Goal: Task Accomplishment & Management: Use online tool/utility

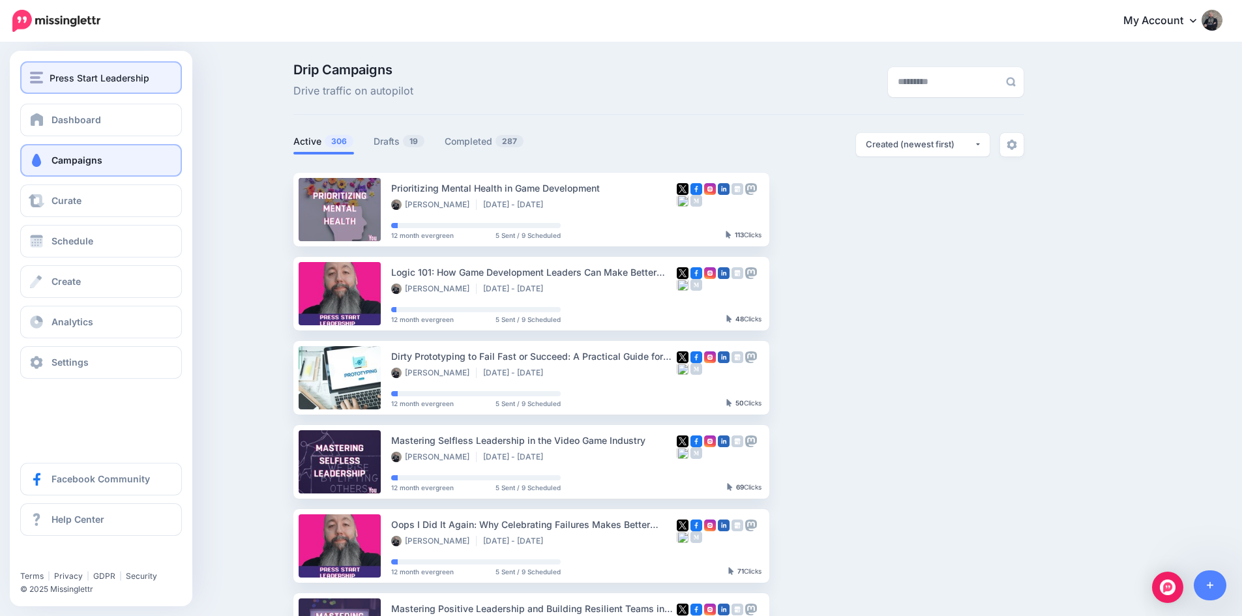
click at [70, 78] on span "Press Start Leadership" at bounding box center [100, 77] width 100 height 15
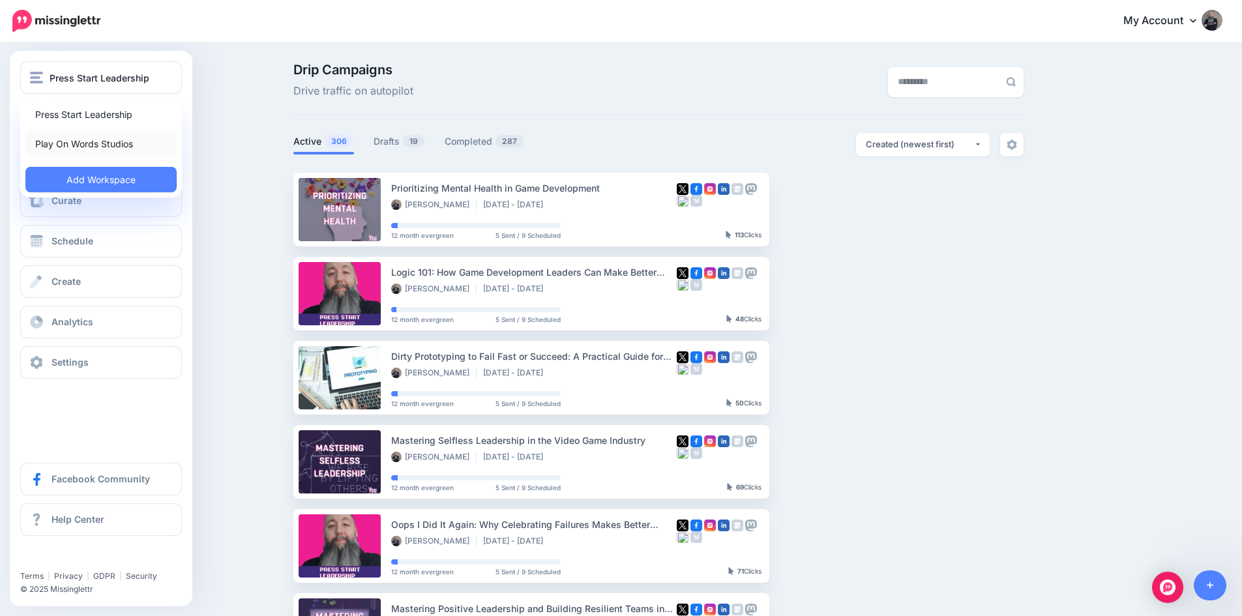
click at [68, 147] on link "Play On Words Studios" at bounding box center [100, 143] width 151 height 25
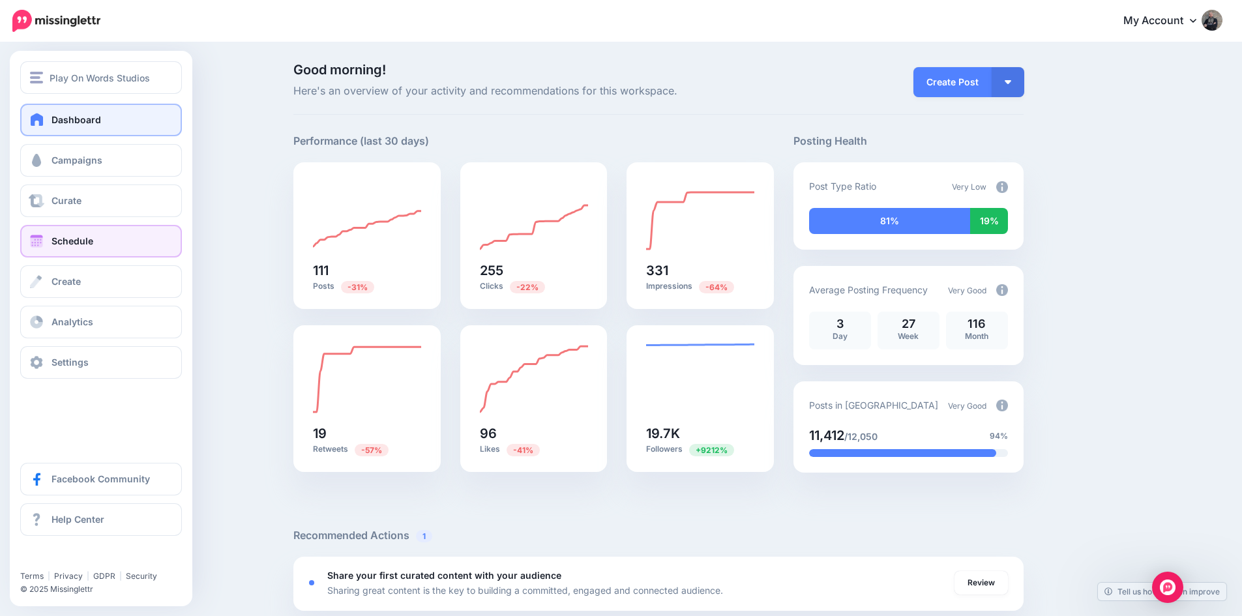
click at [93, 246] on link "Schedule" at bounding box center [101, 241] width 162 height 33
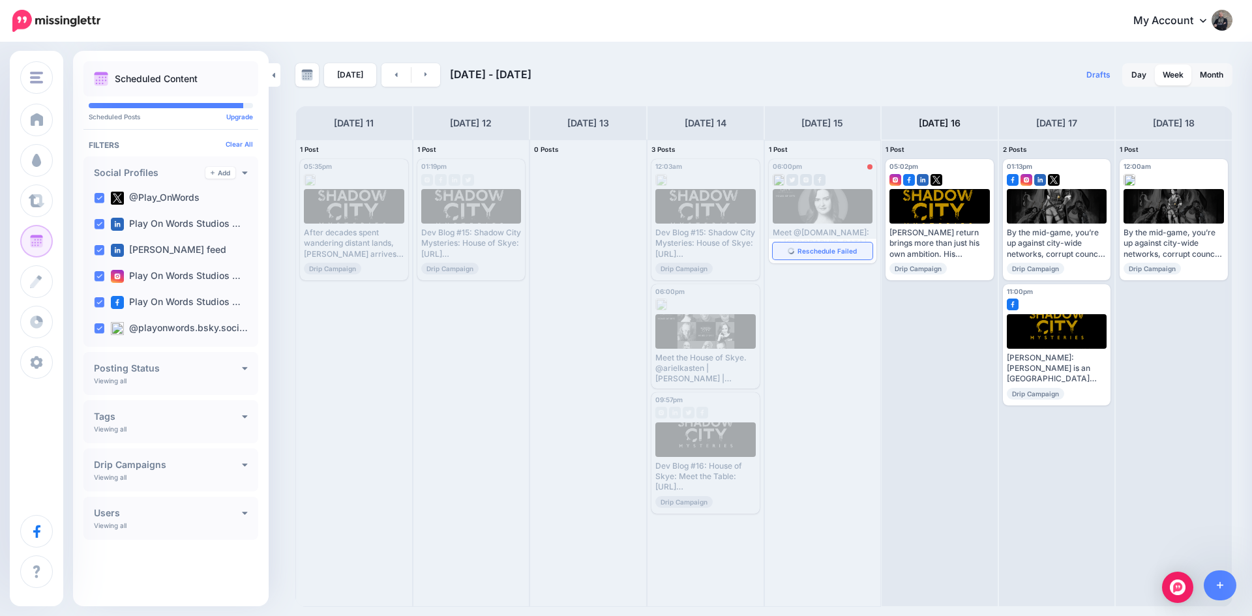
click at [816, 249] on span "Reschedule Failed" at bounding box center [826, 251] width 59 height 7
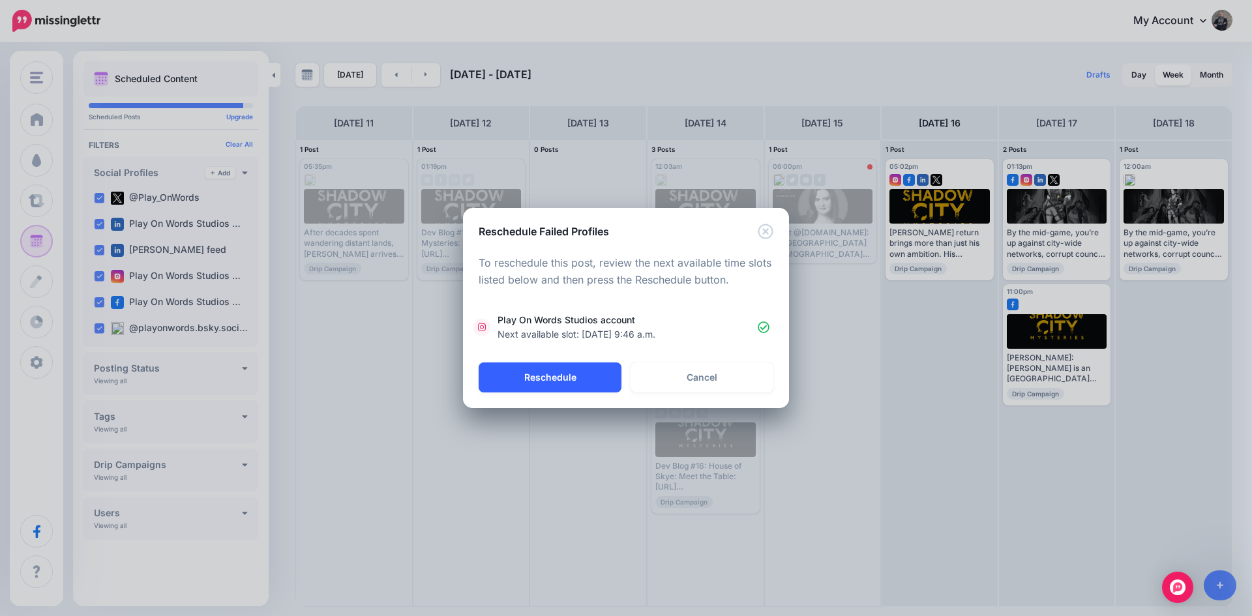
click at [553, 374] on button "Reschedule" at bounding box center [549, 377] width 143 height 30
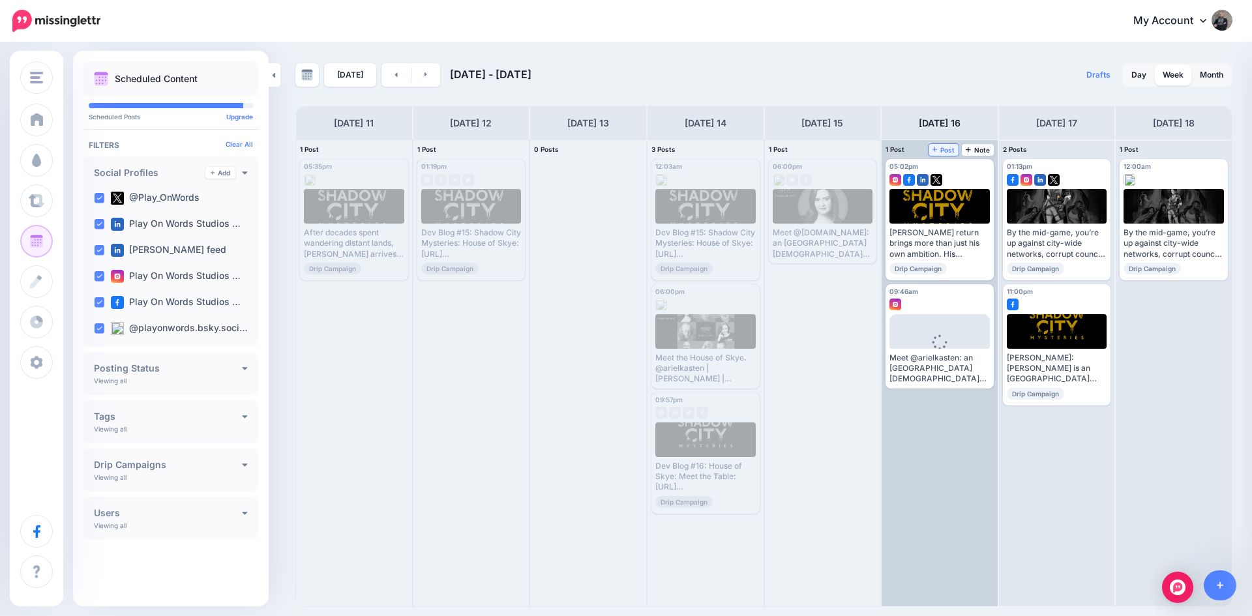
click at [943, 147] on span "Post" at bounding box center [943, 150] width 23 height 7
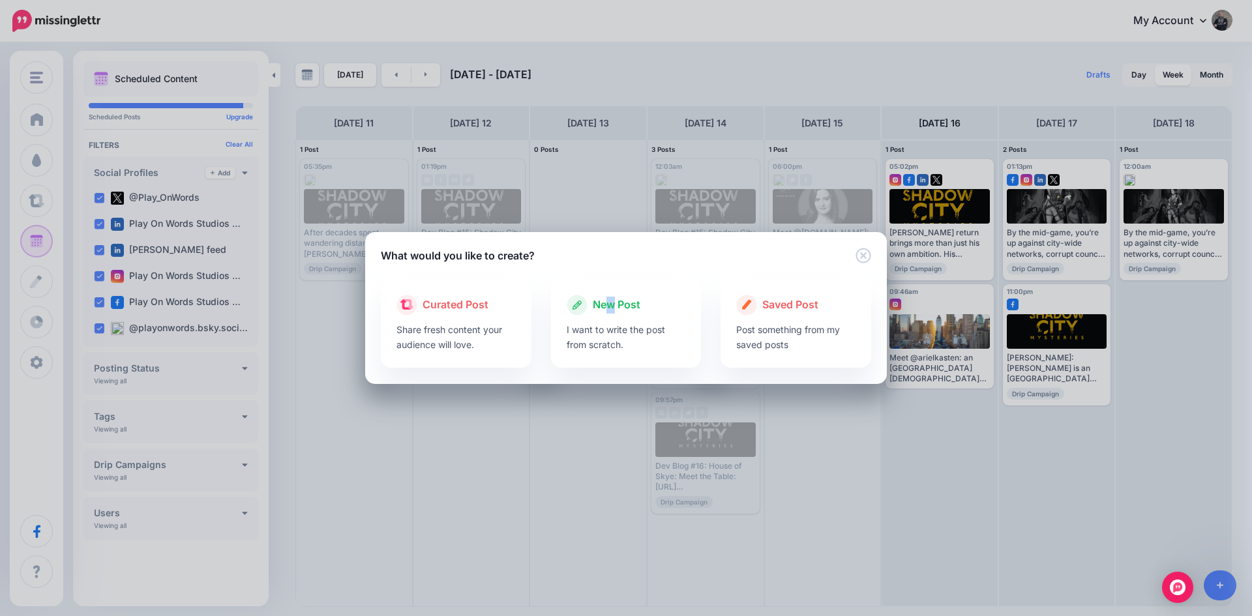
click at [611, 310] on span "New Post" at bounding box center [617, 305] width 48 height 17
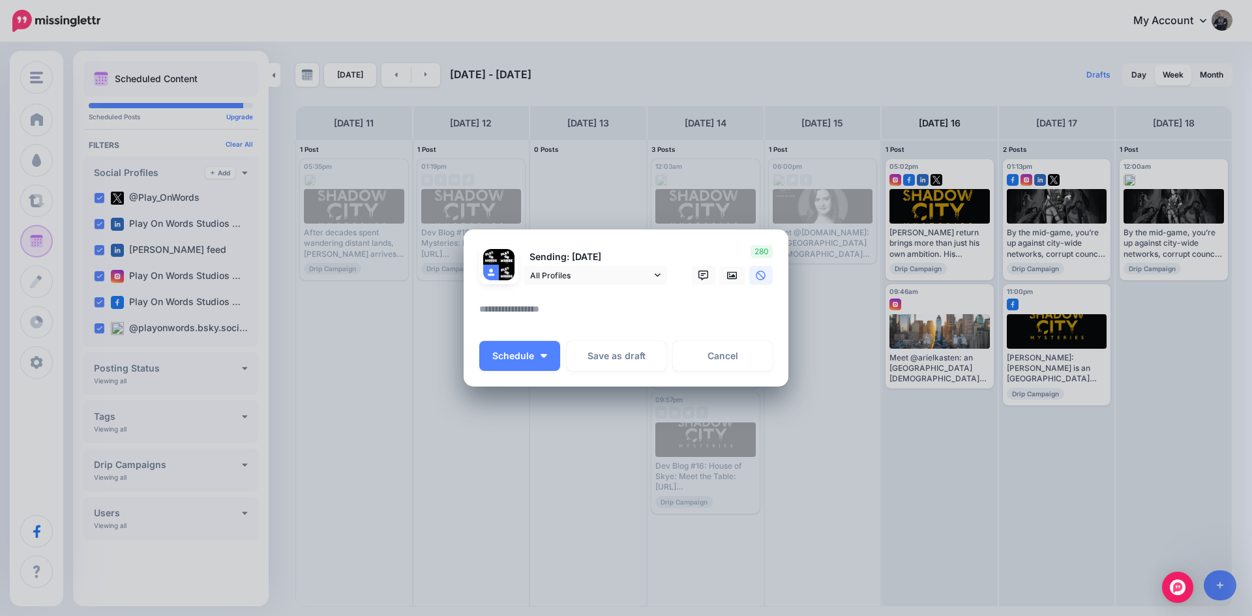
click at [564, 310] on textarea at bounding box center [629, 313] width 300 height 25
paste textarea "**********"
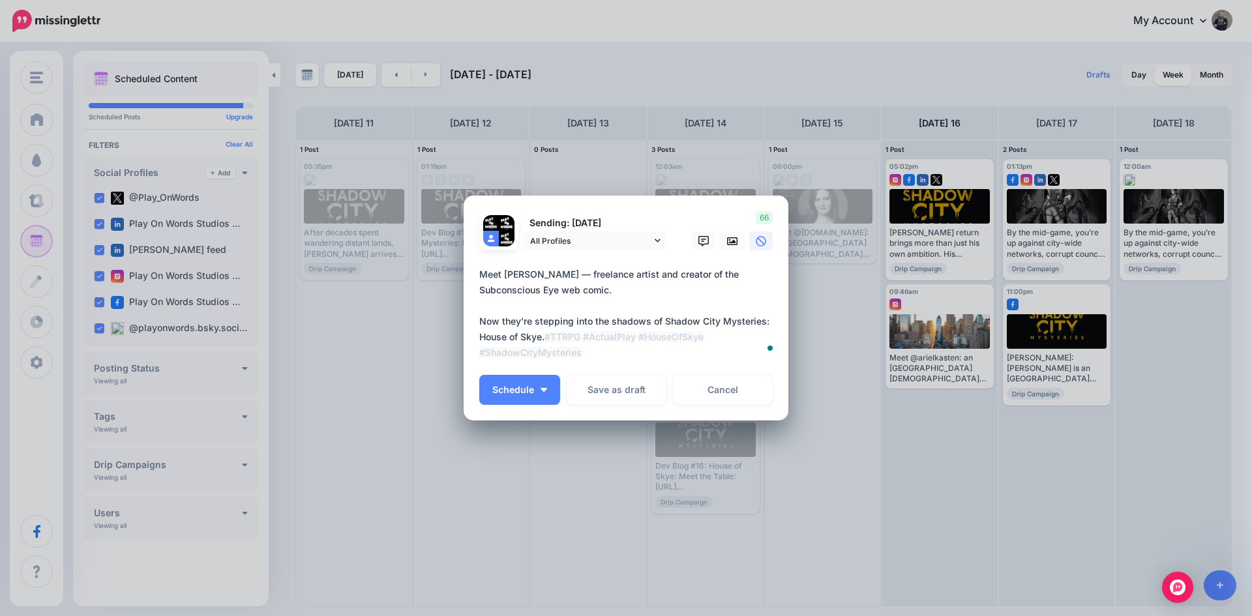
click at [589, 339] on textarea "**********" at bounding box center [629, 314] width 300 height 94
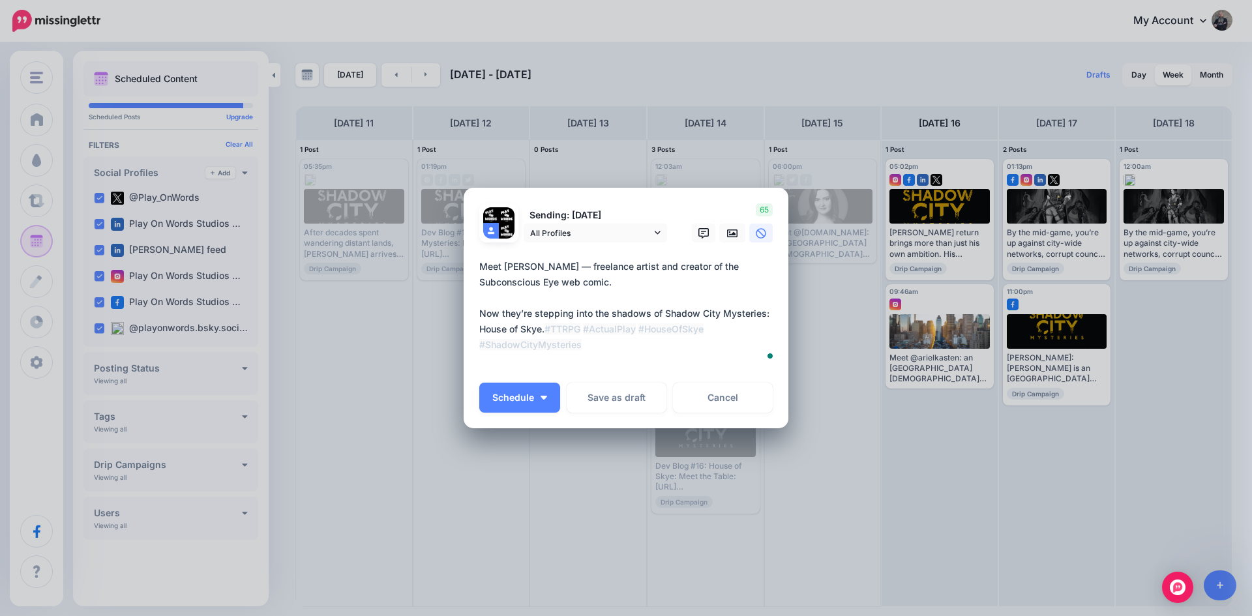
drag, startPoint x: 563, startPoint y: 266, endPoint x: 553, endPoint y: 264, distance: 10.0
click at [553, 264] on textarea "**********" at bounding box center [629, 314] width 300 height 110
click at [727, 230] on icon at bounding box center [732, 233] width 10 height 10
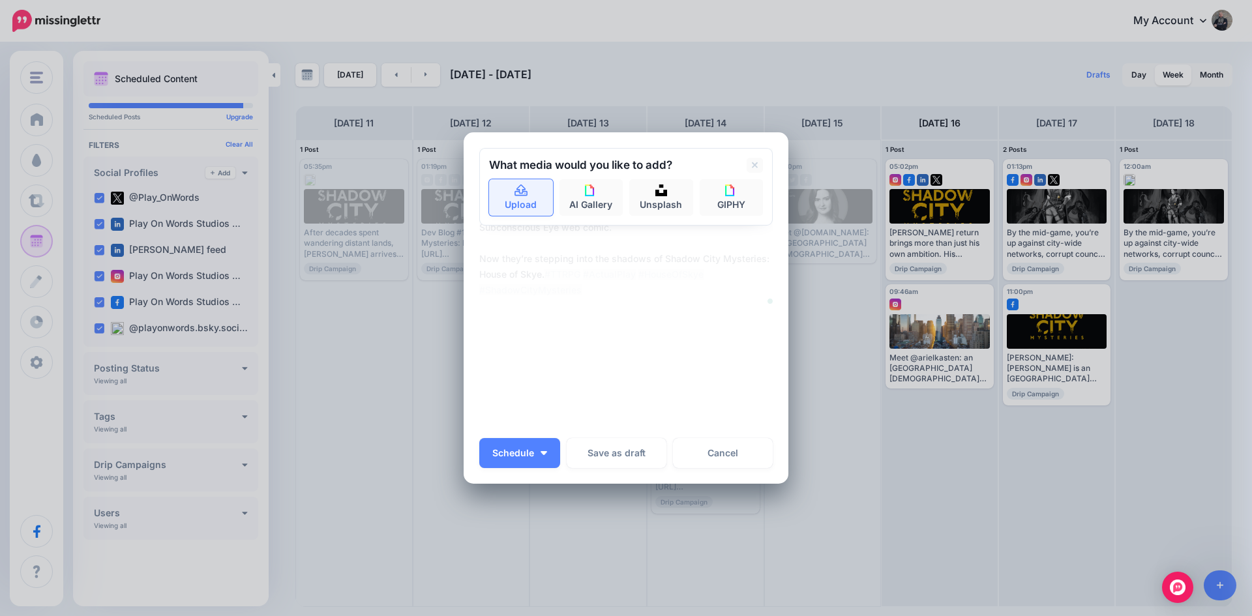
click at [489, 198] on link "Upload" at bounding box center [521, 197] width 64 height 37
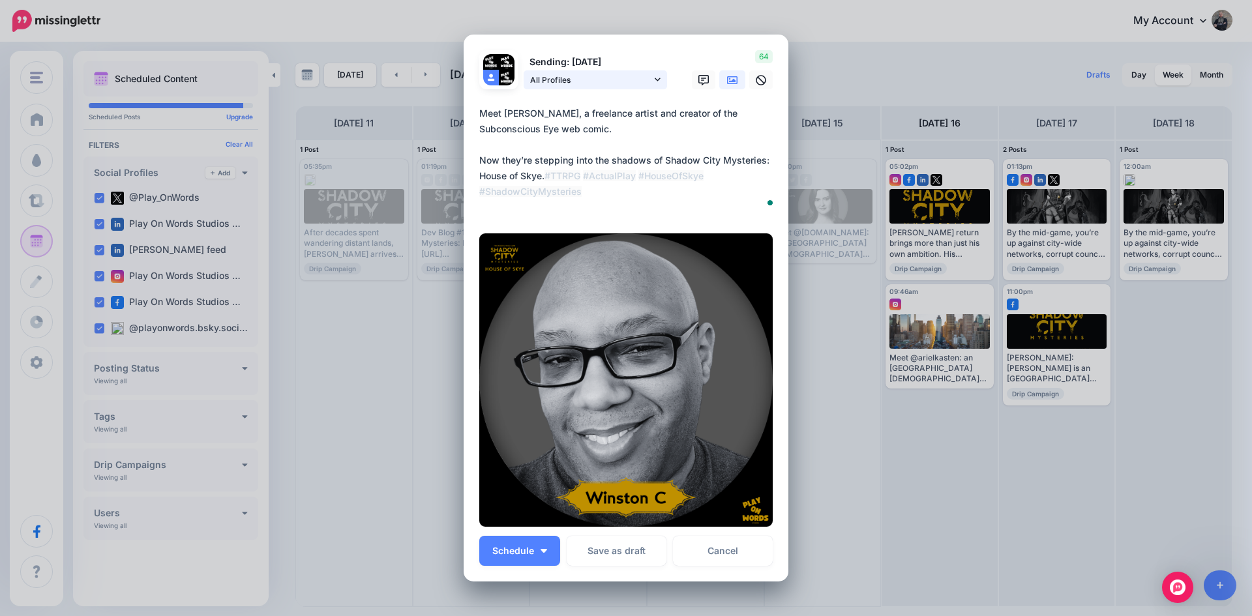
click at [591, 87] on span "All Profiles" at bounding box center [590, 80] width 121 height 14
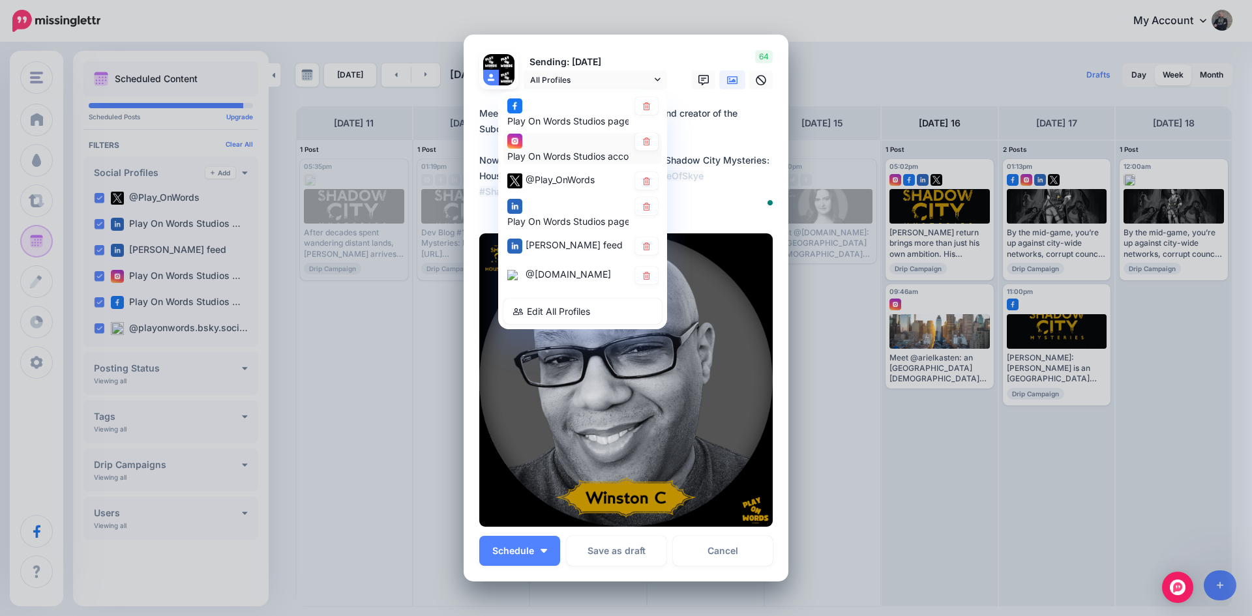
click at [560, 282] on div "@[DOMAIN_NAME]" at bounding box center [567, 275] width 85 height 16
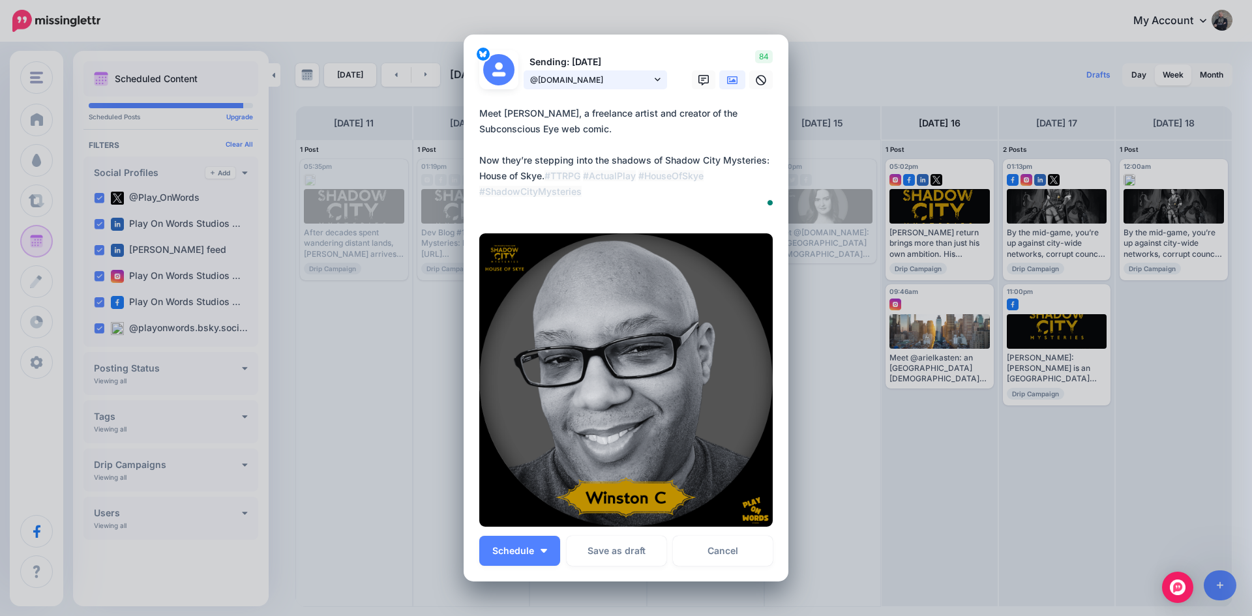
click at [566, 75] on span "@[DOMAIN_NAME]" at bounding box center [590, 80] width 121 height 14
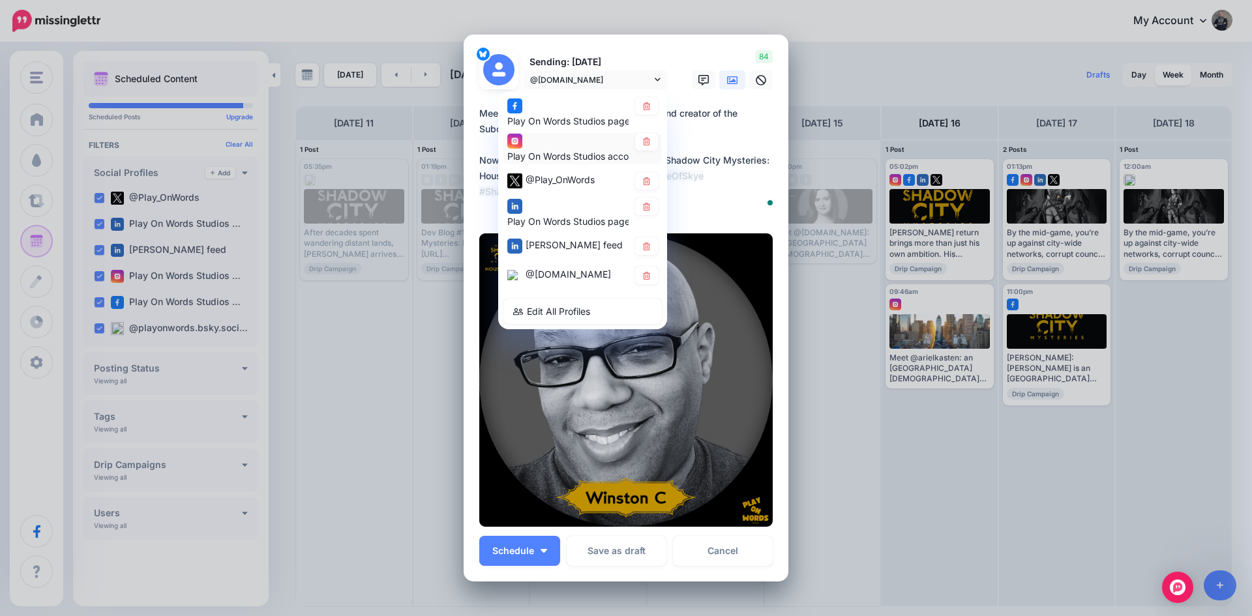
click at [548, 147] on div "Play On Words Studios account" at bounding box center [567, 149] width 121 height 32
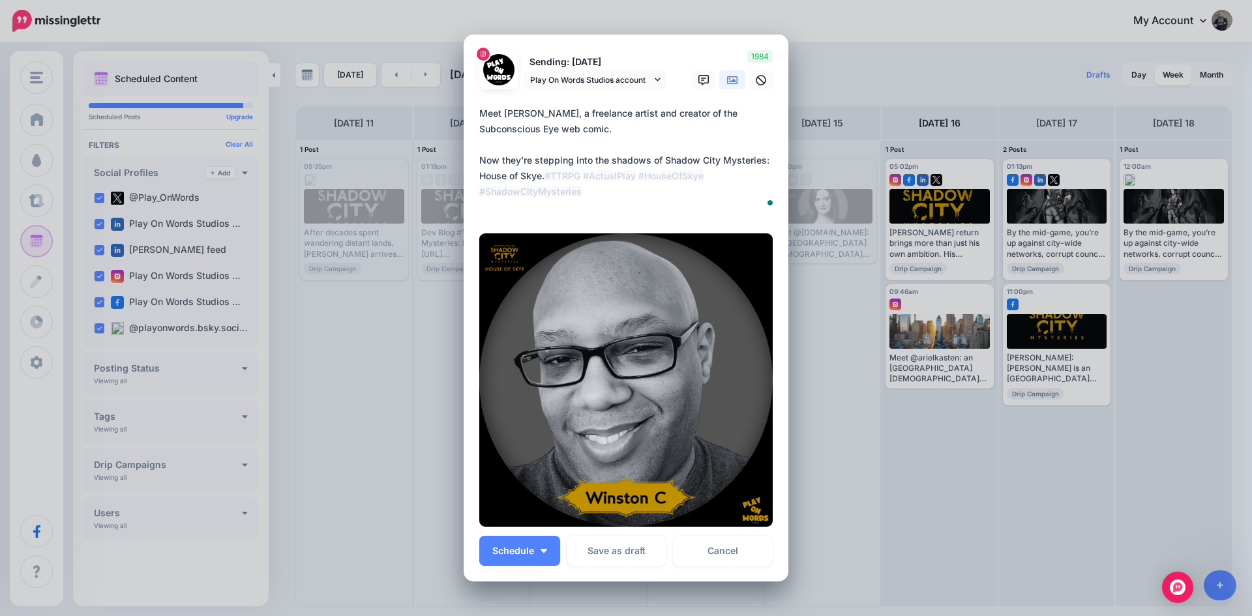
click at [583, 130] on textarea "**********" at bounding box center [629, 161] width 300 height 110
paste textarea "**********"
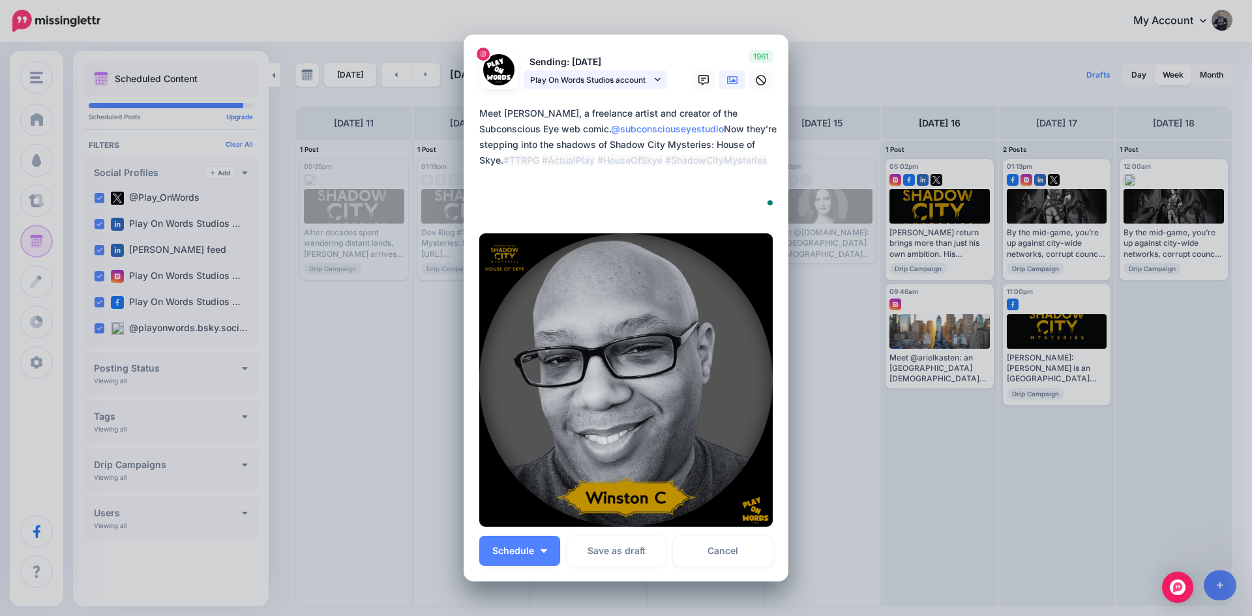
click at [590, 80] on span "Play On Words Studios account" at bounding box center [590, 80] width 121 height 14
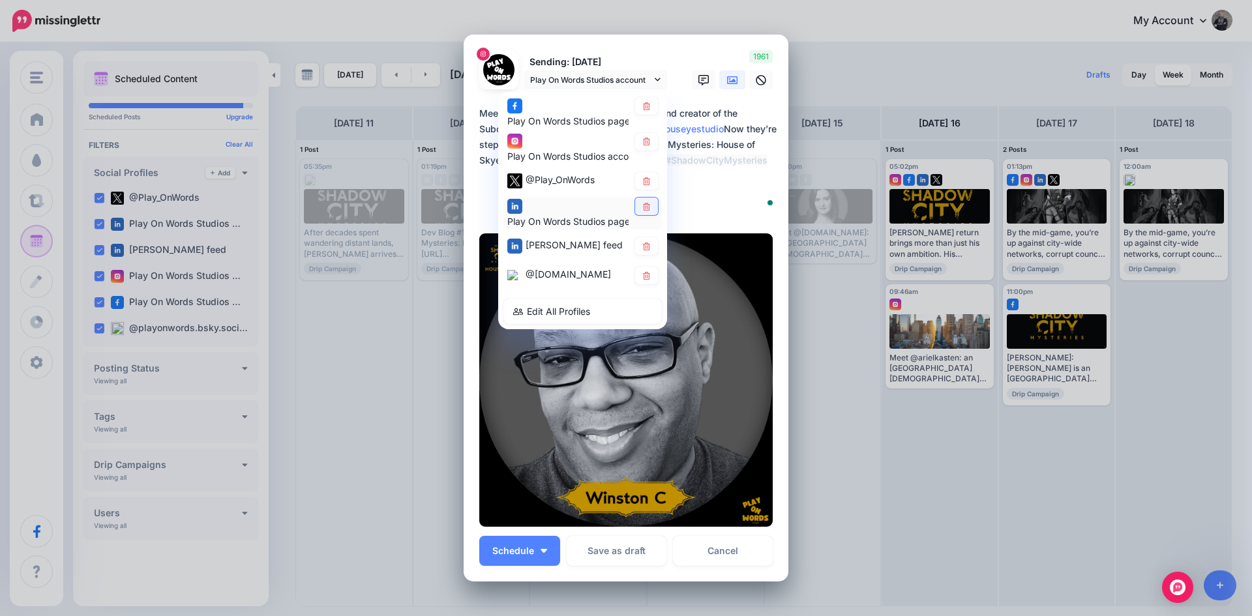
click at [643, 207] on icon at bounding box center [646, 207] width 7 height 8
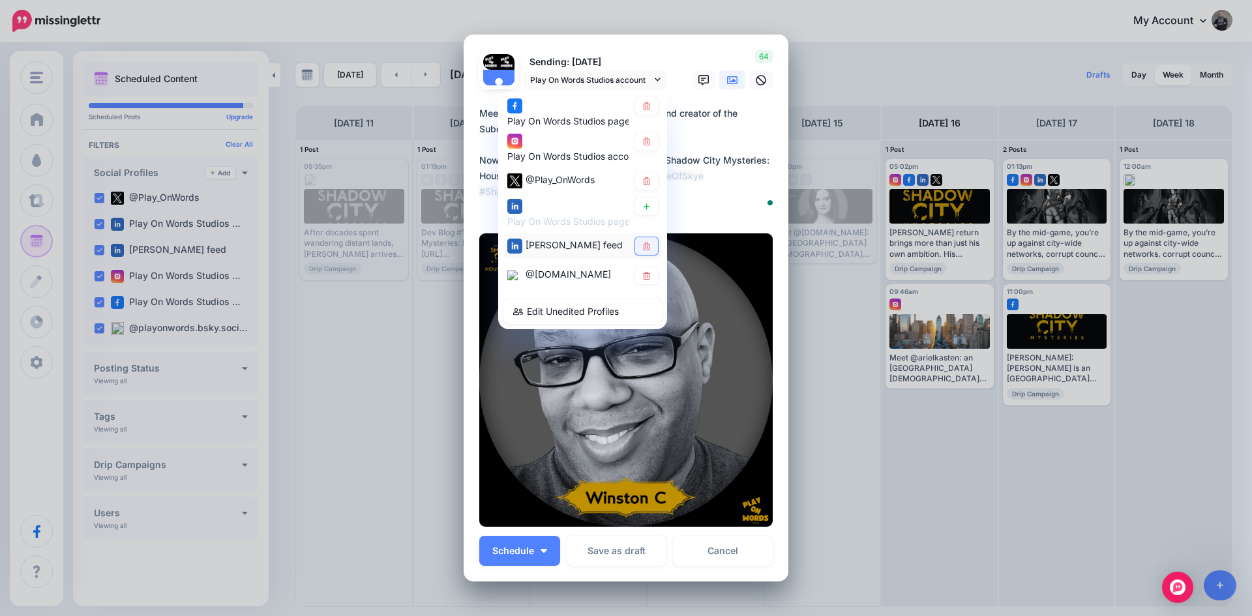
click at [643, 242] on icon at bounding box center [646, 246] width 7 height 8
click at [553, 179] on span "@Play_OnWords" at bounding box center [559, 180] width 69 height 11
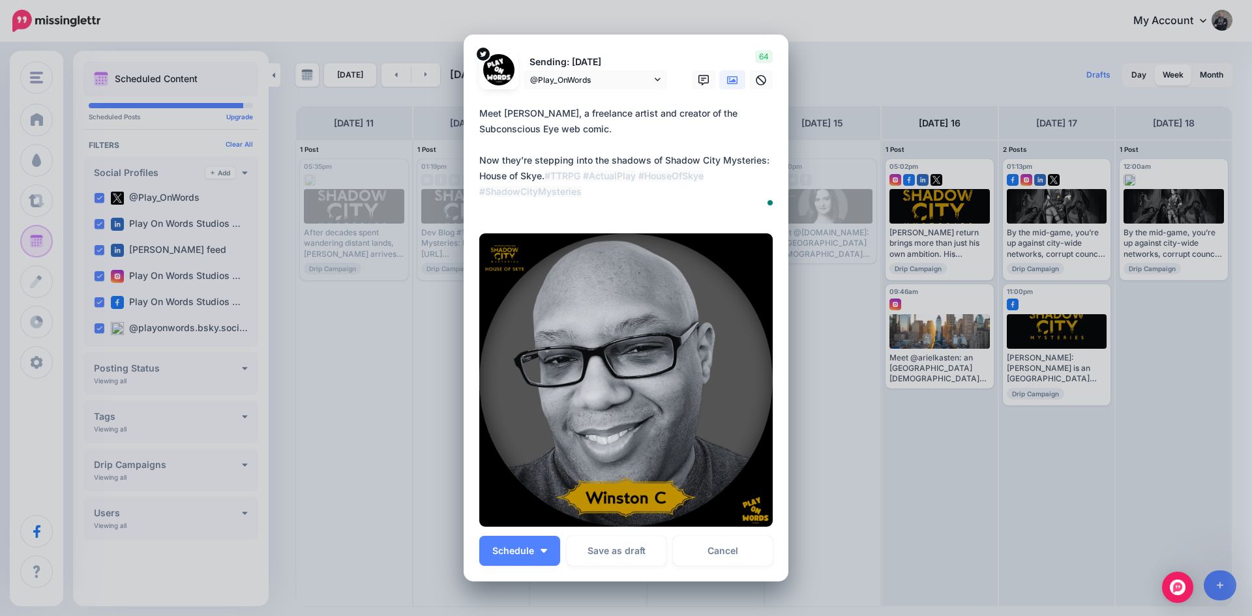
click at [727, 80] on icon at bounding box center [732, 80] width 10 height 10
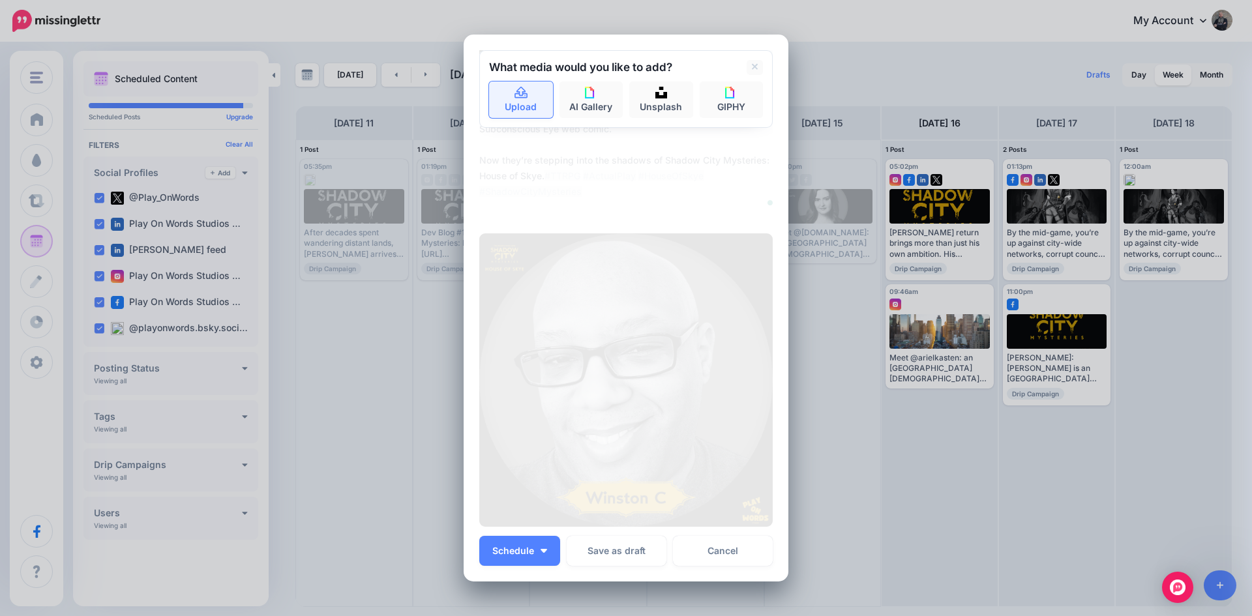
click at [514, 96] on icon at bounding box center [521, 93] width 15 height 12
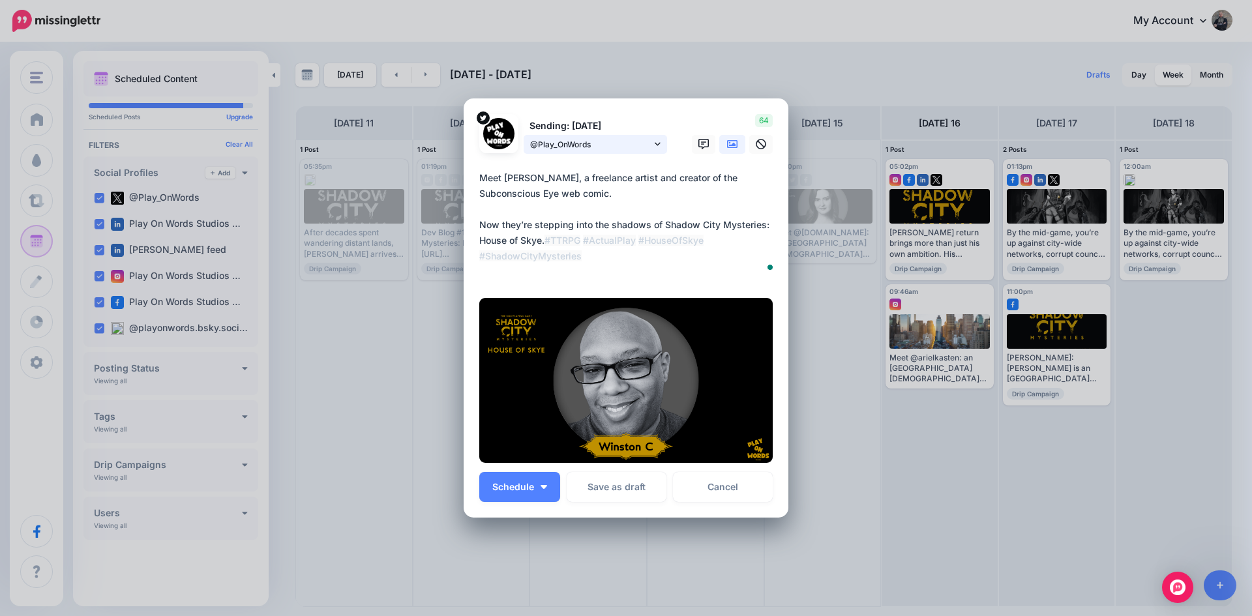
click at [591, 142] on span "@Play_OnWords" at bounding box center [590, 145] width 121 height 14
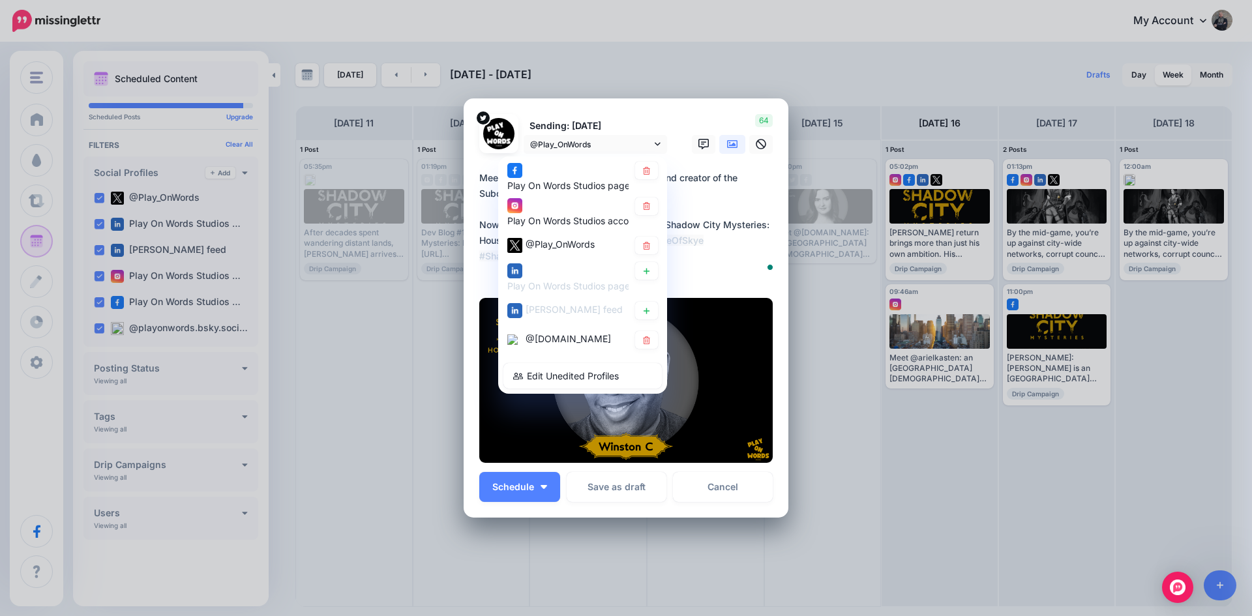
click at [567, 344] on span "@[DOMAIN_NAME]" at bounding box center [567, 338] width 85 height 11
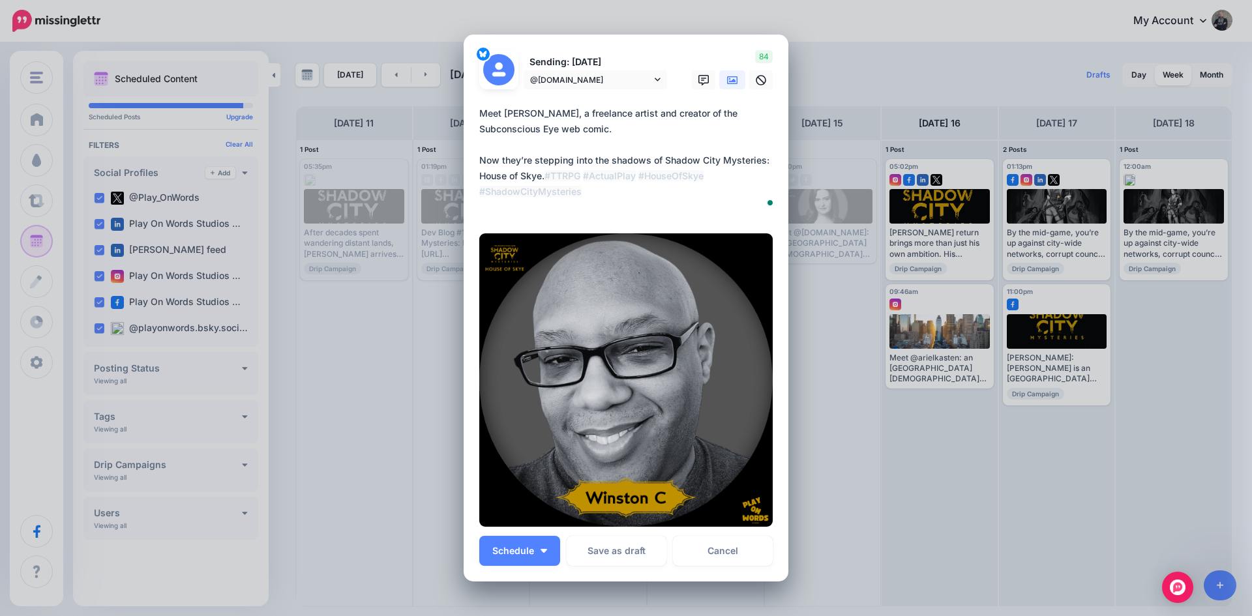
click at [574, 118] on textarea "**********" at bounding box center [629, 161] width 300 height 110
click at [569, 128] on textarea "**********" at bounding box center [629, 161] width 300 height 110
paste textarea "**********"
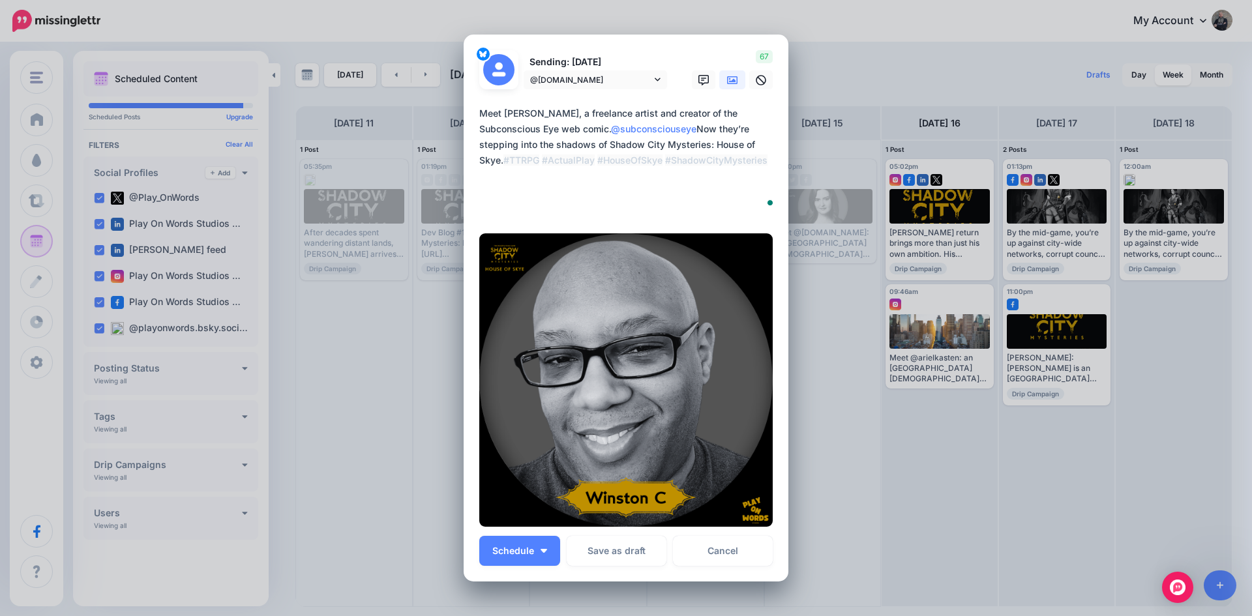
type textarea "**********"
click at [573, 70] on div "Sending: 16th Aug @playonwords.bsky.social Play On Words Studios page" at bounding box center [573, 70] width 209 height 40
click at [573, 73] on span "@[DOMAIN_NAME]" at bounding box center [590, 80] width 121 height 14
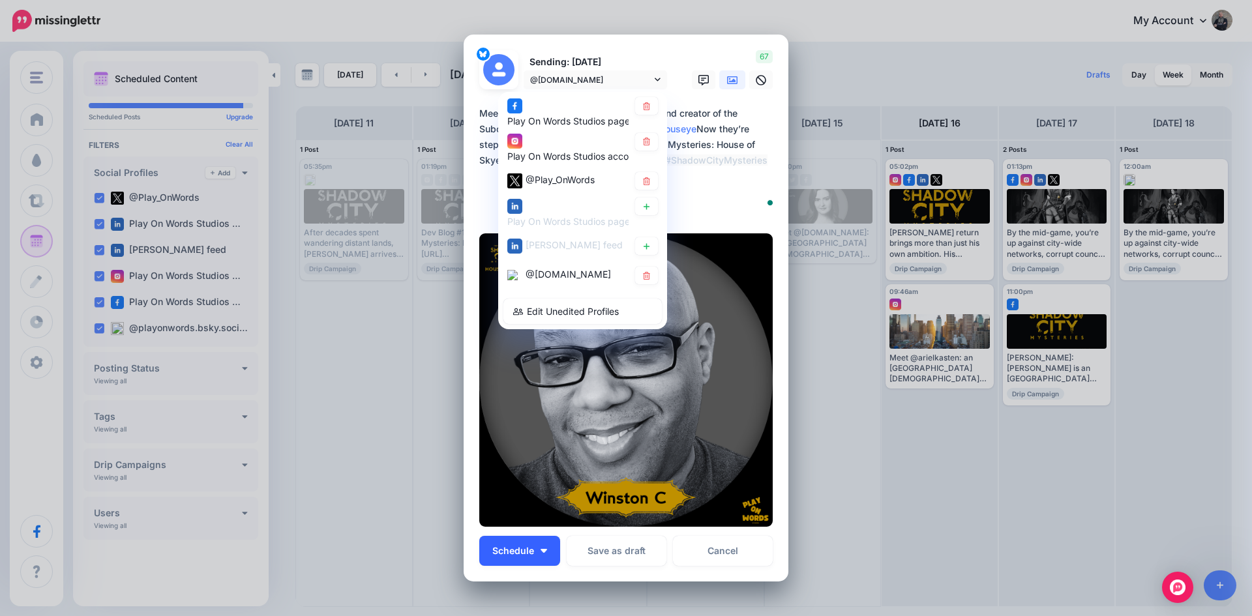
click at [498, 553] on span "Schedule" at bounding box center [513, 550] width 42 height 9
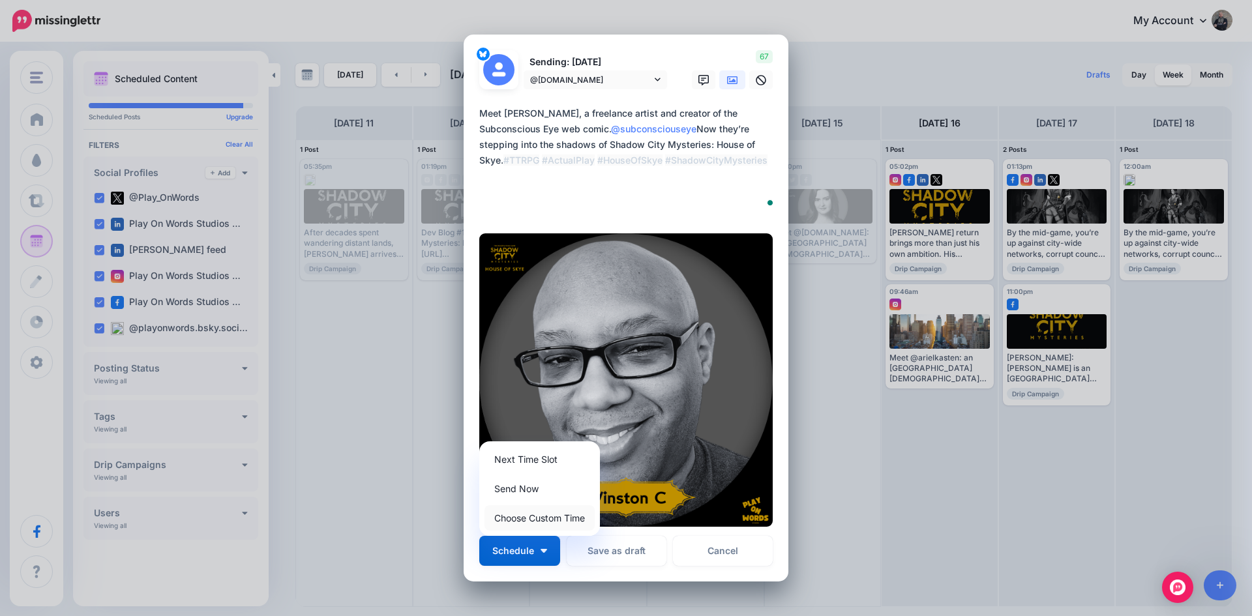
click at [523, 514] on link "Choose Custom Time" at bounding box center [539, 517] width 110 height 25
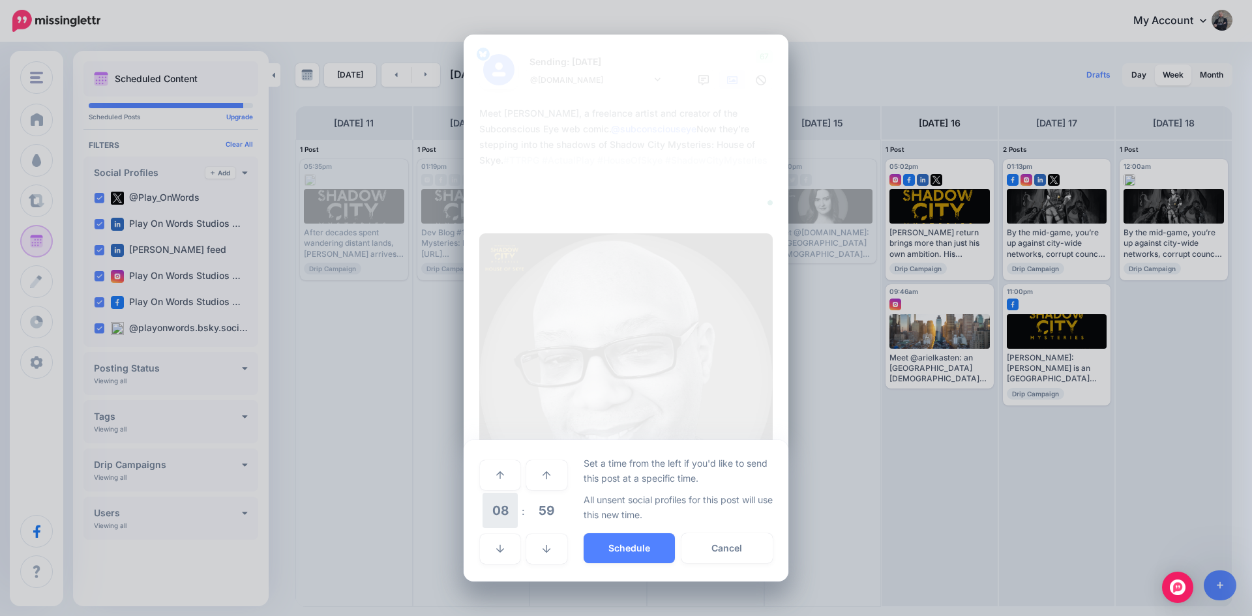
click at [499, 506] on span "08" at bounding box center [499, 510] width 35 height 35
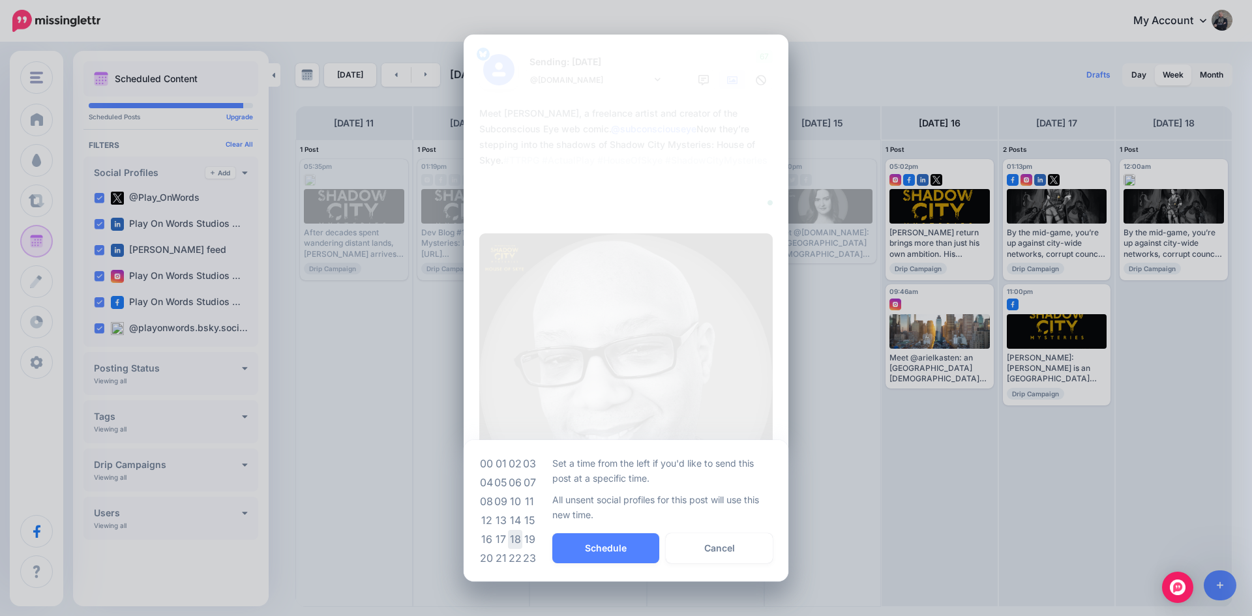
click at [515, 539] on td "18" at bounding box center [515, 539] width 14 height 19
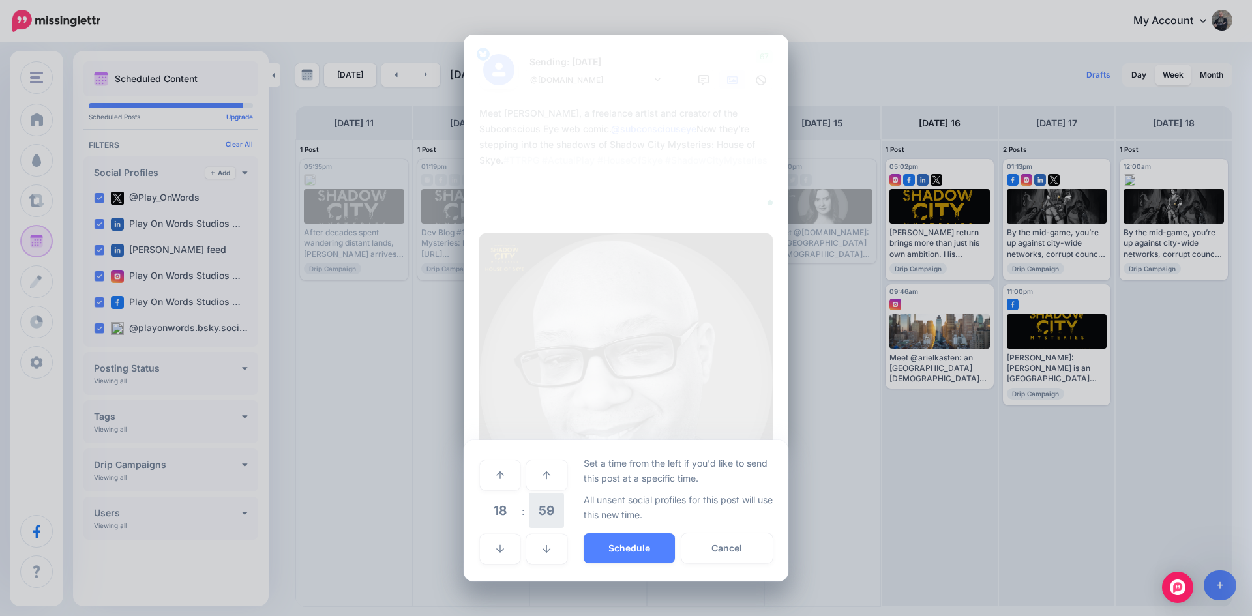
click at [551, 506] on span "59" at bounding box center [546, 510] width 35 height 35
click at [483, 475] on td "00" at bounding box center [486, 474] width 14 height 37
click at [613, 540] on button "Schedule" at bounding box center [628, 548] width 91 height 30
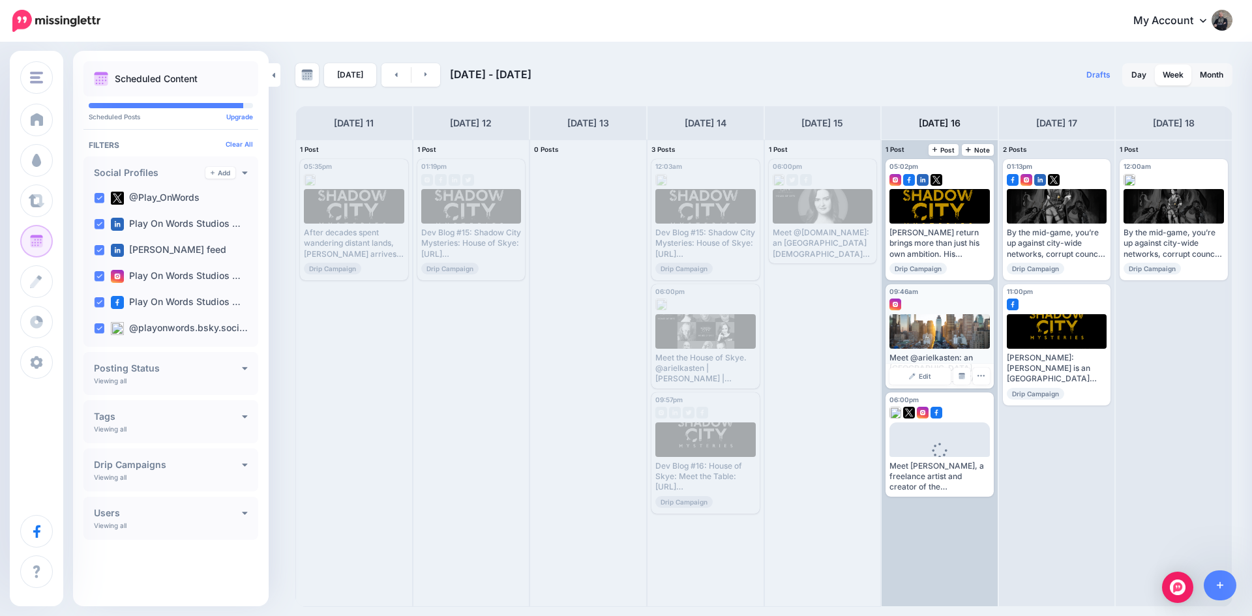
click at [935, 336] on div at bounding box center [939, 331] width 101 height 35
drag, startPoint x: 927, startPoint y: 362, endPoint x: 921, endPoint y: 376, distance: 14.9
click at [921, 376] on span "Edit" at bounding box center [924, 376] width 12 height 7
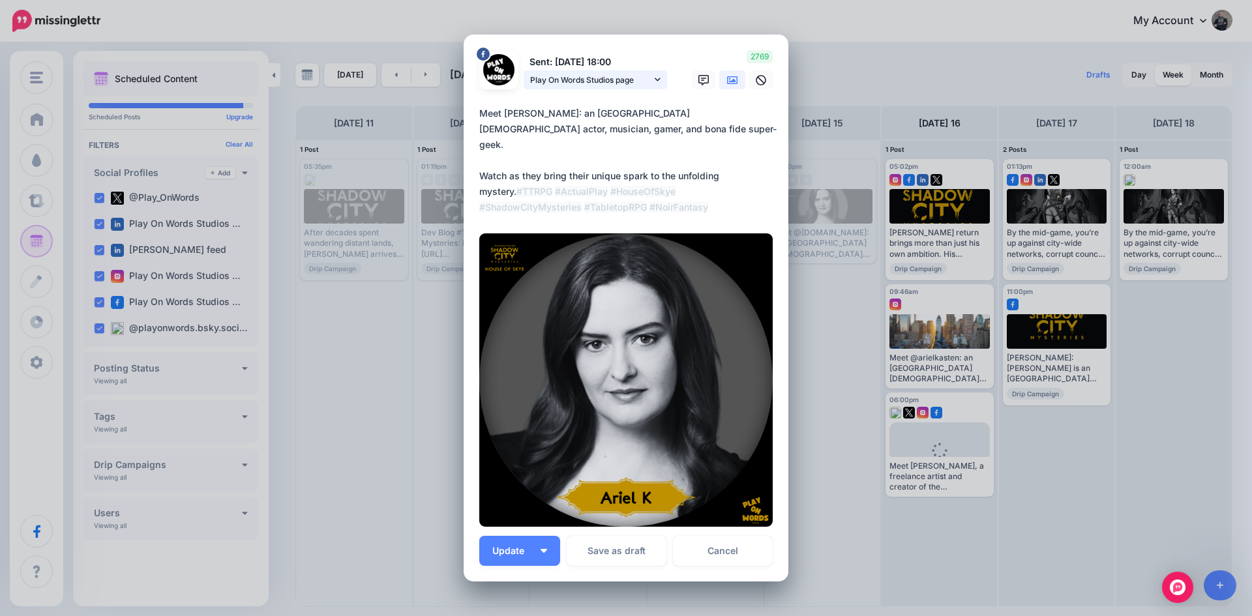
click at [604, 81] on span "Play On Words Studios page" at bounding box center [590, 80] width 121 height 14
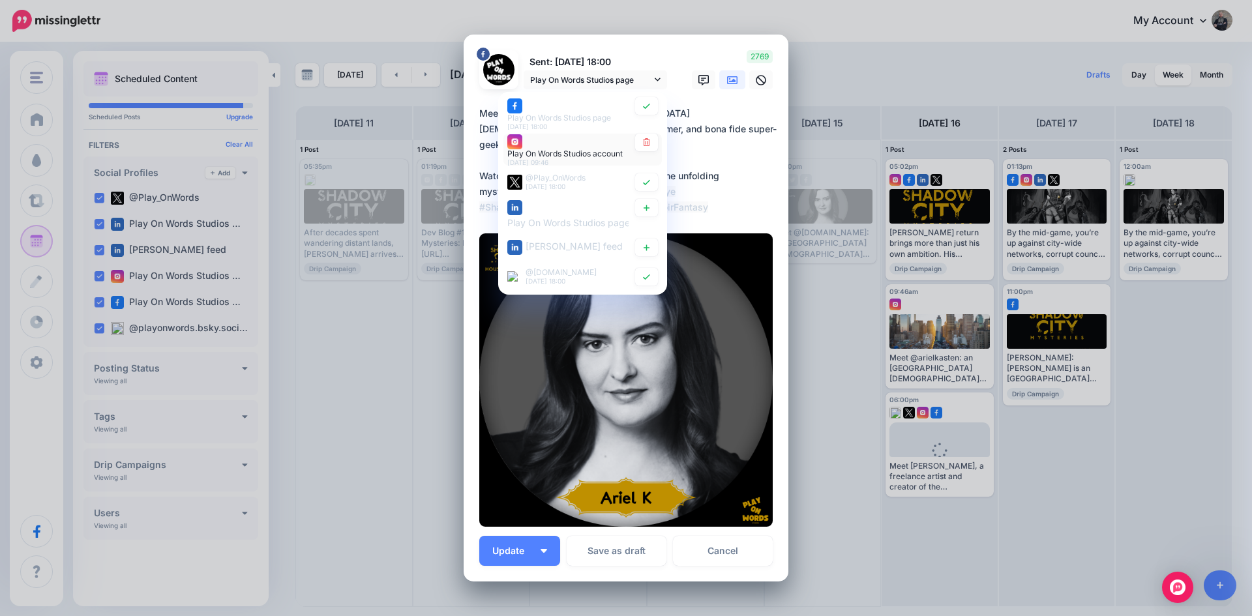
click at [574, 139] on div "Play On Words Studios account 16th Aug 09:46" at bounding box center [567, 150] width 121 height 33
type textarea "**********"
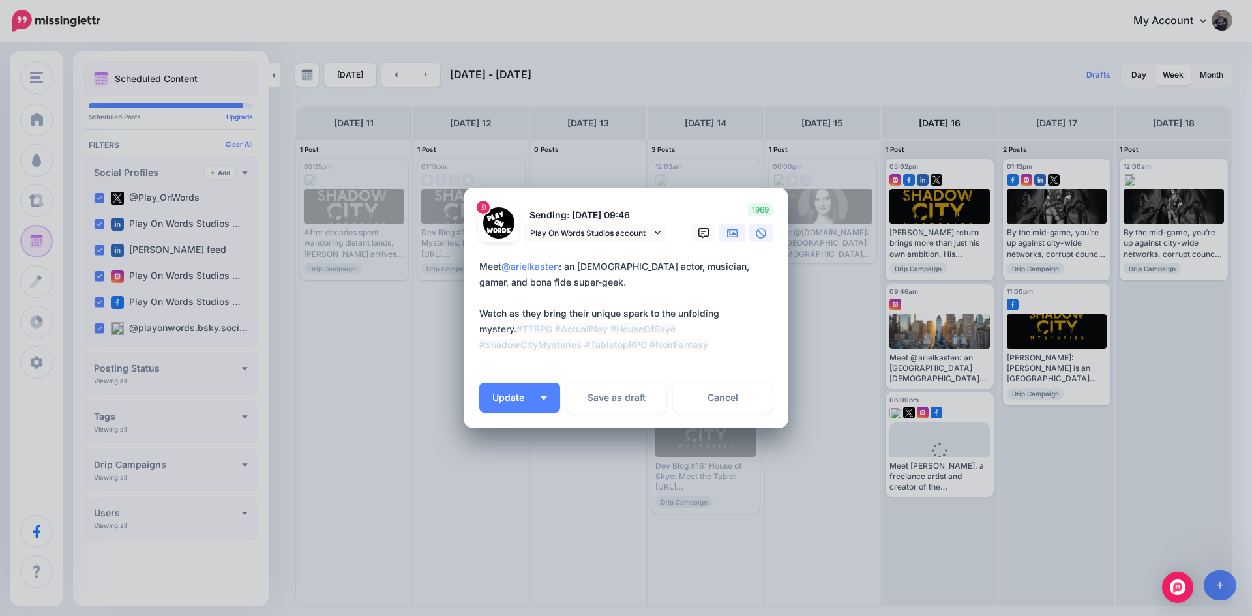
click at [733, 230] on icon at bounding box center [732, 233] width 10 height 8
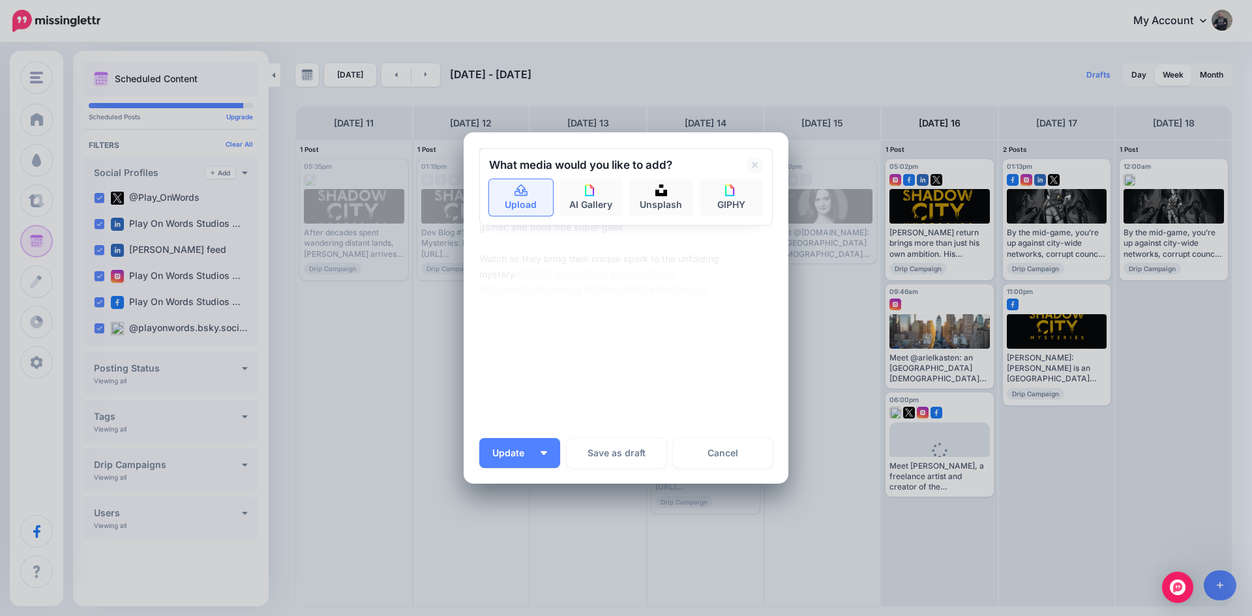
click at [521, 202] on link "Upload" at bounding box center [521, 197] width 64 height 37
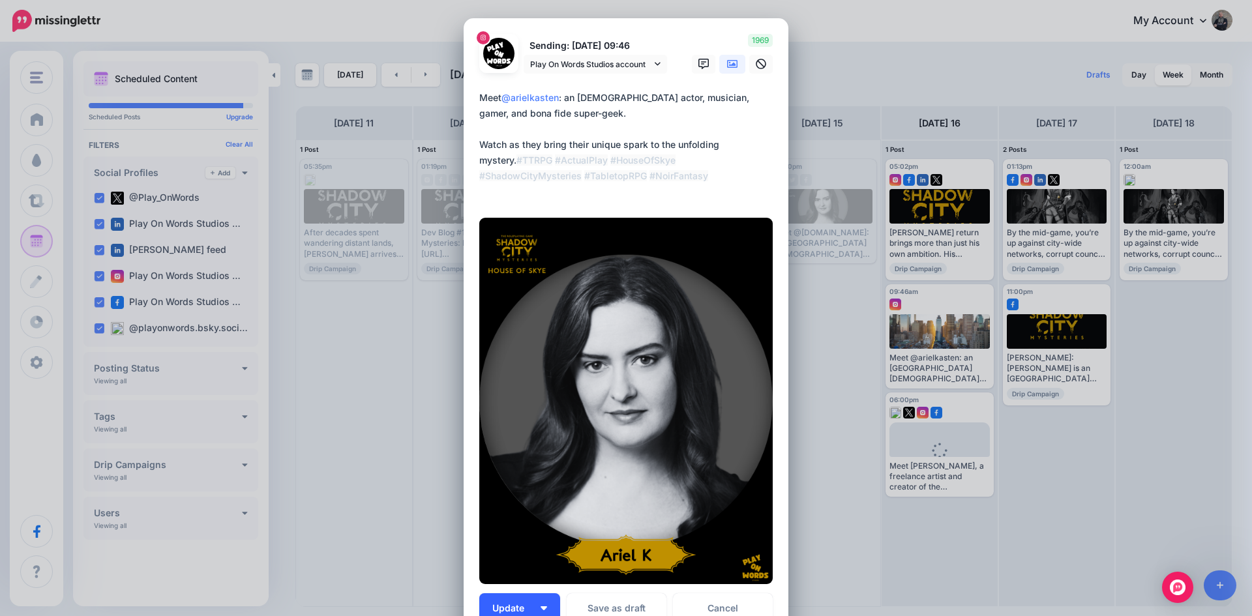
click at [504, 599] on button "Update" at bounding box center [519, 608] width 81 height 30
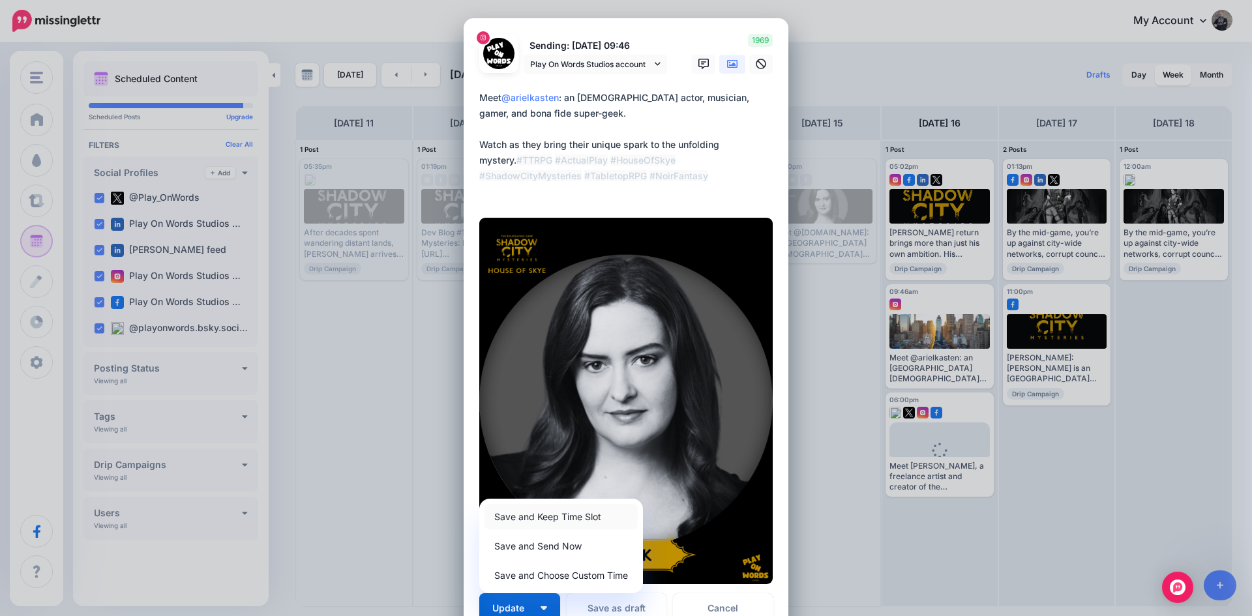
click at [533, 514] on link "Save and Keep Time Slot" at bounding box center [560, 516] width 153 height 25
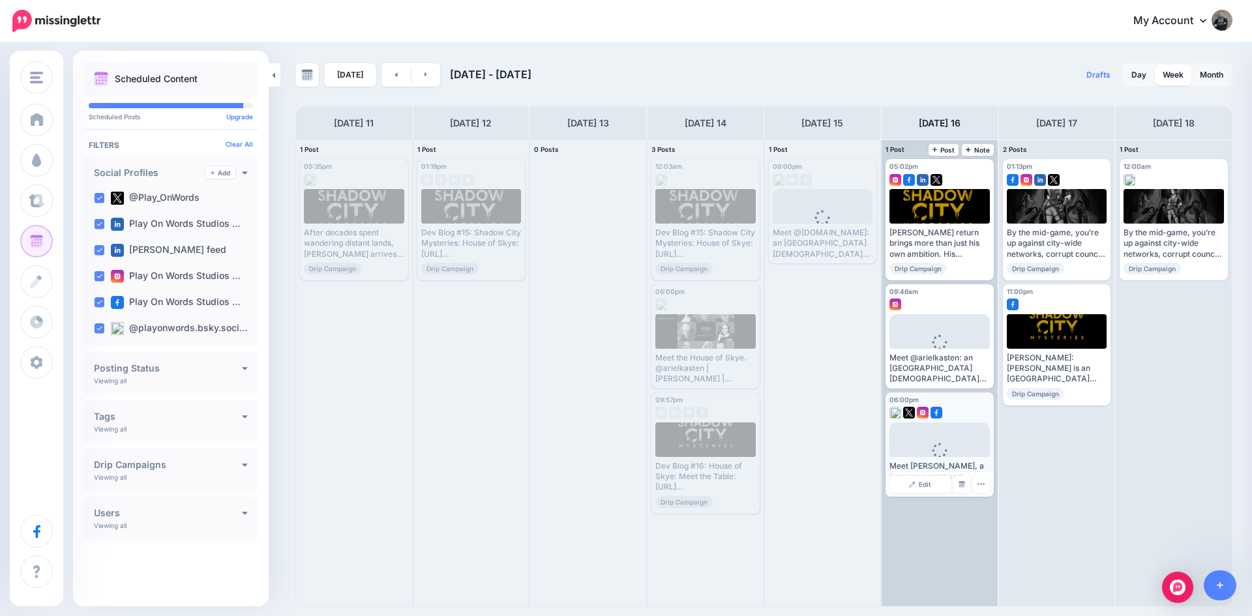
click at [952, 406] on div at bounding box center [939, 410] width 100 height 12
click at [916, 482] on link "Edit" at bounding box center [919, 484] width 61 height 17
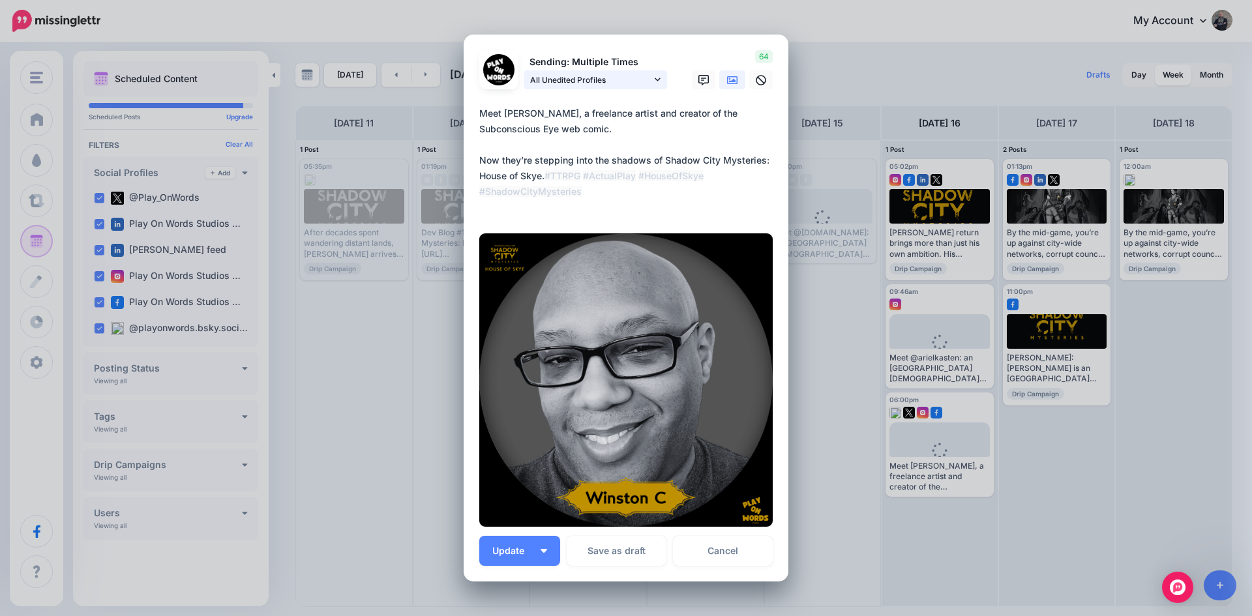
click at [589, 83] on span "All Unedited Profiles" at bounding box center [590, 80] width 121 height 14
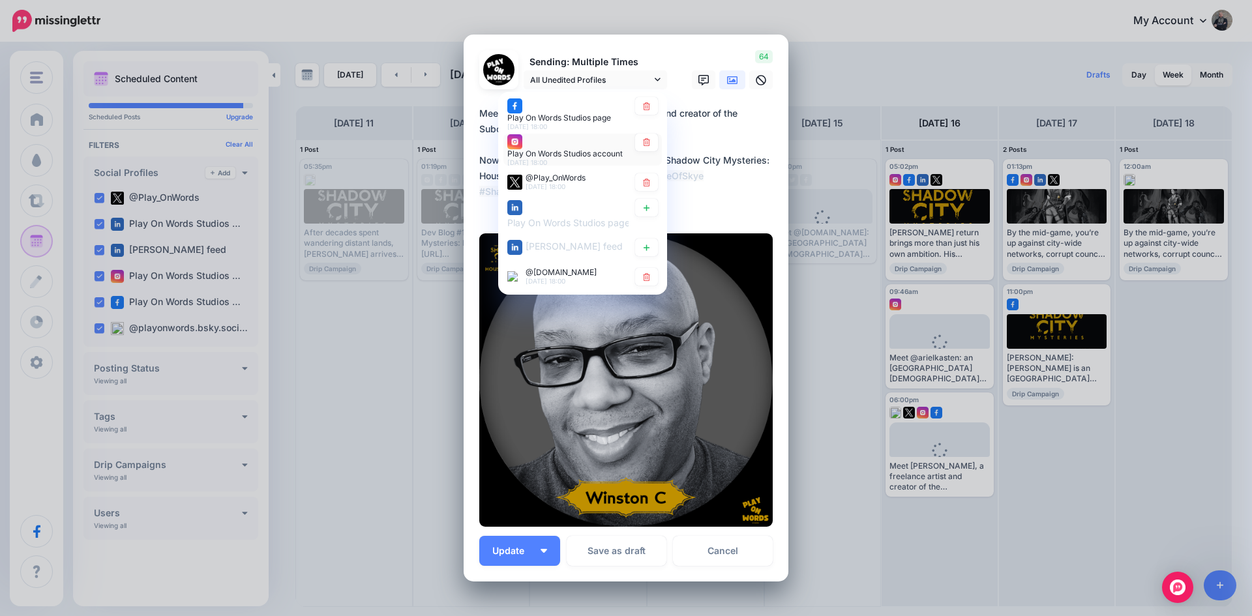
click at [568, 142] on div "Play On Words Studios account 16th Aug 18:00" at bounding box center [567, 150] width 121 height 33
type textarea "**********"
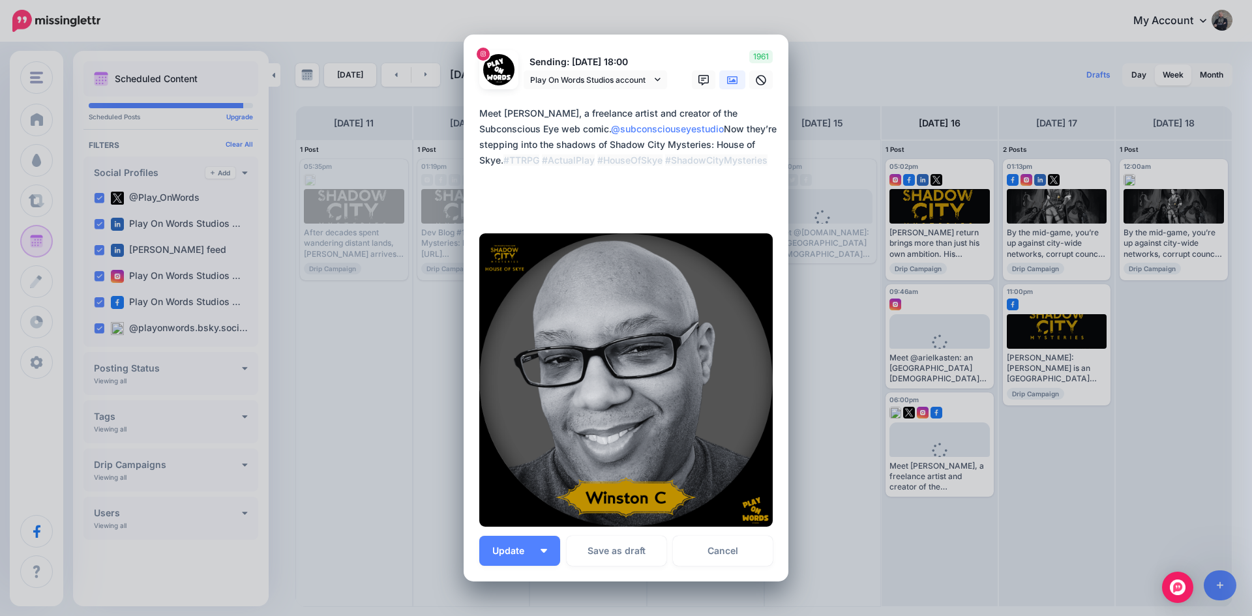
click at [724, 86] on link at bounding box center [732, 79] width 26 height 19
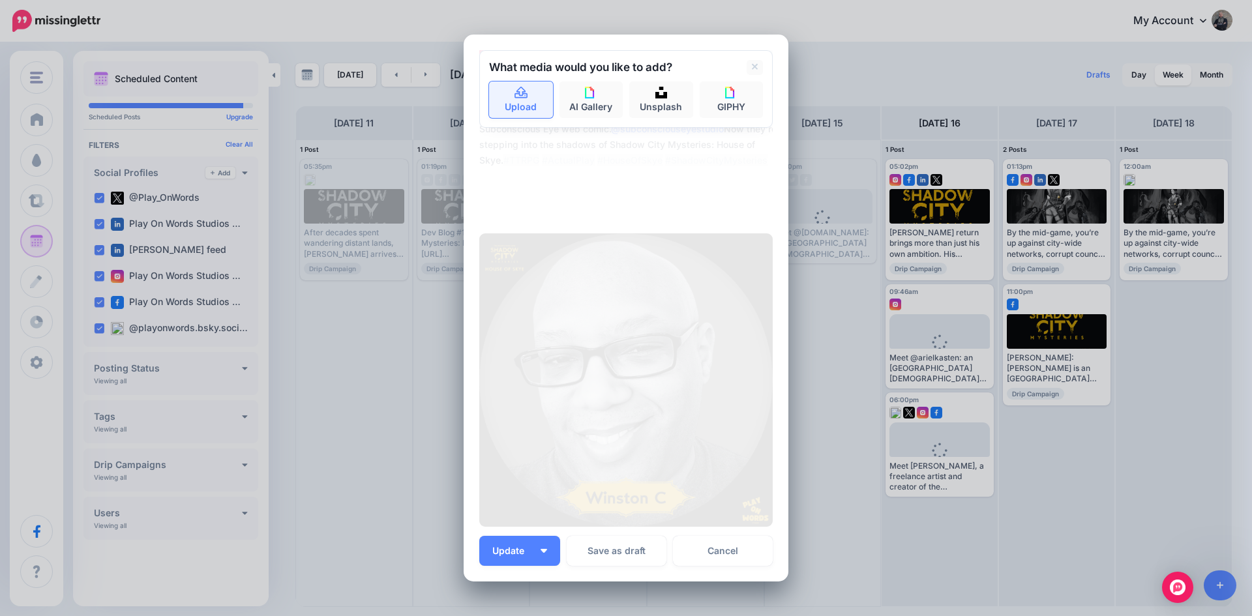
click at [527, 98] on link "Upload" at bounding box center [521, 99] width 64 height 37
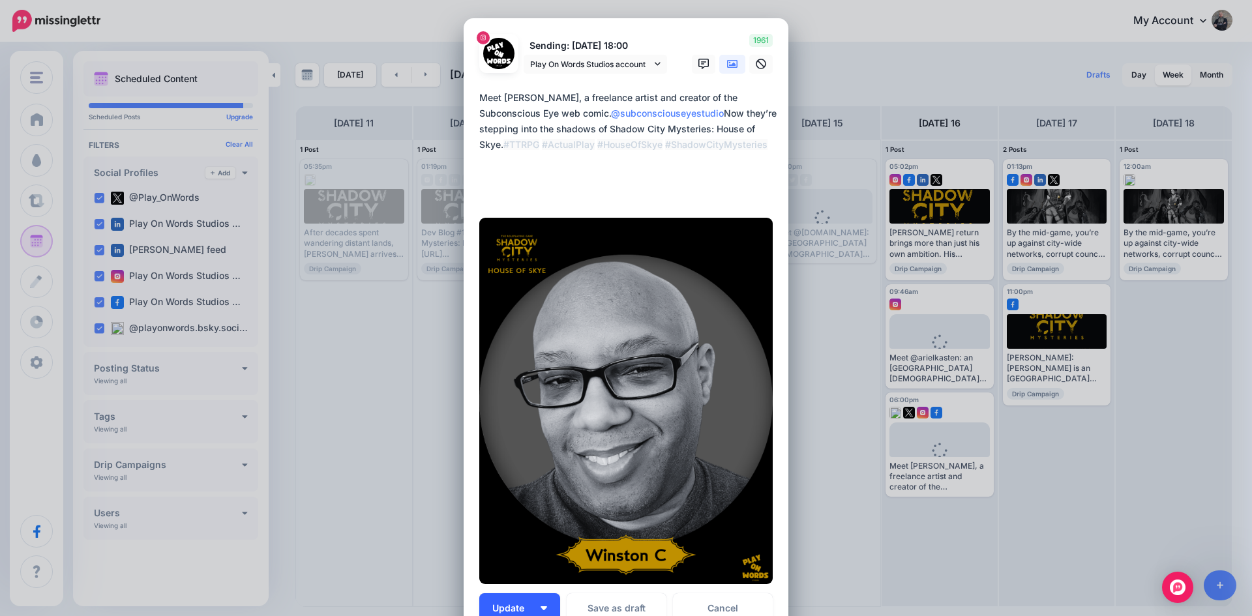
click at [503, 609] on span "Update" at bounding box center [513, 608] width 42 height 9
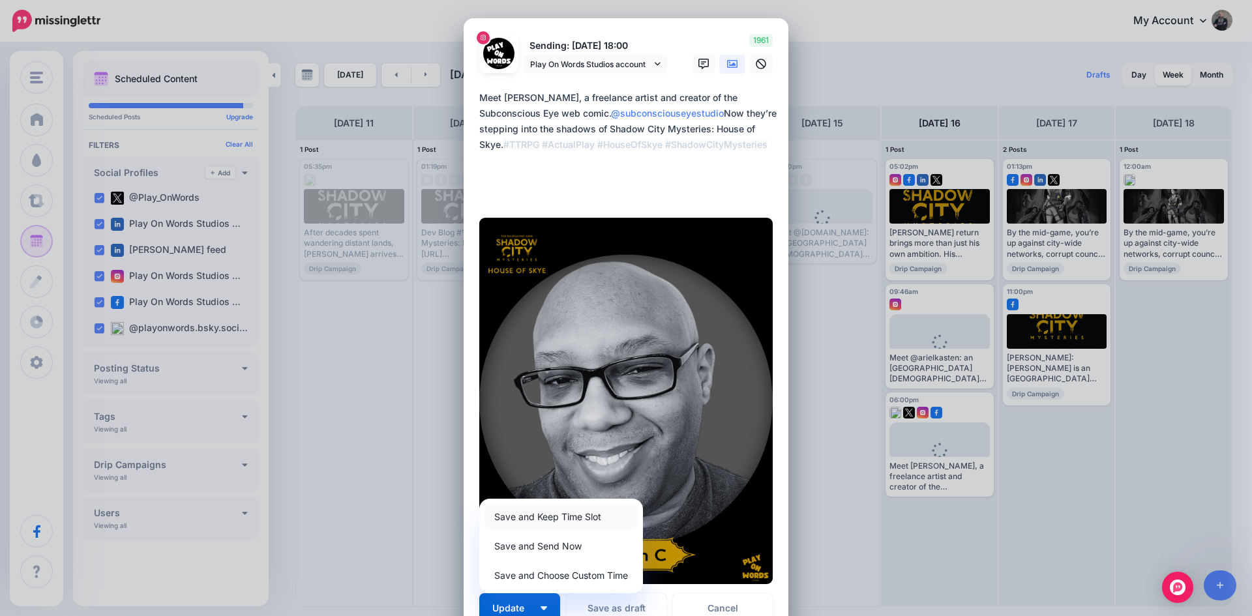
click at [529, 518] on link "Save and Keep Time Slot" at bounding box center [560, 516] width 153 height 25
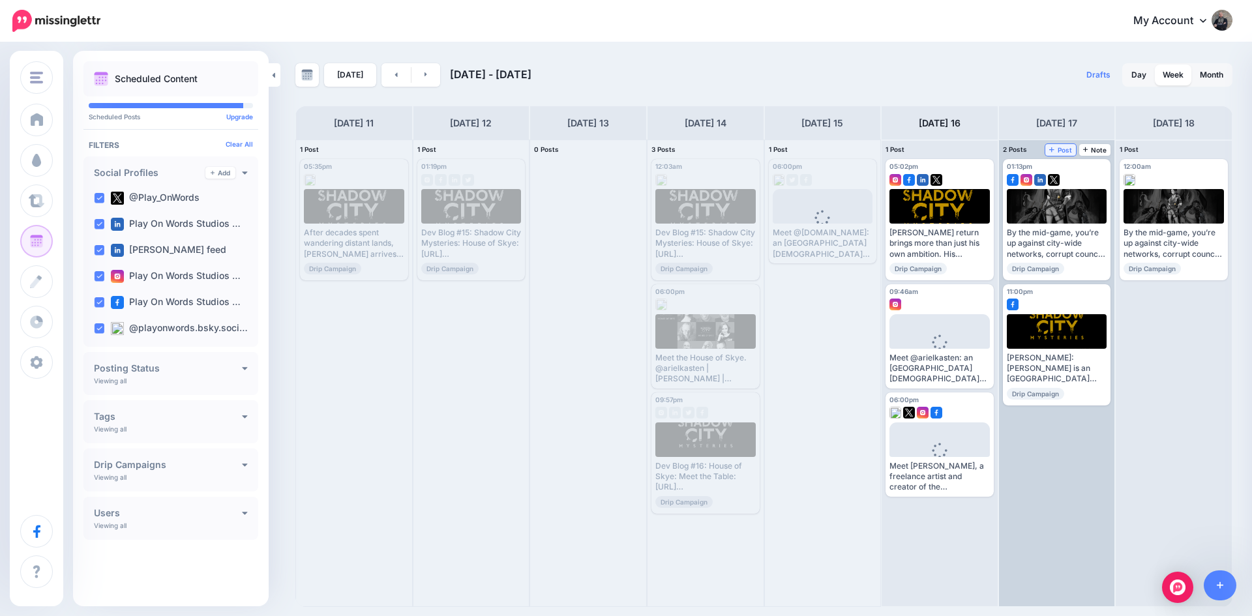
click at [1053, 149] on icon at bounding box center [1051, 149] width 5 height 5
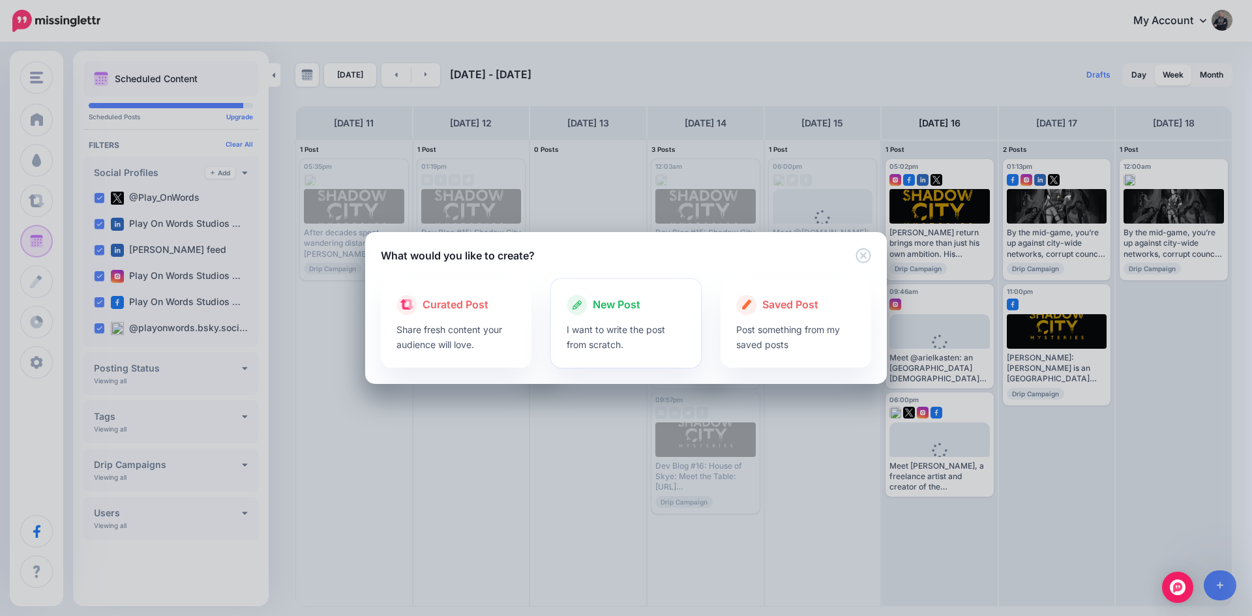
click at [606, 304] on span "New Post" at bounding box center [617, 305] width 48 height 17
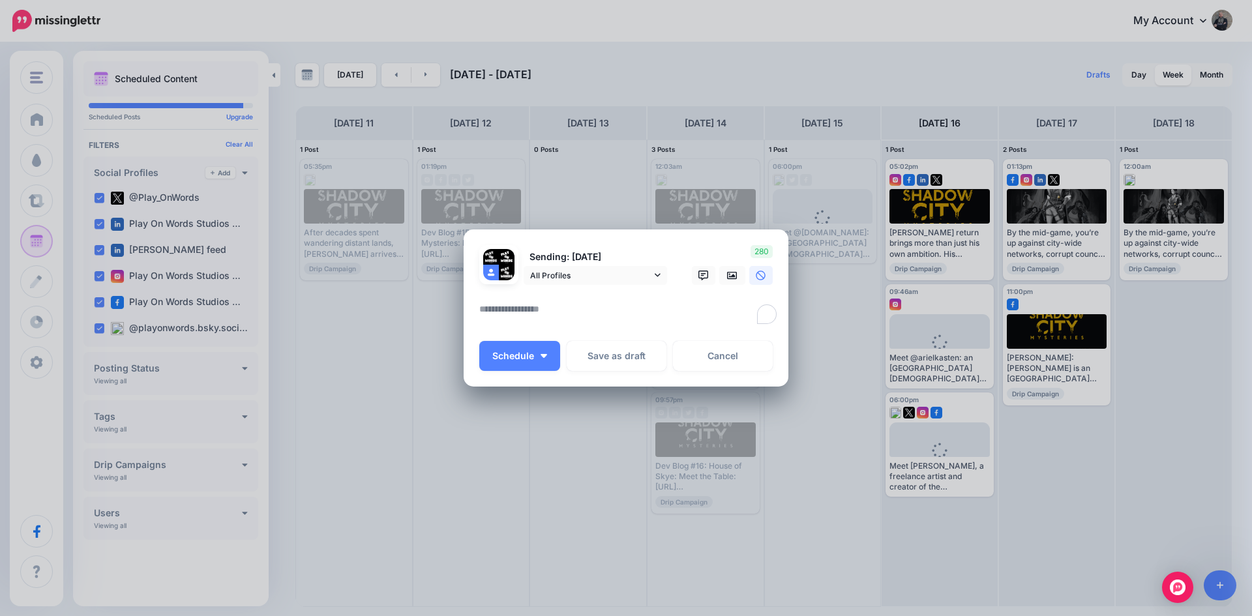
click at [533, 307] on textarea "To enrich screen reader interactions, please activate Accessibility in Grammarl…" at bounding box center [629, 313] width 300 height 25
click at [720, 351] on link "Cancel" at bounding box center [723, 356] width 100 height 30
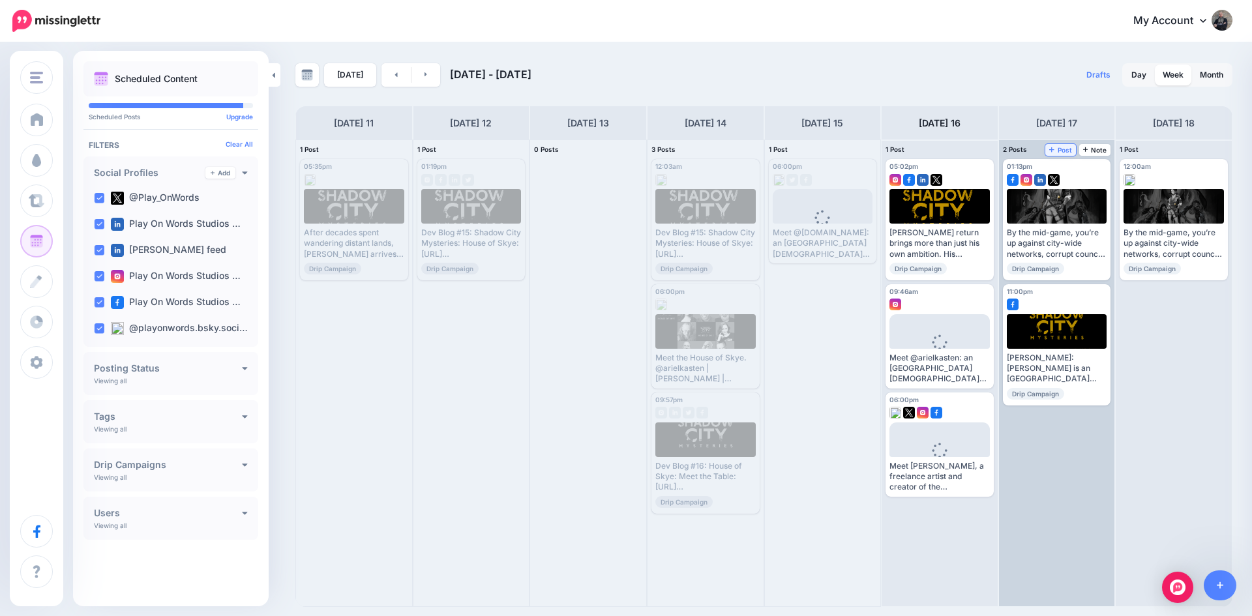
click at [1061, 149] on span "Post" at bounding box center [1060, 150] width 23 height 7
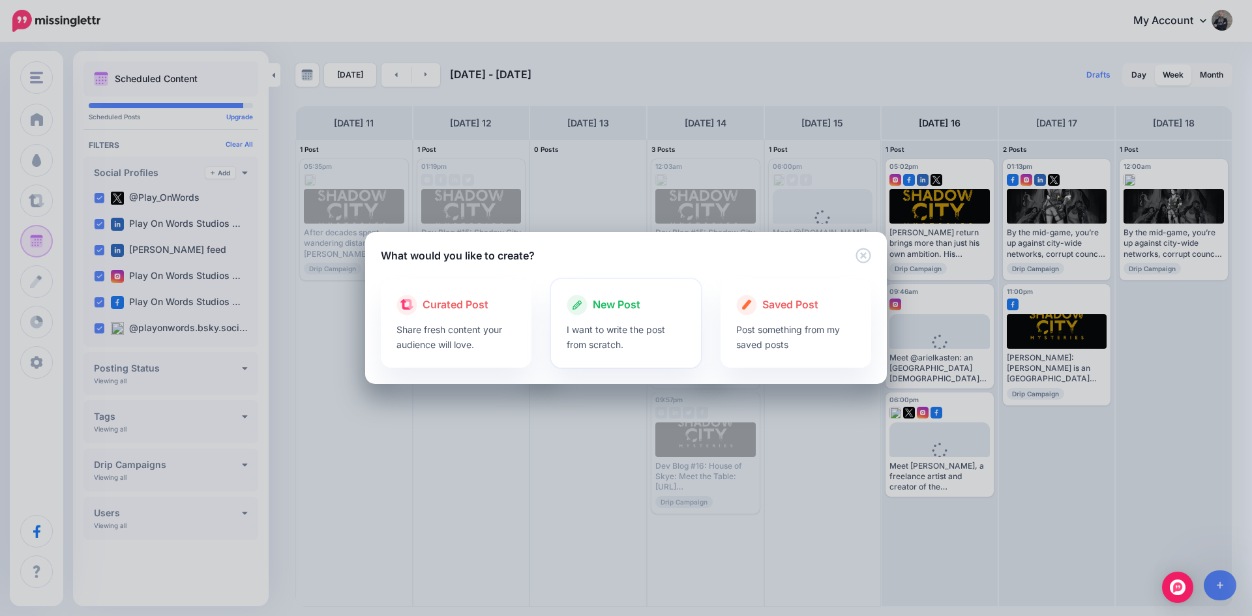
click at [588, 297] on div "New Post" at bounding box center [625, 305] width 119 height 21
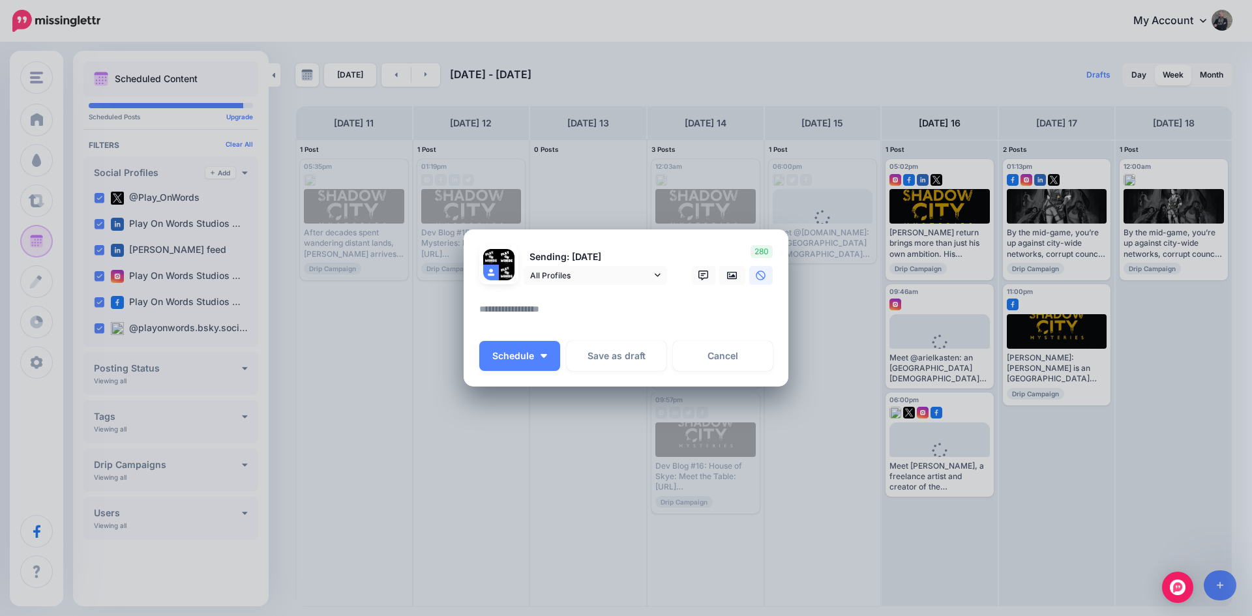
click at [534, 308] on textarea at bounding box center [629, 313] width 300 height 25
paste textarea "**********"
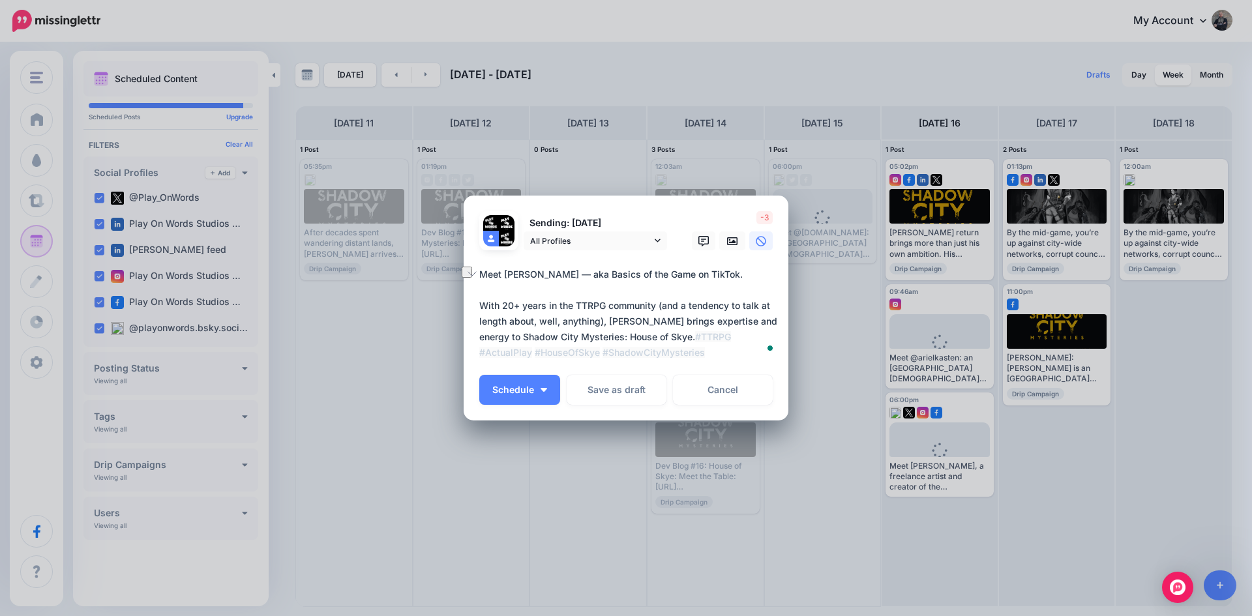
drag, startPoint x: 510, startPoint y: 318, endPoint x: 601, endPoint y: 317, distance: 91.3
click at [601, 317] on textarea "**********" at bounding box center [629, 314] width 300 height 94
paste textarea "**********"
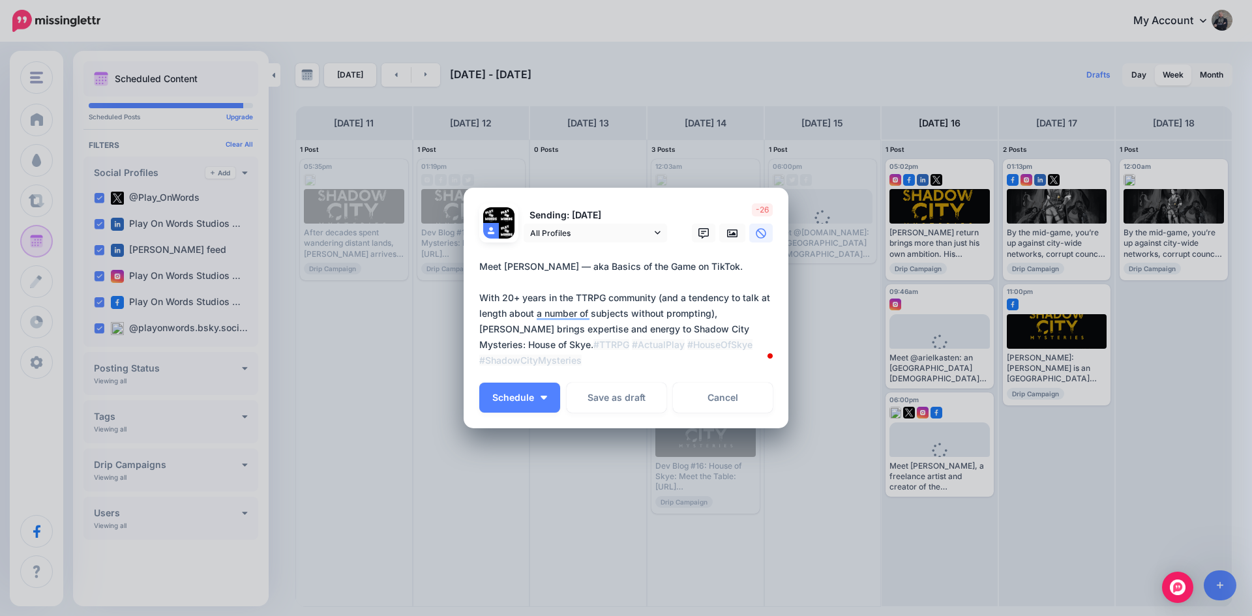
drag, startPoint x: 639, startPoint y: 359, endPoint x: 745, endPoint y: 359, distance: 105.6
click at [745, 359] on textarea "**********" at bounding box center [629, 314] width 300 height 110
drag, startPoint x: 590, startPoint y: 265, endPoint x: 577, endPoint y: 269, distance: 13.6
click at [577, 269] on textarea "**********" at bounding box center [629, 314] width 300 height 110
drag, startPoint x: 746, startPoint y: 359, endPoint x: 643, endPoint y: 360, distance: 103.6
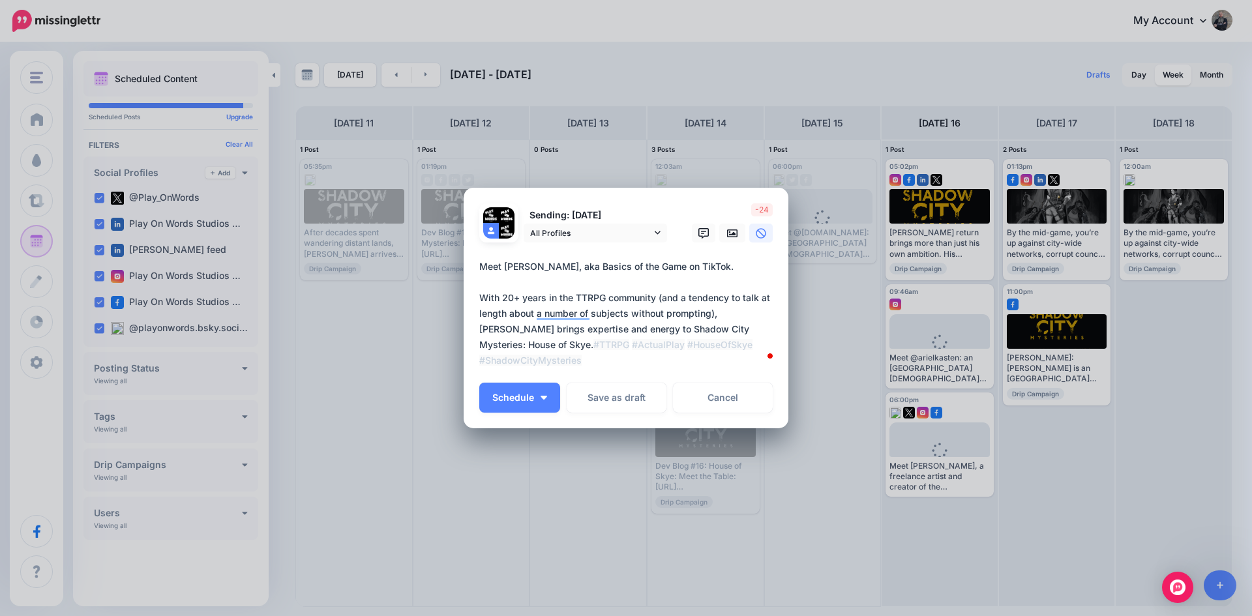
click at [643, 360] on textarea "**********" at bounding box center [629, 314] width 300 height 110
click at [654, 340] on textarea "**********" at bounding box center [629, 314] width 300 height 110
click at [585, 231] on span "All Profiles" at bounding box center [590, 233] width 121 height 14
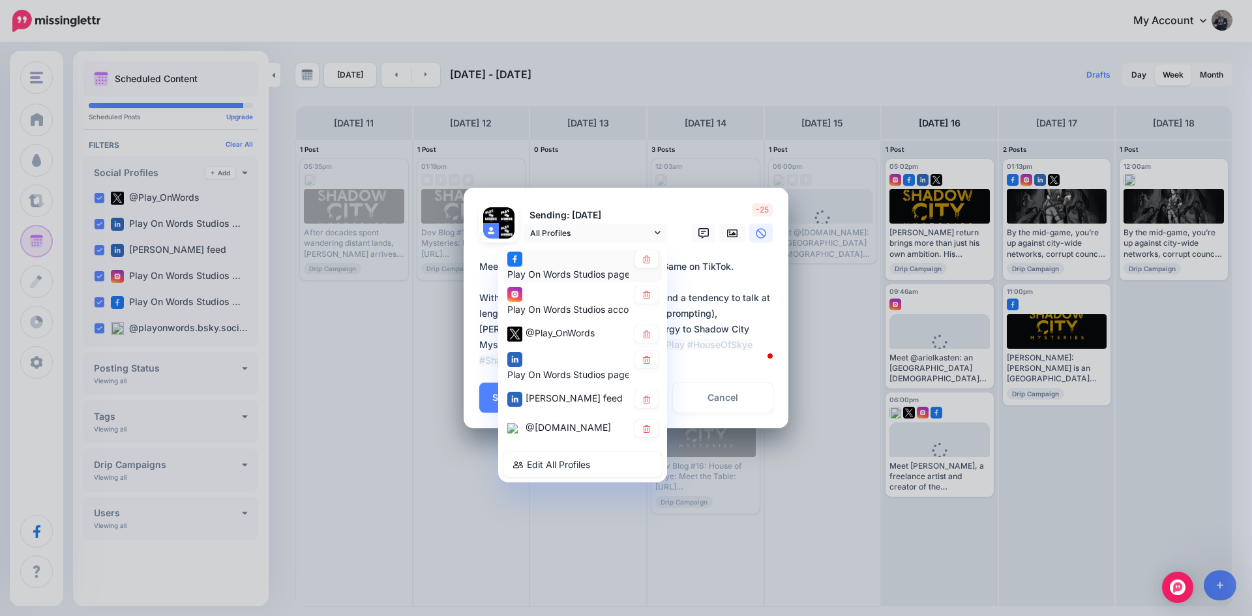
click at [583, 259] on div "Play On Words Studios page" at bounding box center [567, 266] width 121 height 32
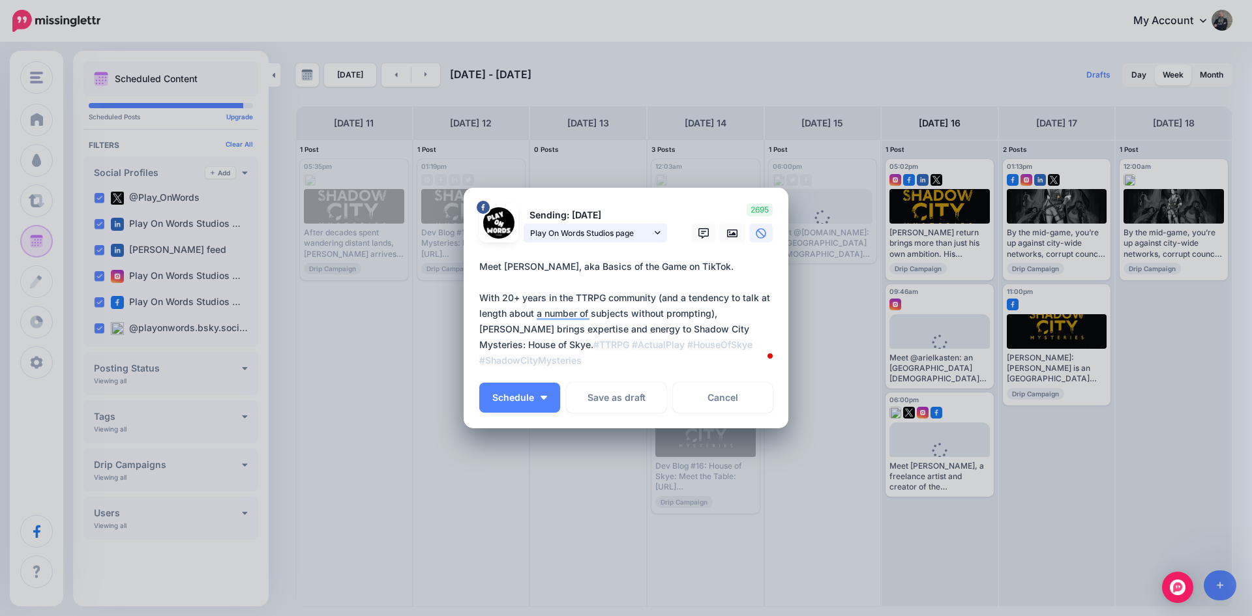
click at [609, 235] on span "Play On Words Studios page" at bounding box center [590, 233] width 121 height 14
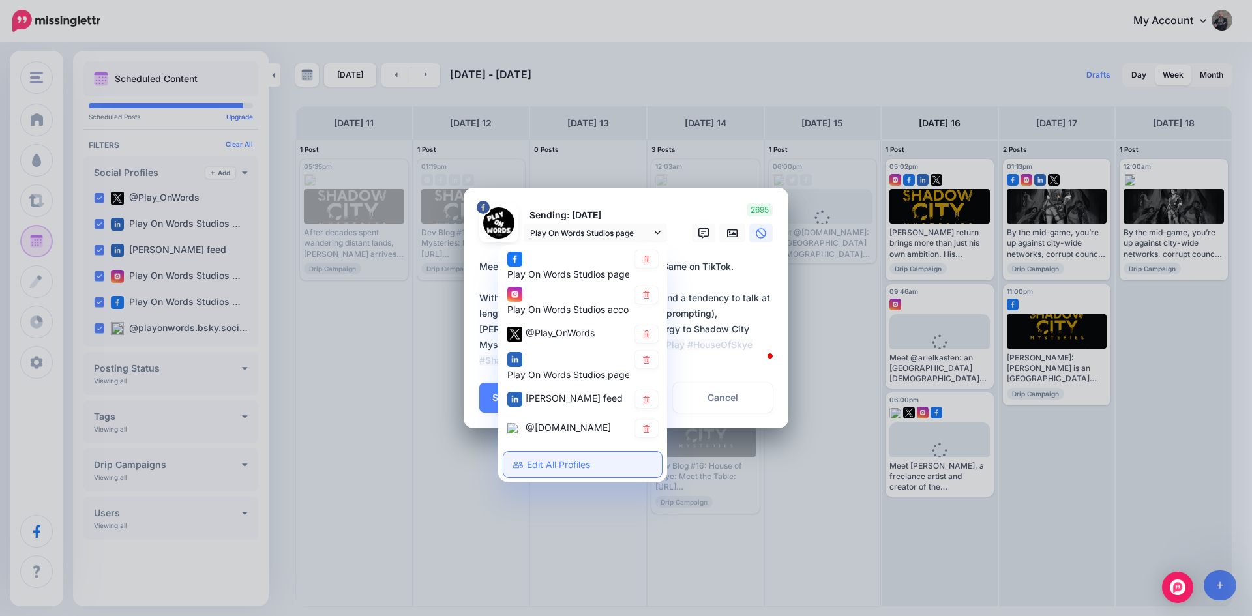
click at [542, 477] on link "Edit All Profiles" at bounding box center [582, 464] width 158 height 25
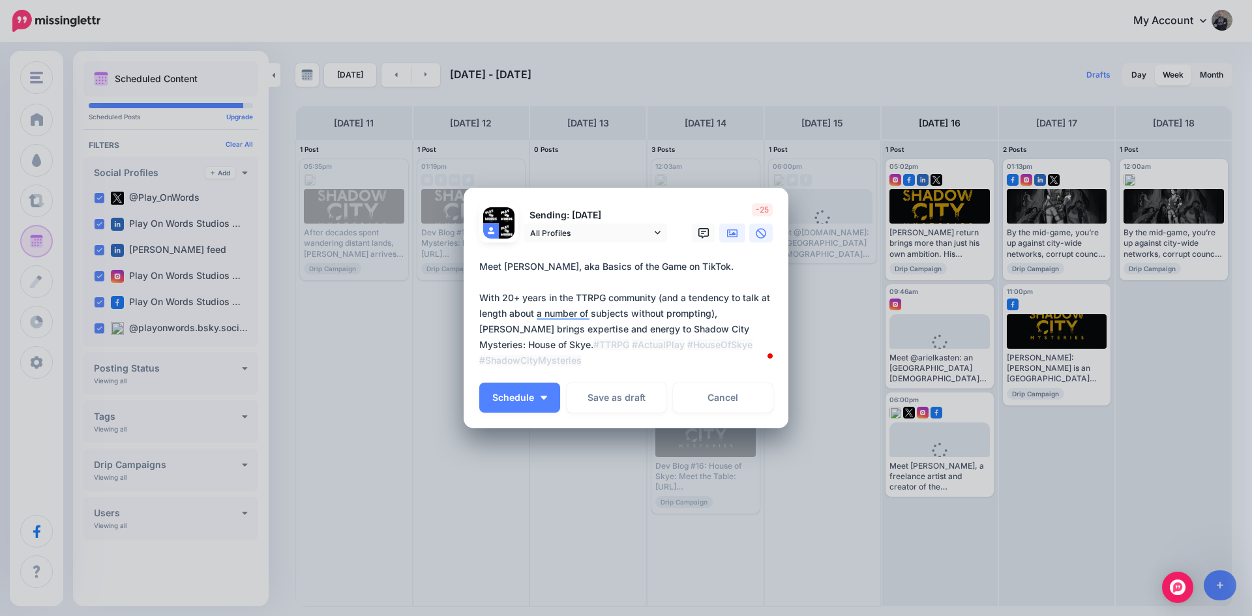
click at [731, 233] on icon at bounding box center [732, 233] width 10 height 10
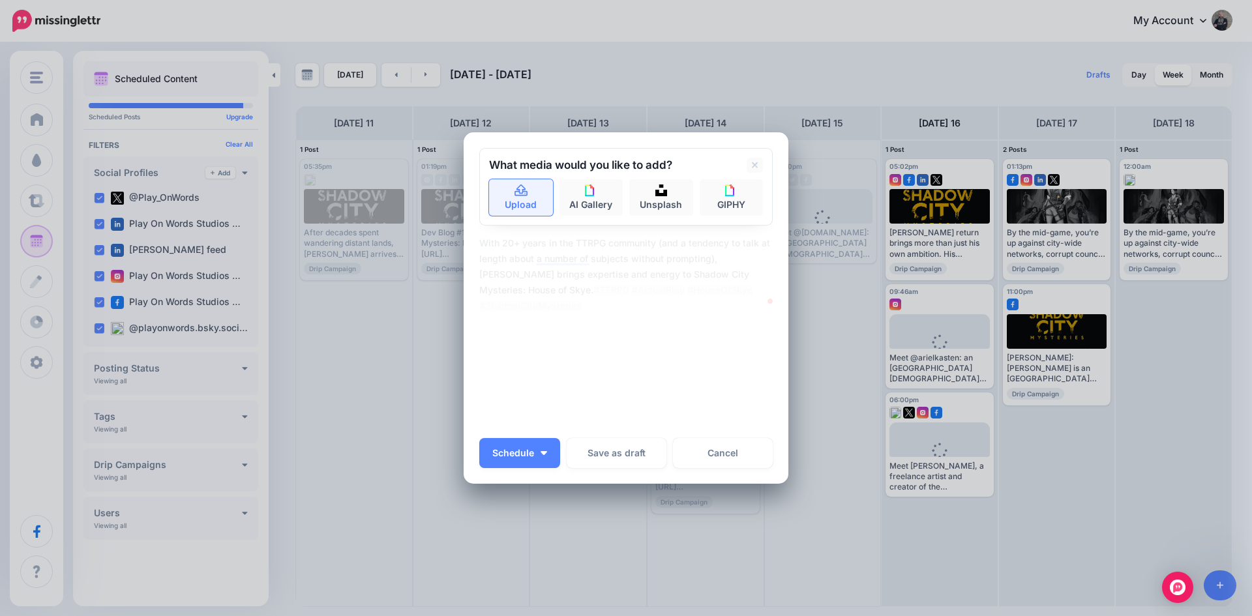
click at [516, 195] on icon at bounding box center [521, 191] width 15 height 12
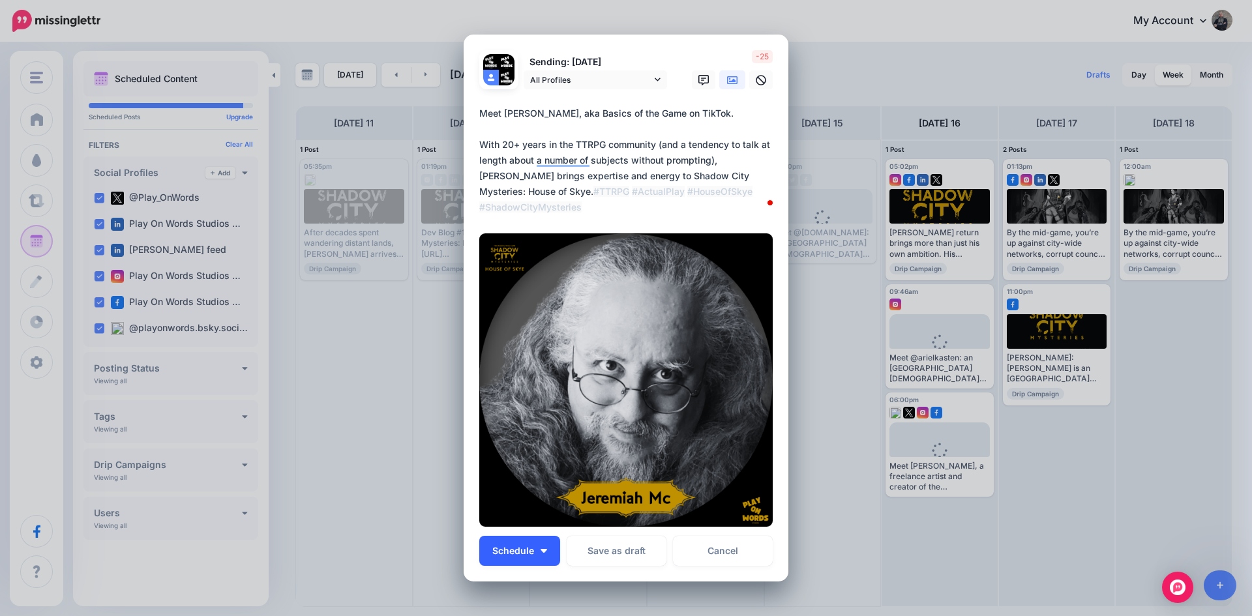
click at [514, 536] on button "Schedule" at bounding box center [519, 551] width 81 height 30
click at [603, 121] on textarea "**********" at bounding box center [629, 161] width 300 height 110
click at [574, 77] on span "All Profiles" at bounding box center [590, 80] width 121 height 14
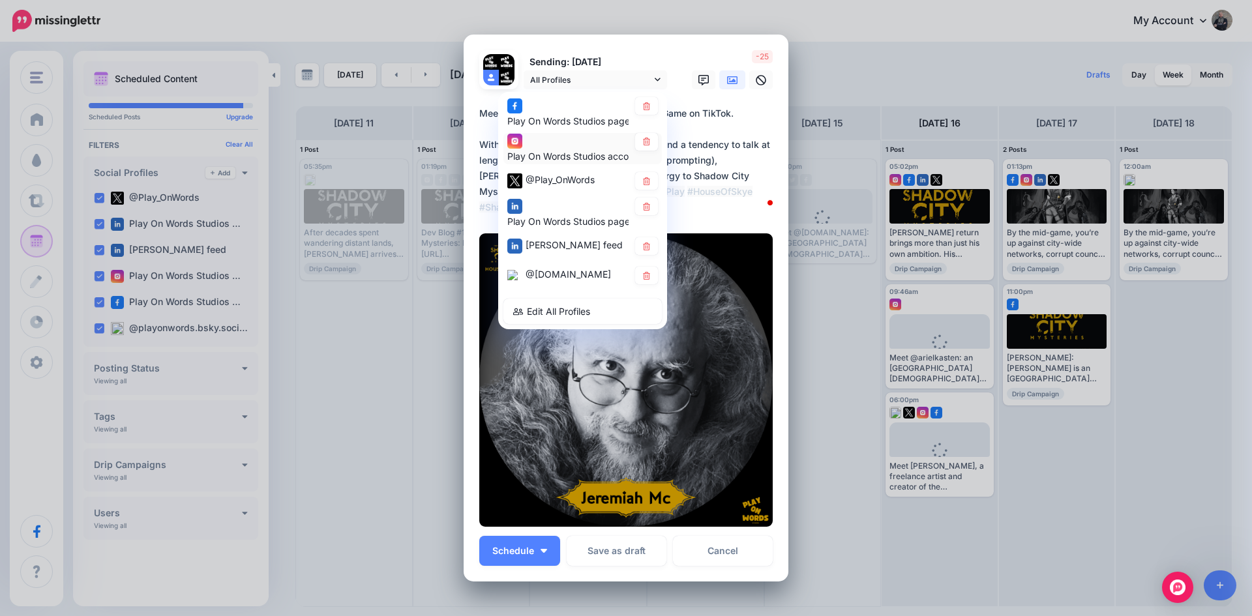
click at [567, 149] on div "Play On Words Studios account" at bounding box center [574, 157] width 135 height 16
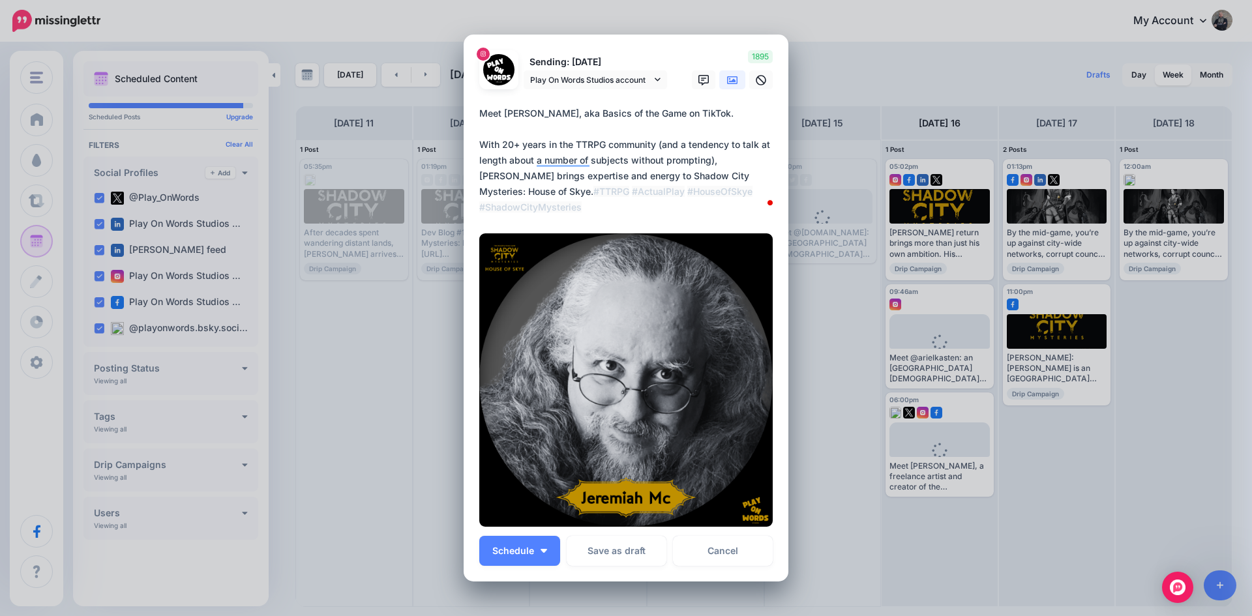
click at [744, 113] on textarea "**********" at bounding box center [629, 161] width 300 height 110
click at [729, 76] on icon at bounding box center [732, 80] width 10 height 8
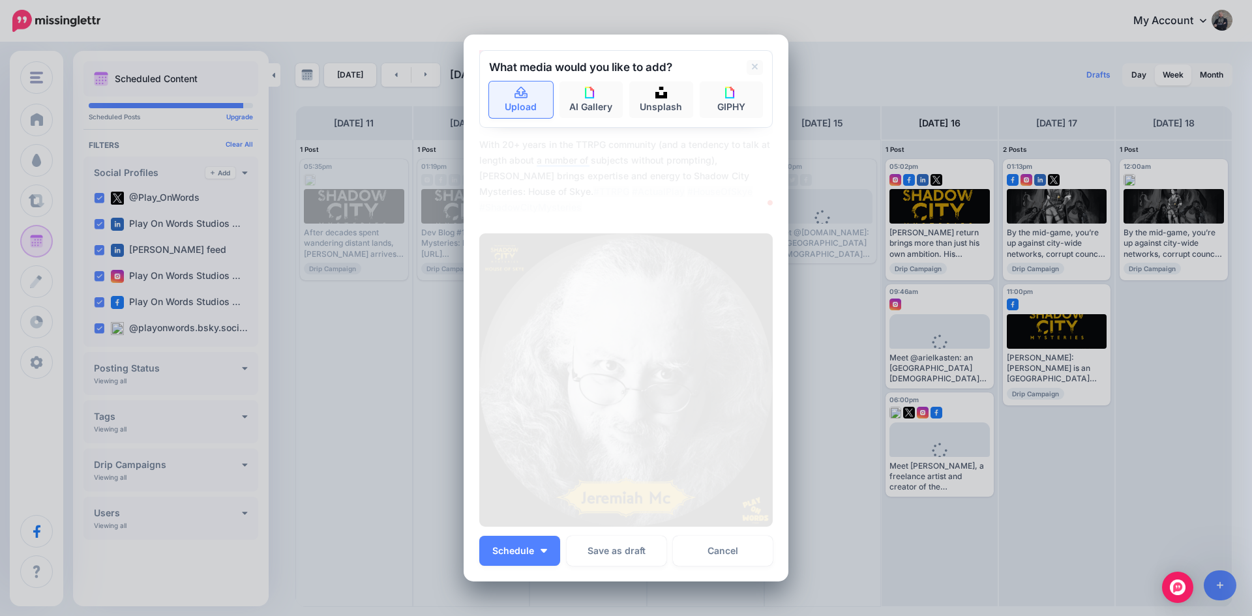
click at [513, 99] on link "Upload" at bounding box center [521, 99] width 64 height 37
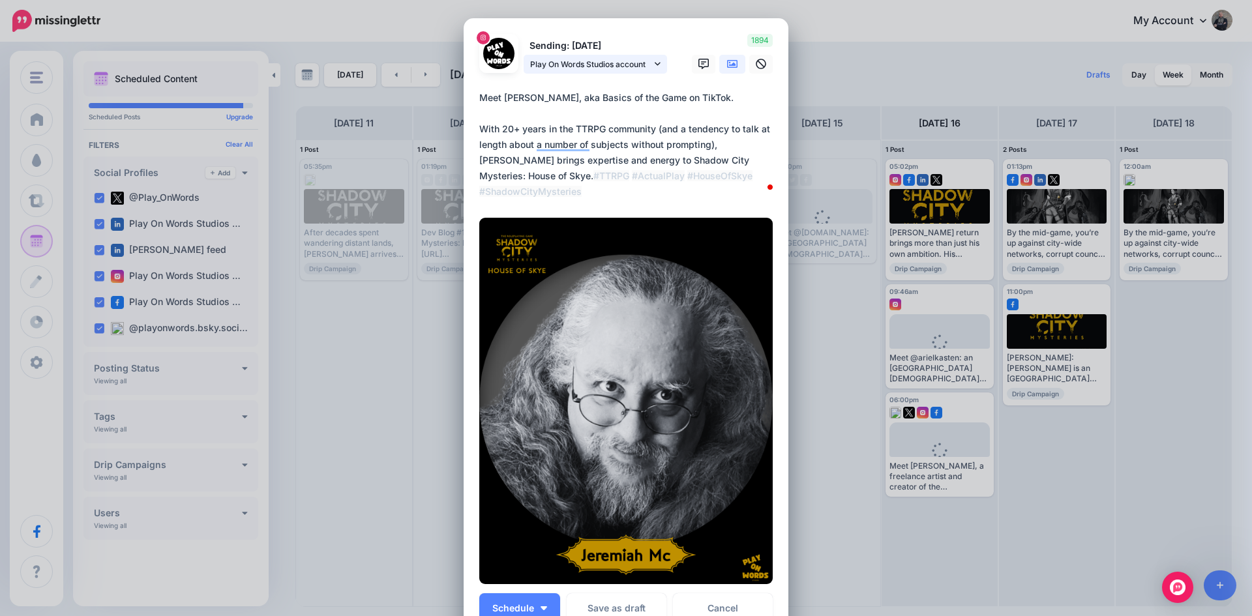
click at [591, 65] on span "Play On Words Studios account" at bounding box center [590, 64] width 121 height 14
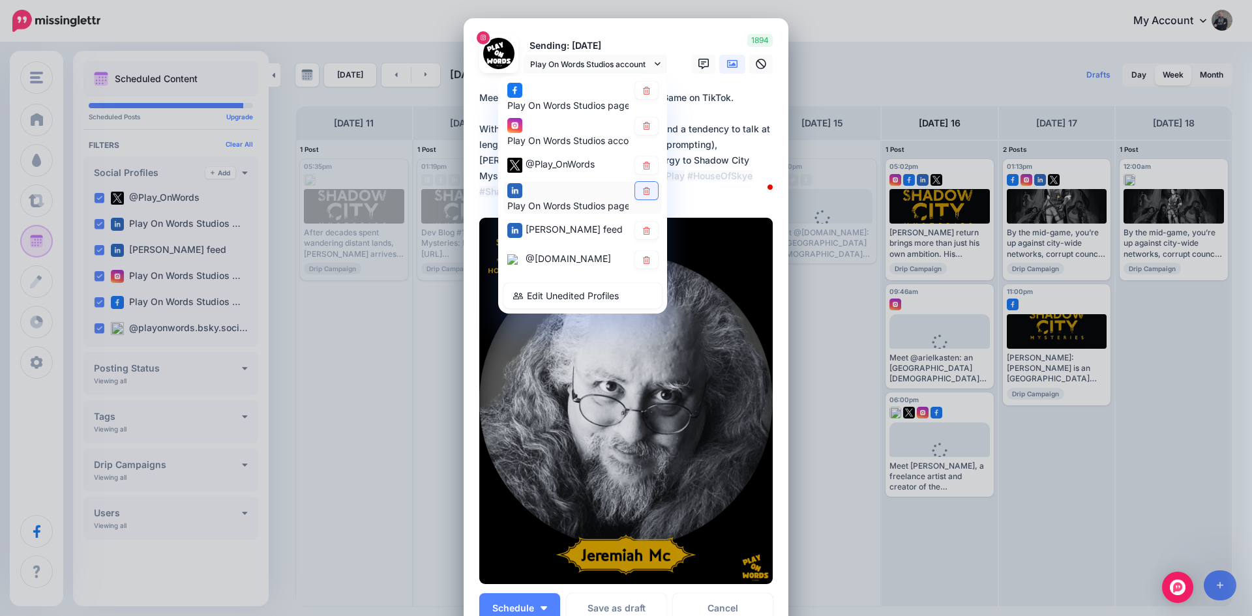
click at [647, 190] on link at bounding box center [646, 191] width 23 height 18
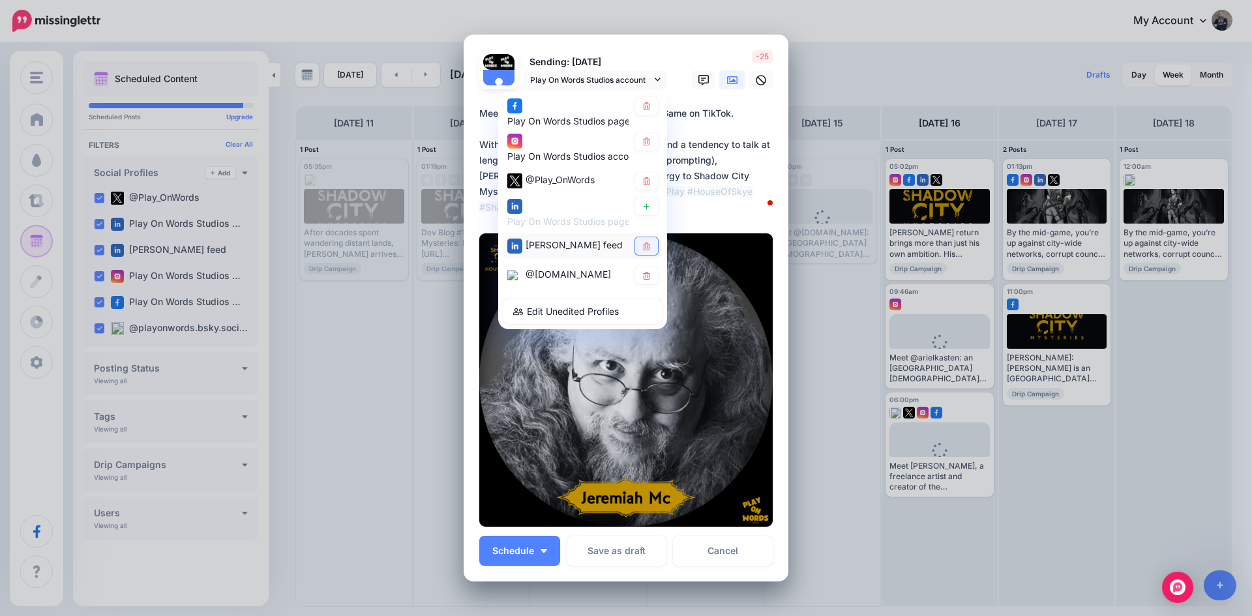
click at [640, 237] on link at bounding box center [646, 246] width 23 height 18
click at [564, 175] on span "@Play_OnWords" at bounding box center [559, 180] width 69 height 11
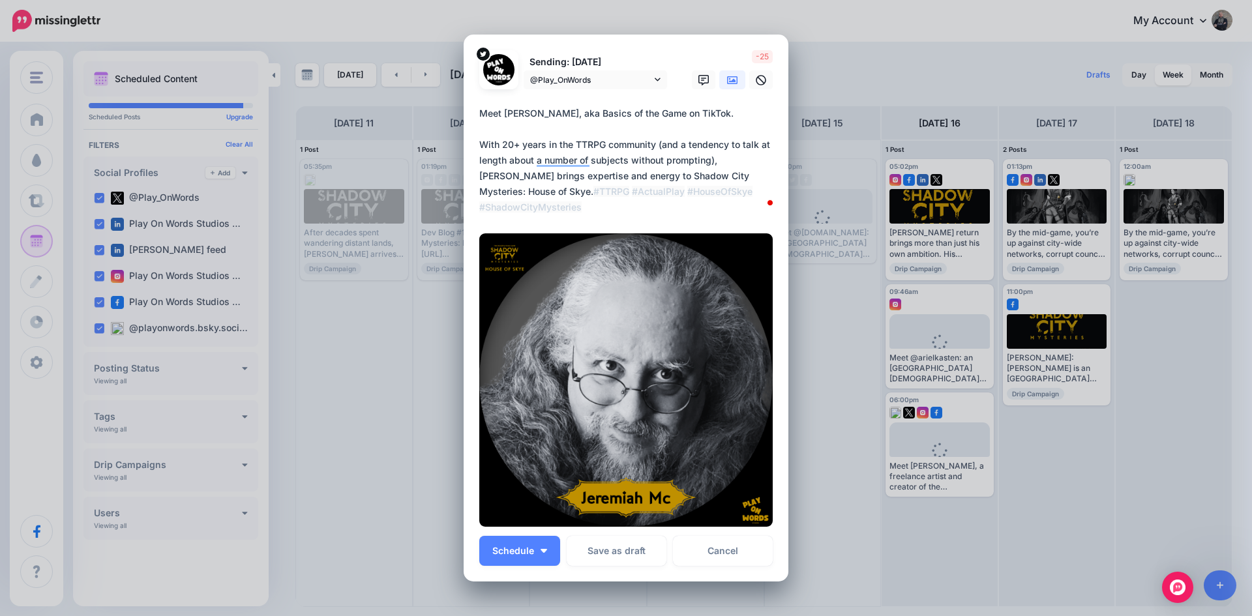
drag, startPoint x: 636, startPoint y: 207, endPoint x: 739, endPoint y: 205, distance: 102.3
click at [739, 205] on textarea "**********" at bounding box center [629, 161] width 300 height 110
drag, startPoint x: 636, startPoint y: 205, endPoint x: 568, endPoint y: 205, distance: 67.1
click at [568, 205] on textarea "**********" at bounding box center [629, 161] width 300 height 110
click at [727, 81] on icon at bounding box center [732, 80] width 10 height 8
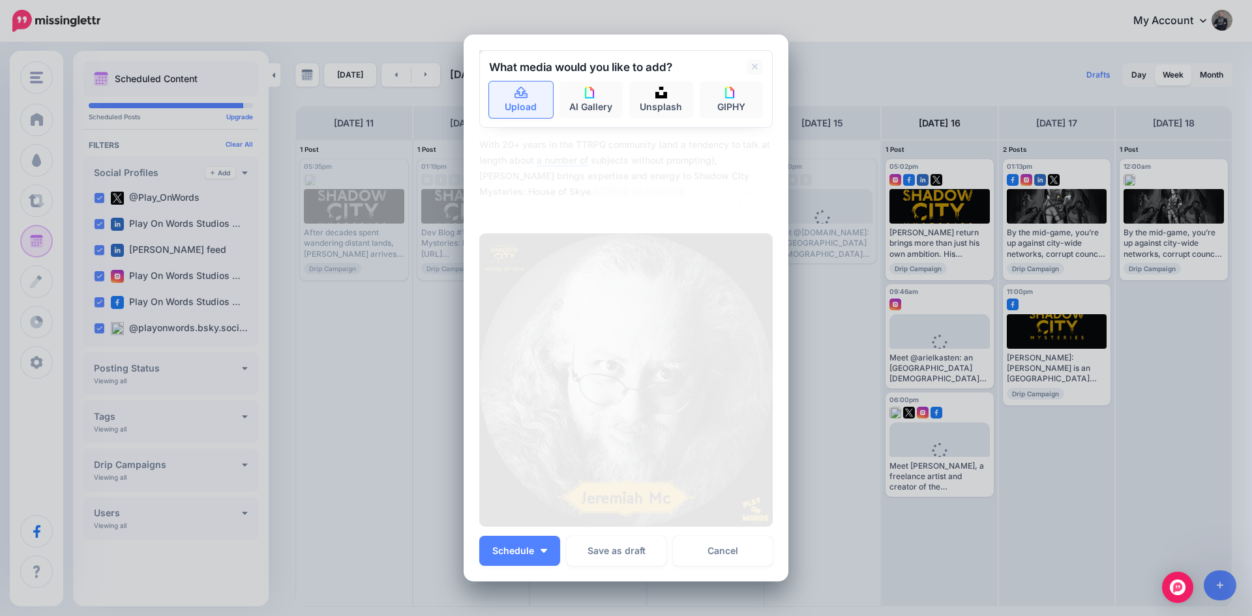
click at [523, 96] on icon at bounding box center [521, 93] width 15 height 12
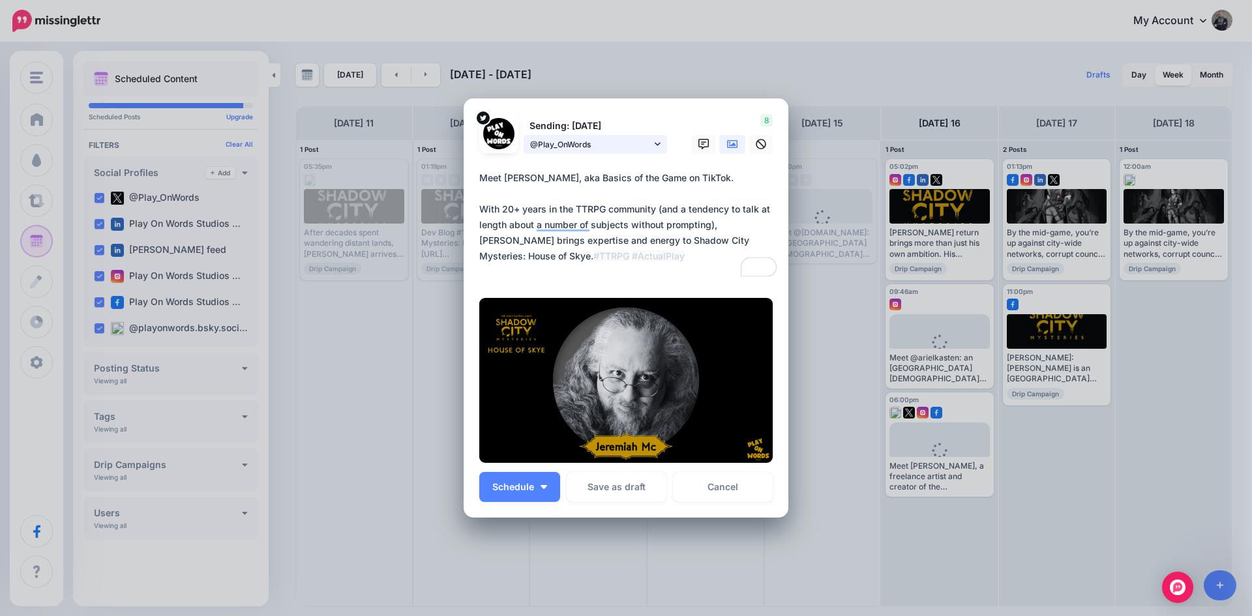
click at [568, 147] on span "@Play_OnWords" at bounding box center [590, 145] width 121 height 14
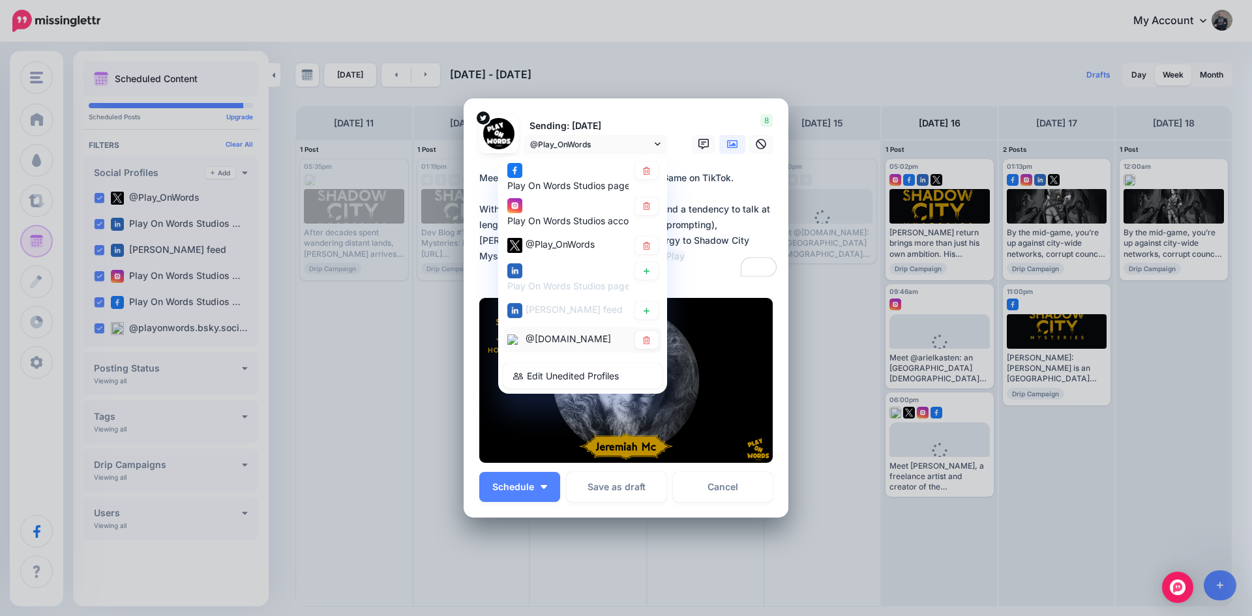
click at [555, 344] on span "@[DOMAIN_NAME]" at bounding box center [567, 338] width 85 height 11
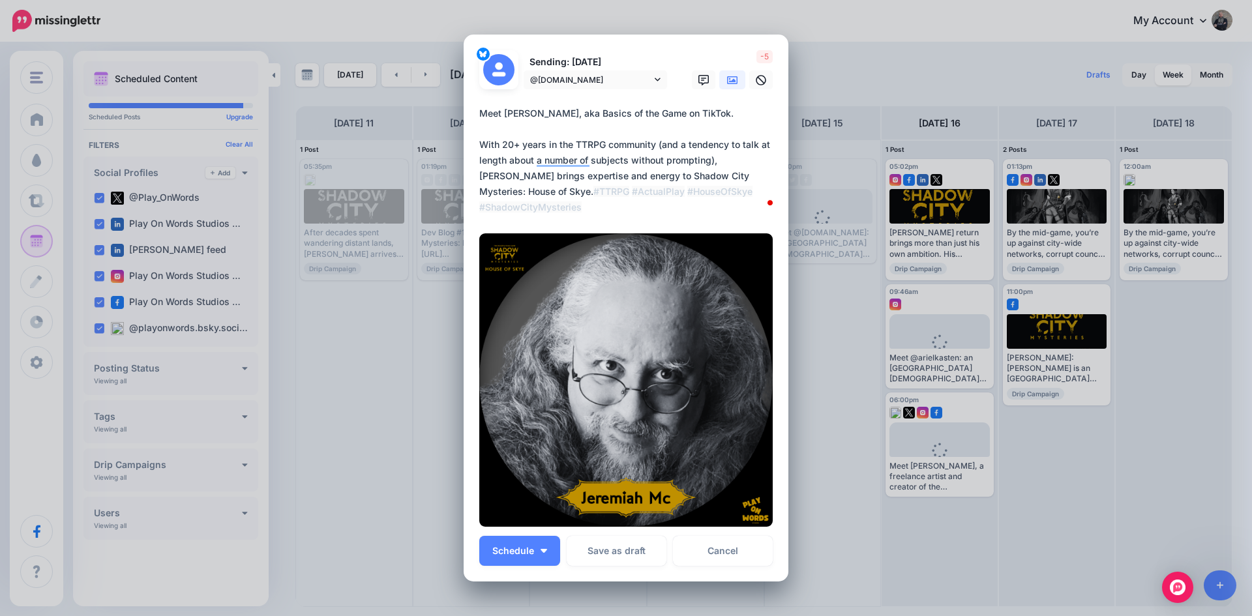
drag, startPoint x: 740, startPoint y: 208, endPoint x: 638, endPoint y: 207, distance: 102.3
click at [638, 207] on textarea "**********" at bounding box center [629, 161] width 300 height 110
type textarea "**********"
click at [727, 80] on icon at bounding box center [732, 80] width 10 height 10
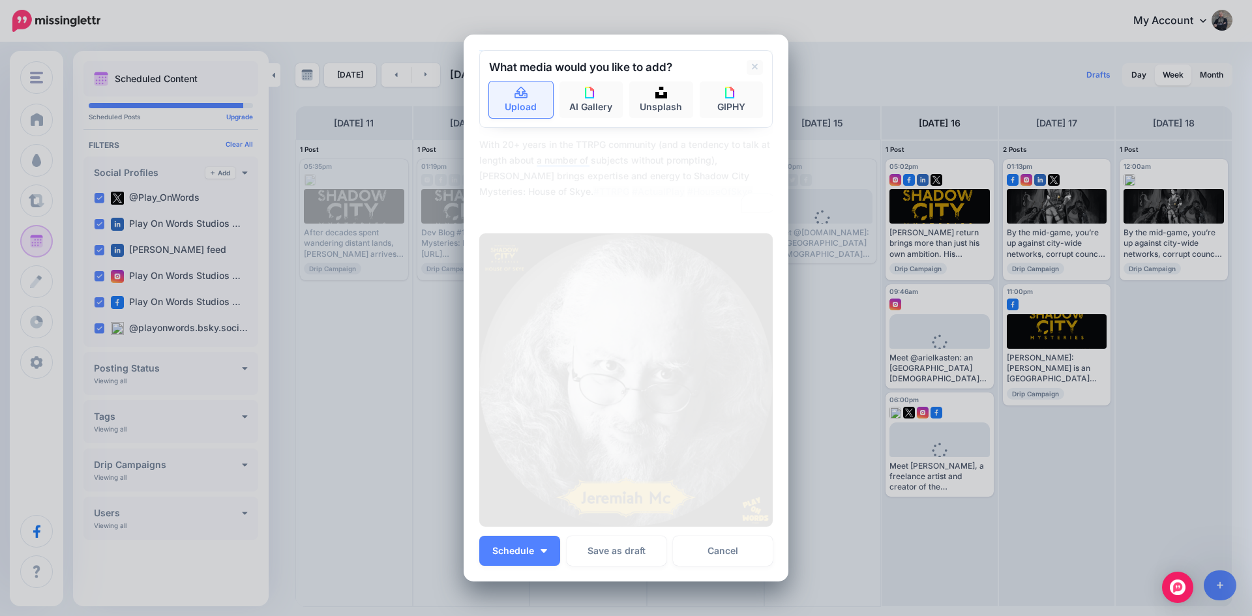
click at [514, 93] on icon at bounding box center [520, 93] width 13 height 12
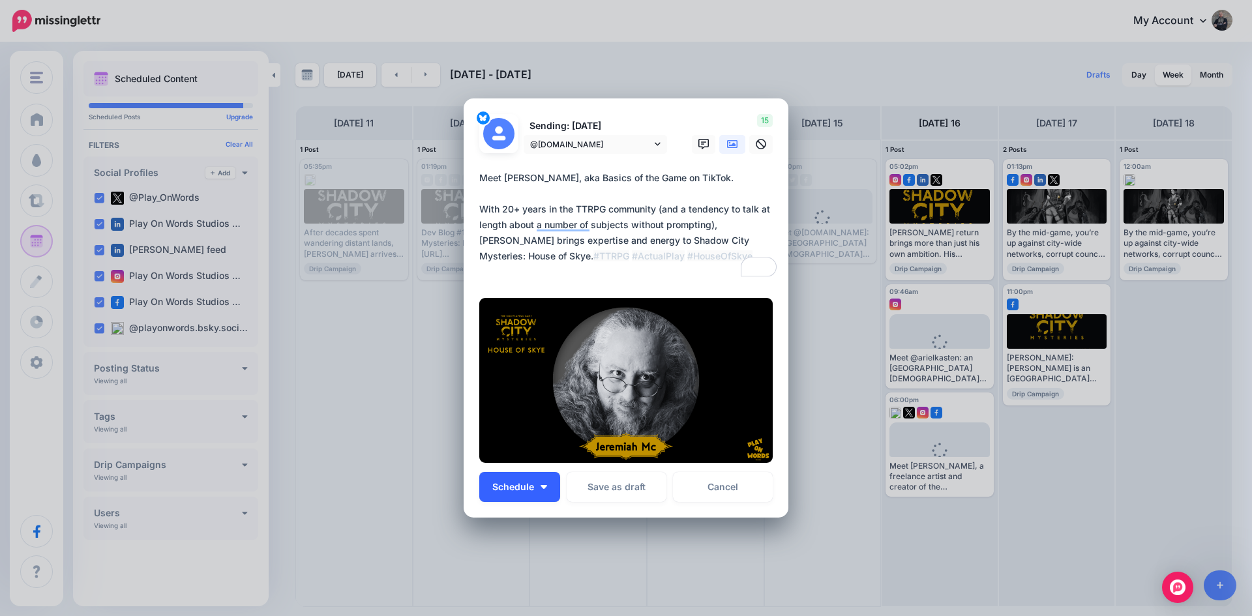
click at [506, 485] on span "Schedule" at bounding box center [513, 486] width 42 height 9
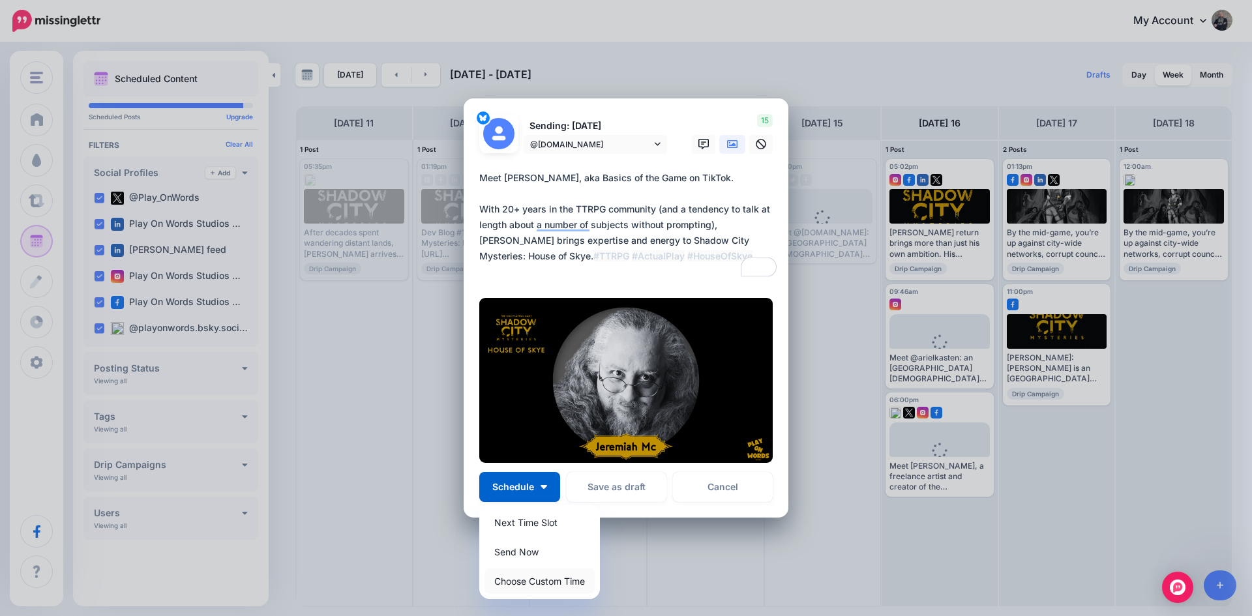
click at [513, 577] on link "Choose Custom Time" at bounding box center [539, 580] width 110 height 25
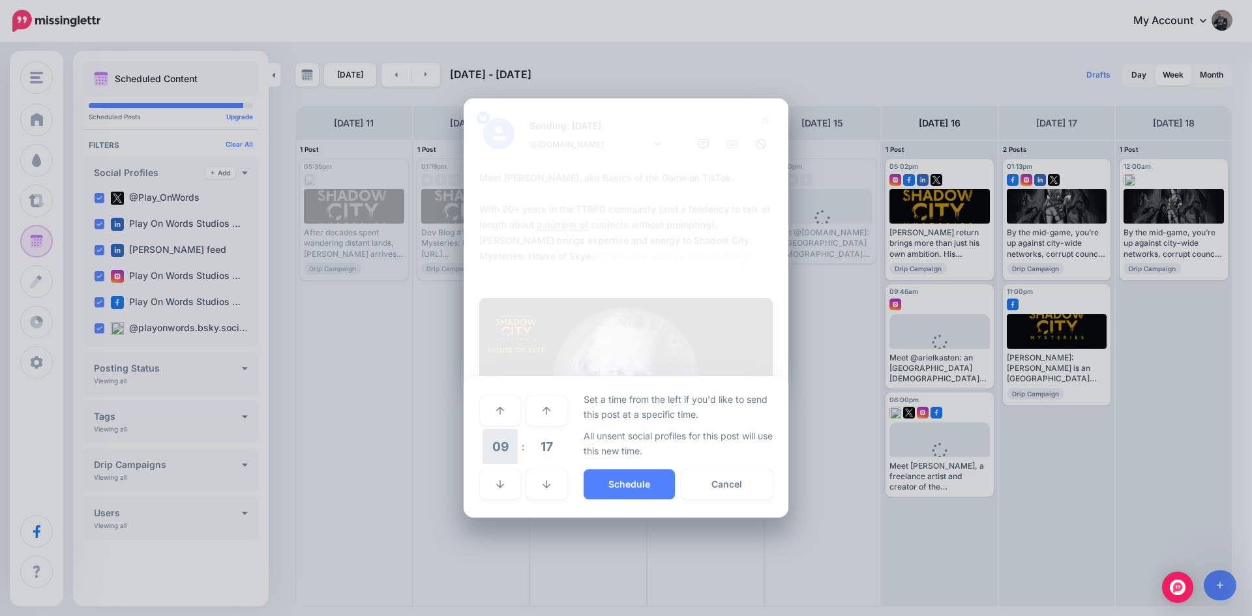
click at [502, 447] on span "09" at bounding box center [499, 446] width 35 height 35
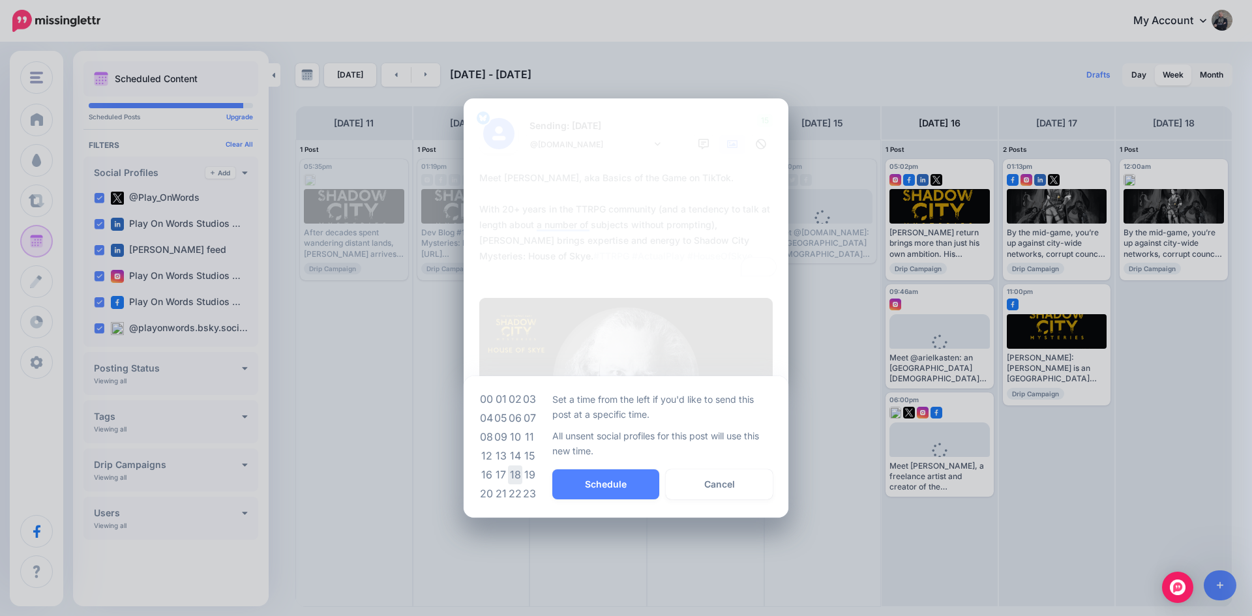
click at [516, 474] on td "18" at bounding box center [515, 474] width 14 height 19
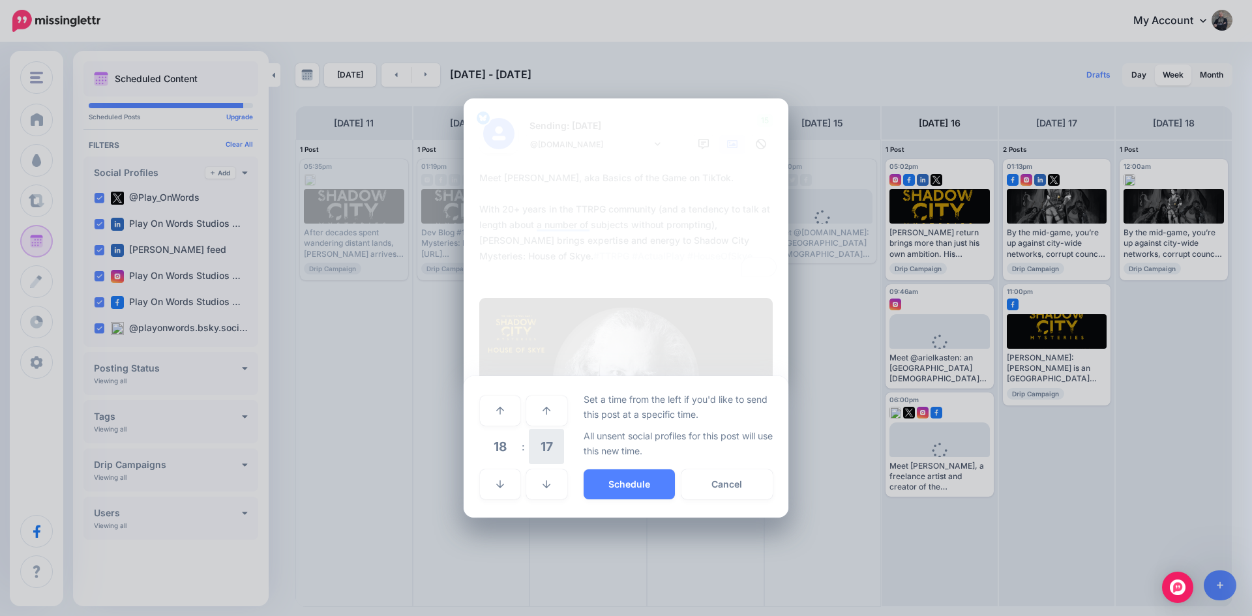
click at [546, 447] on span "17" at bounding box center [546, 446] width 35 height 35
click at [484, 407] on td "00" at bounding box center [486, 410] width 14 height 37
click at [613, 478] on button "Schedule" at bounding box center [628, 484] width 91 height 30
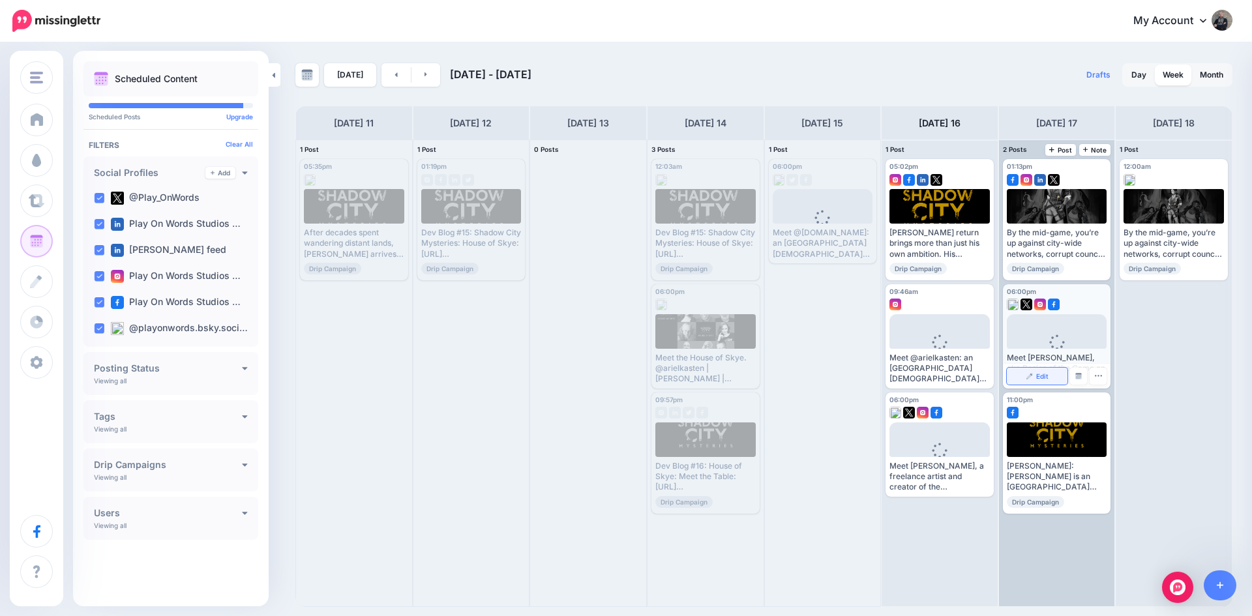
click at [1040, 378] on span "Edit" at bounding box center [1042, 376] width 12 height 7
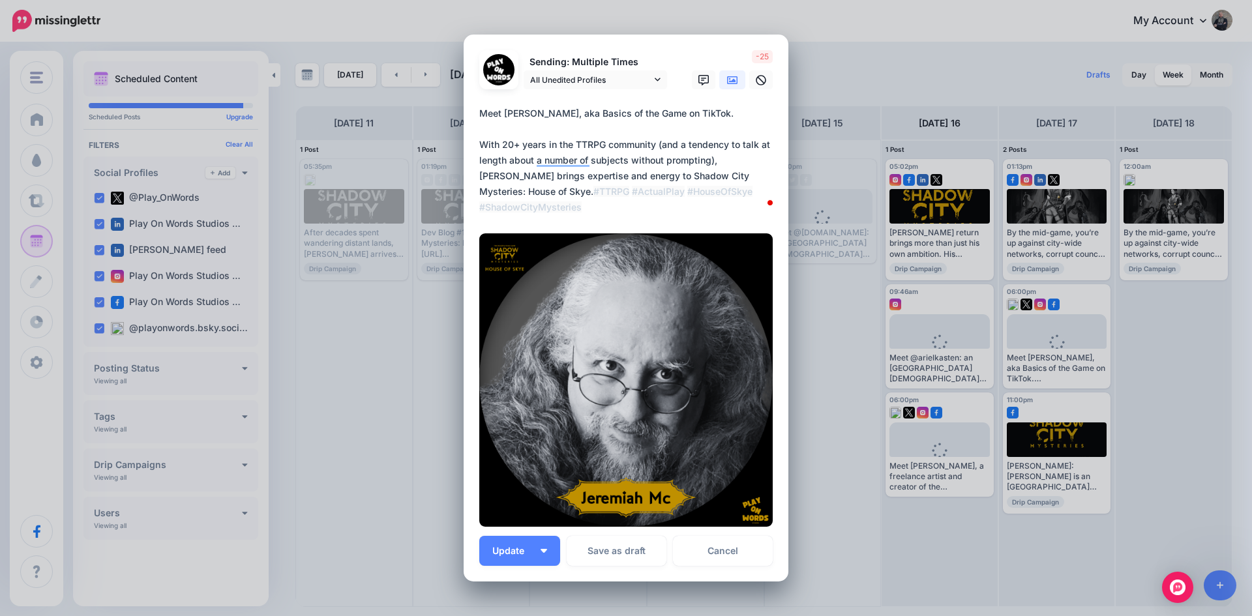
drag, startPoint x: 478, startPoint y: 112, endPoint x: 564, endPoint y: 204, distance: 126.3
click at [564, 204] on textarea "**********" at bounding box center [629, 161] width 300 height 110
click at [703, 548] on link "Cancel" at bounding box center [723, 551] width 100 height 30
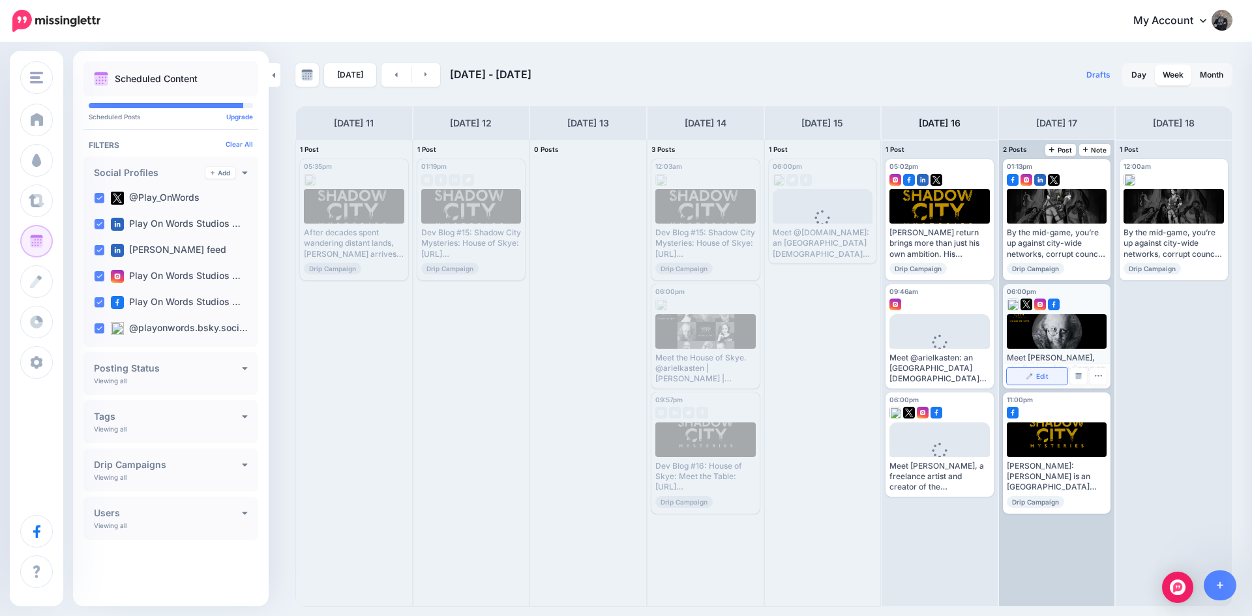
click at [1036, 372] on link "Edit" at bounding box center [1036, 376] width 61 height 17
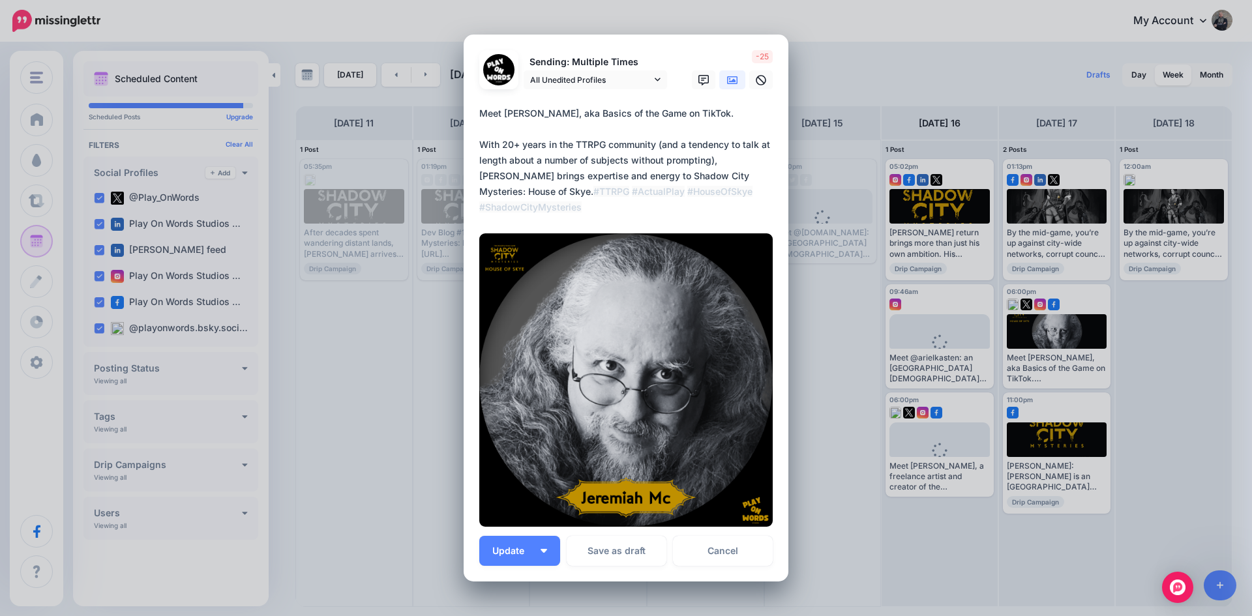
drag, startPoint x: 471, startPoint y: 111, endPoint x: 508, endPoint y: 132, distance: 42.0
click at [508, 132] on div "Loading Sending: Multiple Times All Unedited Profiles" at bounding box center [625, 309] width 325 height 548
click at [545, 196] on textarea "**********" at bounding box center [629, 161] width 300 height 110
drag, startPoint x: 564, startPoint y: 205, endPoint x: 470, endPoint y: 111, distance: 133.2
click at [470, 111] on div "Loading Sending: Multiple Times All Unedited Profiles" at bounding box center [625, 309] width 325 height 548
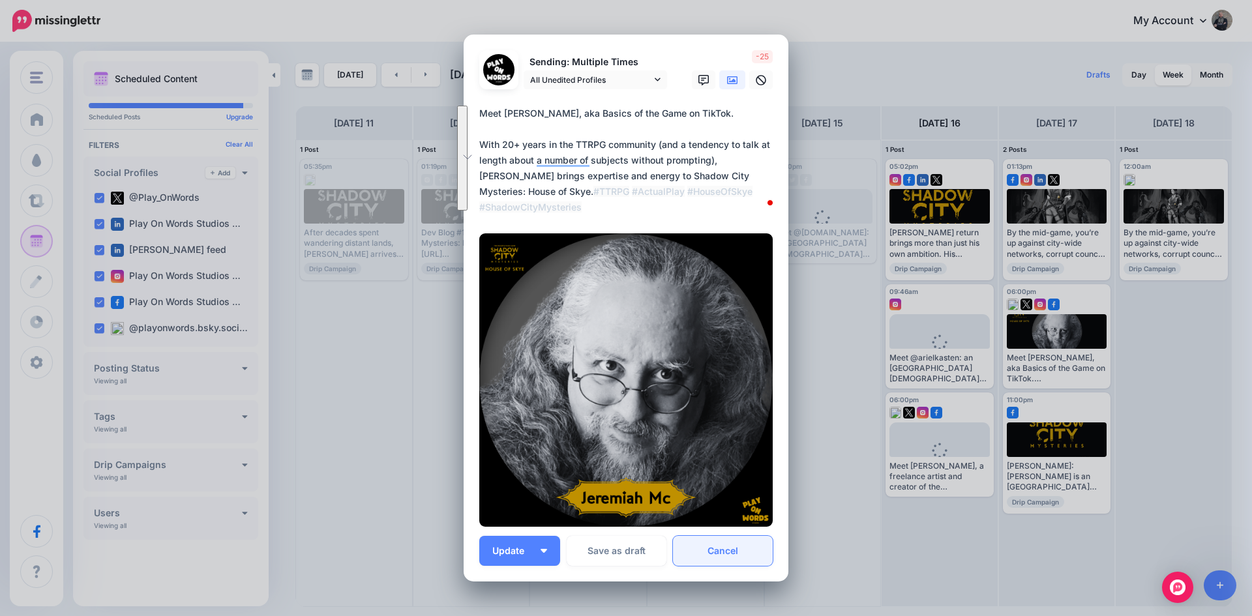
click at [722, 548] on link "Cancel" at bounding box center [723, 551] width 100 height 30
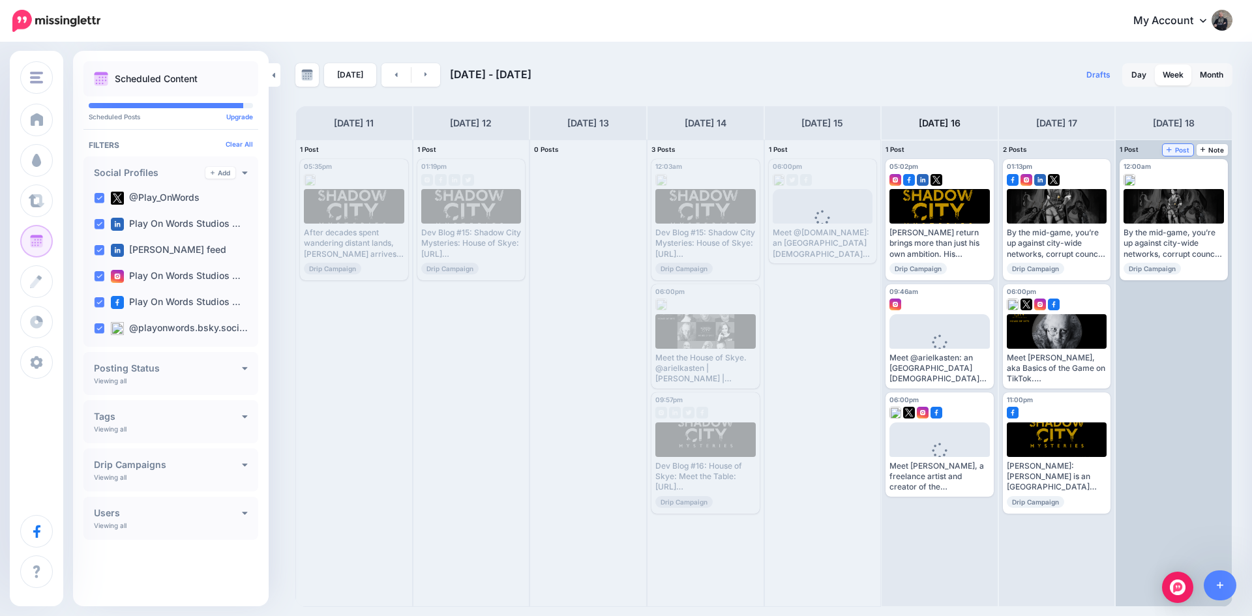
click at [1177, 149] on span "Post" at bounding box center [1177, 150] width 23 height 7
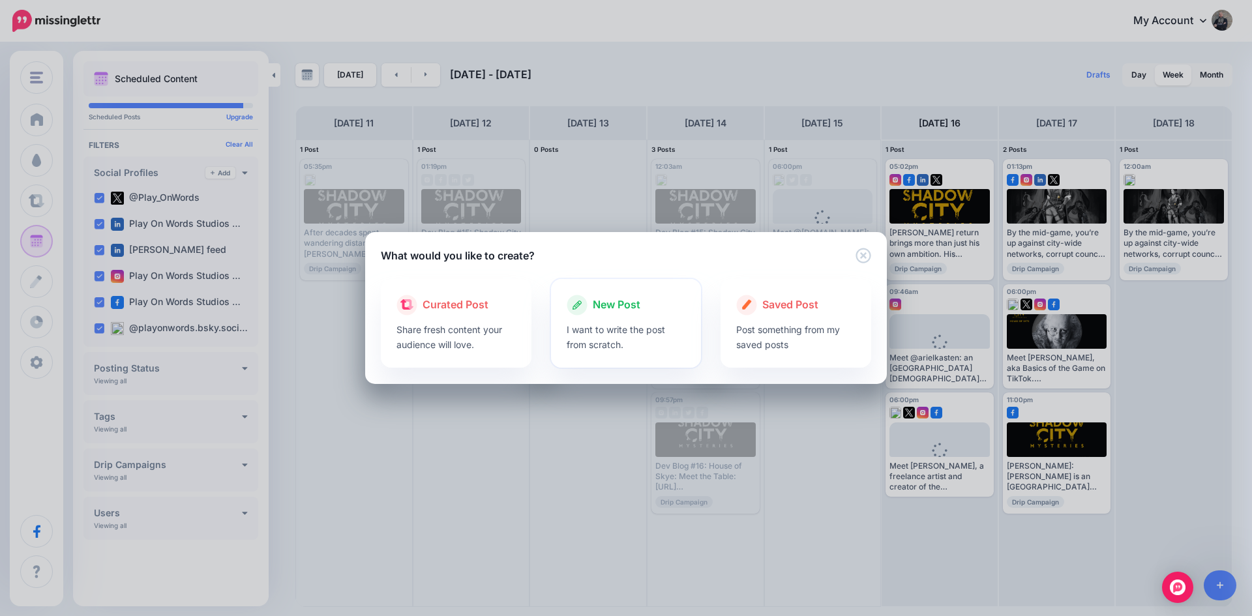
click at [609, 307] on span "New Post" at bounding box center [617, 305] width 48 height 17
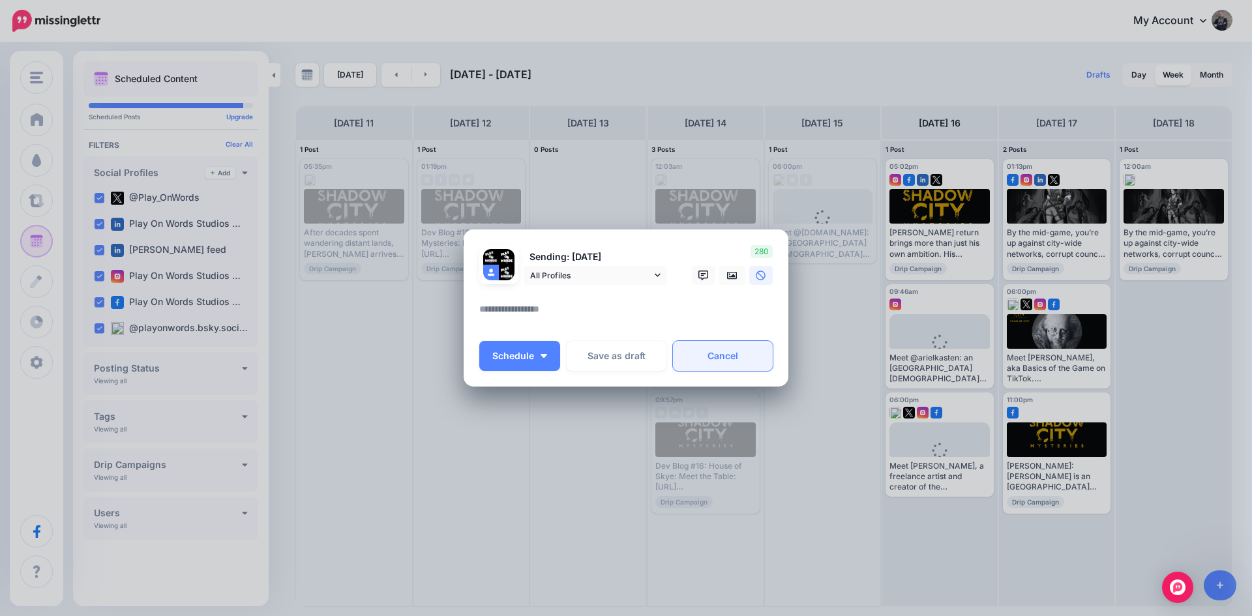
click at [714, 359] on link "Cancel" at bounding box center [723, 356] width 100 height 30
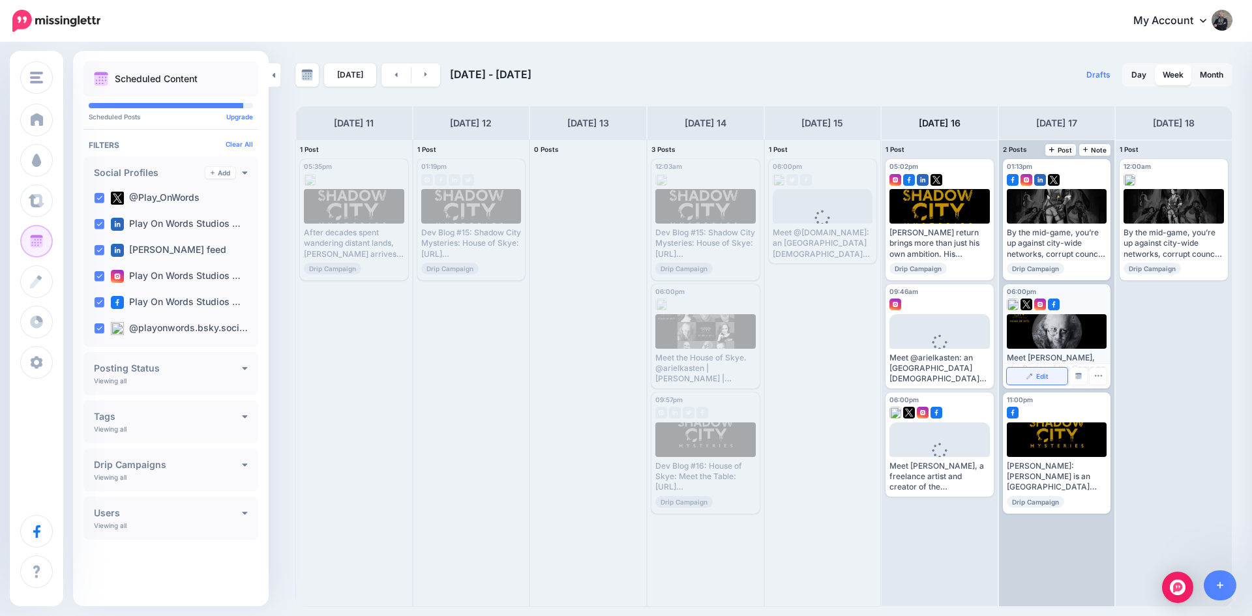
click at [1028, 374] on img at bounding box center [1029, 376] width 7 height 7
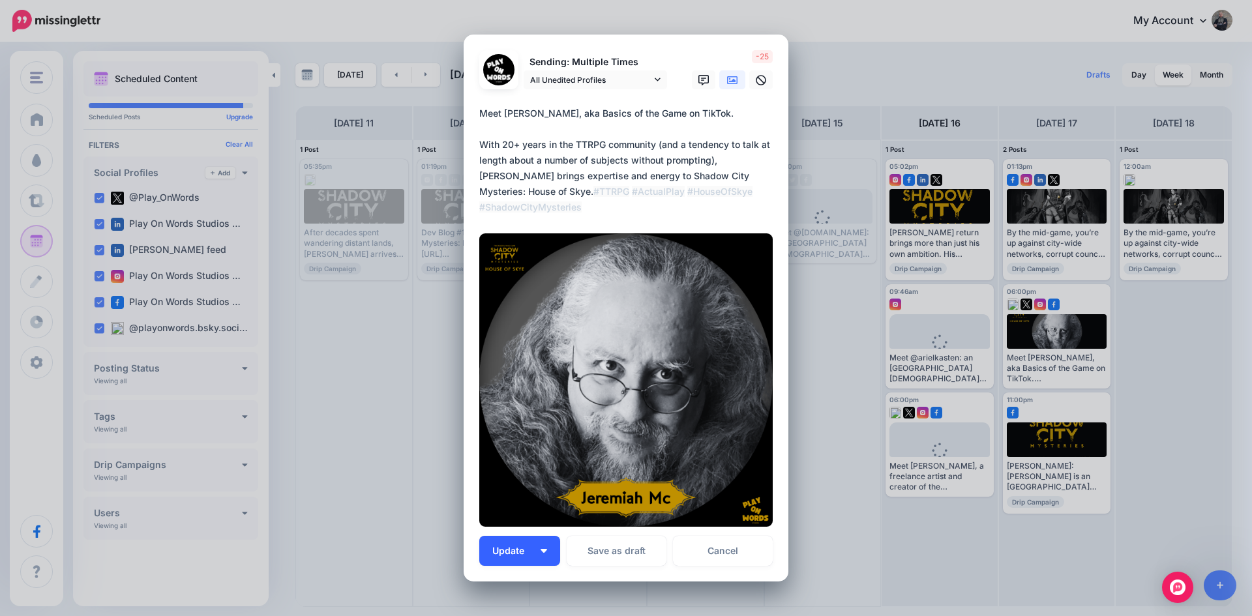
click at [514, 549] on span "Update" at bounding box center [513, 550] width 42 height 9
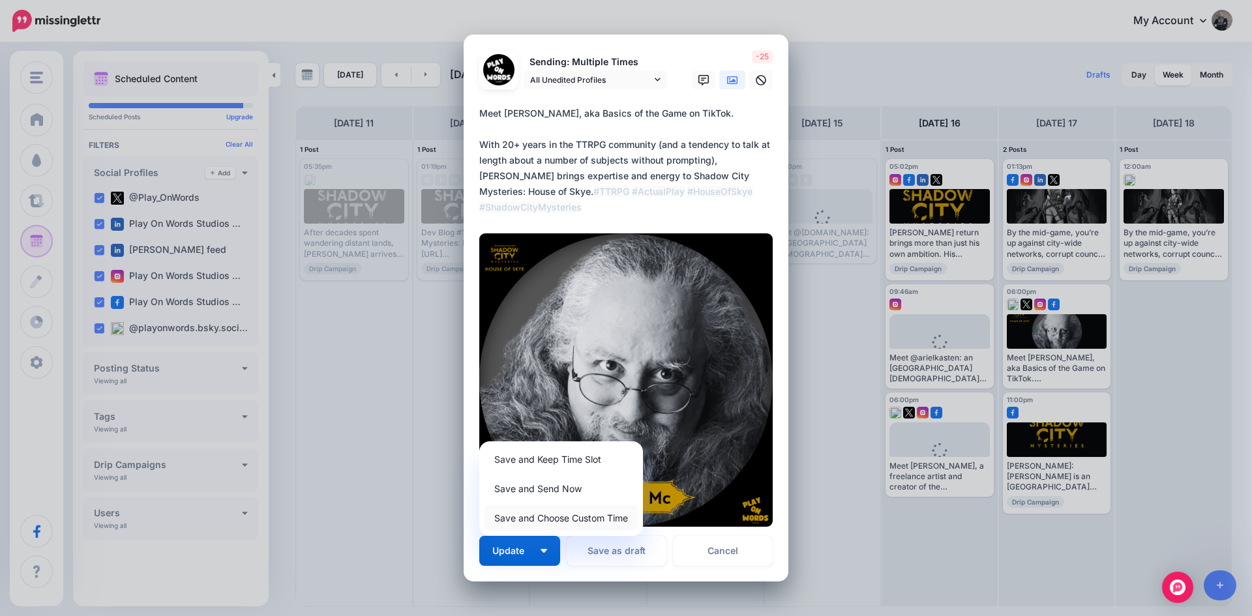
click at [518, 517] on link "Save and Choose Custom Time" at bounding box center [560, 517] width 153 height 25
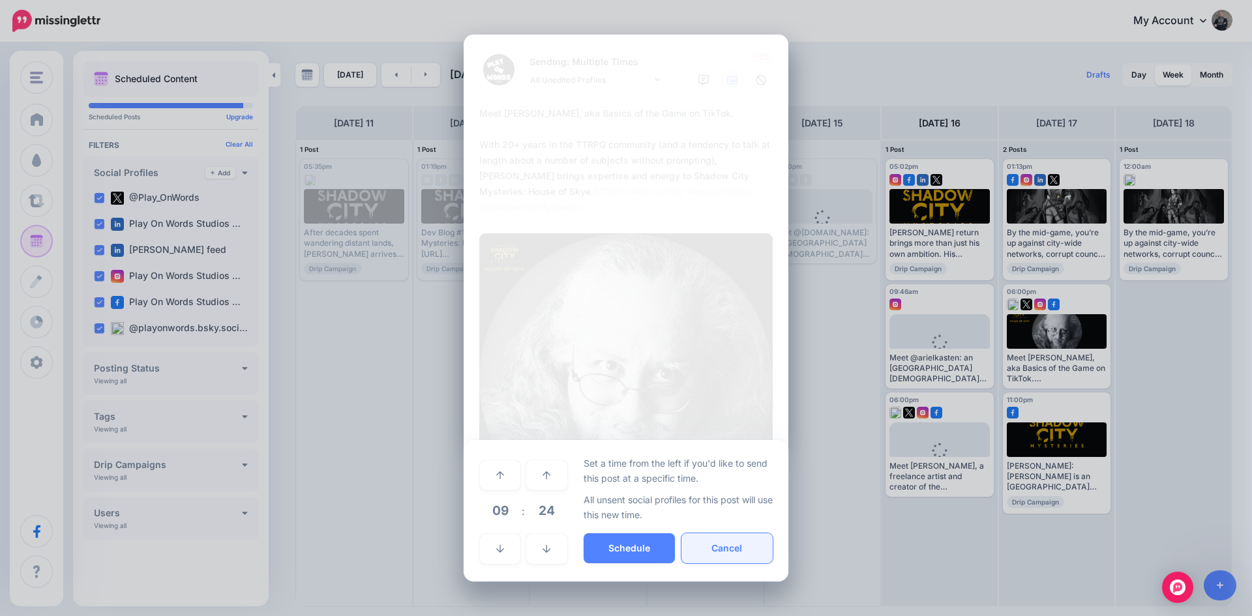
click at [738, 549] on button "Cancel" at bounding box center [726, 548] width 91 height 30
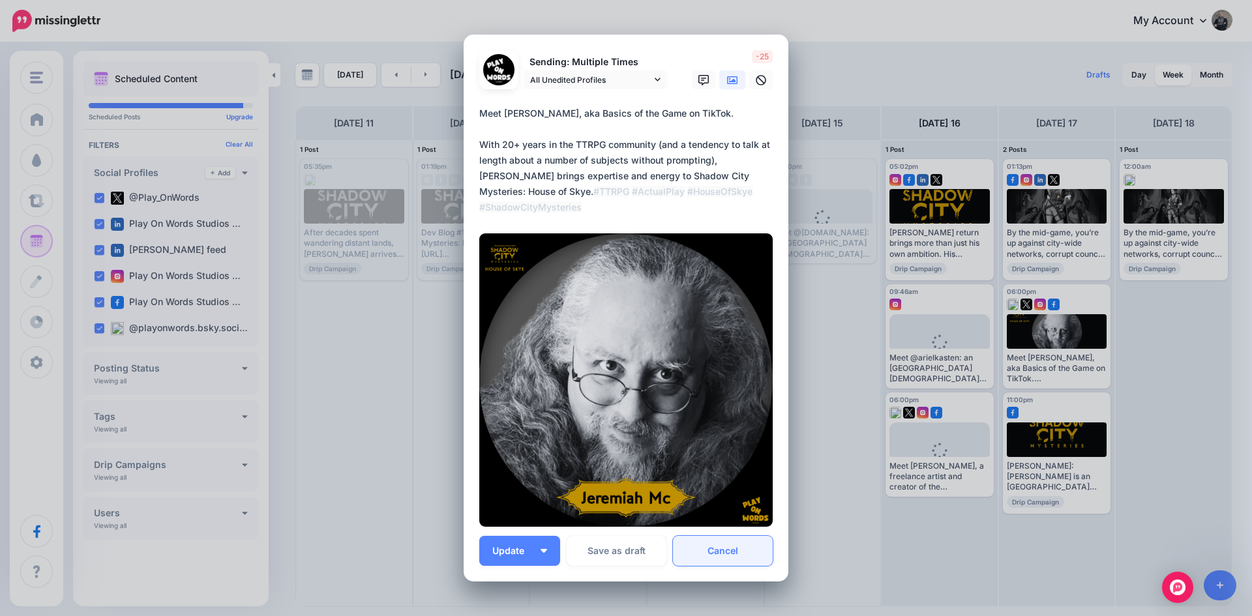
click at [721, 548] on link "Cancel" at bounding box center [723, 551] width 100 height 30
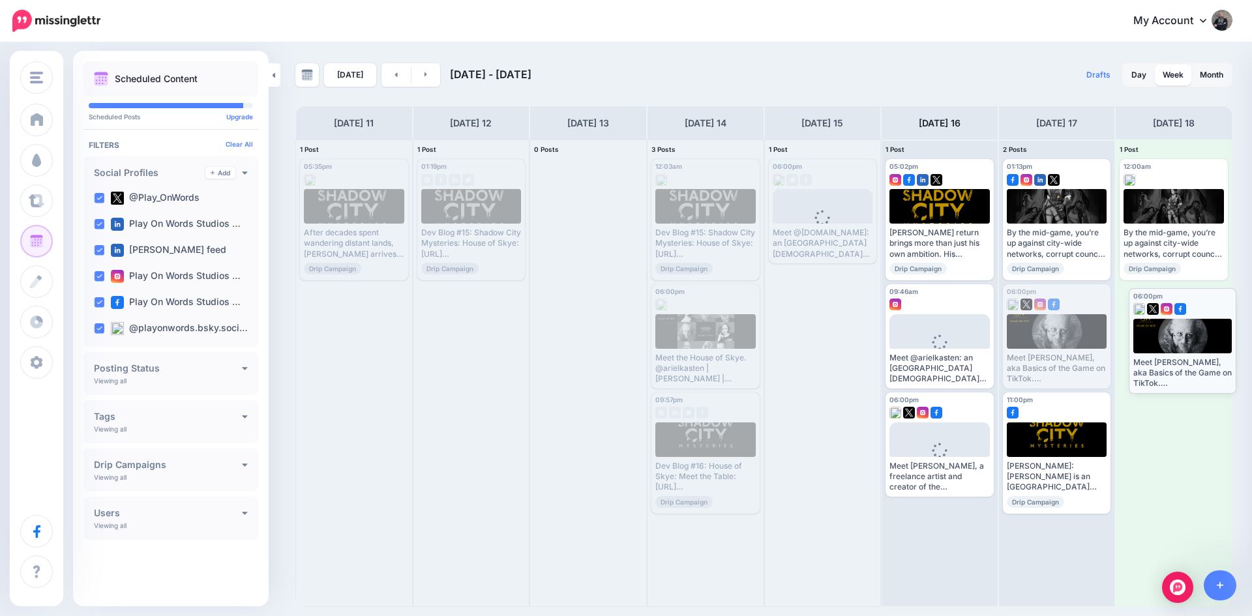
drag, startPoint x: 1066, startPoint y: 295, endPoint x: 1192, endPoint y: 299, distance: 125.9
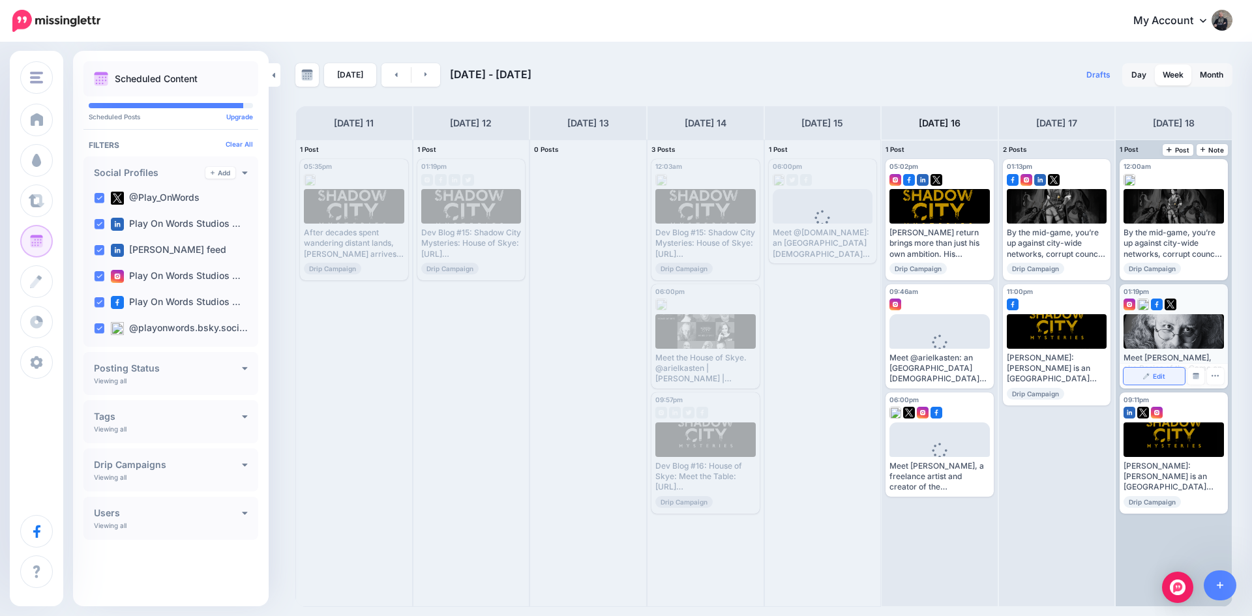
click at [1152, 377] on link "Edit" at bounding box center [1153, 376] width 61 height 17
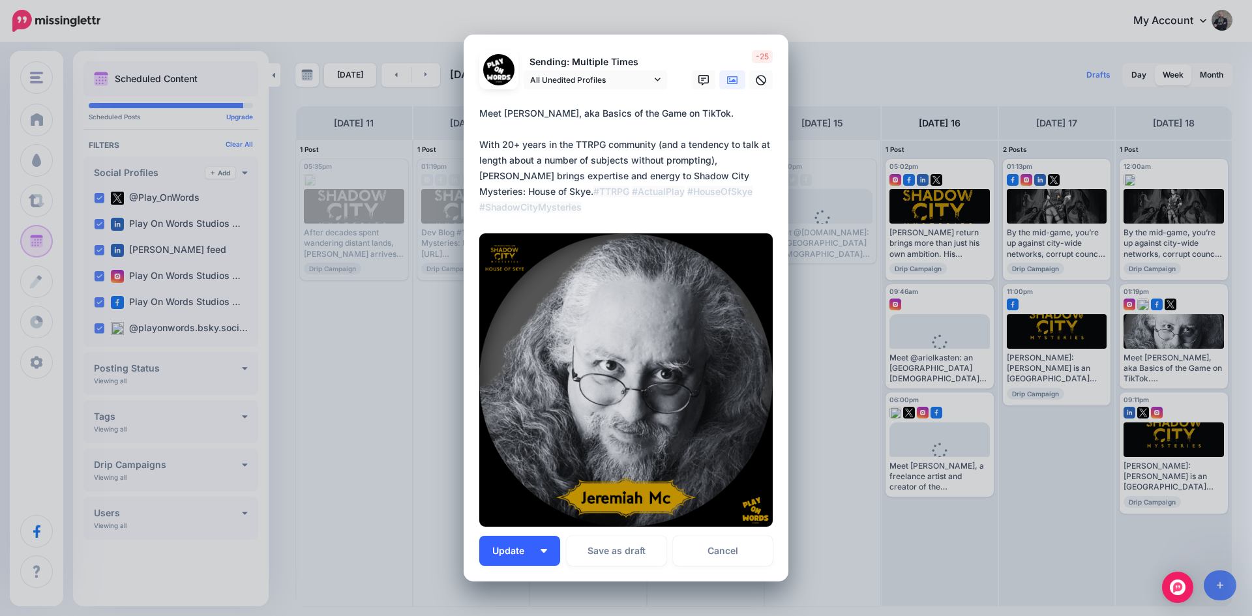
click at [508, 555] on span "Update" at bounding box center [513, 550] width 42 height 9
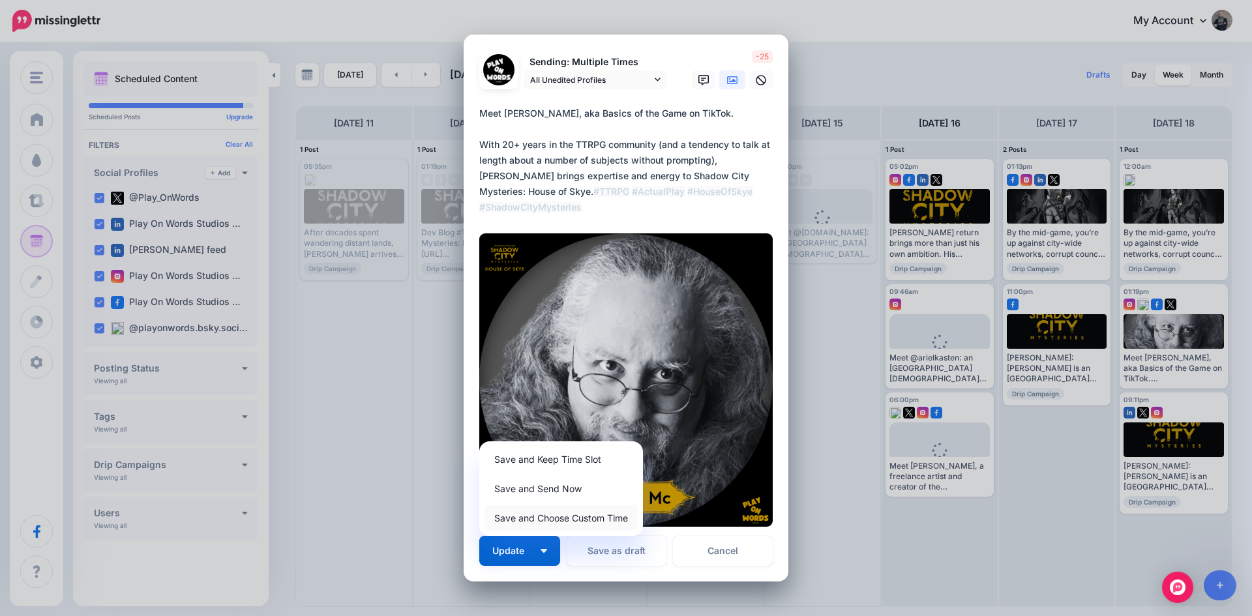
click at [514, 518] on link "Save and Choose Custom Time" at bounding box center [560, 517] width 153 height 25
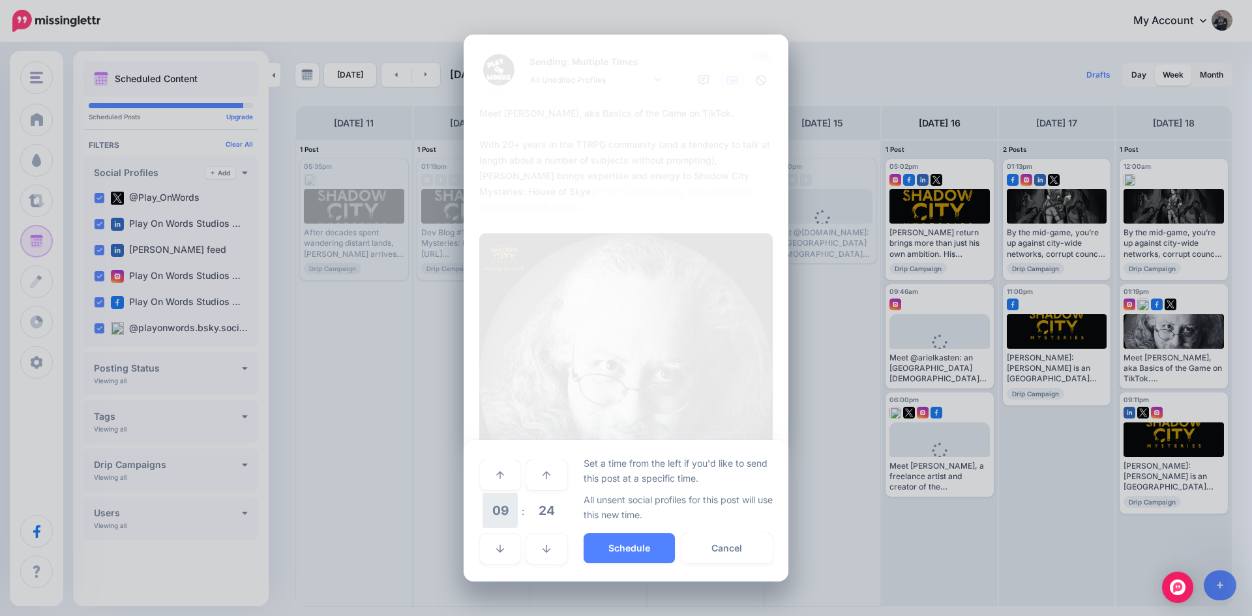
click at [495, 512] on span "09" at bounding box center [499, 510] width 35 height 35
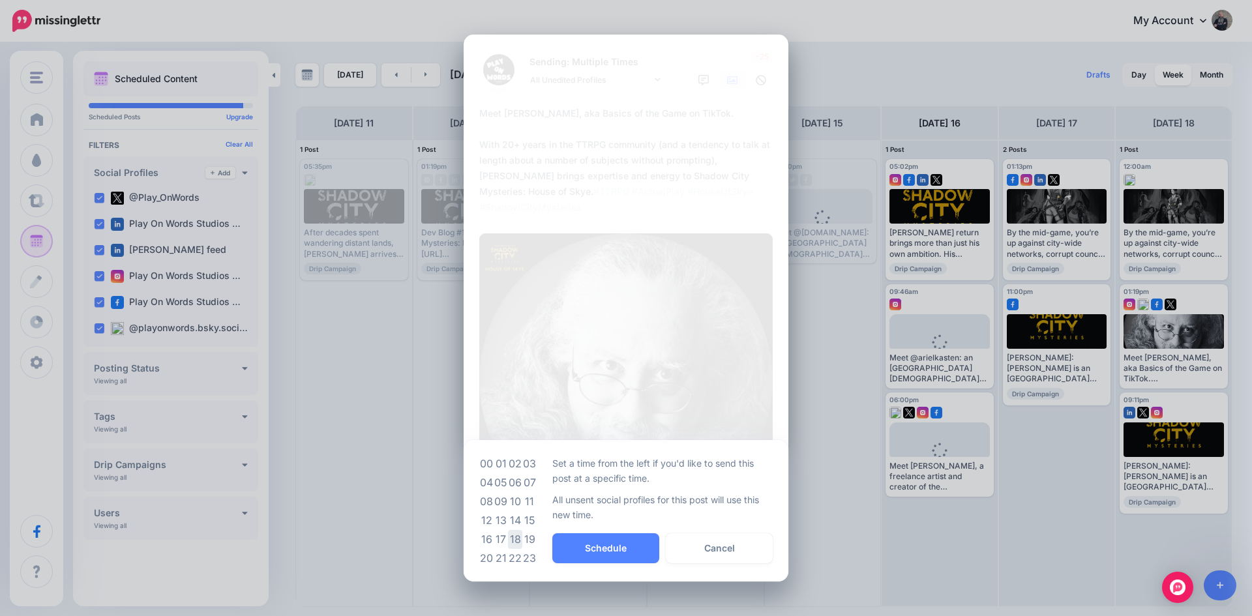
click at [513, 536] on td "18" at bounding box center [515, 539] width 14 height 19
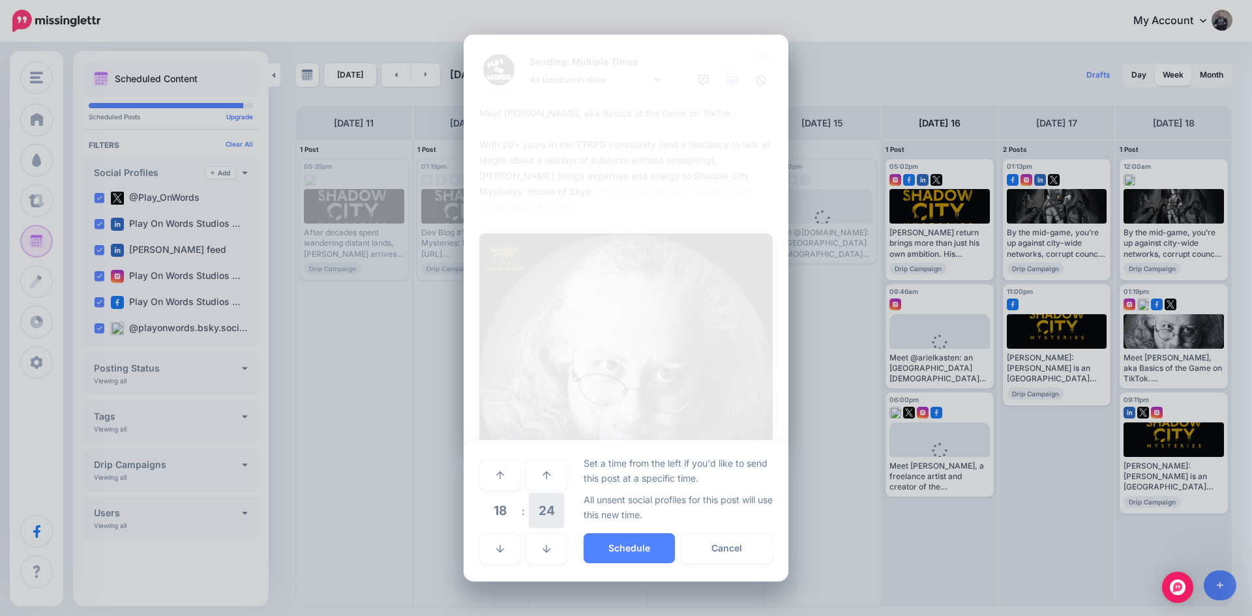
click at [547, 509] on span "24" at bounding box center [546, 510] width 35 height 35
click at [493, 475] on td "00" at bounding box center [486, 474] width 14 height 37
click at [609, 550] on button "Schedule" at bounding box center [628, 548] width 91 height 30
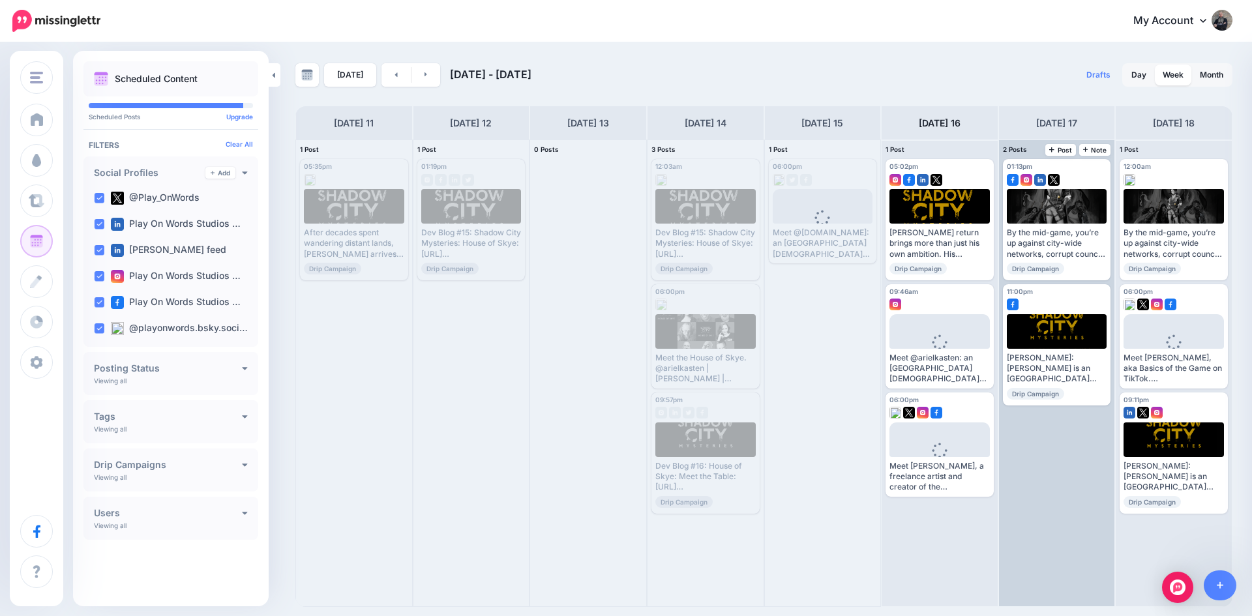
click at [1058, 143] on div "2 Posts 17 Note Post" at bounding box center [1057, 150] width 116 height 20
click at [1061, 147] on span "Post" at bounding box center [1060, 150] width 23 height 7
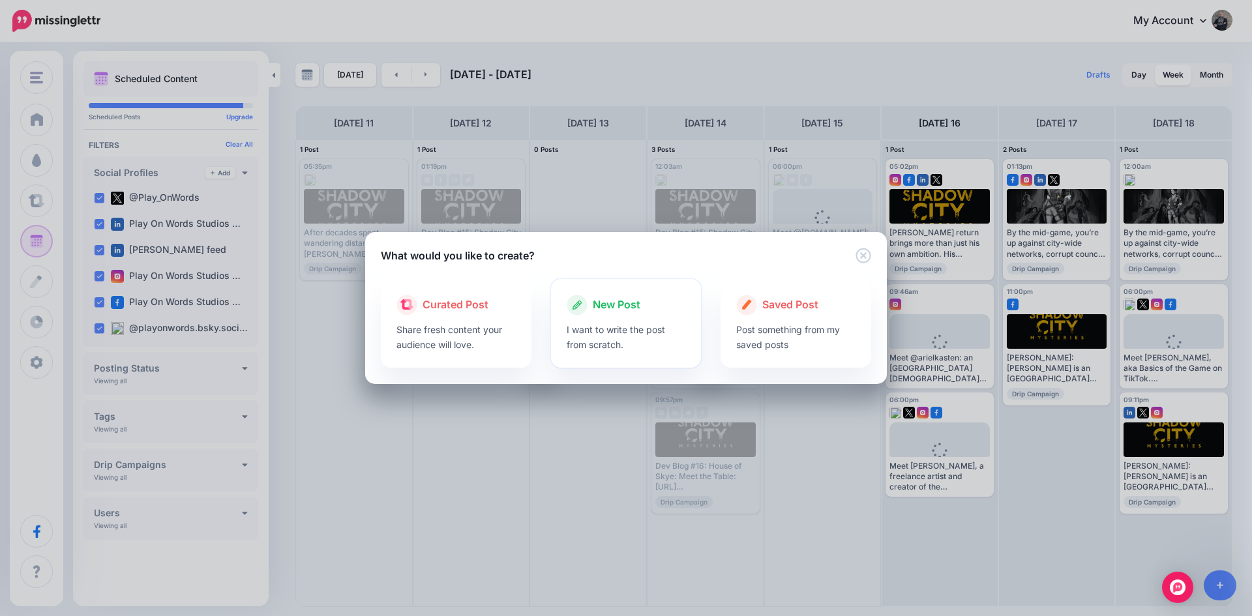
click at [600, 308] on span "New Post" at bounding box center [617, 305] width 48 height 17
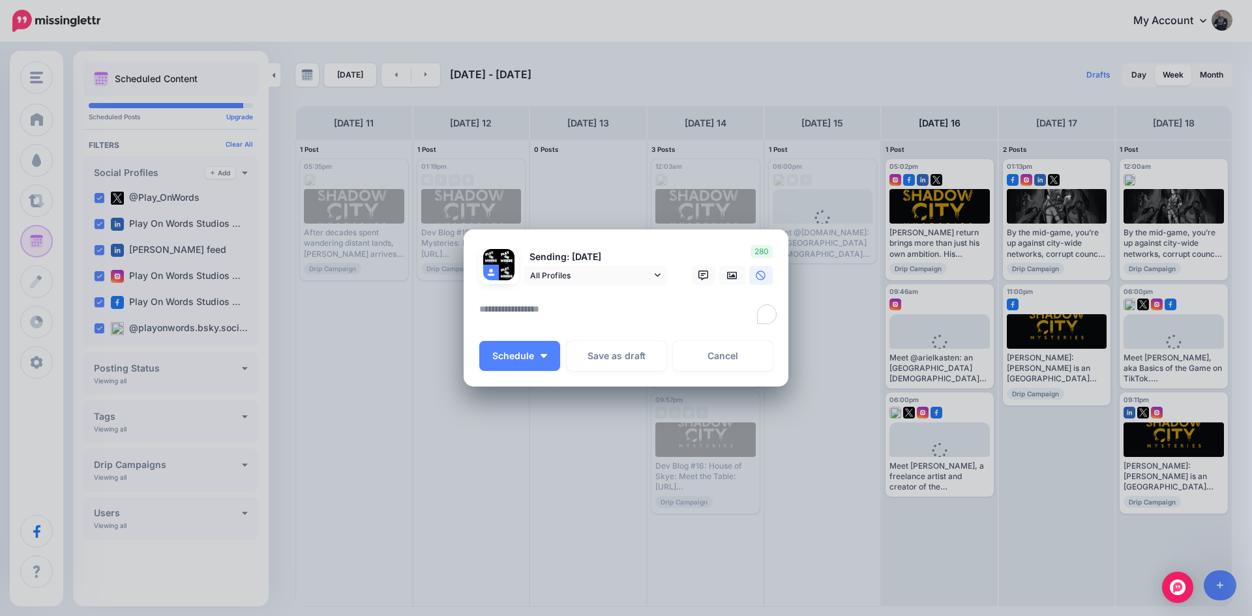
click at [600, 308] on textarea "To enrich screen reader interactions, please activate Accessibility in Grammarl…" at bounding box center [629, 313] width 300 height 25
paste textarea "**********"
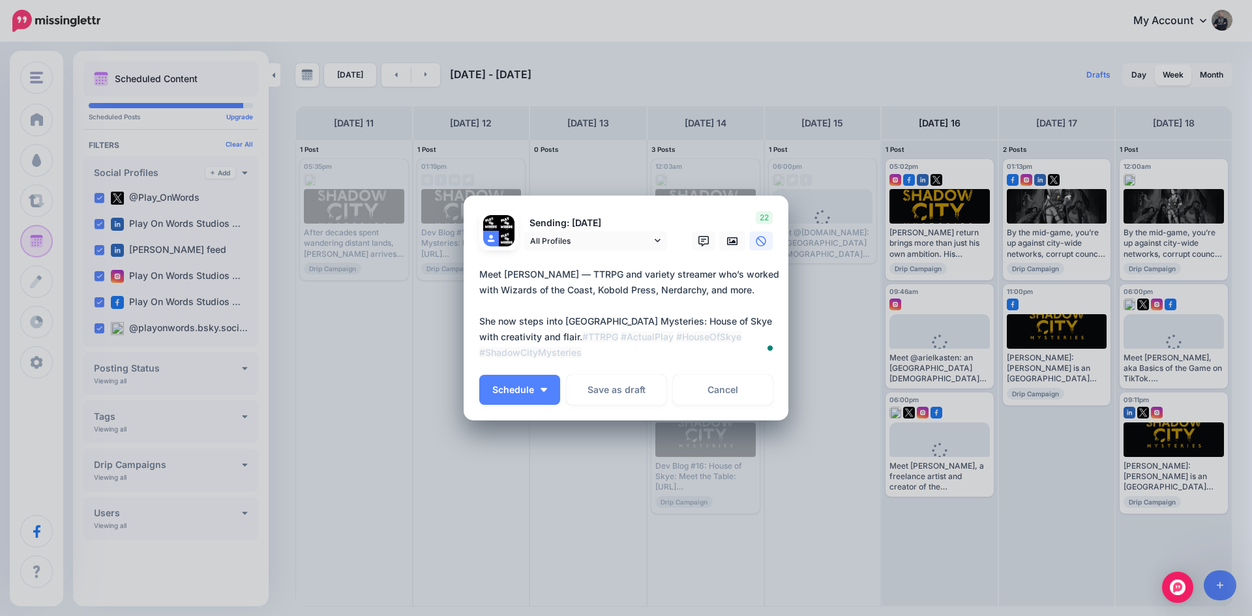
drag, startPoint x: 575, startPoint y: 277, endPoint x: 567, endPoint y: 276, distance: 7.9
click at [567, 276] on textarea "**********" at bounding box center [629, 314] width 300 height 94
click at [729, 237] on icon at bounding box center [732, 241] width 10 height 8
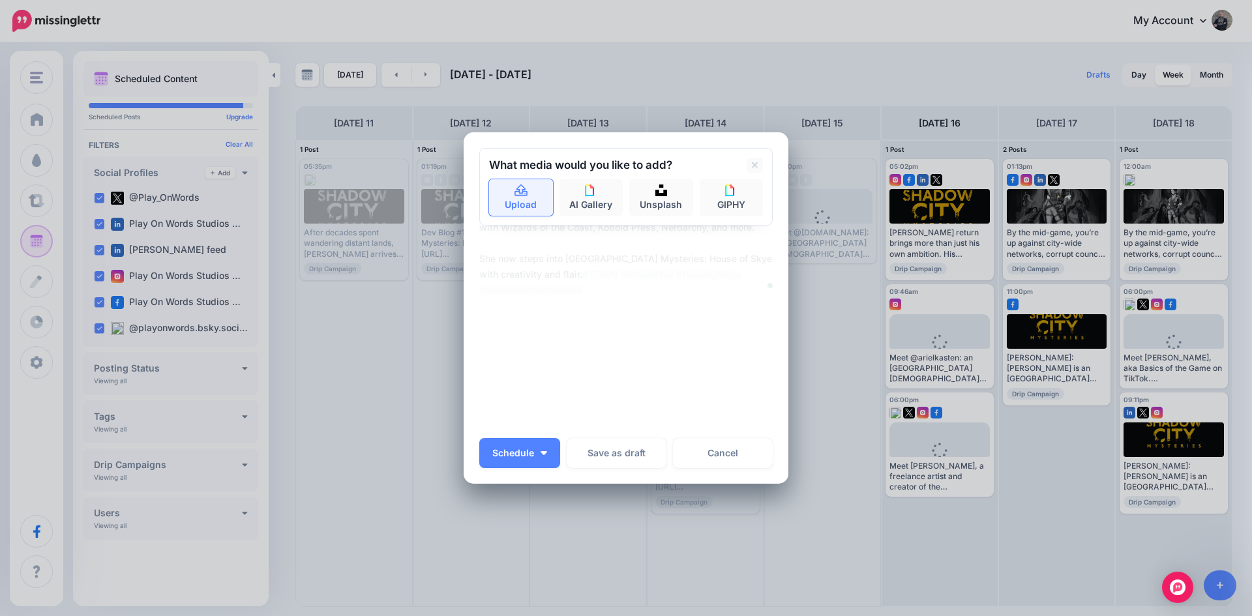
click at [514, 195] on icon at bounding box center [521, 191] width 15 height 12
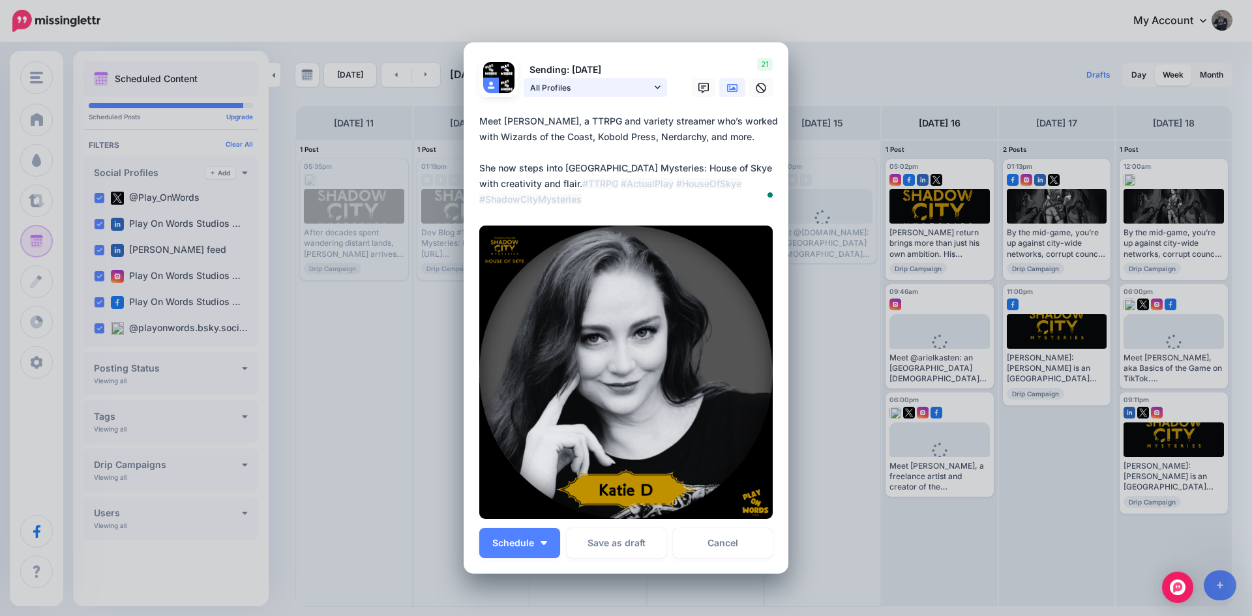
click at [557, 88] on span "All Profiles" at bounding box center [590, 88] width 121 height 14
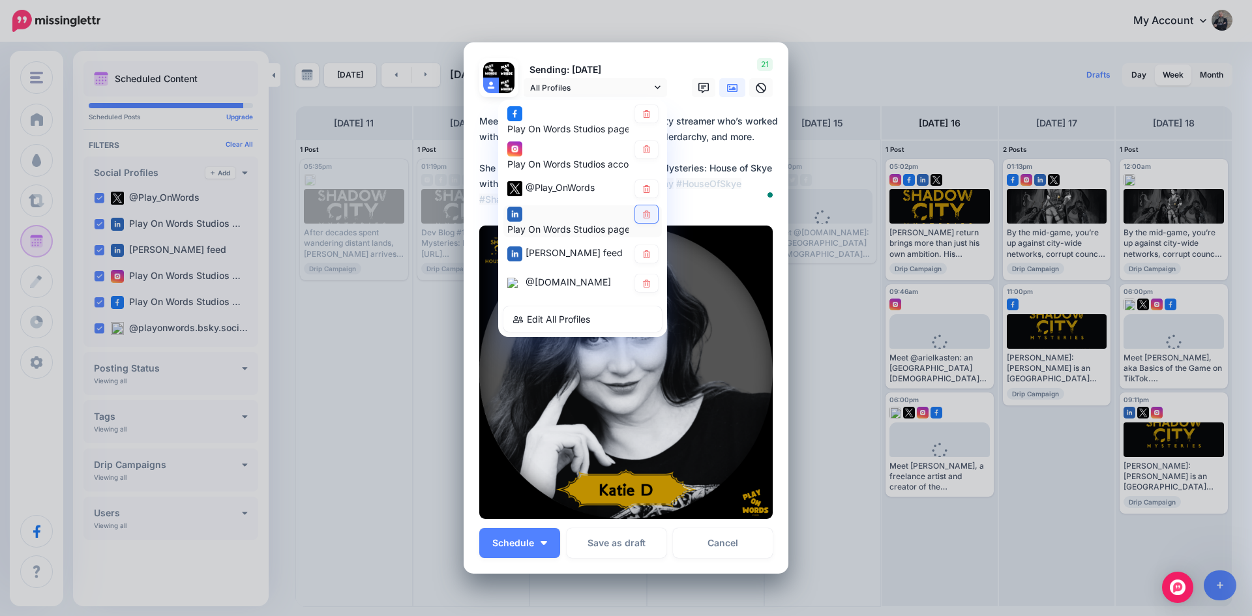
click at [643, 214] on icon at bounding box center [646, 215] width 7 height 8
click at [643, 250] on icon at bounding box center [646, 254] width 7 height 8
click at [570, 155] on div "Play On Words Studios account" at bounding box center [567, 157] width 121 height 32
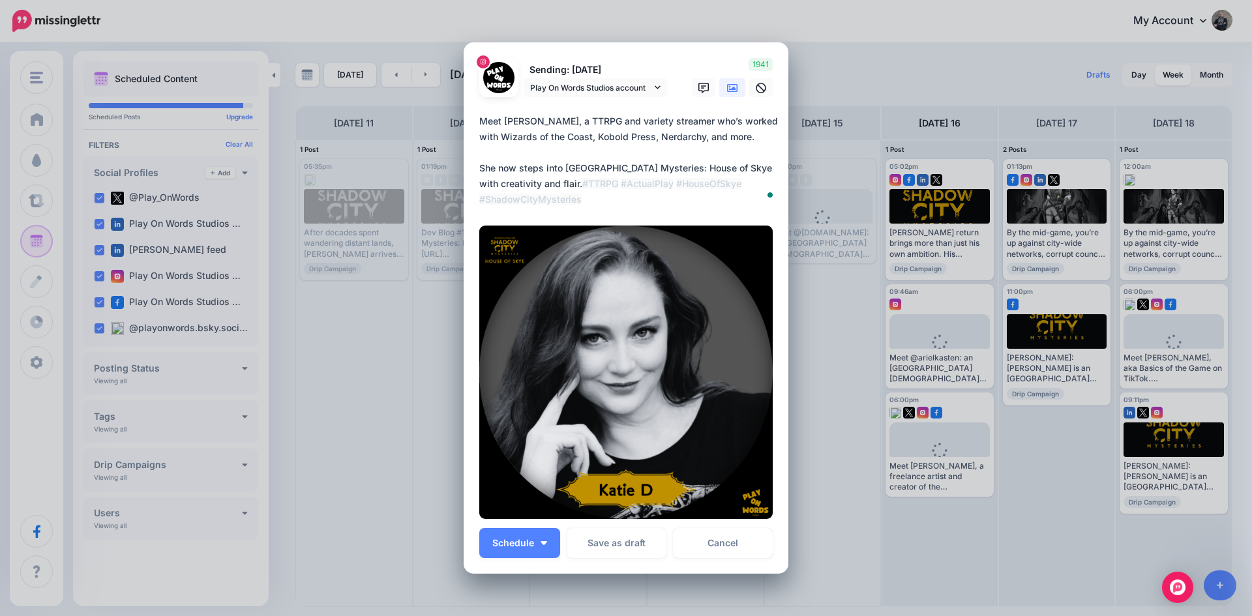
click at [754, 138] on textarea "**********" at bounding box center [629, 160] width 300 height 94
paste textarea "**********"
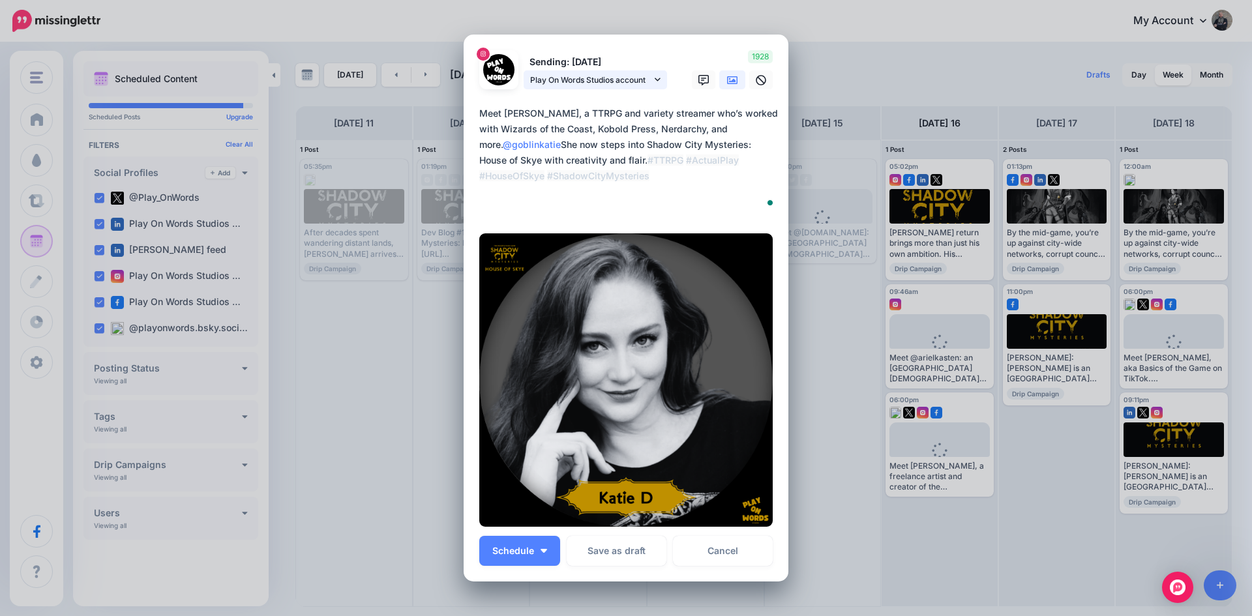
click at [576, 76] on span "Play On Words Studios account" at bounding box center [590, 80] width 121 height 14
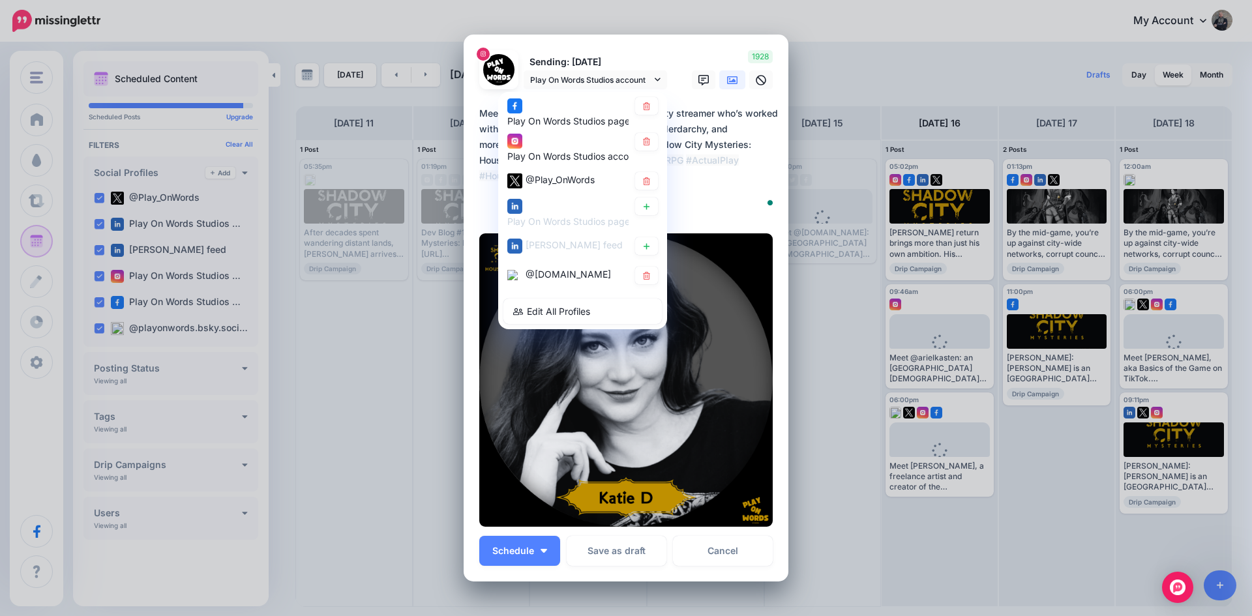
click at [728, 80] on icon at bounding box center [732, 80] width 10 height 8
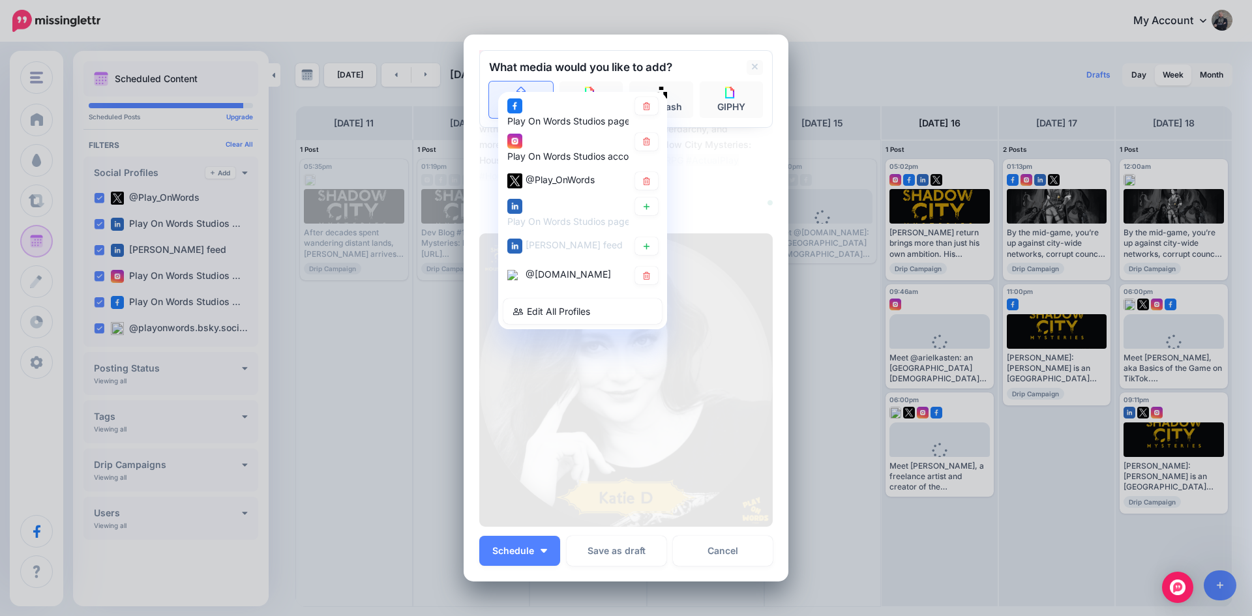
click at [511, 86] on link "Upload" at bounding box center [521, 99] width 64 height 37
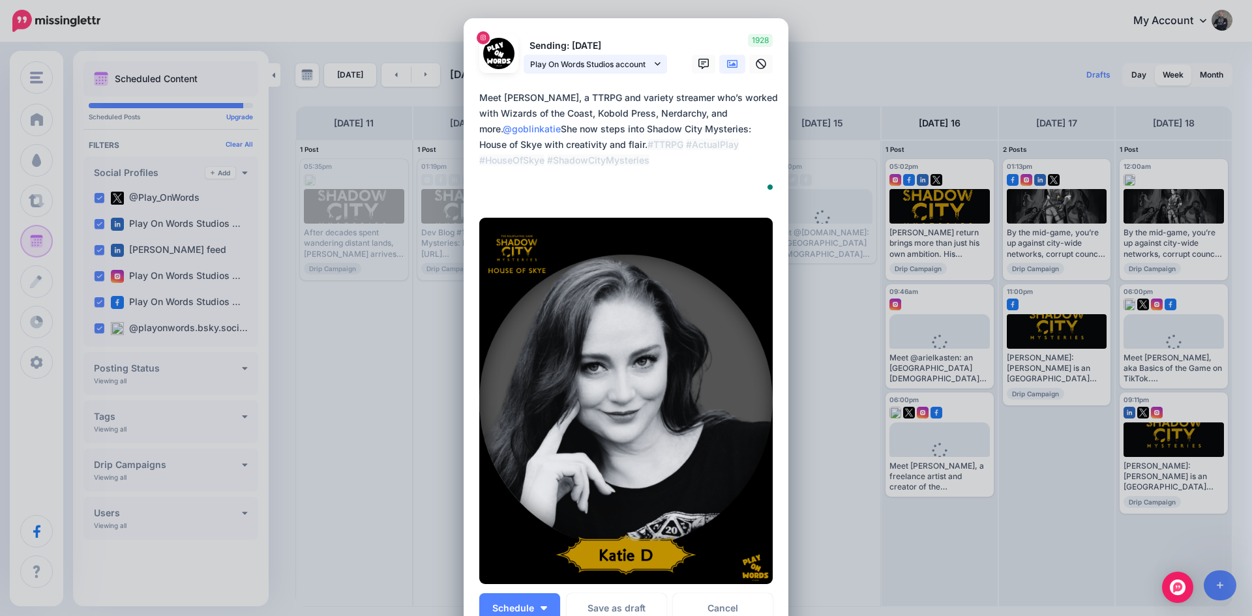
click at [580, 70] on span "Play On Words Studios account" at bounding box center [590, 64] width 121 height 14
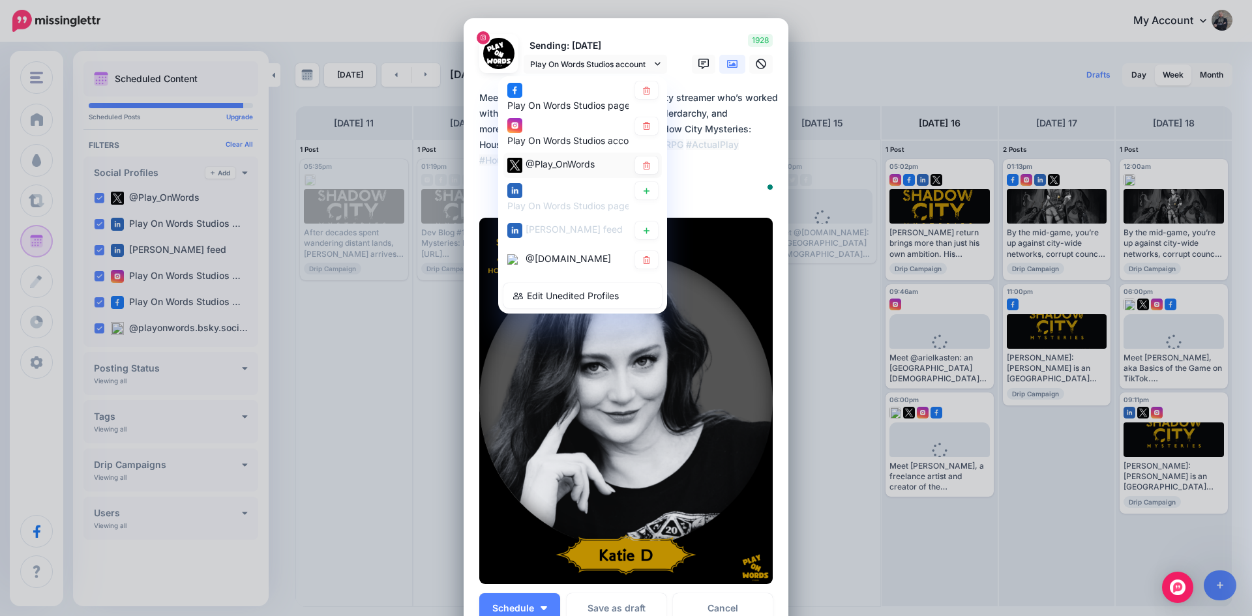
click at [557, 162] on span "@Play_OnWords" at bounding box center [559, 163] width 69 height 11
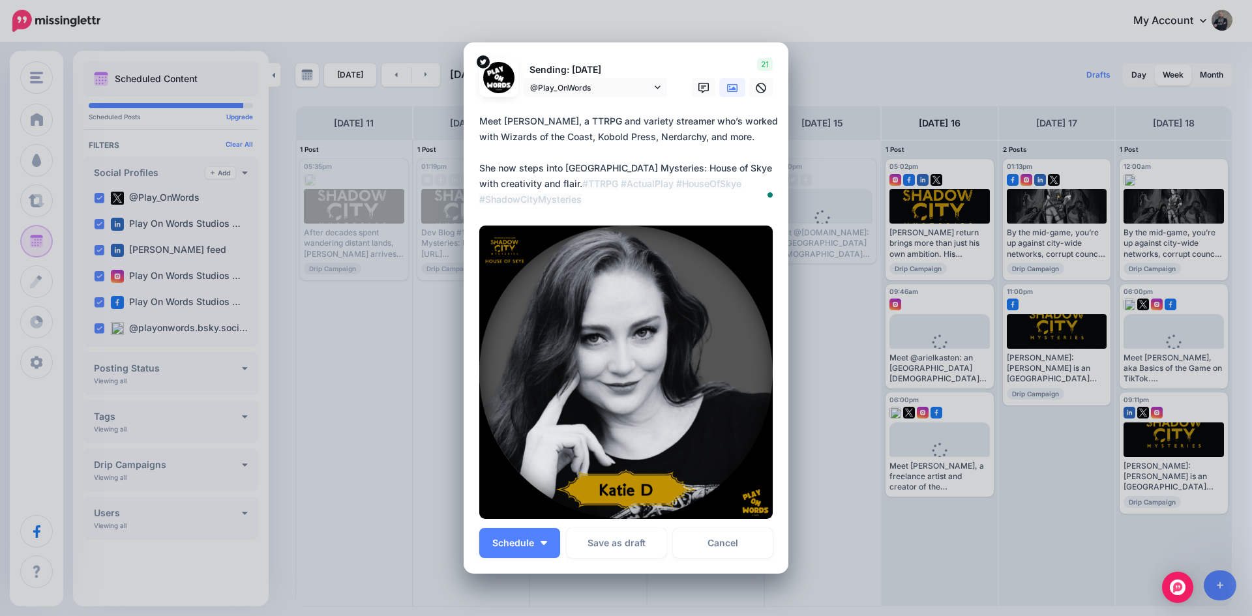
click at [756, 139] on textarea "**********" at bounding box center [629, 160] width 300 height 94
paste textarea "**********"
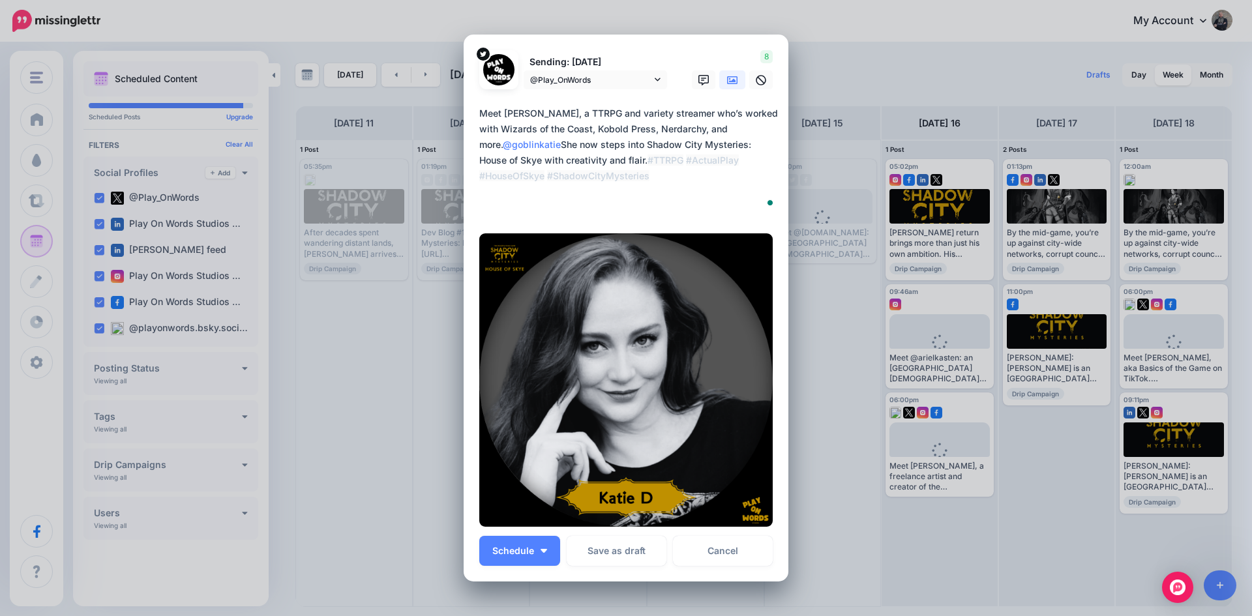
click at [731, 82] on icon at bounding box center [732, 80] width 10 height 8
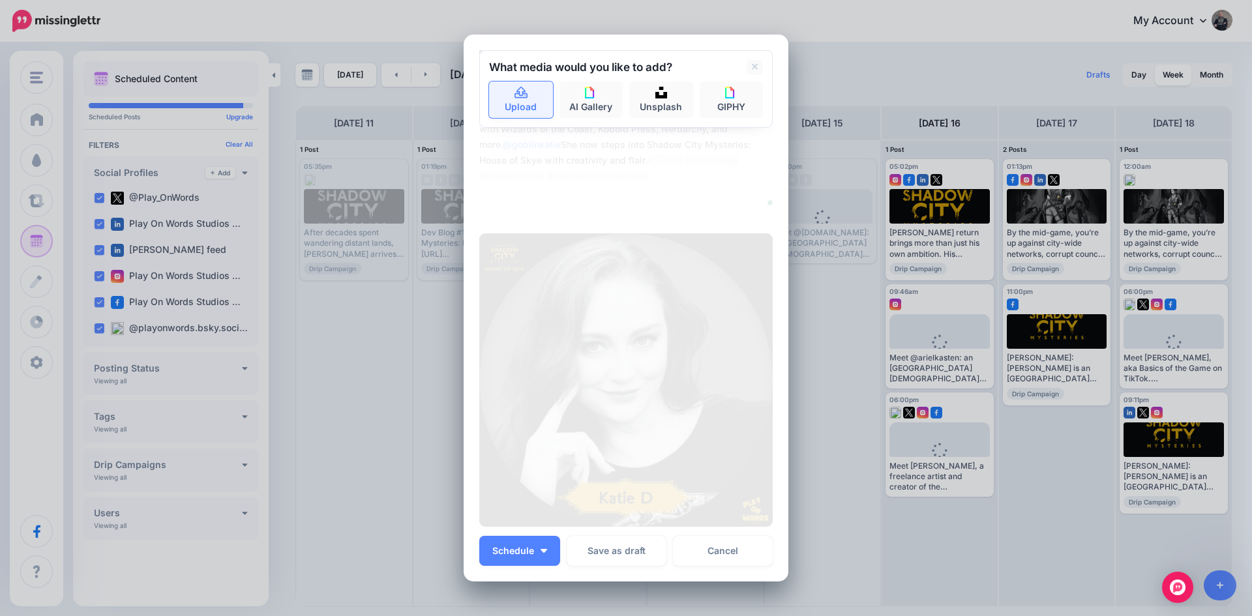
click at [518, 92] on icon at bounding box center [520, 93] width 13 height 12
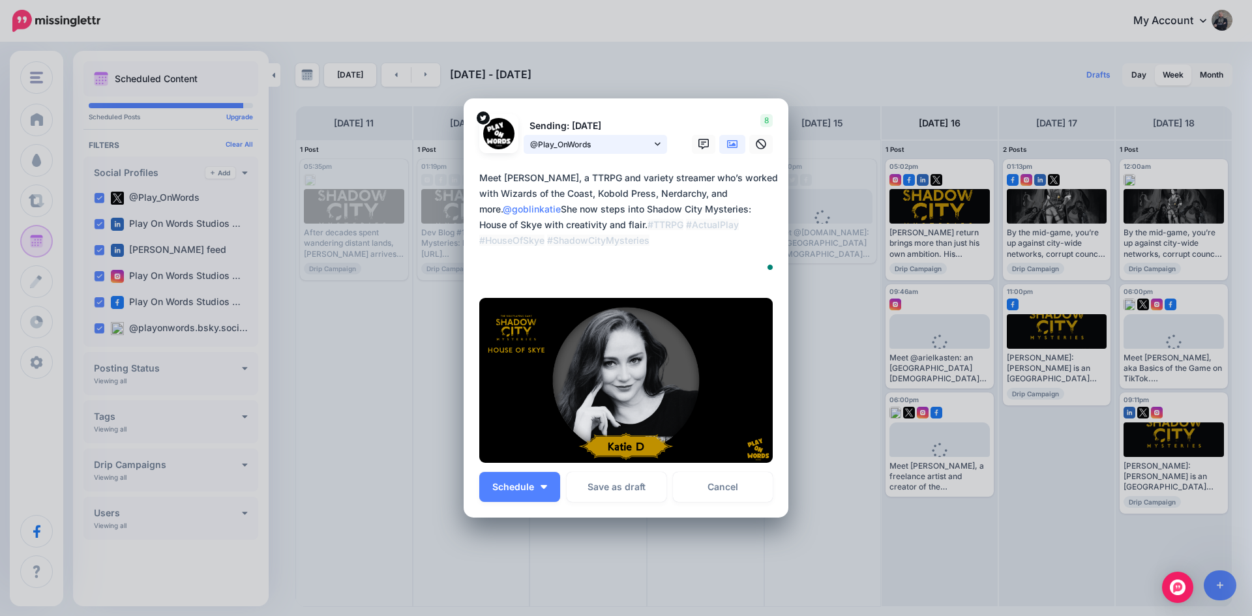
click at [596, 145] on span "@Play_OnWords" at bounding box center [590, 145] width 121 height 14
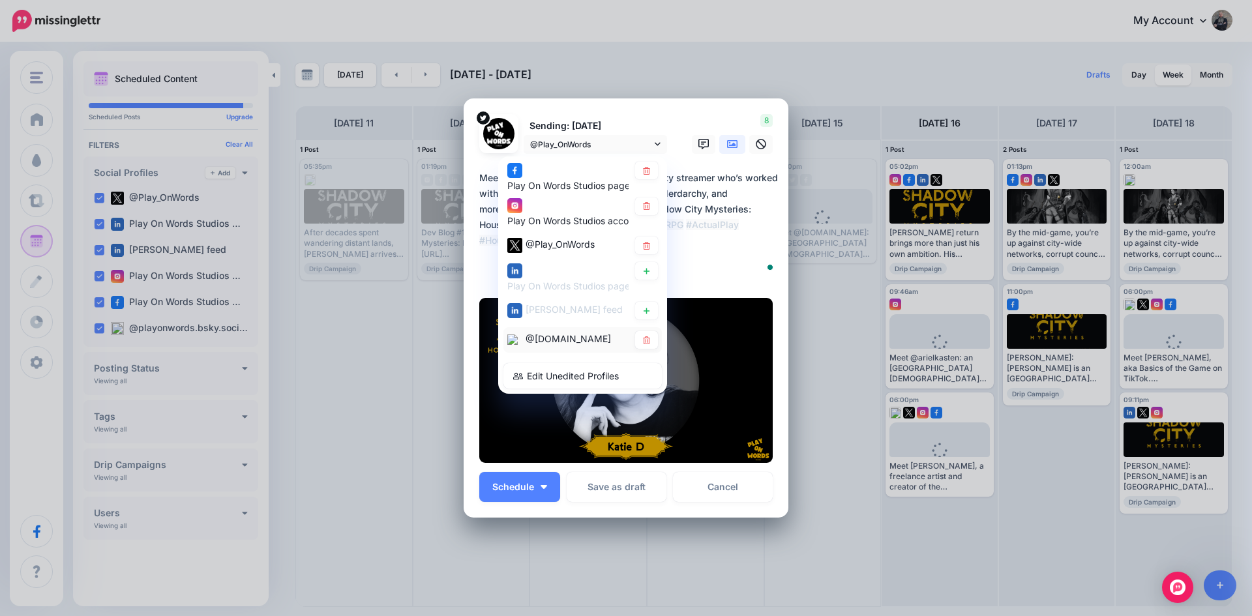
click at [561, 344] on span "@[DOMAIN_NAME]" at bounding box center [567, 338] width 85 height 11
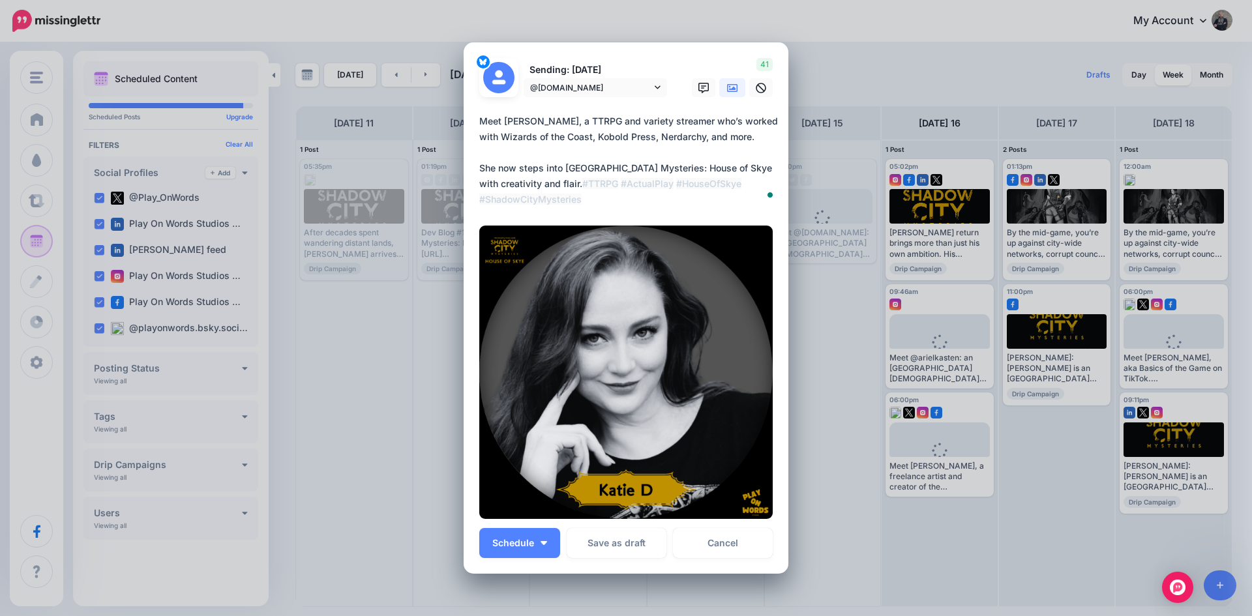
click at [750, 138] on textarea "**********" at bounding box center [629, 160] width 300 height 94
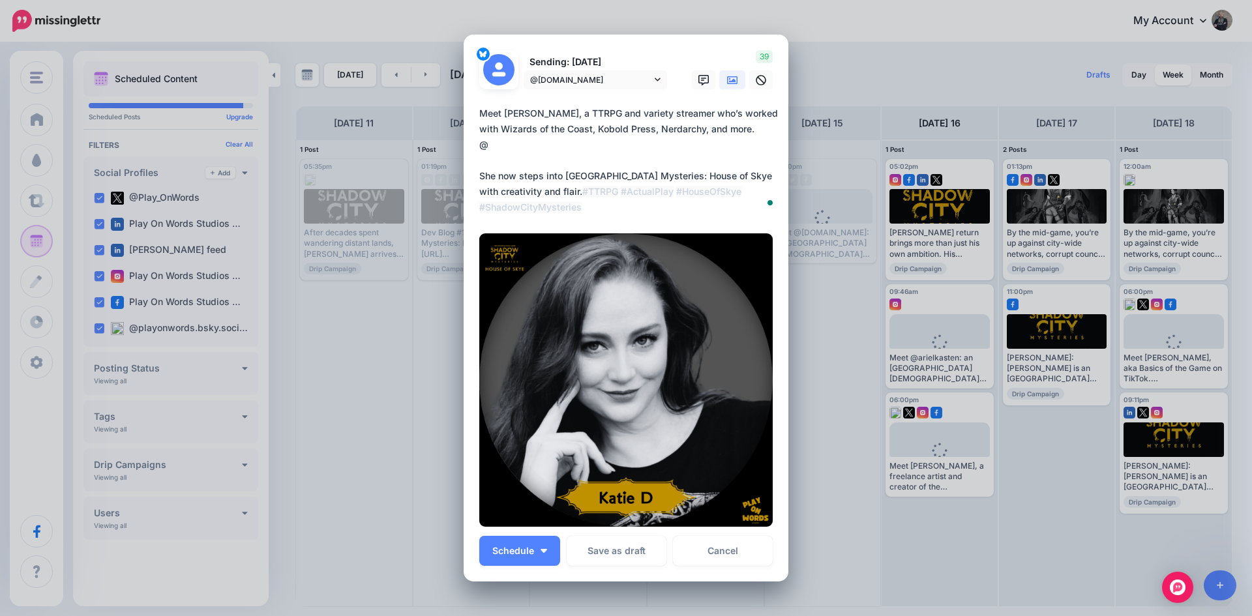
paste textarea "**********"
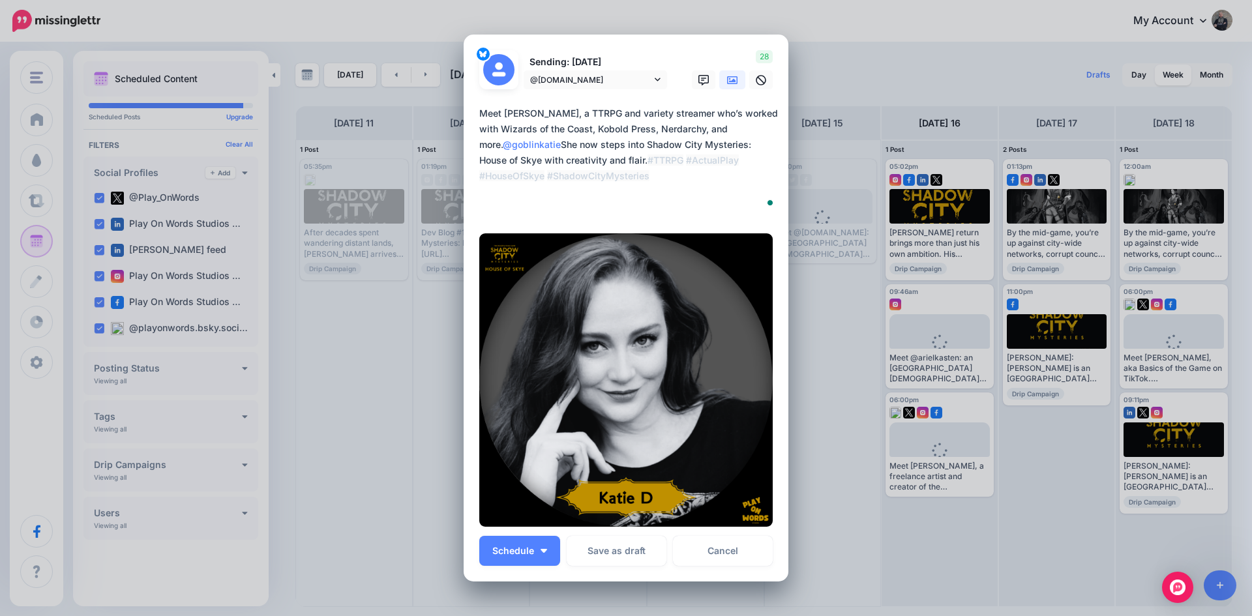
type textarea "**********"
click at [729, 81] on icon at bounding box center [732, 80] width 10 height 8
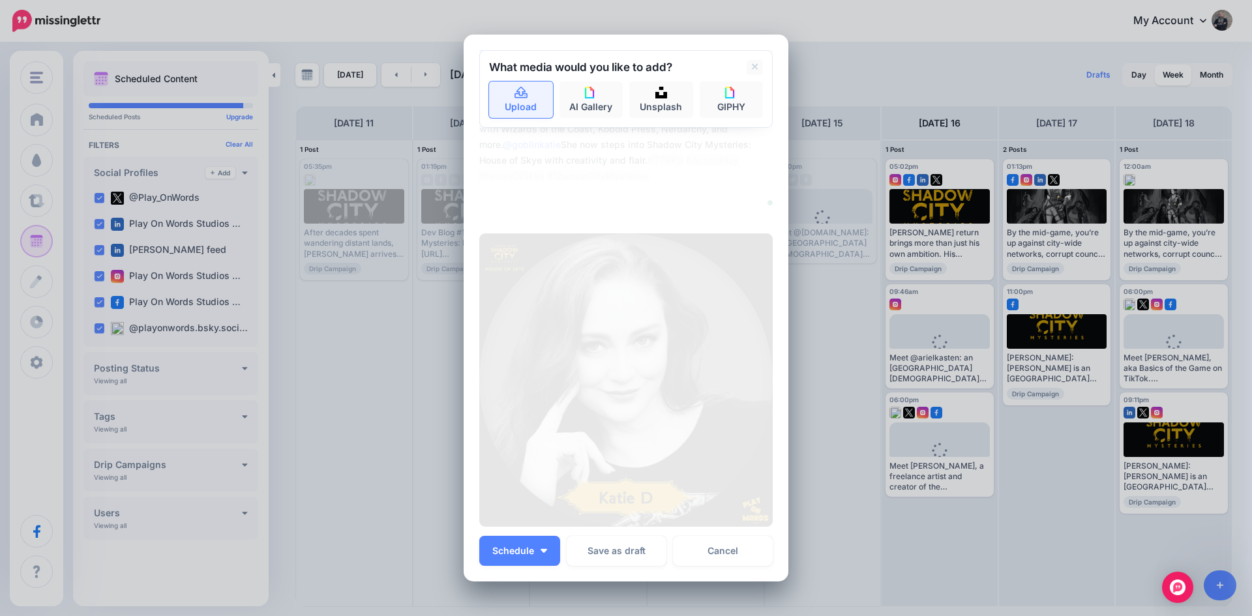
click at [498, 96] on link "Upload" at bounding box center [521, 99] width 64 height 37
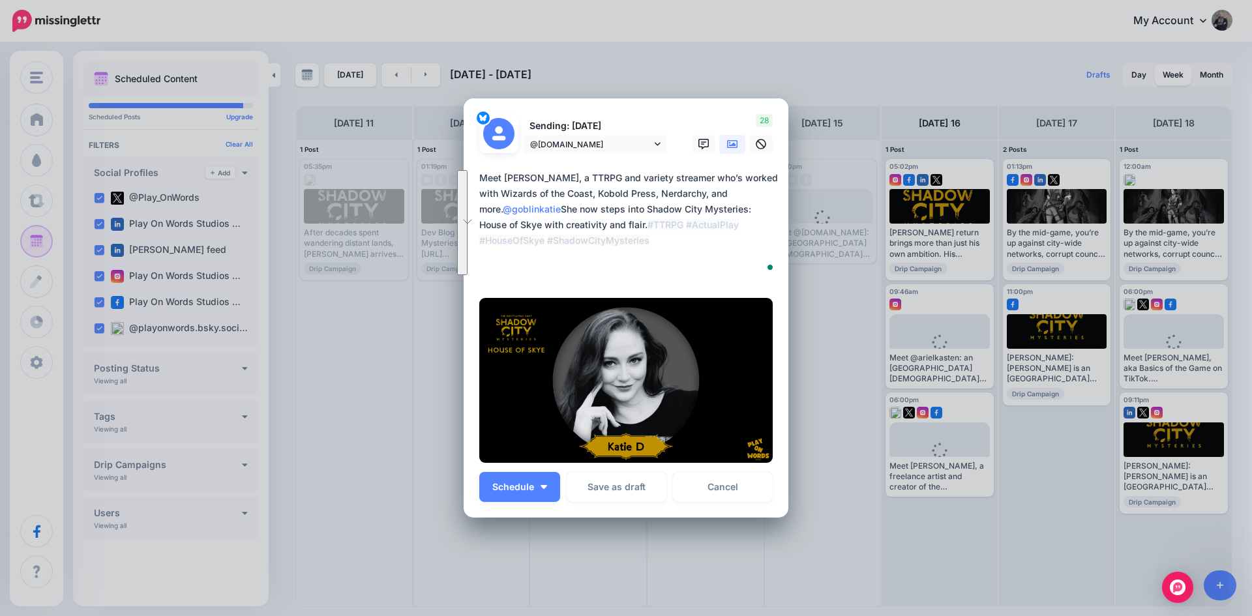
drag, startPoint x: 564, startPoint y: 271, endPoint x: 471, endPoint y: 179, distance: 130.4
click at [472, 179] on div "Create Post Loading Sending: 17th Aug @playonwords.bsky.social" at bounding box center [626, 308] width 1252 height 616
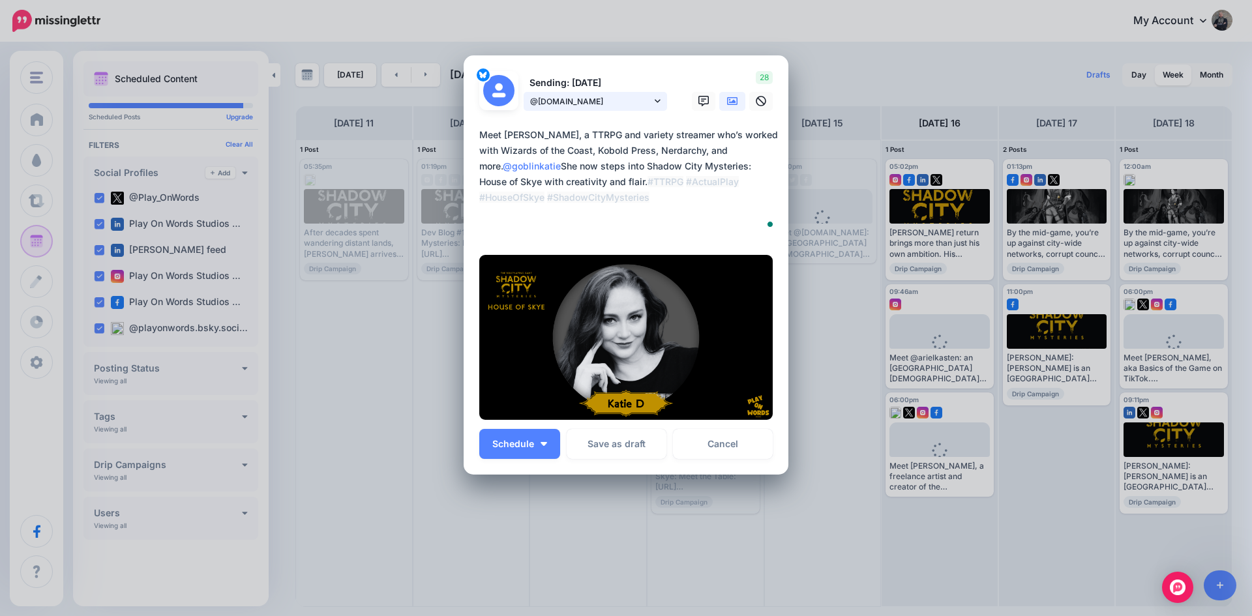
click at [610, 96] on span "@[DOMAIN_NAME]" at bounding box center [590, 102] width 121 height 14
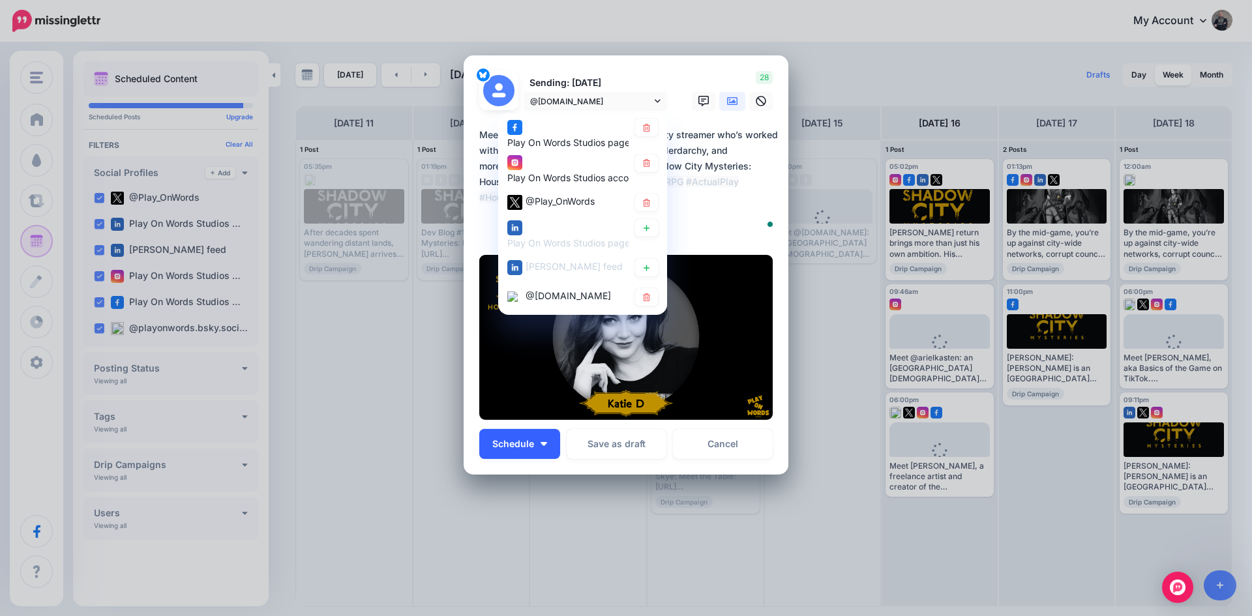
click at [505, 449] on button "Schedule" at bounding box center [519, 444] width 81 height 30
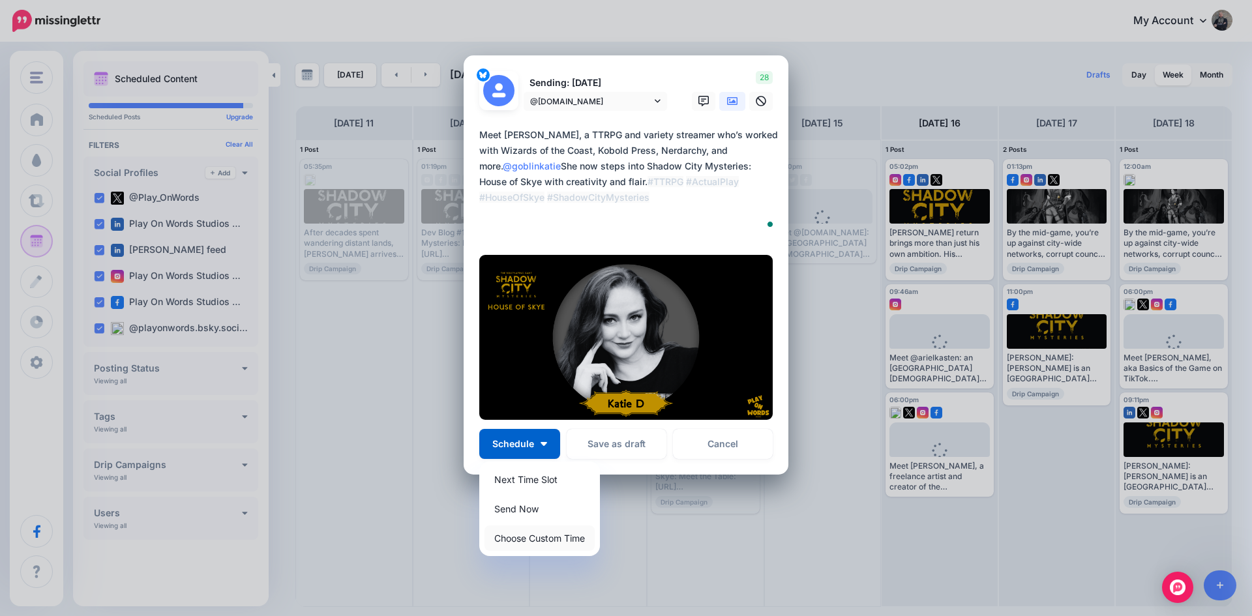
click at [512, 541] on link "Choose Custom Time" at bounding box center [539, 537] width 110 height 25
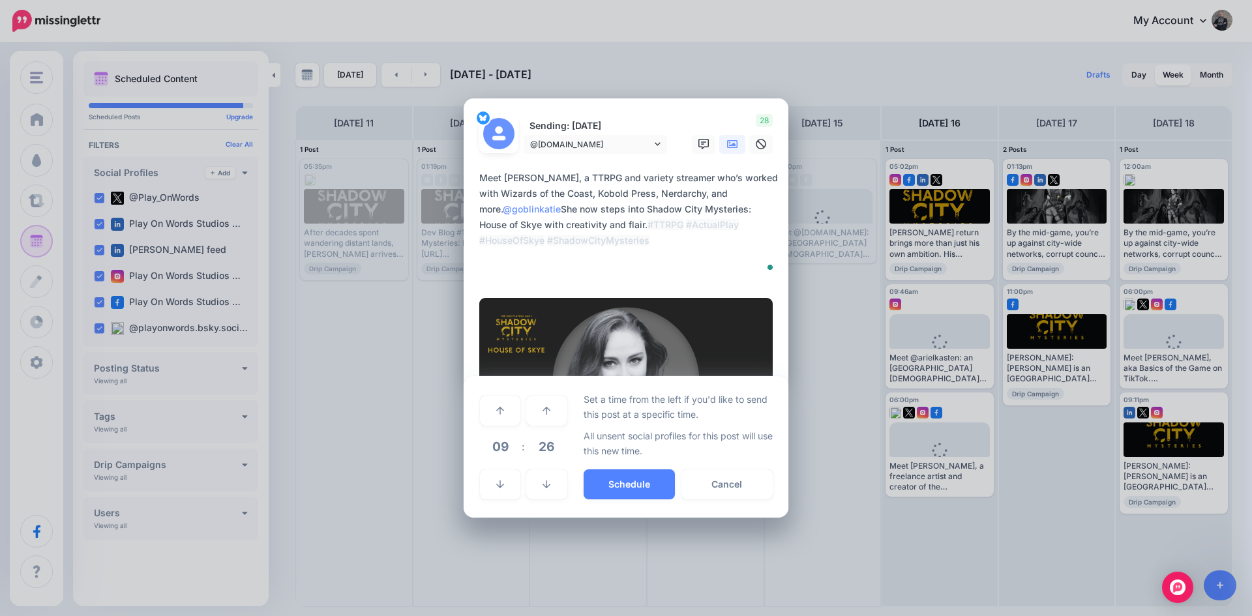
scroll to position [0, 0]
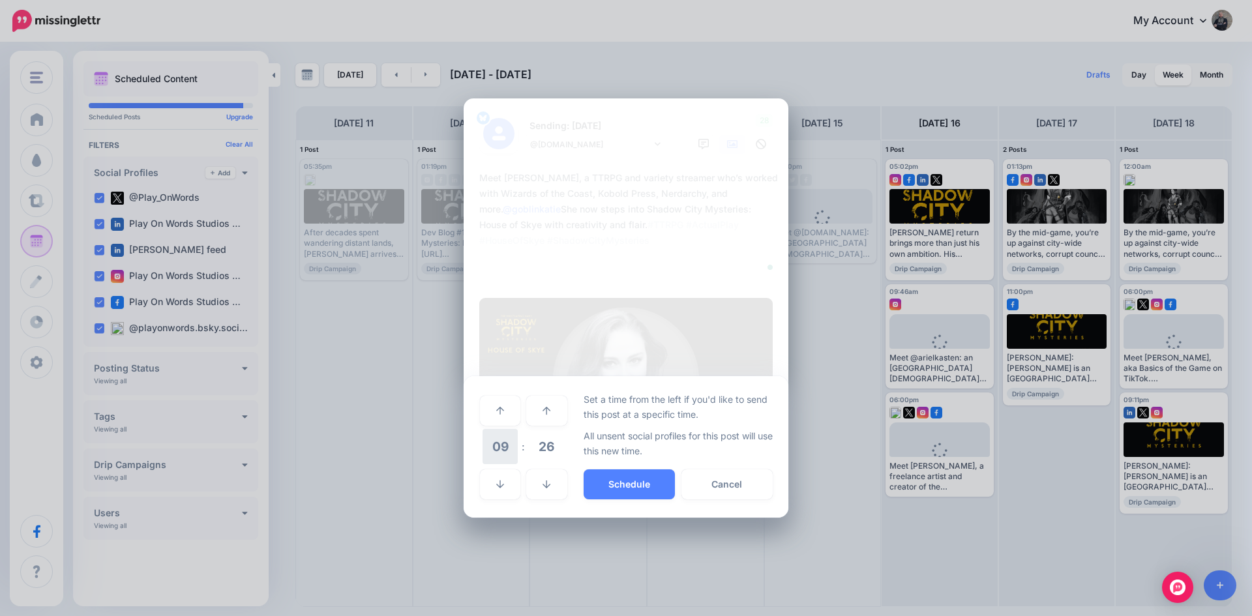
click at [495, 447] on span "09" at bounding box center [499, 446] width 35 height 35
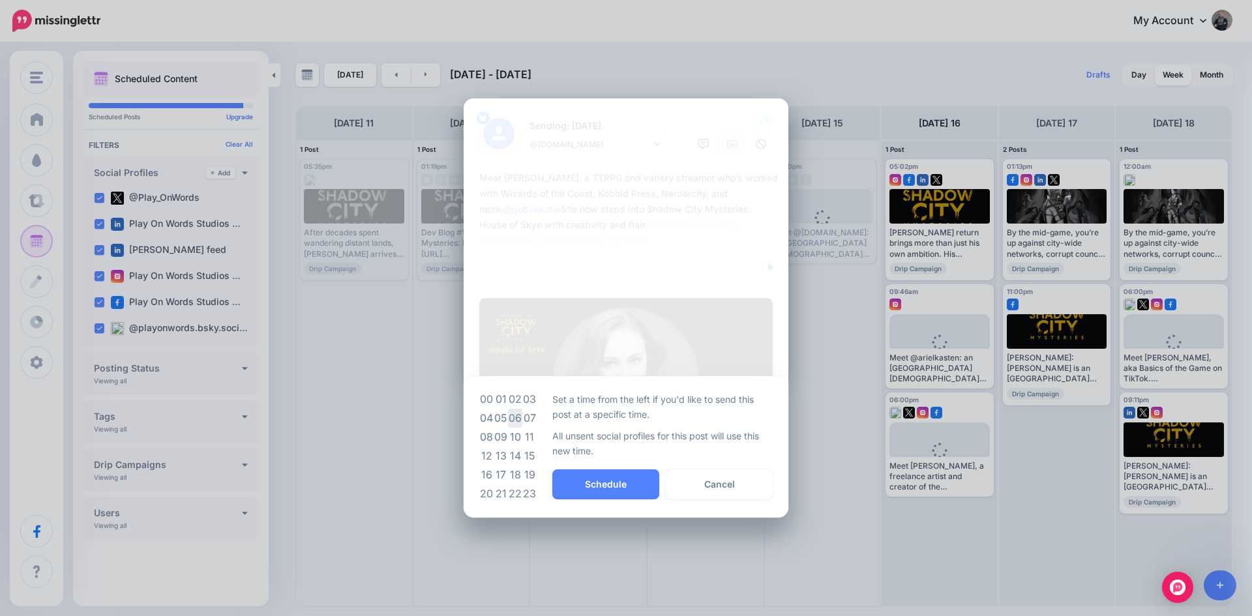
click at [512, 419] on td "06" at bounding box center [515, 418] width 14 height 19
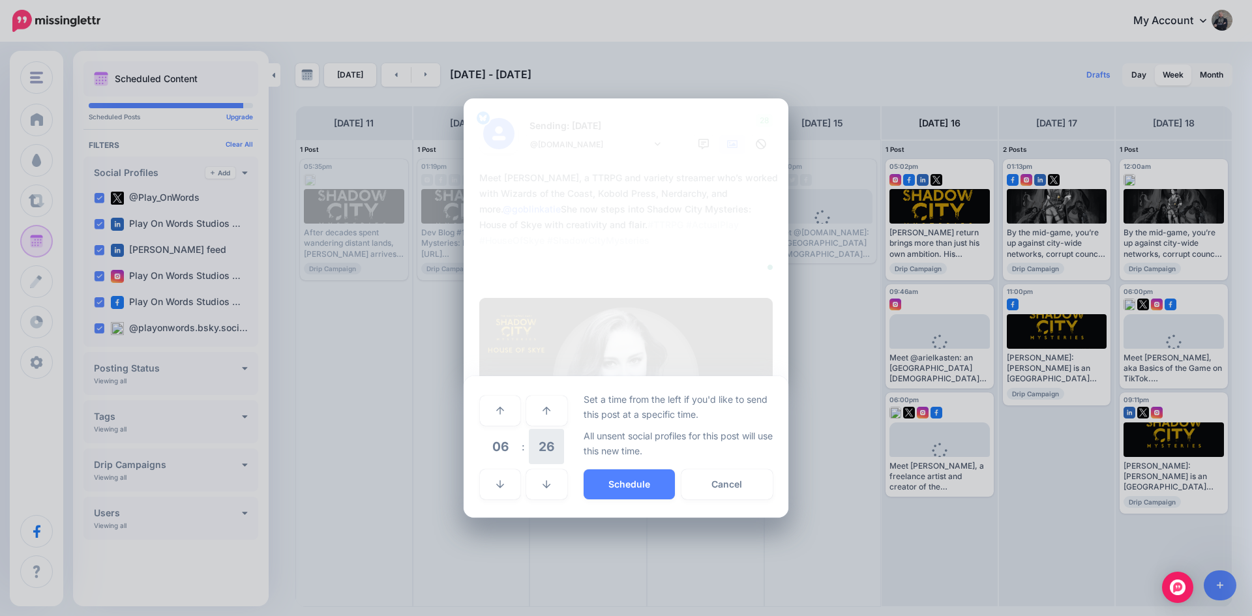
click at [550, 441] on span "26" at bounding box center [546, 446] width 35 height 35
click at [488, 414] on td "00" at bounding box center [486, 410] width 14 height 37
click at [615, 488] on button "Schedule" at bounding box center [628, 484] width 91 height 30
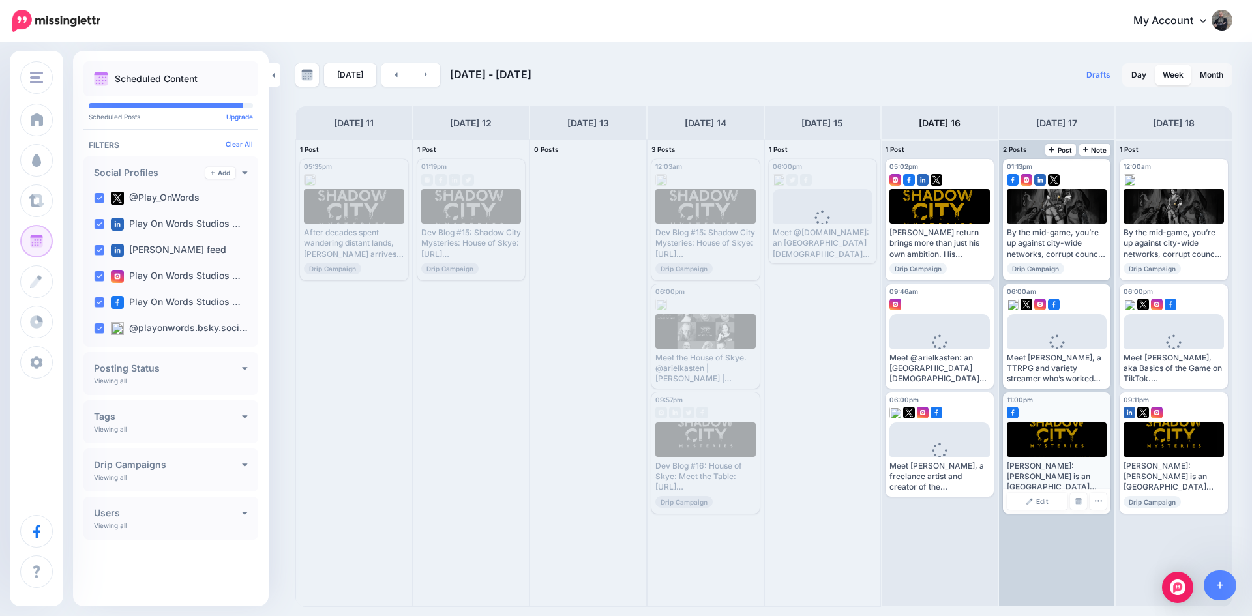
click at [1053, 442] on div at bounding box center [1056, 439] width 101 height 35
click at [1038, 498] on span "Edit" at bounding box center [1042, 501] width 12 height 7
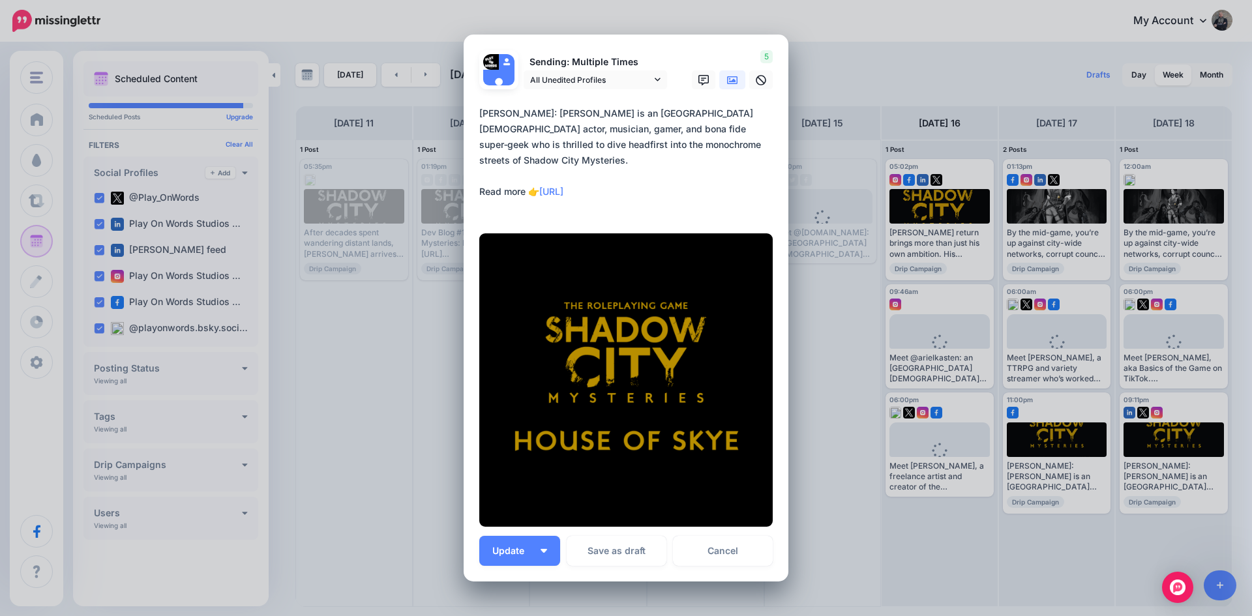
click at [727, 80] on icon at bounding box center [732, 80] width 10 height 8
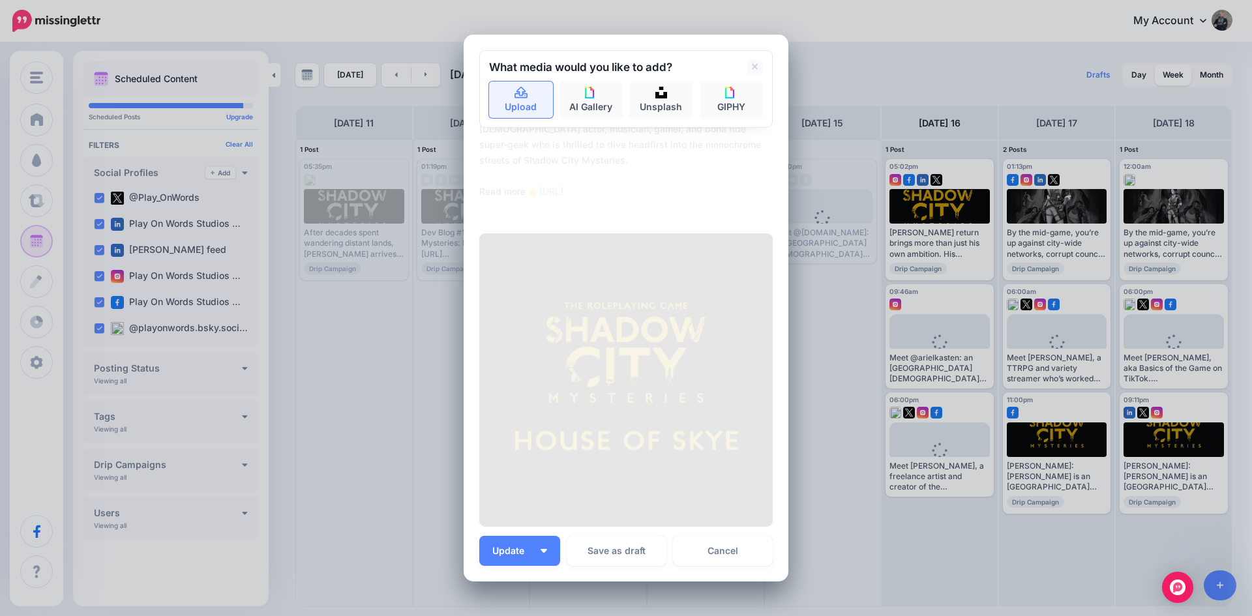
click at [525, 104] on link "Upload" at bounding box center [521, 99] width 64 height 37
type textarea "**********"
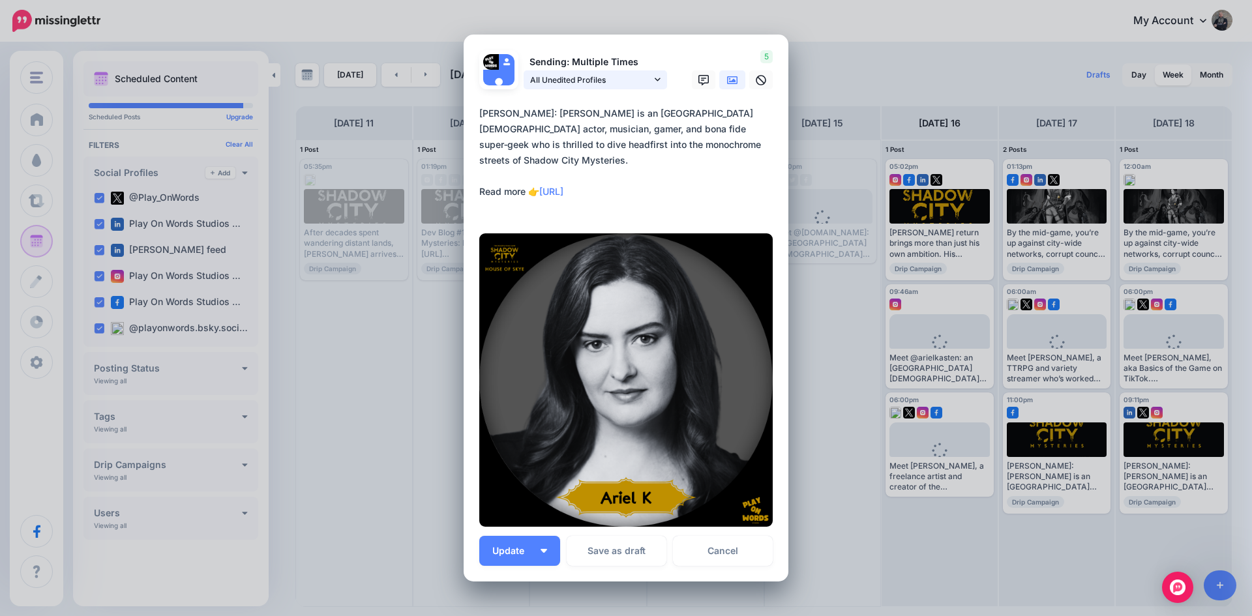
click at [600, 78] on span "All Unedited Profiles" at bounding box center [590, 80] width 121 height 14
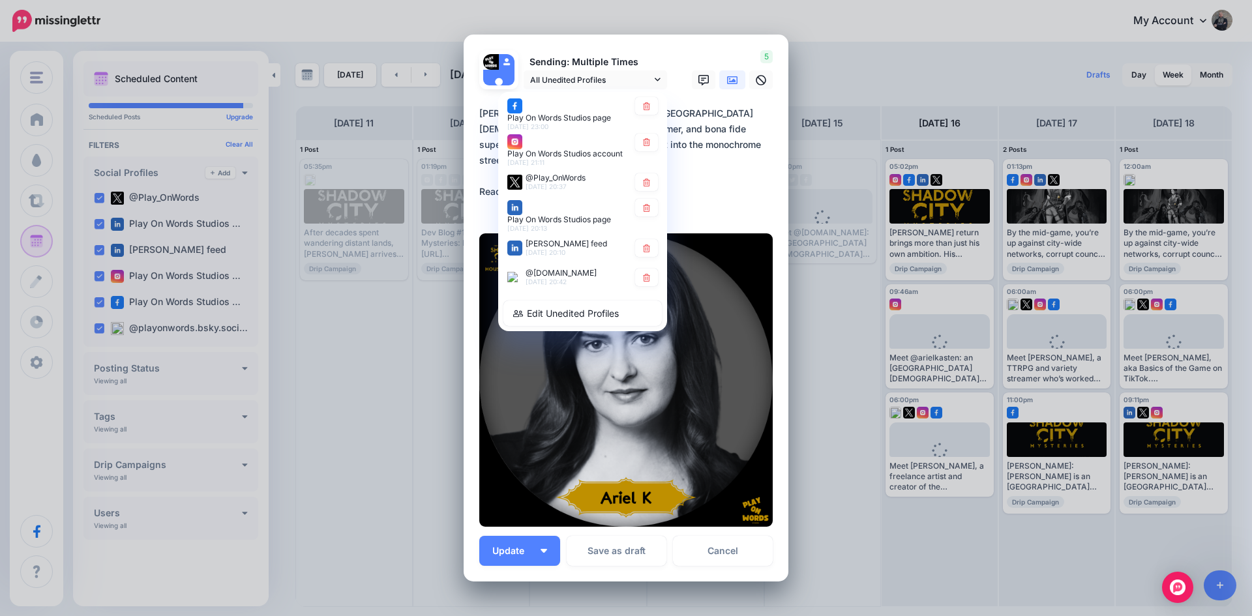
click at [728, 156] on textarea "**********" at bounding box center [629, 161] width 300 height 110
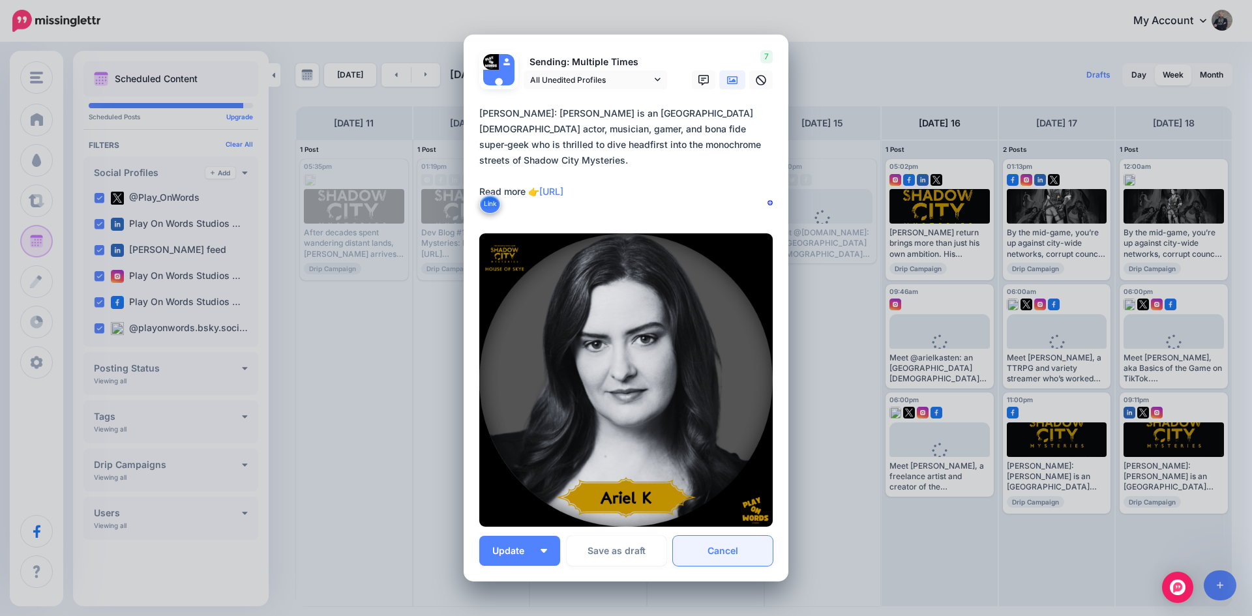
click at [712, 548] on link "Cancel" at bounding box center [723, 551] width 100 height 30
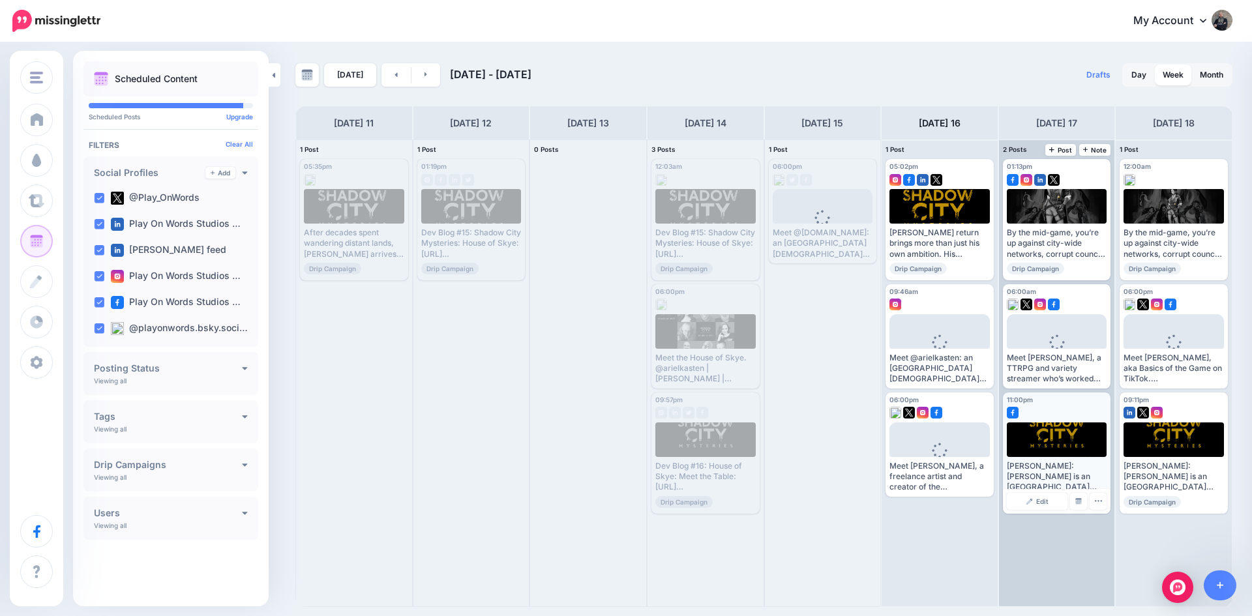
click at [1056, 441] on div at bounding box center [1056, 439] width 101 height 35
click at [1031, 505] on link "Edit" at bounding box center [1036, 501] width 61 height 17
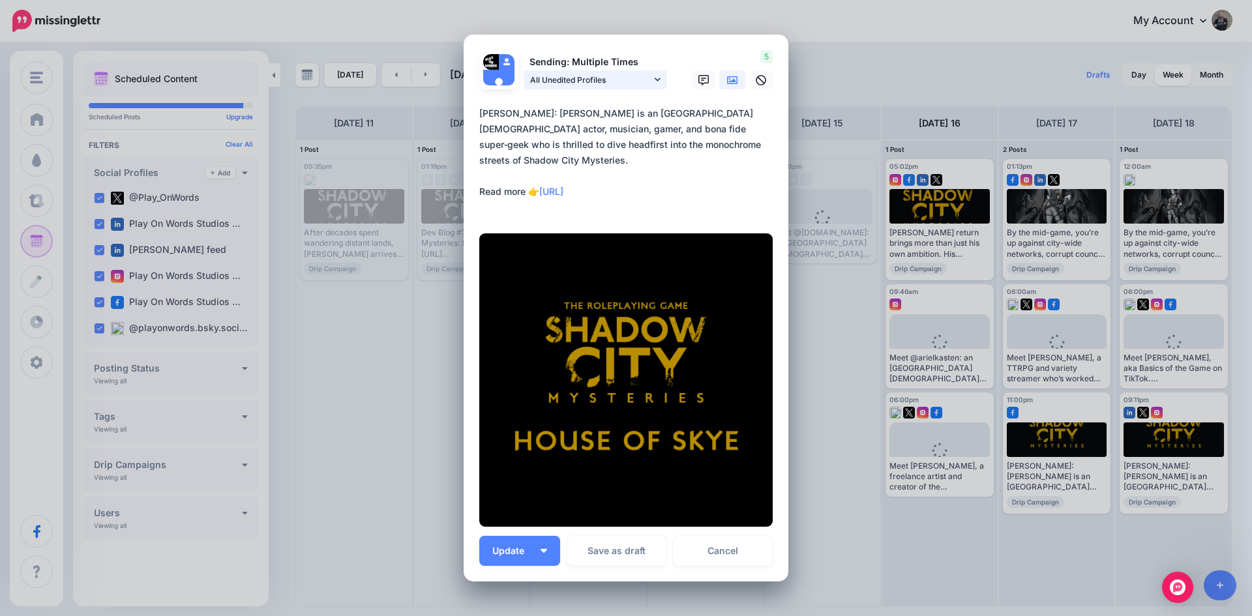
click at [575, 83] on span "All Unedited Profiles" at bounding box center [590, 80] width 121 height 14
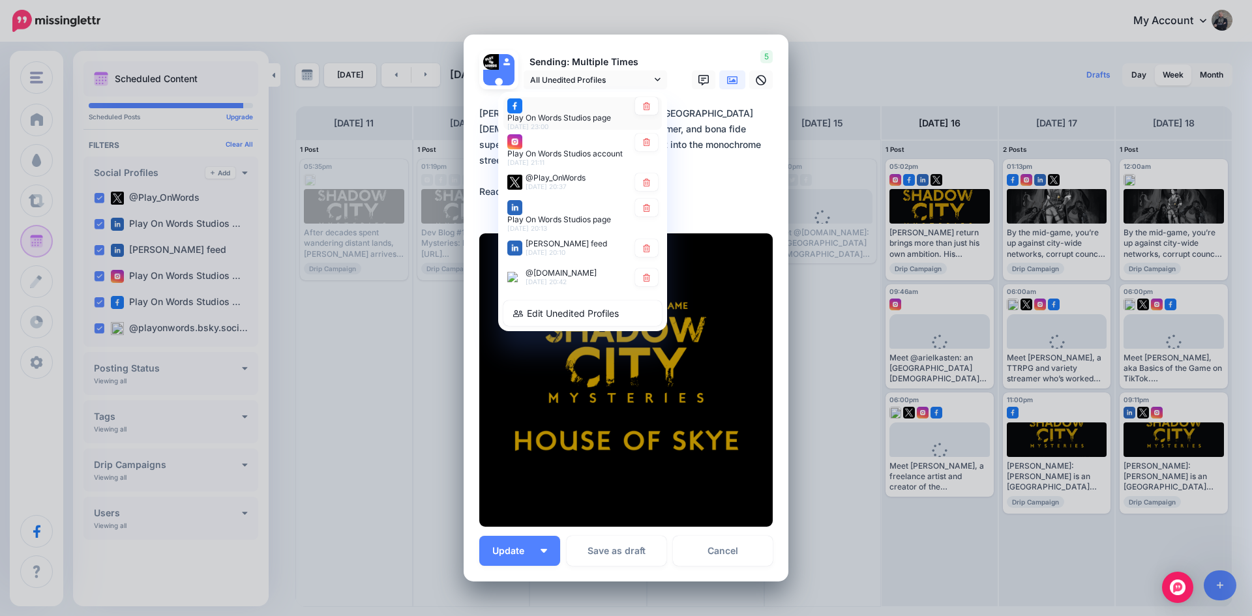
click at [564, 110] on div "Play On Words Studios page 17th Aug 23:00" at bounding box center [567, 113] width 121 height 33
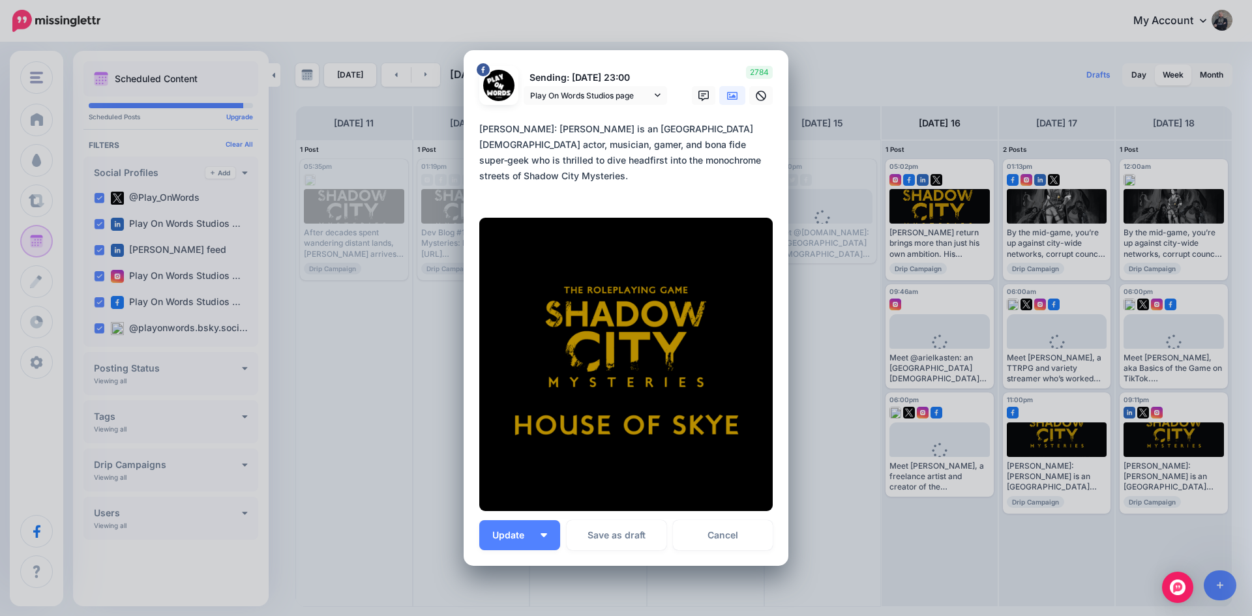
click at [727, 93] on icon at bounding box center [732, 96] width 10 height 8
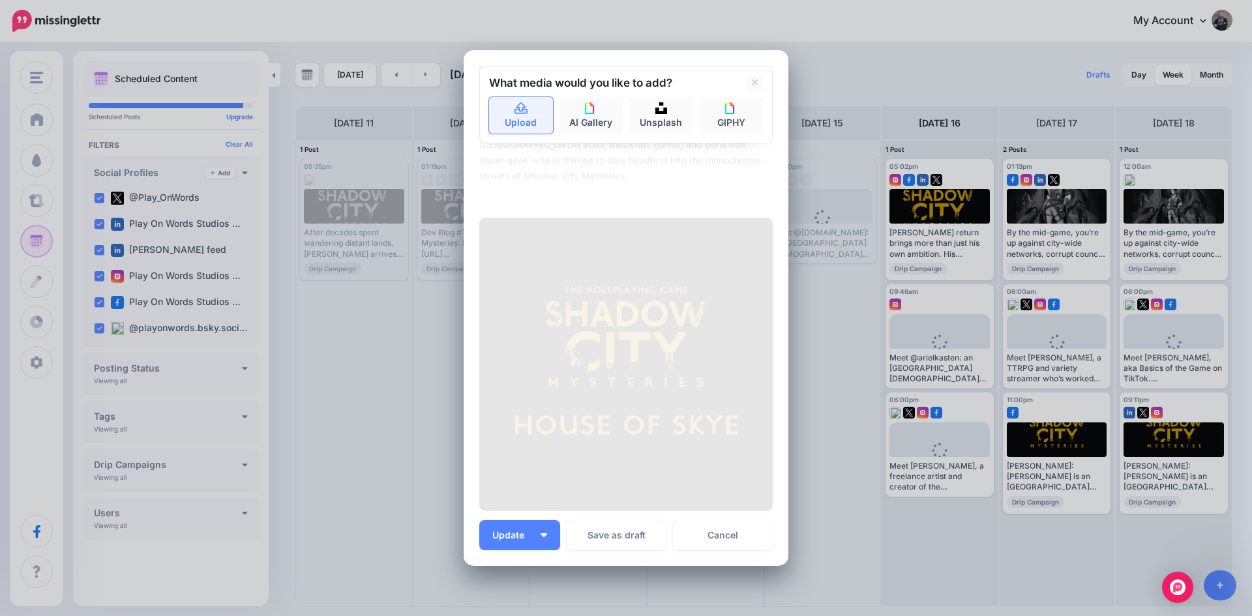
click at [520, 116] on link "Upload" at bounding box center [521, 115] width 64 height 37
type textarea "**********"
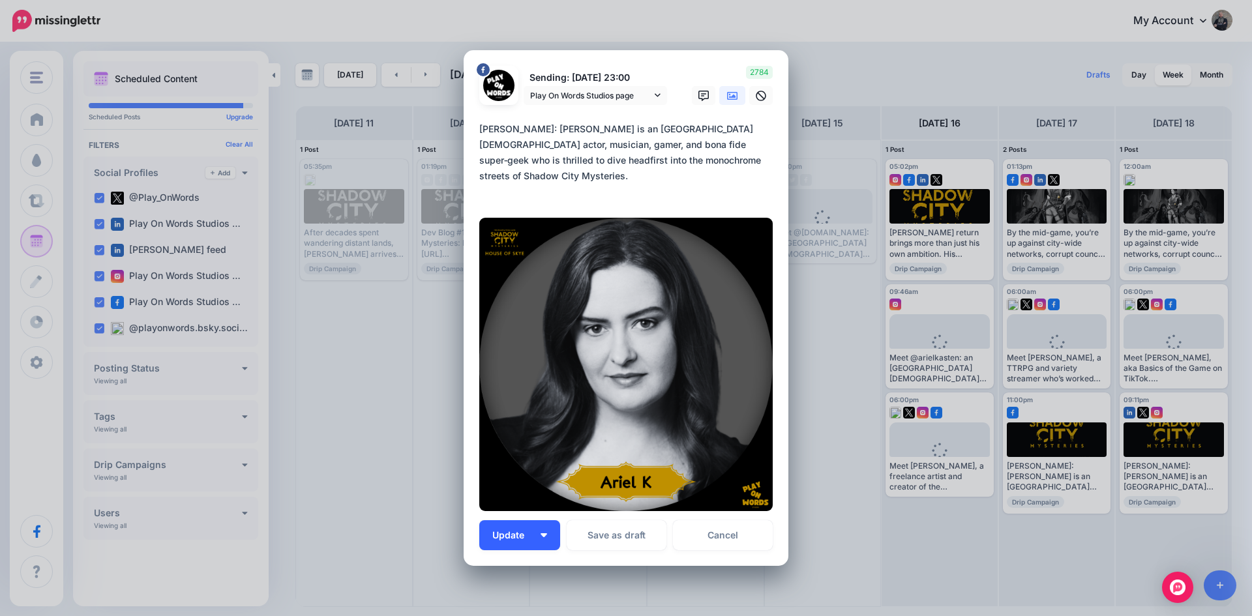
click at [509, 536] on span "Update" at bounding box center [513, 535] width 42 height 9
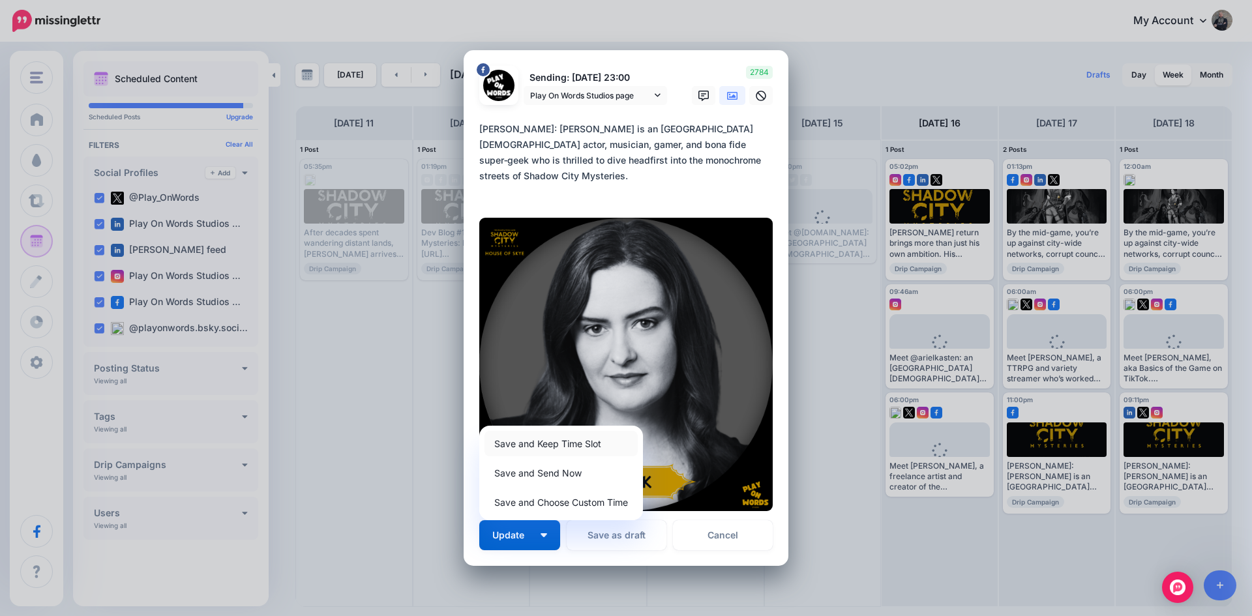
click at [532, 445] on link "Save and Keep Time Slot" at bounding box center [560, 443] width 153 height 25
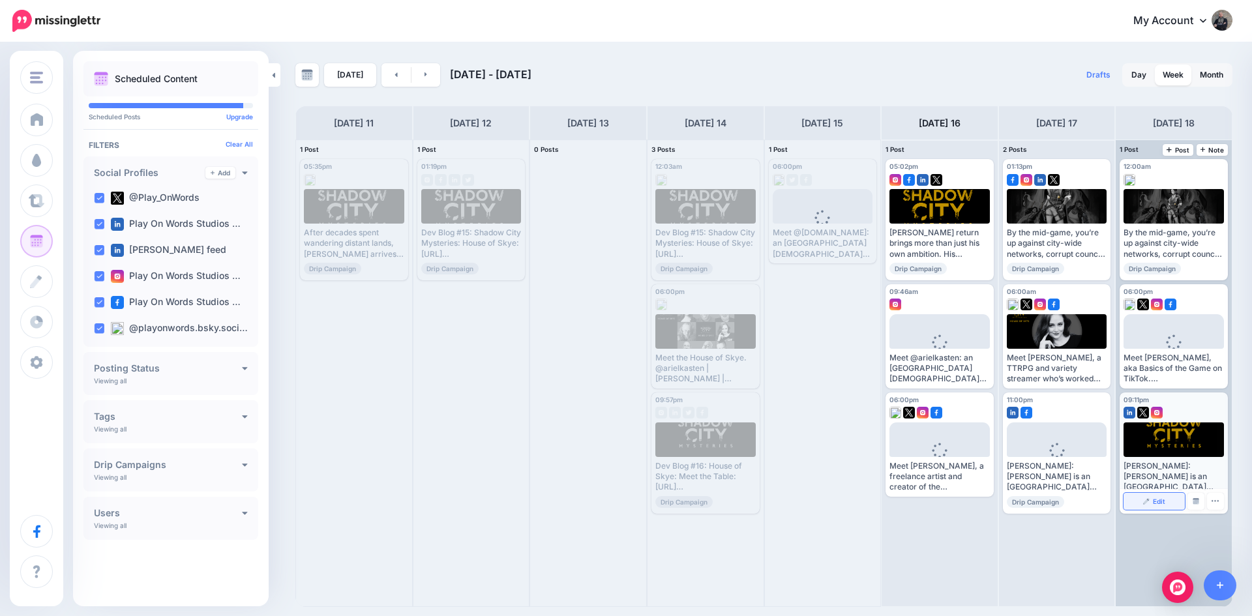
click at [1160, 499] on span "Edit" at bounding box center [1158, 501] width 12 height 7
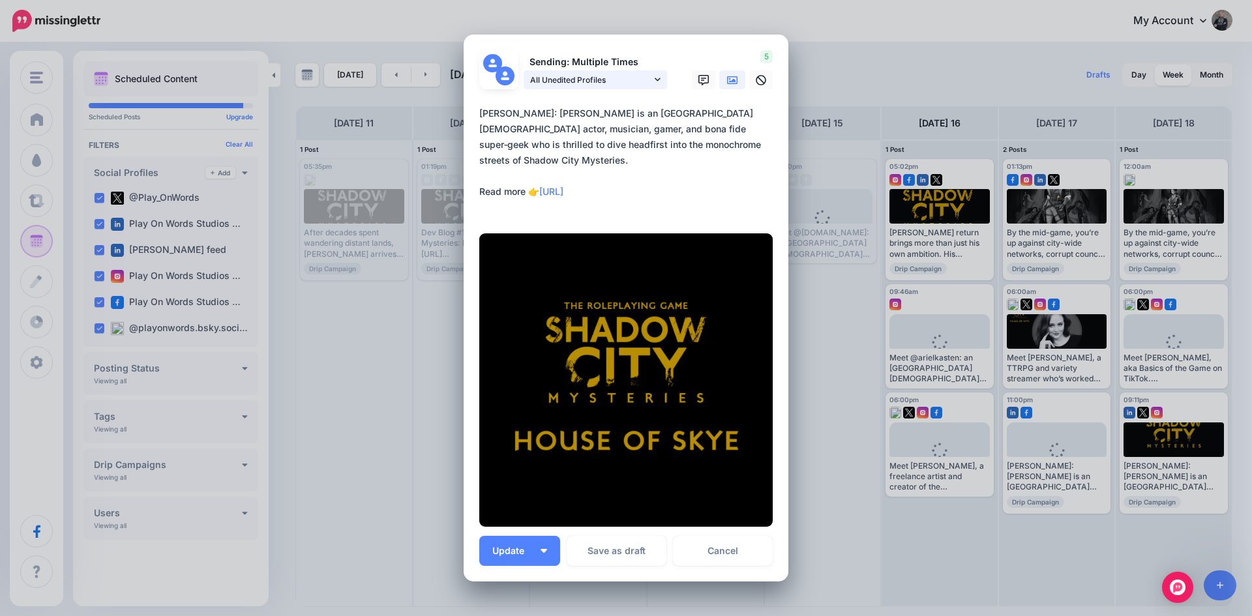
click at [594, 77] on span "All Unedited Profiles" at bounding box center [590, 80] width 121 height 14
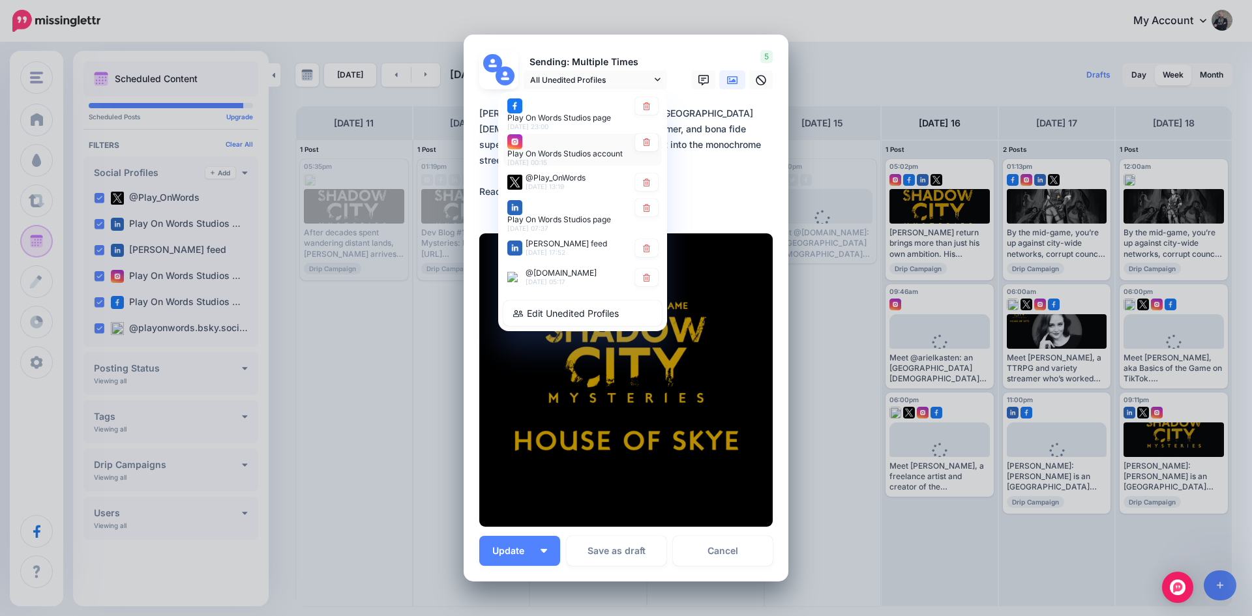
click at [582, 145] on div "Play On Words Studios account 19th Aug 00:15" at bounding box center [567, 150] width 121 height 33
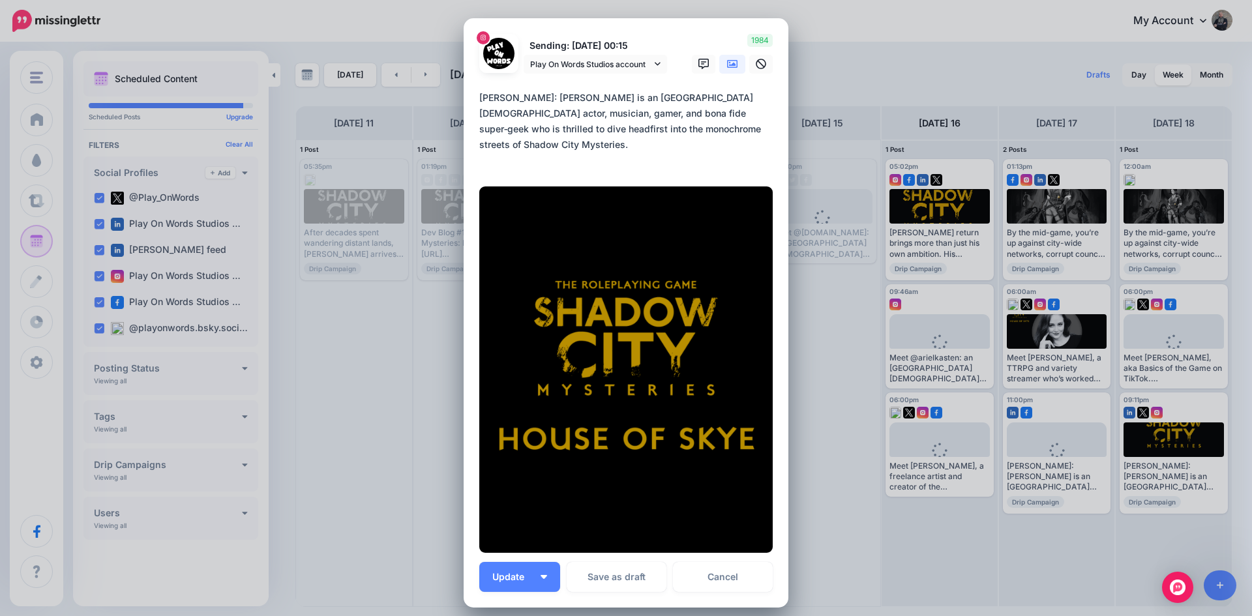
click at [727, 65] on icon at bounding box center [732, 64] width 10 height 8
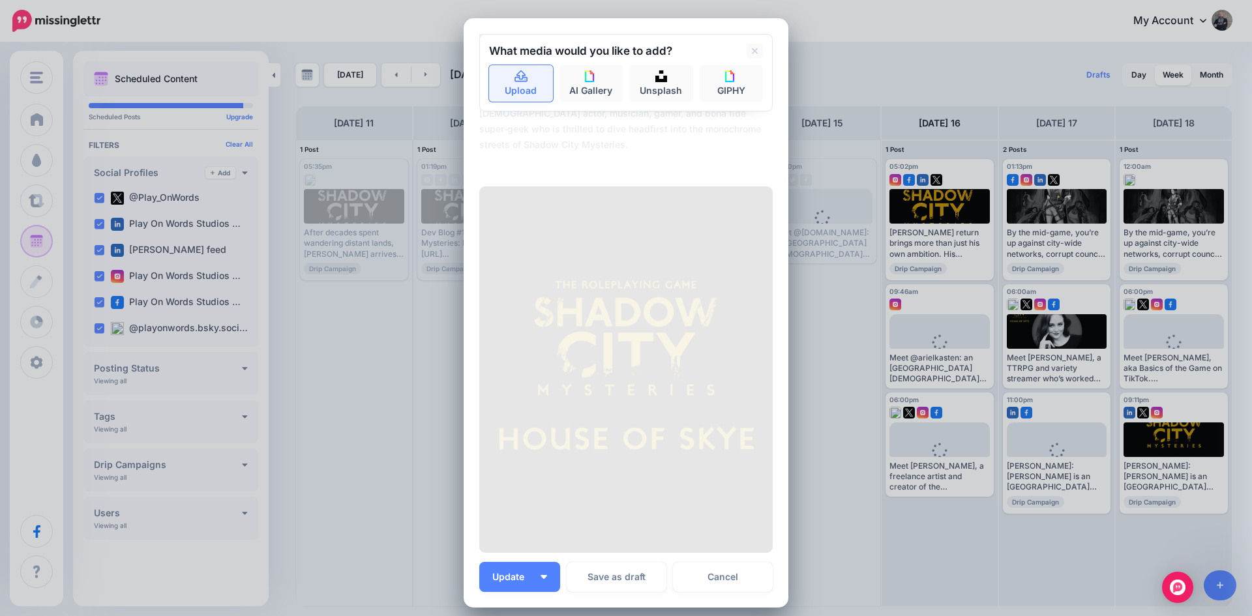
click at [523, 83] on link "Upload" at bounding box center [521, 83] width 64 height 37
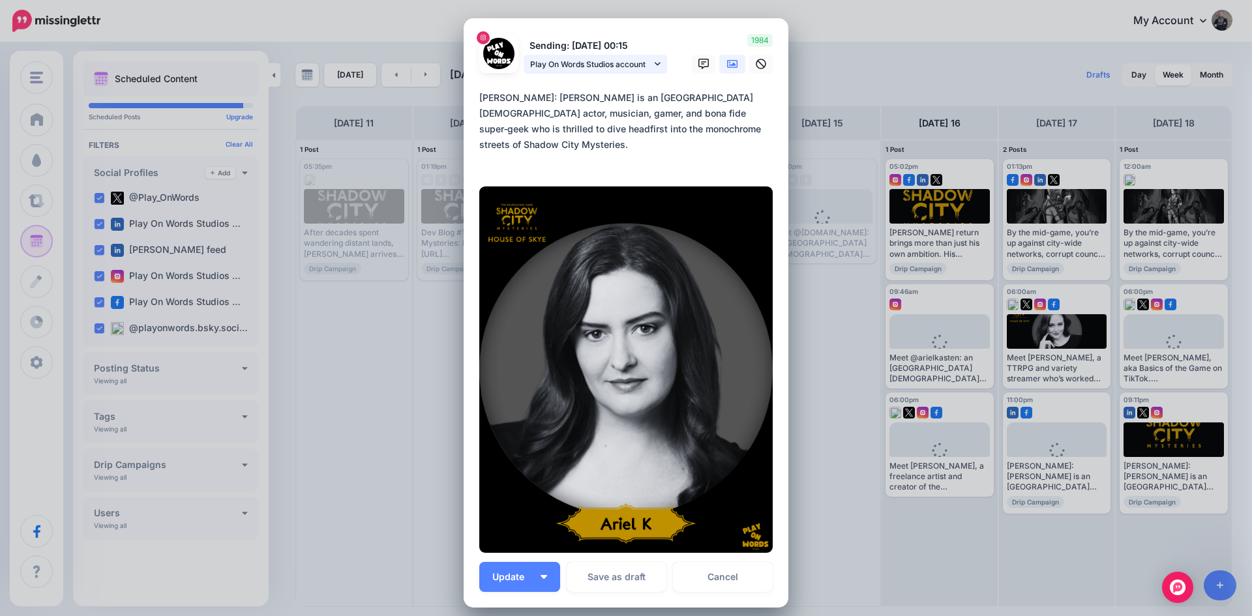
click at [577, 63] on span "Play On Words Studios account" at bounding box center [590, 64] width 121 height 14
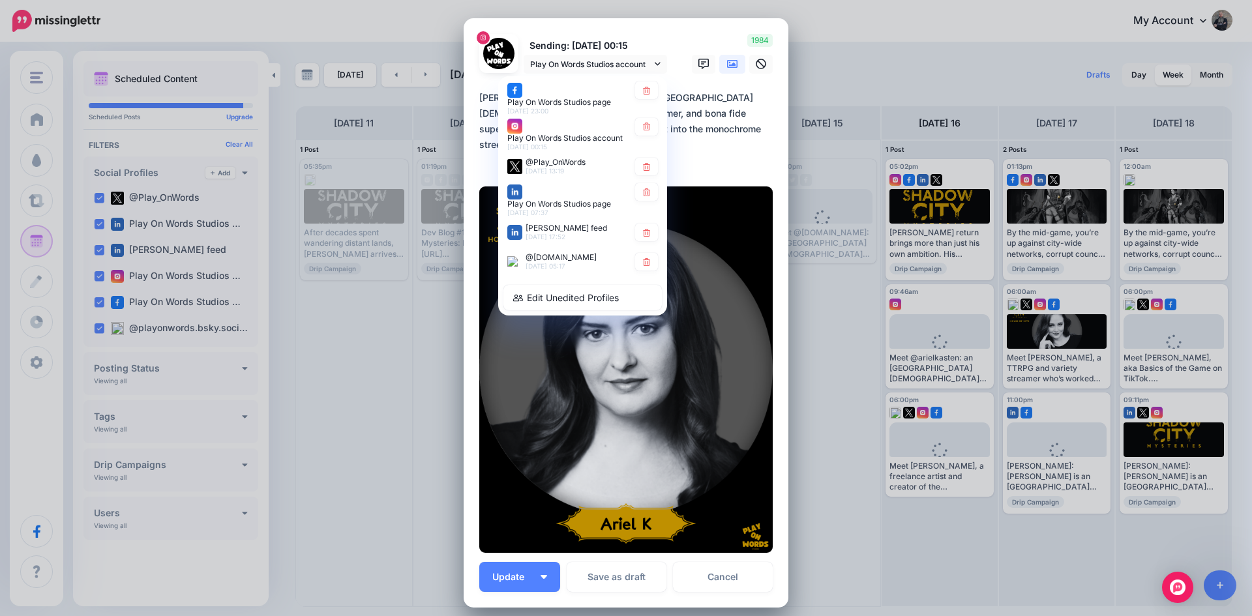
click at [552, 163] on span "@Play_OnWords" at bounding box center [555, 162] width 60 height 10
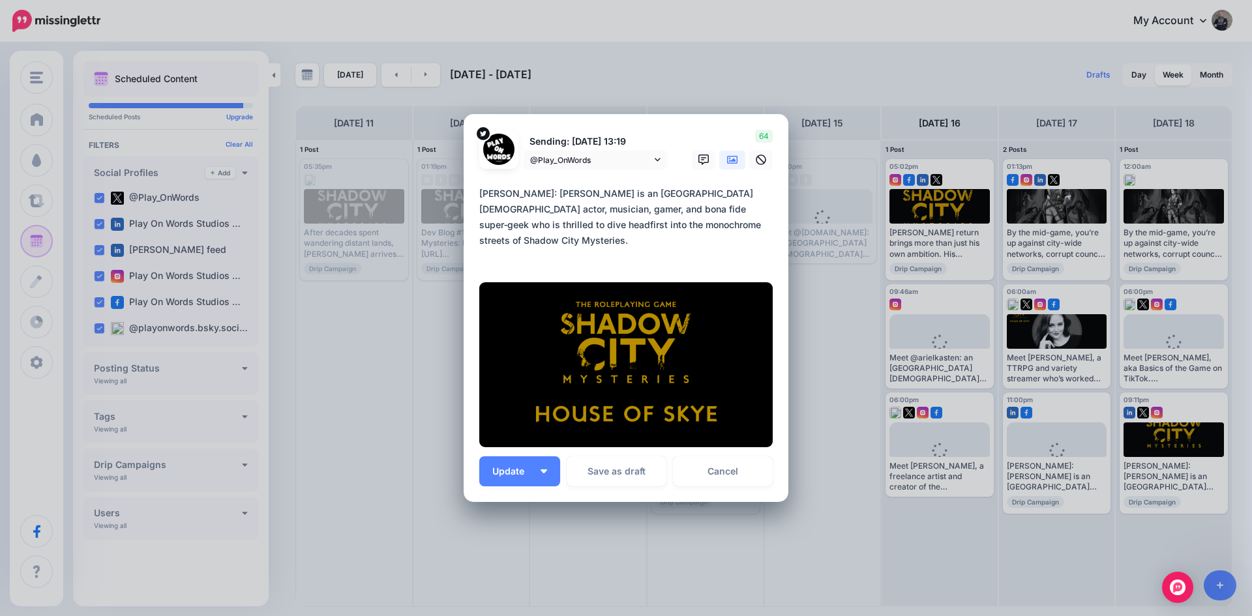
click at [729, 158] on icon at bounding box center [732, 159] width 10 height 10
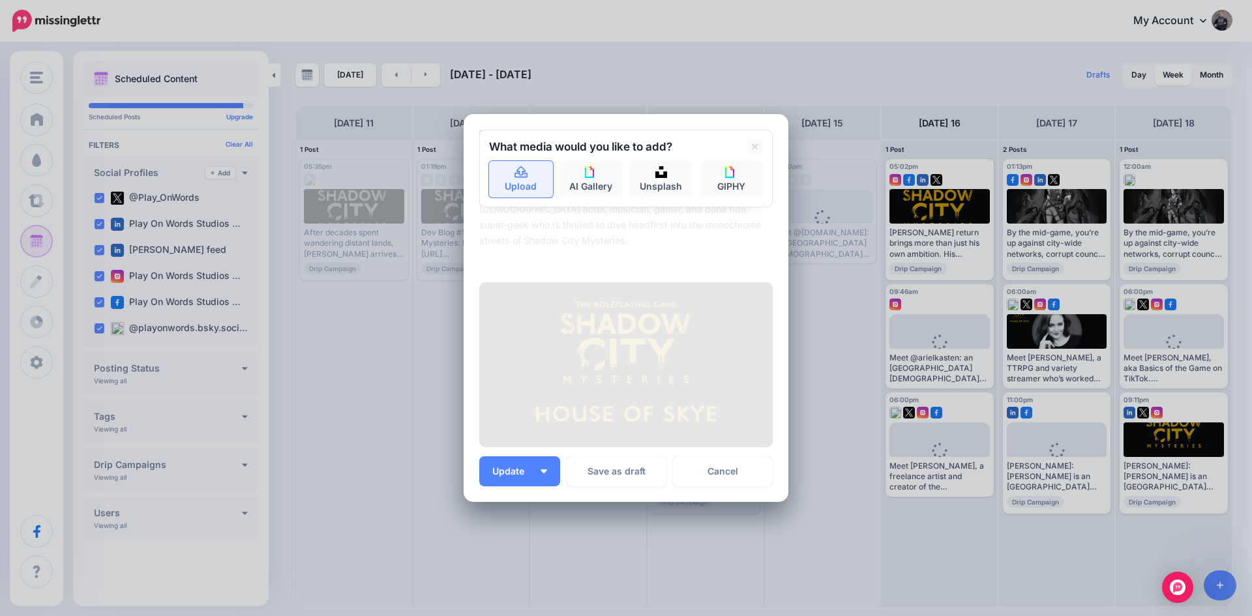
click at [523, 171] on link "Upload" at bounding box center [521, 179] width 64 height 37
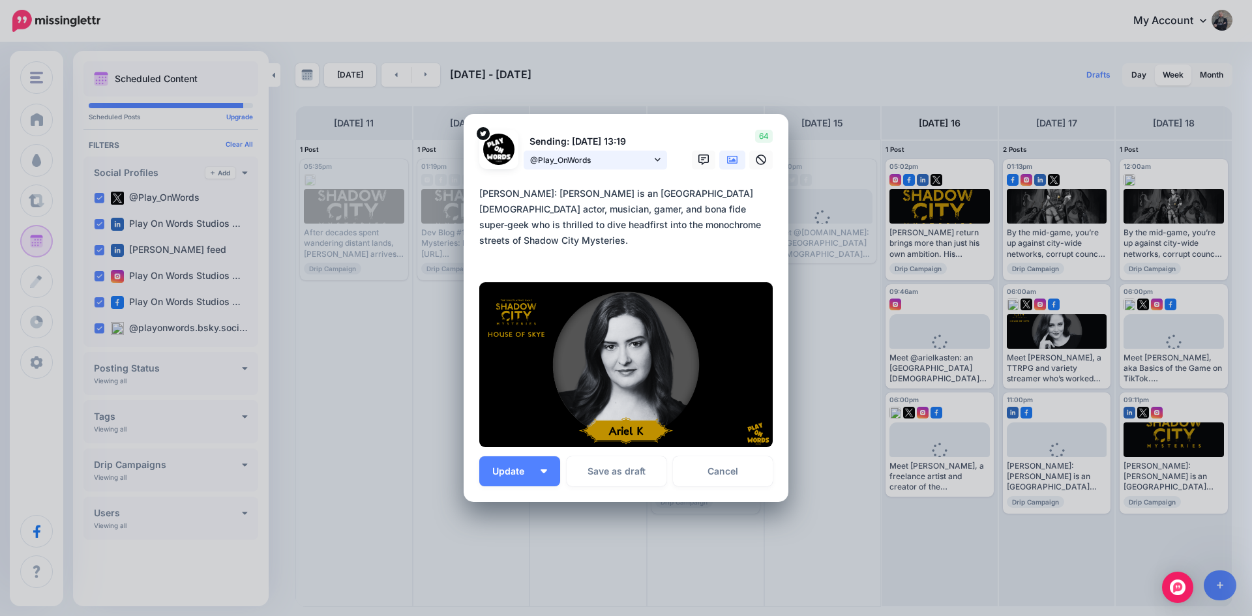
click at [598, 162] on span "@Play_OnWords" at bounding box center [590, 160] width 121 height 14
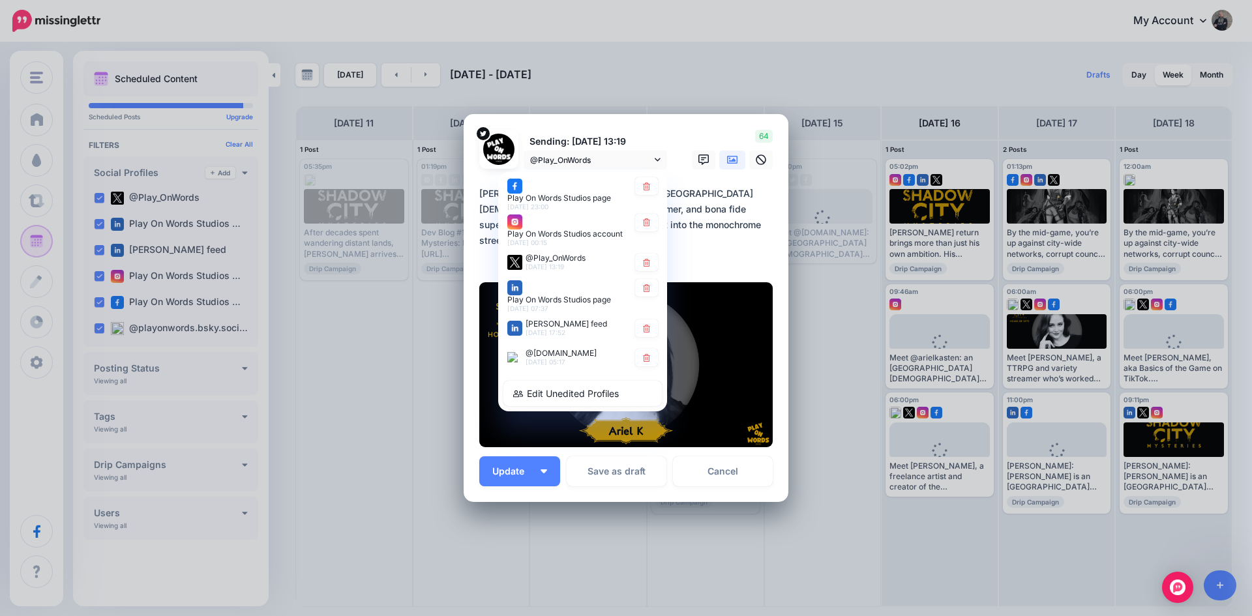
click at [1129, 413] on div "Edit Post Loading Sending: 19th Aug 13:19 @Play_OnWords" at bounding box center [626, 308] width 1252 height 616
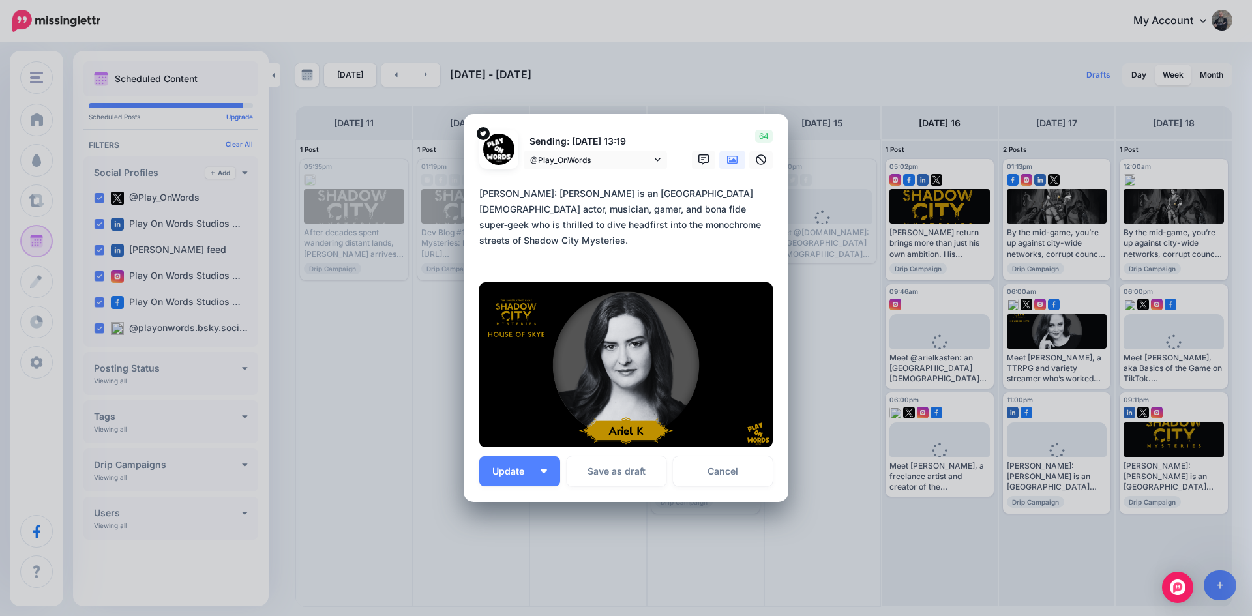
click at [1129, 413] on div "Edit Post Loading Sending: 19th Aug 13:19 @Play_OnWords" at bounding box center [626, 308] width 1252 height 616
click at [574, 156] on span "@Play_OnWords" at bounding box center [590, 160] width 121 height 14
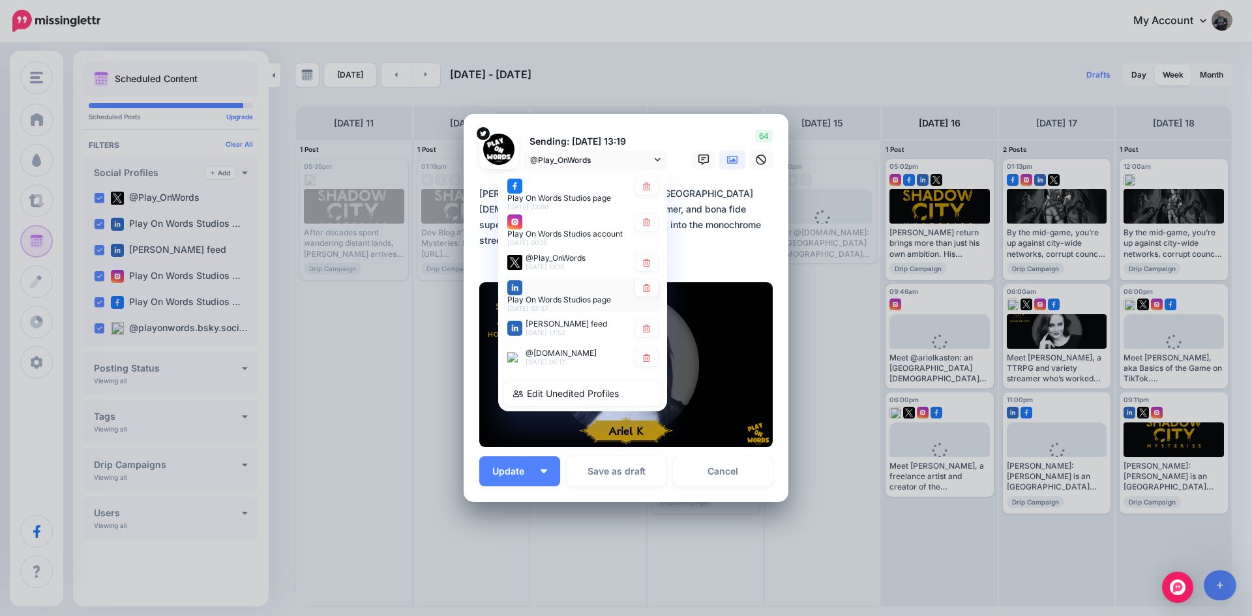
click at [537, 292] on div "Play On Words Studios page 17th Aug 07:37" at bounding box center [567, 295] width 121 height 33
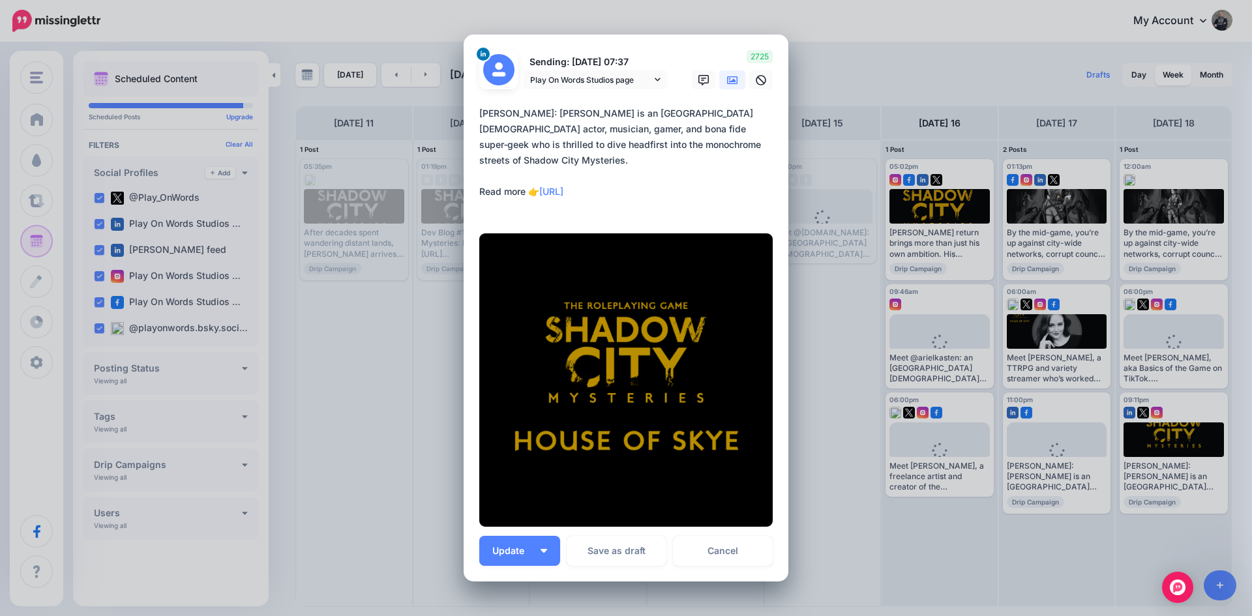
click at [729, 82] on icon at bounding box center [732, 80] width 10 height 10
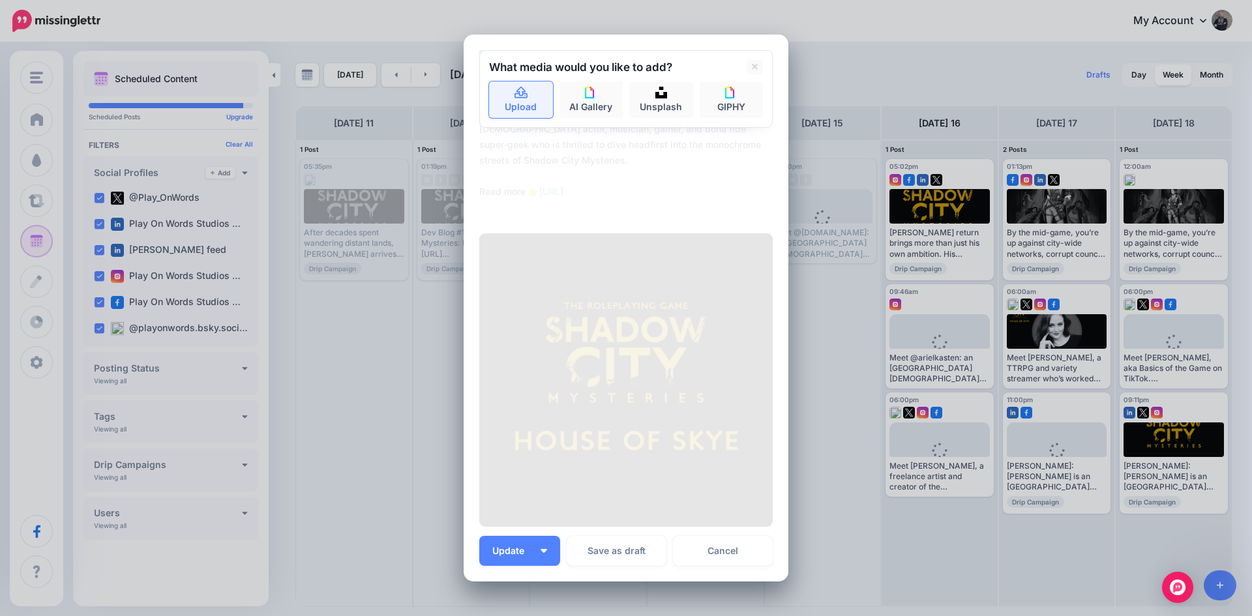
click at [507, 93] on link "Upload" at bounding box center [521, 99] width 64 height 37
type textarea "**********"
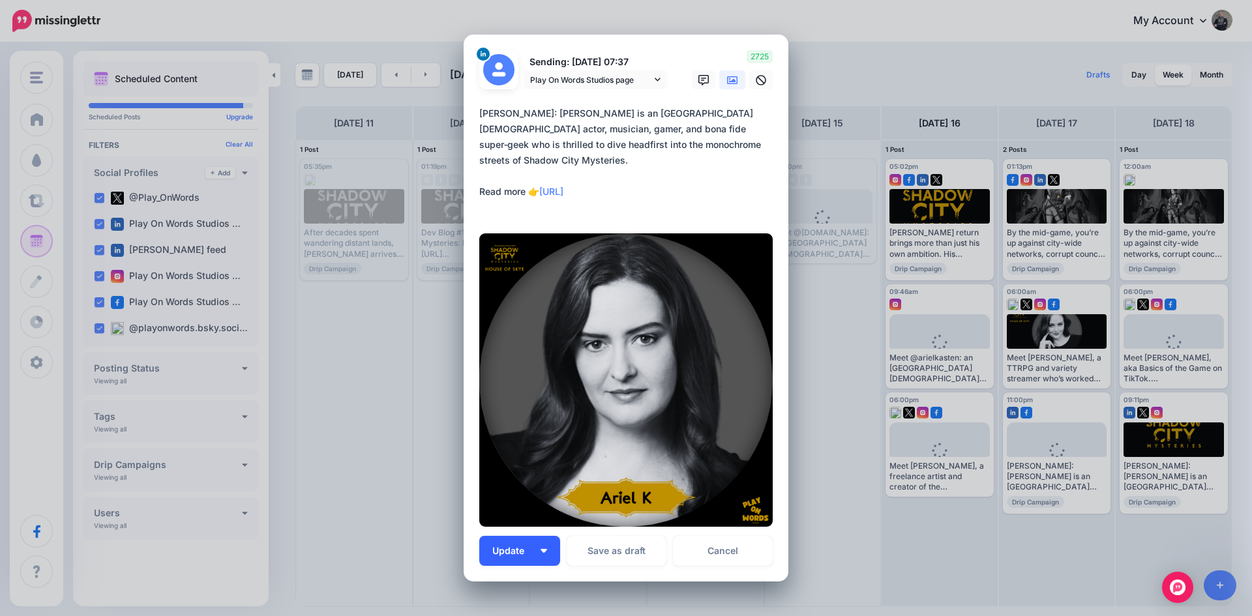
click at [511, 550] on span "Update" at bounding box center [513, 550] width 42 height 9
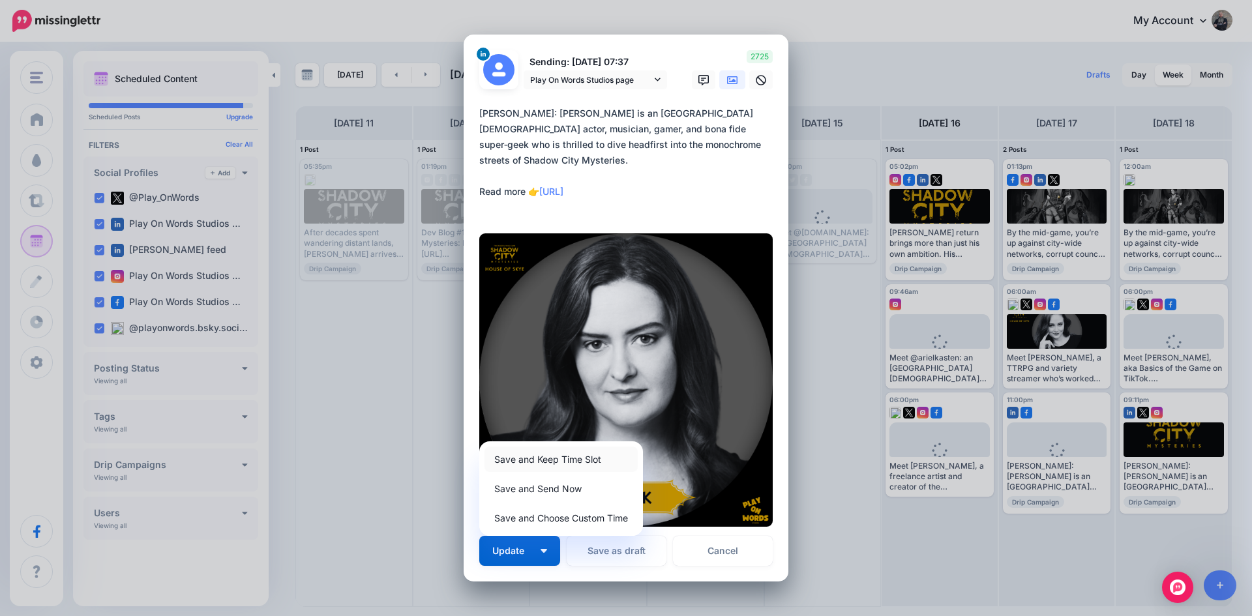
click at [526, 460] on link "Save and Keep Time Slot" at bounding box center [560, 459] width 153 height 25
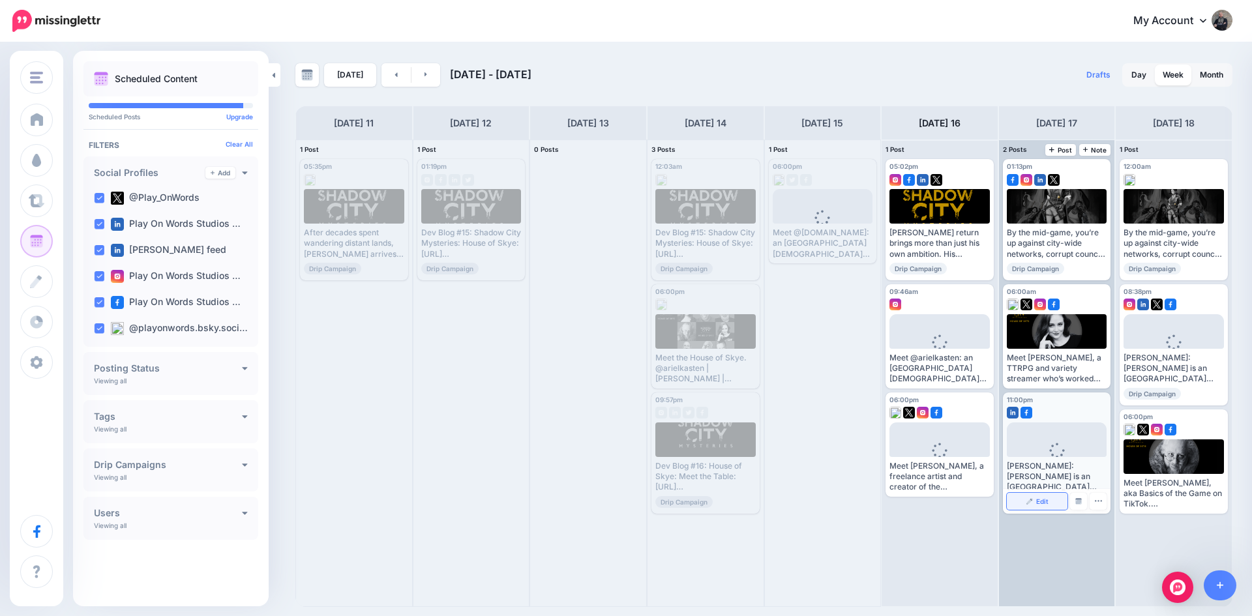
click at [1031, 498] on img at bounding box center [1029, 501] width 7 height 7
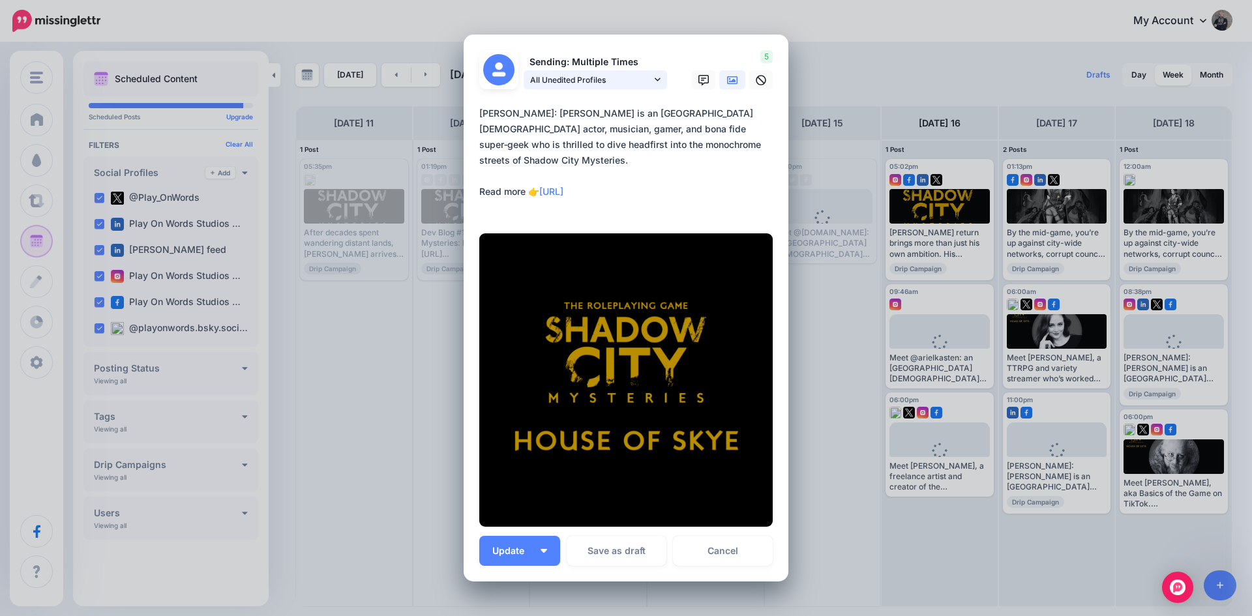
click at [561, 85] on span "All Unedited Profiles" at bounding box center [590, 80] width 121 height 14
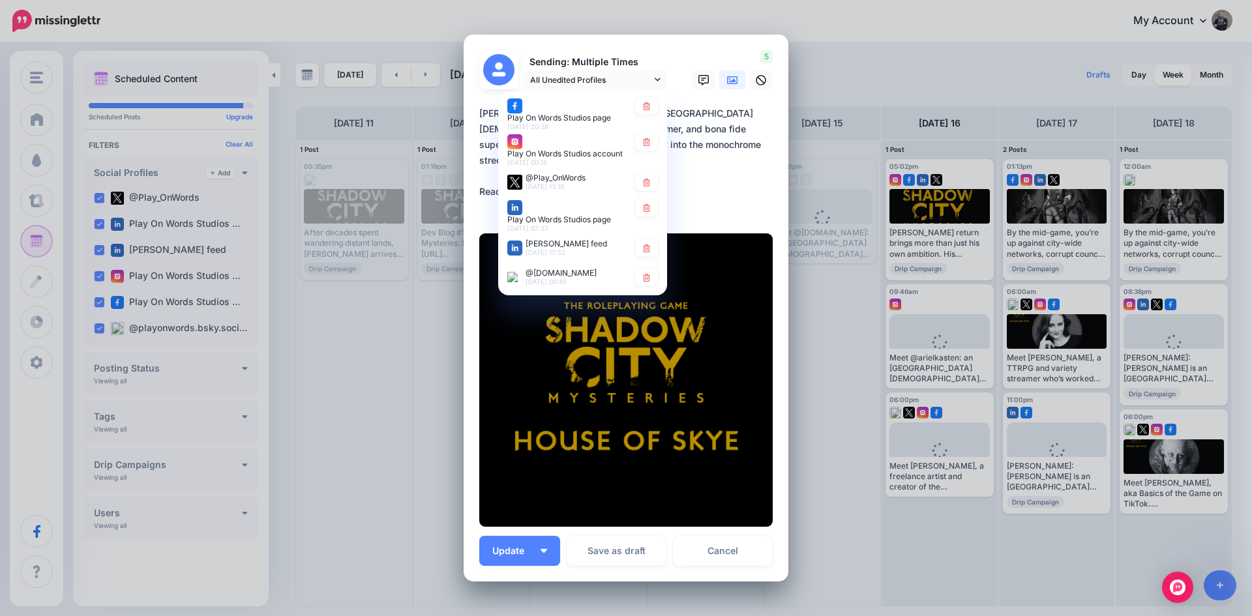
click at [735, 85] on link at bounding box center [732, 79] width 26 height 19
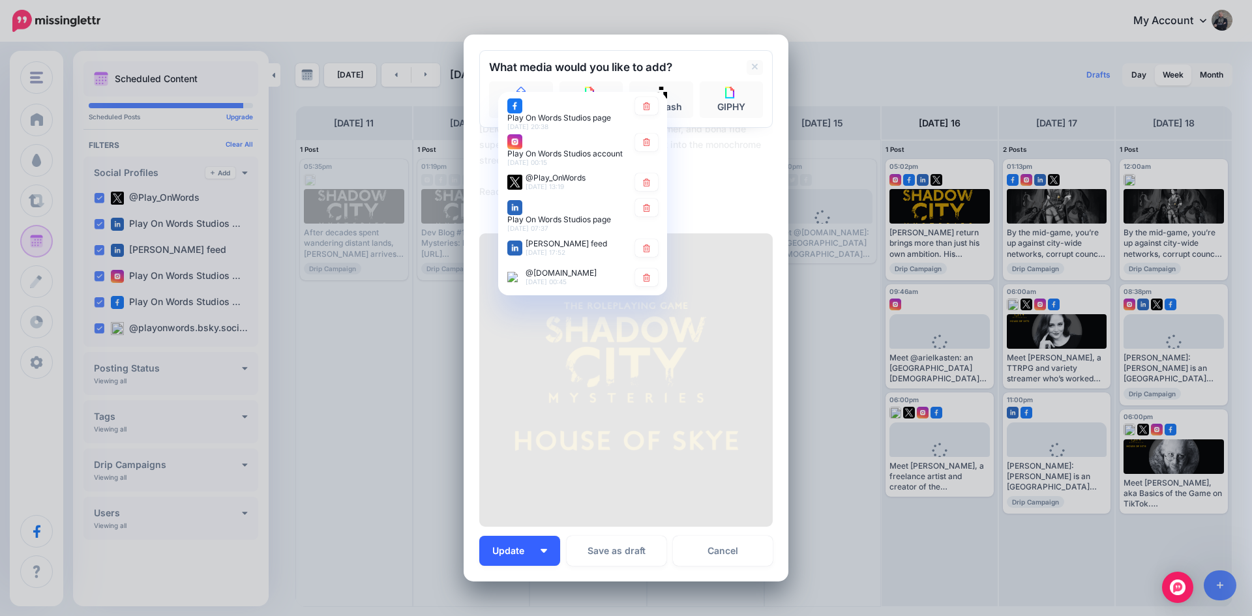
click at [510, 556] on button "Update" at bounding box center [519, 551] width 81 height 30
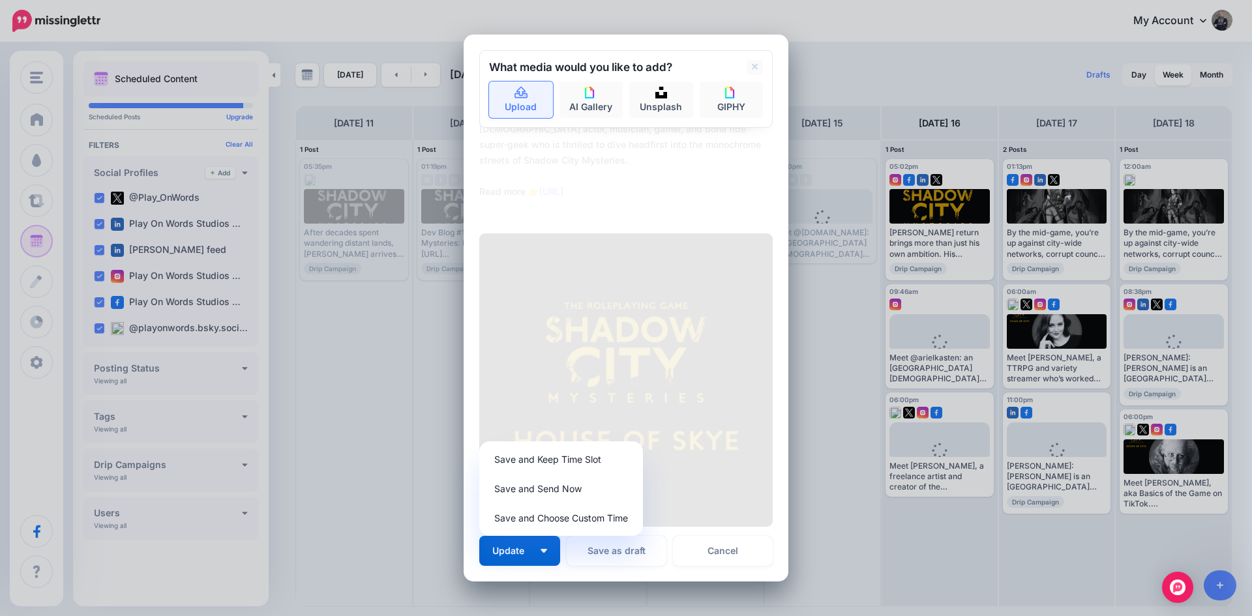
click at [514, 97] on icon at bounding box center [520, 93] width 13 height 12
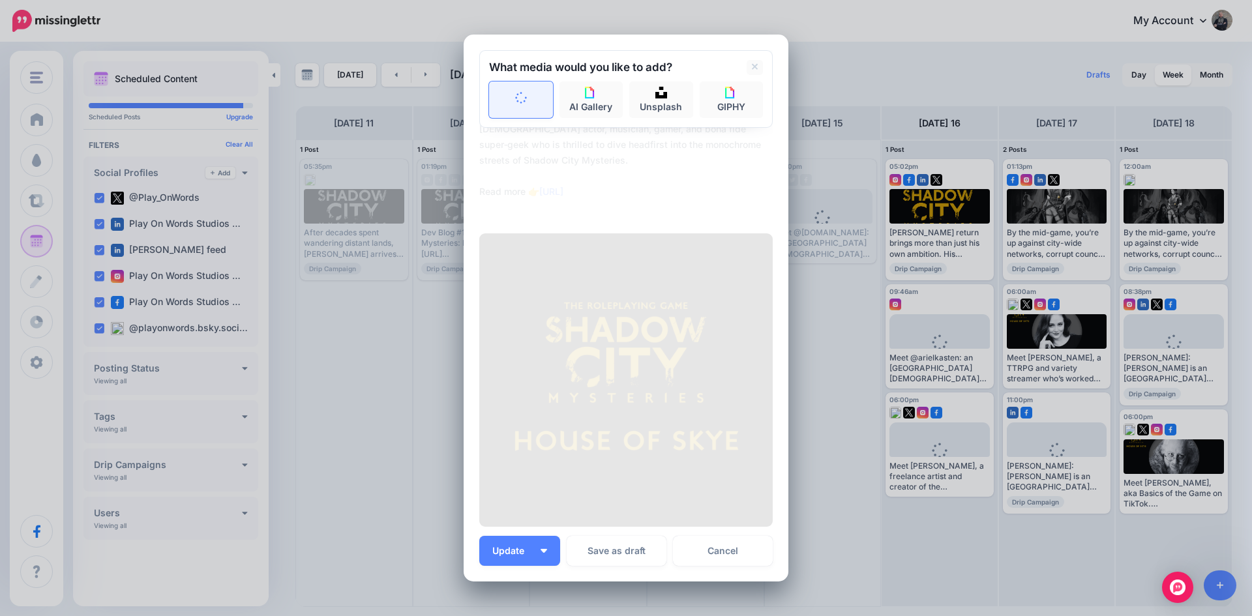
type textarea "**********"
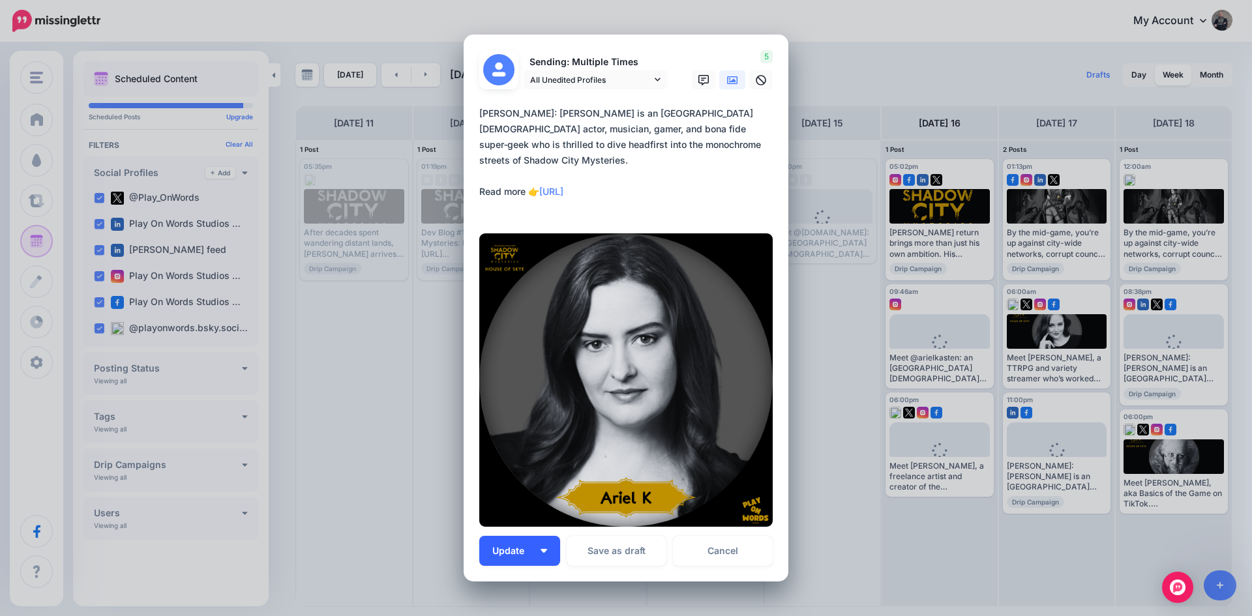
click at [506, 546] on span "Update" at bounding box center [513, 550] width 42 height 9
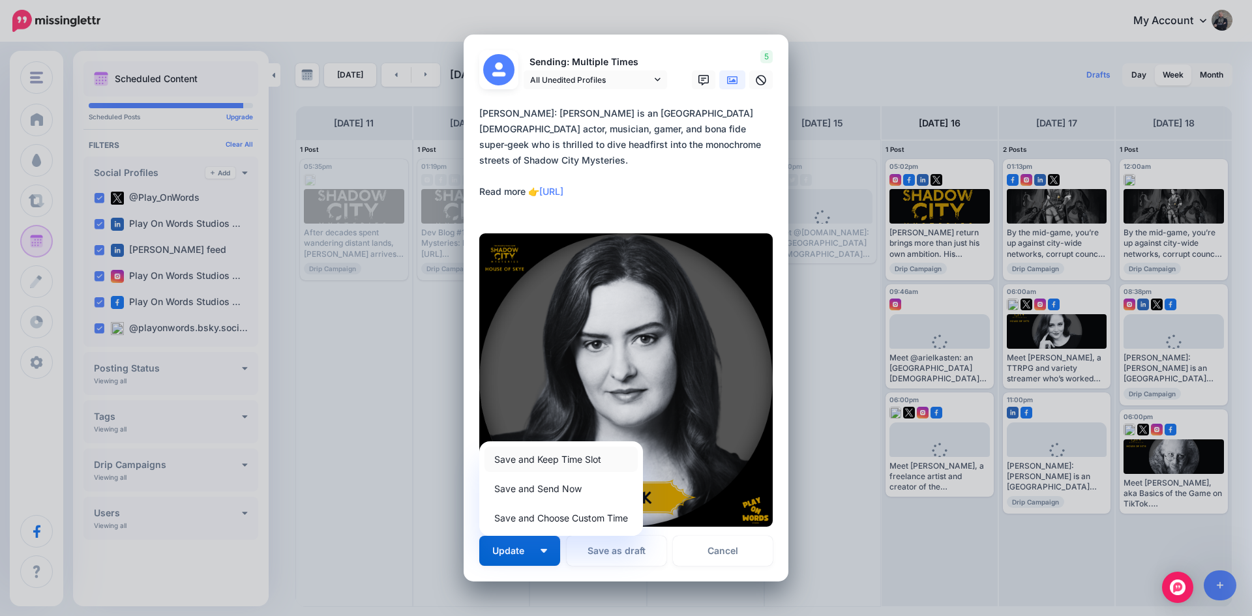
click at [512, 454] on link "Save and Keep Time Slot" at bounding box center [560, 459] width 153 height 25
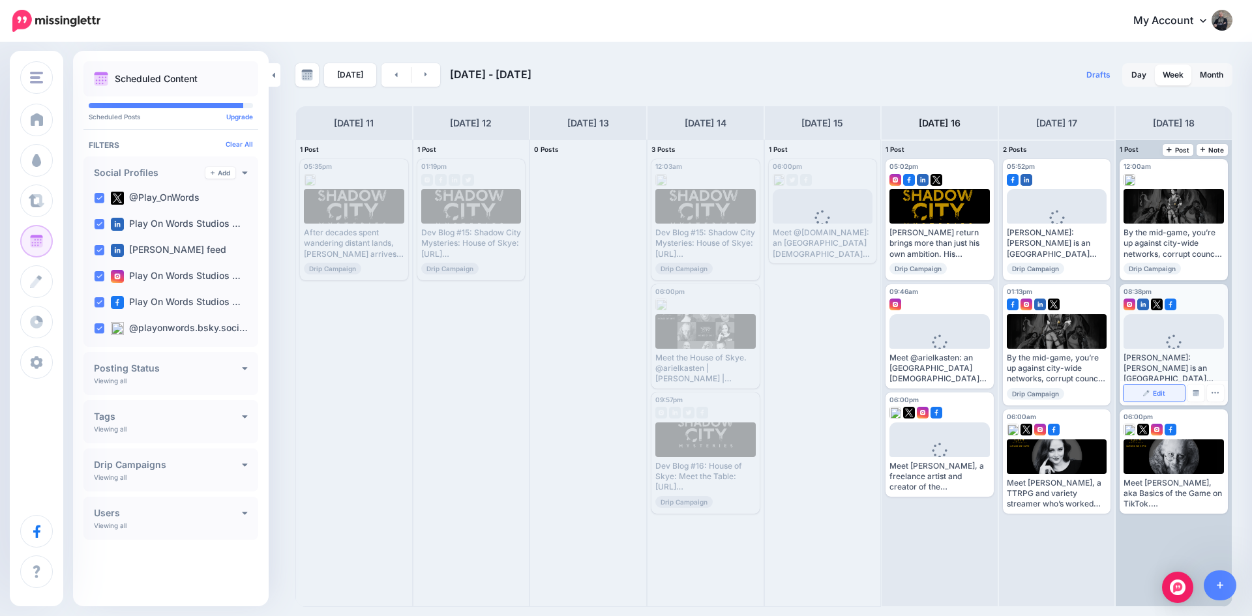
click at [1151, 389] on link "Edit" at bounding box center [1153, 393] width 61 height 17
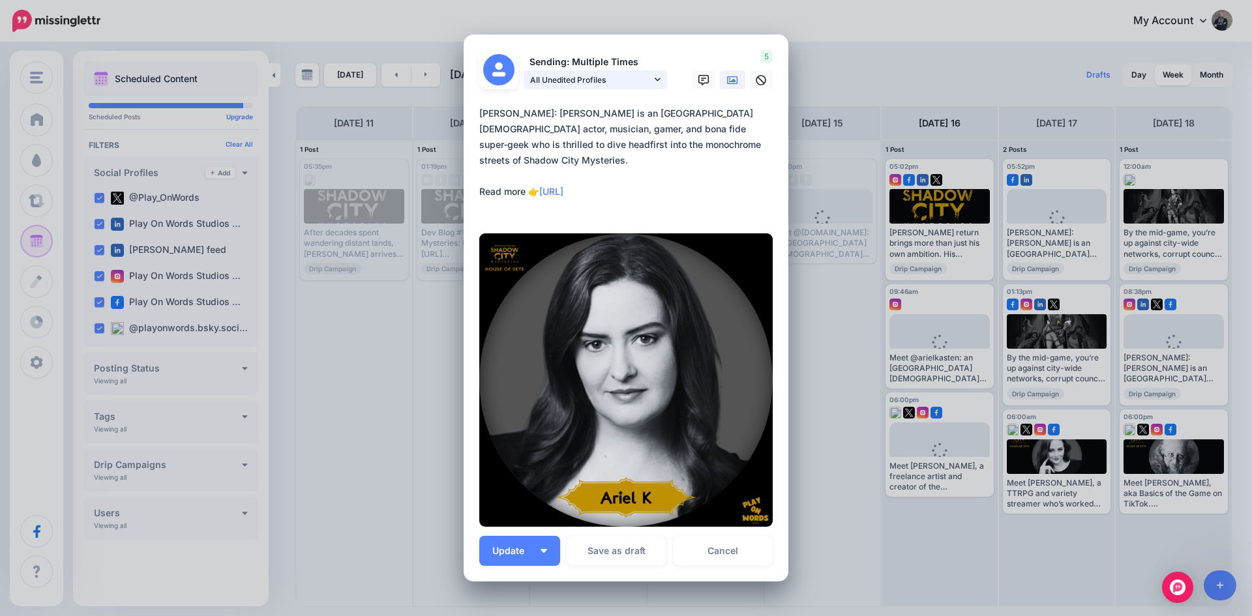
click at [574, 79] on span "All Unedited Profiles" at bounding box center [590, 80] width 121 height 14
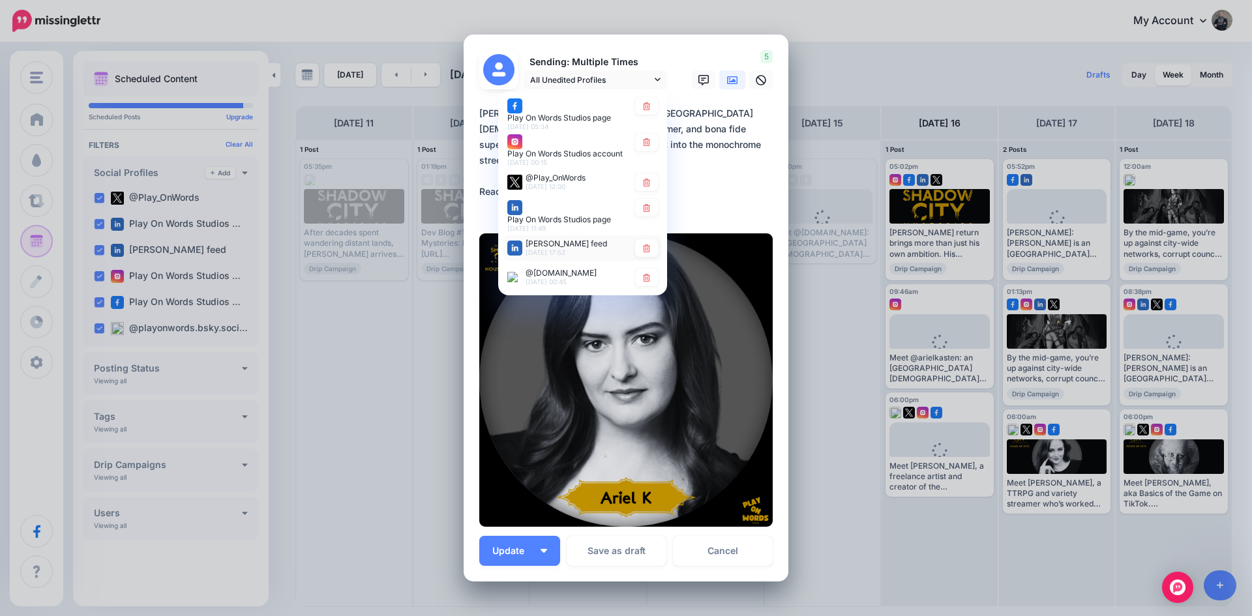
click at [551, 241] on span "[PERSON_NAME] feed" at bounding box center [565, 244] width 81 height 10
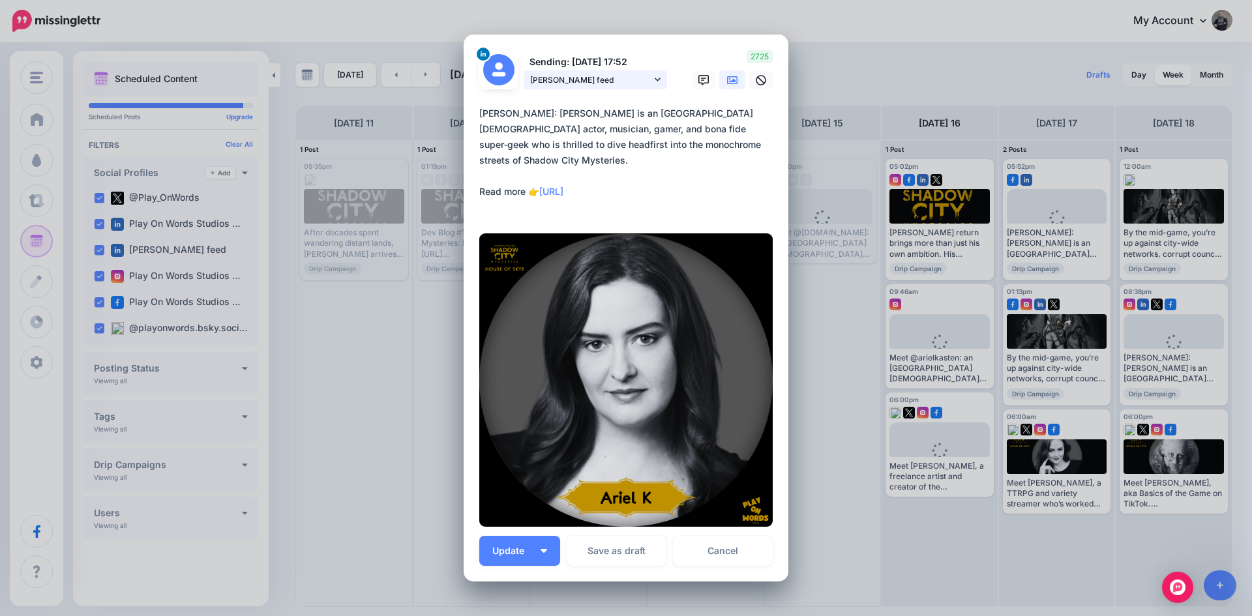
click at [578, 82] on span "[PERSON_NAME] feed" at bounding box center [590, 80] width 121 height 14
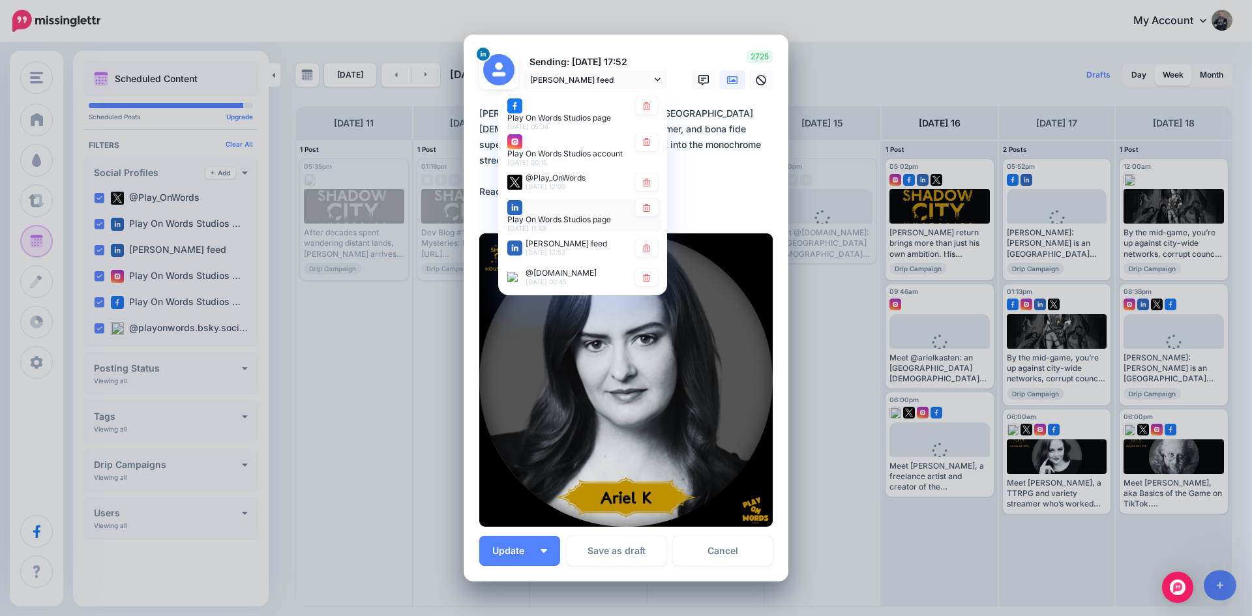
click at [553, 214] on span "Play On Words Studios page" at bounding box center [559, 219] width 104 height 10
type textarea "**********"
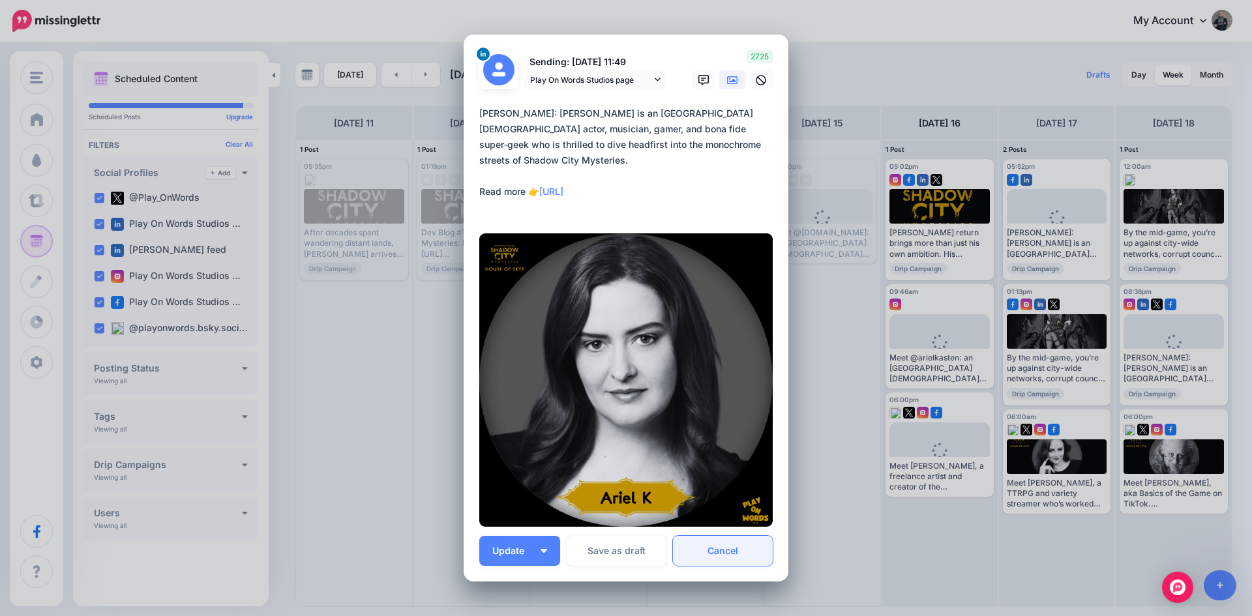
click at [703, 553] on link "Cancel" at bounding box center [723, 551] width 100 height 30
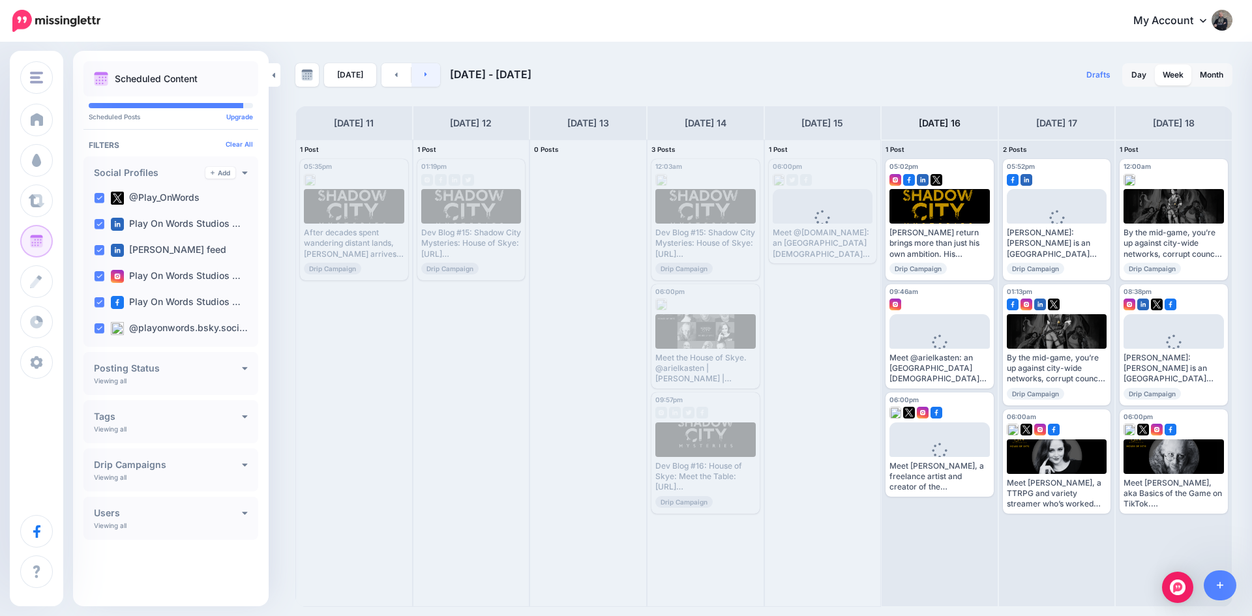
click at [428, 78] on link at bounding box center [425, 74] width 29 height 23
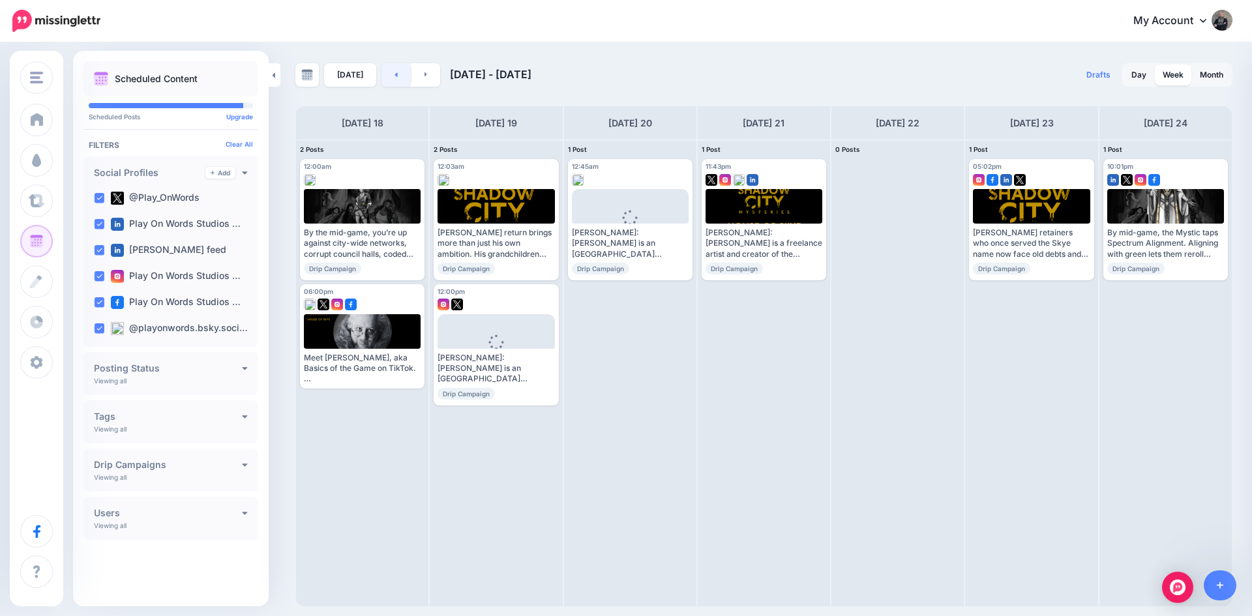
click at [390, 70] on link at bounding box center [395, 74] width 29 height 23
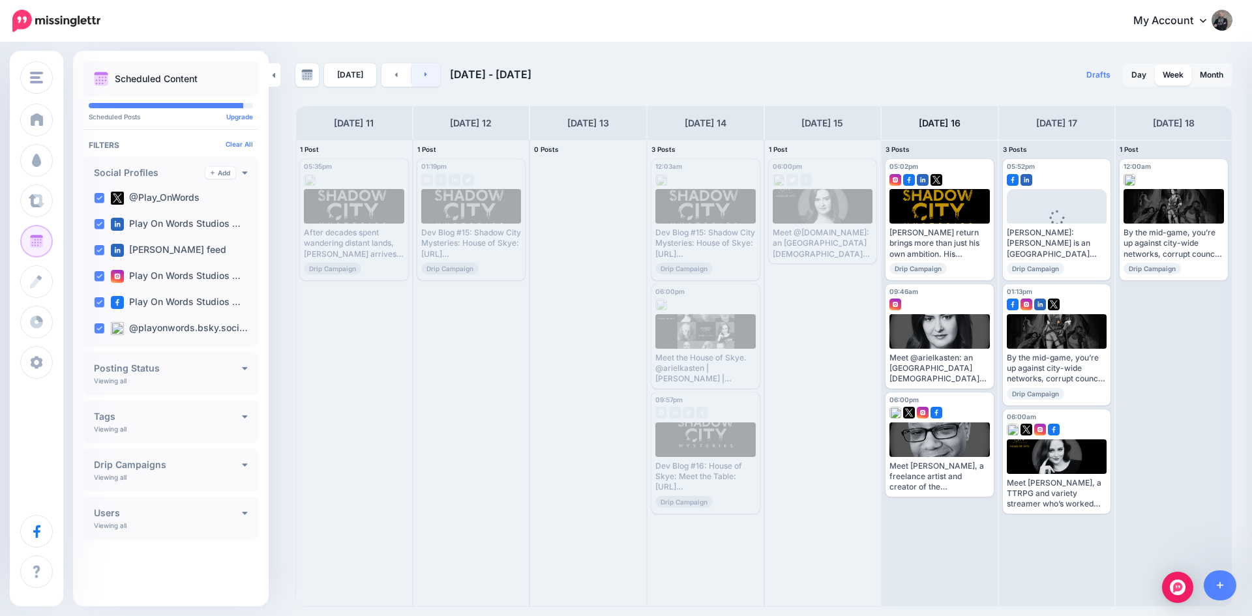
click at [414, 78] on link at bounding box center [425, 74] width 29 height 23
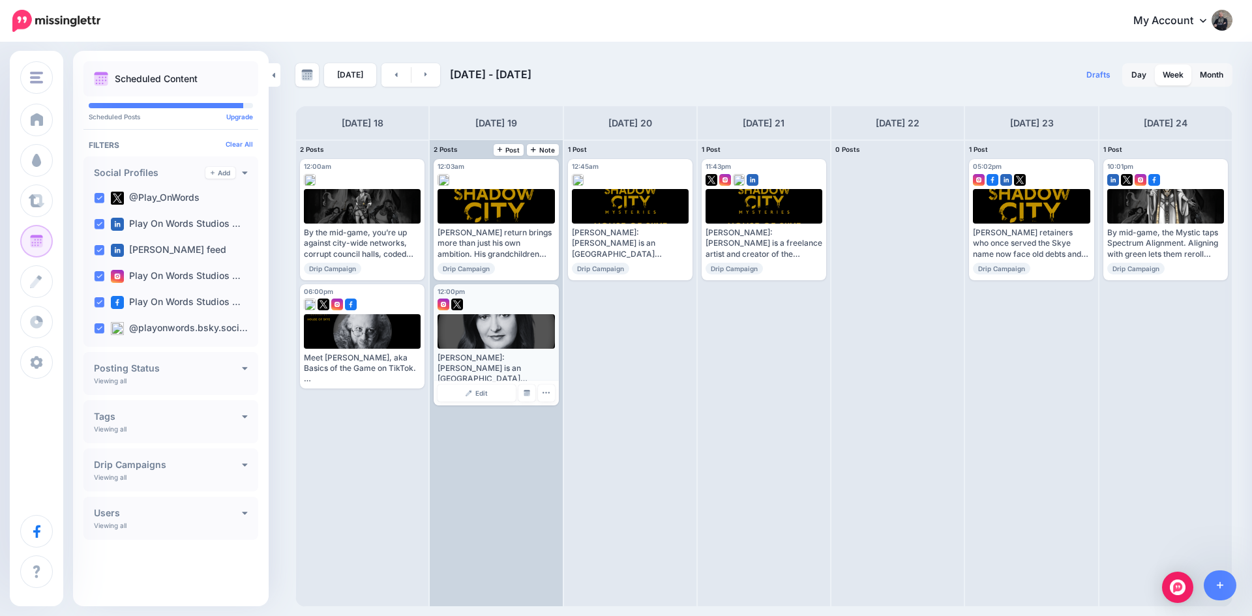
click at [493, 359] on div "Ariel Kasten: Ariel is an Atlanta-based actor, musician, gamer, and bona fide s…" at bounding box center [495, 369] width 117 height 32
click at [463, 396] on link "Edit" at bounding box center [476, 393] width 78 height 17
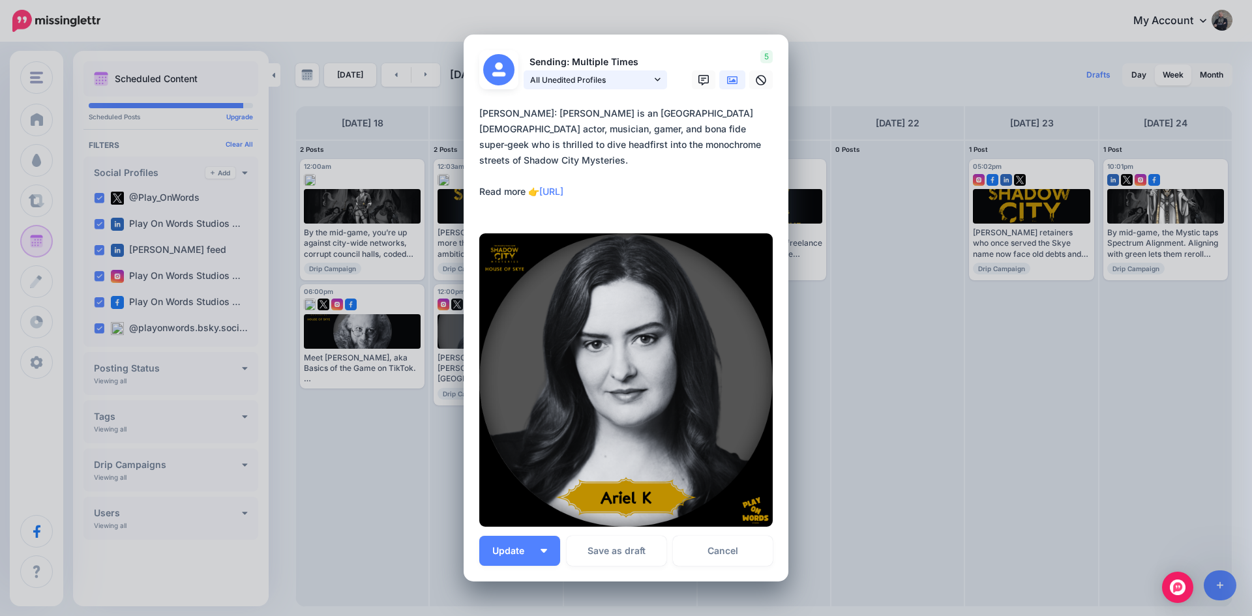
click at [595, 76] on span "All Unedited Profiles" at bounding box center [590, 80] width 121 height 14
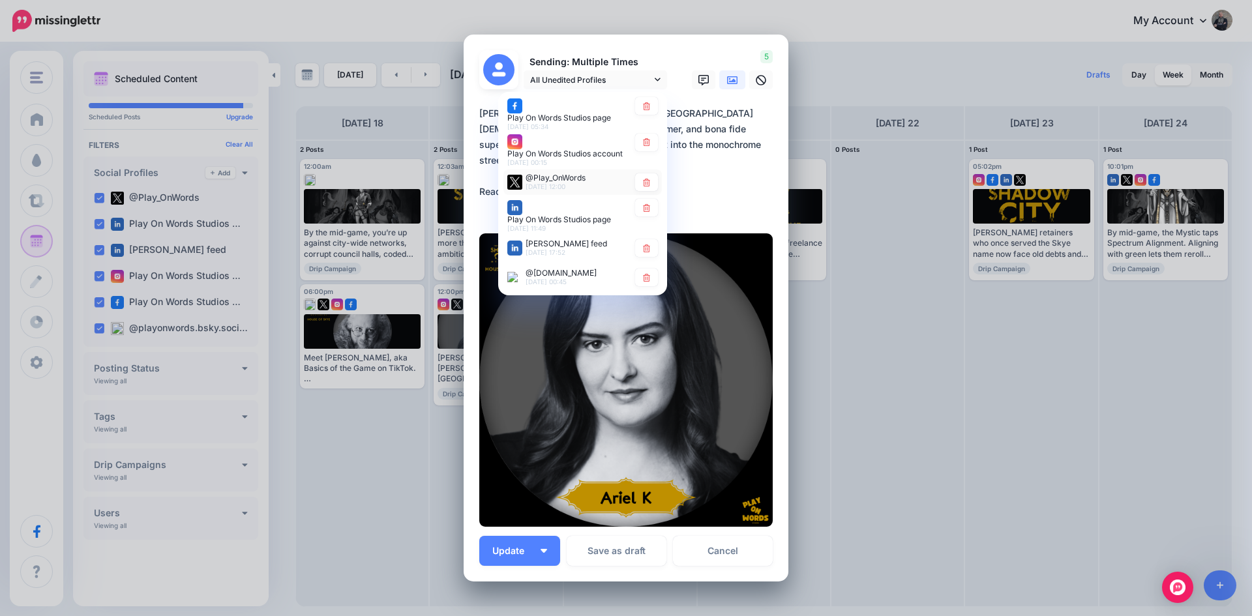
click at [575, 184] on div "@Play_OnWords 19th Aug 12:00" at bounding box center [555, 182] width 60 height 16
type textarea "**********"
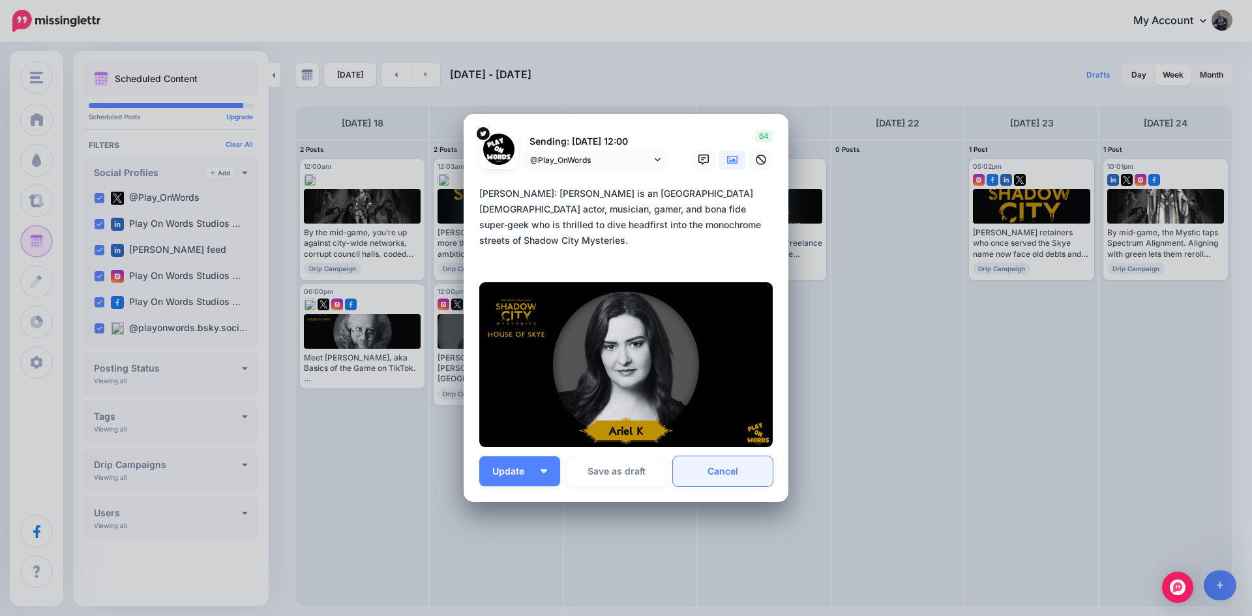
click at [722, 474] on link "Cancel" at bounding box center [723, 471] width 100 height 30
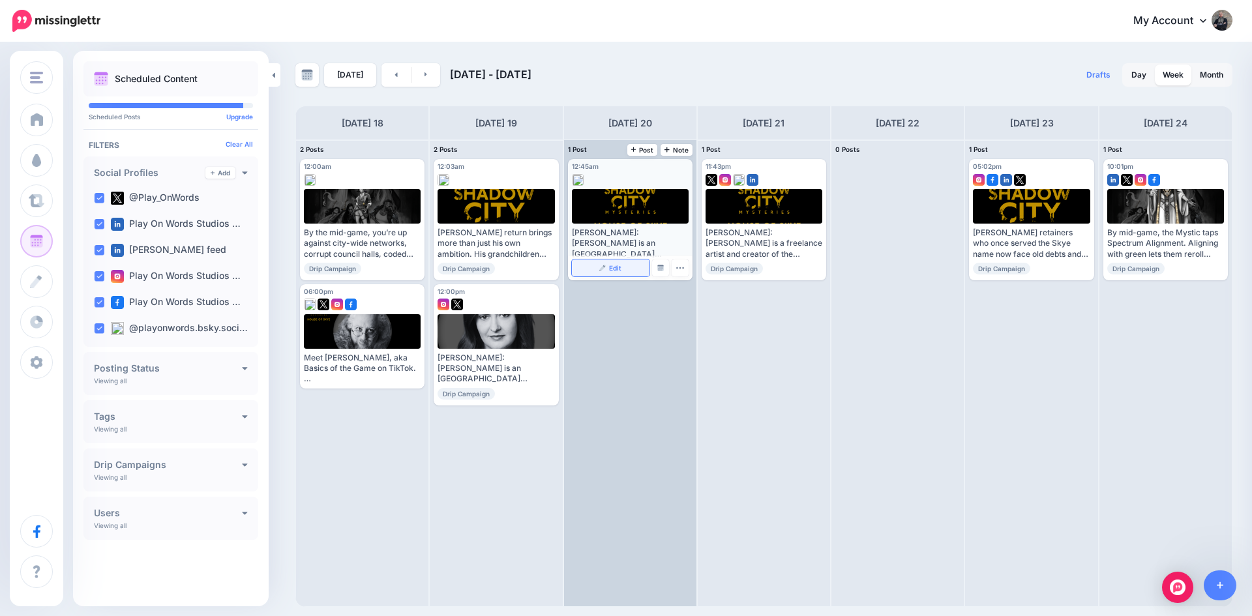
click at [607, 260] on link "Edit" at bounding box center [611, 267] width 78 height 17
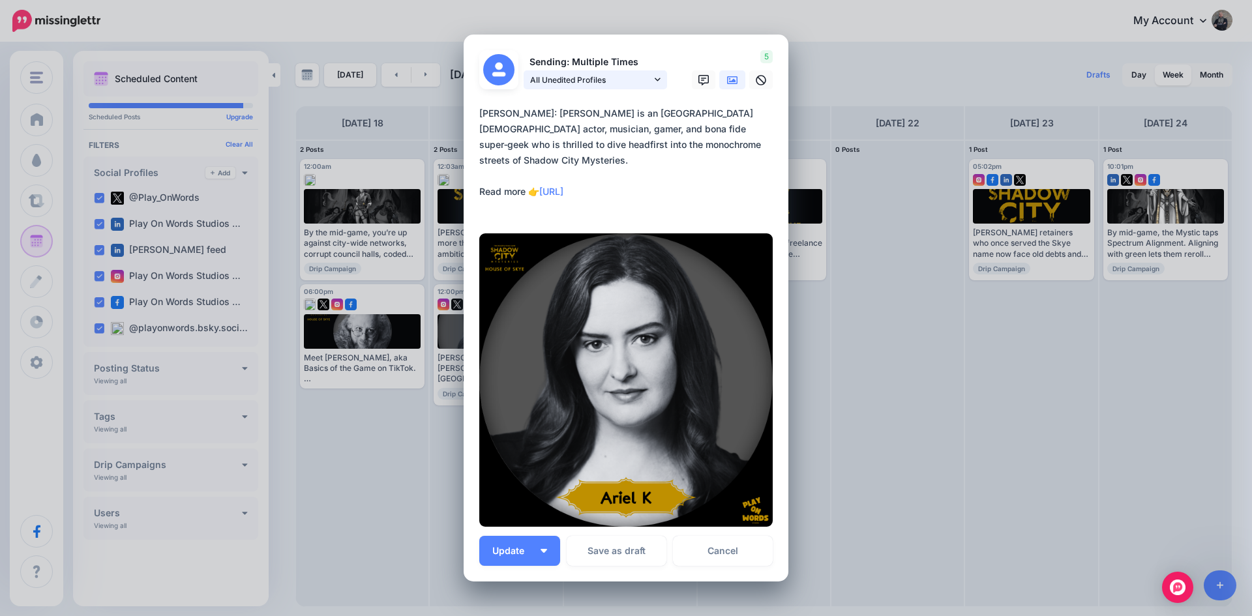
click at [572, 77] on span "All Unedited Profiles" at bounding box center [590, 80] width 121 height 14
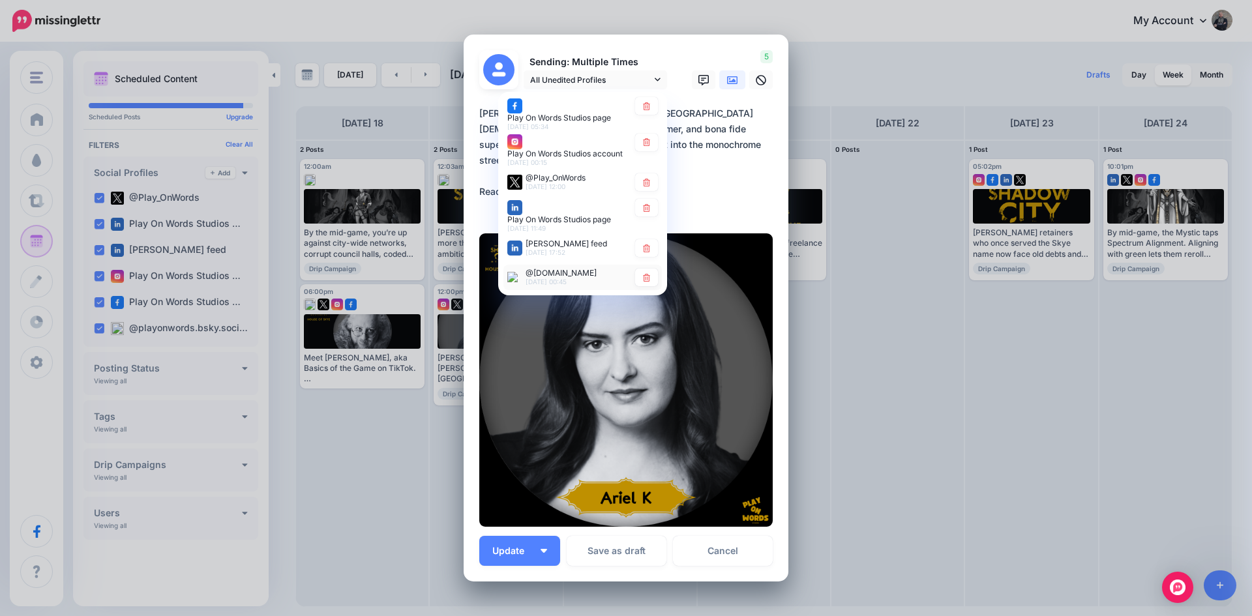
click at [563, 275] on span "@[DOMAIN_NAME]" at bounding box center [560, 273] width 71 height 10
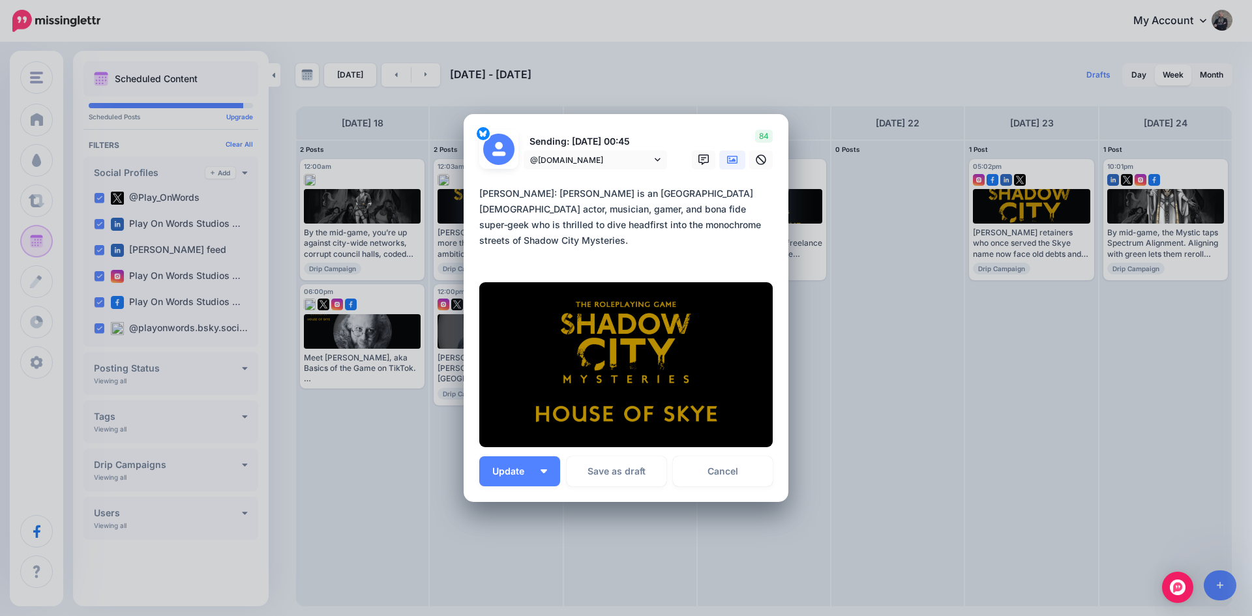
click at [727, 158] on icon at bounding box center [732, 159] width 10 height 10
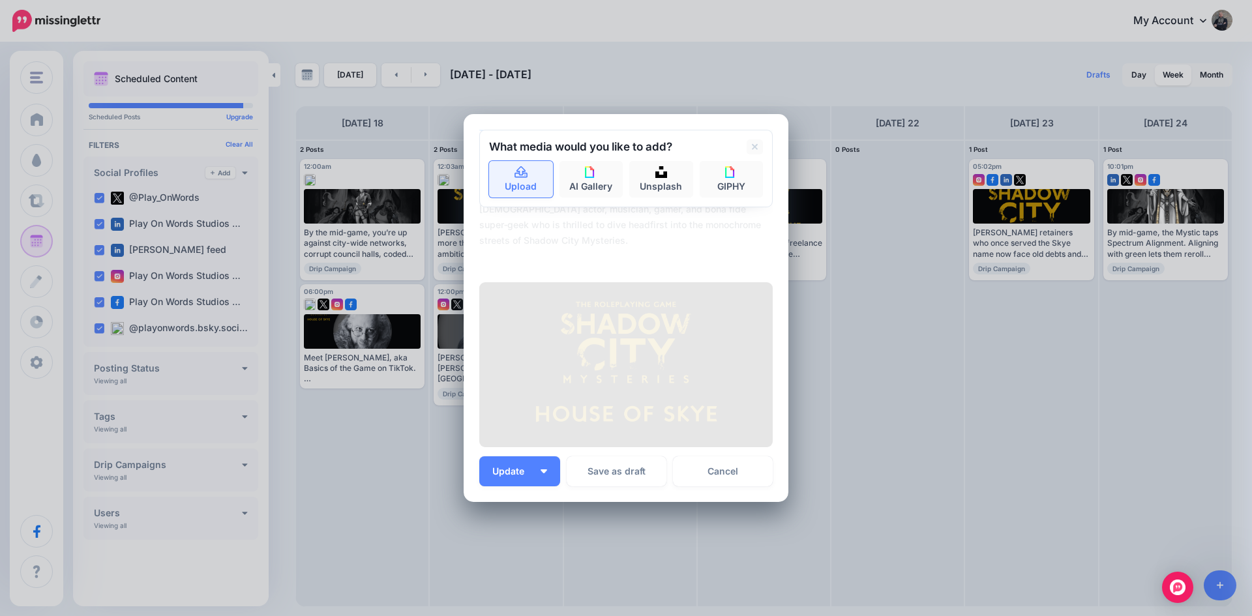
click at [514, 170] on icon at bounding box center [520, 172] width 13 height 12
type textarea "**********"
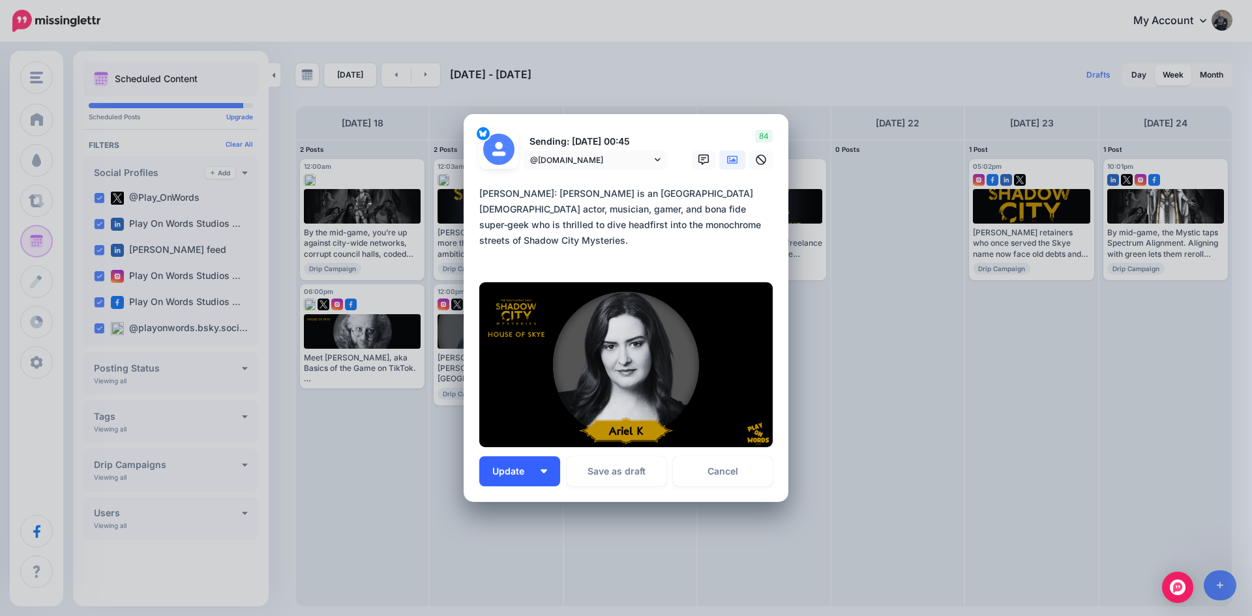
click at [517, 465] on button "Update" at bounding box center [519, 471] width 81 height 30
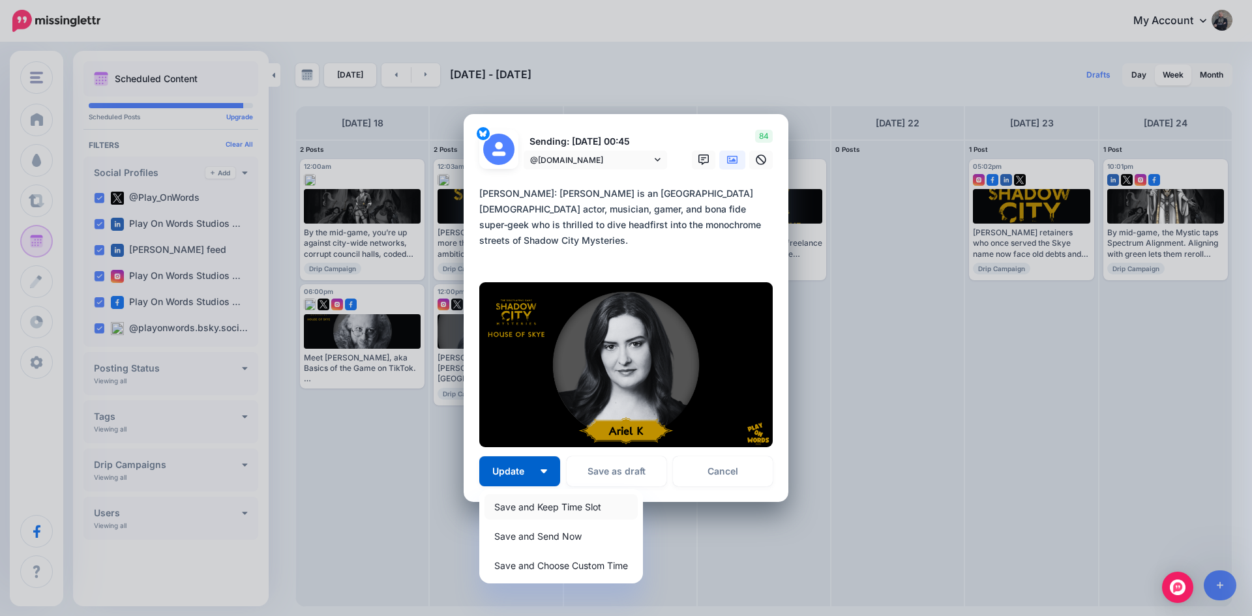
click at [544, 505] on link "Save and Keep Time Slot" at bounding box center [560, 506] width 153 height 25
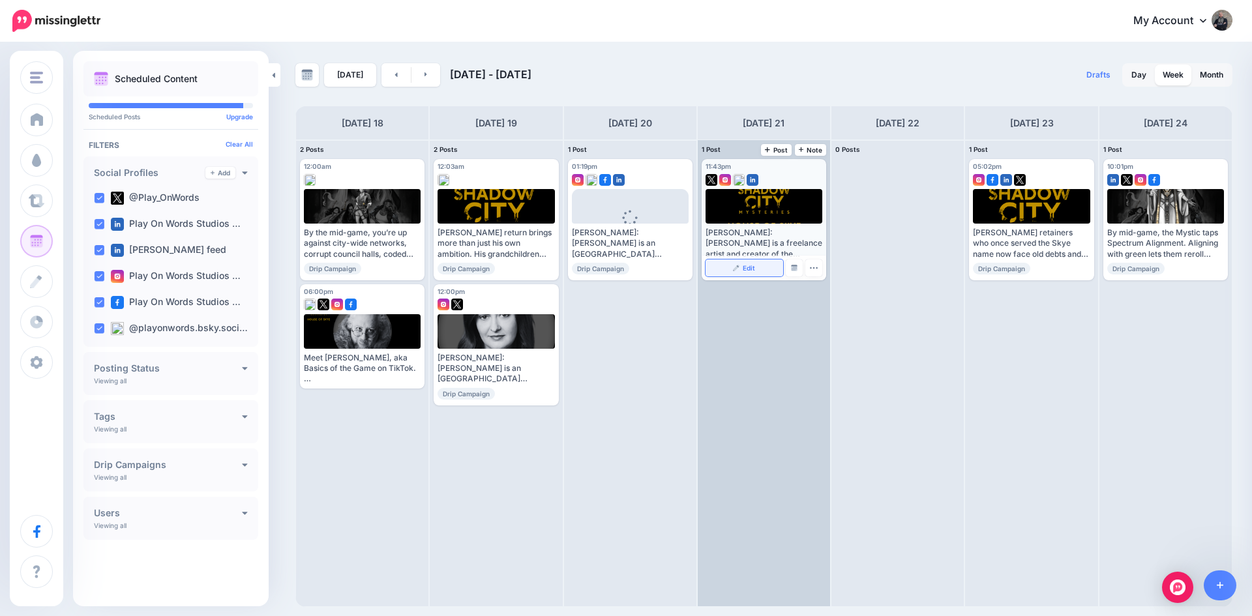
click at [742, 265] on span "Edit" at bounding box center [748, 268] width 12 height 7
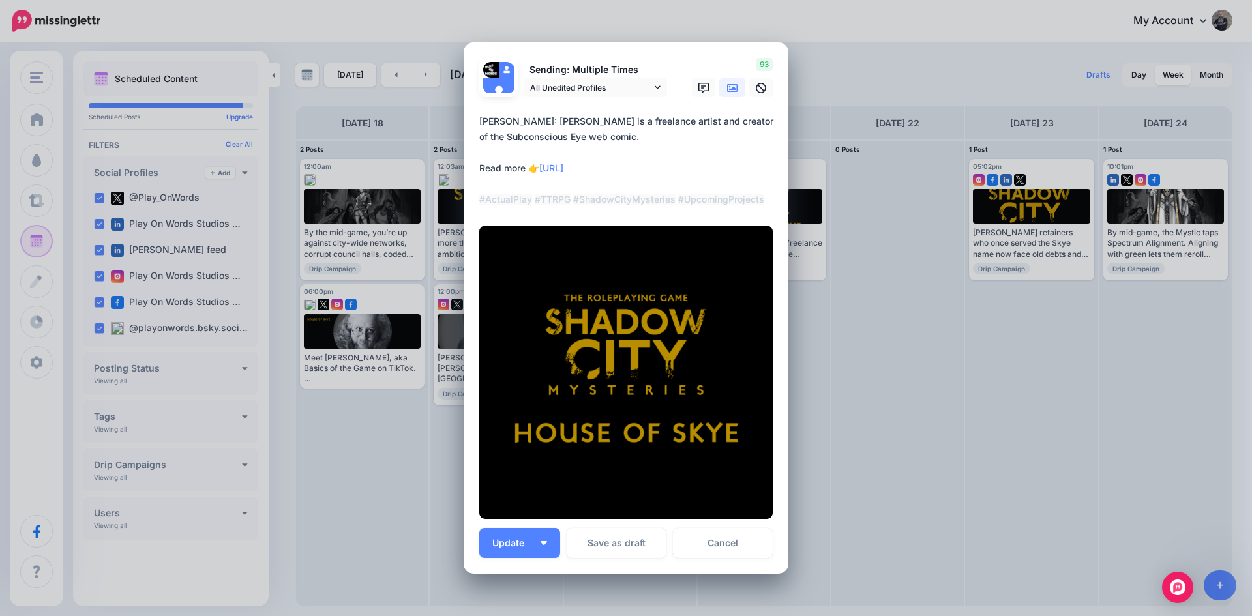
click at [727, 88] on icon at bounding box center [732, 88] width 10 height 10
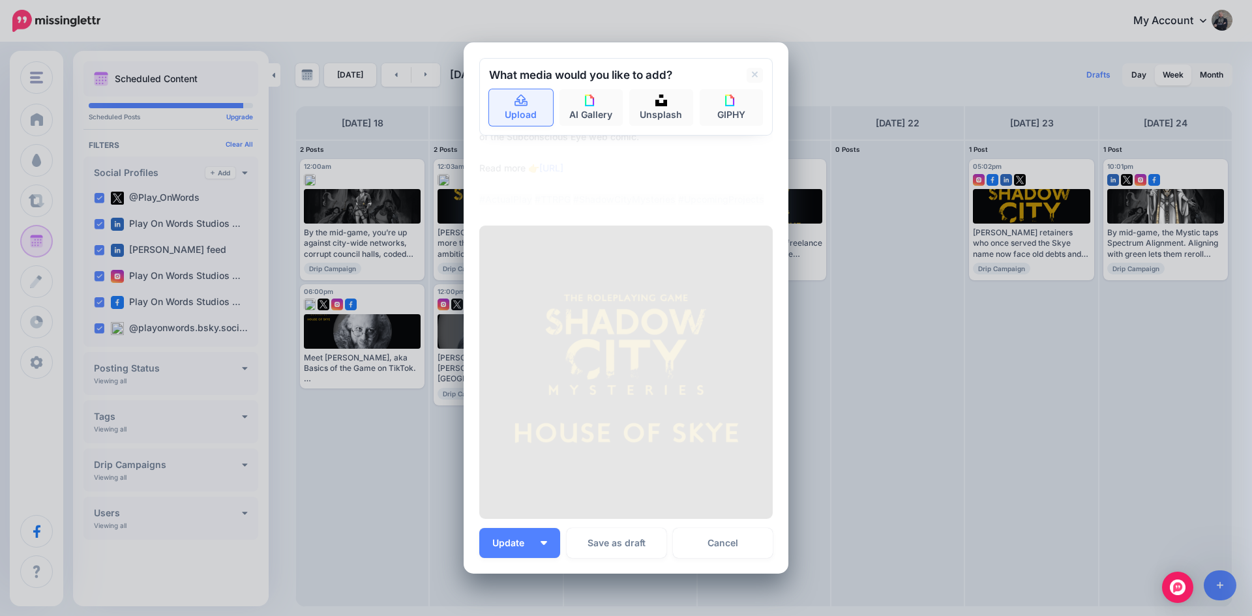
click at [504, 106] on link "Upload" at bounding box center [521, 107] width 64 height 37
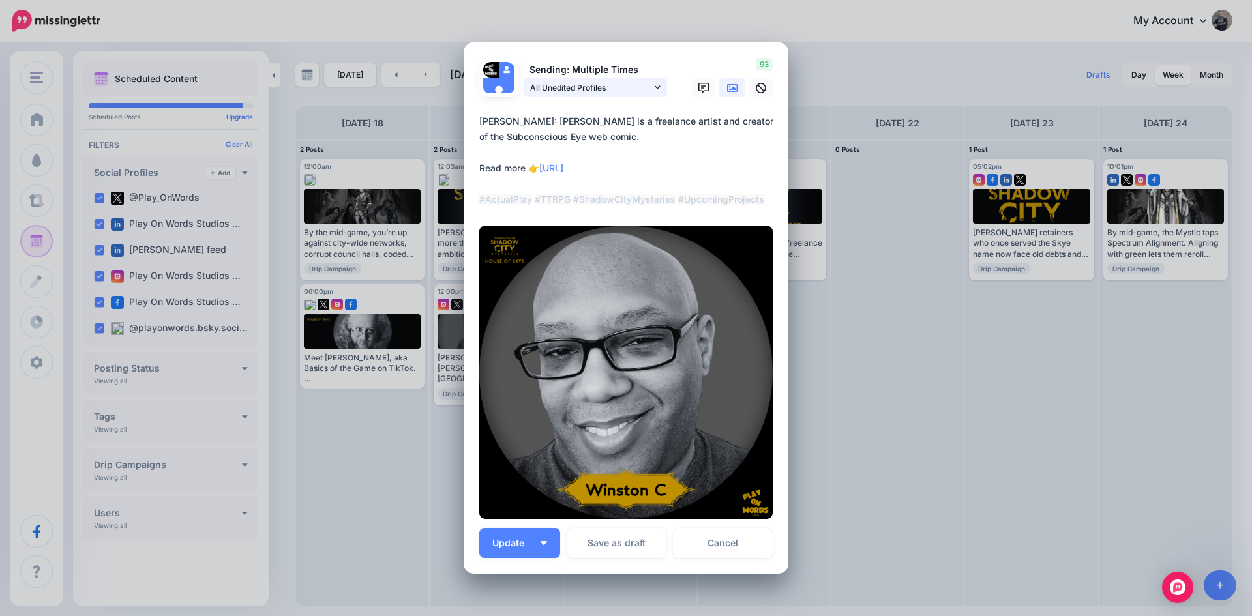
click at [559, 88] on span "All Unedited Profiles" at bounding box center [590, 88] width 121 height 14
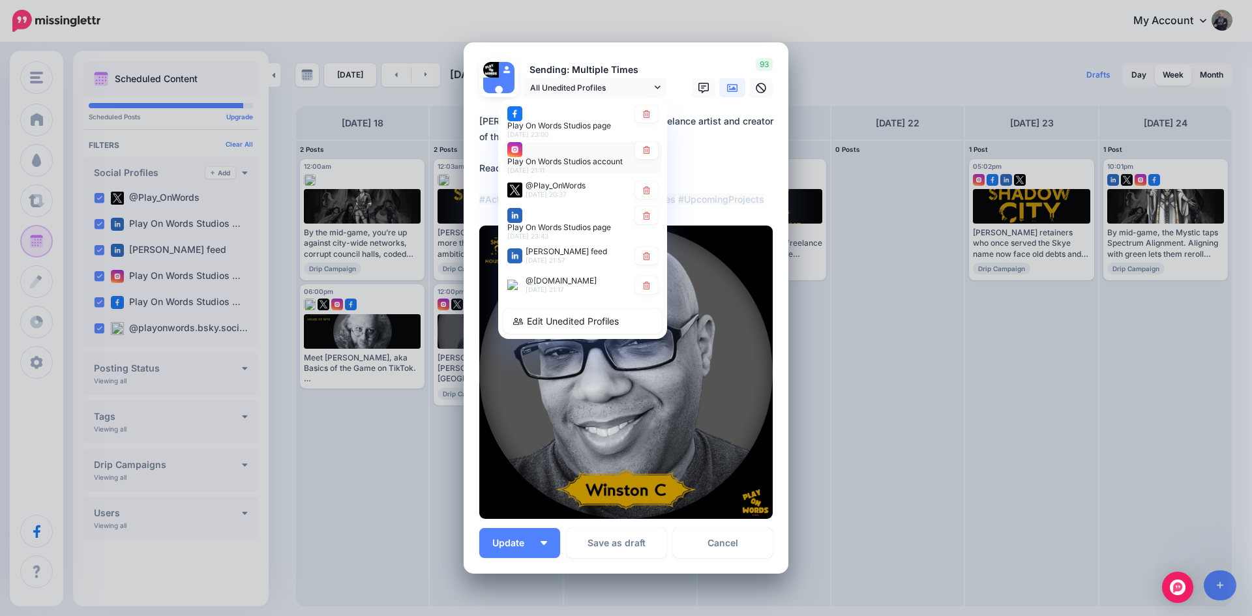
click at [571, 153] on div "Play On Words Studios account 21st Aug 21:11" at bounding box center [567, 157] width 121 height 33
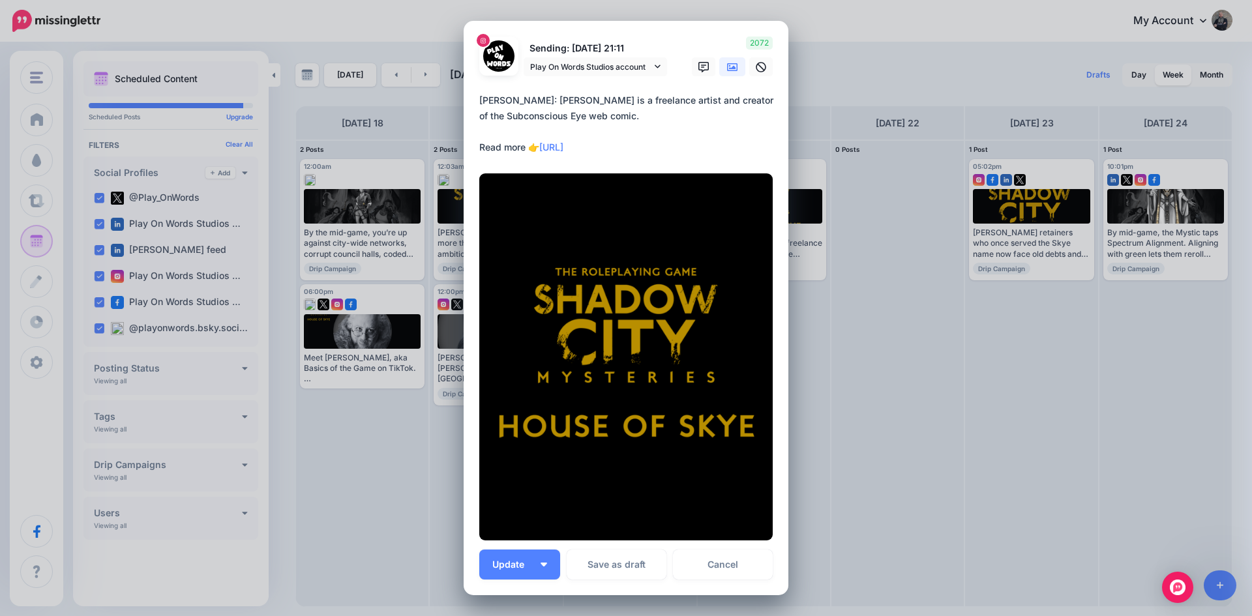
click at [727, 68] on icon at bounding box center [732, 67] width 10 height 8
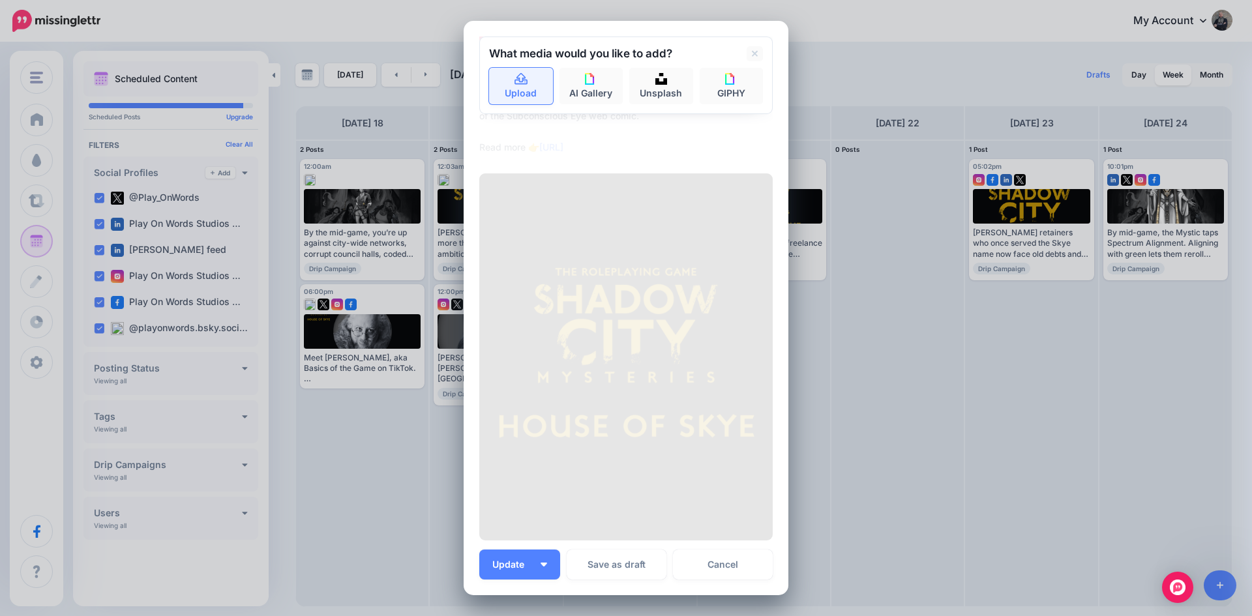
click at [527, 71] on link "Upload" at bounding box center [521, 86] width 64 height 37
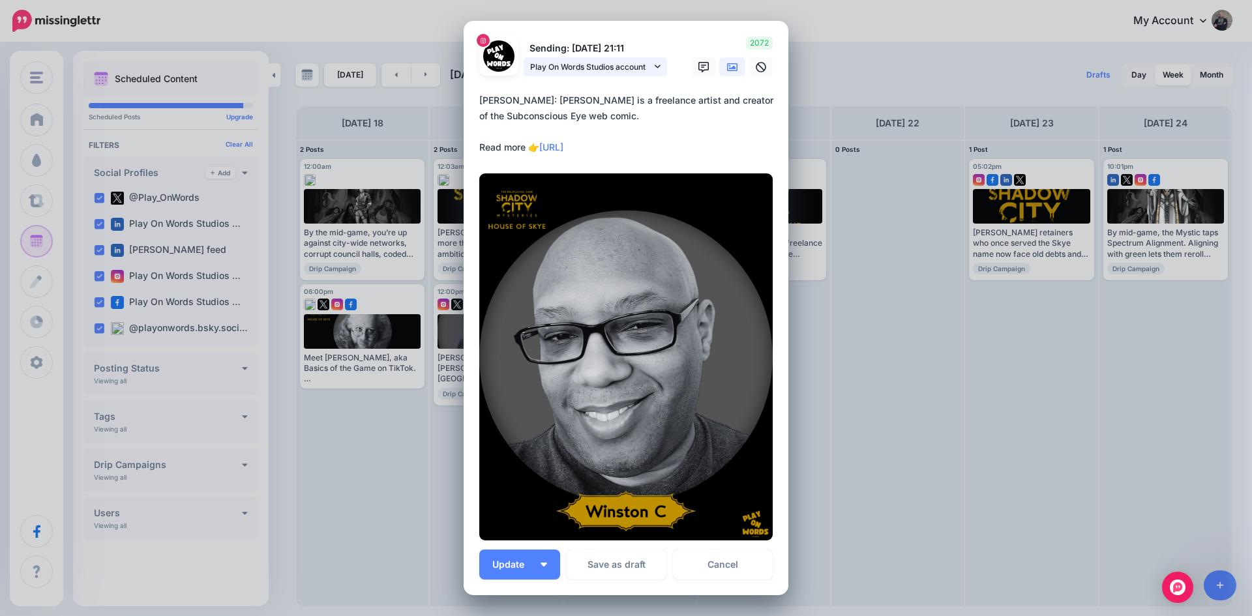
click at [594, 65] on span "Play On Words Studios account" at bounding box center [590, 67] width 121 height 14
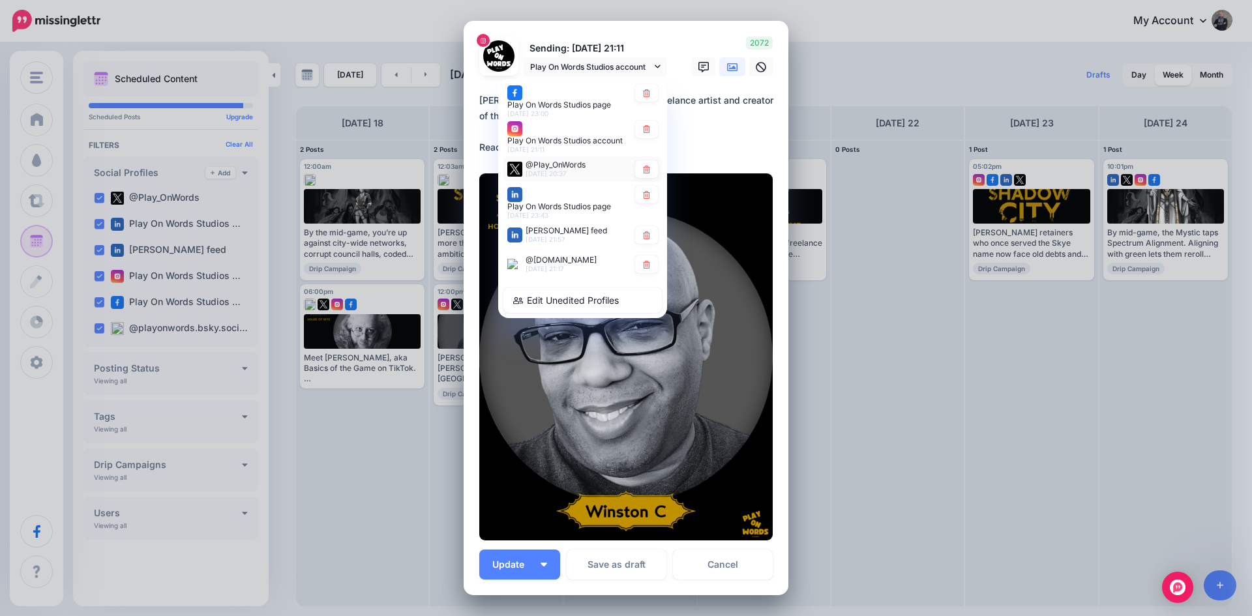
click at [554, 163] on span "@Play_OnWords" at bounding box center [555, 165] width 60 height 10
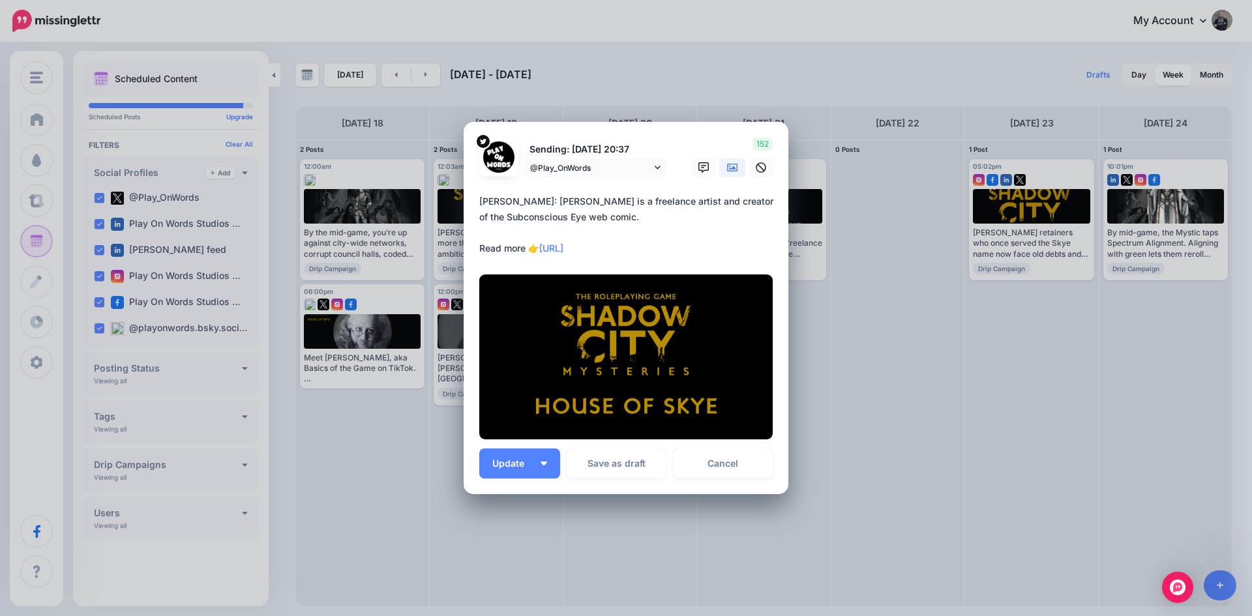
click at [727, 168] on icon at bounding box center [732, 167] width 10 height 10
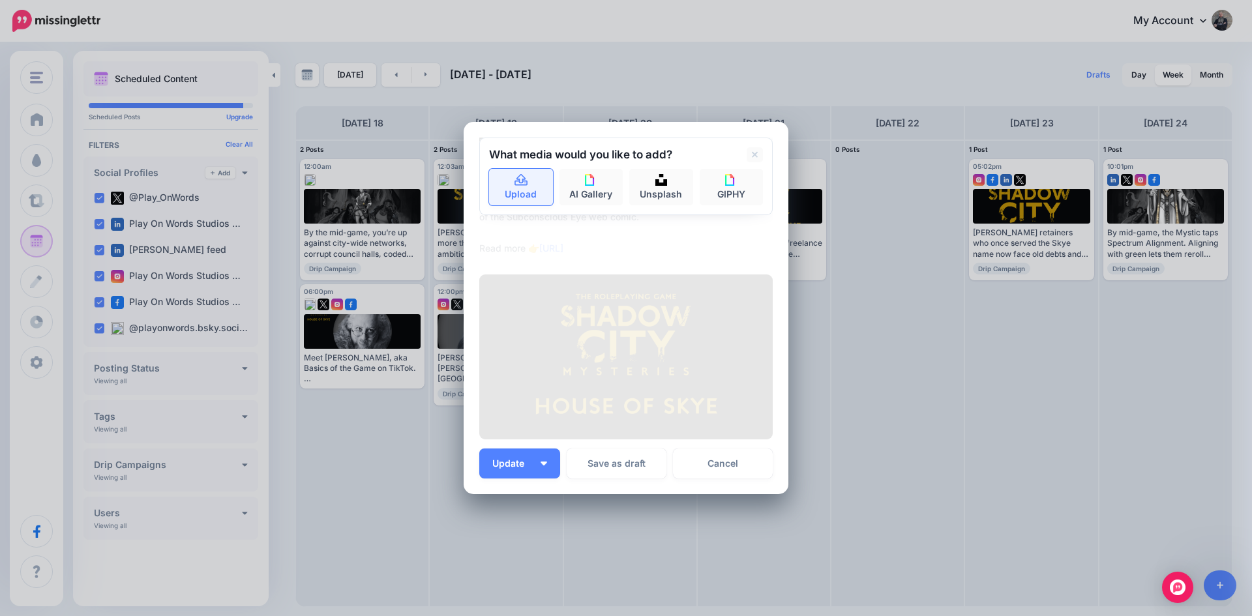
click at [516, 178] on icon at bounding box center [521, 181] width 15 height 12
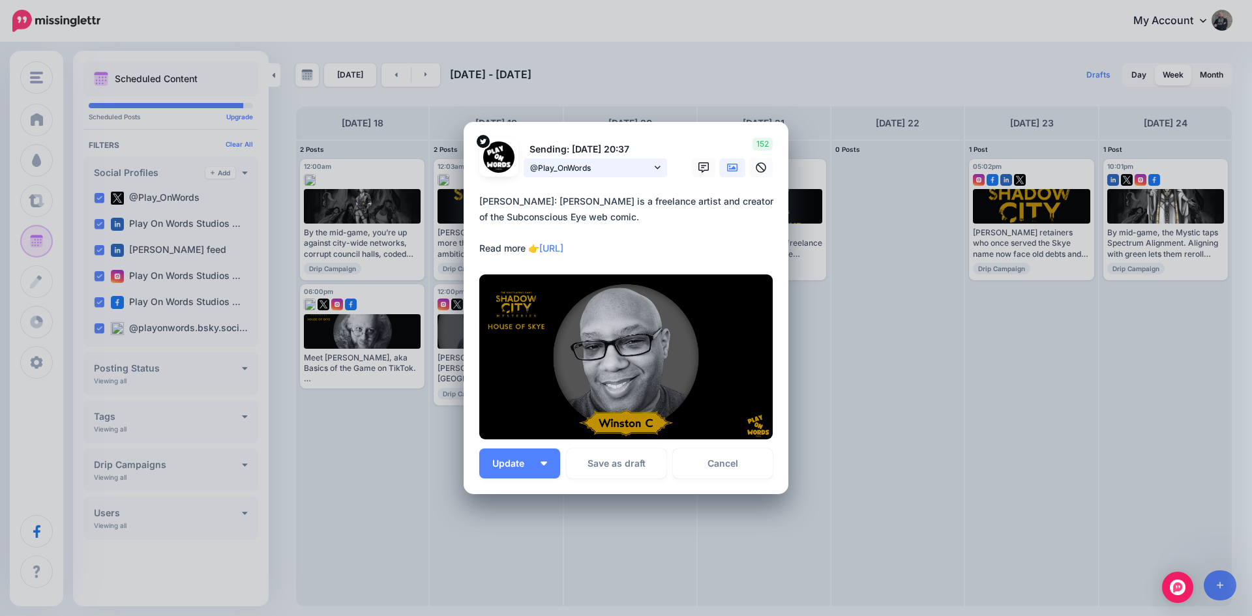
click at [617, 164] on span "@Play_OnWords" at bounding box center [590, 168] width 121 height 14
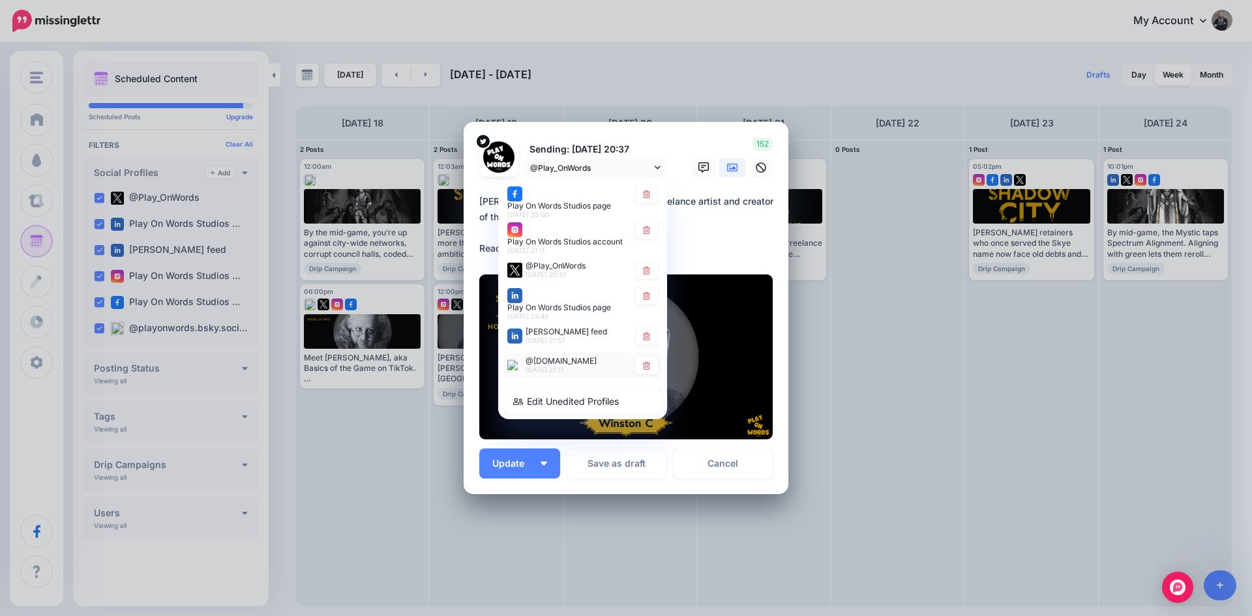
click at [578, 364] on span "@[DOMAIN_NAME]" at bounding box center [560, 361] width 71 height 10
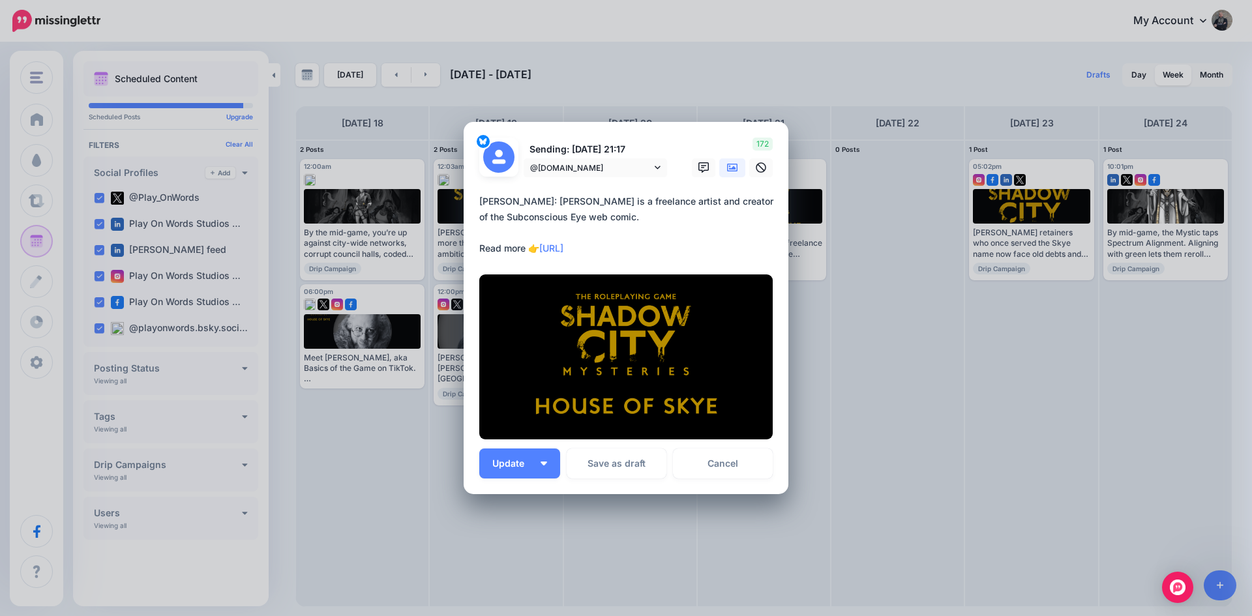
click at [727, 166] on icon at bounding box center [732, 167] width 10 height 10
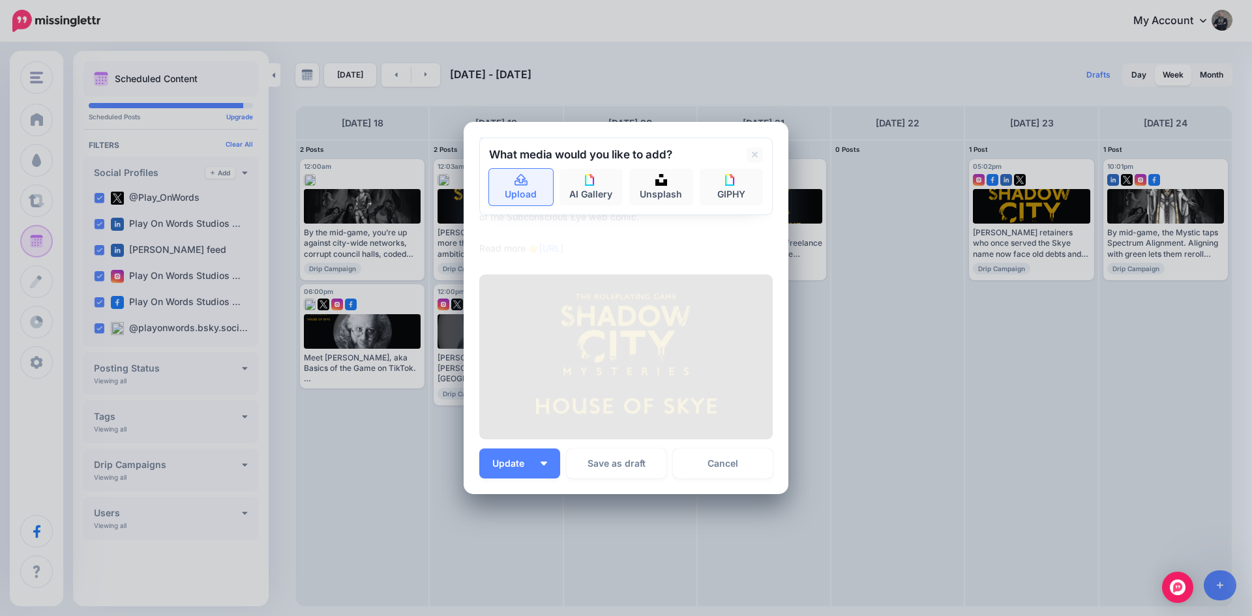
click at [526, 179] on link "Upload" at bounding box center [521, 187] width 64 height 37
type textarea "**********"
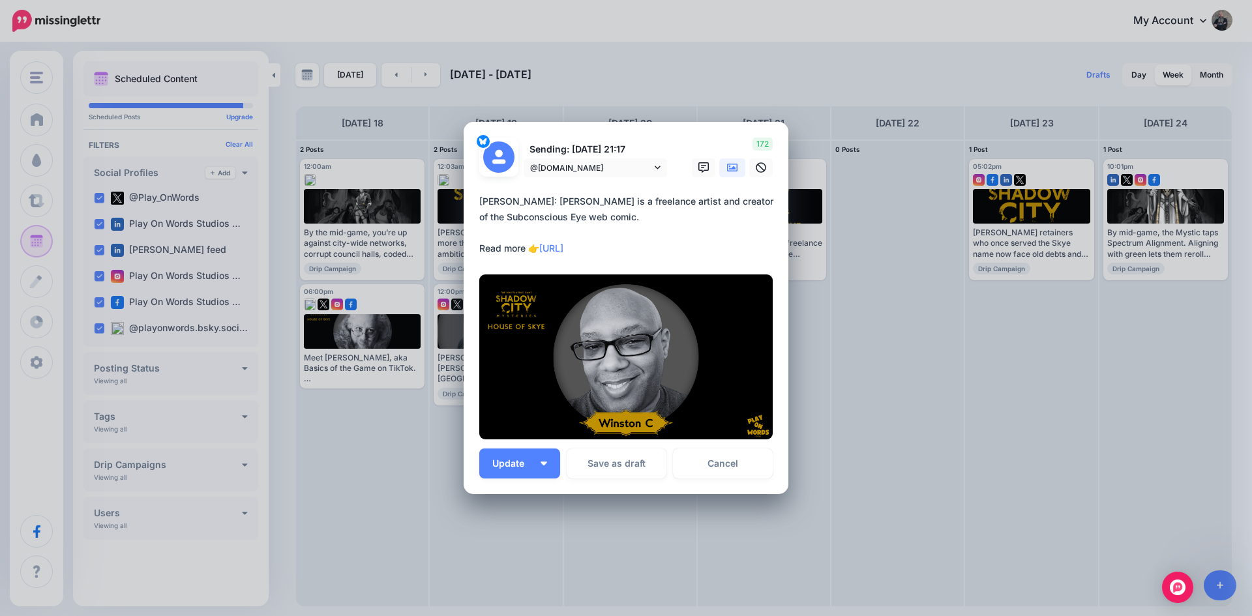
click at [510, 480] on div "Loading Sending: 21st Aug 21:17 @playonwords.bsky.social" at bounding box center [625, 308] width 325 height 372
click at [505, 462] on span "Update" at bounding box center [513, 463] width 42 height 9
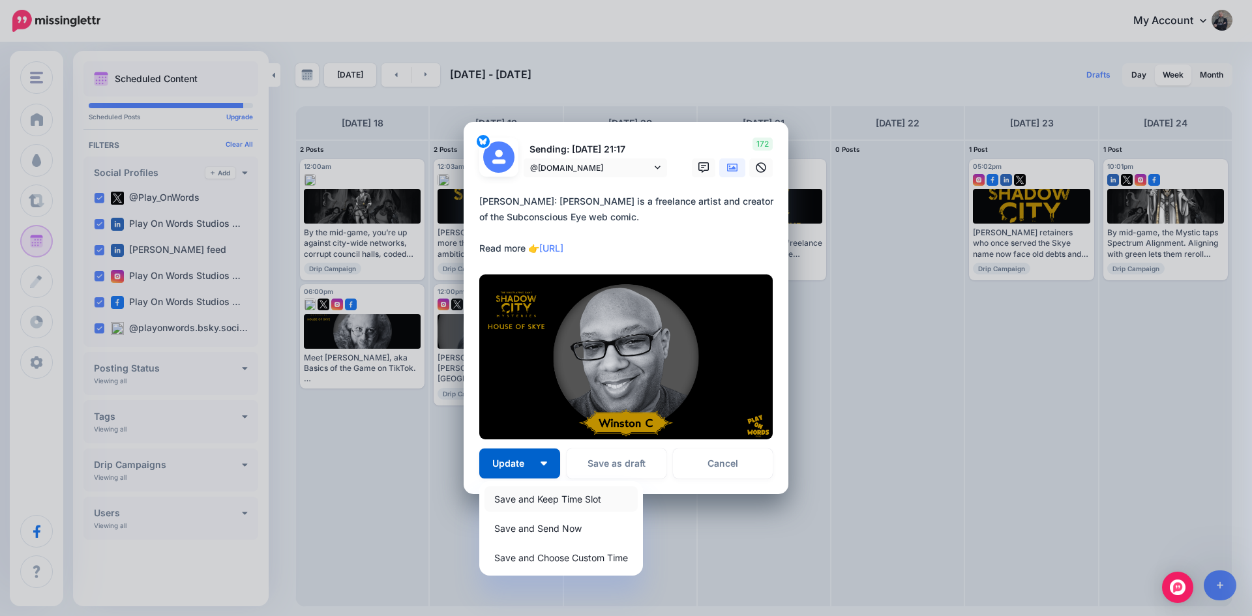
click at [512, 496] on link "Save and Keep Time Slot" at bounding box center [560, 498] width 153 height 25
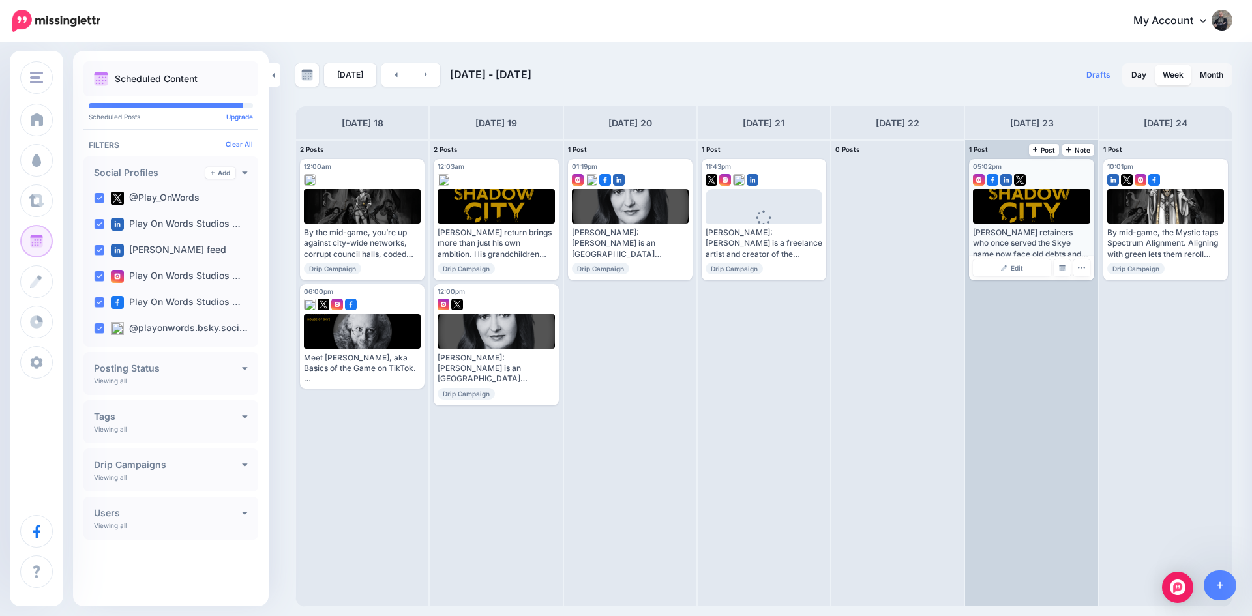
click at [1018, 210] on div at bounding box center [1031, 206] width 117 height 35
click at [1002, 262] on link "Edit" at bounding box center [1012, 267] width 78 height 17
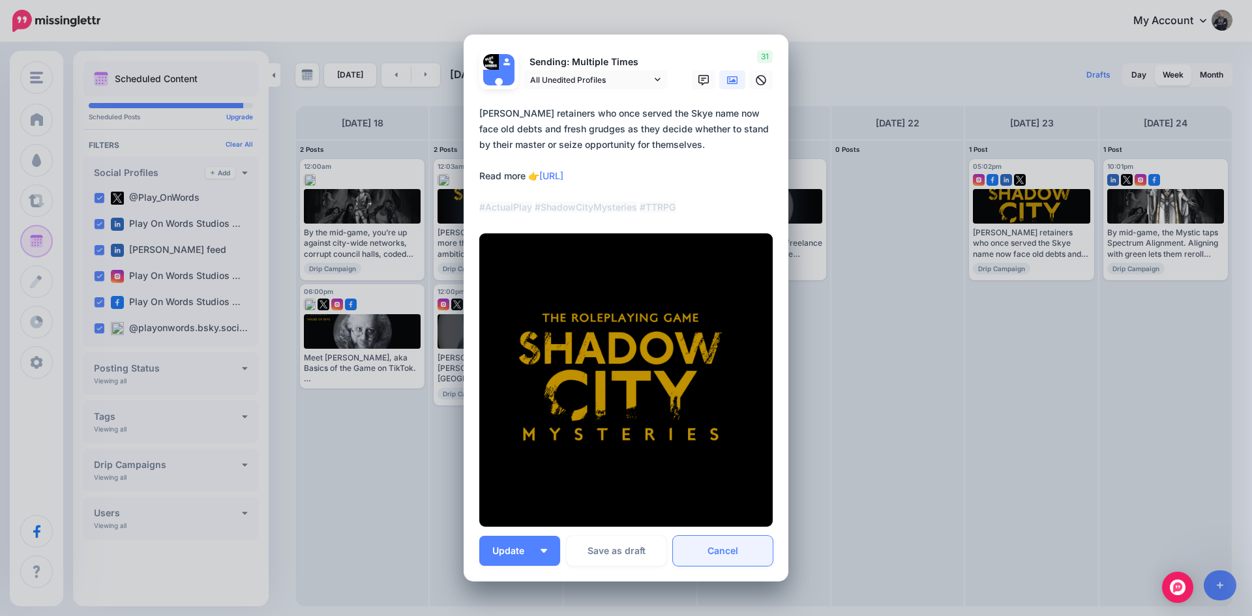
click at [722, 553] on link "Cancel" at bounding box center [723, 551] width 100 height 30
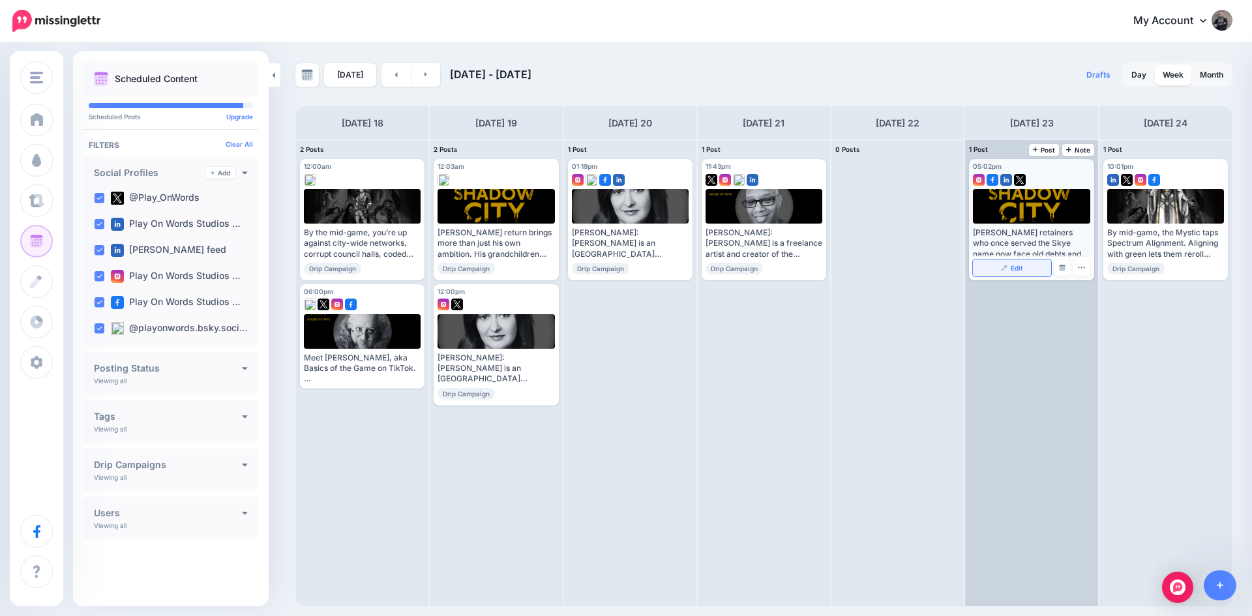
click at [1006, 263] on link "Edit" at bounding box center [1012, 267] width 78 height 17
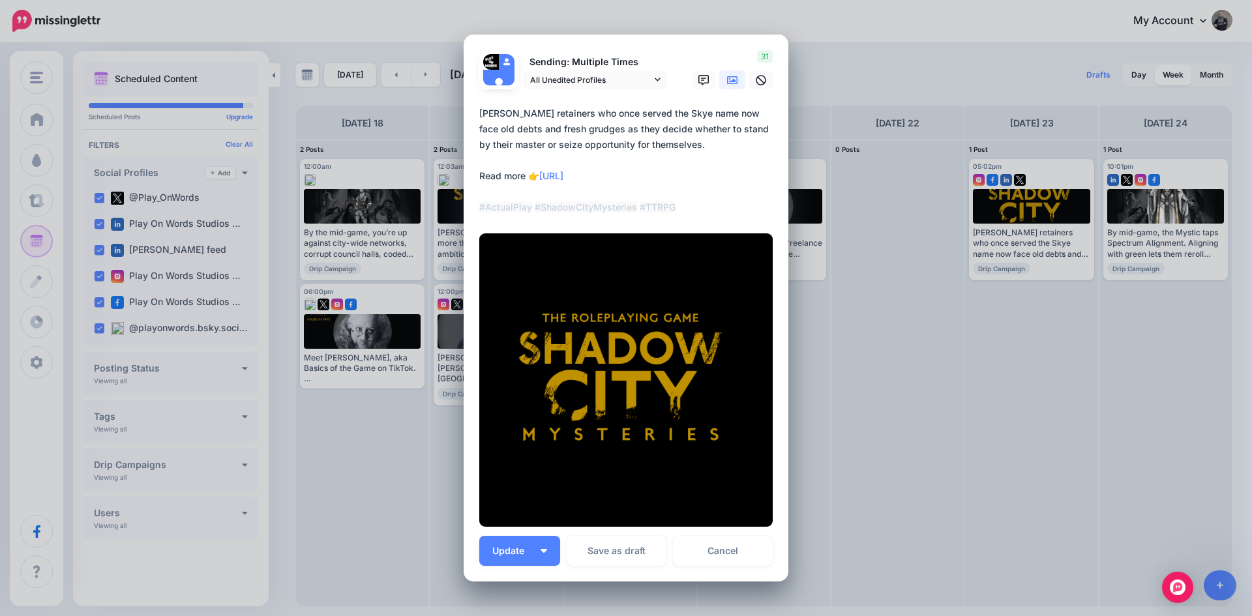
click at [727, 82] on icon at bounding box center [732, 80] width 10 height 10
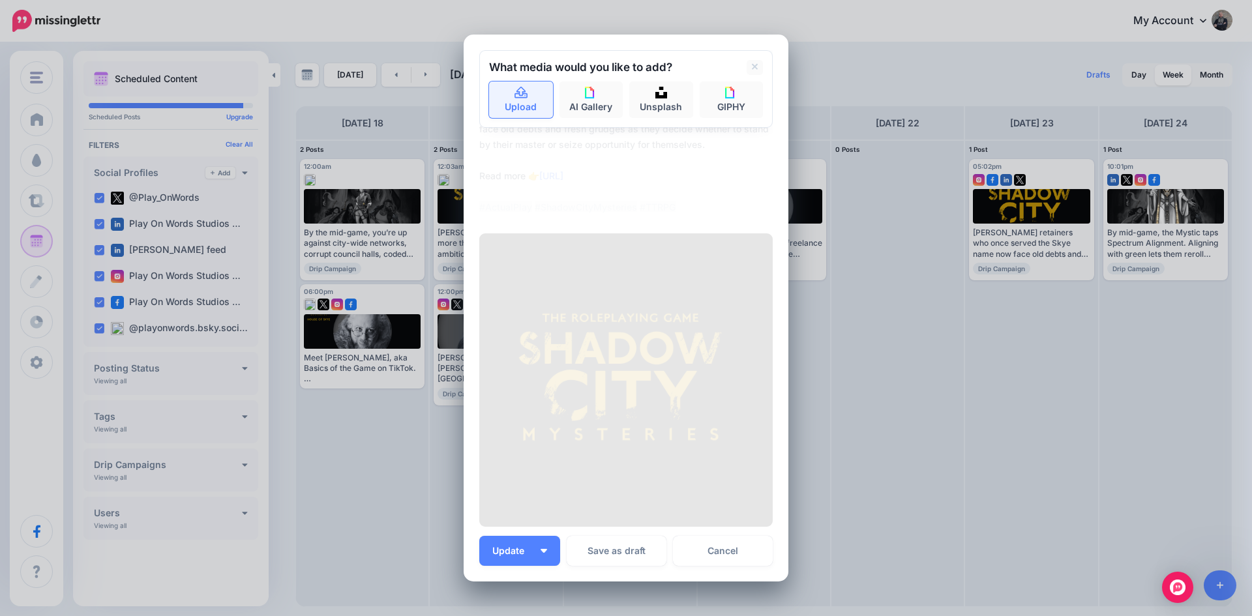
click at [514, 91] on icon at bounding box center [521, 93] width 15 height 12
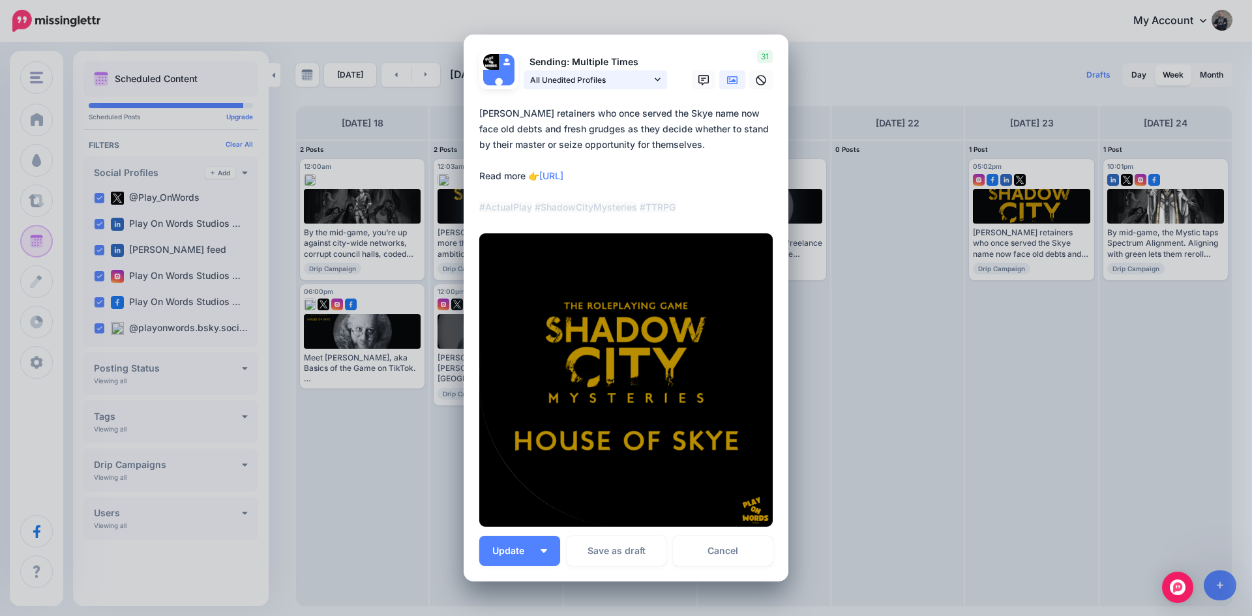
click at [555, 77] on span "All Unedited Profiles" at bounding box center [590, 80] width 121 height 14
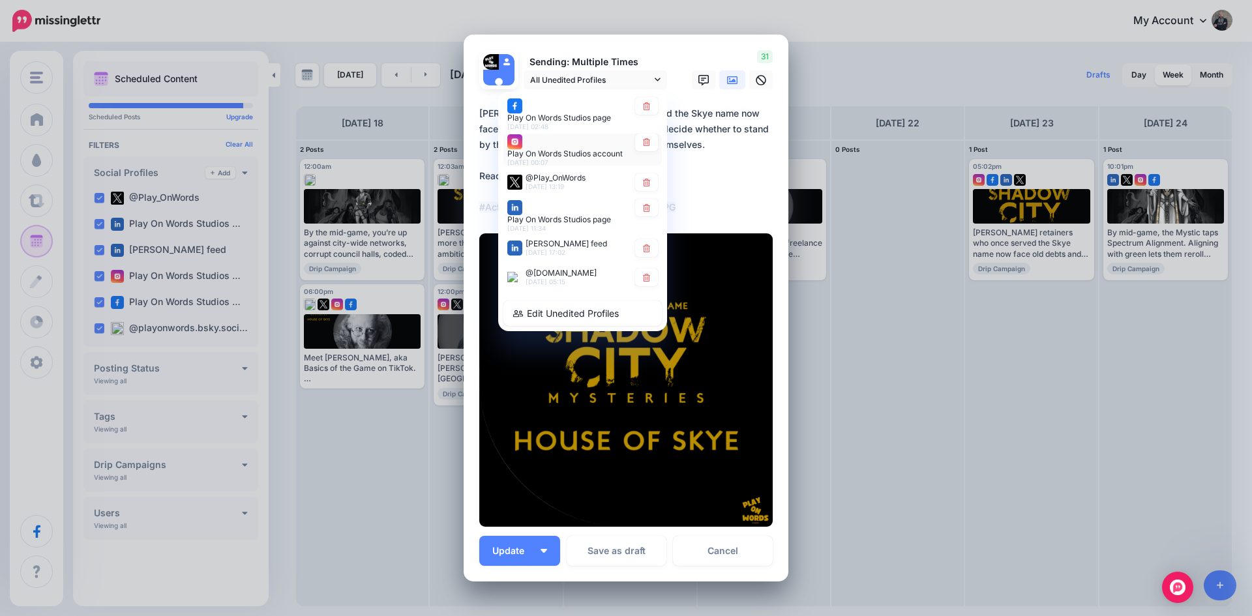
click at [553, 147] on div "Play On Words Studios account 23rd Aug 00:07" at bounding box center [567, 150] width 121 height 33
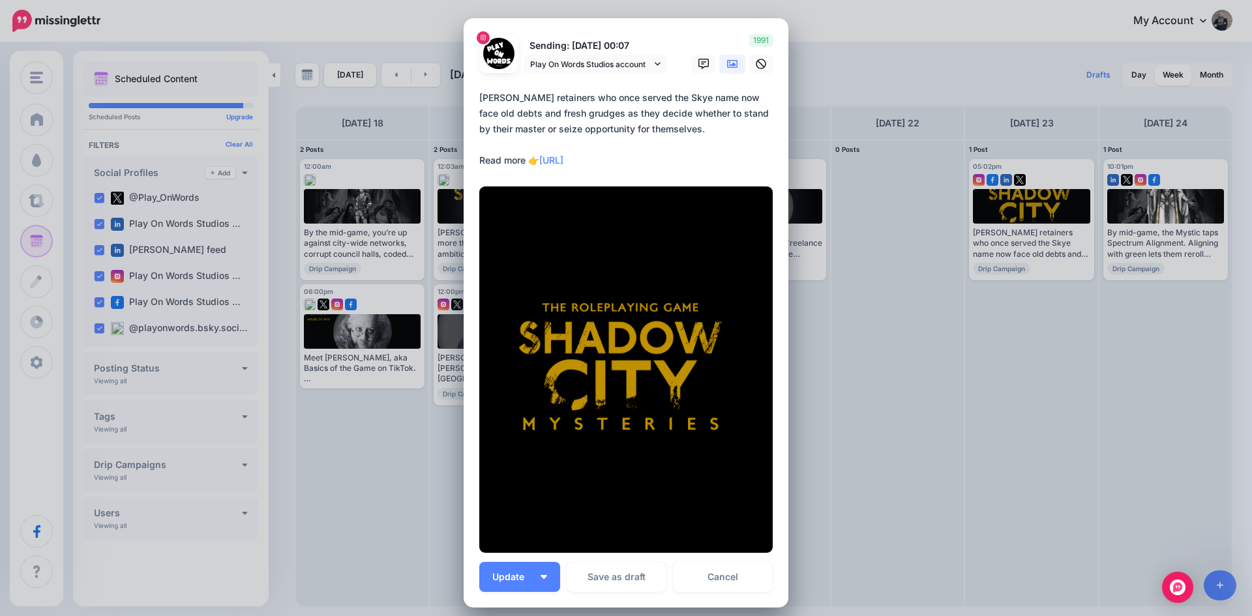
click at [727, 65] on icon at bounding box center [732, 64] width 10 height 10
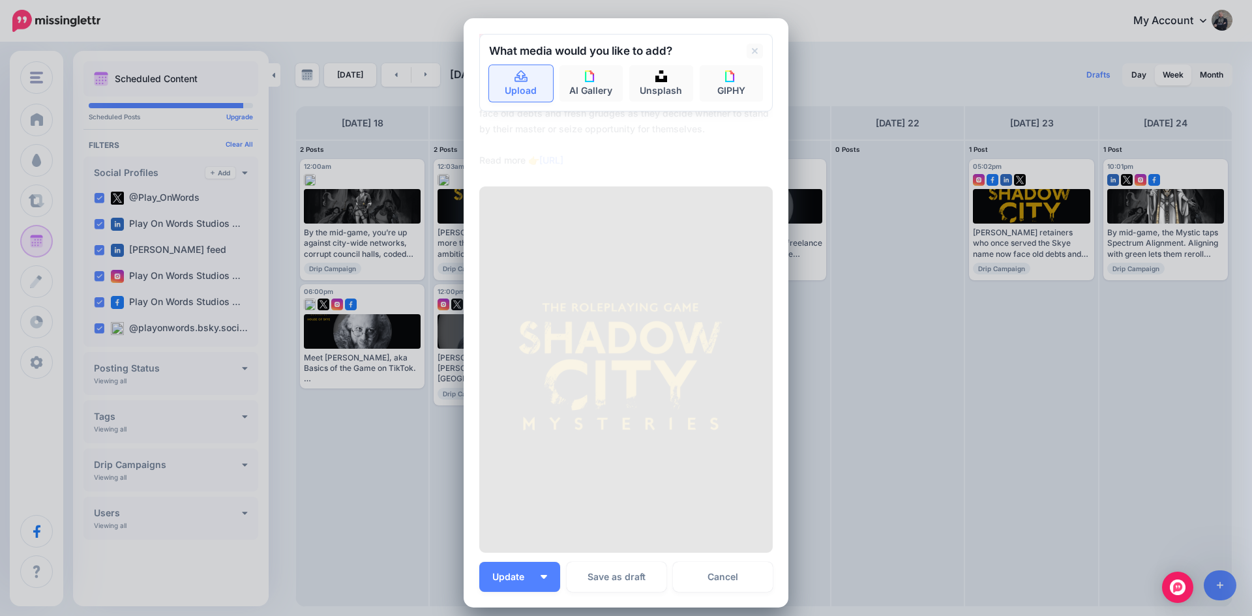
click at [529, 75] on link "Upload" at bounding box center [521, 83] width 64 height 37
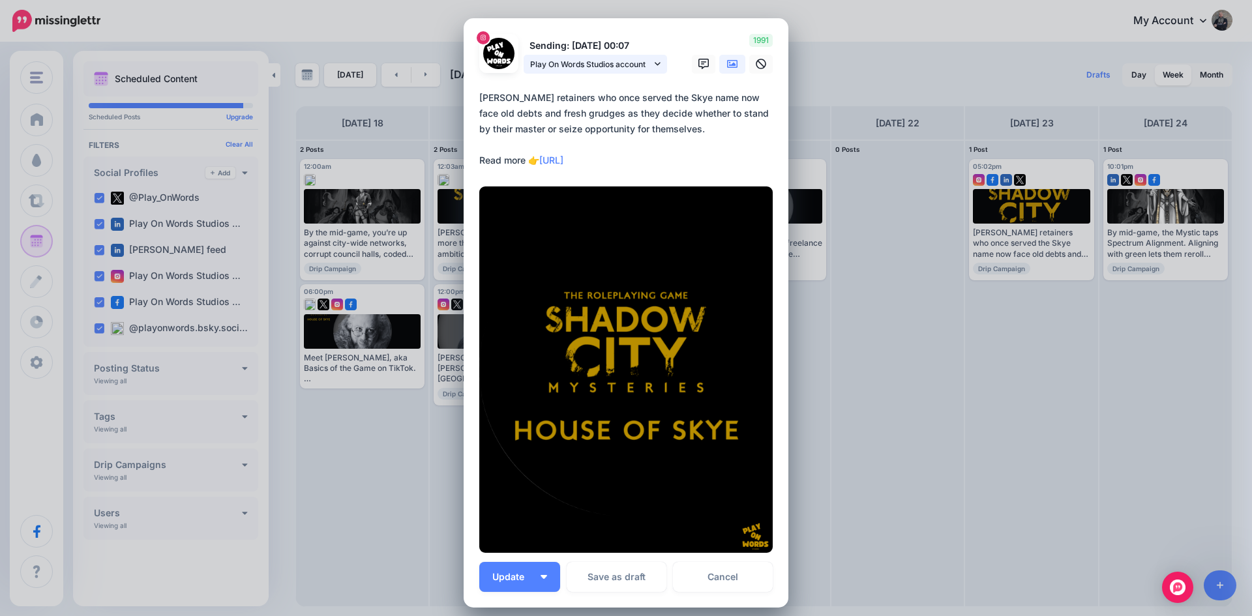
click at [591, 55] on link "Play On Words Studios account" at bounding box center [594, 64] width 143 height 19
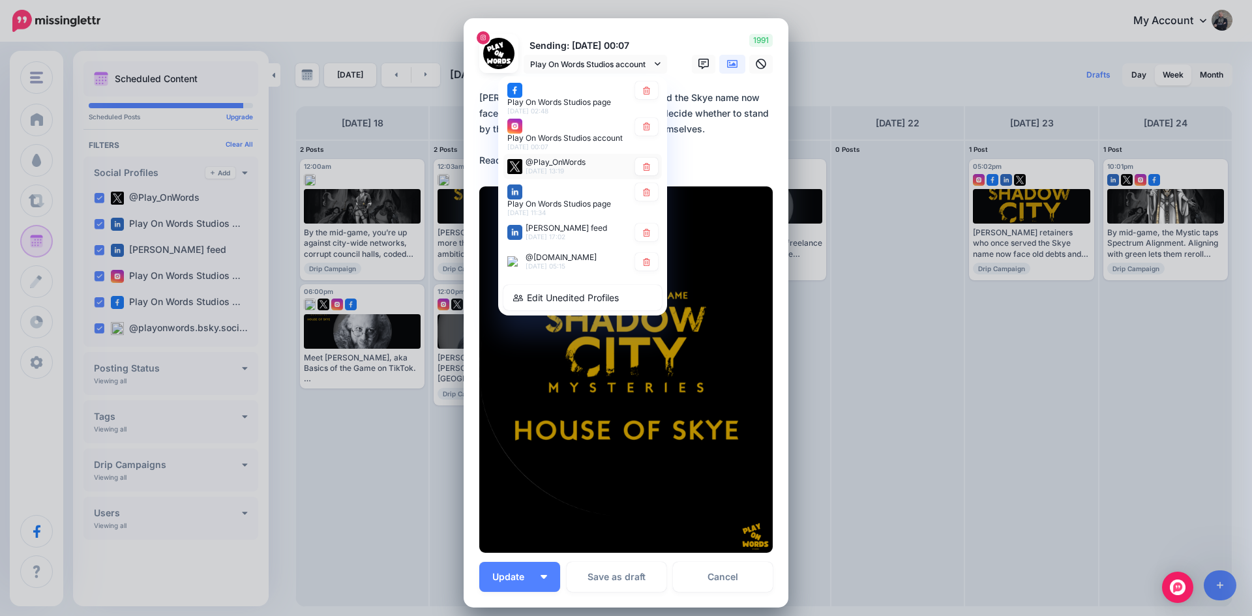
click at [548, 159] on span "@Play_OnWords" at bounding box center [555, 162] width 60 height 10
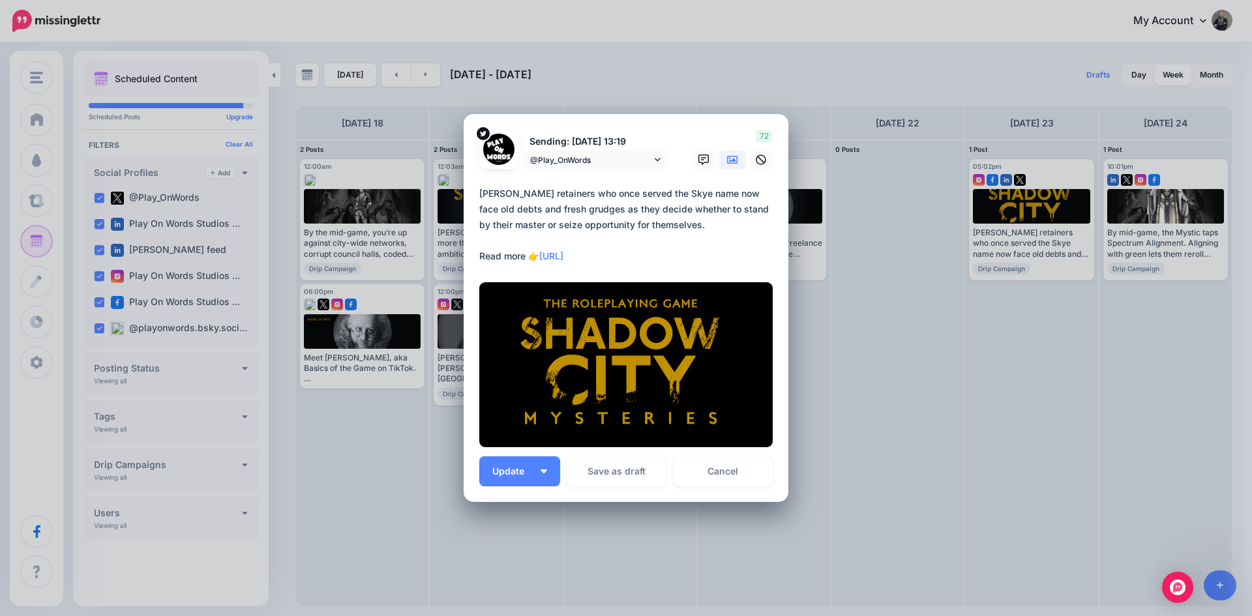
click at [722, 158] on link at bounding box center [732, 160] width 26 height 19
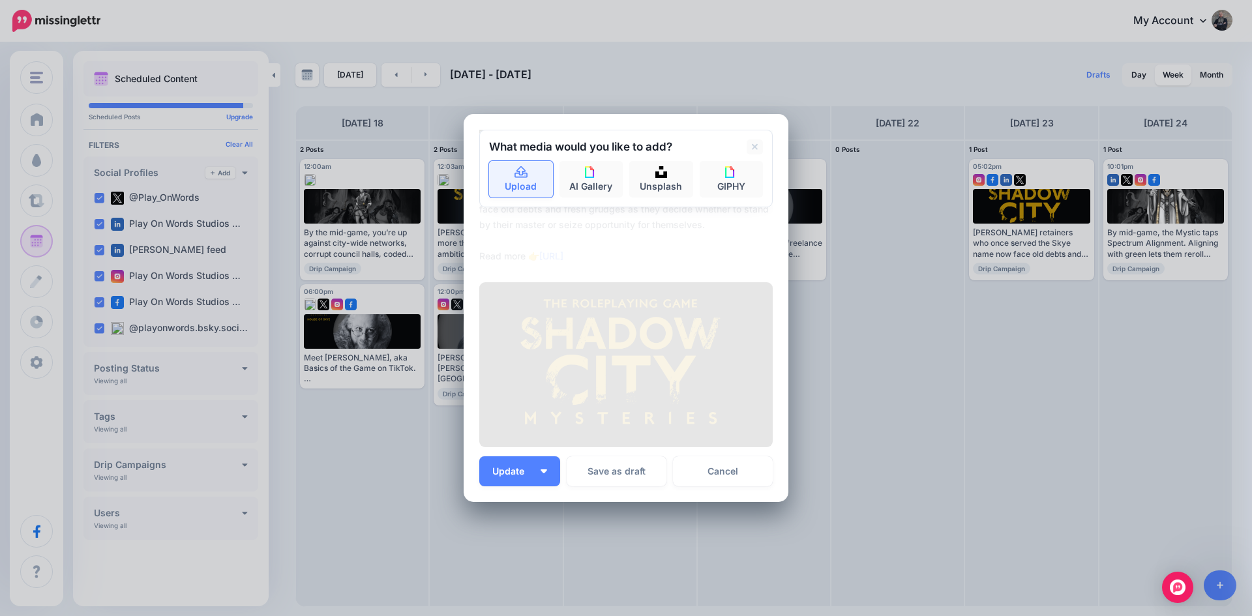
click at [514, 184] on link "Upload" at bounding box center [521, 179] width 64 height 37
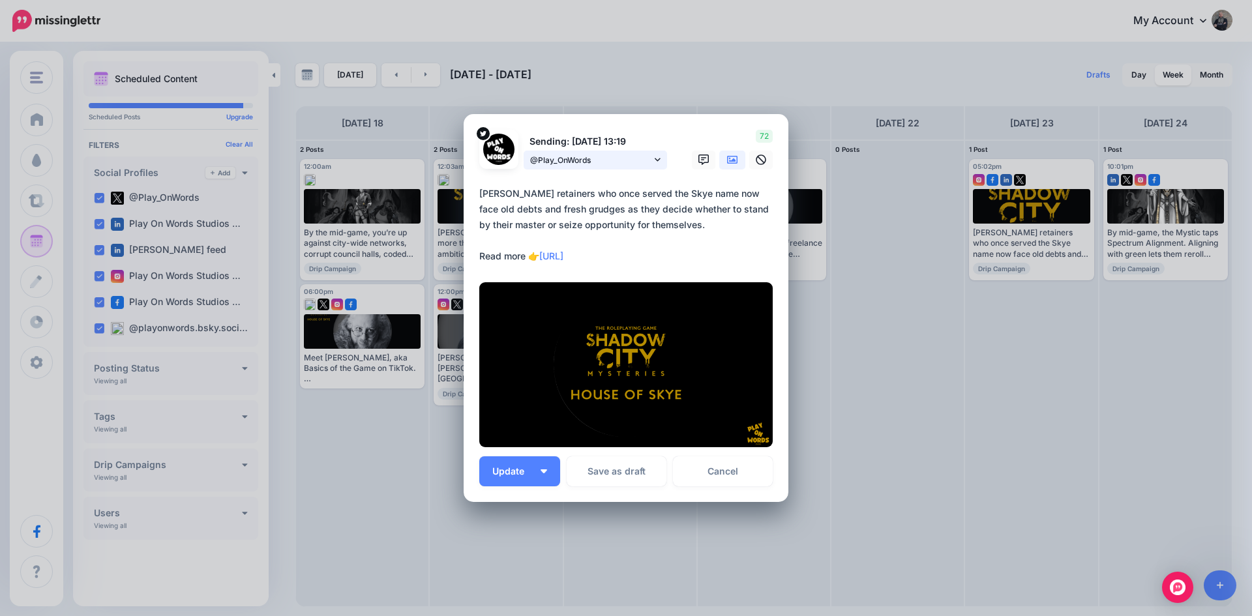
click at [570, 160] on span "@Play_OnWords" at bounding box center [590, 160] width 121 height 14
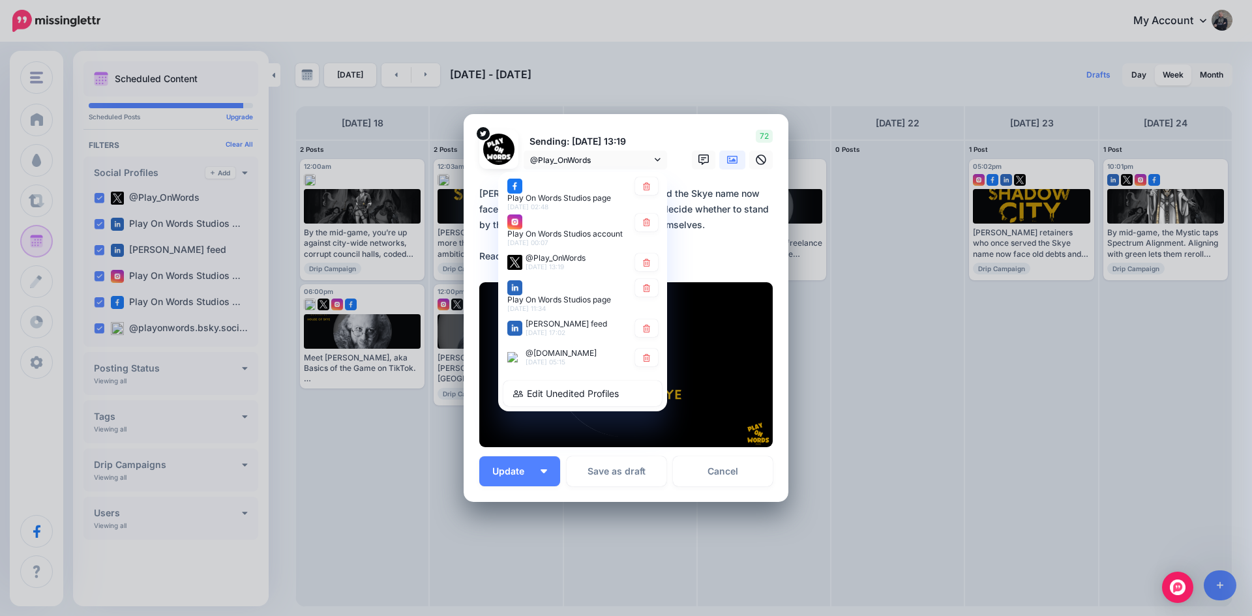
click at [555, 358] on span "26th Aug 05:15" at bounding box center [545, 362] width 40 height 8
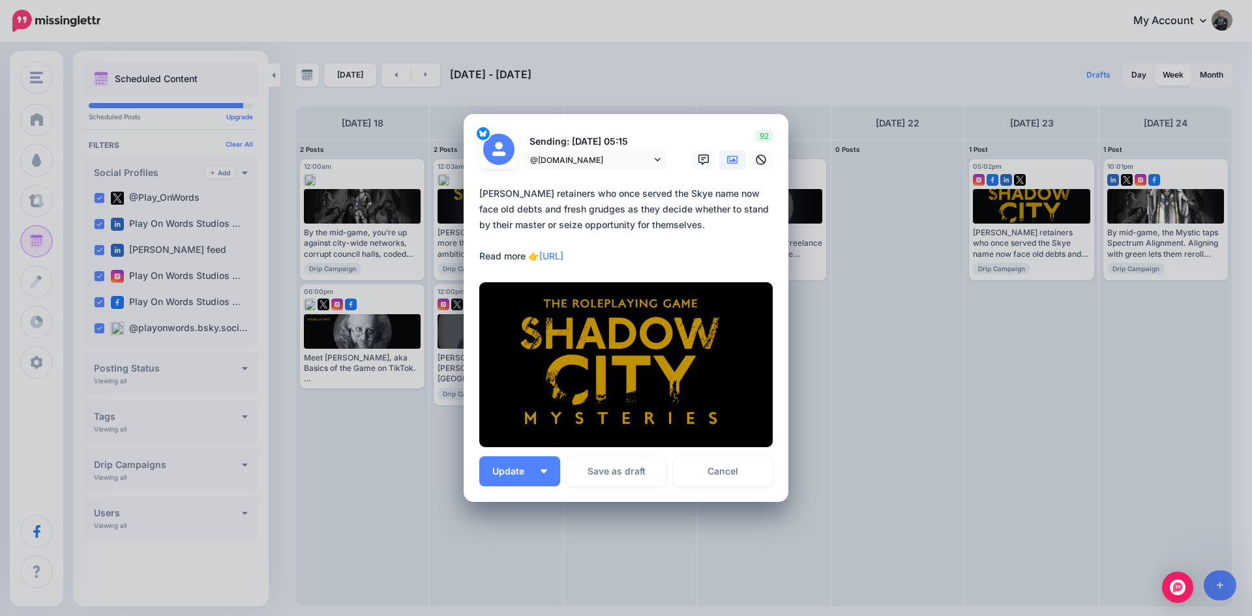
click at [720, 158] on link at bounding box center [732, 160] width 26 height 19
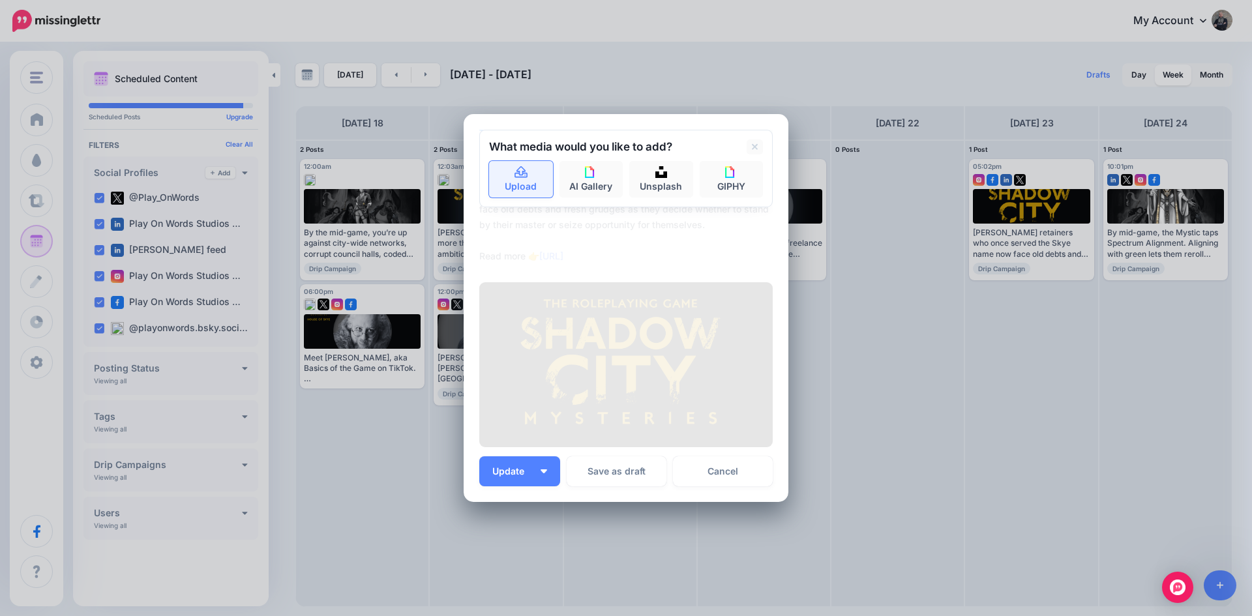
click at [520, 171] on icon at bounding box center [520, 172] width 13 height 12
type textarea "**********"
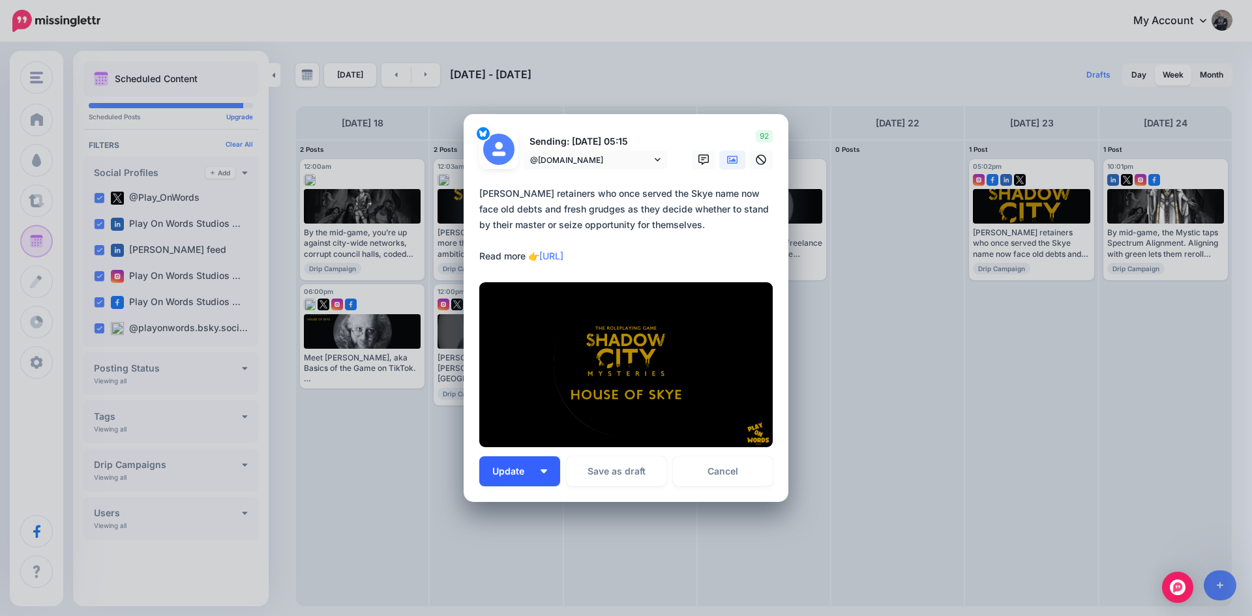
click at [504, 469] on span "Update" at bounding box center [513, 471] width 42 height 9
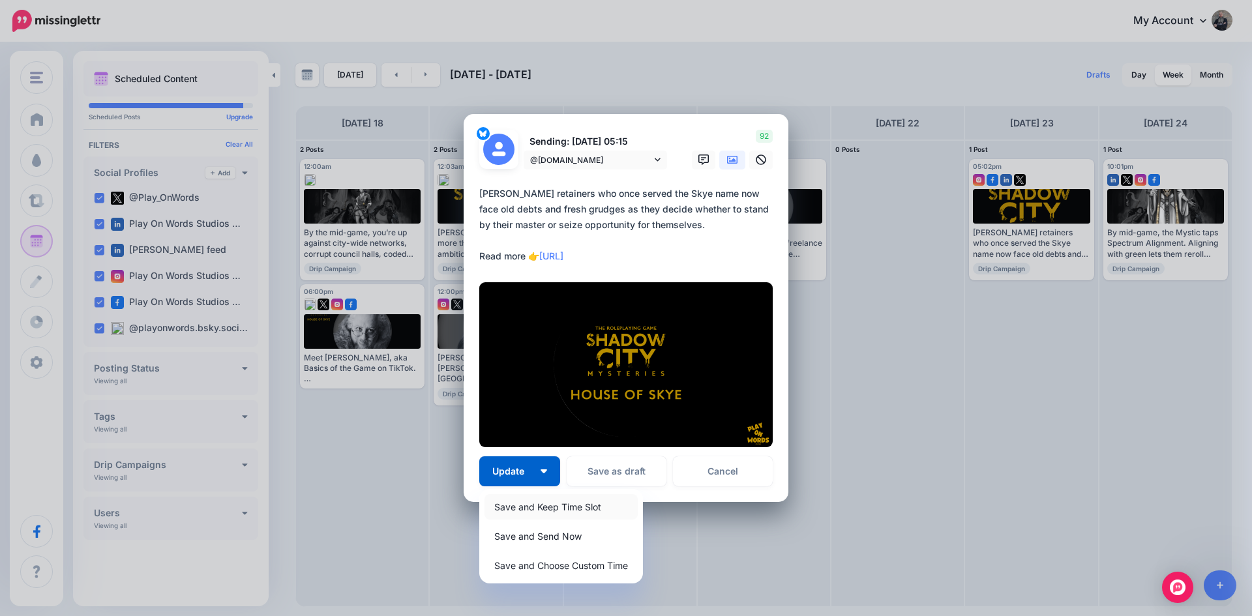
click at [515, 506] on link "Save and Keep Time Slot" at bounding box center [560, 506] width 153 height 25
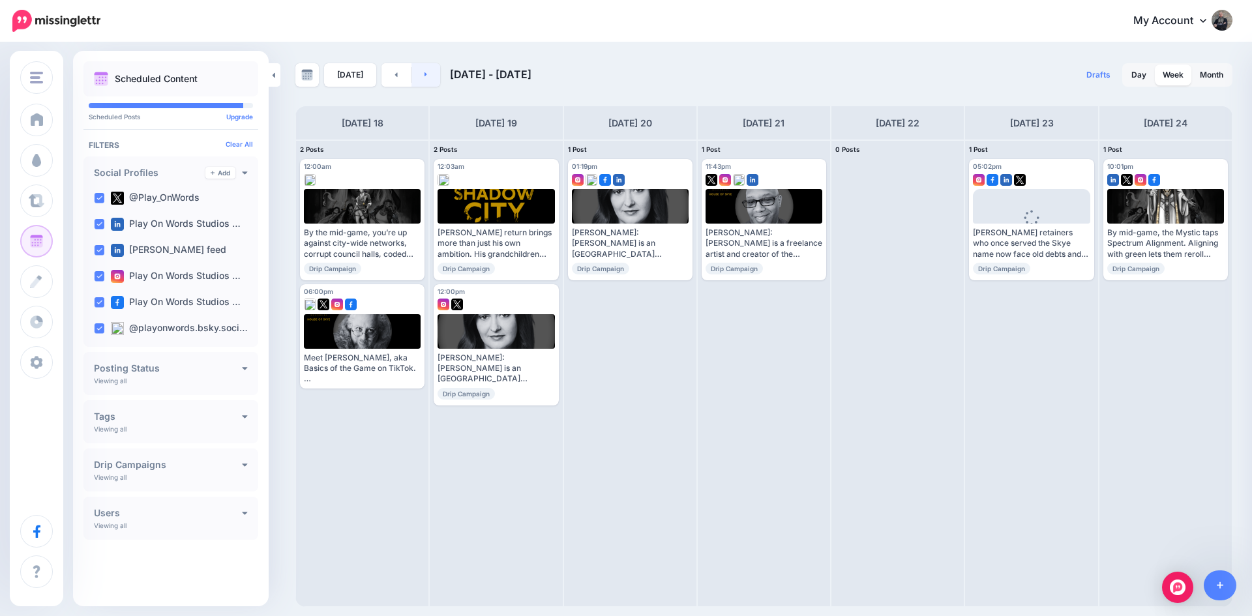
click at [424, 70] on link at bounding box center [425, 74] width 29 height 23
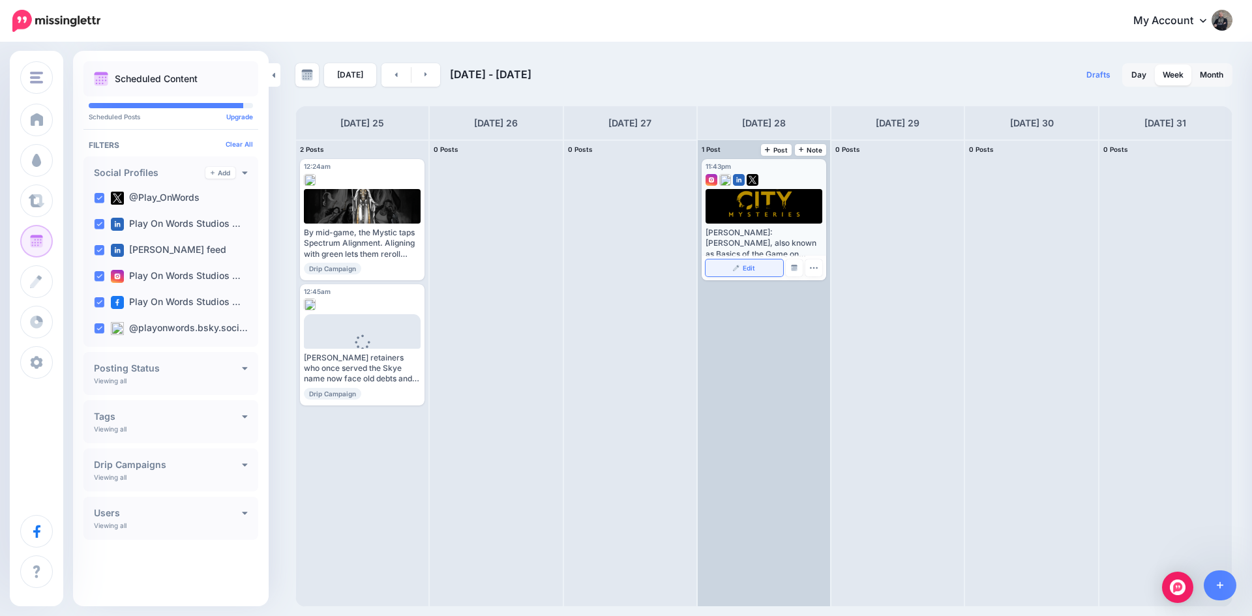
click at [740, 268] on link "Edit" at bounding box center [744, 267] width 78 height 17
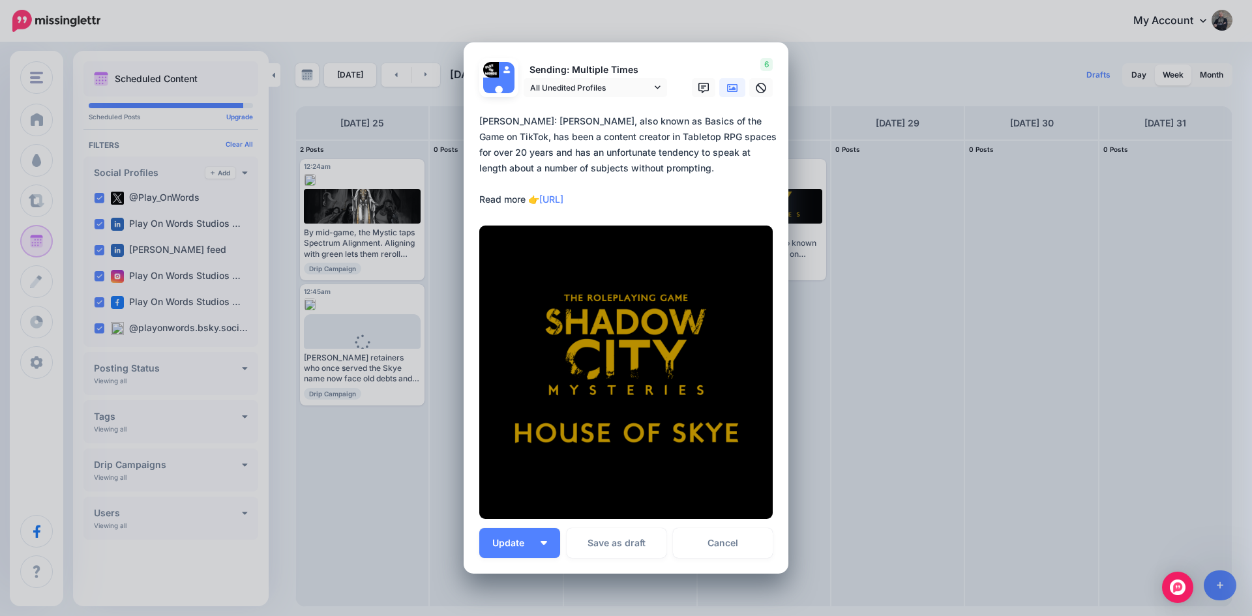
click at [727, 88] on icon at bounding box center [732, 88] width 10 height 10
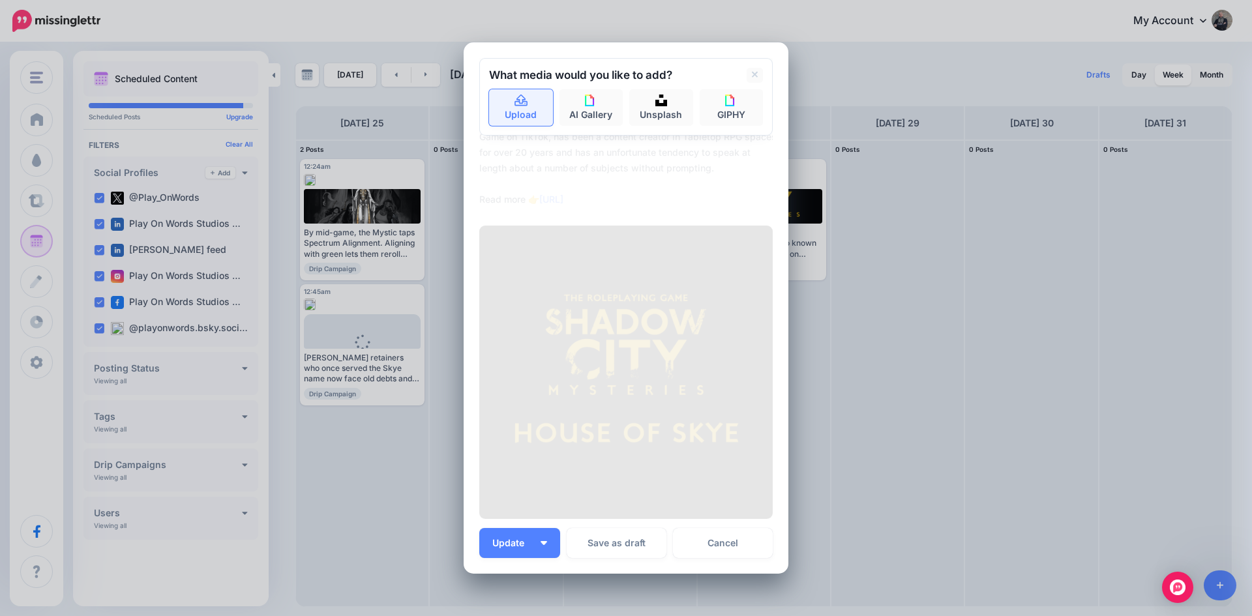
click at [516, 102] on icon at bounding box center [521, 101] width 15 height 12
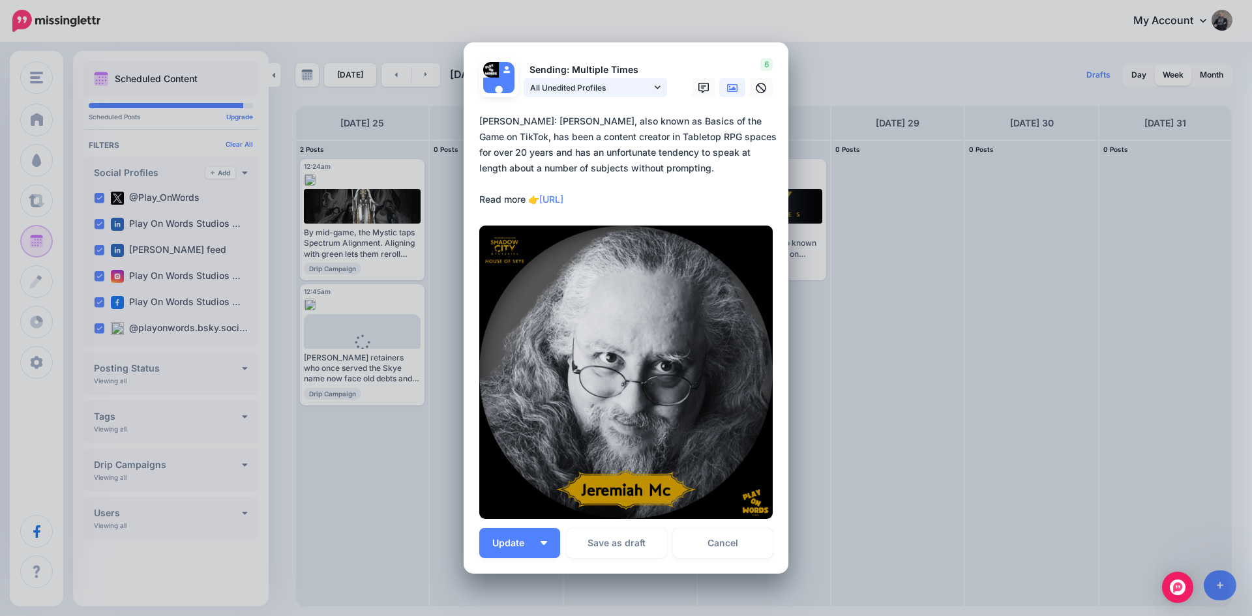
click at [580, 91] on span "All Unedited Profiles" at bounding box center [590, 88] width 121 height 14
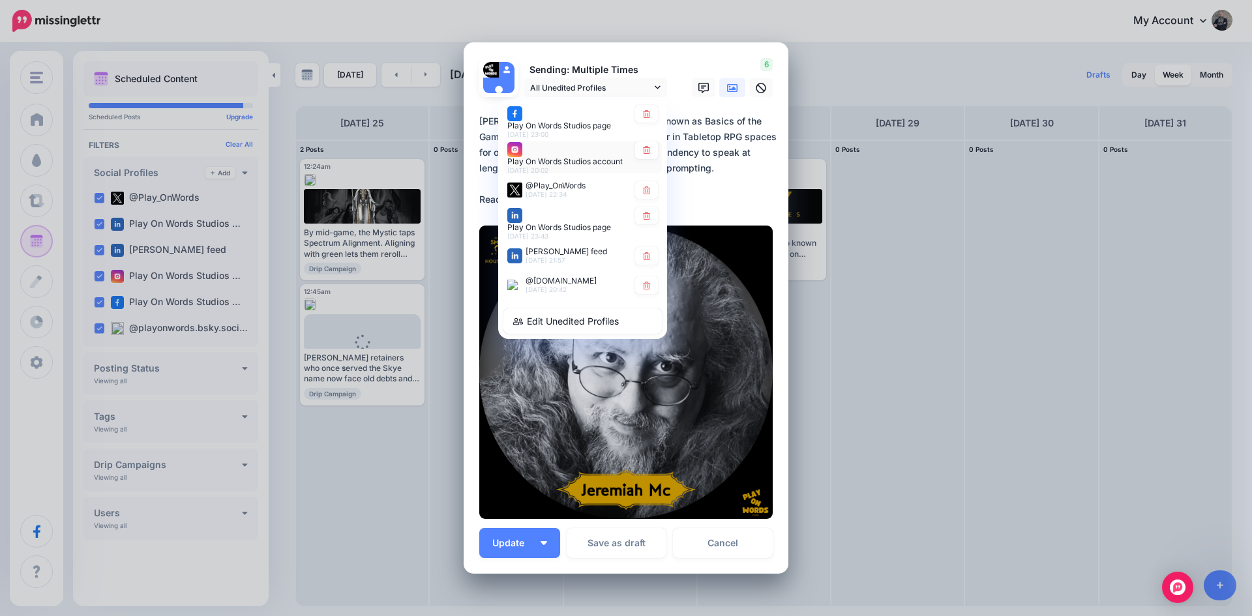
click at [561, 146] on div "Play On Words Studios account 28th Aug 20:02" at bounding box center [567, 157] width 121 height 33
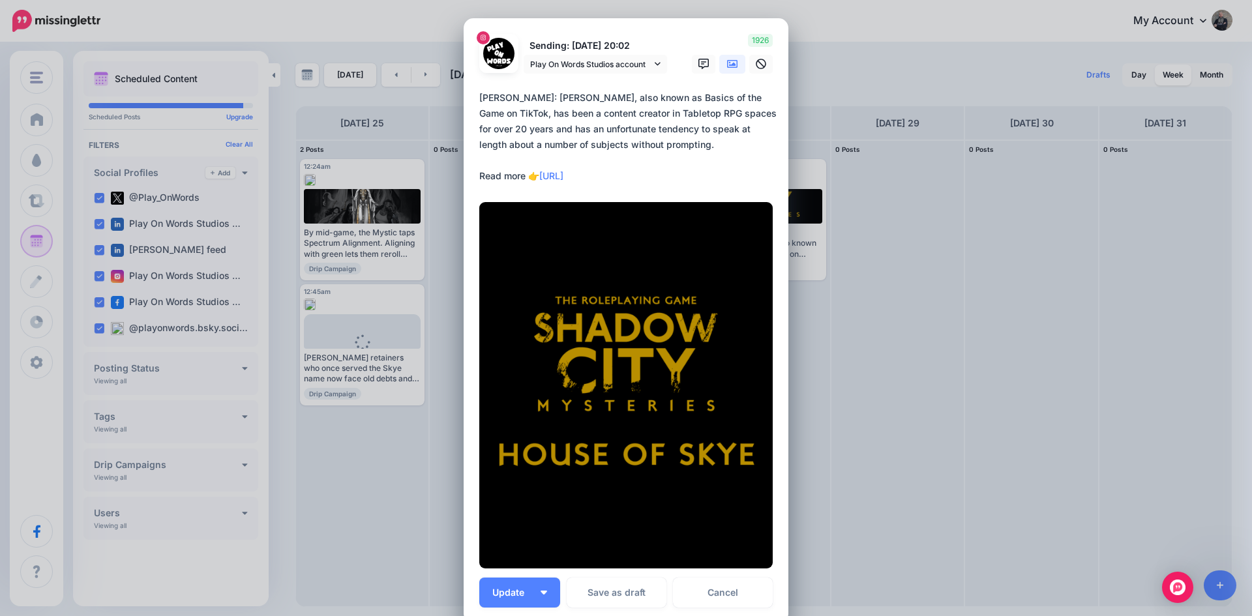
click at [727, 64] on icon at bounding box center [732, 64] width 10 height 10
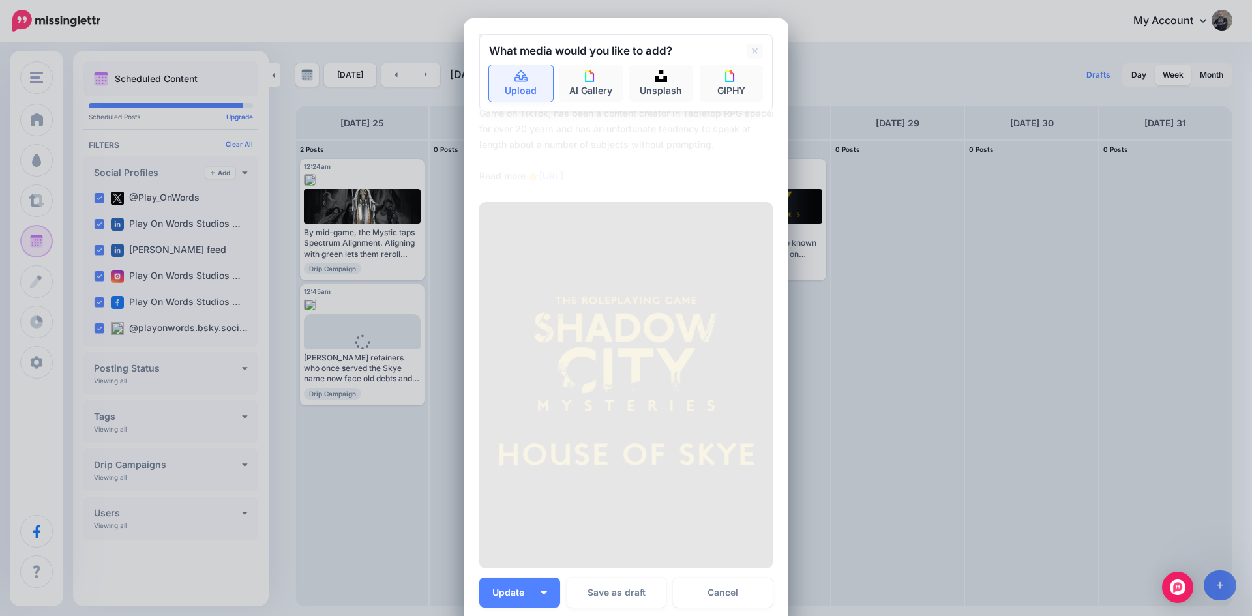
click at [514, 81] on icon at bounding box center [521, 77] width 15 height 12
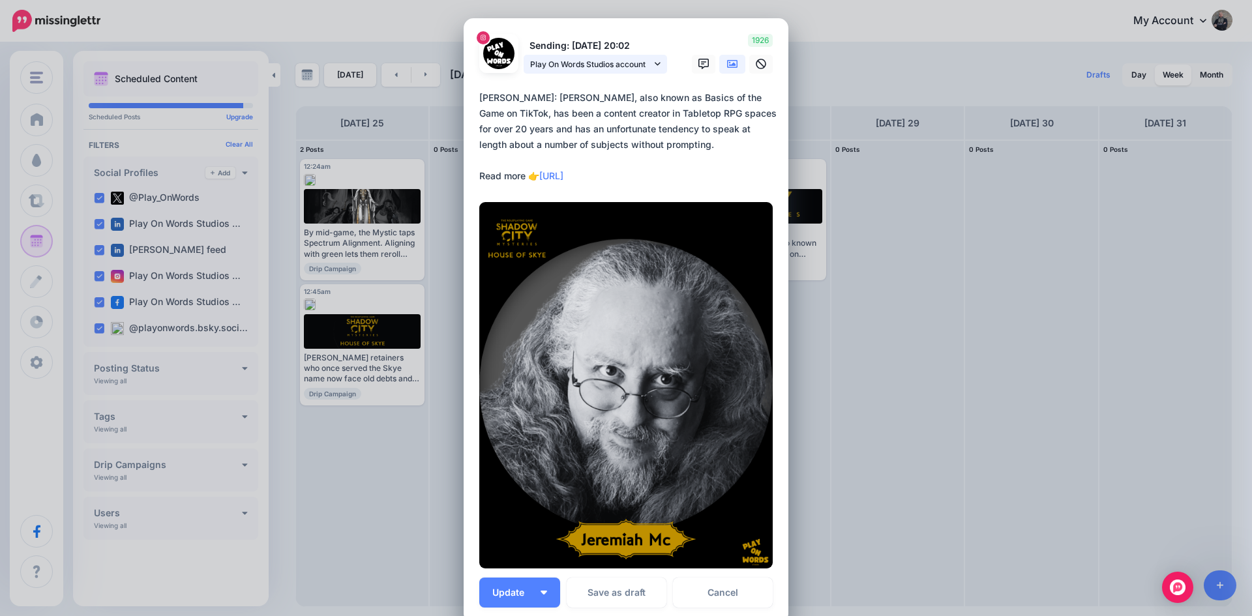
click at [595, 60] on span "Play On Words Studios account" at bounding box center [590, 64] width 121 height 14
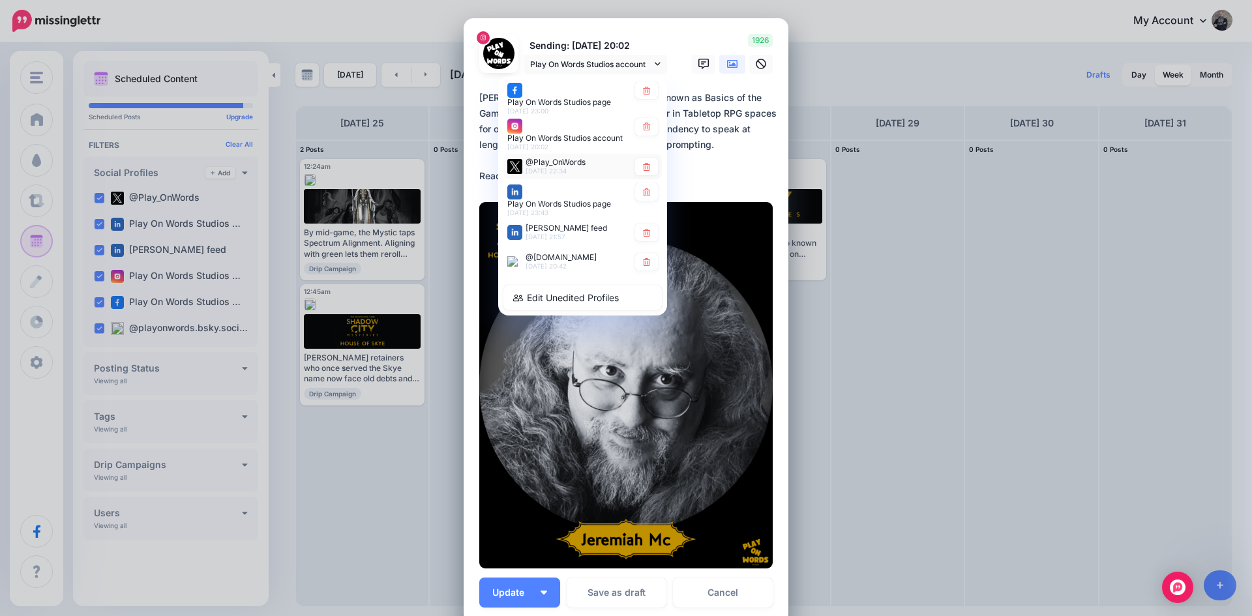
click at [557, 163] on span "@Play_OnWords" at bounding box center [555, 162] width 60 height 10
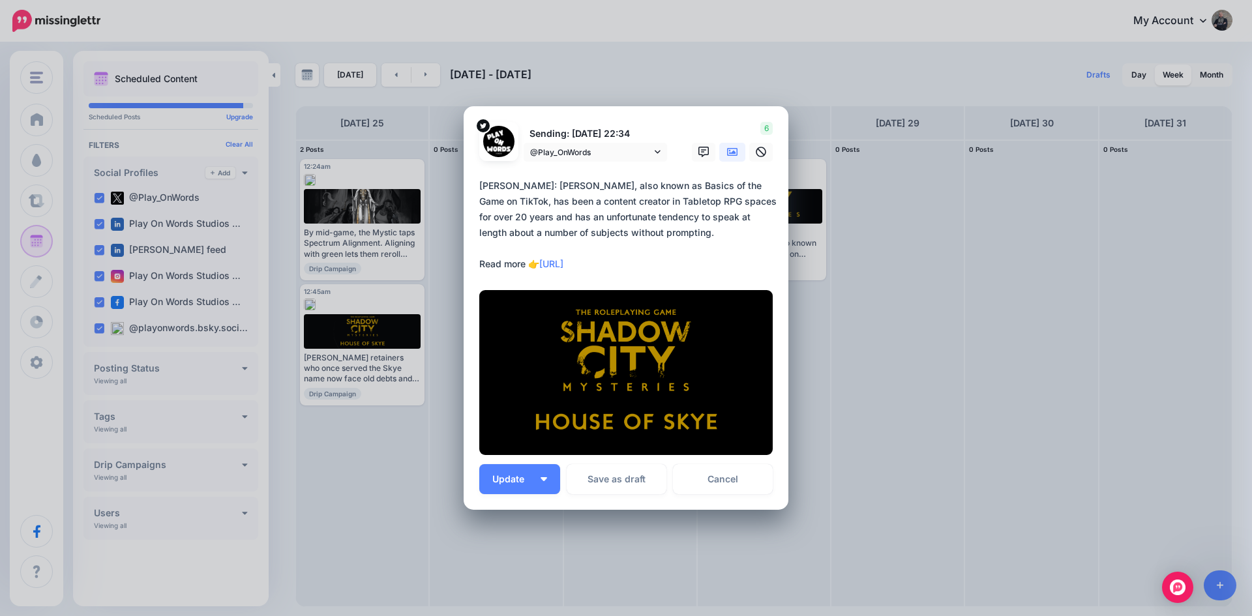
click at [730, 154] on icon at bounding box center [732, 152] width 10 height 10
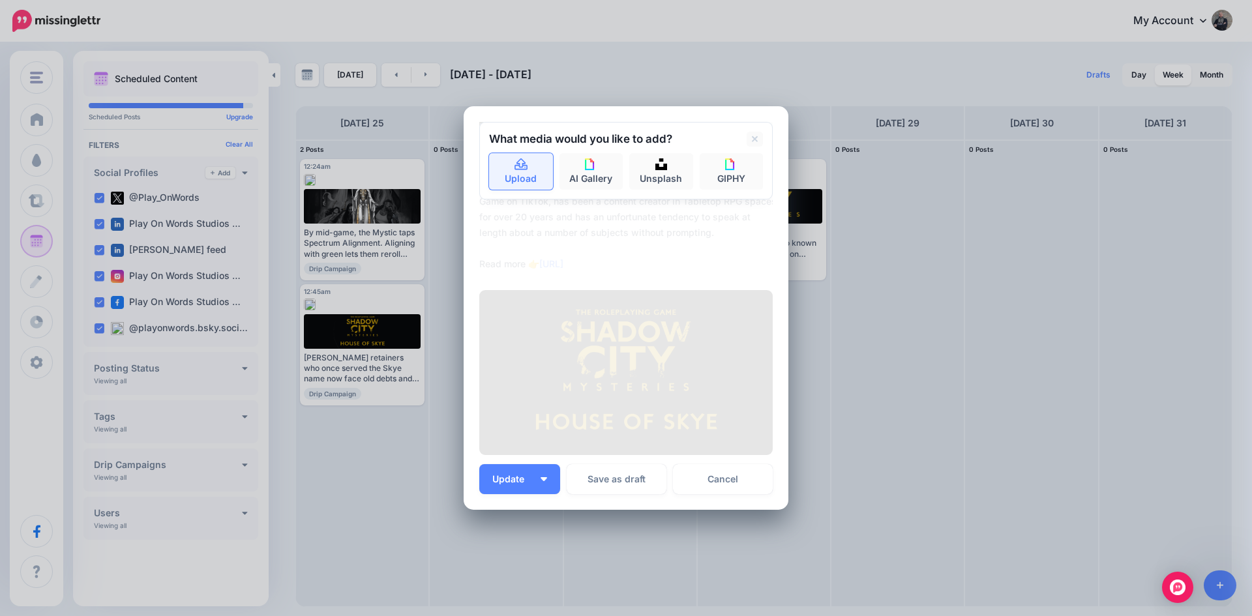
click at [518, 169] on icon at bounding box center [521, 165] width 15 height 12
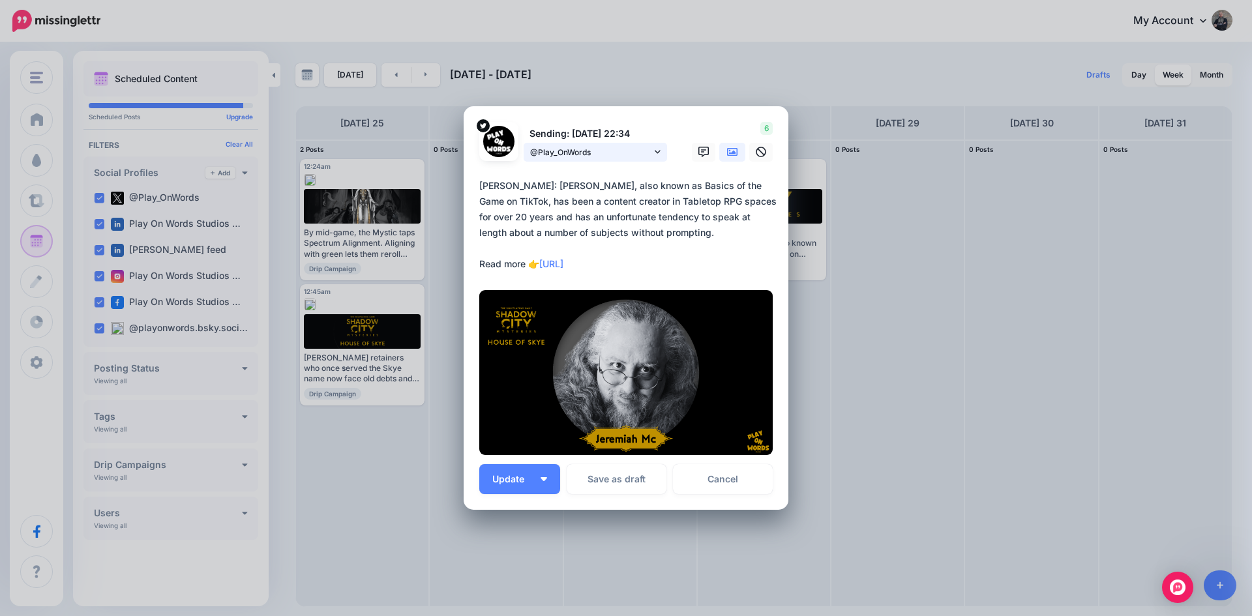
click at [585, 147] on span "@Play_OnWords" at bounding box center [590, 152] width 121 height 14
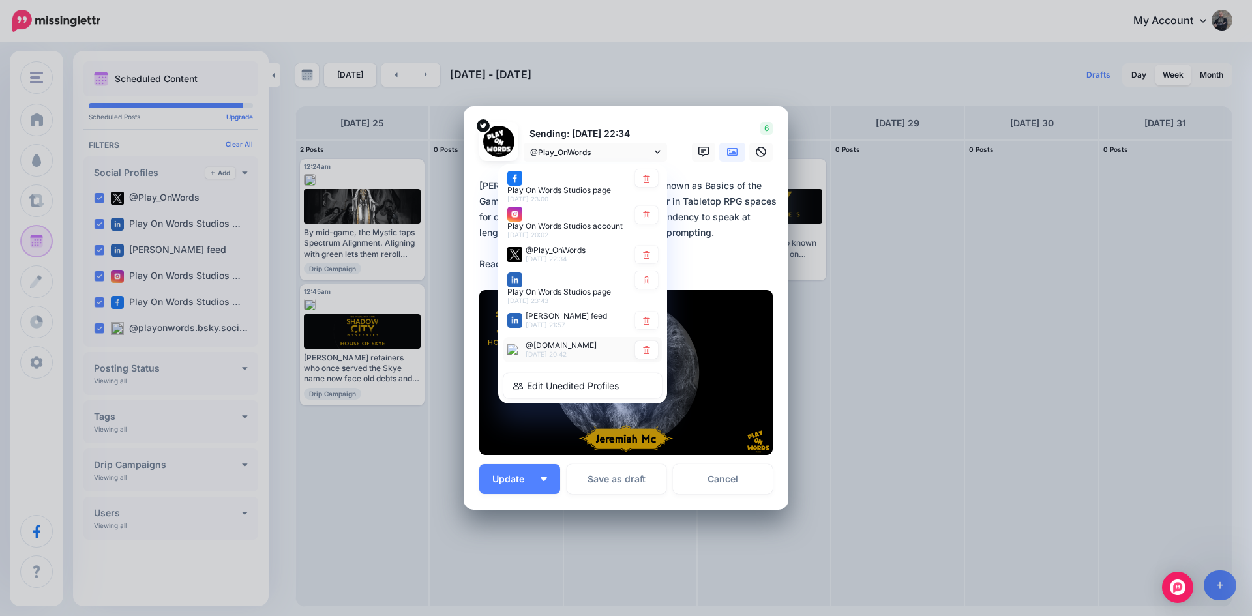
click at [596, 350] on span "@[DOMAIN_NAME]" at bounding box center [560, 345] width 71 height 10
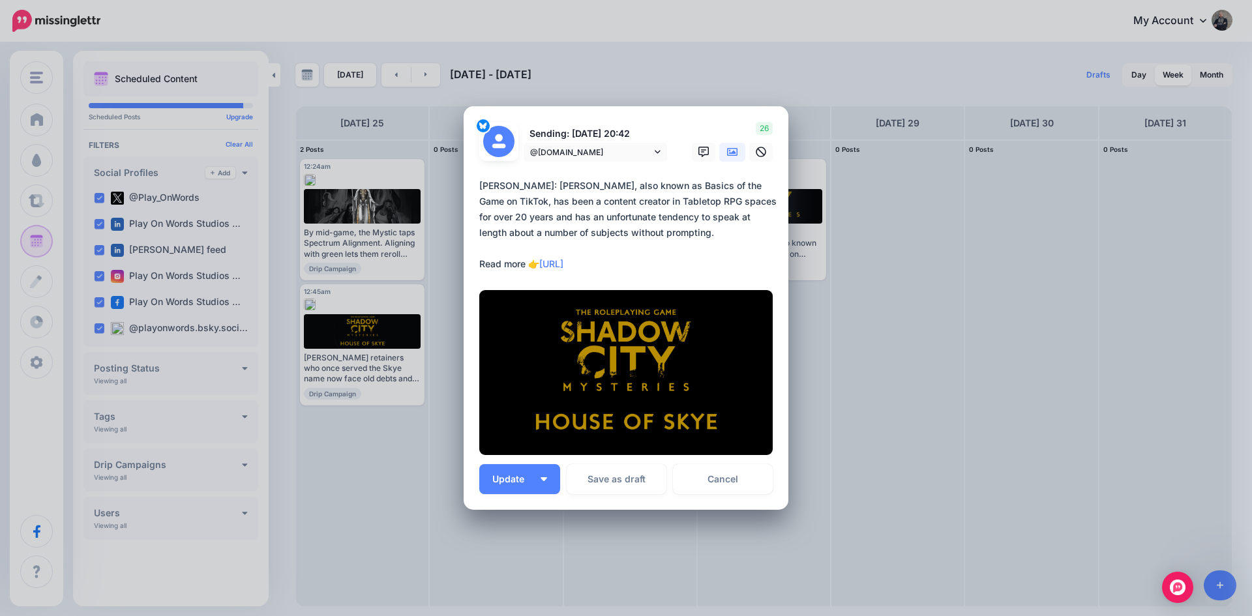
click at [730, 151] on icon at bounding box center [732, 152] width 10 height 10
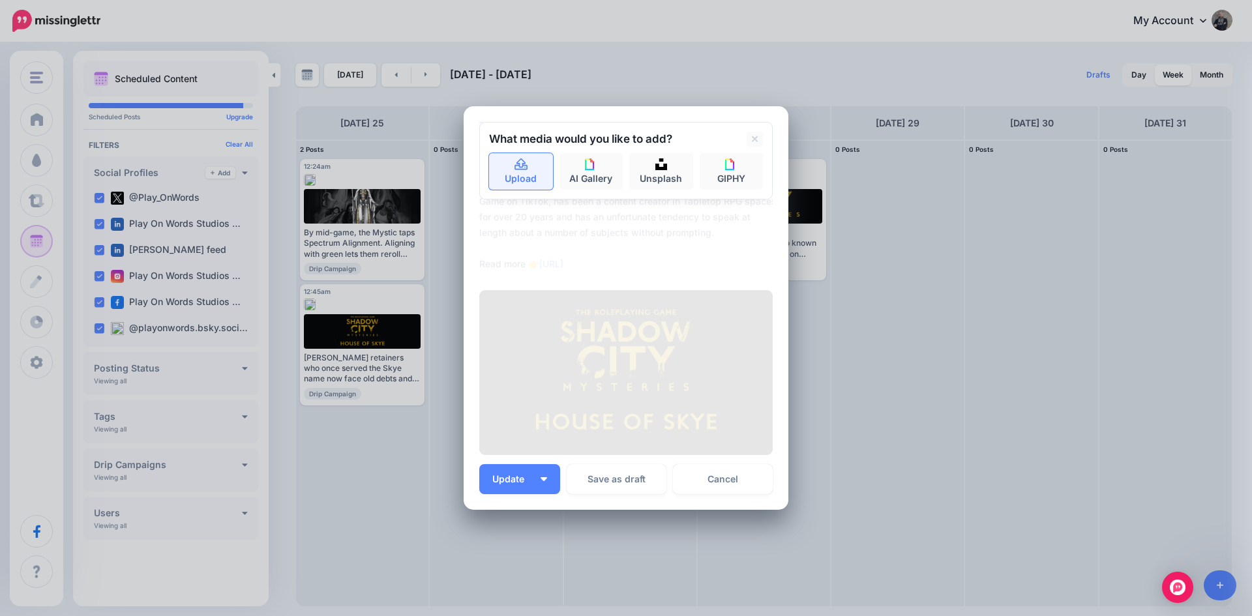
click at [517, 164] on icon at bounding box center [520, 164] width 13 height 12
type textarea "**********"
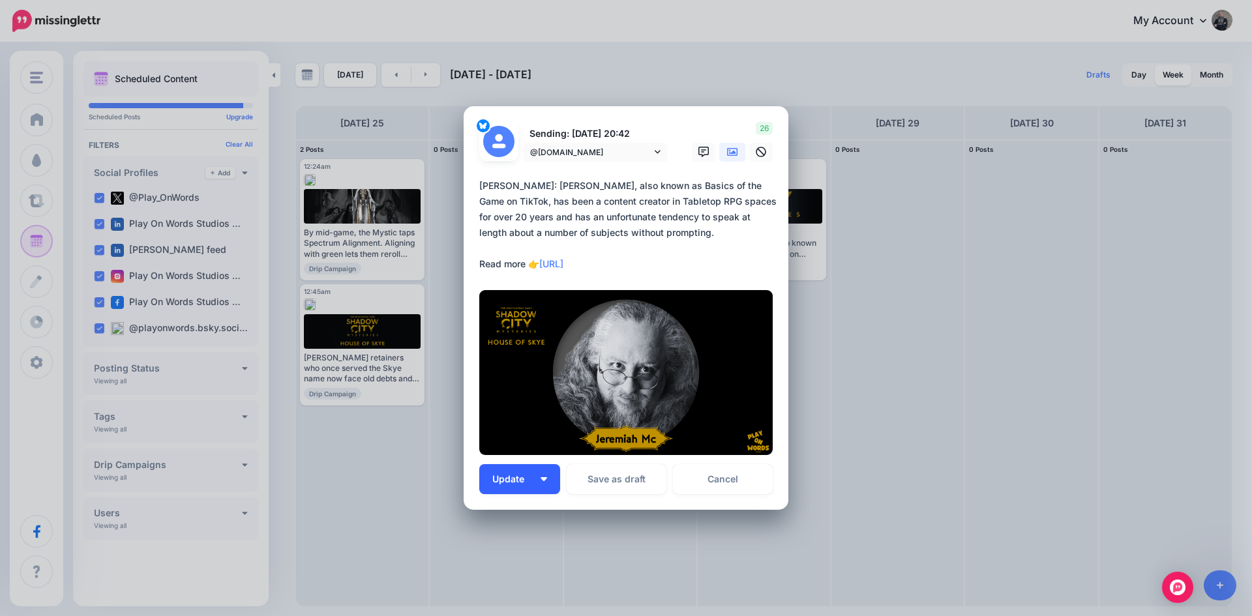
click at [507, 477] on span "Update" at bounding box center [513, 479] width 42 height 9
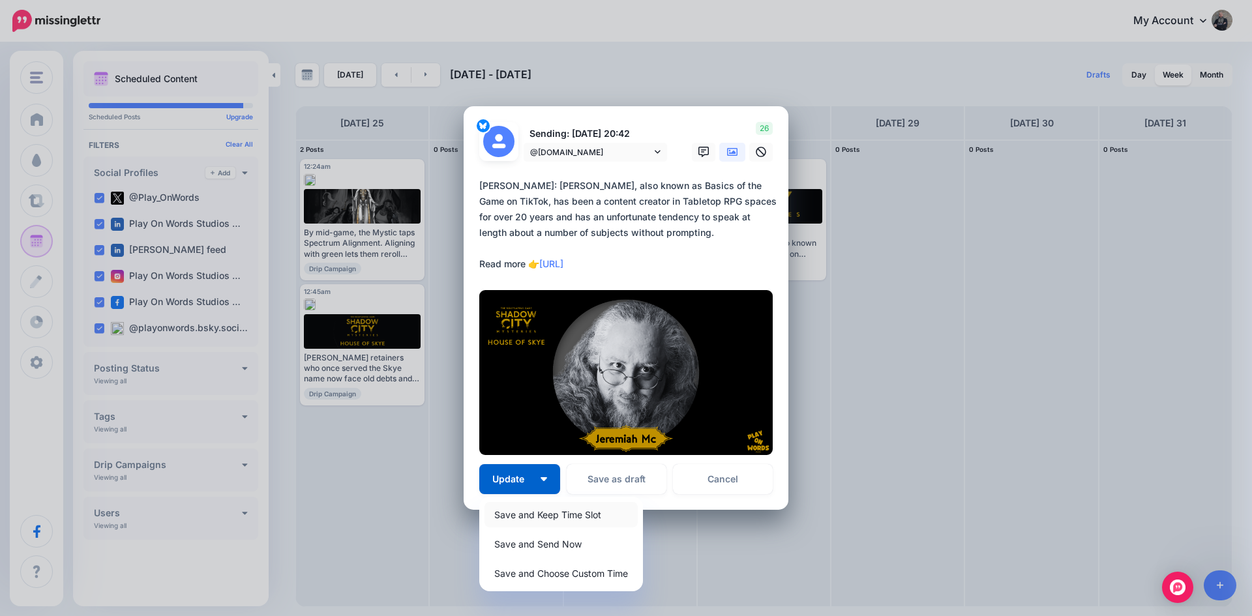
click at [513, 515] on link "Save and Keep Time Slot" at bounding box center [560, 514] width 153 height 25
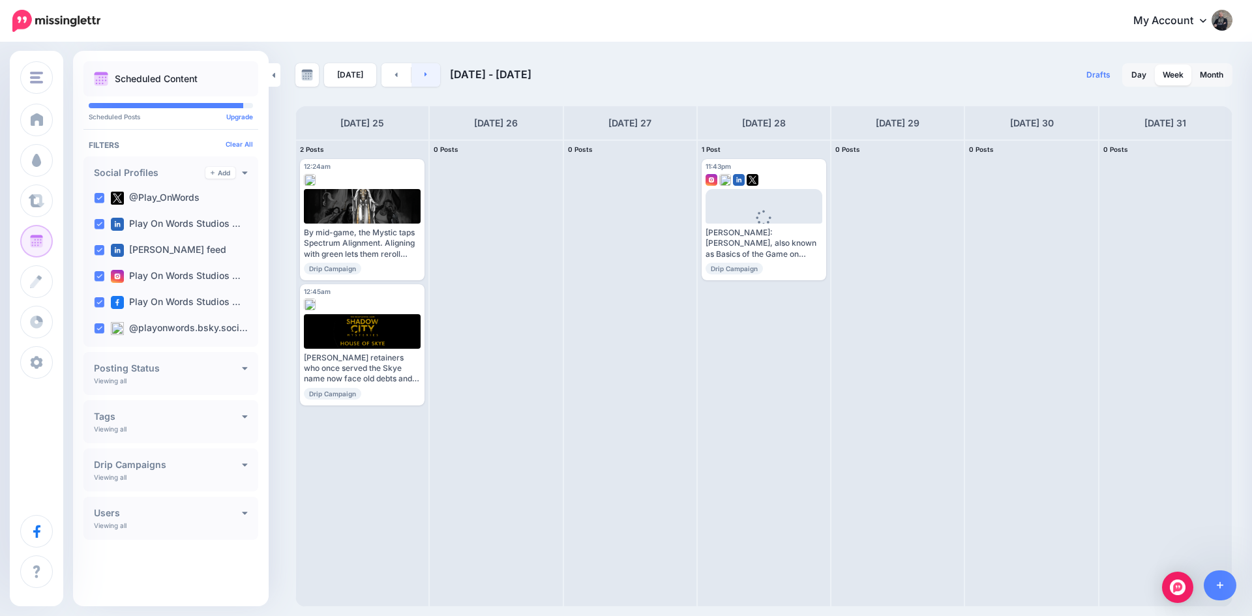
click at [426, 70] on link at bounding box center [425, 74] width 29 height 23
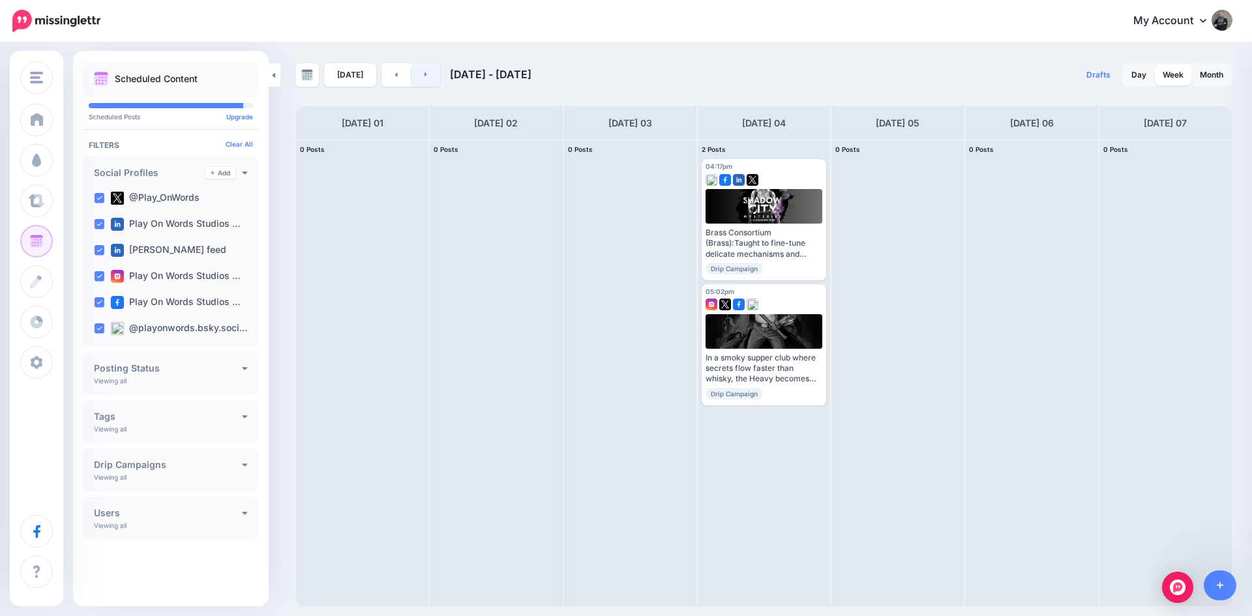
click at [426, 70] on link at bounding box center [425, 74] width 29 height 23
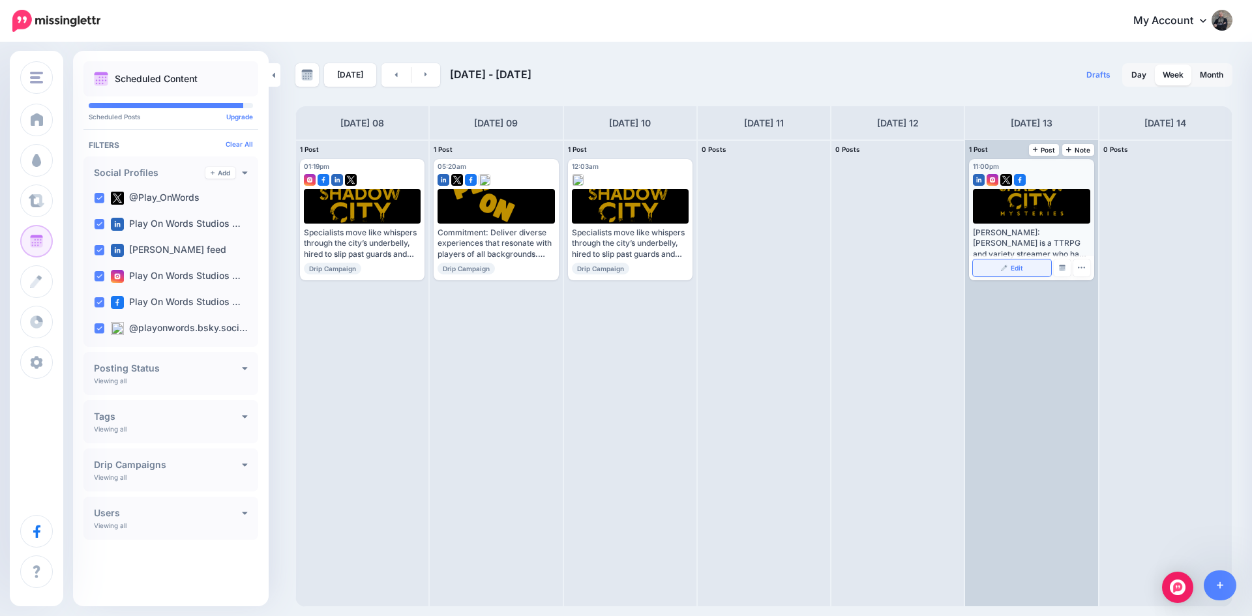
click at [1015, 271] on span "Edit" at bounding box center [1016, 268] width 12 height 7
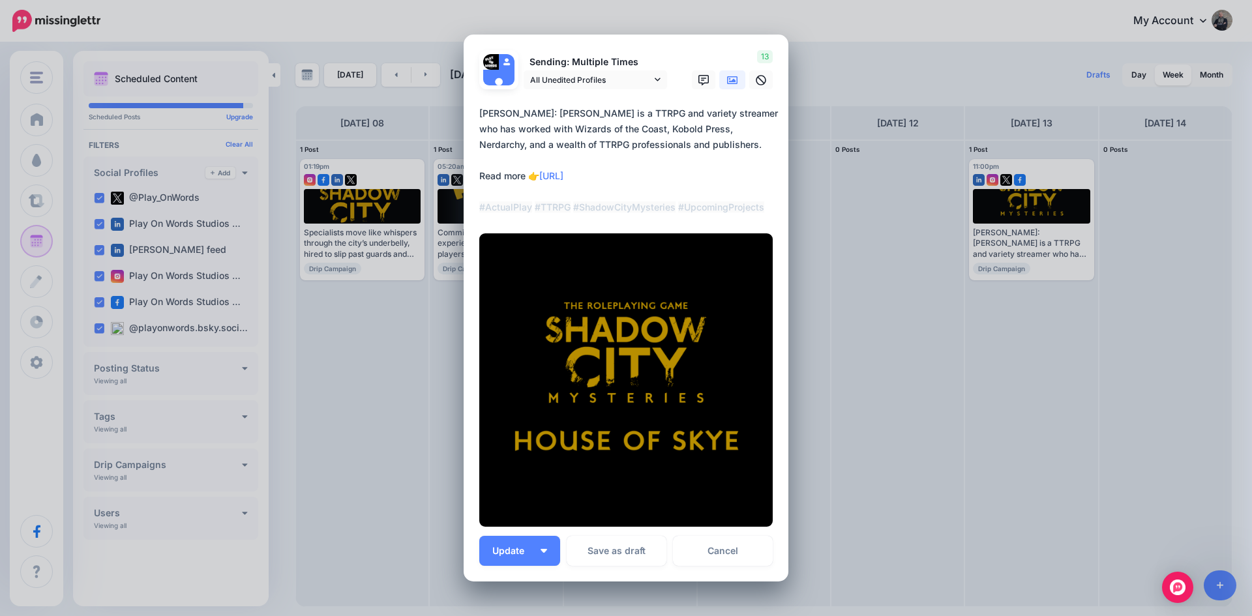
click at [734, 81] on link at bounding box center [732, 79] width 26 height 19
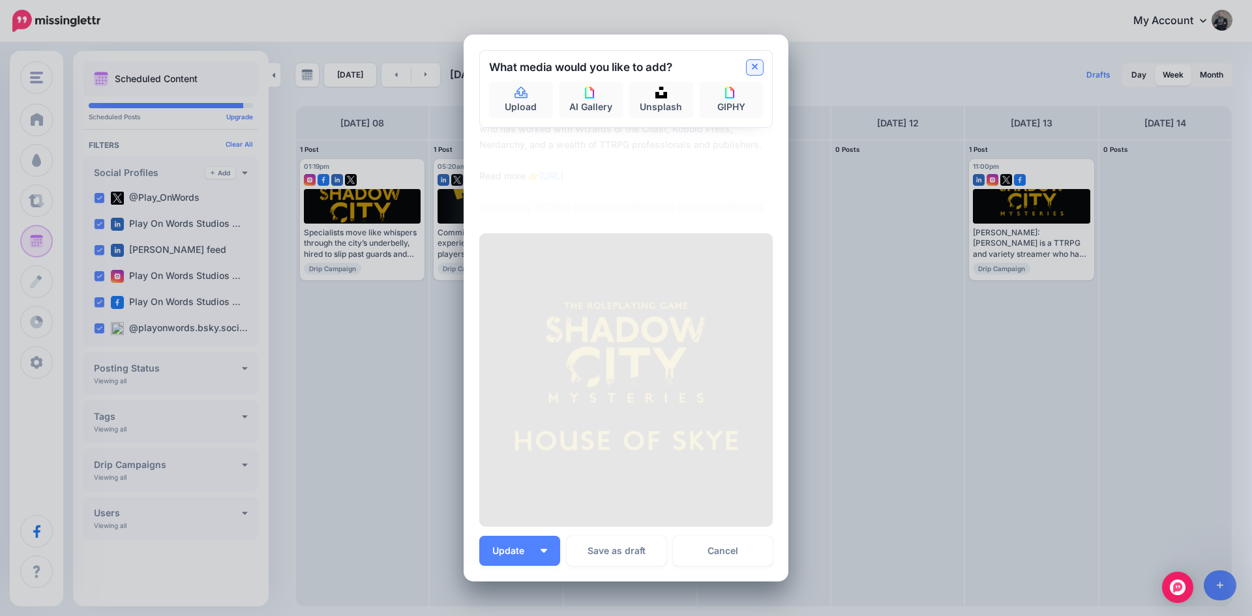
click at [752, 67] on icon at bounding box center [755, 67] width 7 height 10
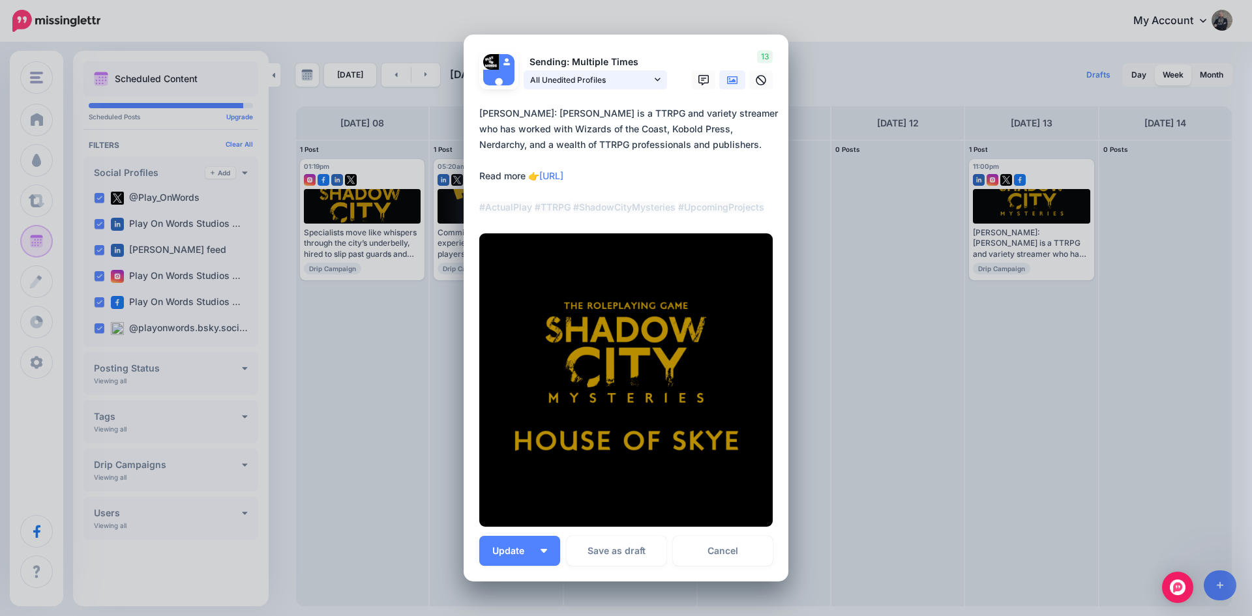
click at [579, 76] on span "All Unedited Profiles" at bounding box center [590, 80] width 121 height 14
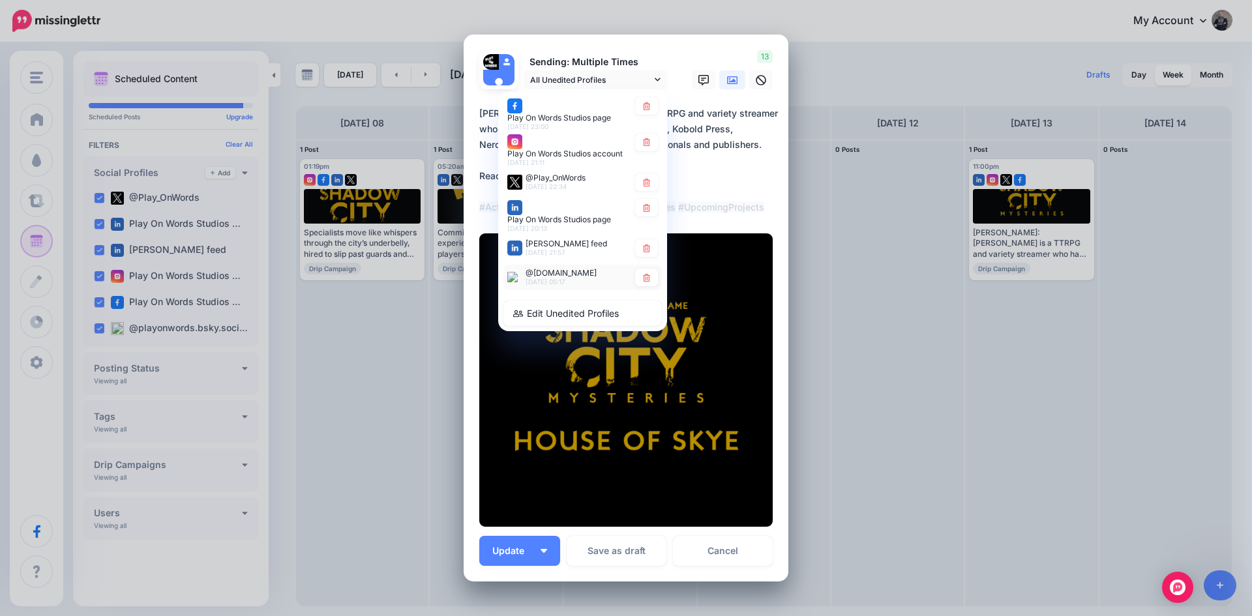
click at [535, 273] on span "@[DOMAIN_NAME]" at bounding box center [560, 273] width 71 height 10
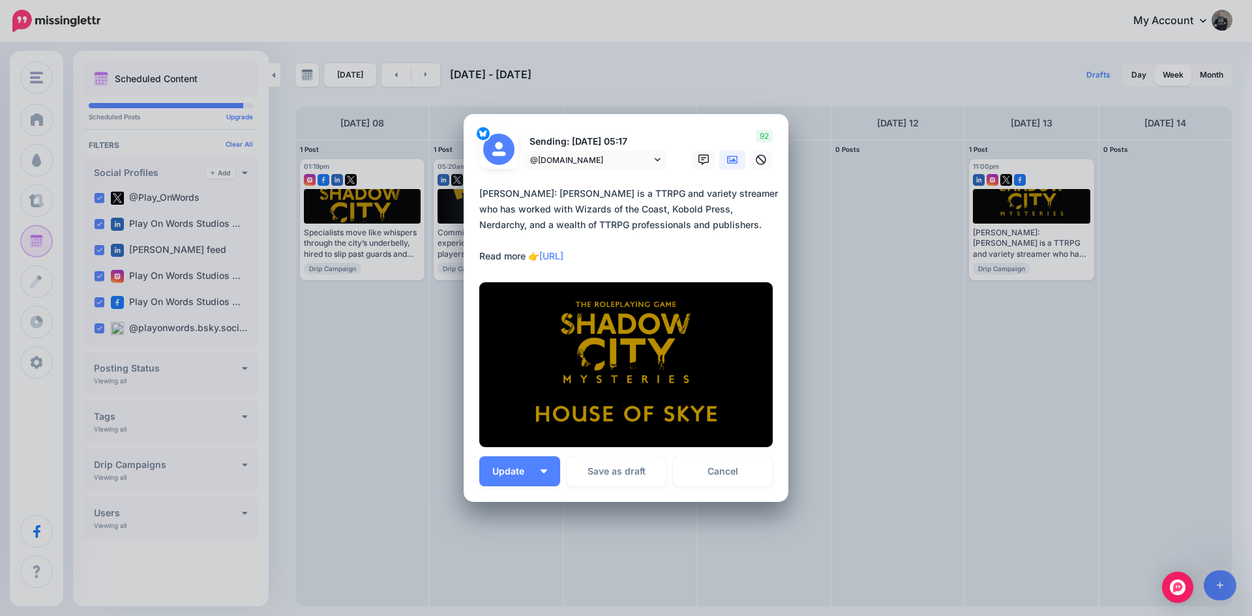
click at [725, 154] on link at bounding box center [732, 160] width 26 height 19
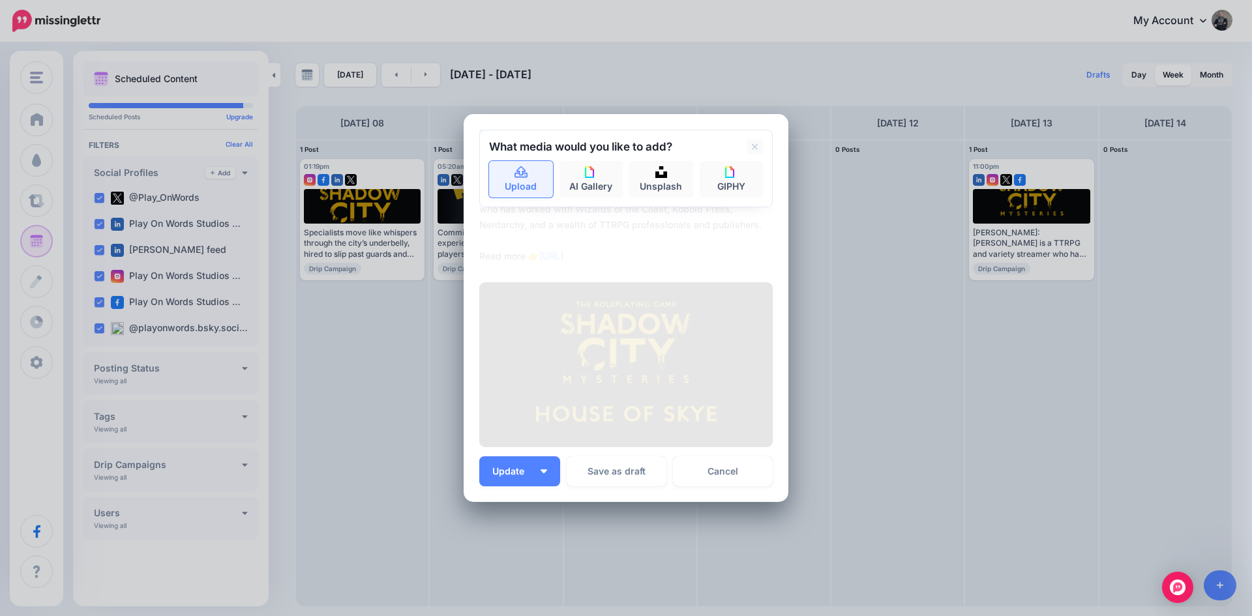
click at [526, 174] on link "Upload" at bounding box center [521, 179] width 64 height 37
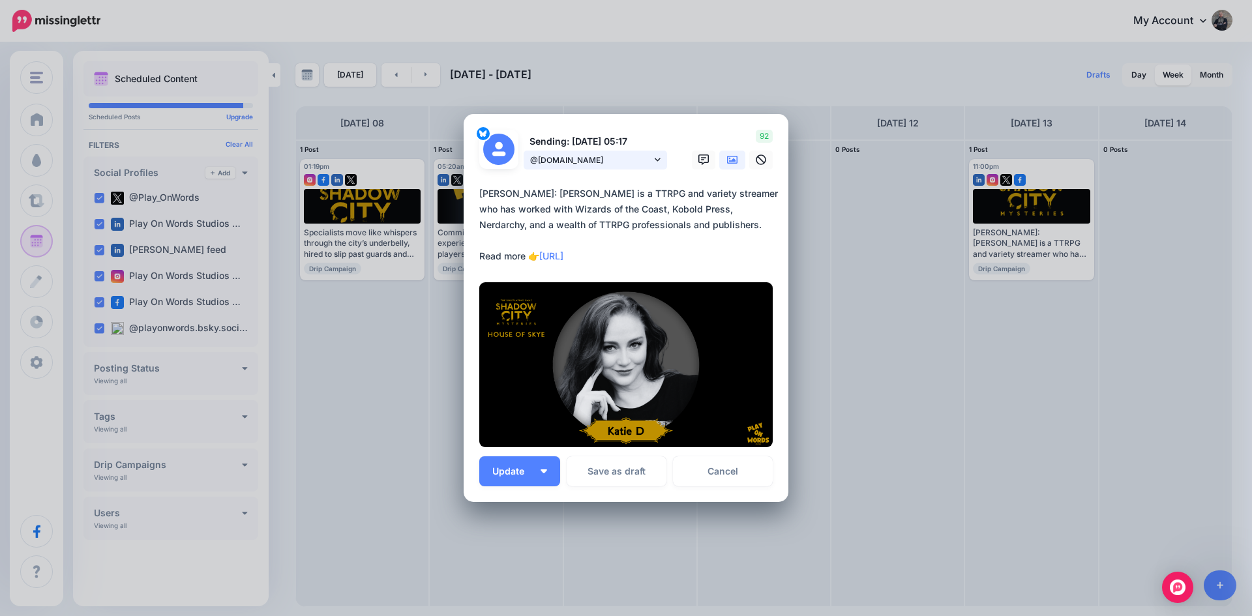
click at [585, 156] on span "@[DOMAIN_NAME]" at bounding box center [590, 160] width 121 height 14
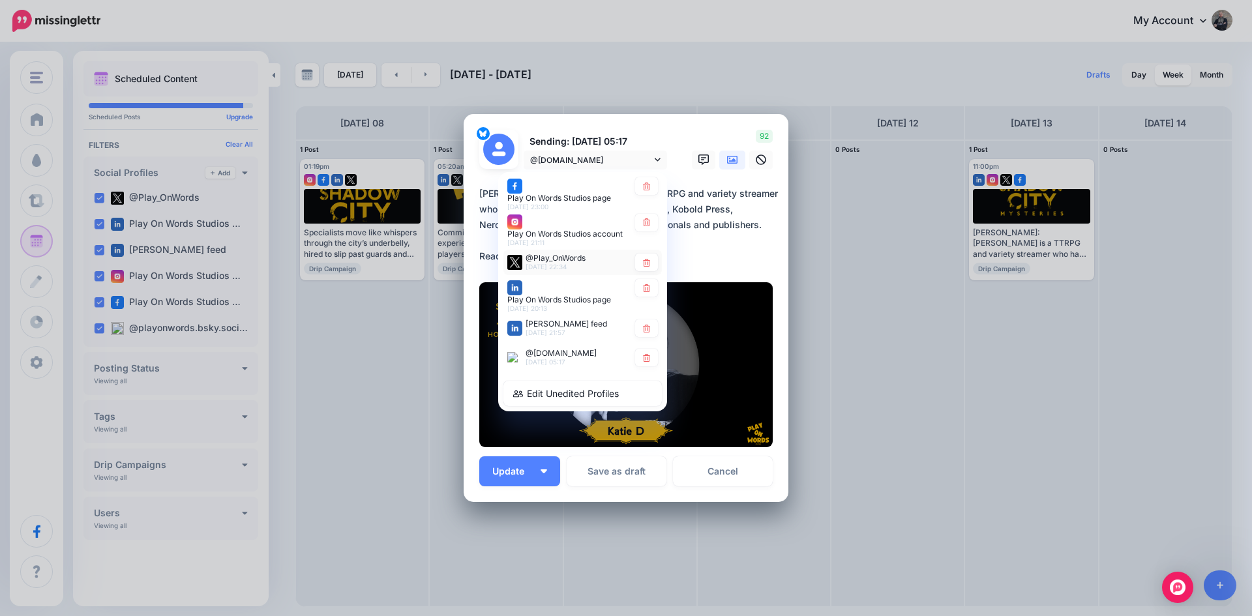
click at [545, 256] on span "@Play_OnWords" at bounding box center [555, 258] width 60 height 10
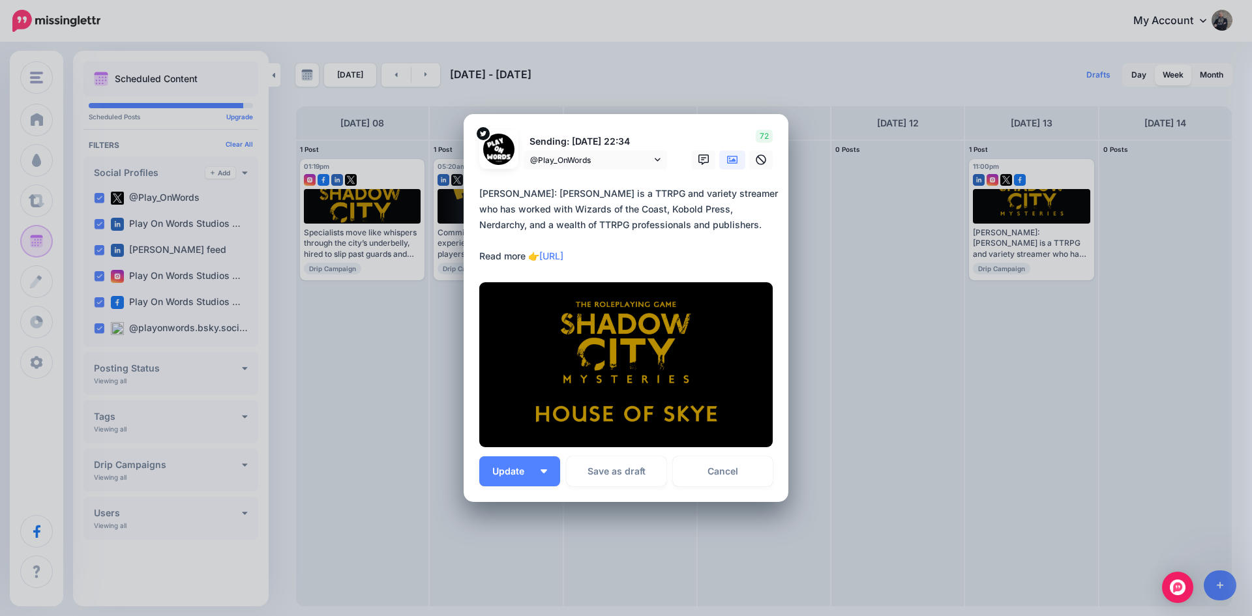
click at [729, 155] on icon at bounding box center [732, 159] width 10 height 10
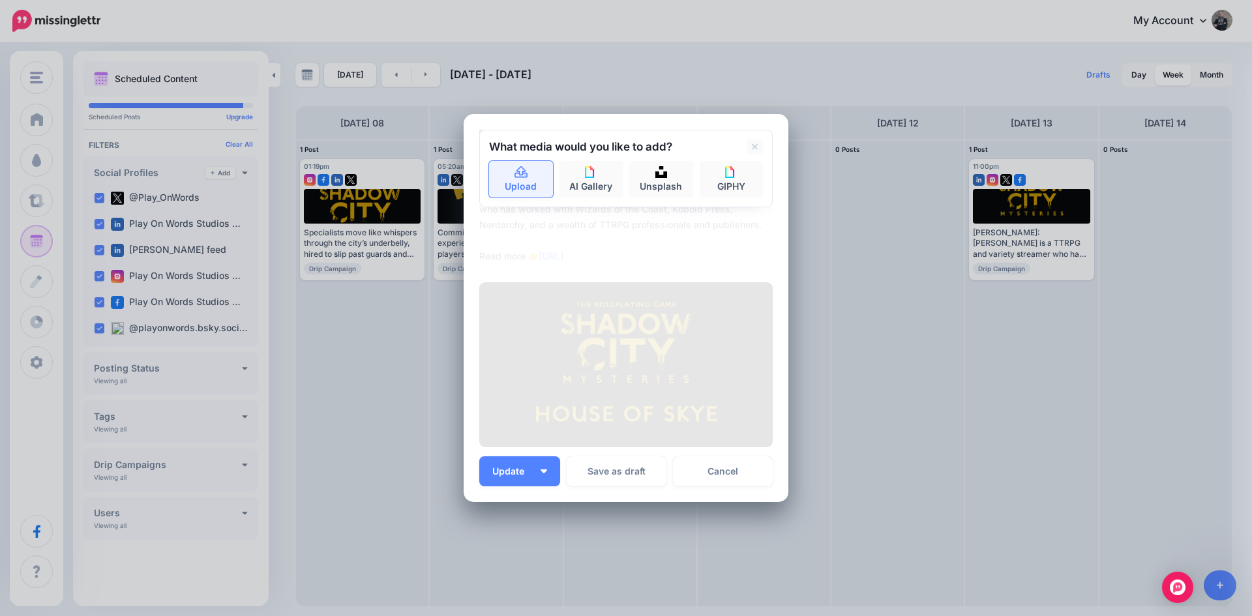
click at [505, 179] on link "Upload" at bounding box center [521, 179] width 64 height 37
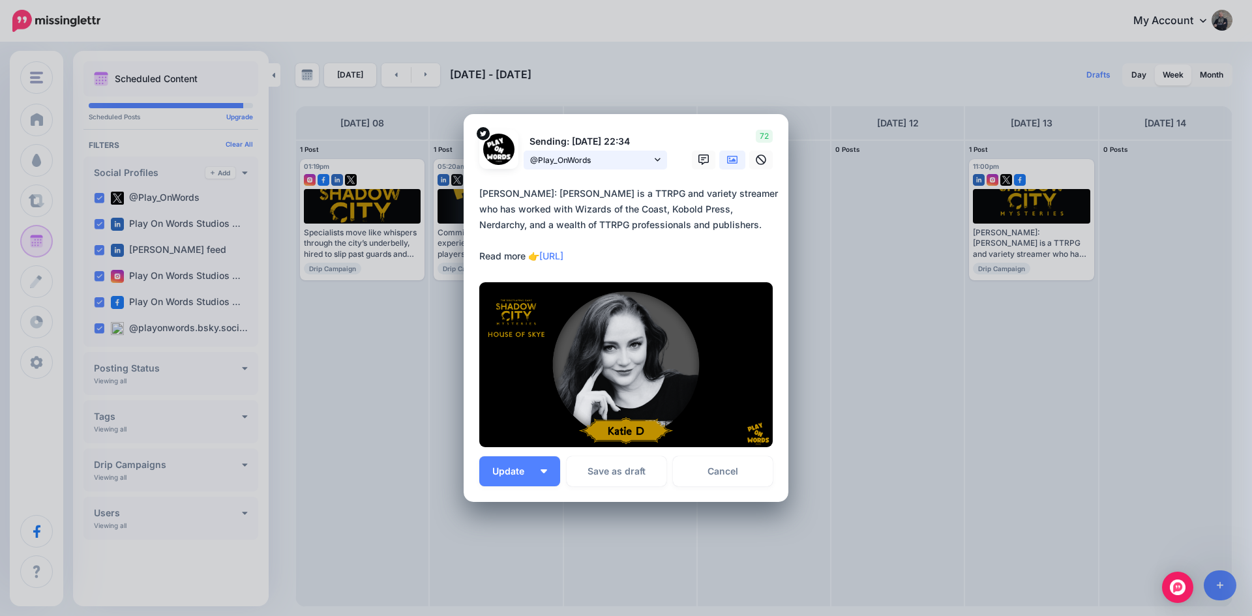
click at [555, 156] on span "@Play_OnWords" at bounding box center [590, 160] width 121 height 14
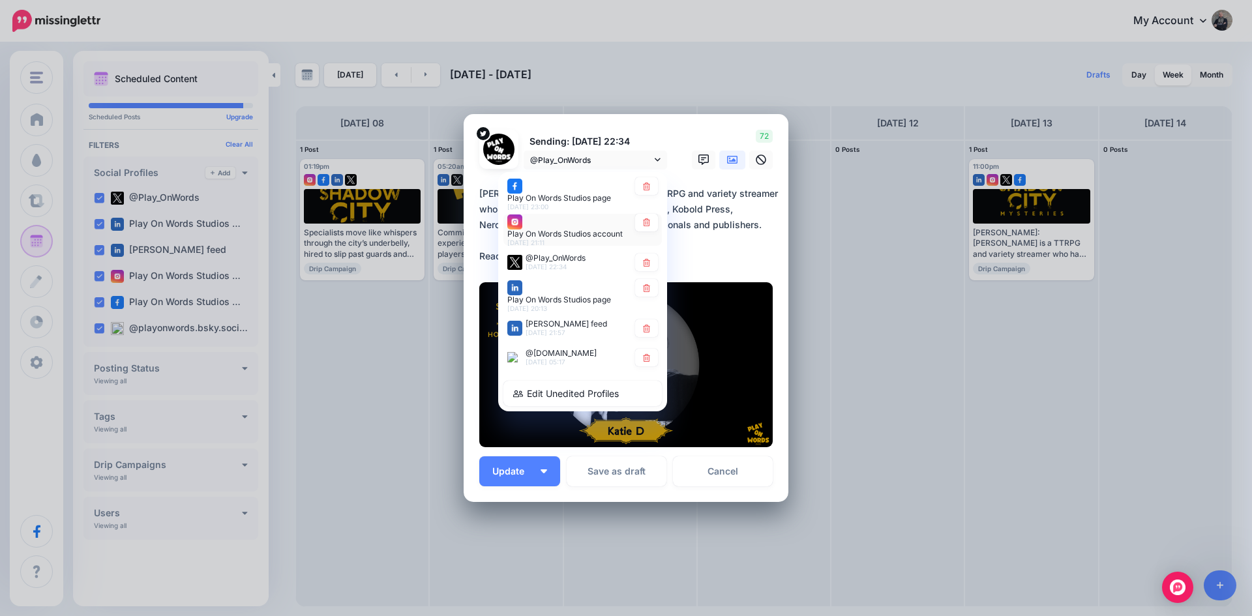
click at [531, 229] on span "Play On Words Studios account" at bounding box center [564, 234] width 115 height 10
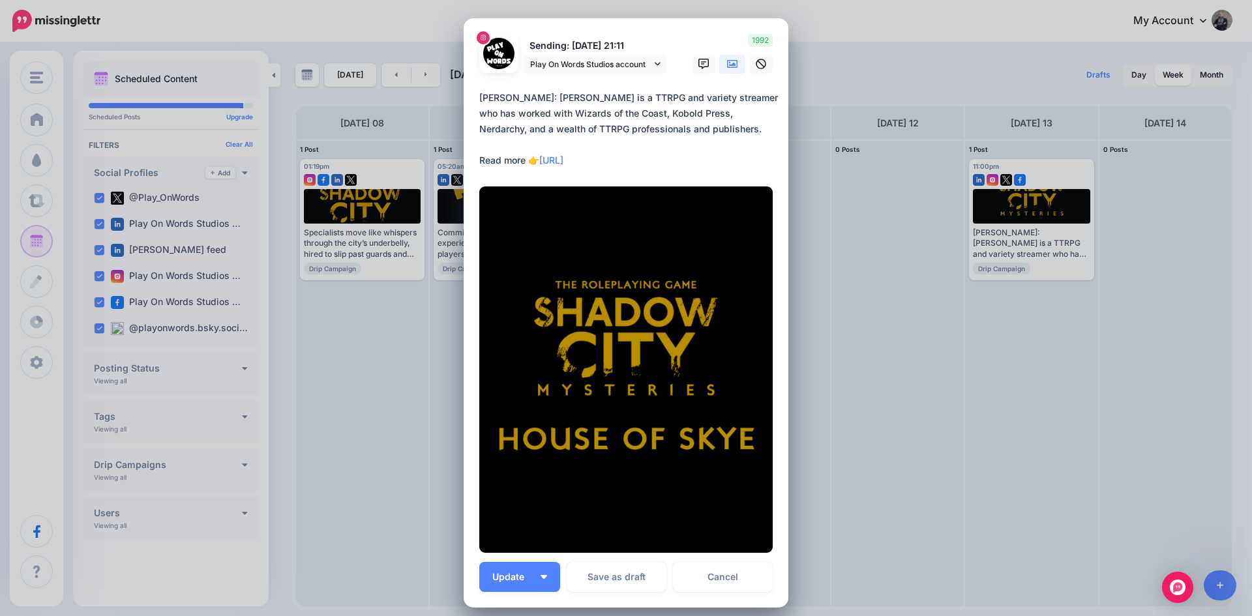
click at [729, 62] on icon at bounding box center [732, 64] width 10 height 10
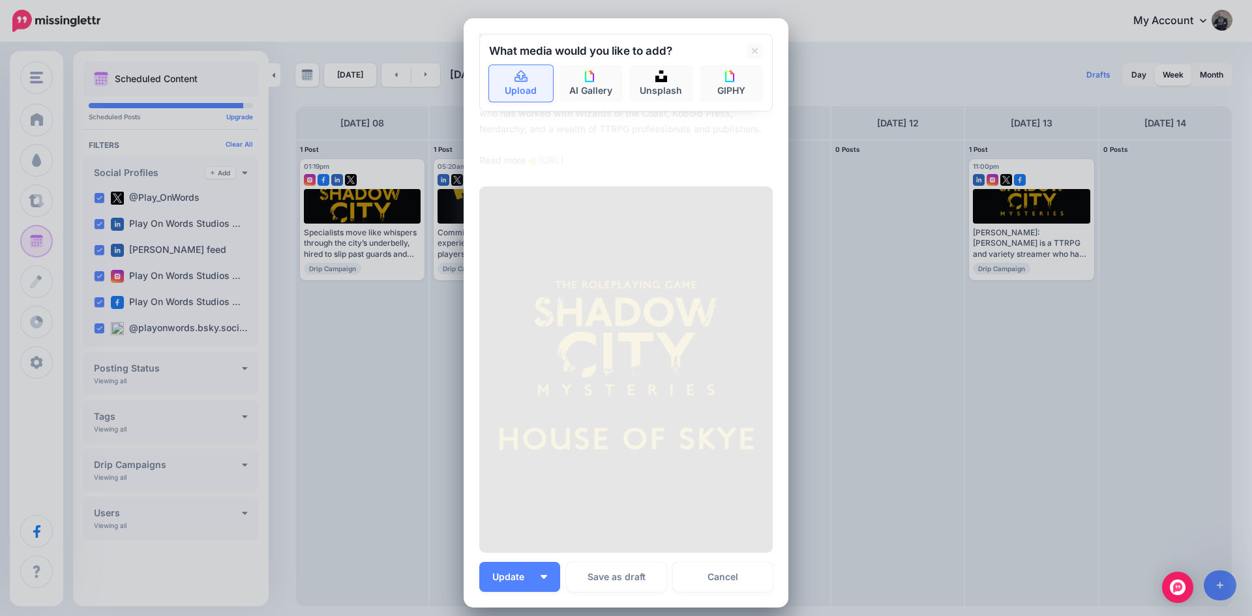
click at [530, 81] on link "Upload" at bounding box center [521, 83] width 64 height 37
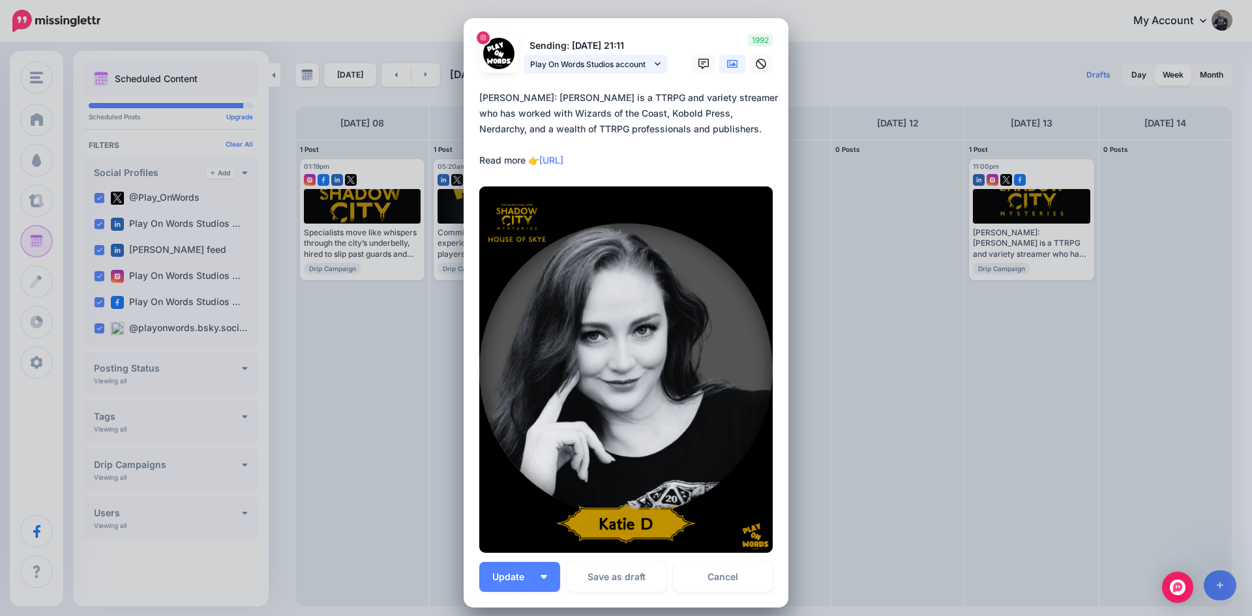
click at [584, 66] on span "Play On Words Studios account" at bounding box center [590, 64] width 121 height 14
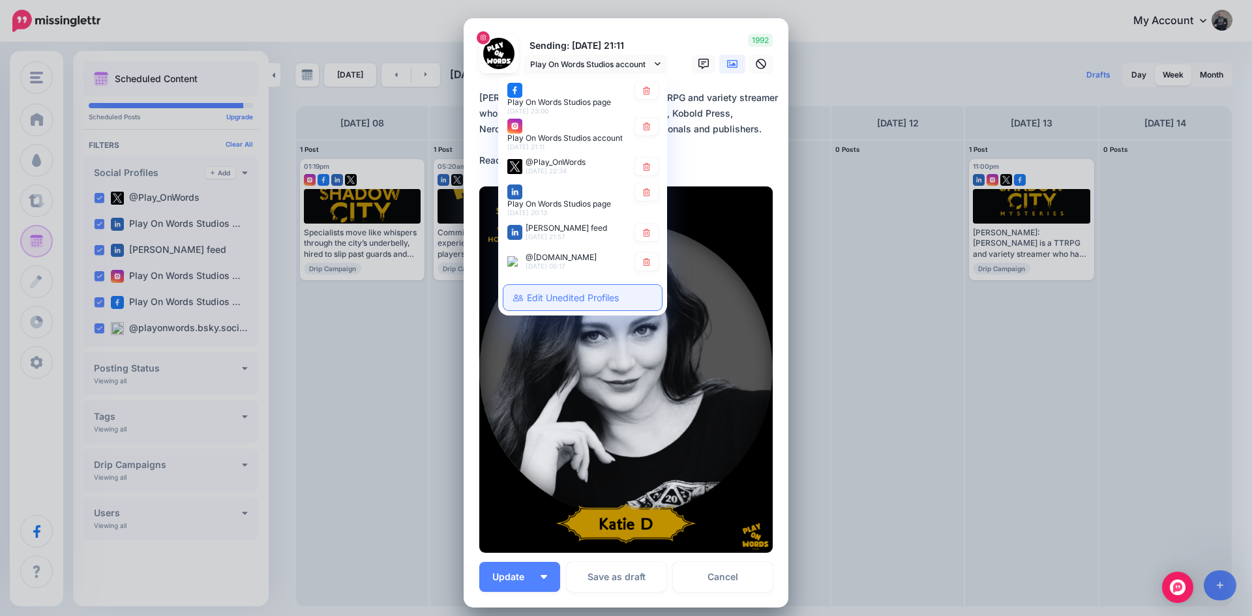
click at [576, 295] on link "Edit Unedited Profiles" at bounding box center [582, 297] width 158 height 25
type textarea "**********"
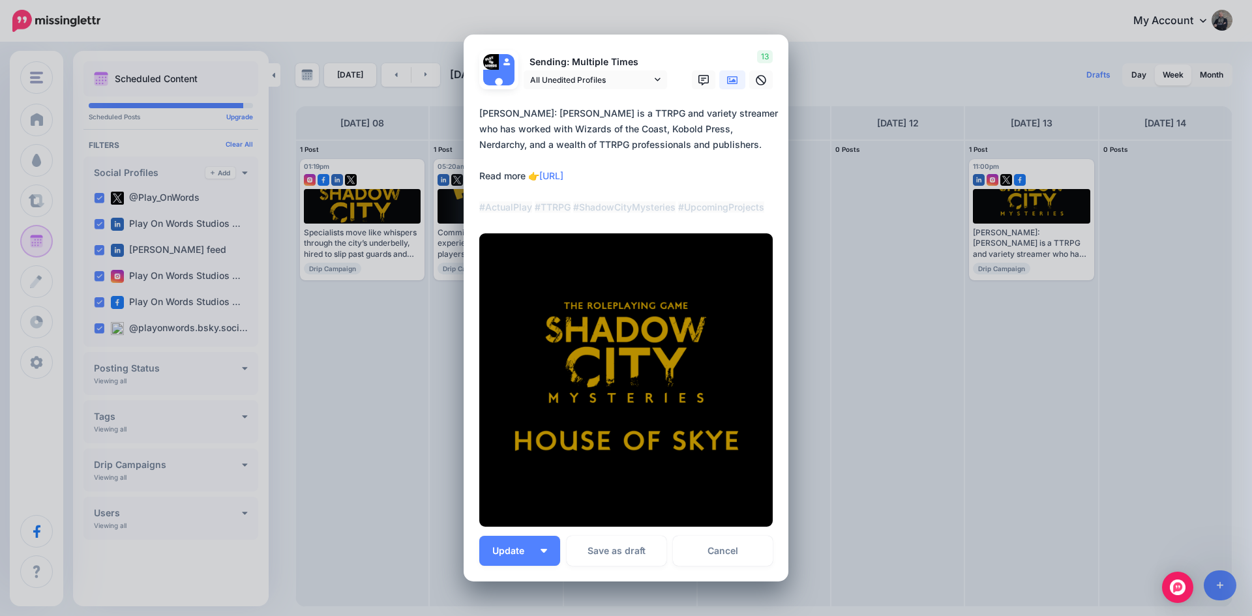
click at [727, 80] on icon at bounding box center [732, 80] width 10 height 10
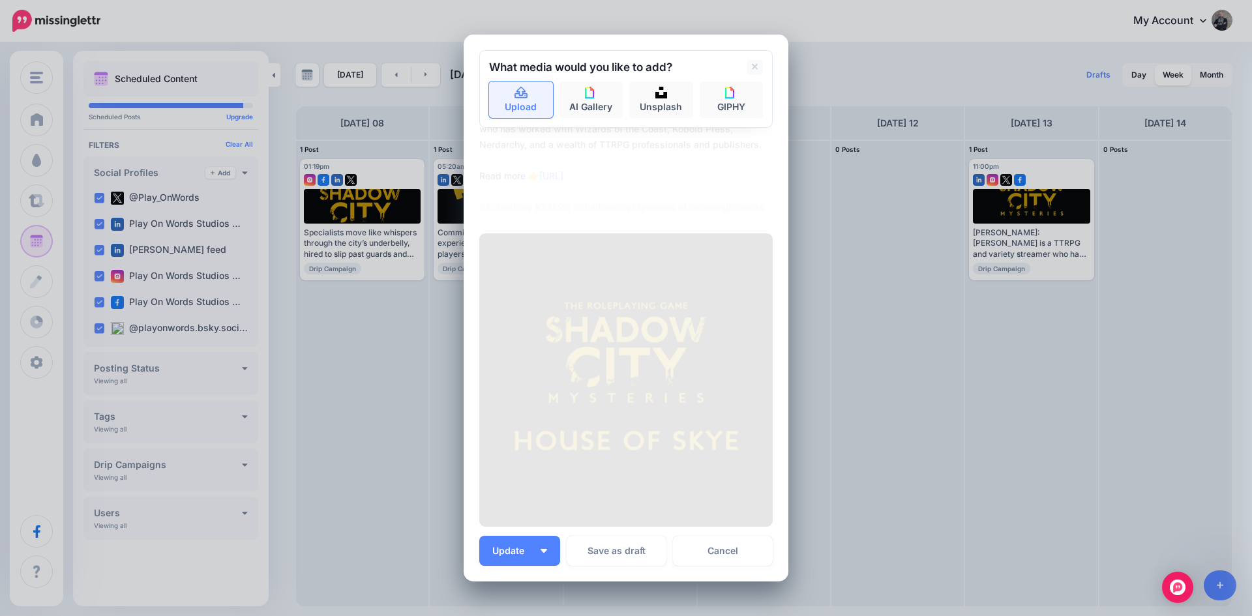
click at [515, 92] on icon at bounding box center [521, 93] width 15 height 12
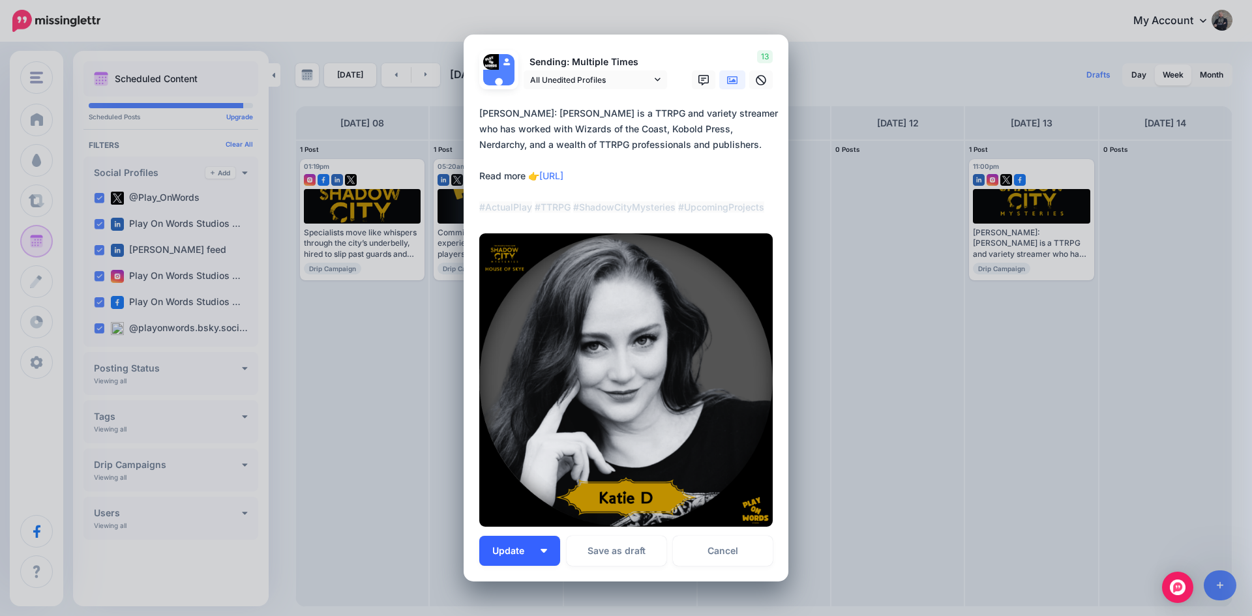
click at [510, 552] on span "Update" at bounding box center [513, 550] width 42 height 9
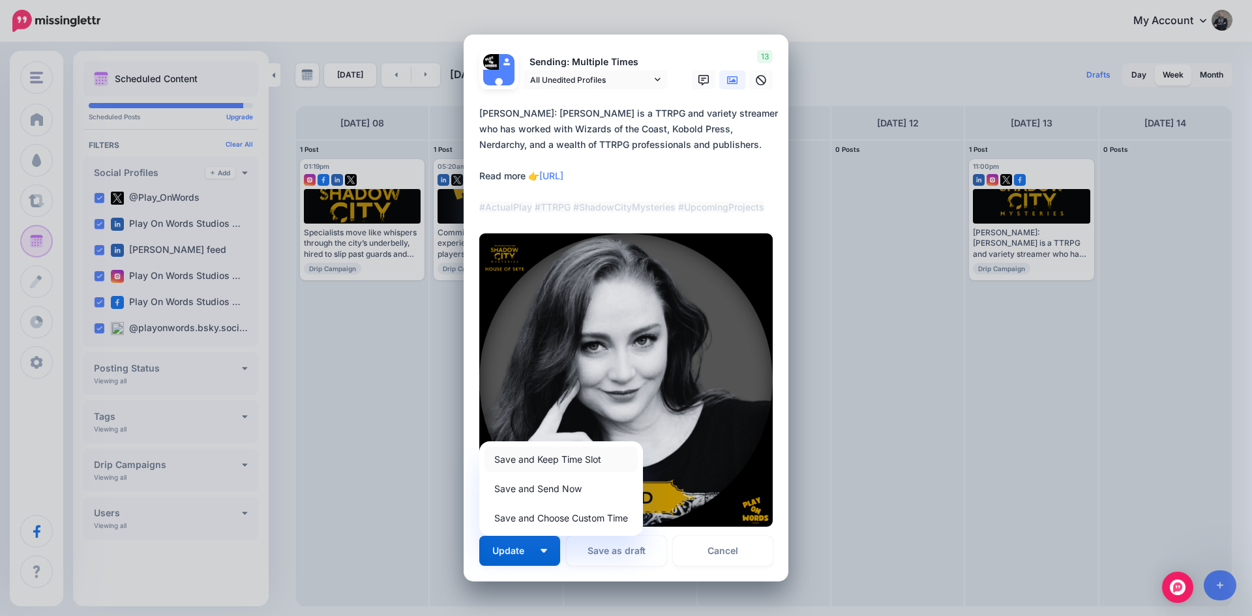
click at [526, 462] on link "Save and Keep Time Slot" at bounding box center [560, 459] width 153 height 25
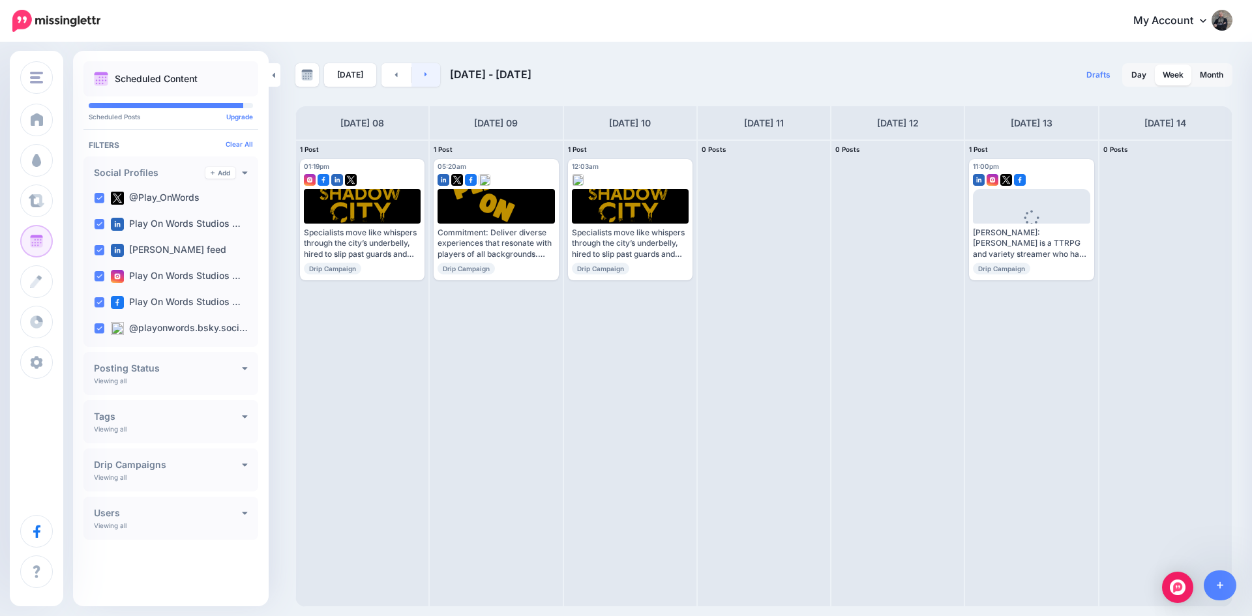
click at [429, 80] on link at bounding box center [425, 74] width 29 height 23
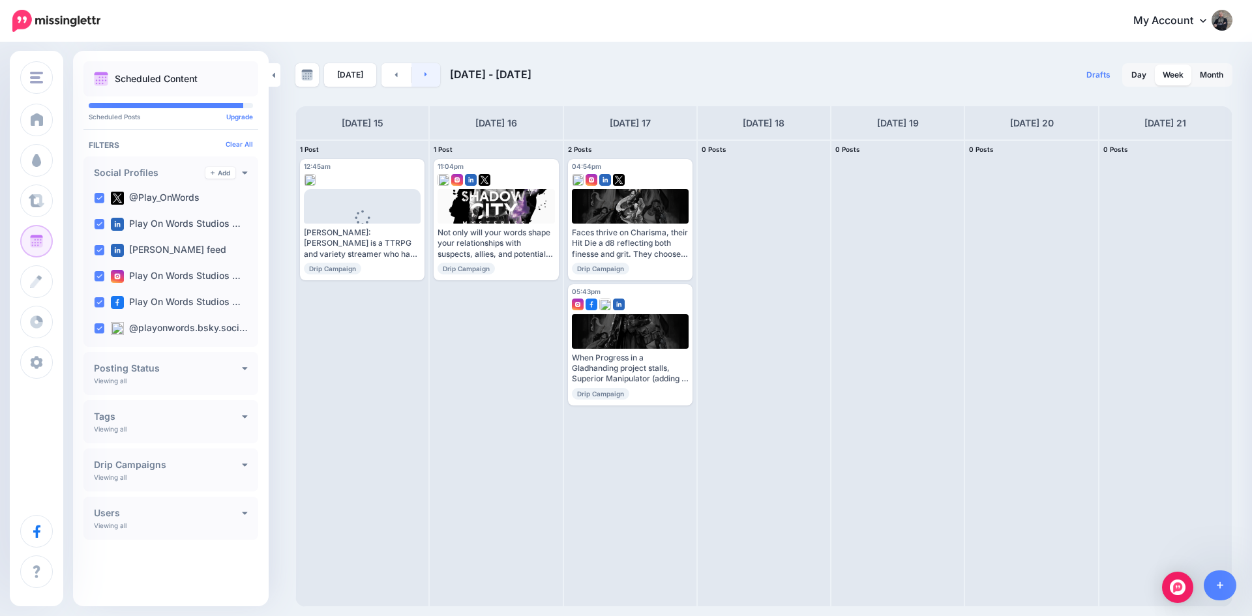
click at [429, 80] on link at bounding box center [425, 74] width 29 height 23
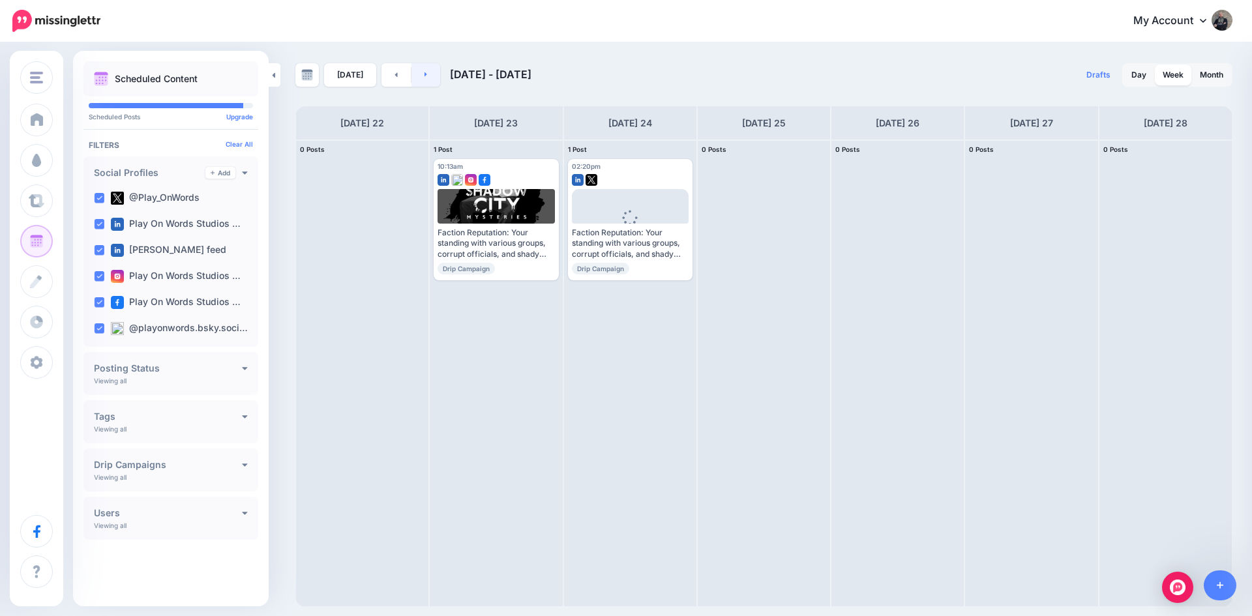
click at [429, 80] on link at bounding box center [425, 74] width 29 height 23
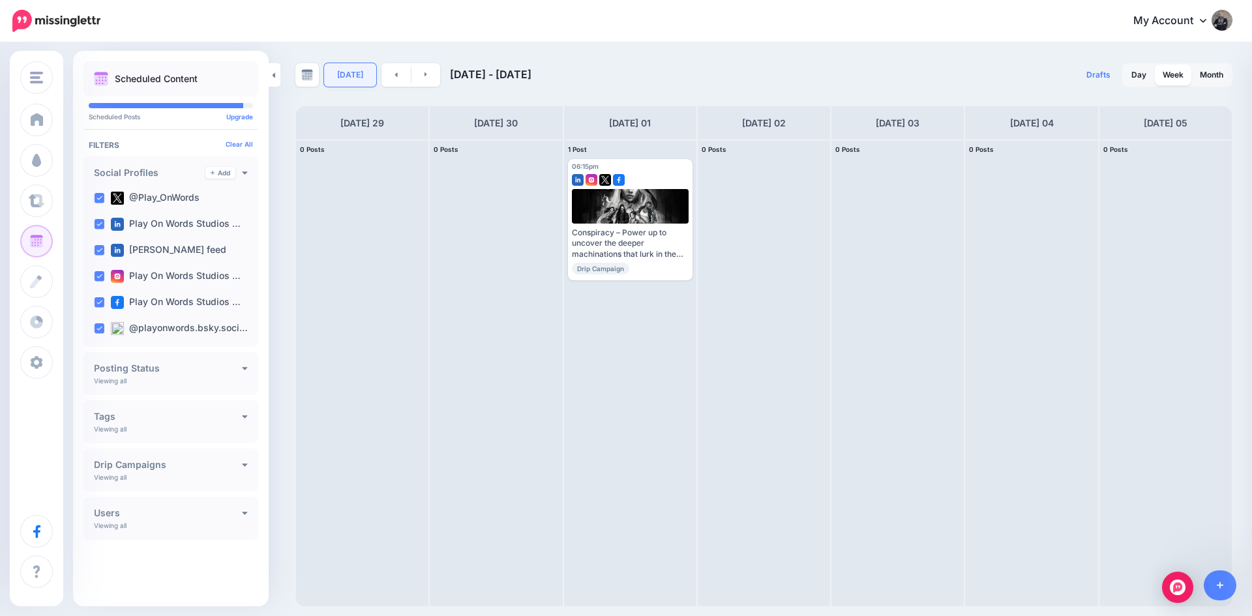
click at [344, 81] on link "[DATE]" at bounding box center [350, 74] width 52 height 23
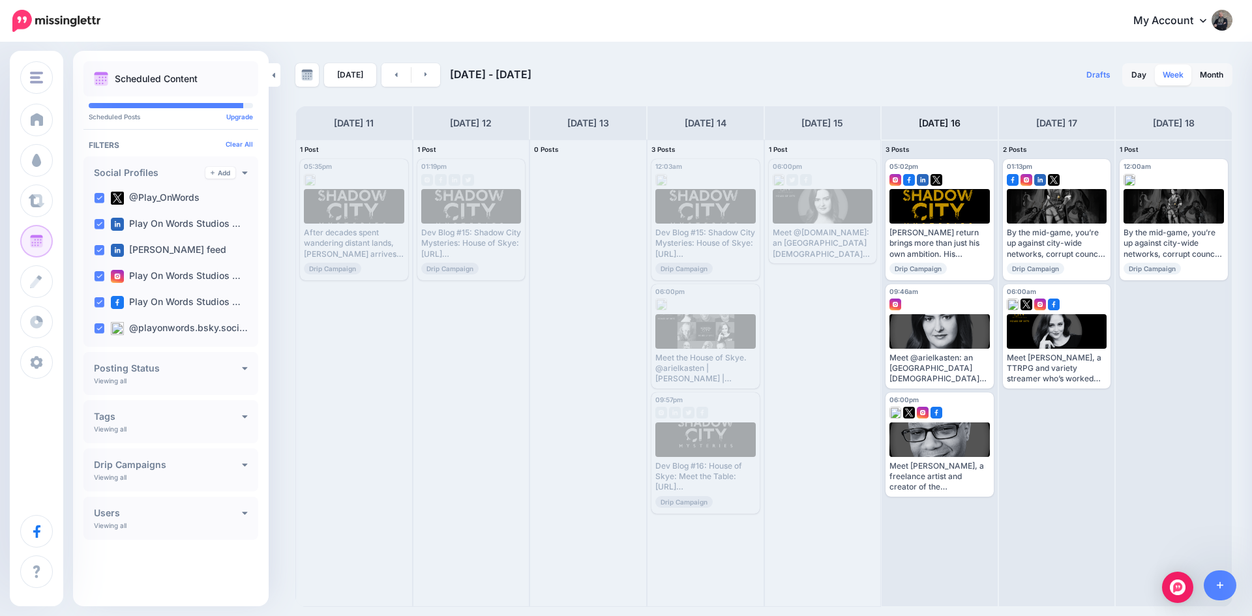
click at [1173, 77] on link "Week" at bounding box center [1172, 75] width 37 height 21
click at [431, 77] on link at bounding box center [425, 74] width 29 height 23
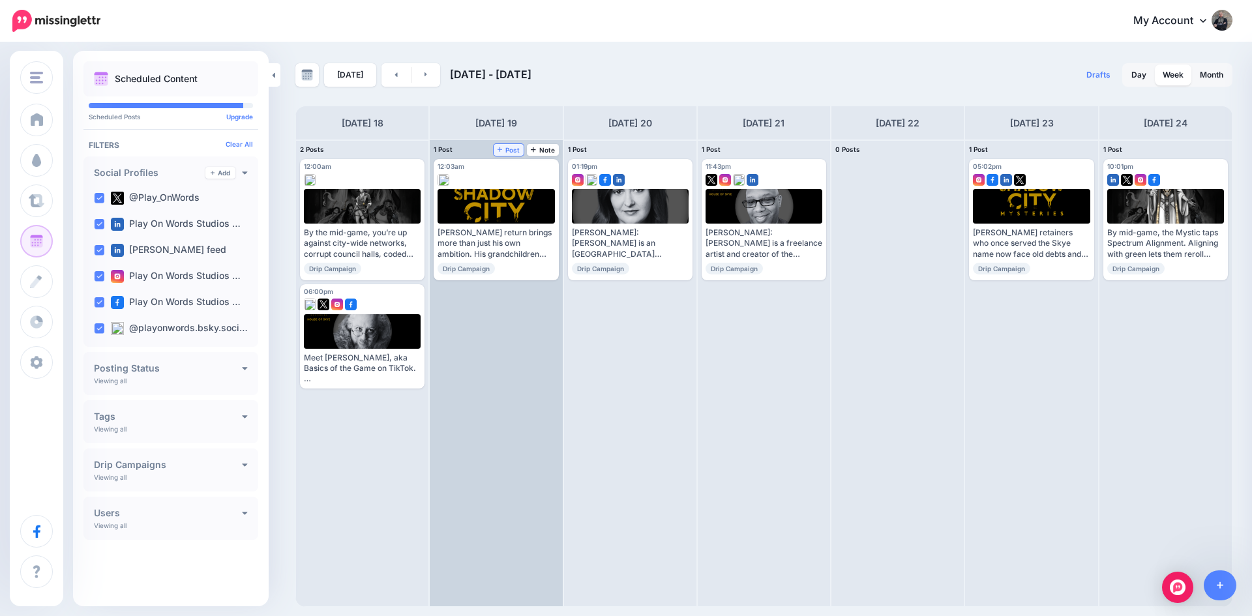
click at [505, 151] on span "Post" at bounding box center [508, 150] width 23 height 7
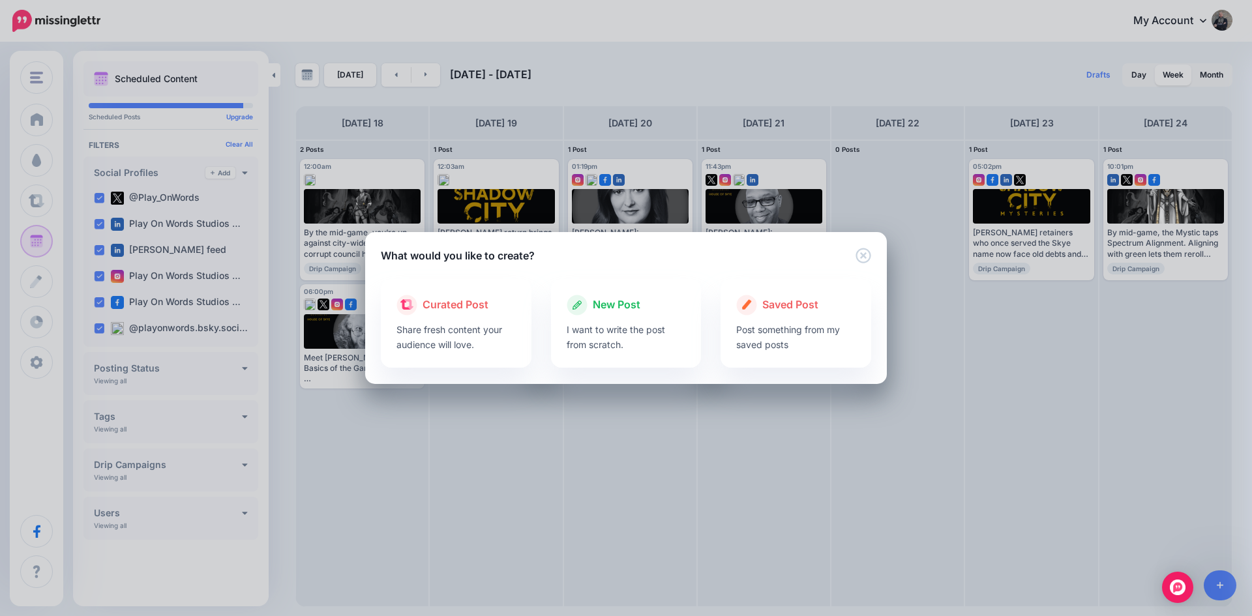
click at [593, 301] on span "New Post" at bounding box center [617, 305] width 48 height 17
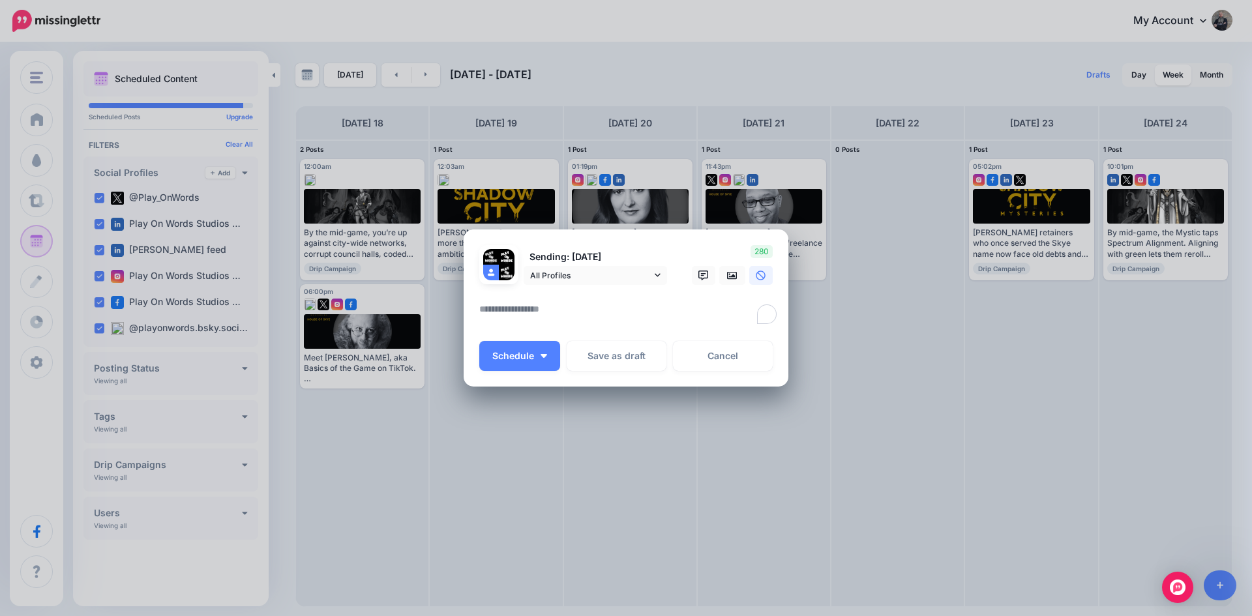
click at [530, 306] on textarea "To enrich screen reader interactions, please activate Accessibility in Grammarl…" at bounding box center [629, 313] width 300 height 25
paste textarea "**********"
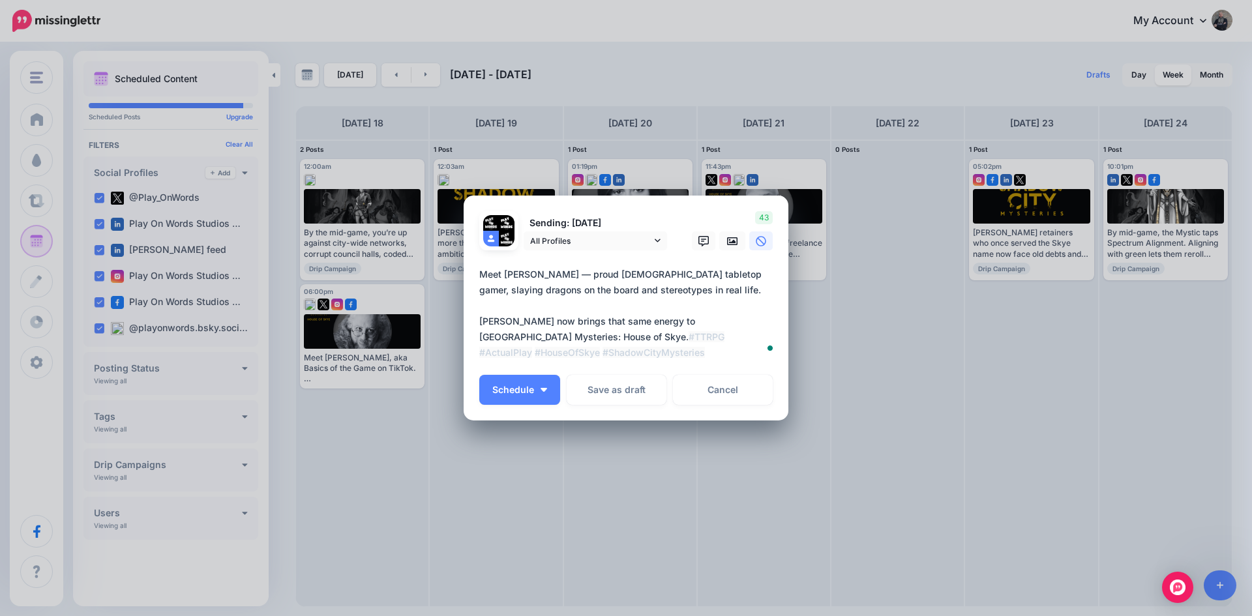
drag, startPoint x: 548, startPoint y: 272, endPoint x: 560, endPoint y: 275, distance: 12.8
click at [560, 275] on textarea "**********" at bounding box center [629, 314] width 300 height 94
type textarea "**********"
click at [724, 242] on link at bounding box center [732, 240] width 26 height 19
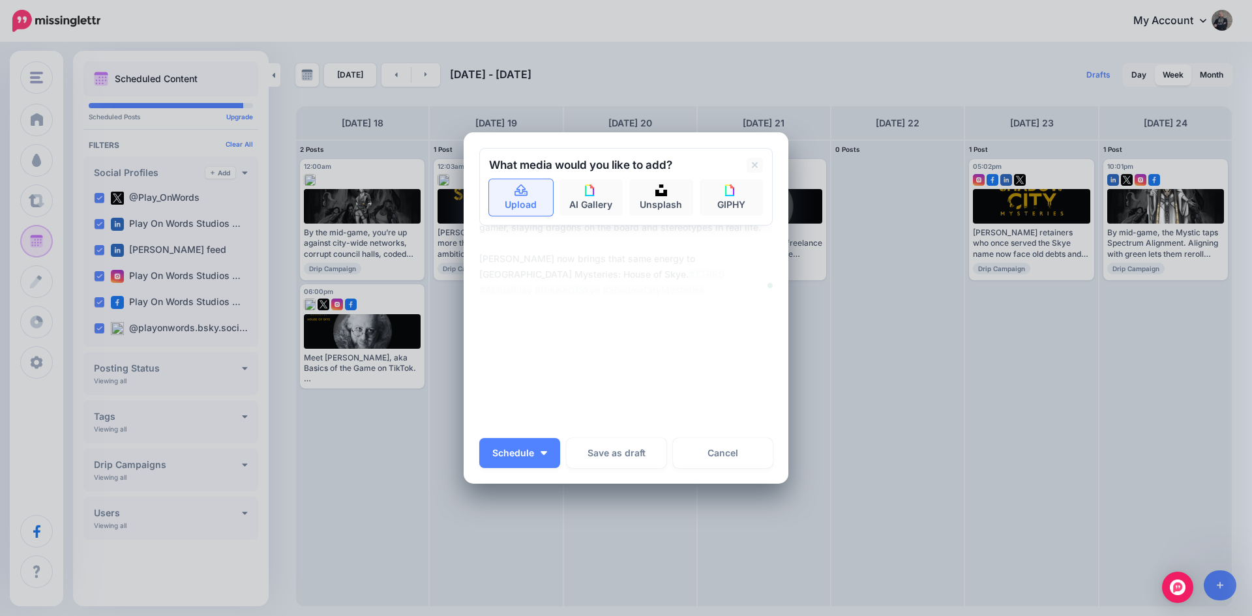
click at [523, 199] on link "Upload" at bounding box center [521, 197] width 64 height 37
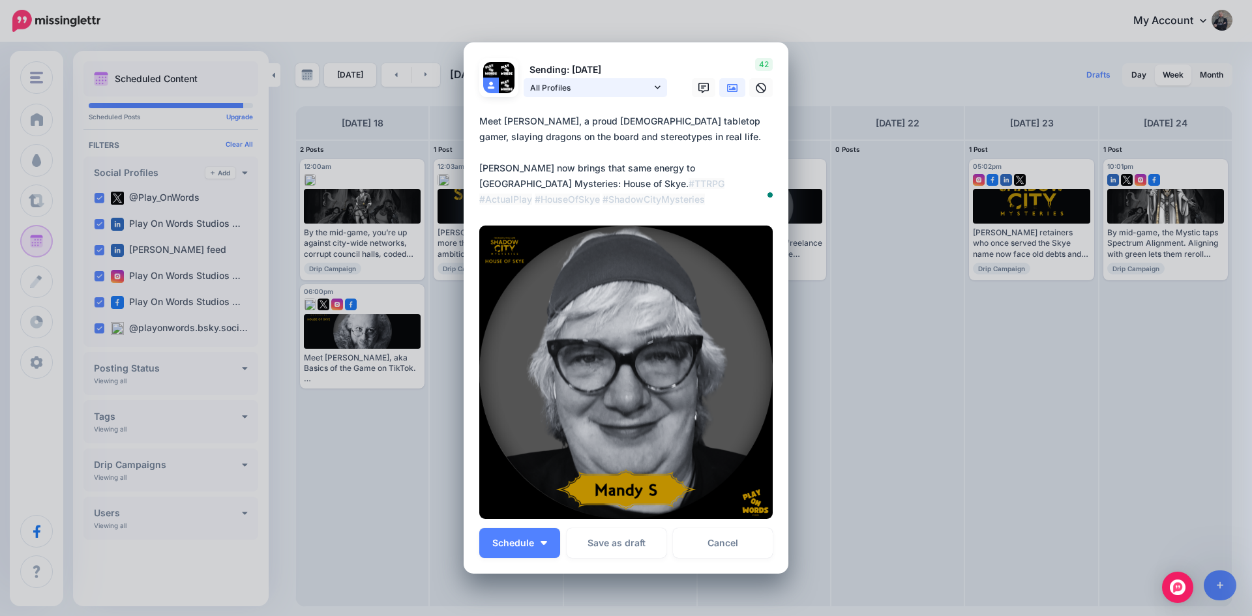
click at [568, 235] on img at bounding box center [625, 372] width 293 height 293
click at [538, 83] on span "All Profiles" at bounding box center [590, 88] width 121 height 14
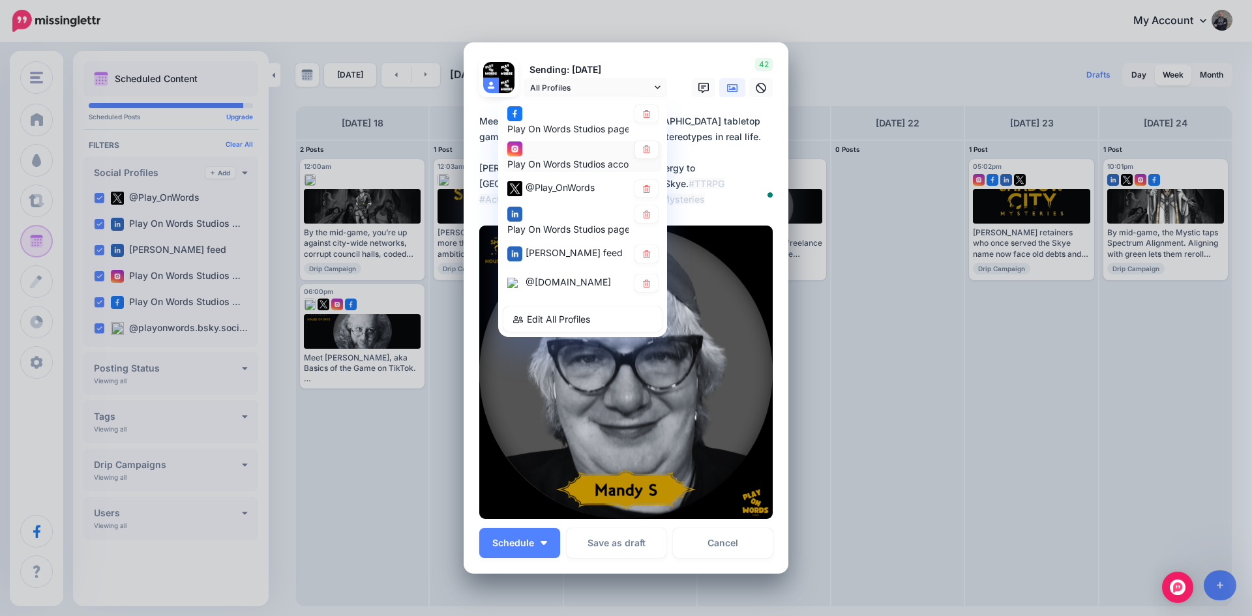
click at [534, 158] on div "Play On Words Studios account" at bounding box center [574, 165] width 135 height 16
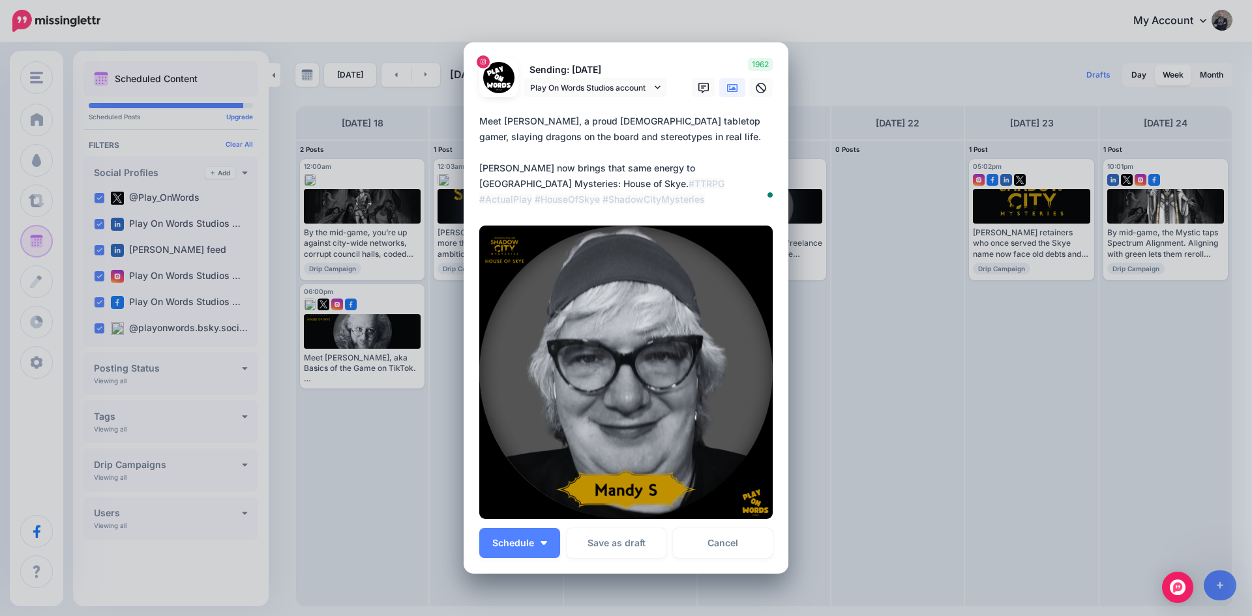
click at [727, 90] on icon at bounding box center [732, 88] width 10 height 8
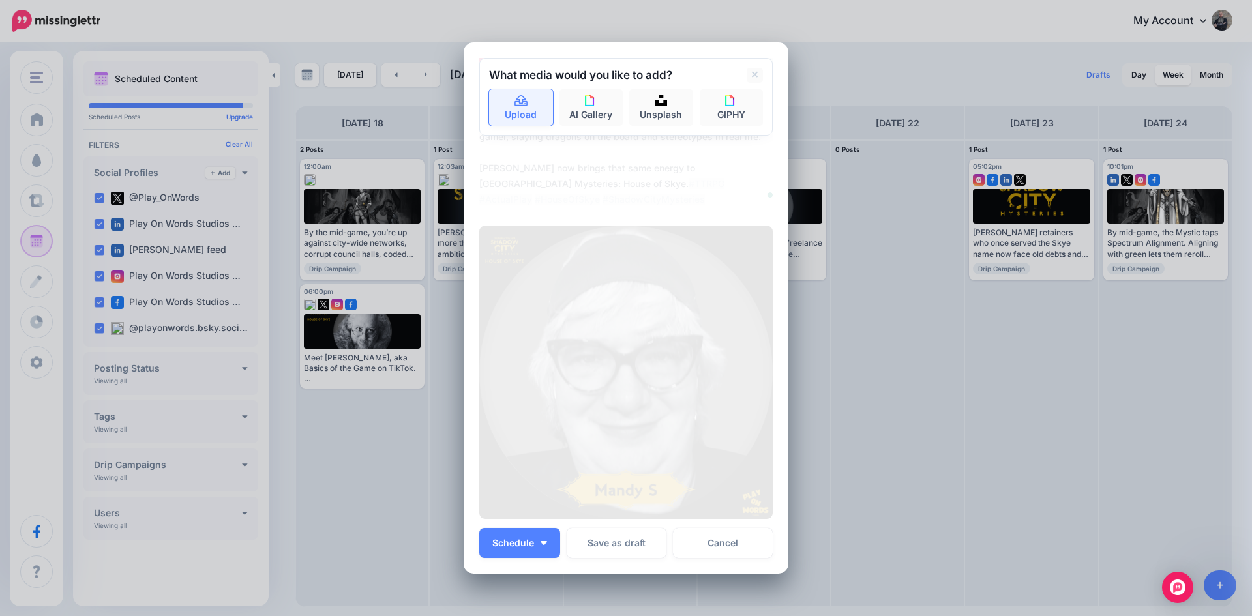
click at [516, 110] on link "Upload" at bounding box center [521, 107] width 64 height 37
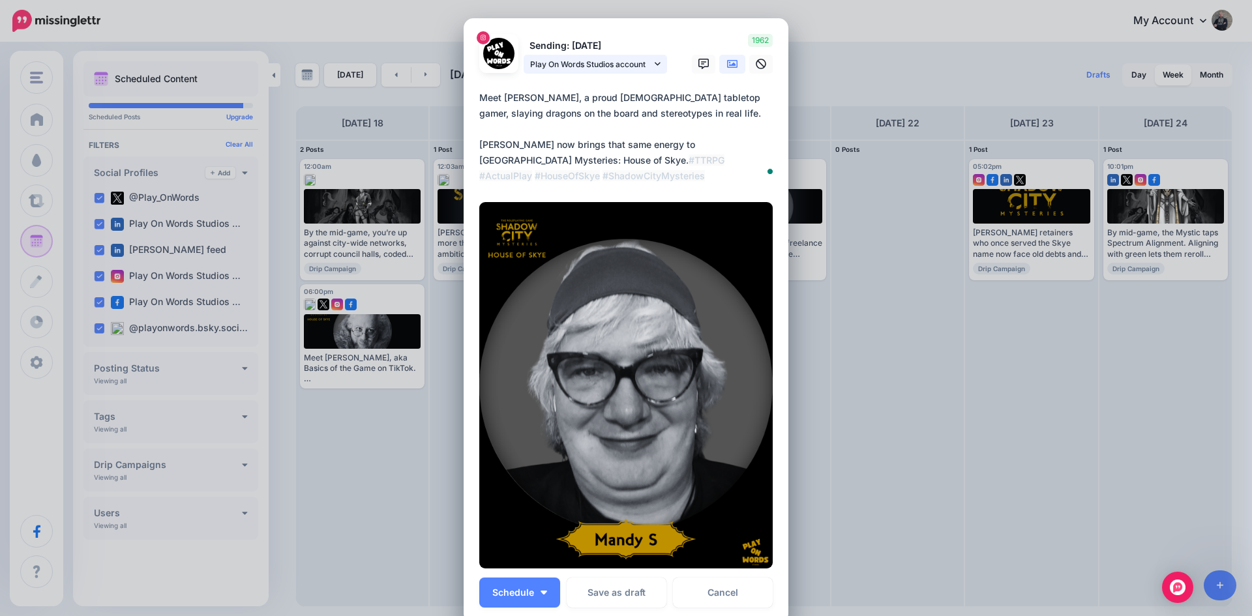
click at [590, 67] on span "Play On Words Studios account" at bounding box center [590, 64] width 121 height 14
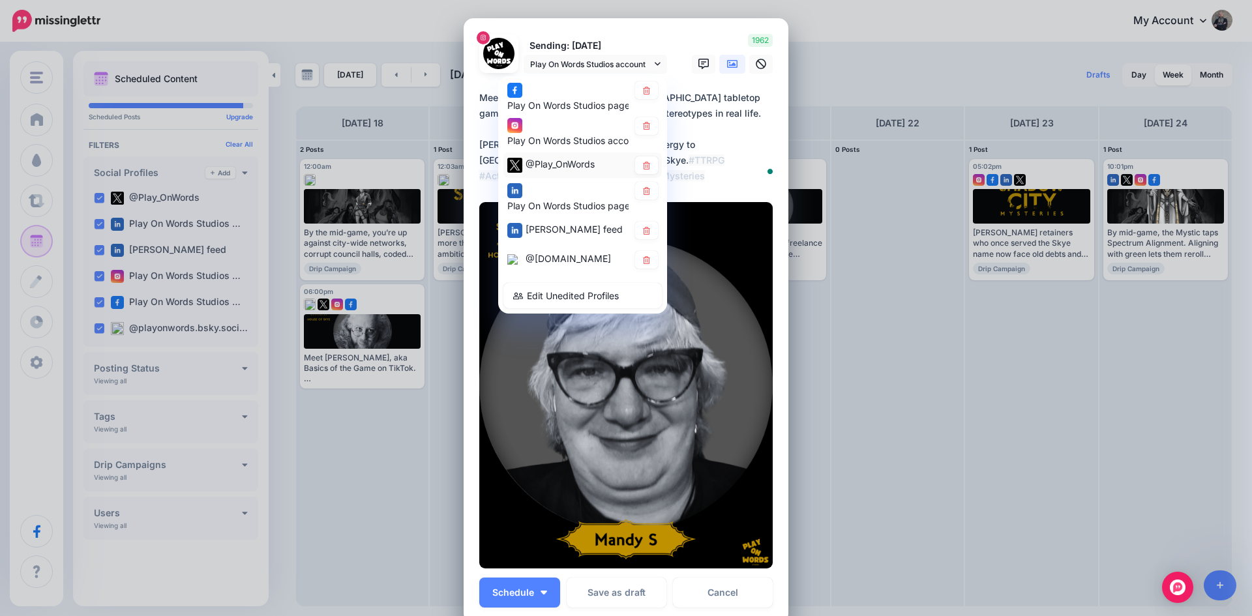
click at [563, 166] on span "@Play_OnWords" at bounding box center [559, 163] width 69 height 11
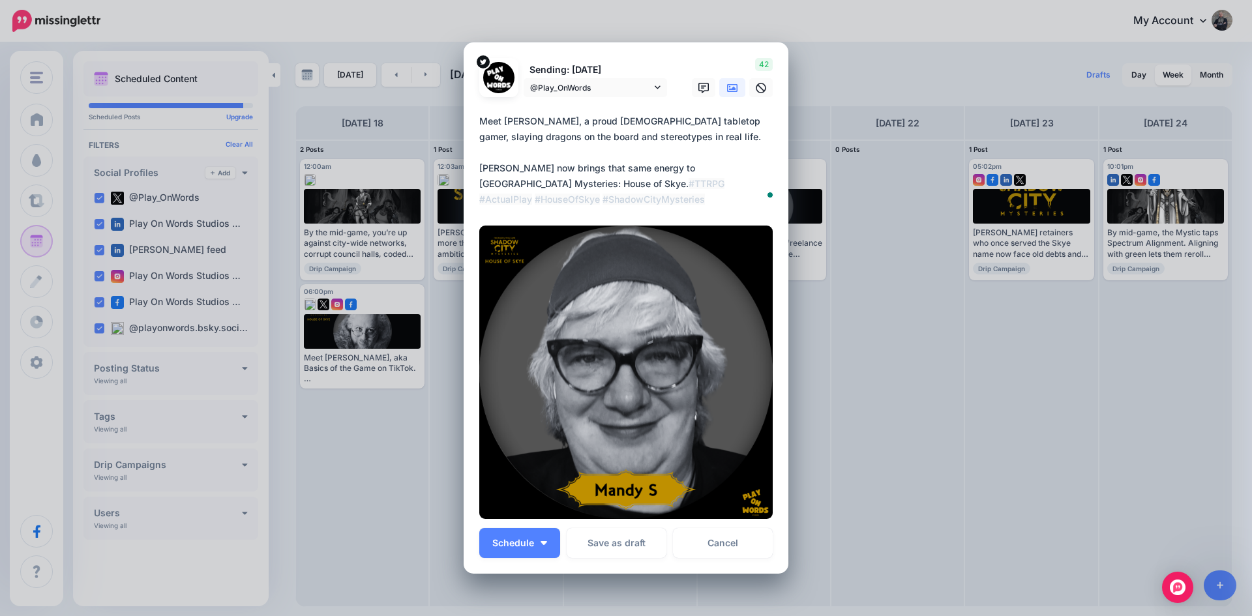
click at [727, 89] on icon at bounding box center [732, 88] width 10 height 8
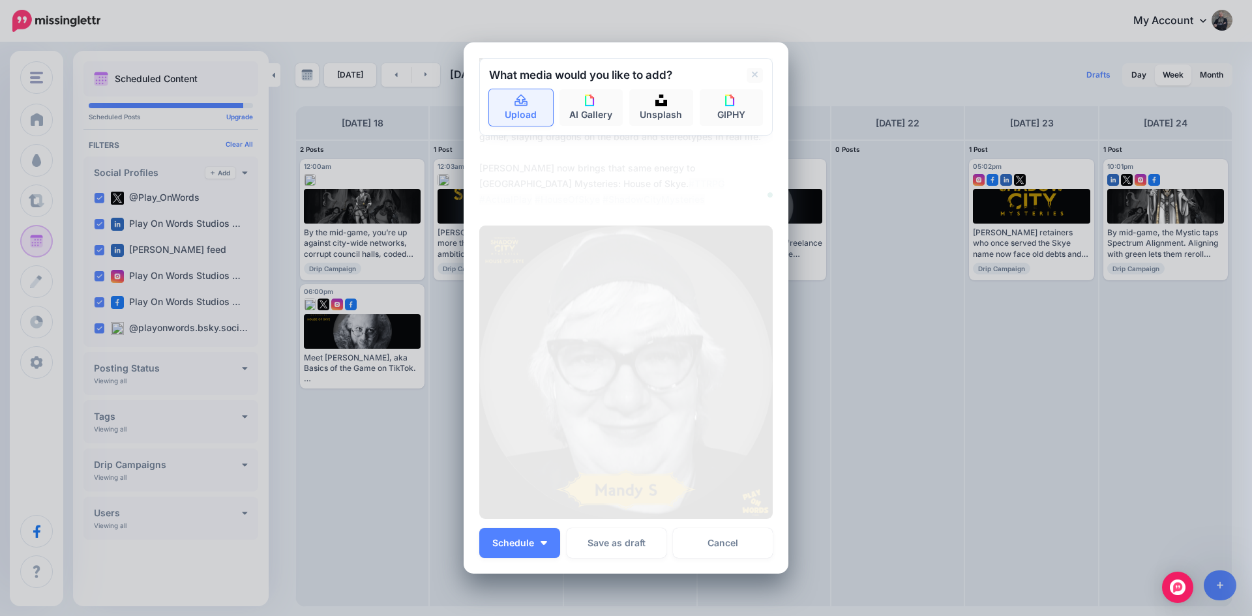
click at [516, 115] on link "Upload" at bounding box center [521, 107] width 64 height 37
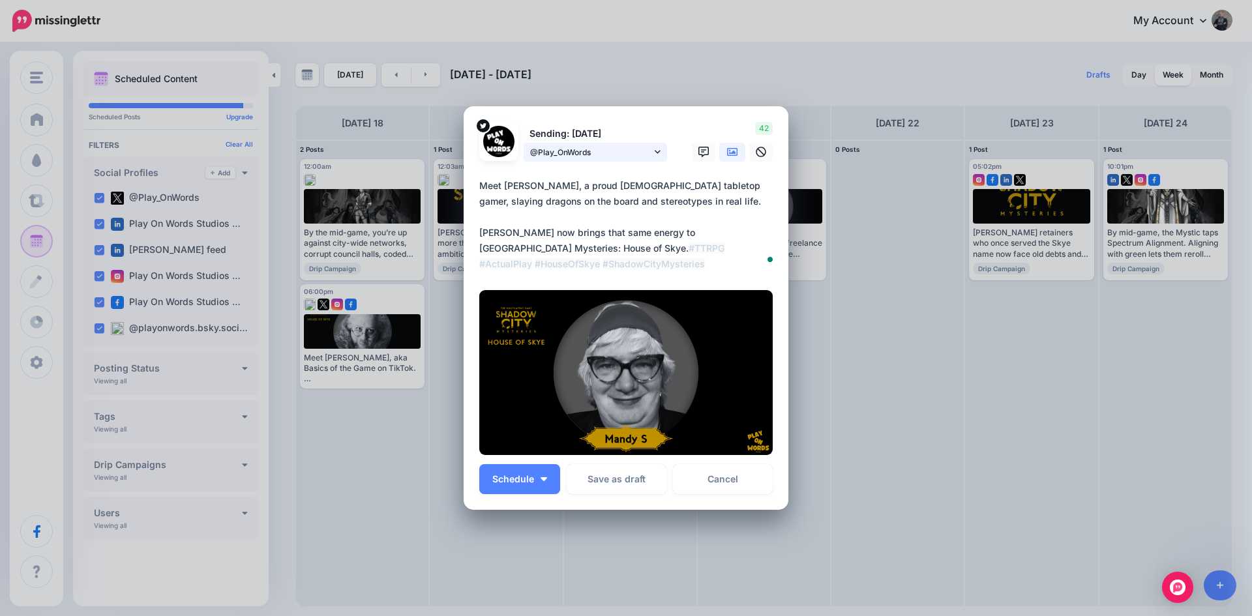
click at [566, 147] on span "@Play_OnWords" at bounding box center [590, 152] width 121 height 14
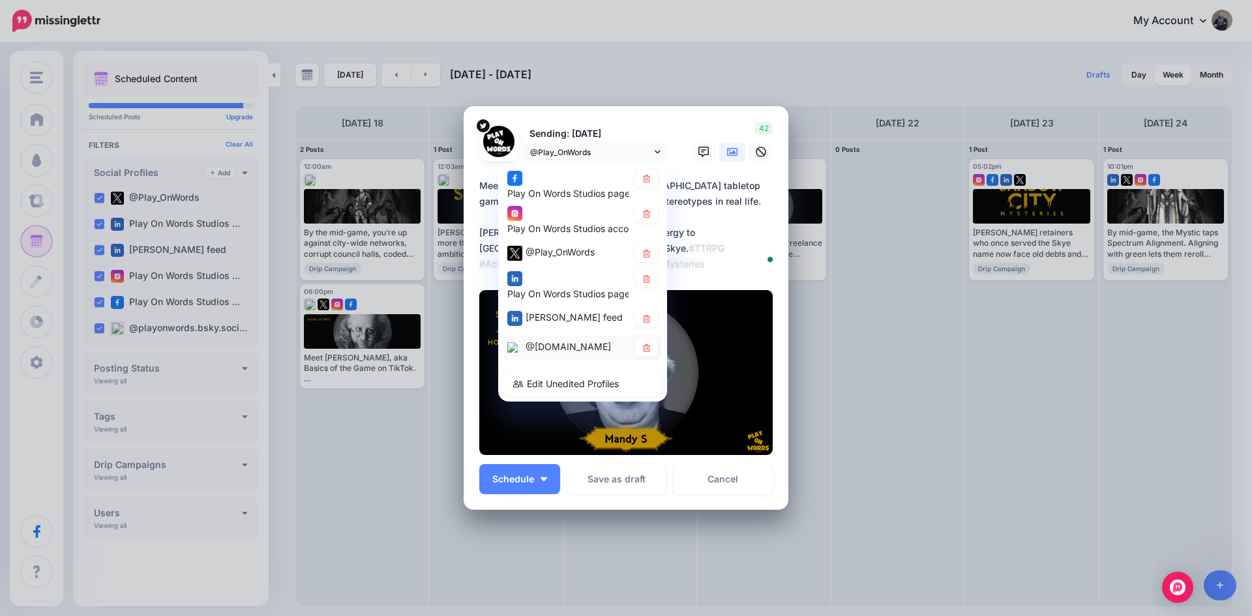
click at [544, 353] on div "@[DOMAIN_NAME]" at bounding box center [567, 347] width 121 height 16
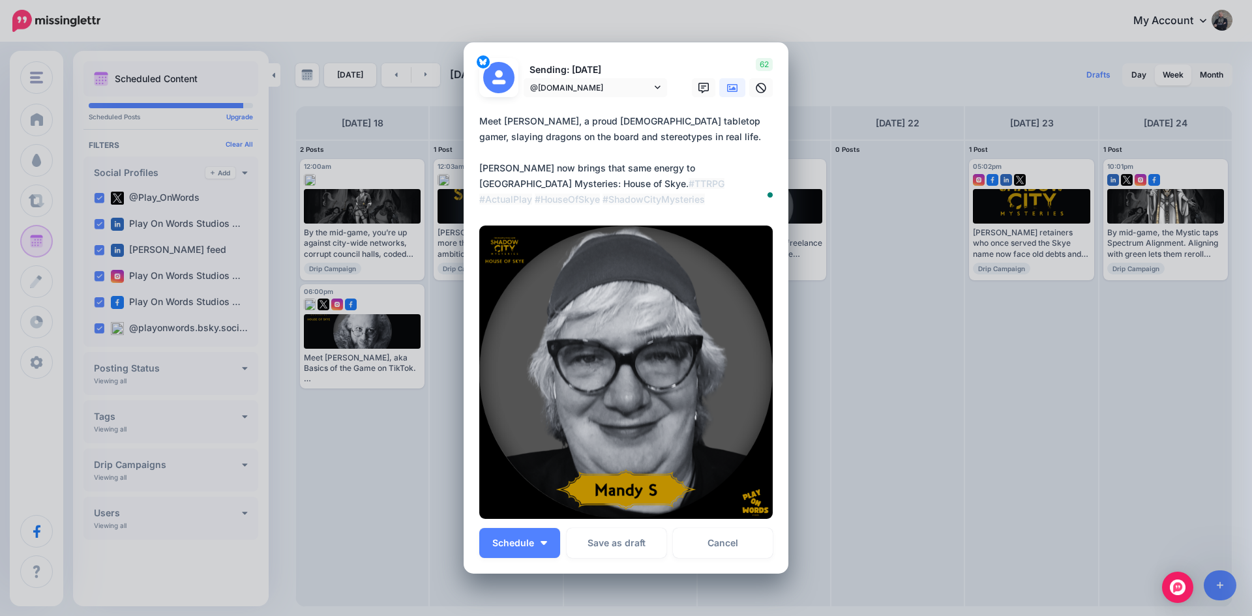
click at [727, 87] on icon at bounding box center [732, 88] width 10 height 8
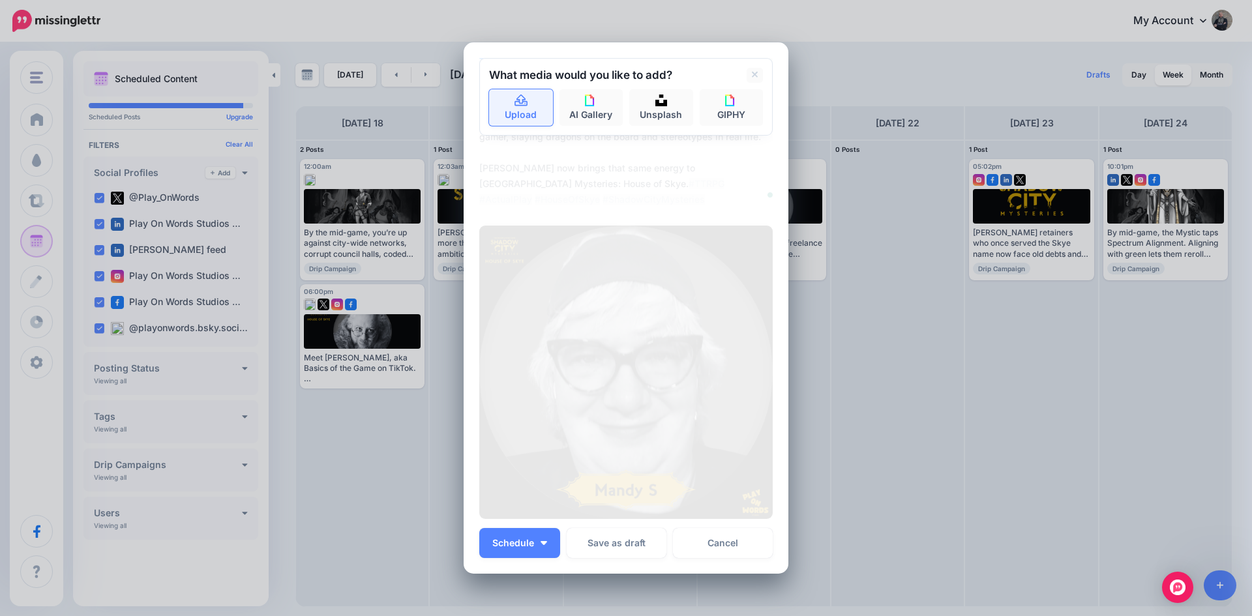
click at [493, 110] on link "Upload" at bounding box center [521, 107] width 64 height 37
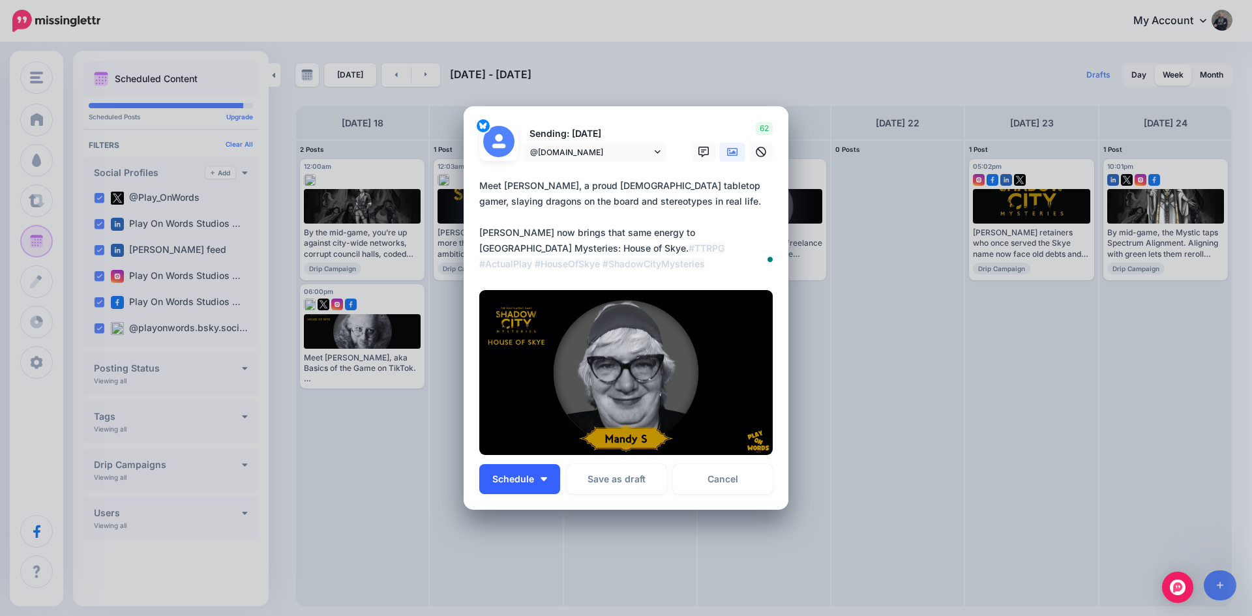
click at [521, 480] on span "Schedule" at bounding box center [513, 479] width 42 height 9
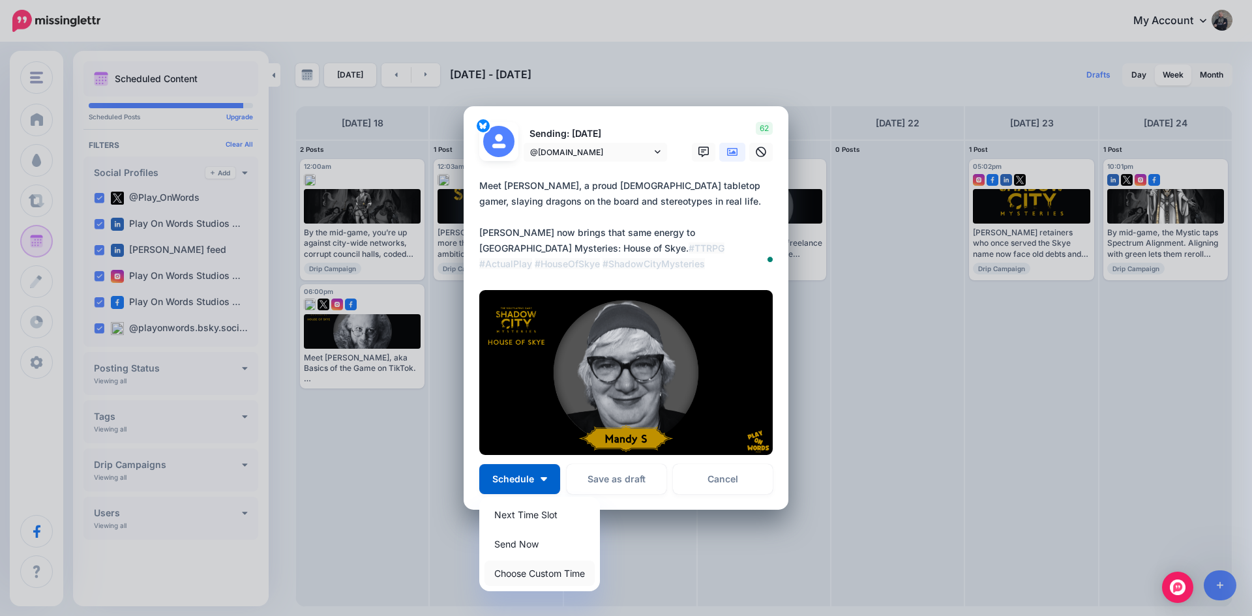
click at [521, 577] on link "Choose Custom Time" at bounding box center [539, 573] width 110 height 25
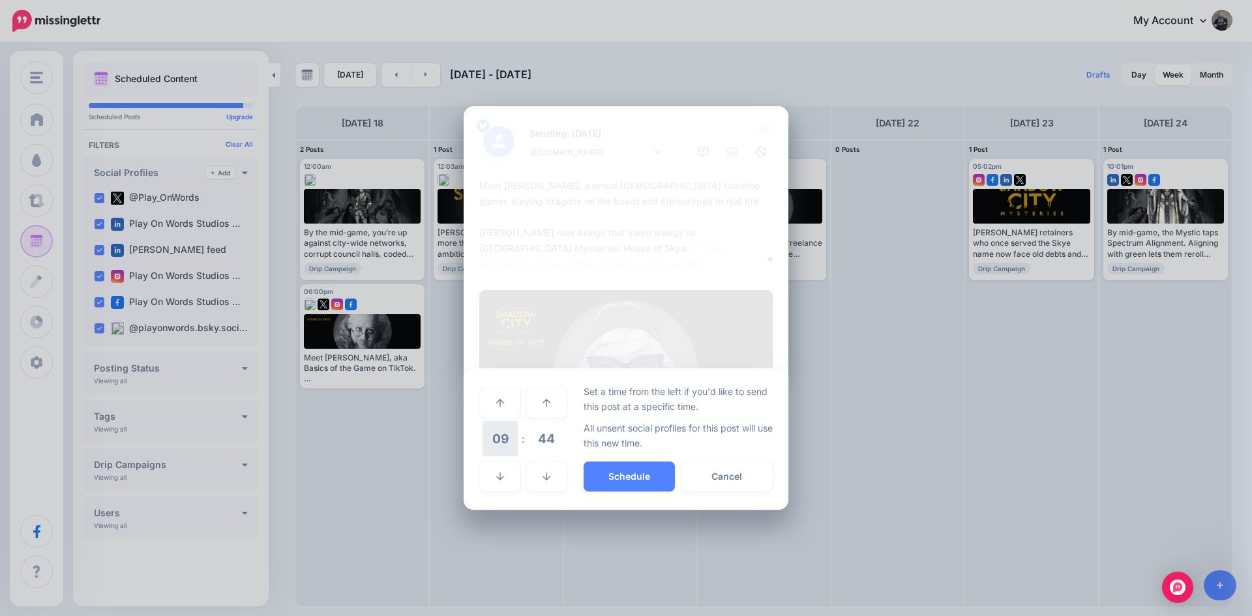
click at [494, 439] on span "09" at bounding box center [499, 438] width 35 height 35
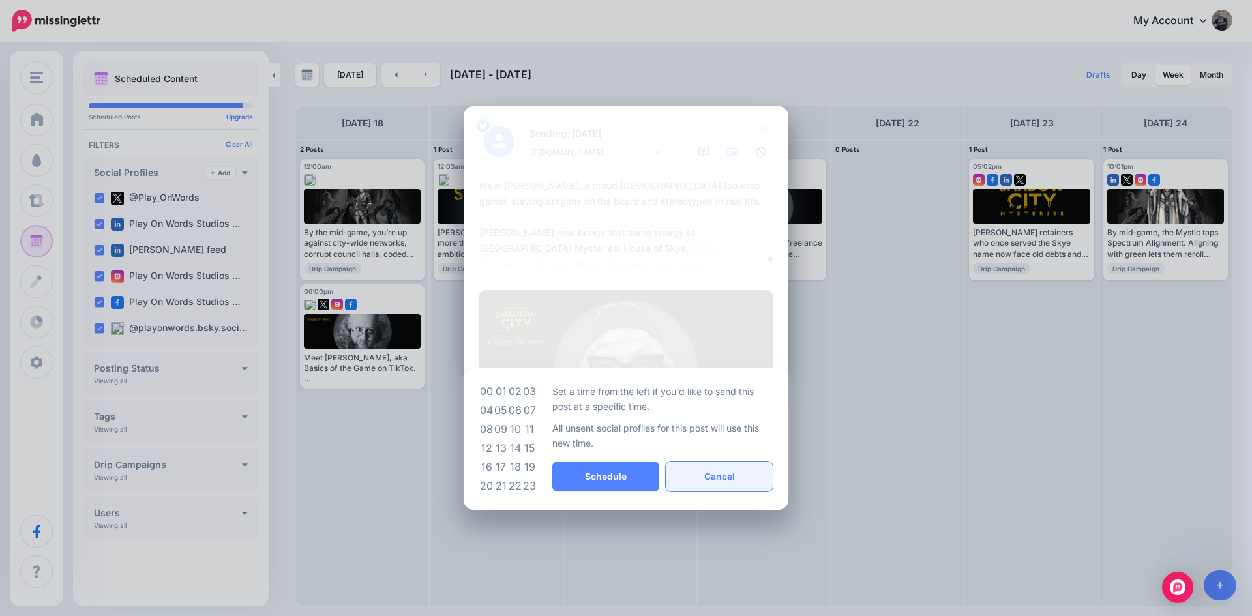
click at [696, 471] on button "Cancel" at bounding box center [719, 477] width 107 height 30
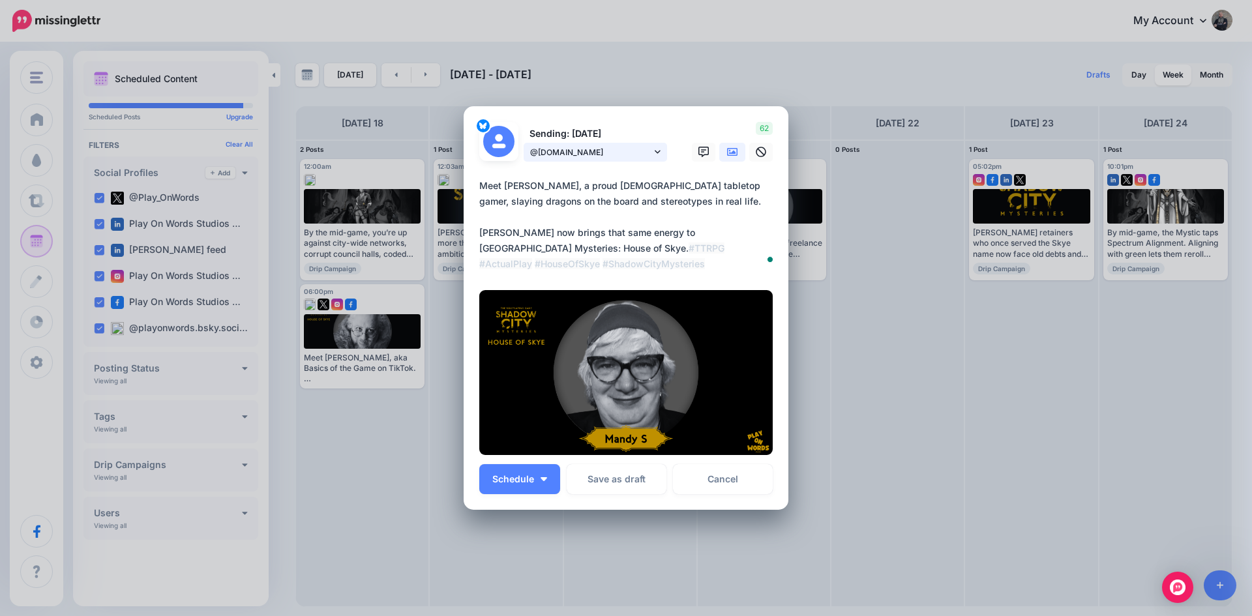
click at [606, 149] on span "@[DOMAIN_NAME]" at bounding box center [590, 152] width 121 height 14
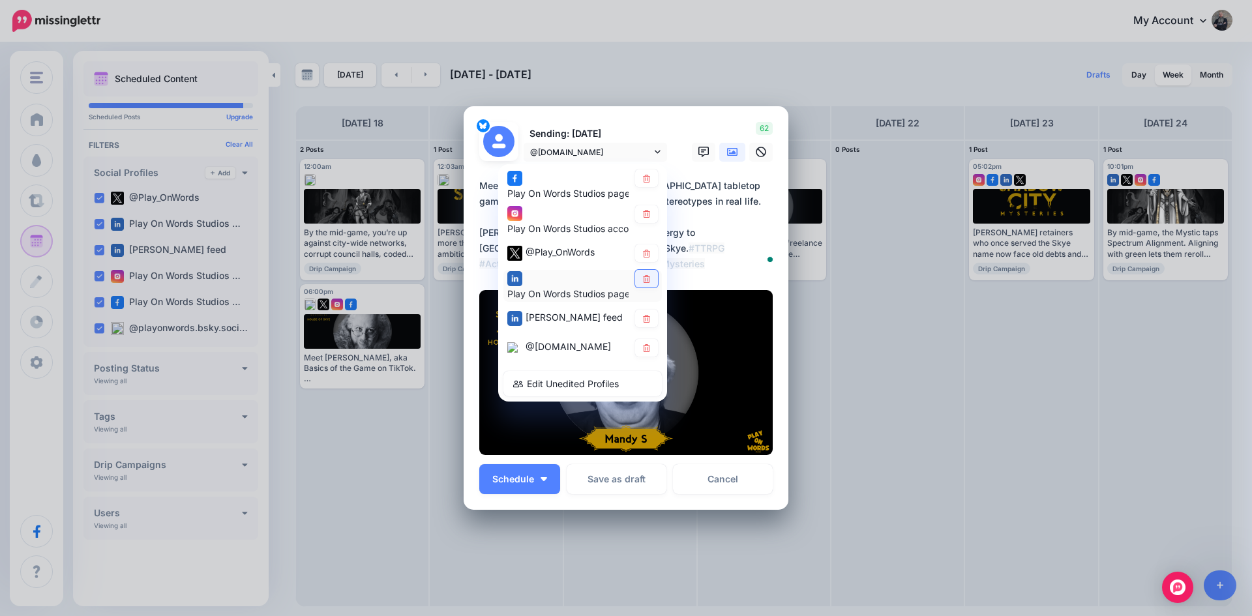
click at [643, 280] on icon at bounding box center [646, 279] width 7 height 8
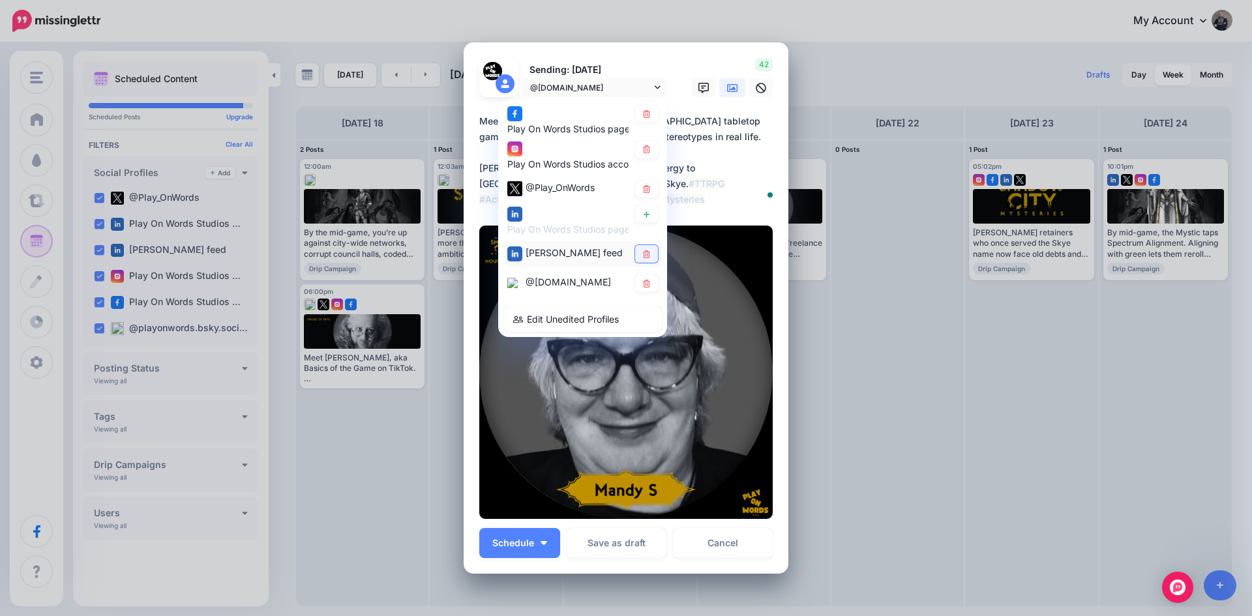
click at [641, 250] on icon at bounding box center [646, 254] width 10 height 8
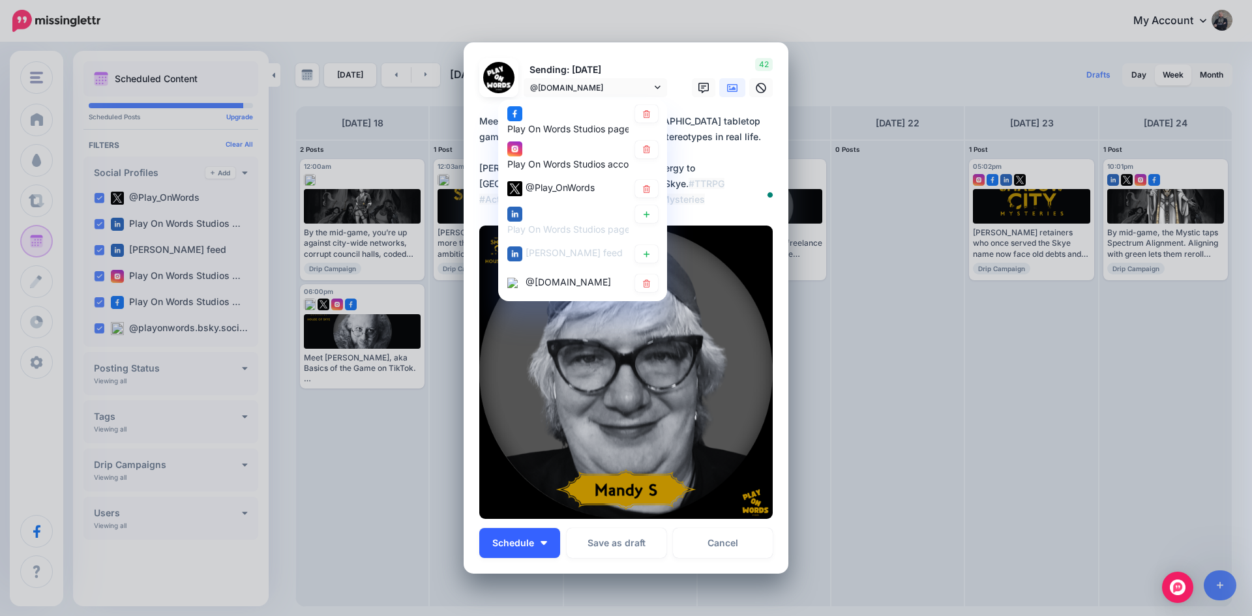
click at [503, 546] on span "Schedule" at bounding box center [513, 542] width 42 height 9
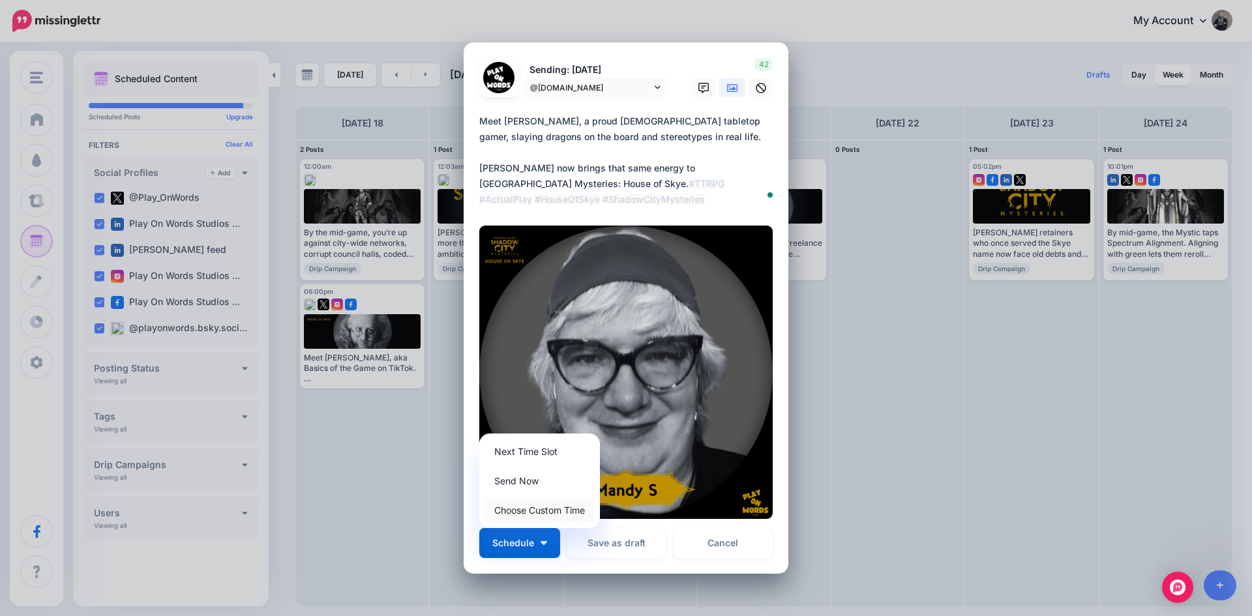
click at [535, 508] on link "Choose Custom Time" at bounding box center [539, 509] width 110 height 25
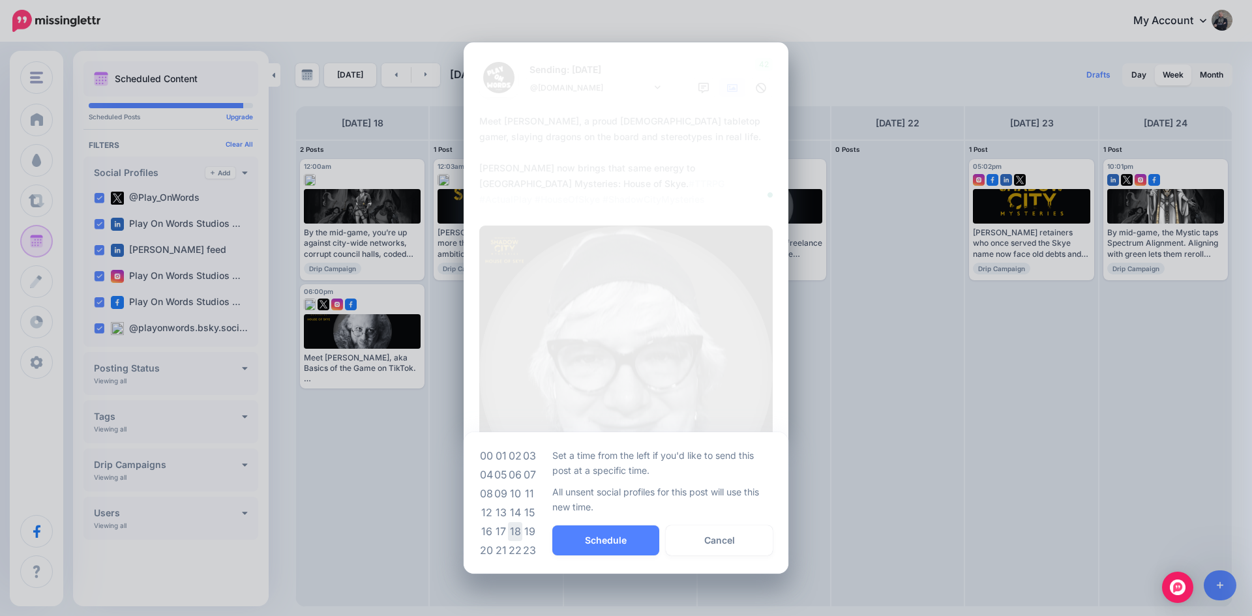
click at [519, 524] on td "18" at bounding box center [515, 531] width 14 height 19
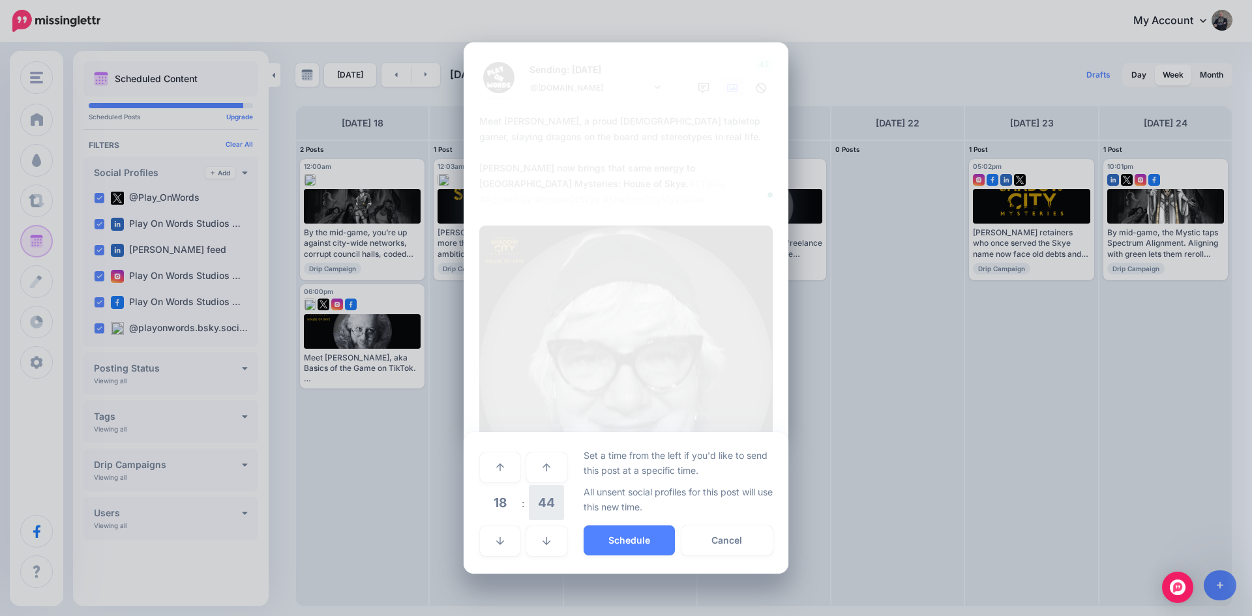
click at [548, 506] on span "44" at bounding box center [546, 502] width 35 height 35
click at [482, 463] on td "00" at bounding box center [486, 466] width 14 height 37
click at [631, 537] on button "Schedule" at bounding box center [628, 540] width 91 height 30
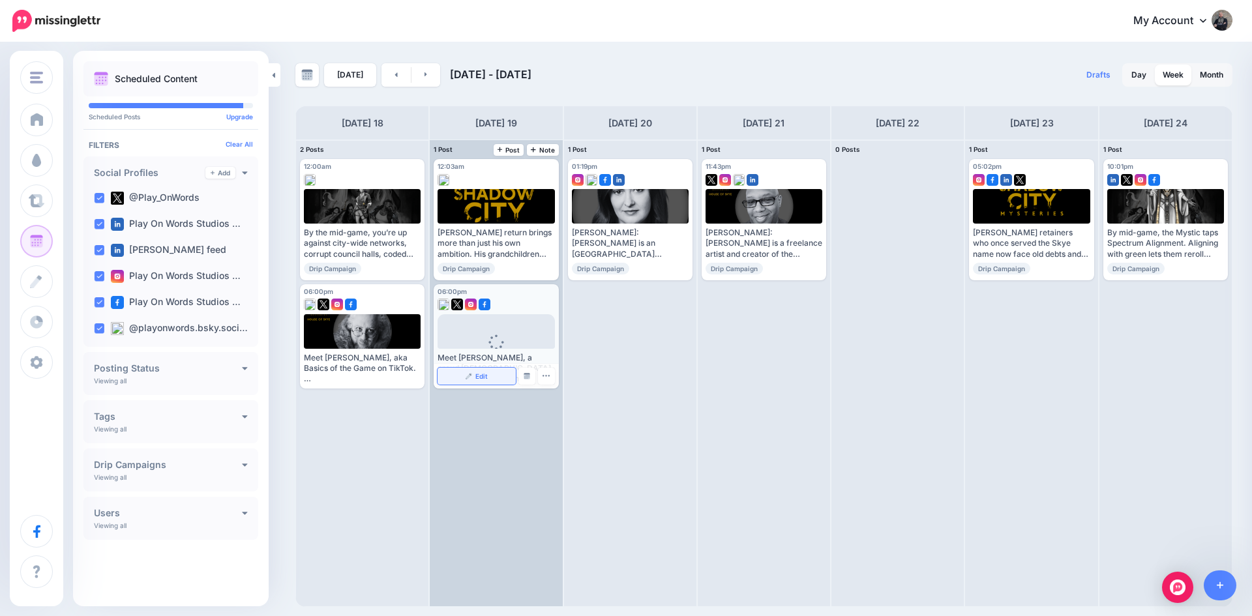
click at [469, 374] on img at bounding box center [468, 376] width 7 height 7
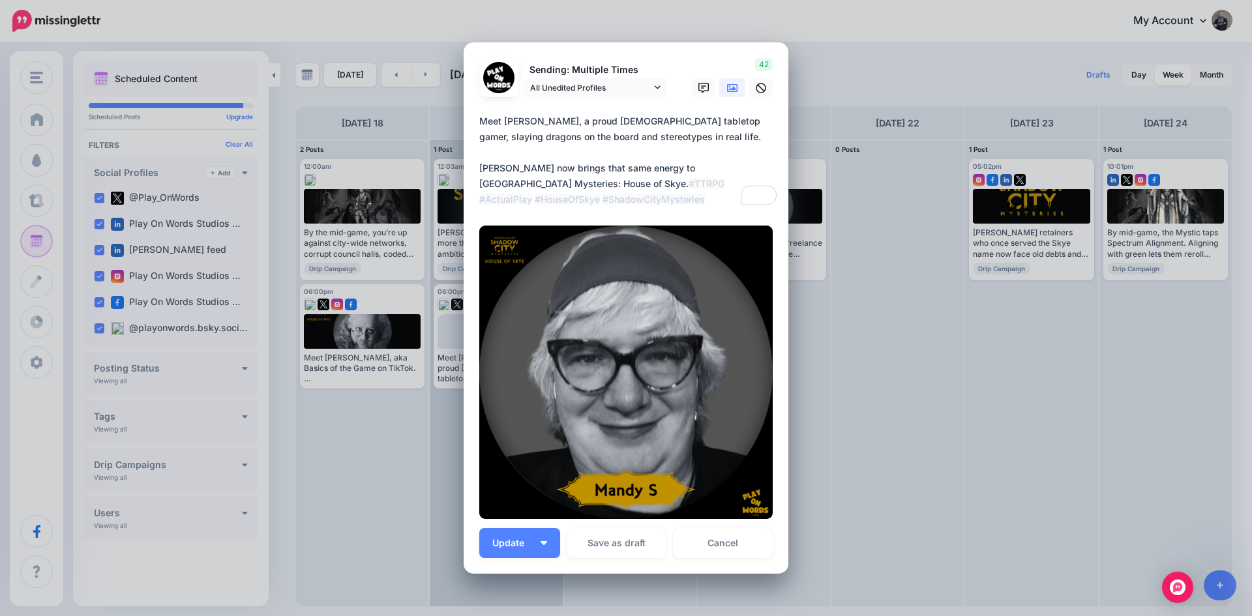
drag, startPoint x: 475, startPoint y: 121, endPoint x: 564, endPoint y: 198, distance: 118.4
click at [564, 198] on textarea "**********" at bounding box center [629, 160] width 300 height 94
click at [722, 546] on link "Cancel" at bounding box center [723, 543] width 100 height 30
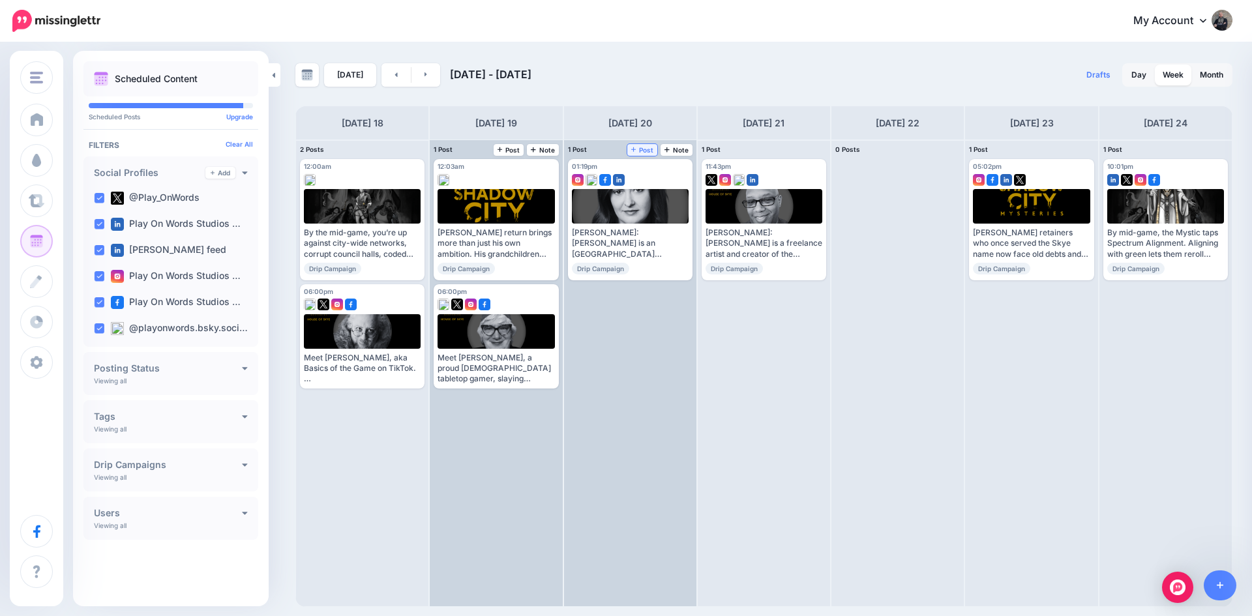
click at [642, 148] on span "Post" at bounding box center [642, 150] width 23 height 7
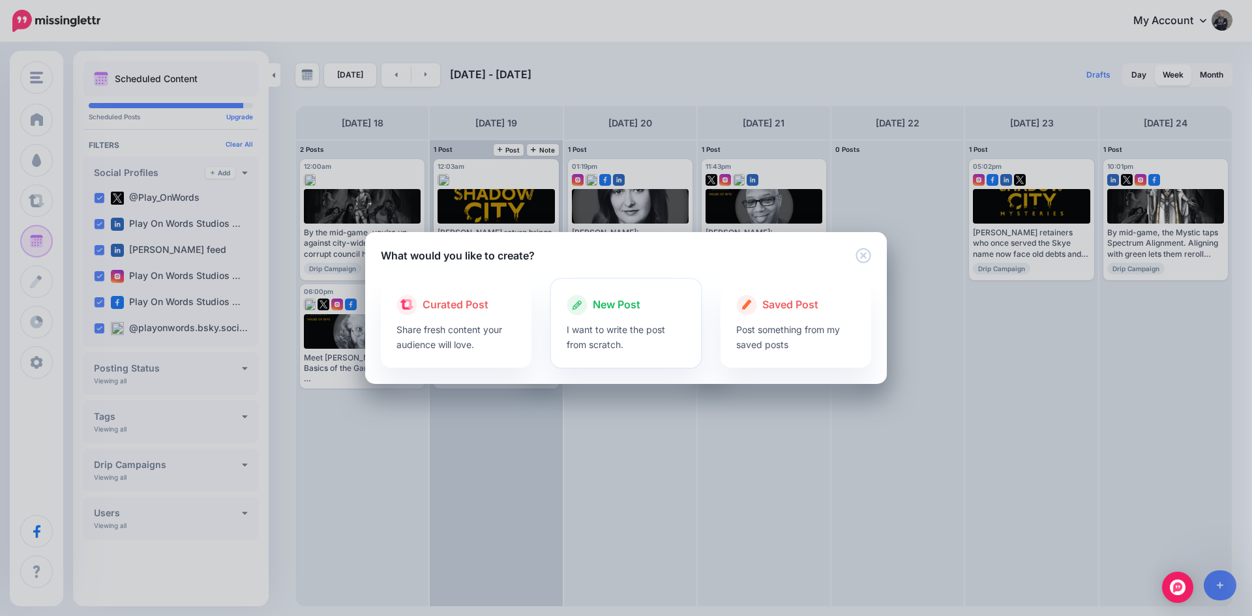
click at [600, 302] on span "New Post" at bounding box center [617, 305] width 48 height 17
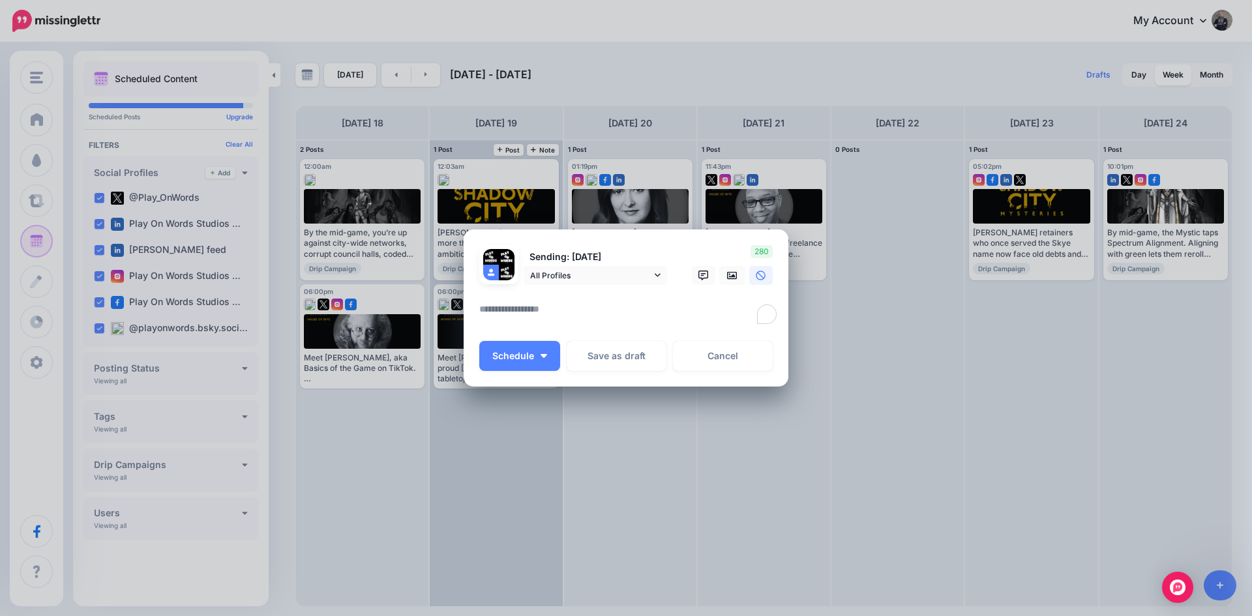
click at [568, 315] on textarea "To enrich screen reader interactions, please activate Accessibility in Grammarl…" at bounding box center [629, 313] width 300 height 25
paste textarea "**********"
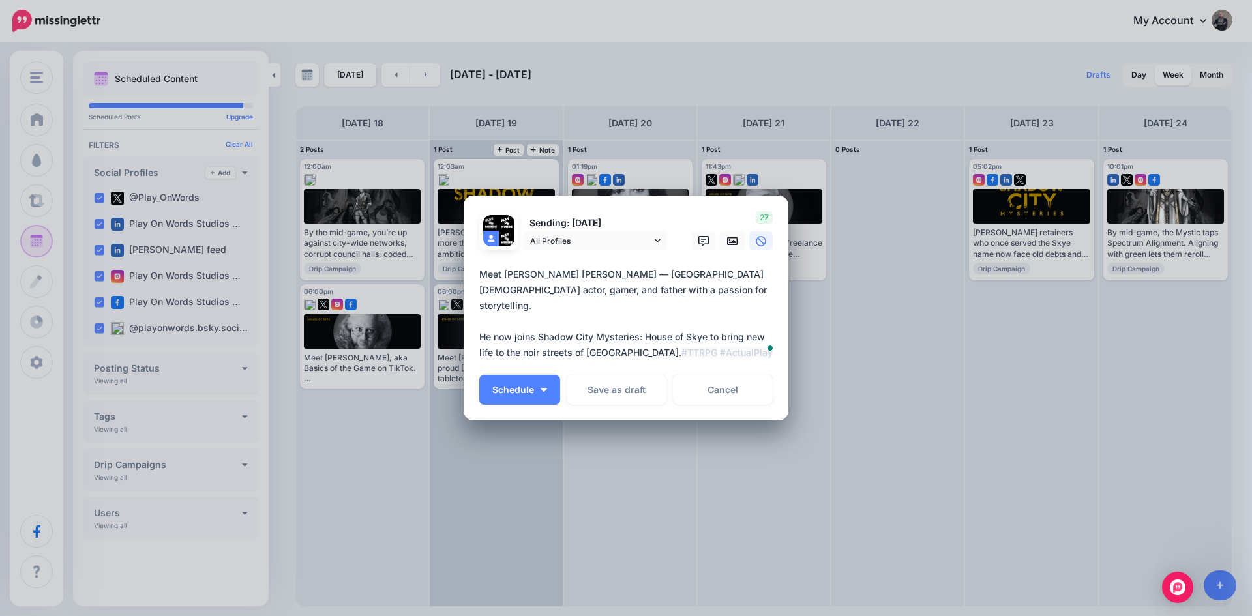
drag, startPoint x: 591, startPoint y: 274, endPoint x: 580, endPoint y: 274, distance: 10.4
click at [580, 274] on textarea "**********" at bounding box center [629, 314] width 300 height 94
click at [663, 336] on textarea "**********" at bounding box center [629, 314] width 300 height 94
type textarea "**********"
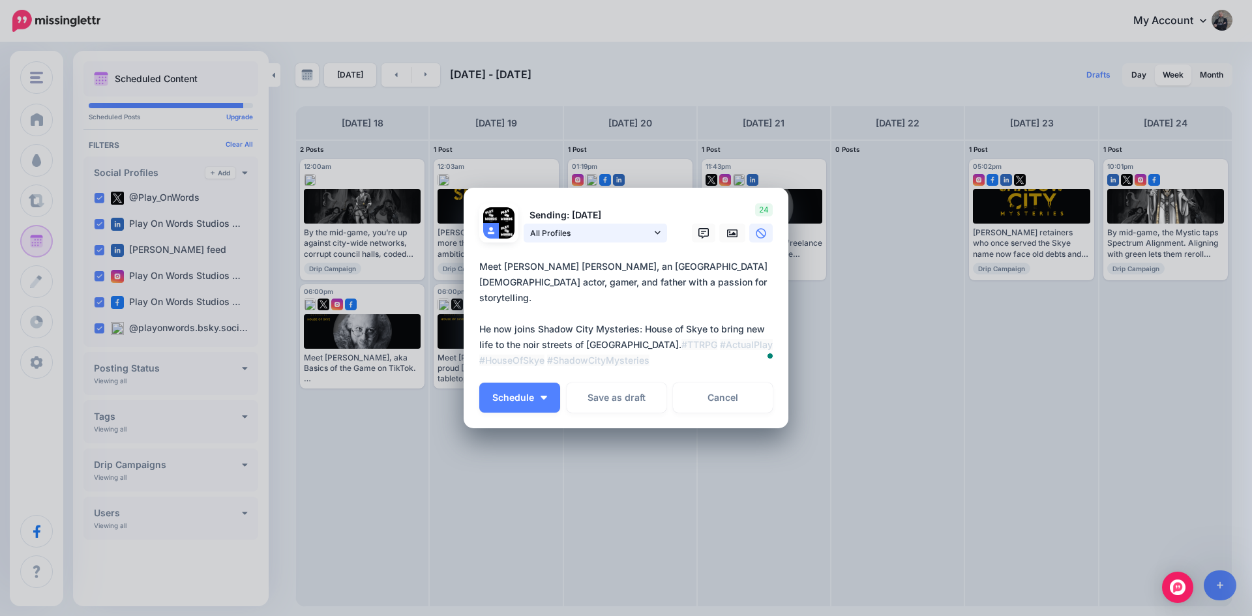
click at [582, 230] on span "All Profiles" at bounding box center [590, 233] width 121 height 14
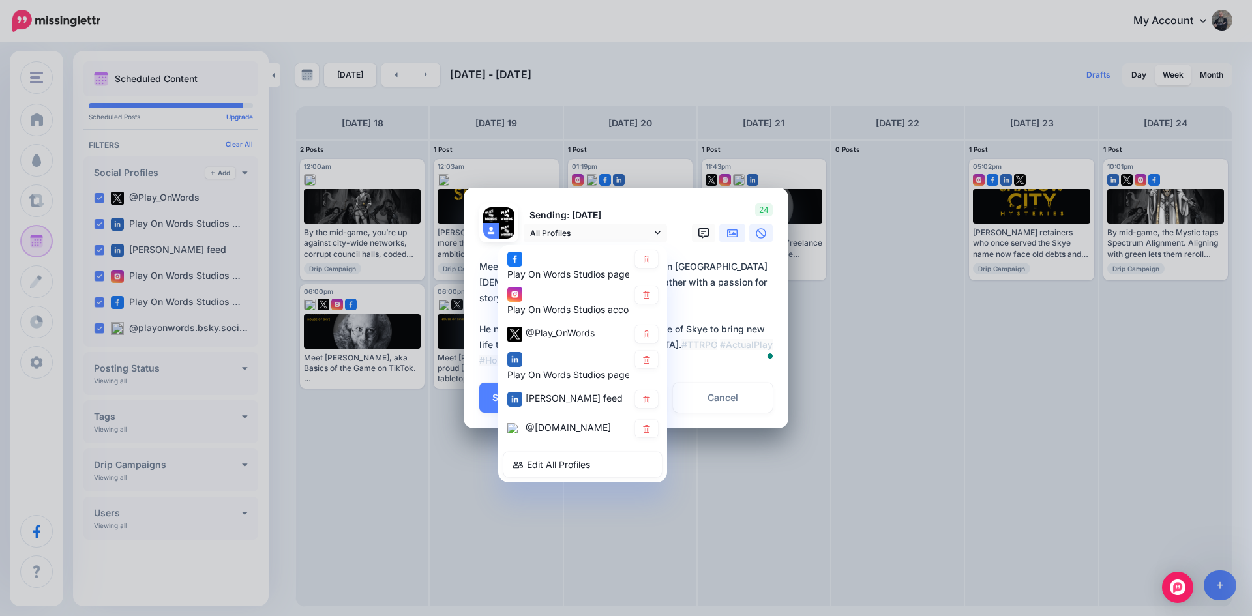
click at [725, 233] on link at bounding box center [732, 233] width 26 height 19
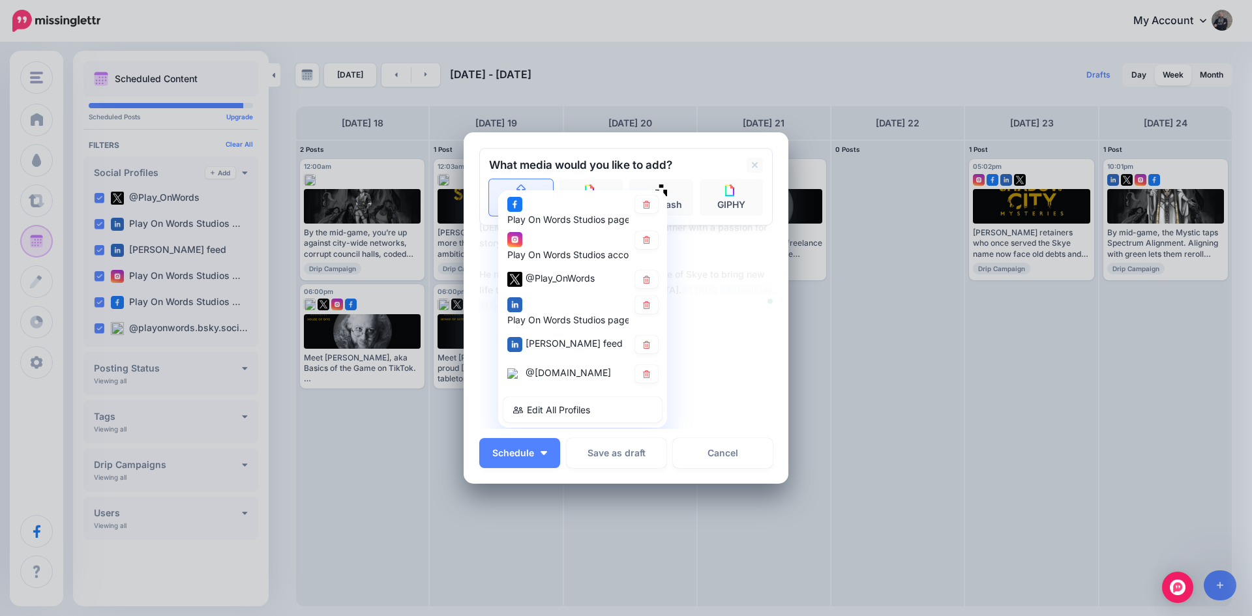
click at [521, 185] on icon at bounding box center [521, 191] width 15 height 12
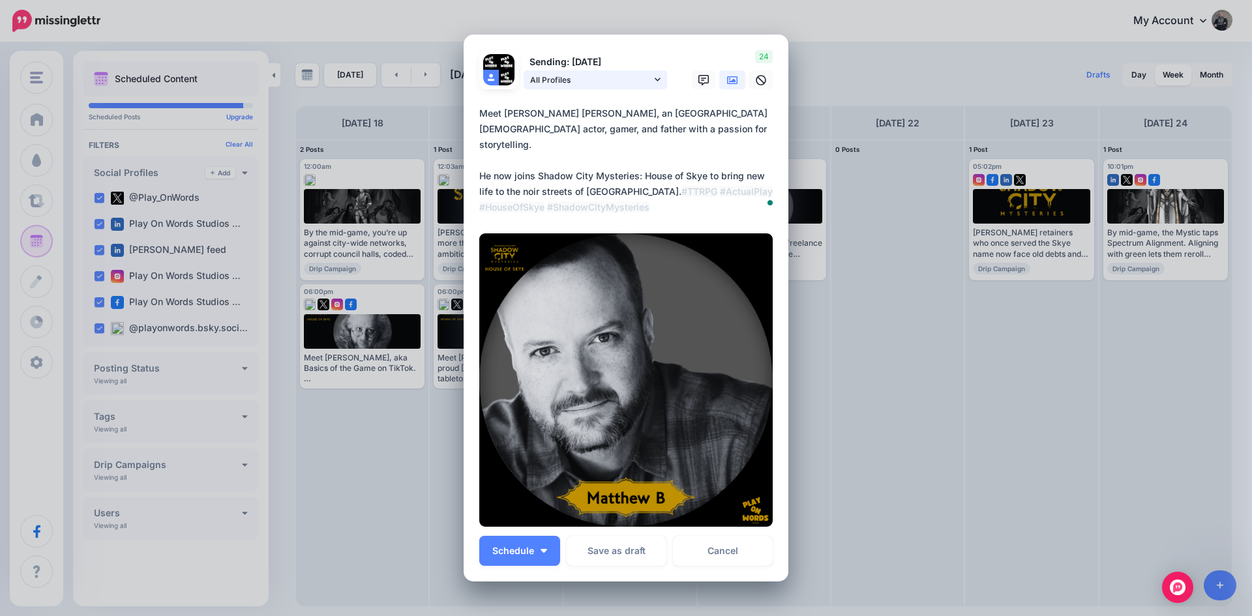
click at [583, 80] on span "All Profiles" at bounding box center [590, 80] width 121 height 14
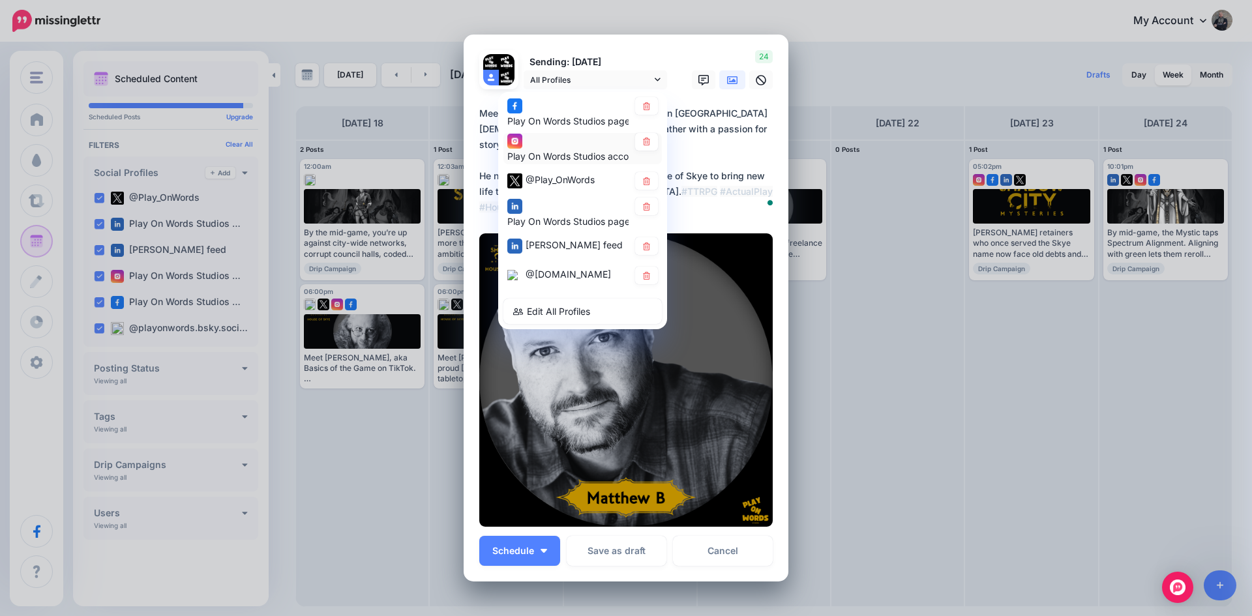
click at [552, 146] on div "Play On Words Studios account" at bounding box center [567, 149] width 121 height 32
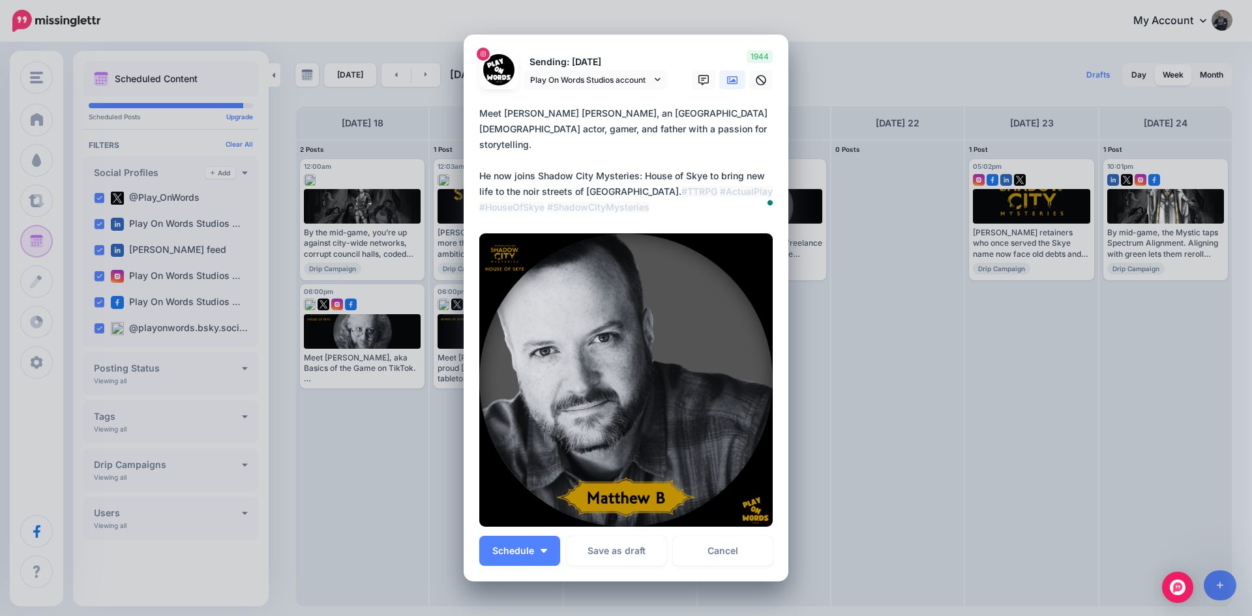
click at [727, 80] on icon at bounding box center [732, 80] width 10 height 10
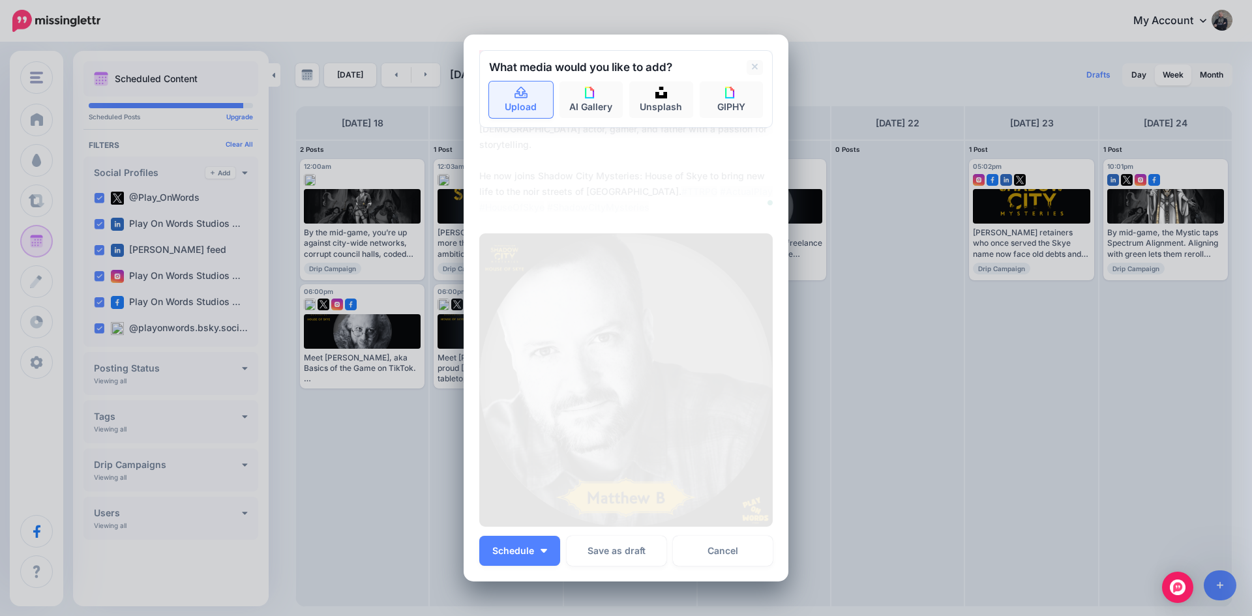
click at [514, 94] on icon at bounding box center [520, 93] width 13 height 12
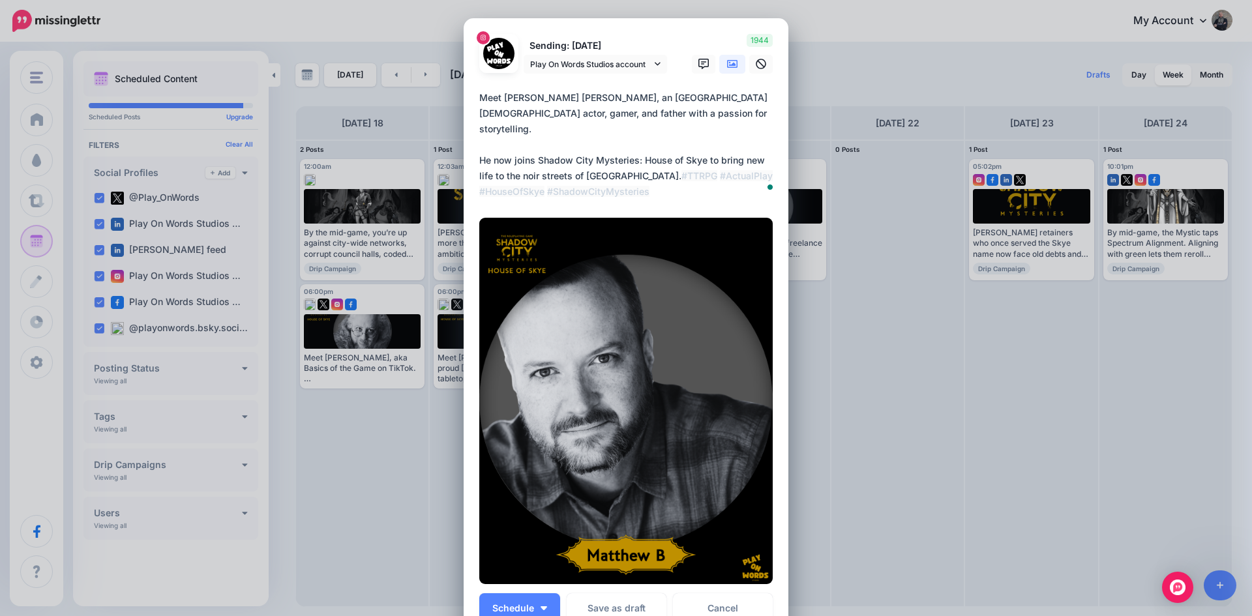
click at [638, 113] on textarea "**********" at bounding box center [629, 145] width 300 height 110
paste textarea "**********"
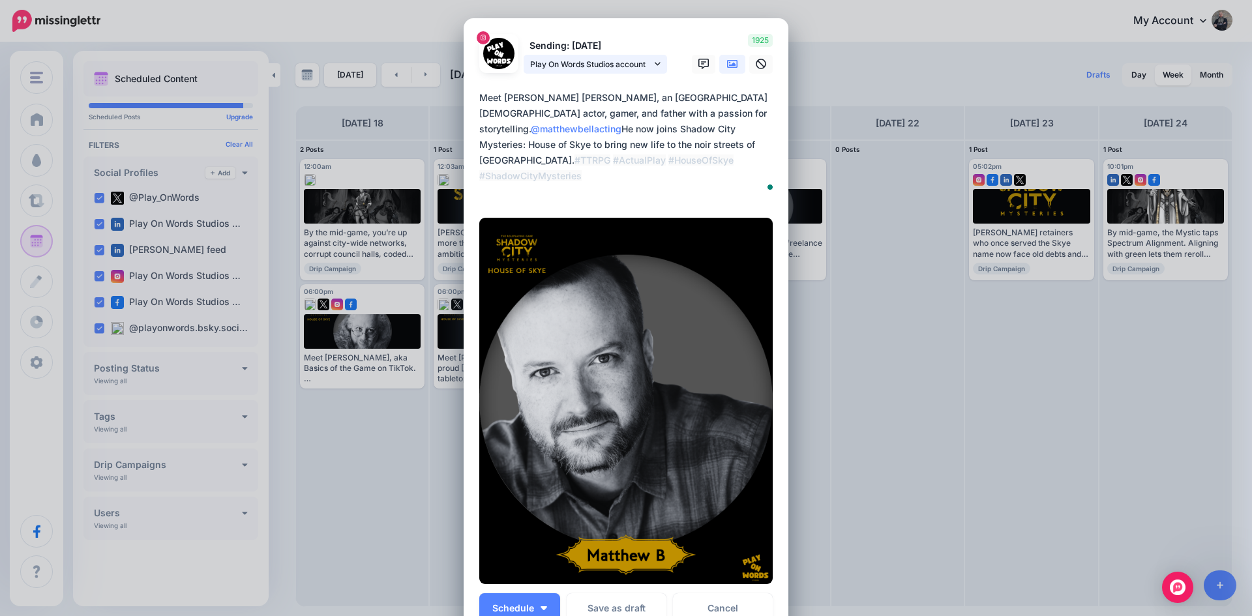
click at [546, 65] on span "Play On Words Studios account" at bounding box center [590, 64] width 121 height 14
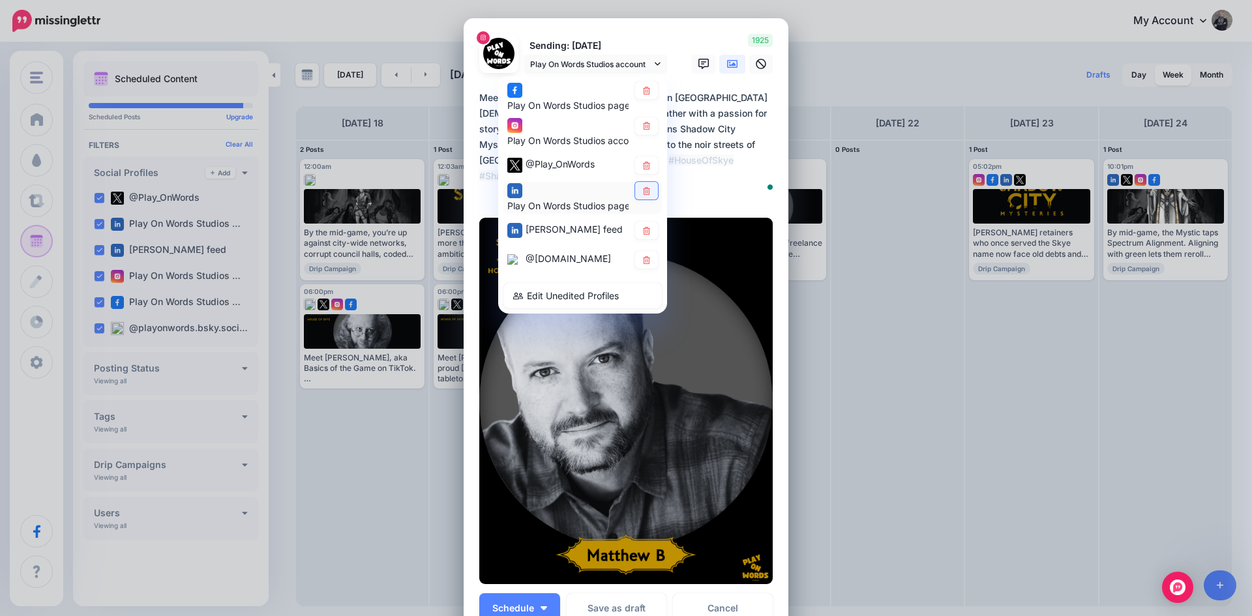
click at [642, 193] on icon at bounding box center [646, 191] width 10 height 8
type textarea "**********"
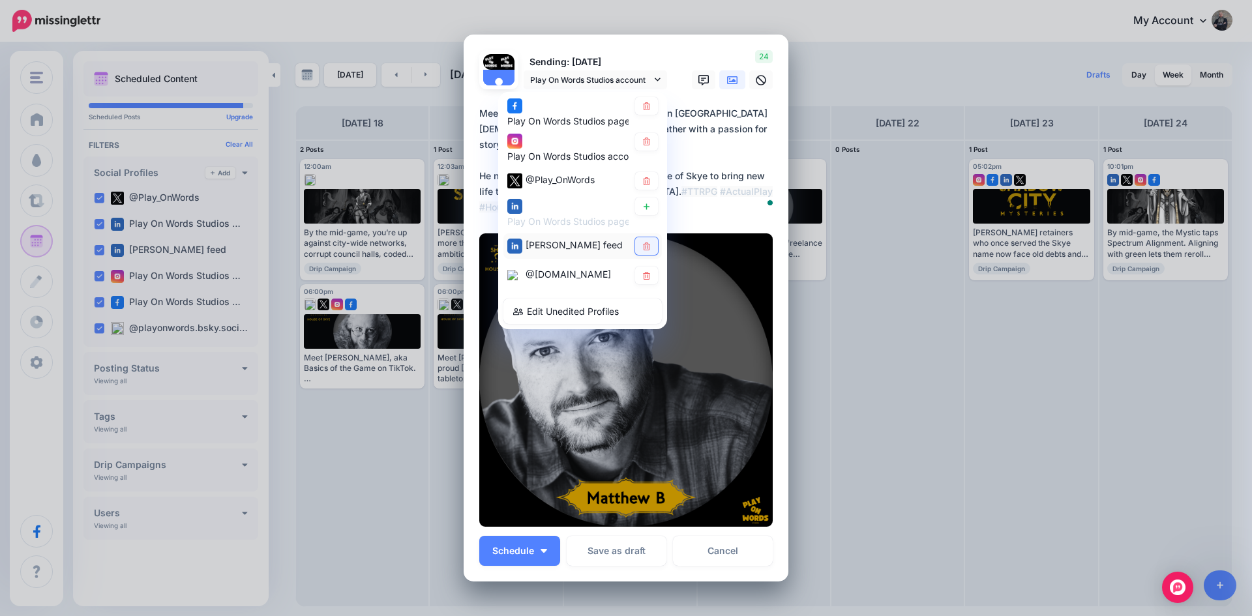
click at [645, 242] on icon at bounding box center [646, 246] width 10 height 8
click at [574, 184] on span "@Play_OnWords" at bounding box center [559, 180] width 69 height 11
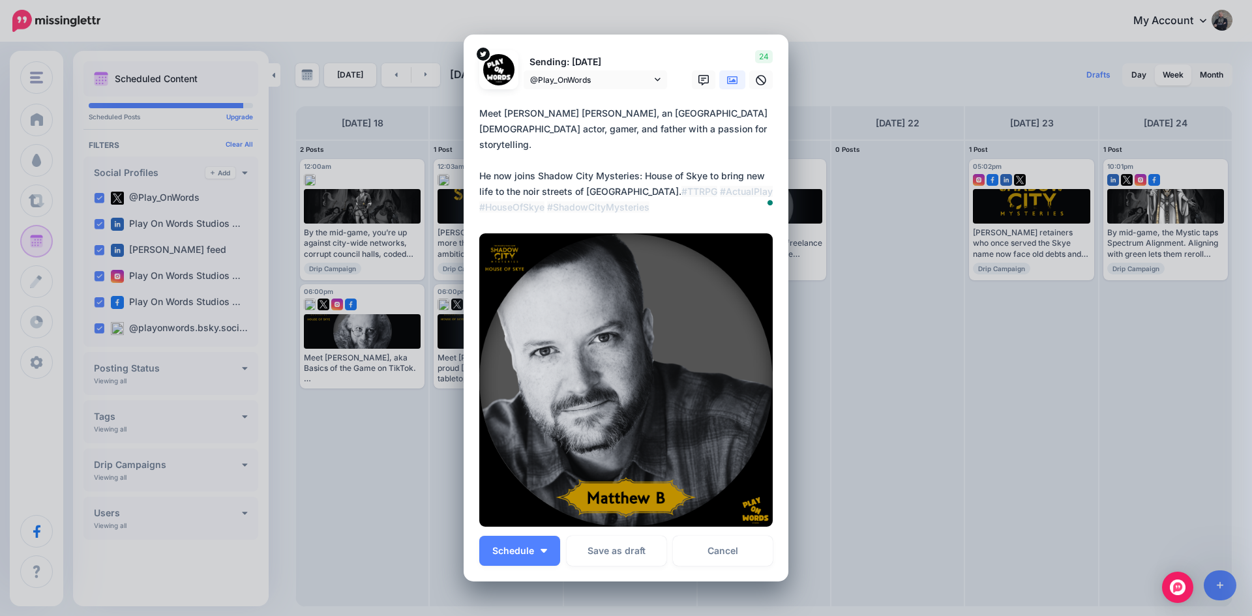
click at [727, 77] on icon at bounding box center [732, 80] width 10 height 8
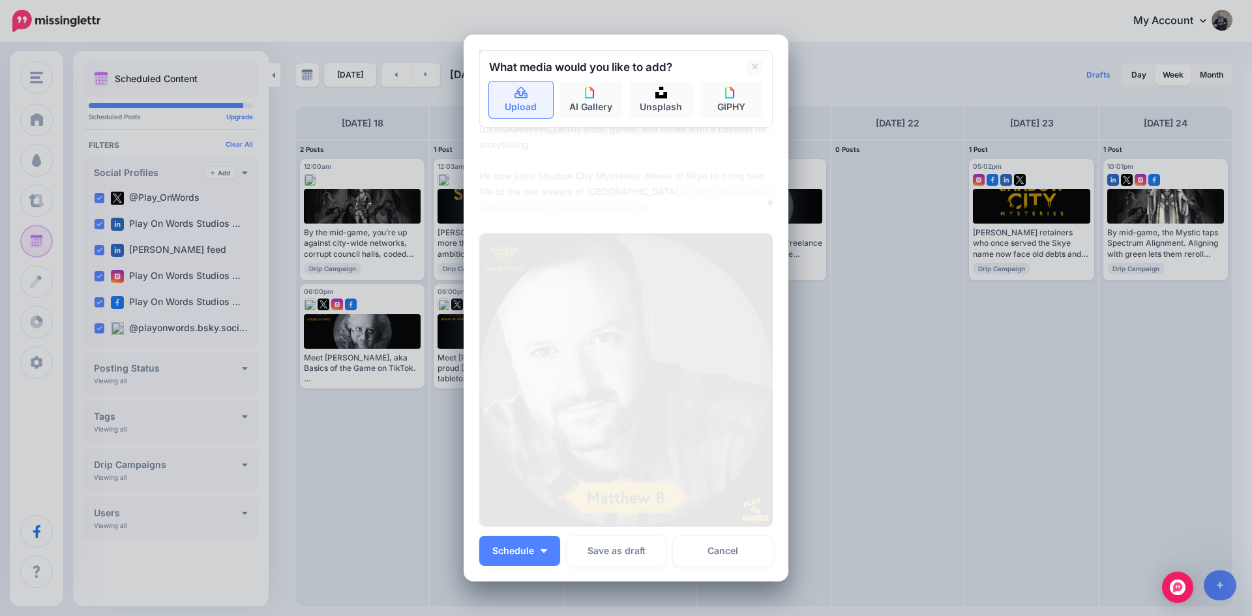
click at [514, 95] on icon at bounding box center [521, 93] width 15 height 12
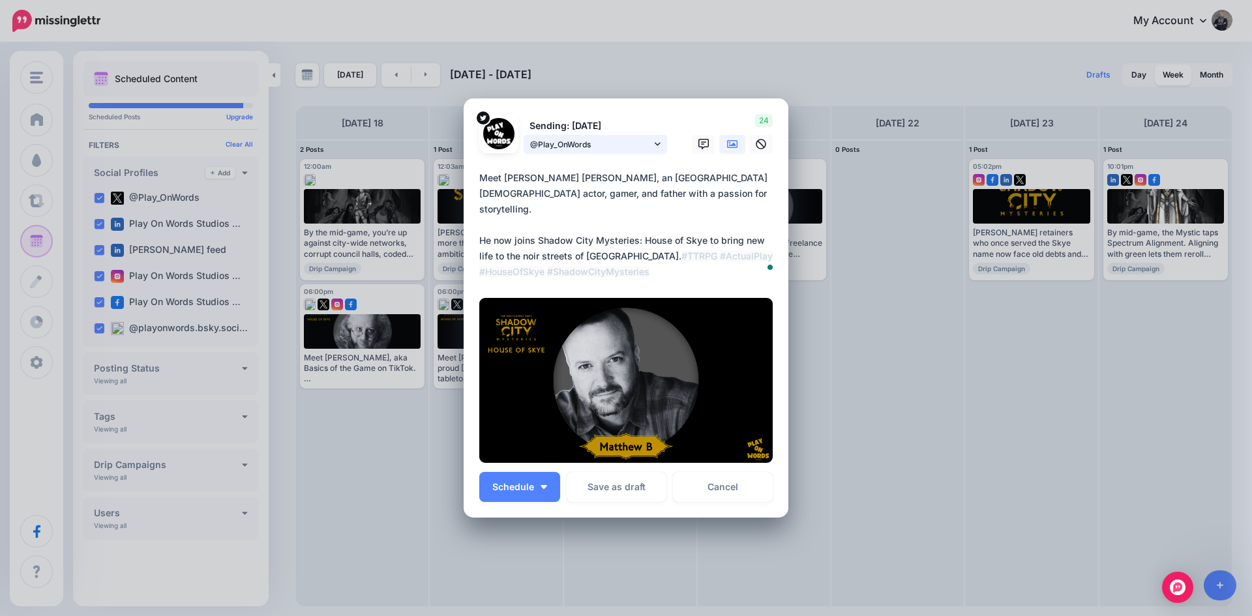
click at [576, 145] on span "@Play_OnWords" at bounding box center [590, 145] width 121 height 14
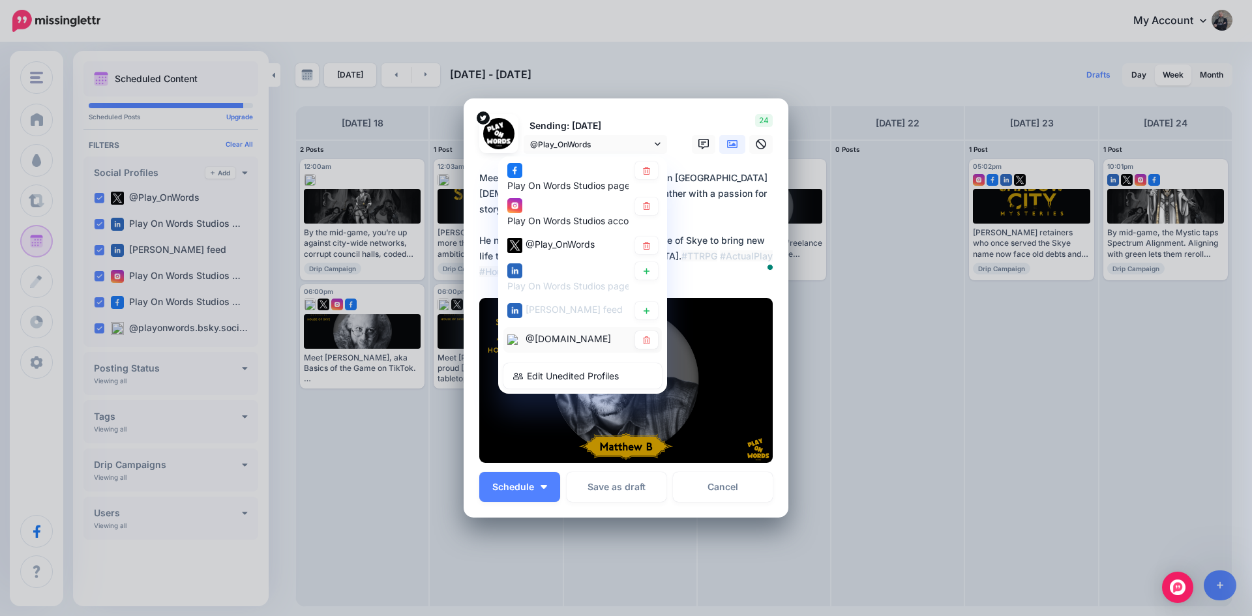
click at [584, 347] on div "@[DOMAIN_NAME]" at bounding box center [567, 339] width 85 height 16
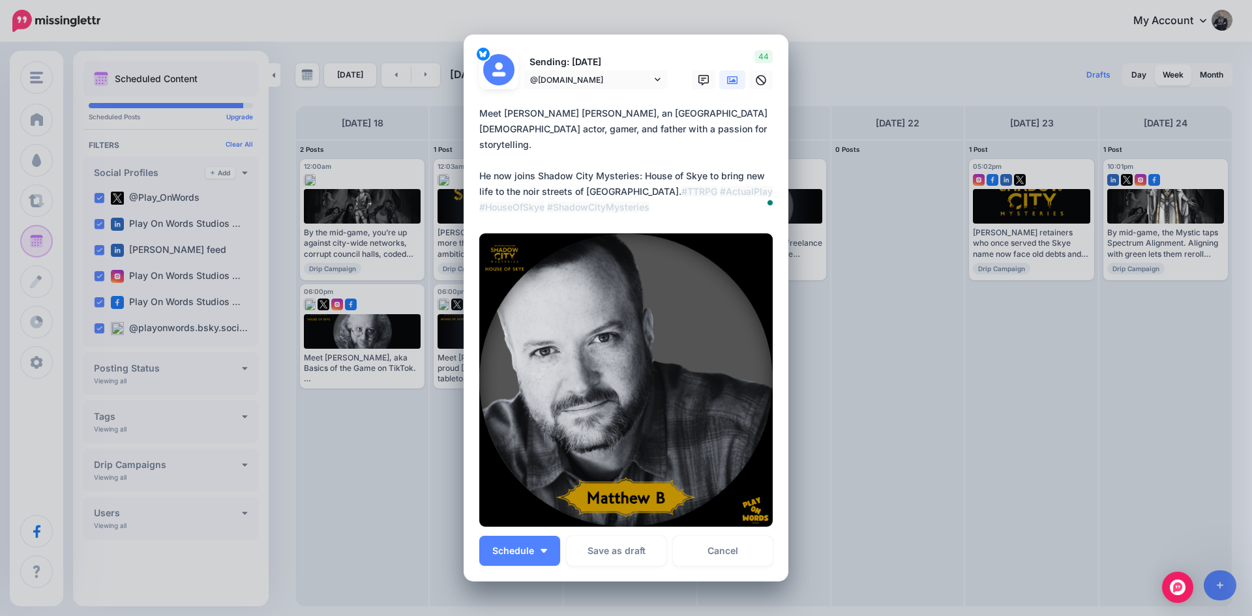
click at [727, 81] on icon at bounding box center [732, 80] width 10 height 8
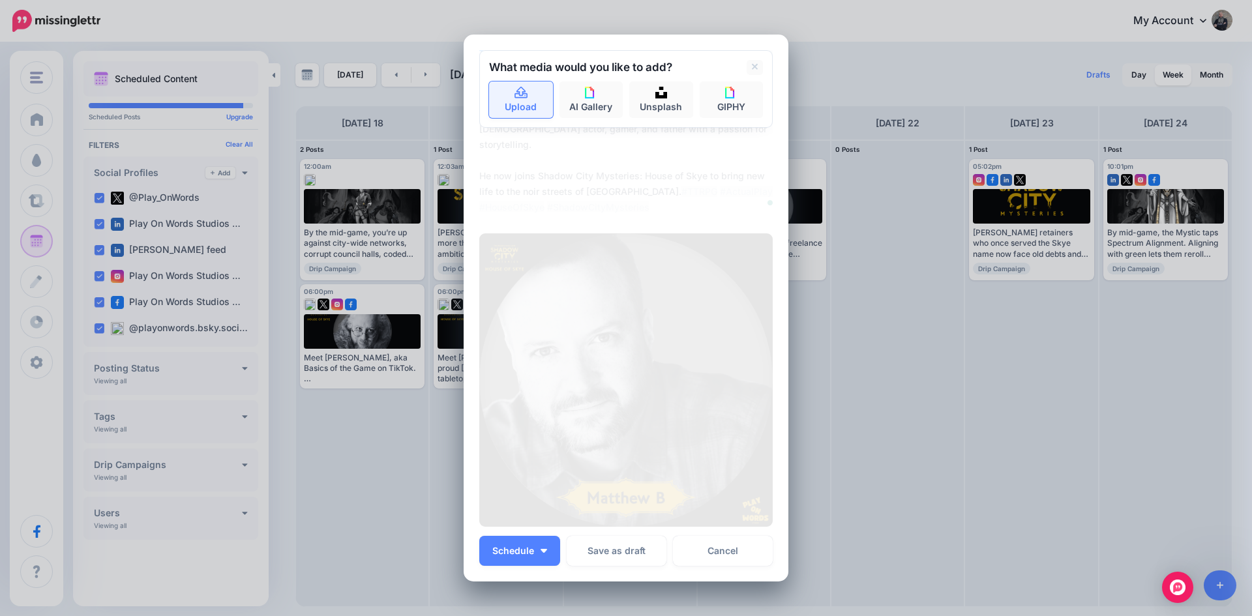
click at [504, 95] on link "Upload" at bounding box center [521, 99] width 64 height 37
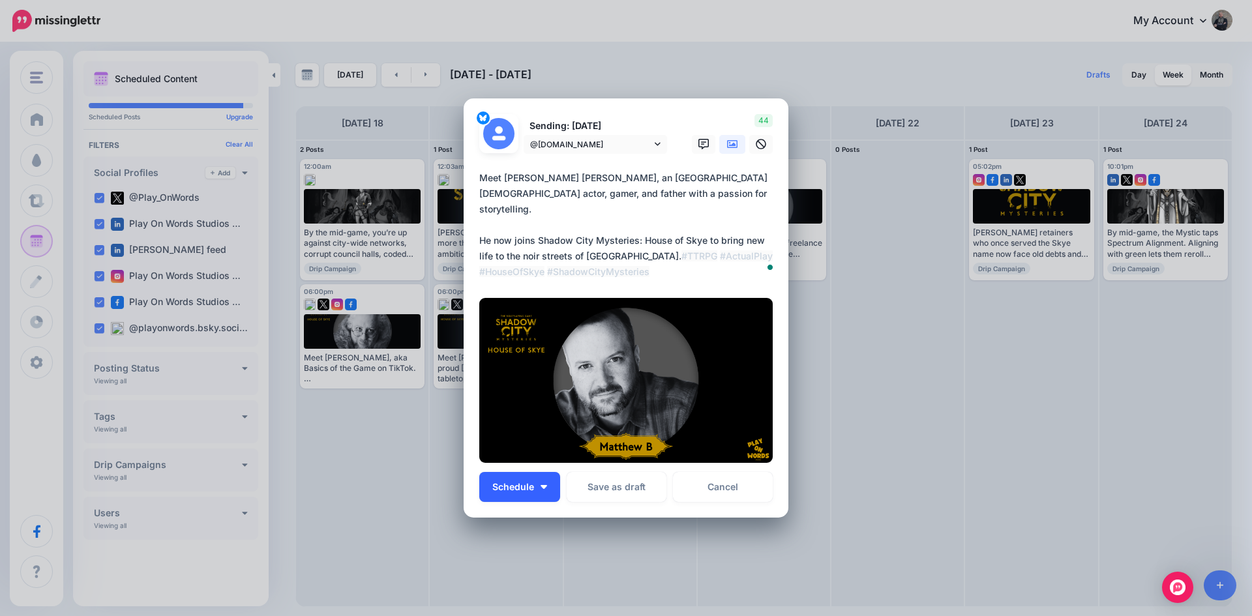
click at [526, 478] on button "Schedule" at bounding box center [519, 487] width 81 height 30
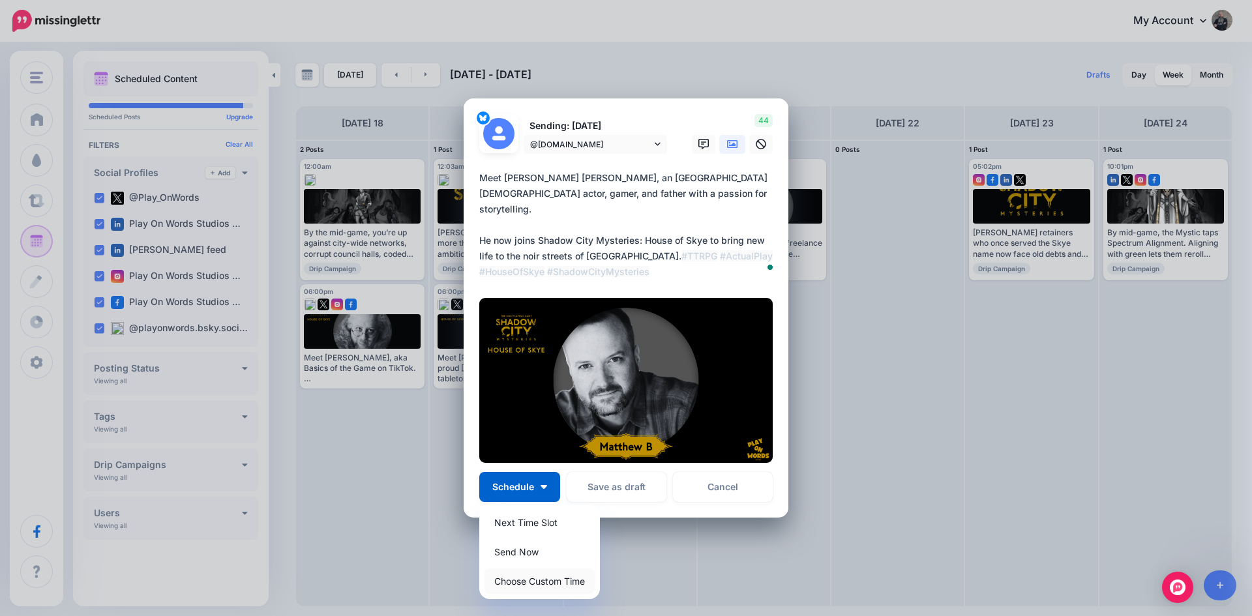
click at [512, 583] on link "Choose Custom Time" at bounding box center [539, 580] width 110 height 25
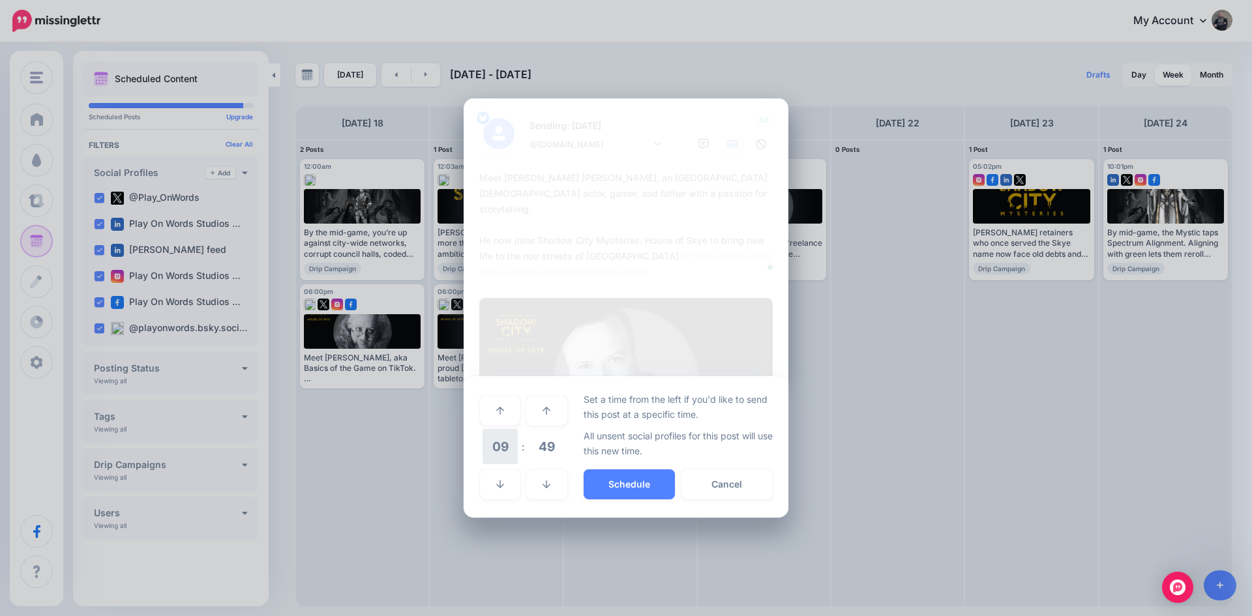
click at [504, 445] on span "09" at bounding box center [499, 446] width 35 height 35
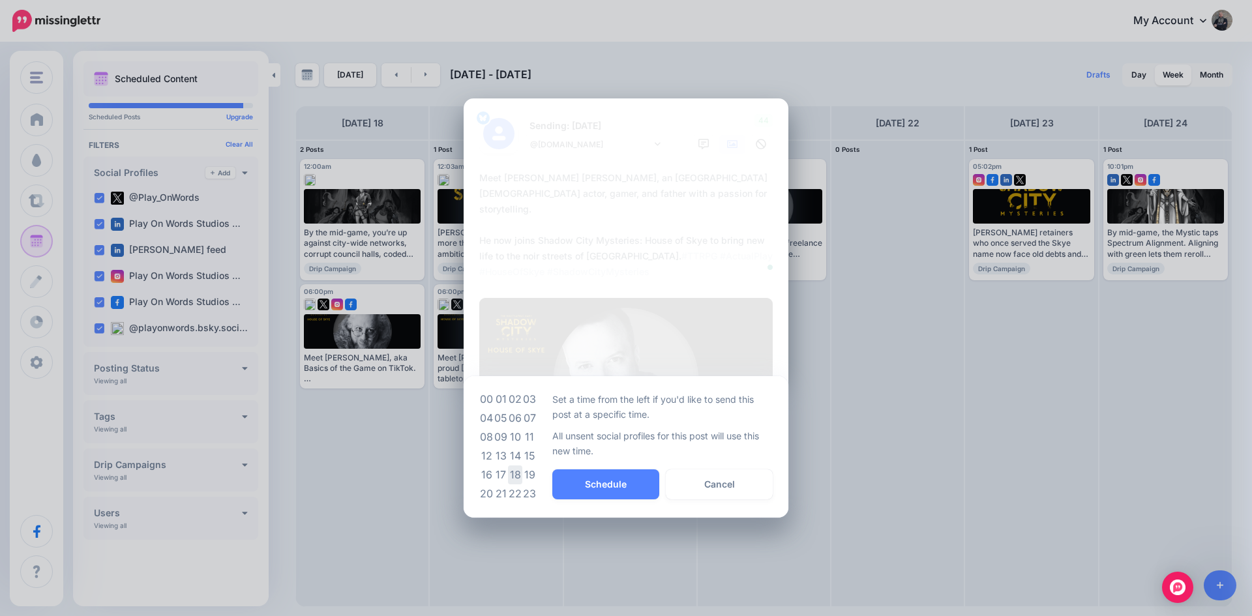
click at [520, 473] on td "18" at bounding box center [515, 474] width 14 height 19
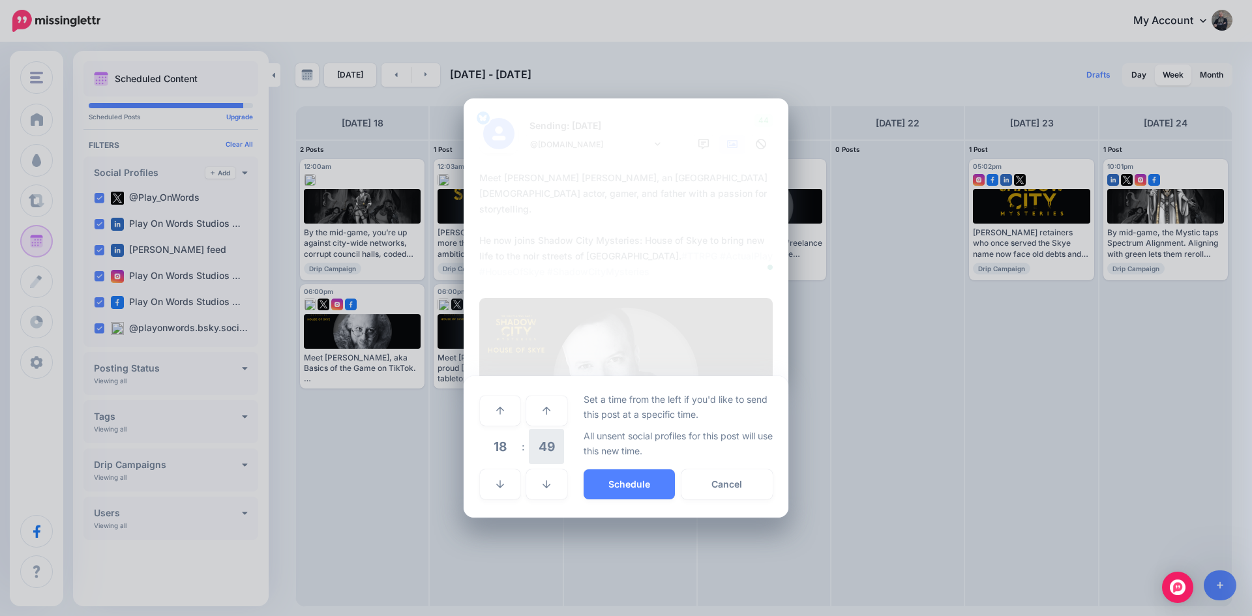
click at [547, 444] on span "49" at bounding box center [546, 446] width 35 height 35
click at [488, 404] on td "00" at bounding box center [486, 410] width 14 height 37
click at [619, 477] on button "Schedule" at bounding box center [628, 484] width 91 height 30
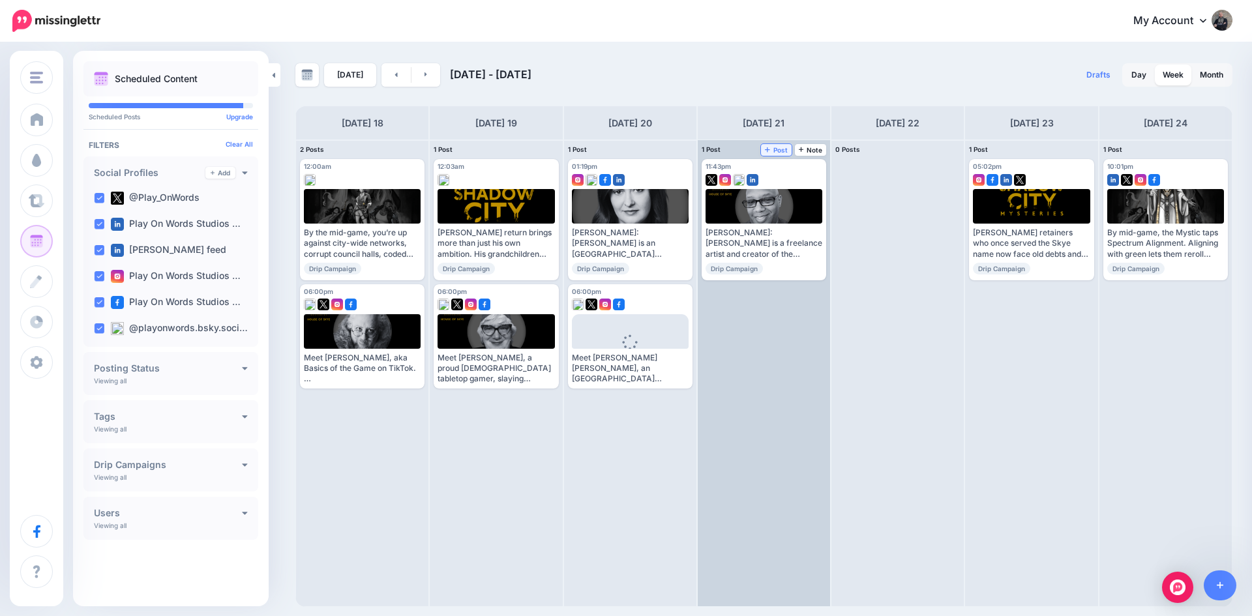
click at [776, 151] on span "Post" at bounding box center [776, 150] width 23 height 7
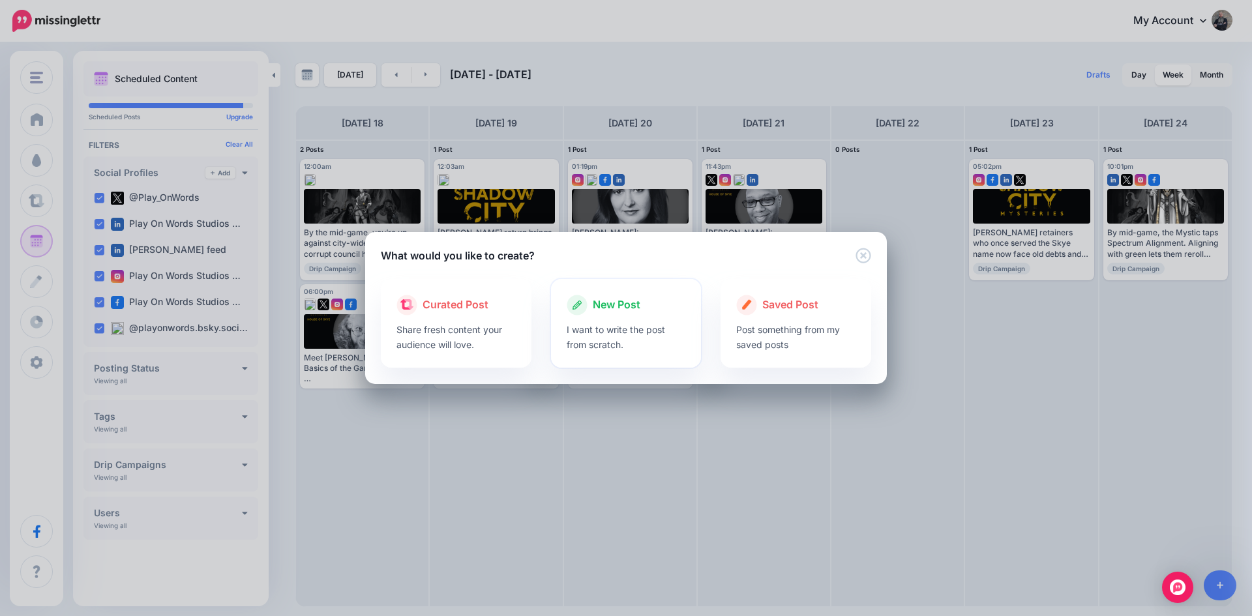
click at [619, 308] on span "New Post" at bounding box center [617, 305] width 48 height 17
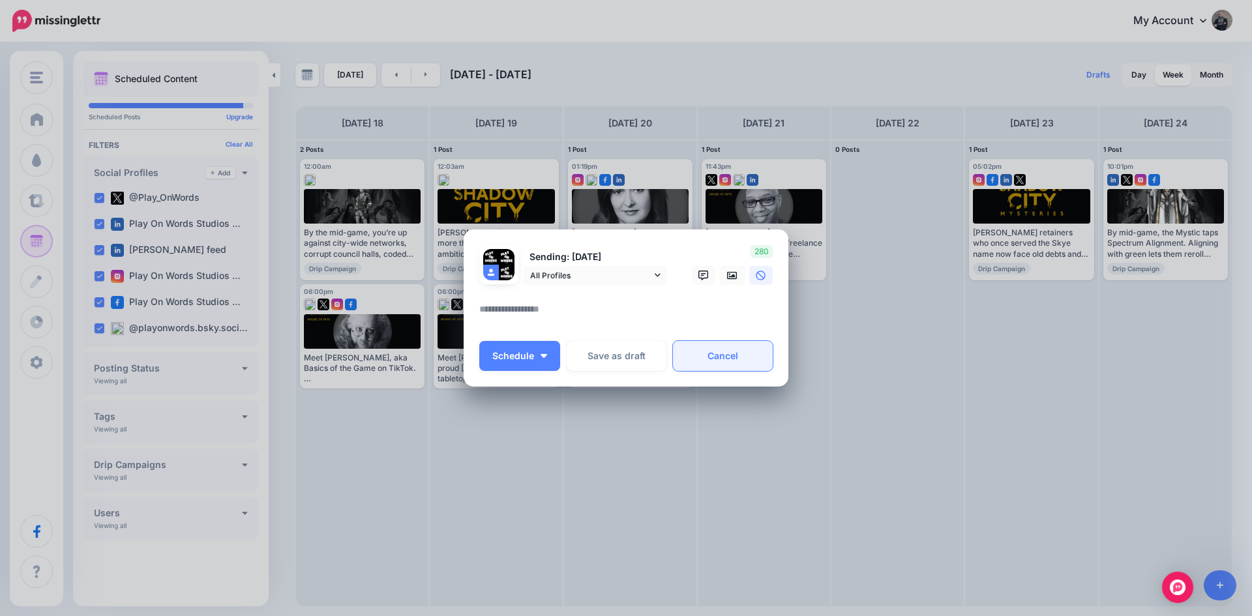
click at [742, 363] on link "Cancel" at bounding box center [723, 356] width 100 height 30
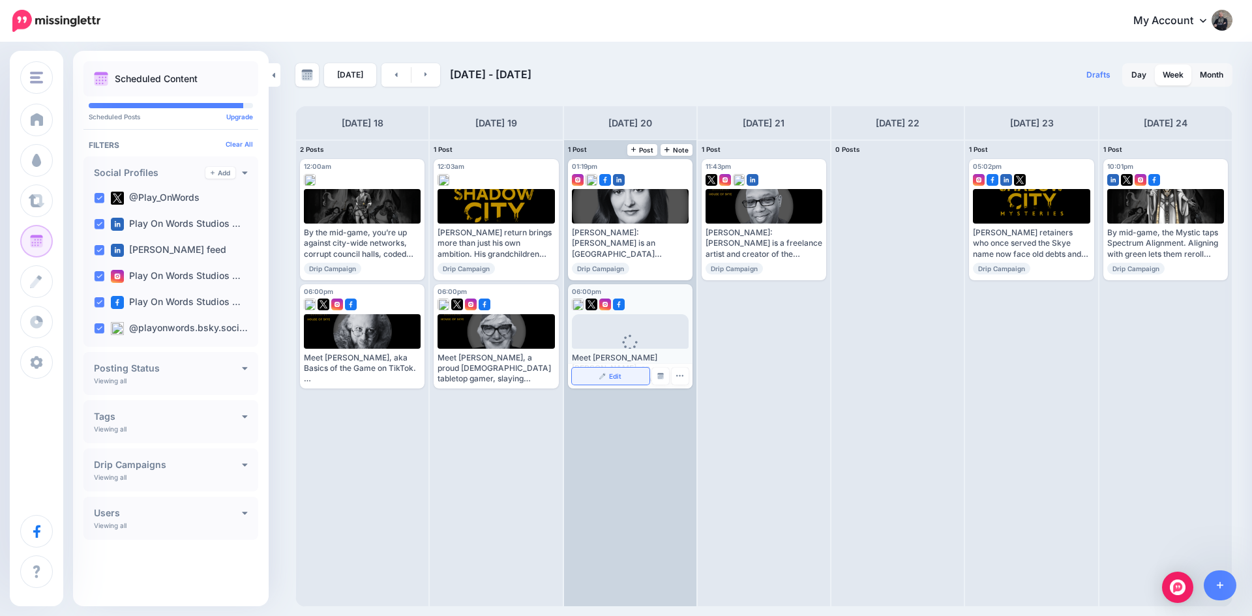
click at [594, 377] on link "Edit" at bounding box center [611, 376] width 78 height 17
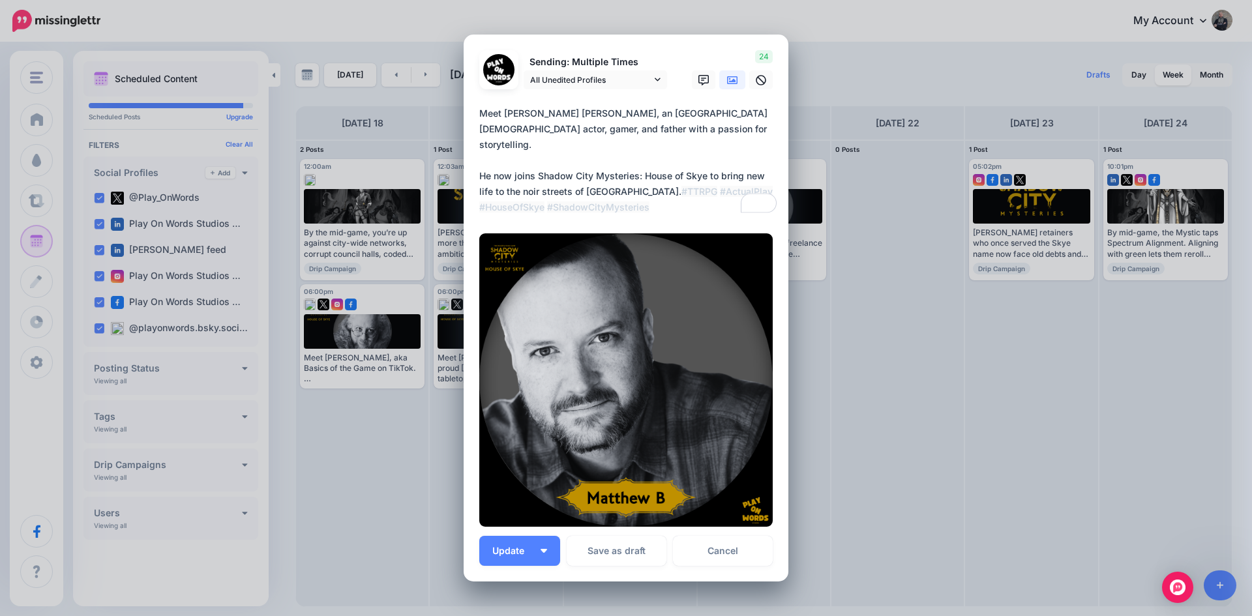
drag, startPoint x: 474, startPoint y: 111, endPoint x: 565, endPoint y: 210, distance: 134.2
click at [565, 210] on textarea "**********" at bounding box center [629, 161] width 300 height 110
click at [727, 561] on link "Cancel" at bounding box center [723, 551] width 100 height 30
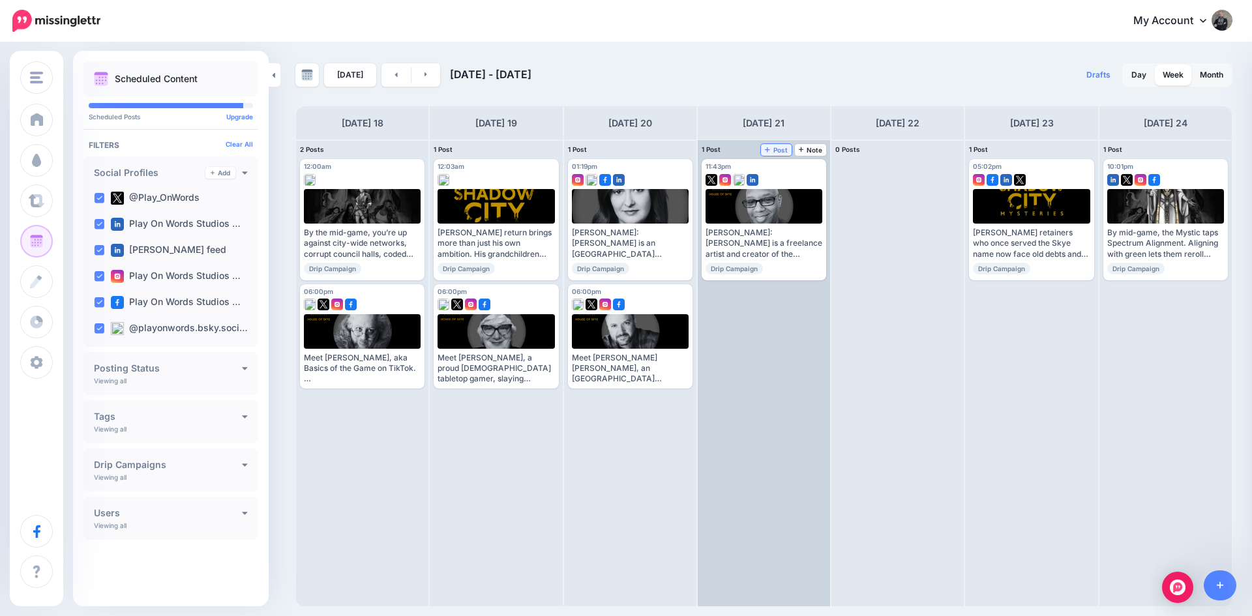
click at [776, 144] on link "Post" at bounding box center [776, 150] width 31 height 12
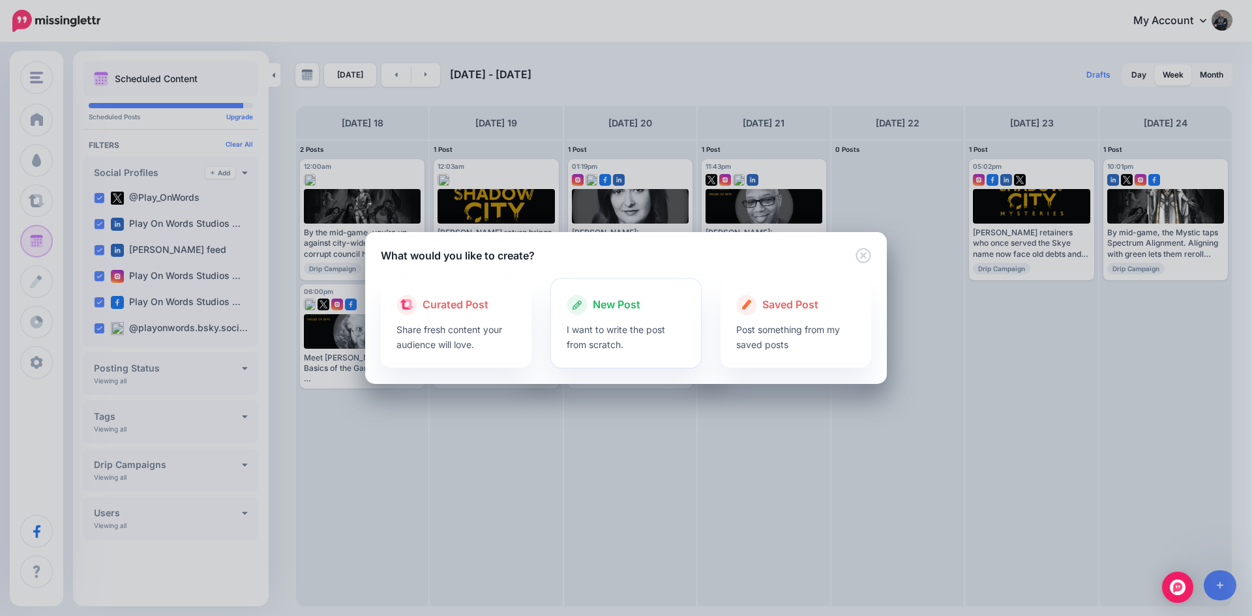
click at [629, 302] on span "New Post" at bounding box center [617, 305] width 48 height 17
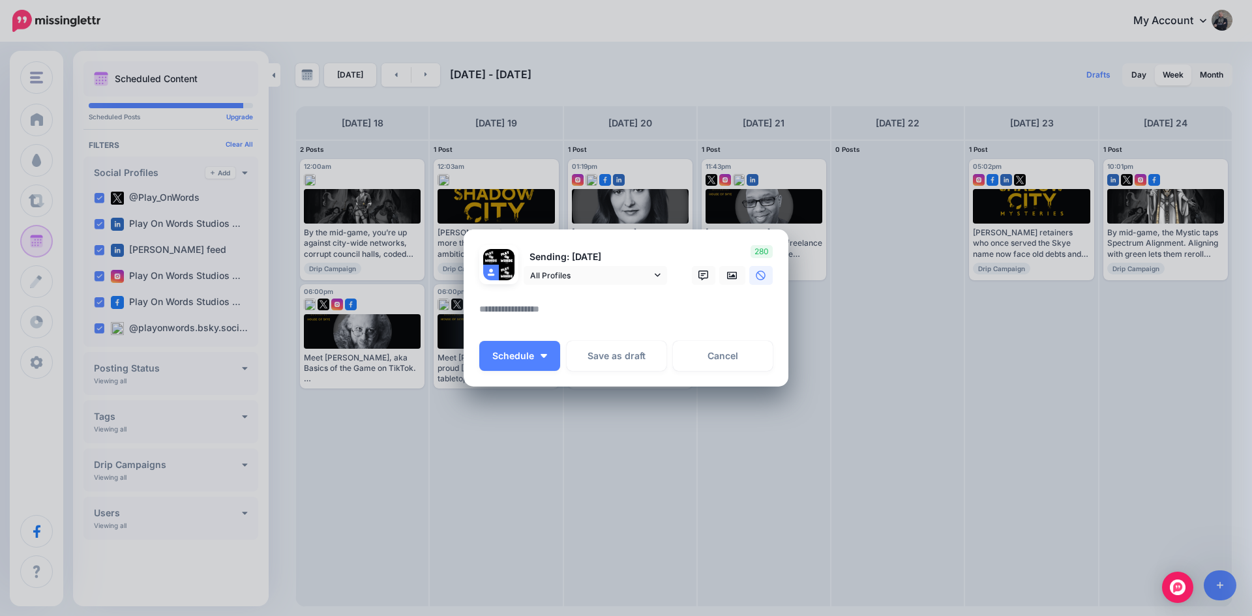
click at [542, 305] on textarea at bounding box center [629, 313] width 300 height 25
paste textarea "**********"
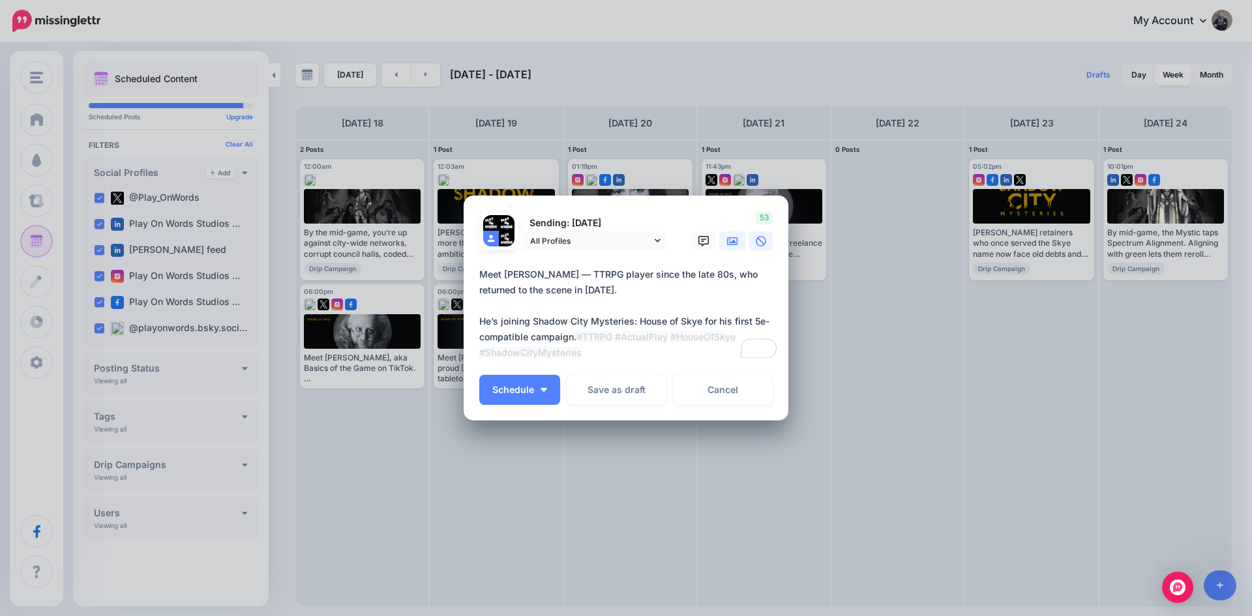
click at [728, 240] on icon at bounding box center [732, 241] width 10 height 10
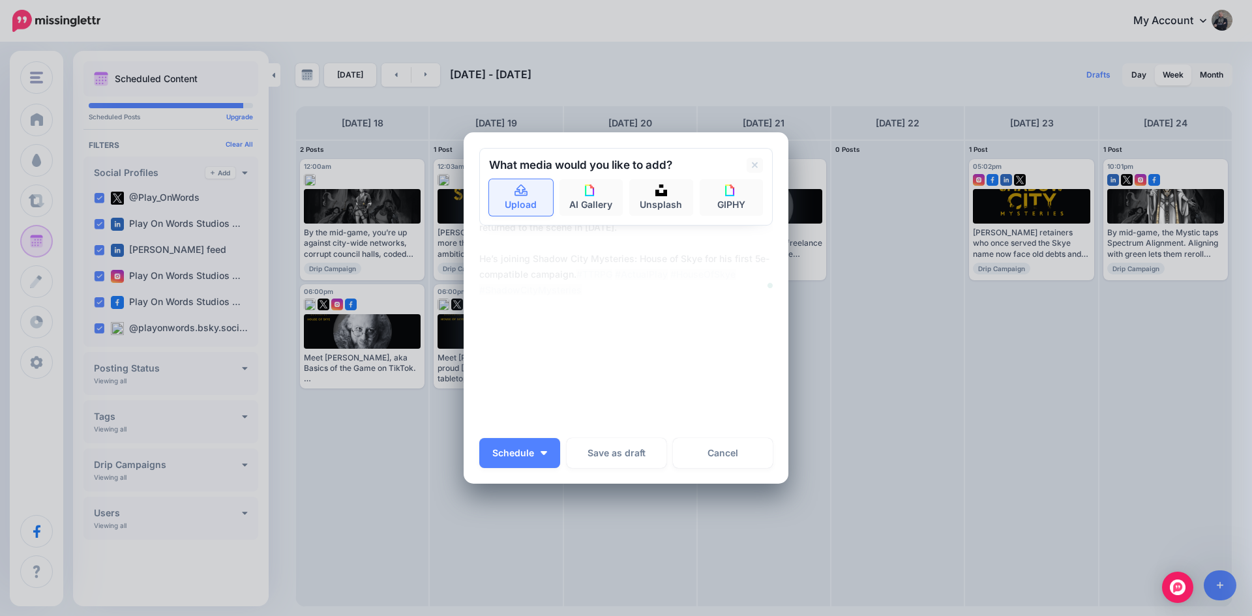
click at [513, 200] on link "Upload" at bounding box center [521, 197] width 64 height 37
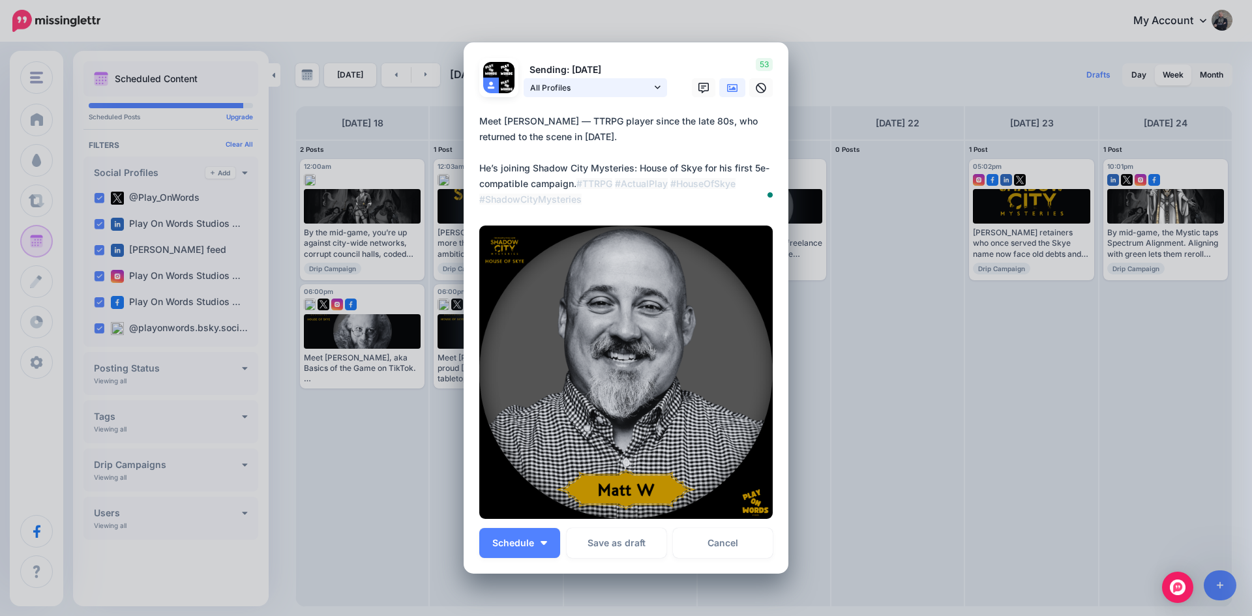
click at [561, 86] on span "All Profiles" at bounding box center [590, 88] width 121 height 14
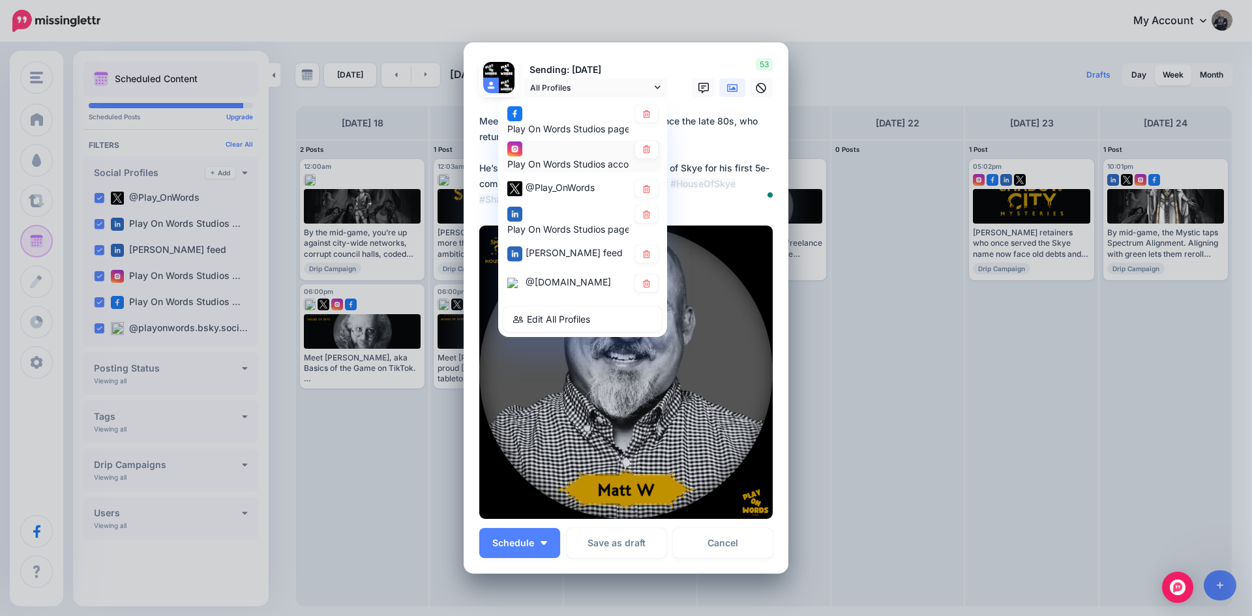
click at [550, 151] on div "Play On Words Studios account" at bounding box center [567, 157] width 121 height 32
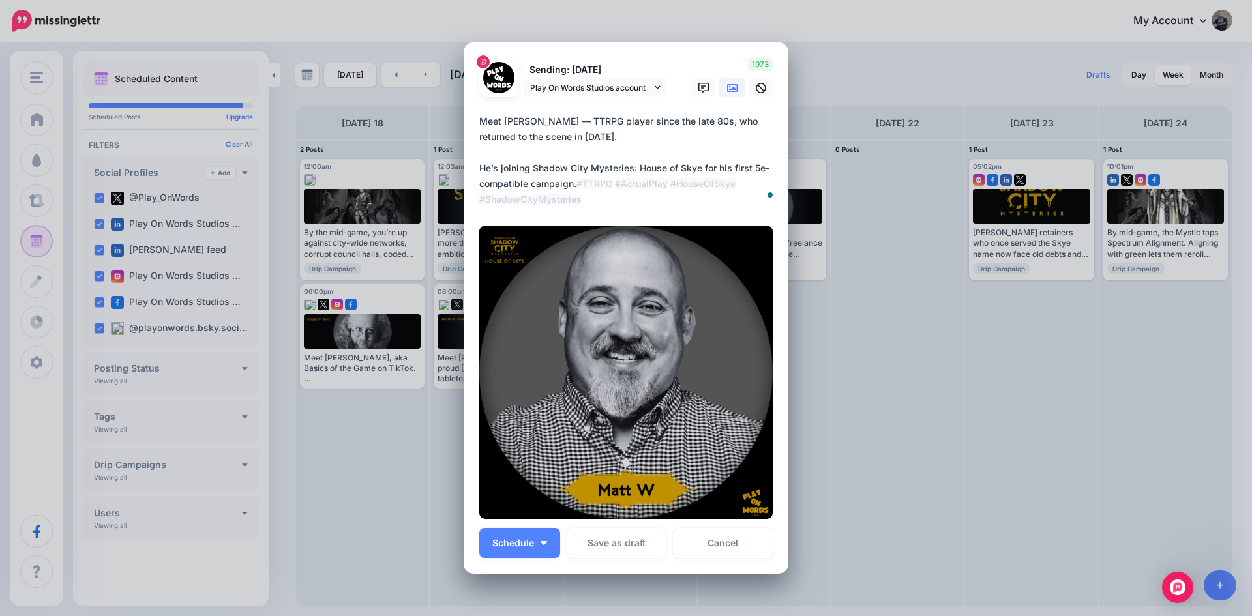
click at [727, 91] on icon at bounding box center [732, 88] width 10 height 10
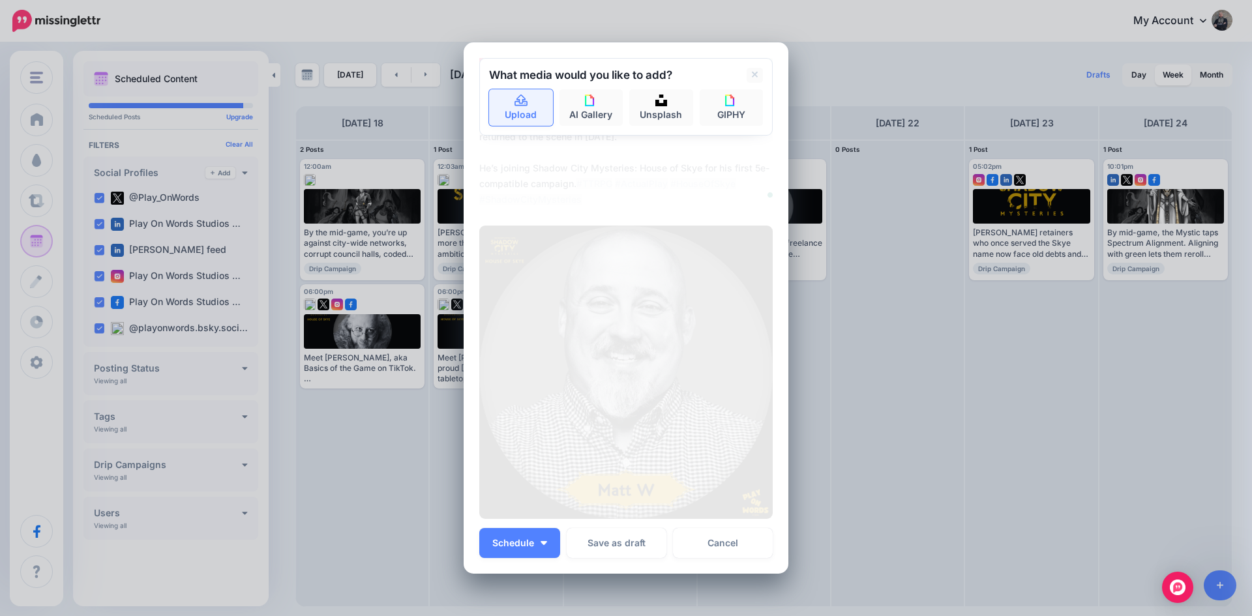
click at [522, 111] on link "Upload" at bounding box center [521, 107] width 64 height 37
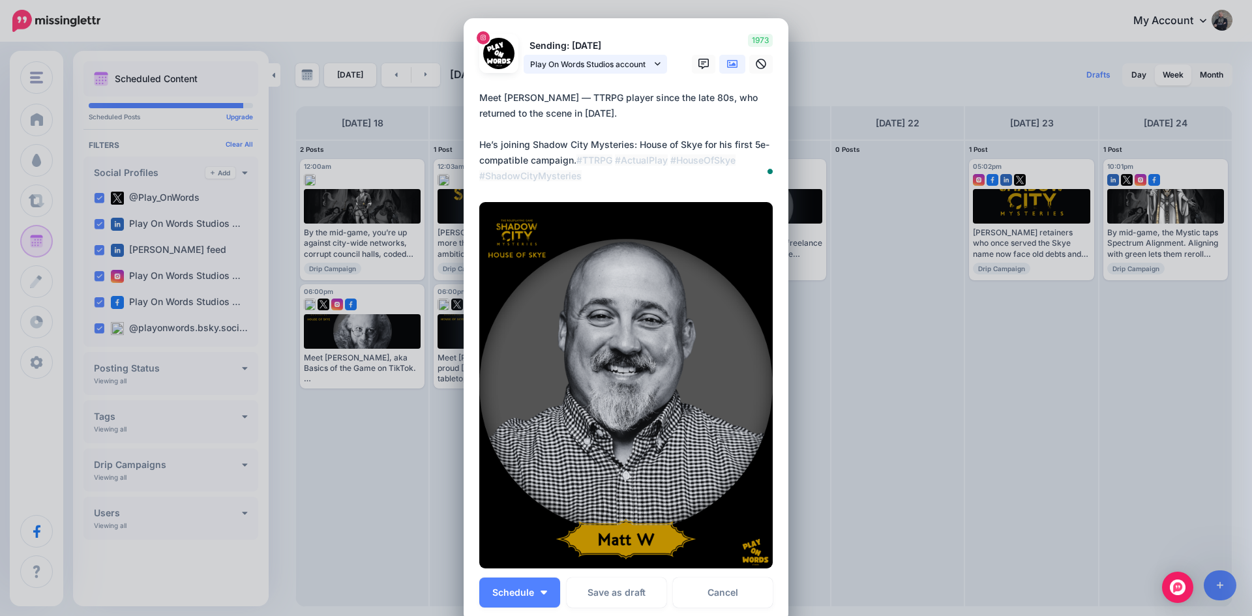
click at [572, 66] on span "Play On Words Studios account" at bounding box center [590, 64] width 121 height 14
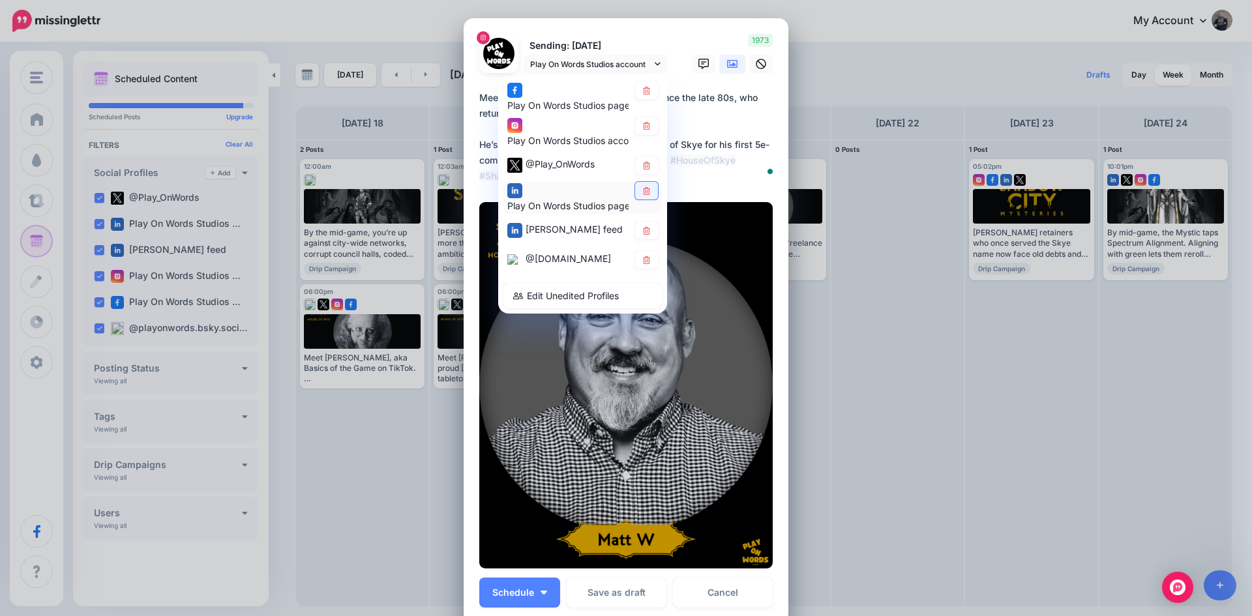
click at [643, 188] on icon at bounding box center [646, 191] width 7 height 8
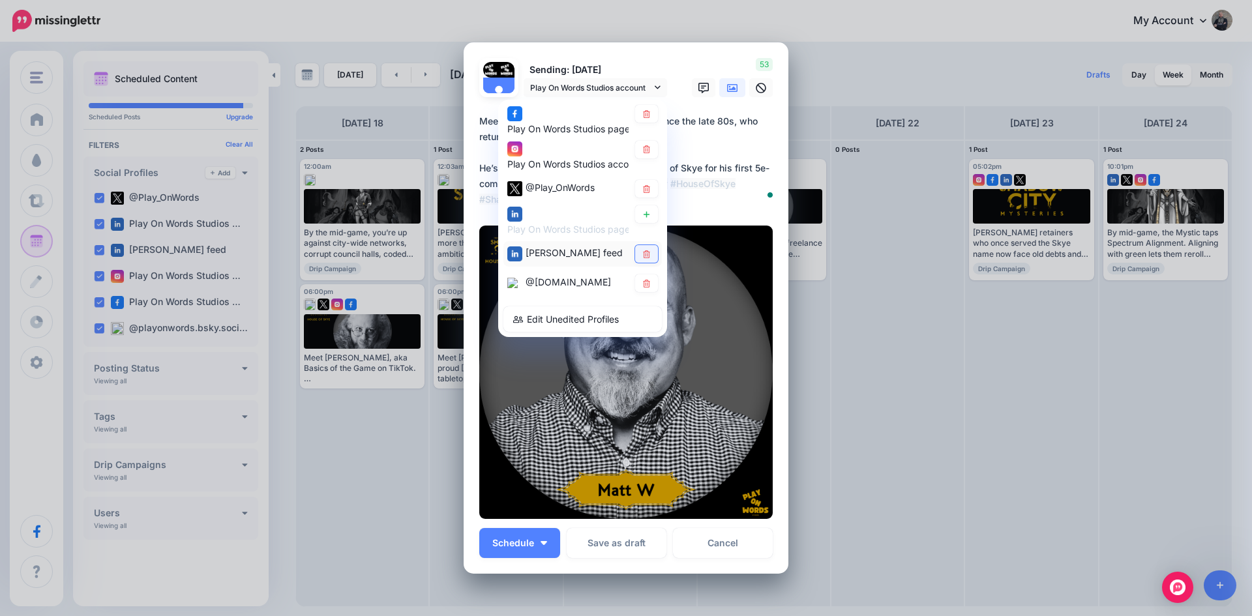
click at [639, 245] on link at bounding box center [646, 254] width 23 height 18
click at [536, 183] on span "@Play_OnWords" at bounding box center [559, 188] width 69 height 11
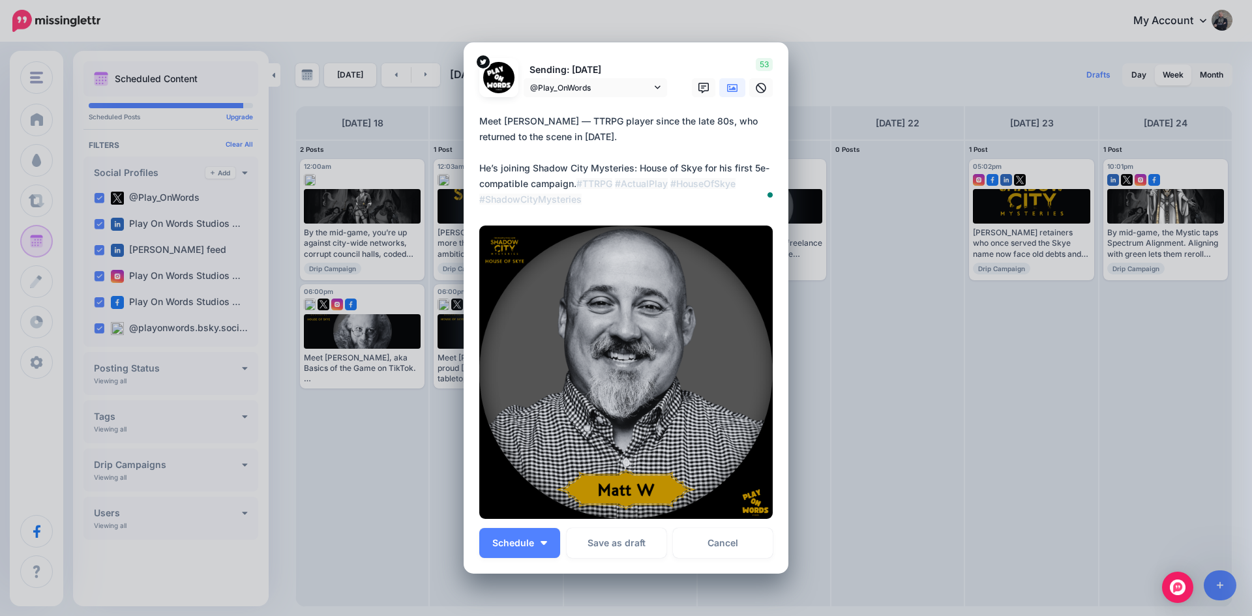
click at [727, 85] on icon at bounding box center [732, 88] width 10 height 8
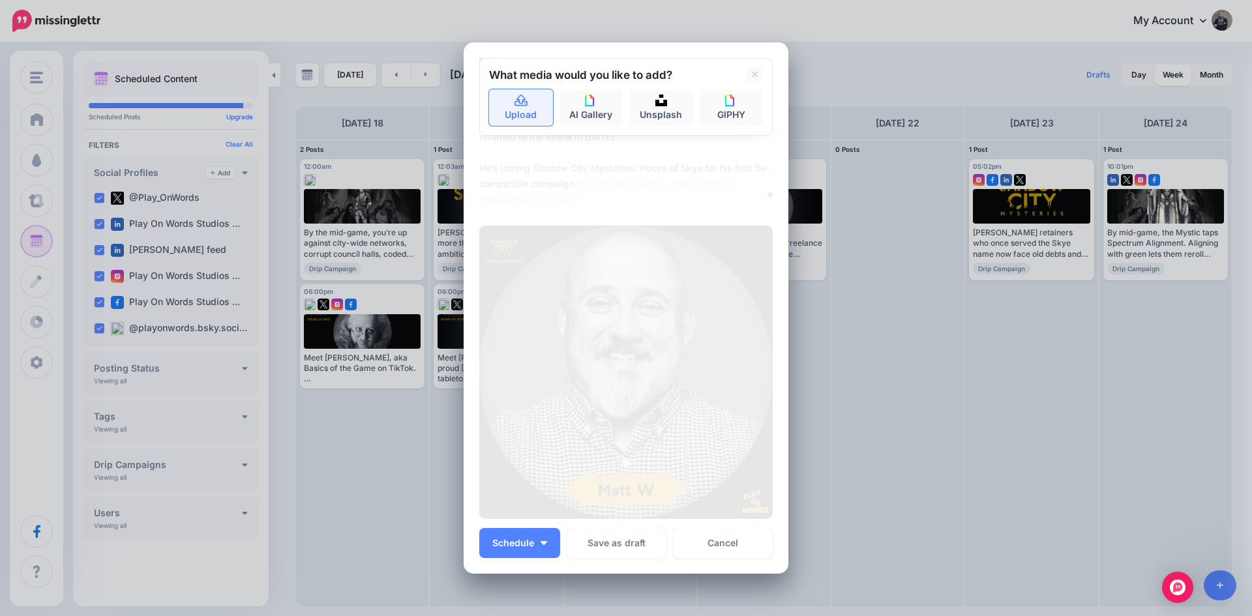
click at [518, 104] on icon at bounding box center [521, 101] width 15 height 12
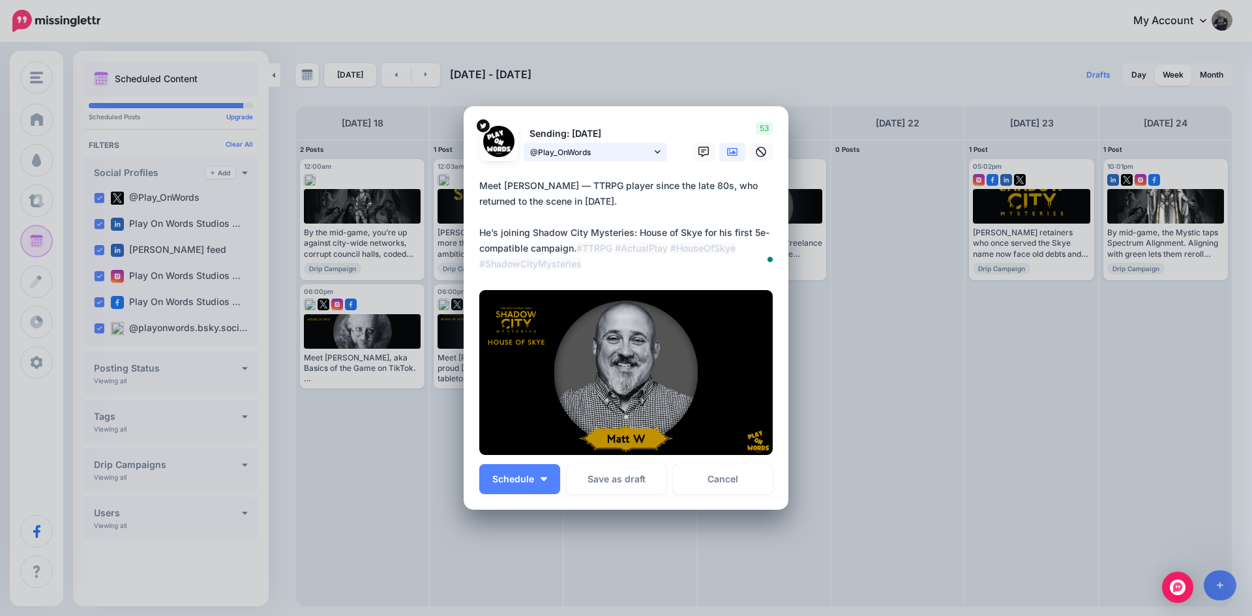
click at [569, 146] on span "@Play_OnWords" at bounding box center [590, 152] width 121 height 14
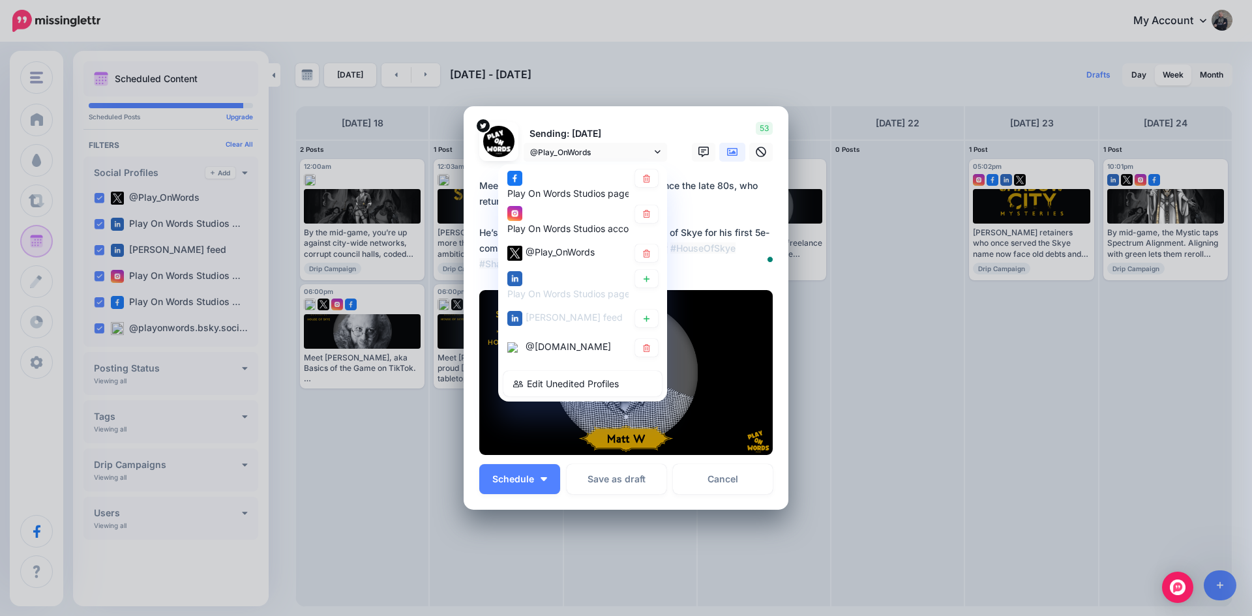
click at [548, 352] on span "@[DOMAIN_NAME]" at bounding box center [567, 346] width 85 height 11
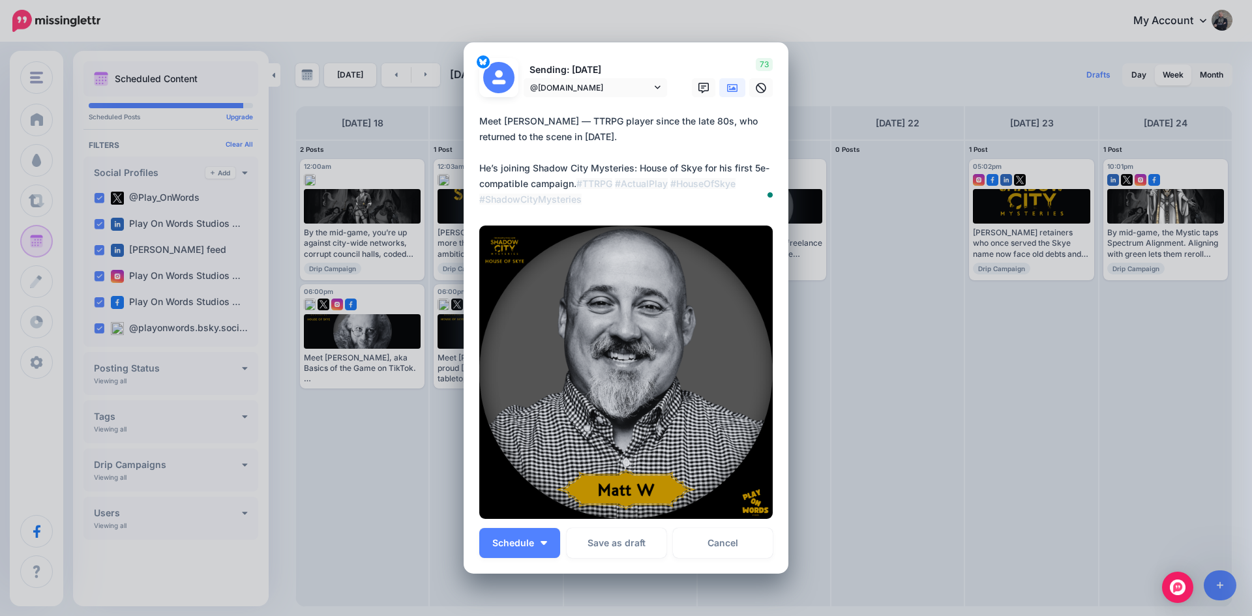
click at [727, 89] on icon at bounding box center [732, 88] width 10 height 8
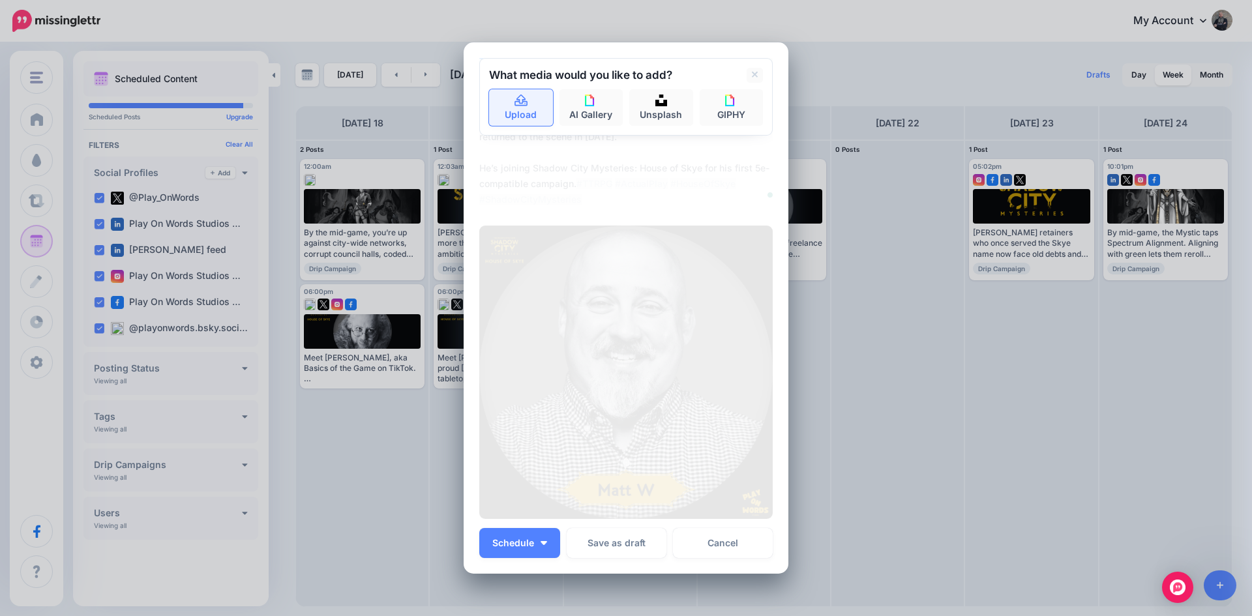
click at [511, 108] on link "Upload" at bounding box center [521, 107] width 64 height 37
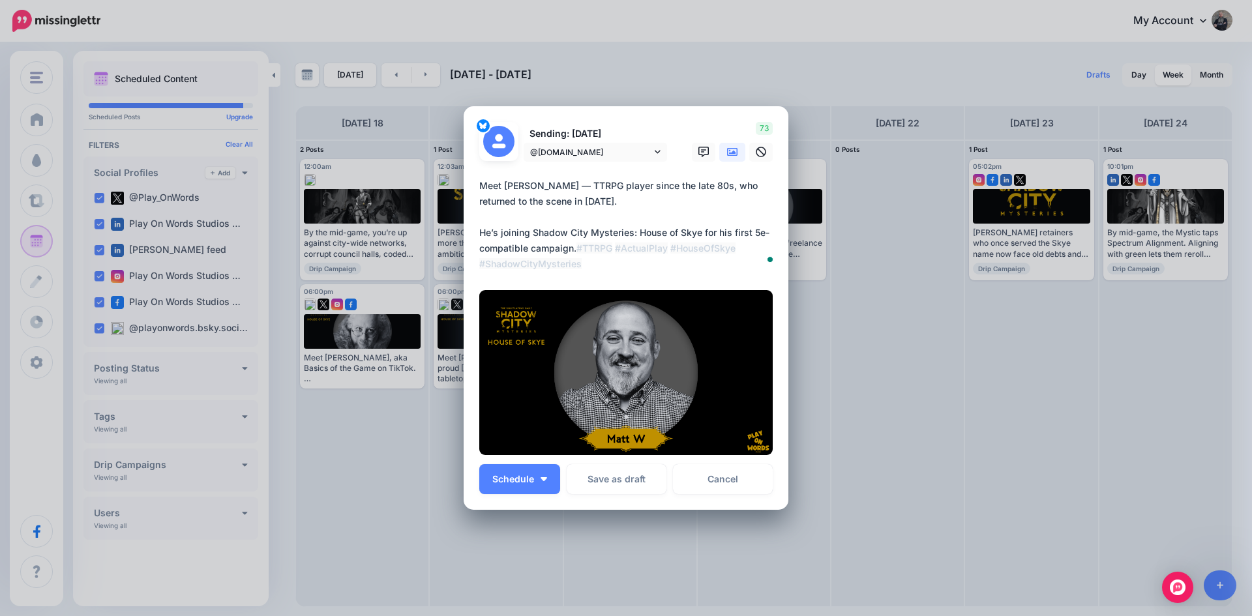
click at [559, 185] on textarea "**********" at bounding box center [629, 225] width 300 height 94
click at [594, 153] on span "@[DOMAIN_NAME]" at bounding box center [590, 152] width 121 height 14
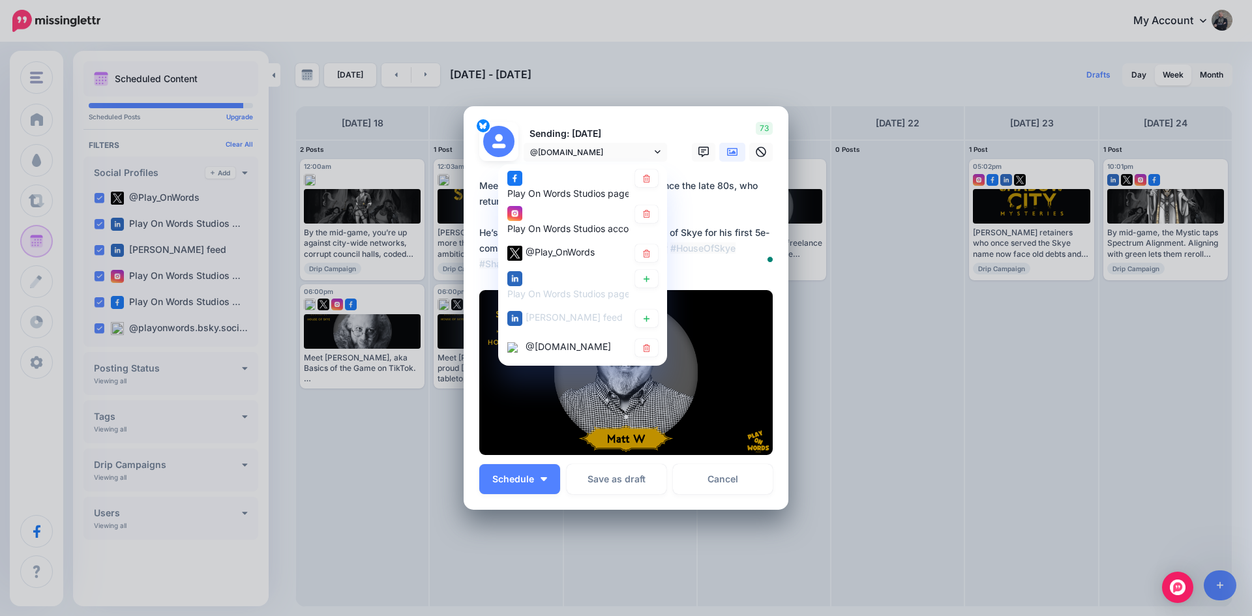
click at [693, 247] on textarea "**********" at bounding box center [629, 225] width 300 height 94
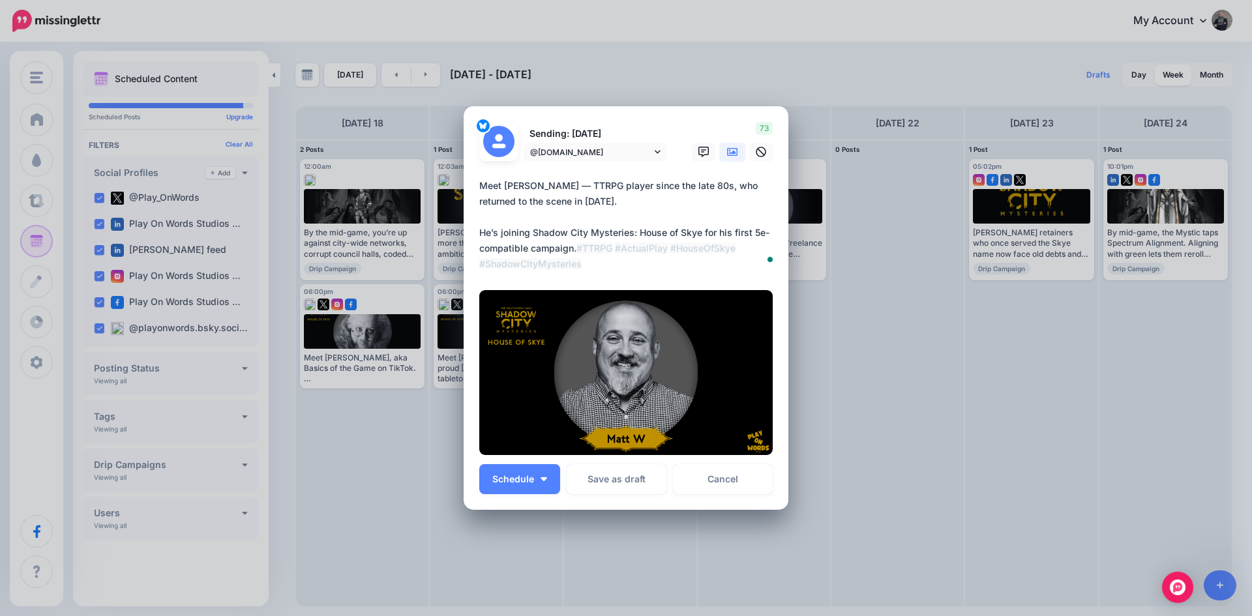
drag, startPoint x: 552, startPoint y: 188, endPoint x: 559, endPoint y: 190, distance: 7.3
click at [559, 190] on textarea "**********" at bounding box center [629, 225] width 300 height 94
drag, startPoint x: 550, startPoint y: 186, endPoint x: 589, endPoint y: 186, distance: 38.5
click at [589, 186] on textarea "**********" at bounding box center [629, 225] width 300 height 94
click at [590, 156] on span "@[DOMAIN_NAME]" at bounding box center [590, 152] width 121 height 14
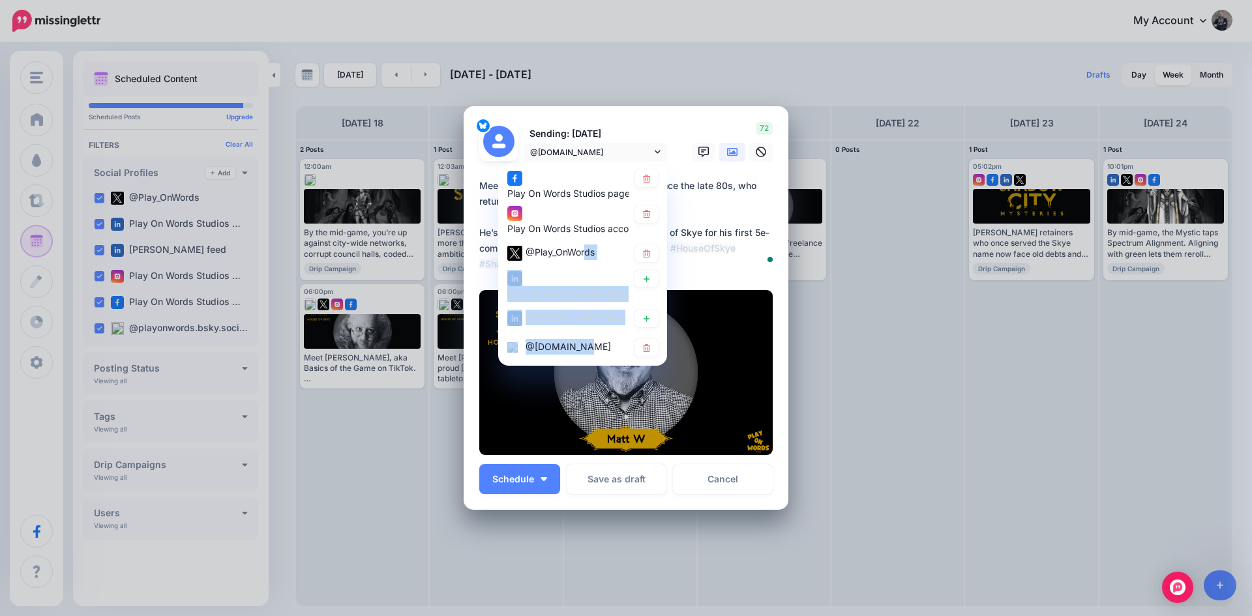
drag, startPoint x: 564, startPoint y: 364, endPoint x: 578, endPoint y: 235, distance: 129.8
click at [579, 241] on div "Play On Words Studios page Play On Words Studios account" at bounding box center [582, 264] width 169 height 201
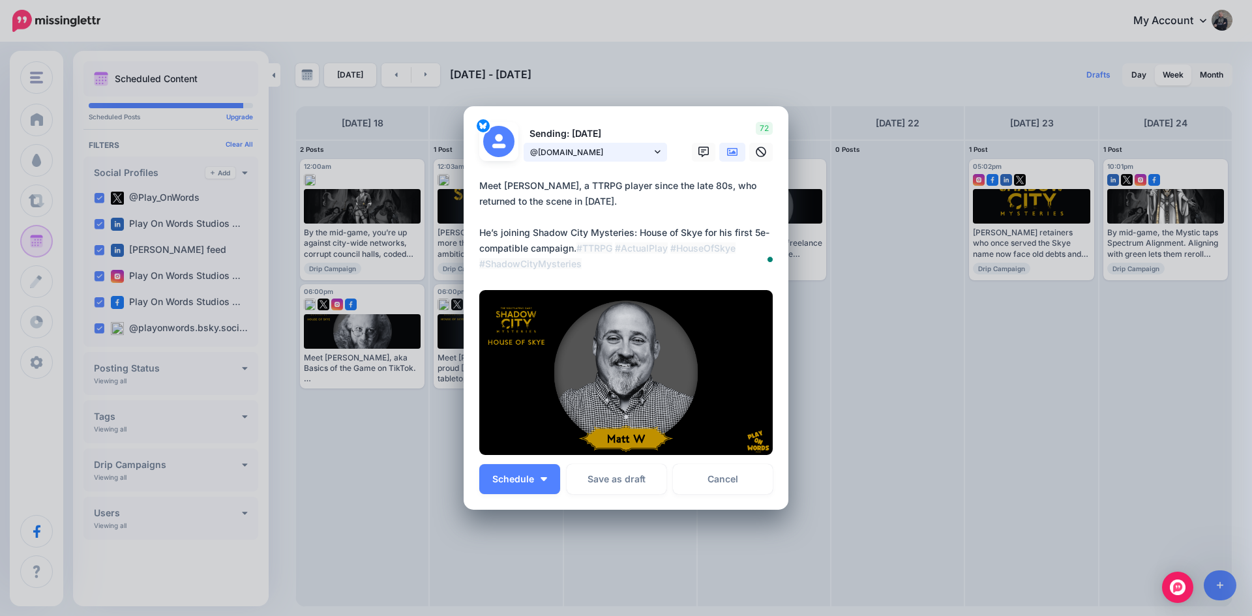
click at [563, 150] on span "@[DOMAIN_NAME]" at bounding box center [590, 152] width 121 height 14
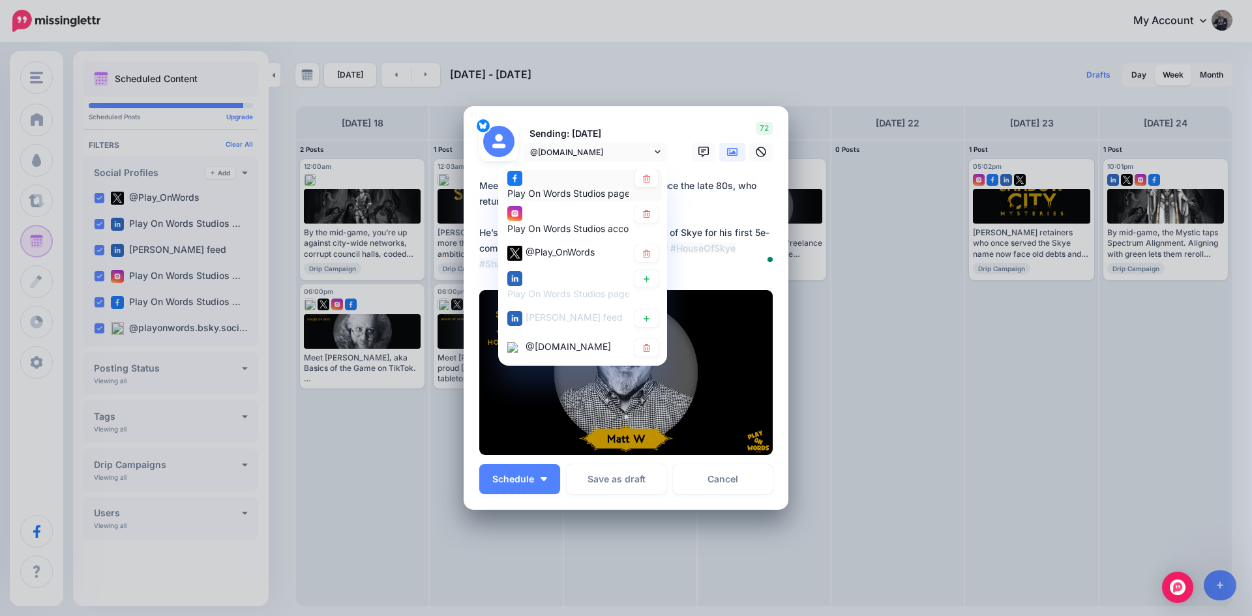
click at [551, 196] on span "Play On Words Studios page" at bounding box center [568, 192] width 123 height 11
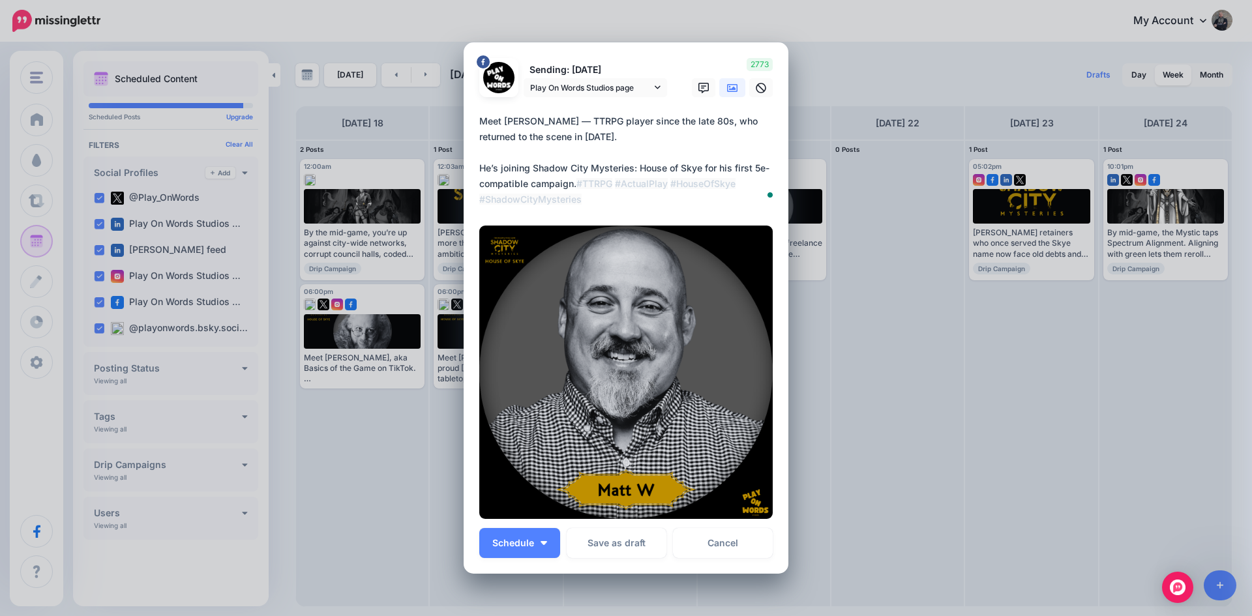
drag, startPoint x: 561, startPoint y: 123, endPoint x: 548, endPoint y: 125, distance: 13.8
click at [548, 125] on textarea "**********" at bounding box center [629, 160] width 300 height 94
click at [604, 87] on span "Play On Words Studios page" at bounding box center [590, 88] width 121 height 14
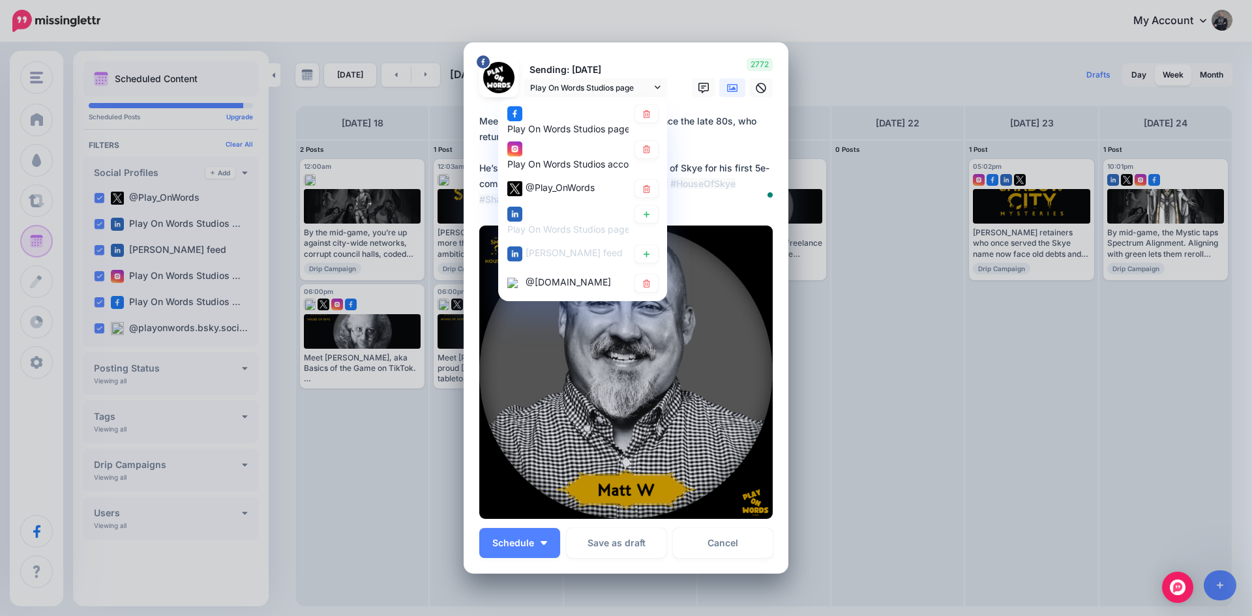
click at [581, 151] on div "Play On Words Studios account" at bounding box center [567, 157] width 121 height 32
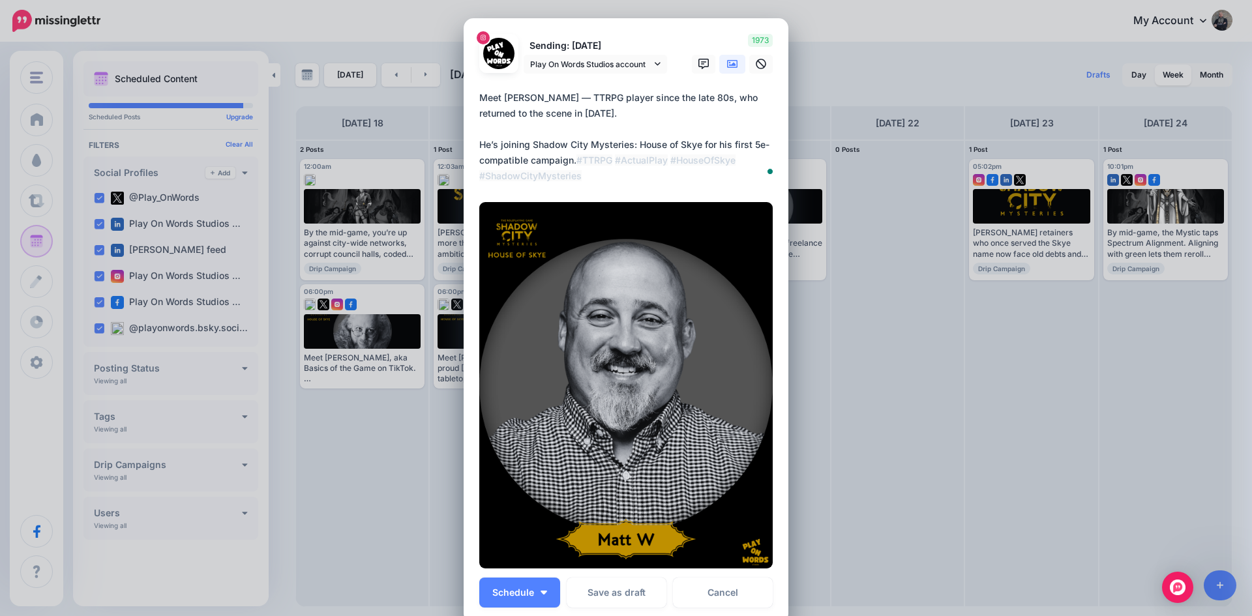
drag, startPoint x: 561, startPoint y: 98, endPoint x: 550, endPoint y: 98, distance: 10.4
click at [550, 98] on textarea "**********" at bounding box center [629, 137] width 300 height 94
click at [608, 62] on span "Play On Words Studios account" at bounding box center [590, 64] width 121 height 14
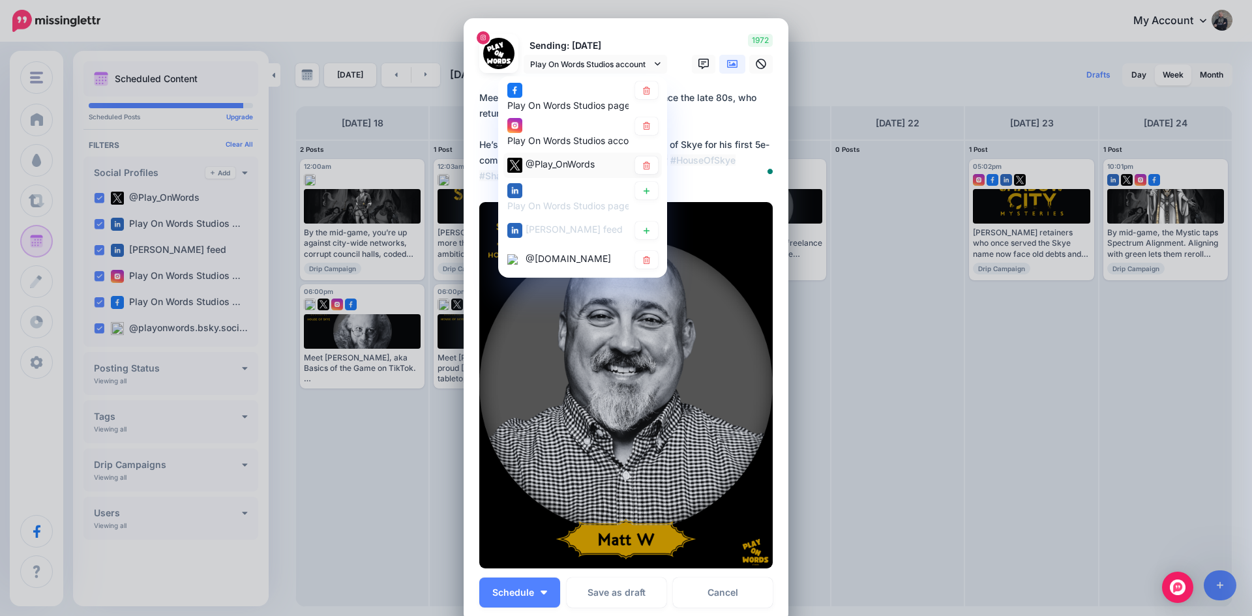
click at [548, 166] on span "@Play_OnWords" at bounding box center [559, 163] width 69 height 11
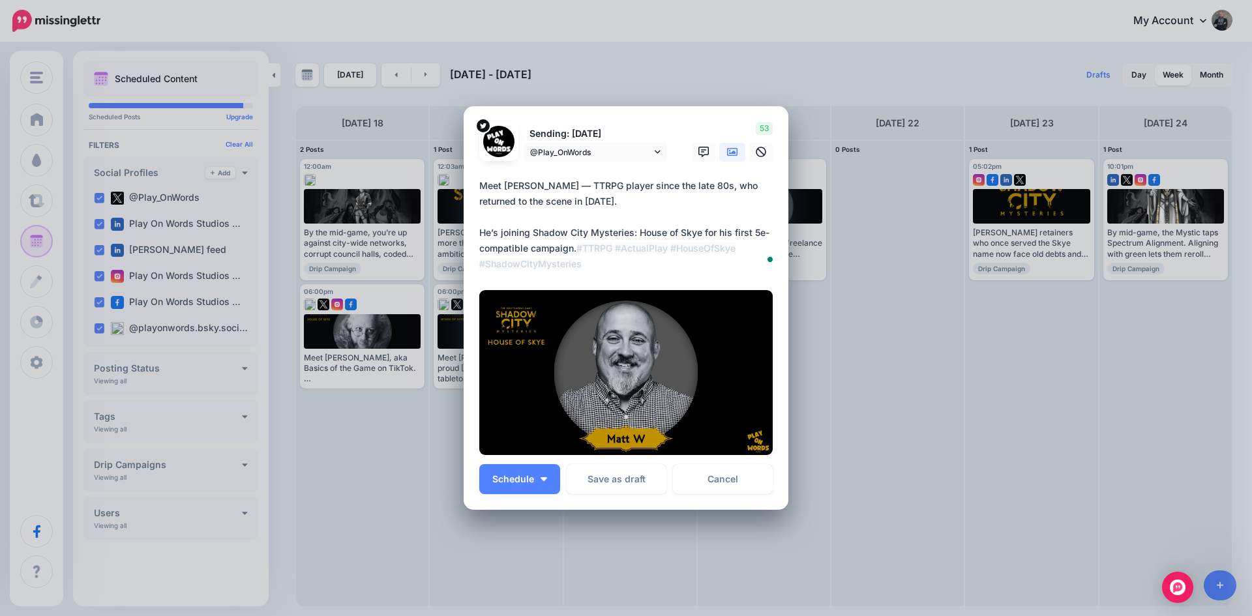
drag, startPoint x: 548, startPoint y: 186, endPoint x: 559, endPoint y: 185, distance: 11.8
click at [559, 185] on textarea "**********" at bounding box center [629, 225] width 300 height 94
type textarea "**********"
click at [605, 150] on span "@Play_OnWords" at bounding box center [590, 152] width 121 height 14
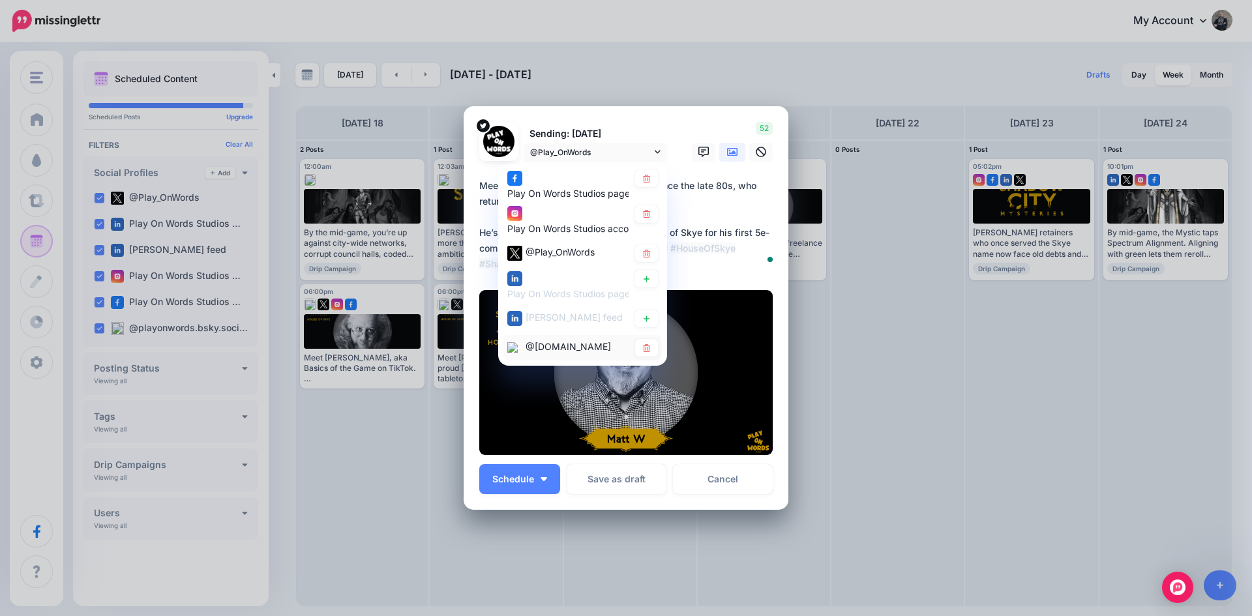
click at [570, 355] on div "@[DOMAIN_NAME]" at bounding box center [567, 347] width 121 height 16
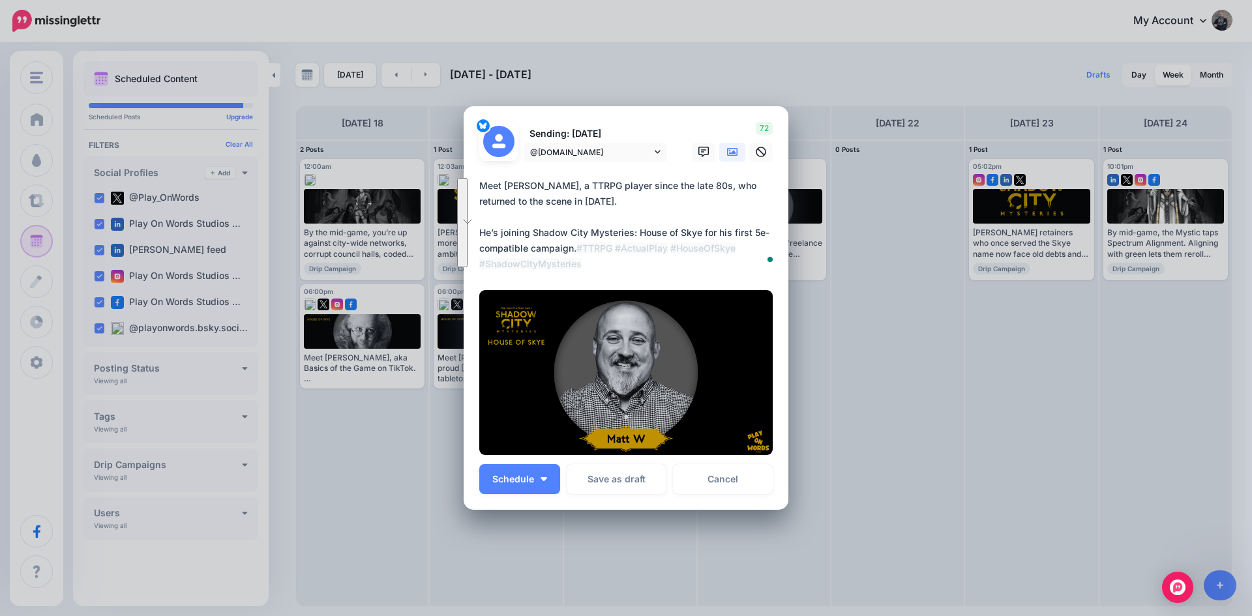
drag, startPoint x: 563, startPoint y: 263, endPoint x: 473, endPoint y: 181, distance: 122.3
click at [473, 181] on div "Loading Sending: [DATE] @[DOMAIN_NAME] 72" at bounding box center [625, 307] width 325 height 403
click at [524, 480] on span "Schedule" at bounding box center [513, 479] width 42 height 9
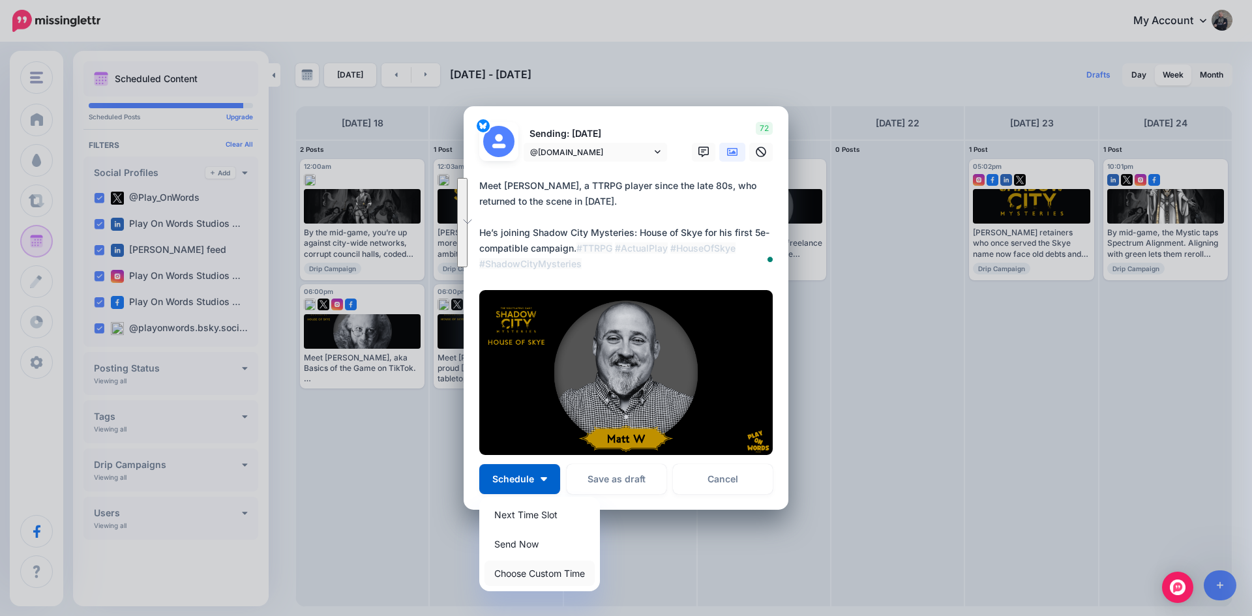
click at [503, 568] on link "Choose Custom Time" at bounding box center [539, 573] width 110 height 25
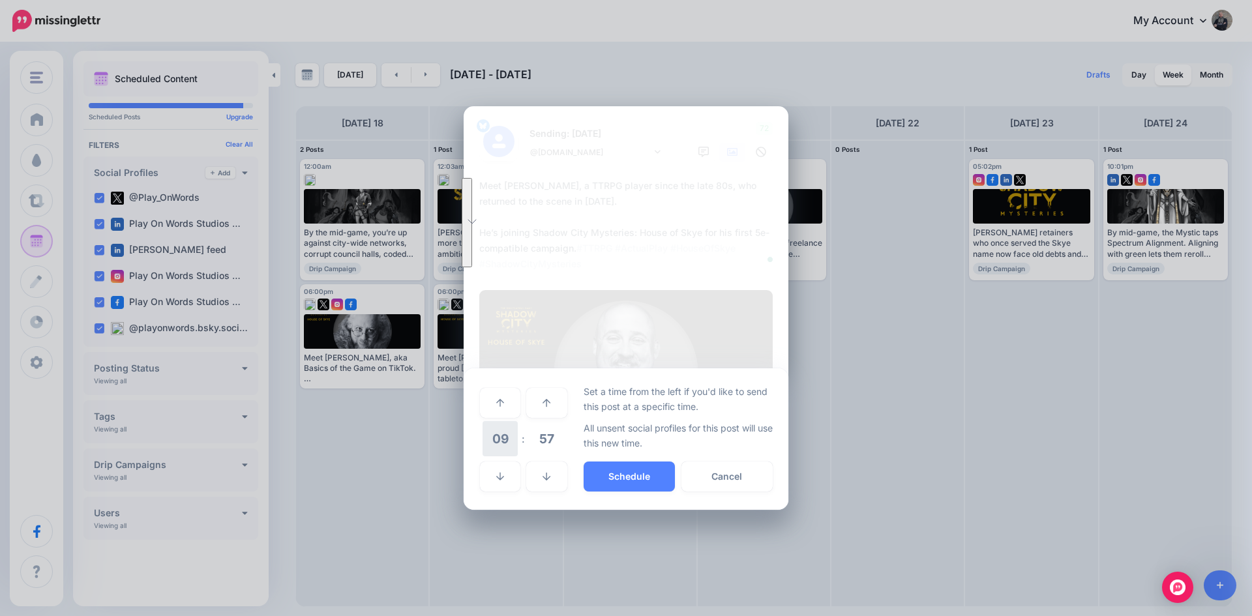
click at [499, 432] on span "09" at bounding box center [499, 438] width 35 height 35
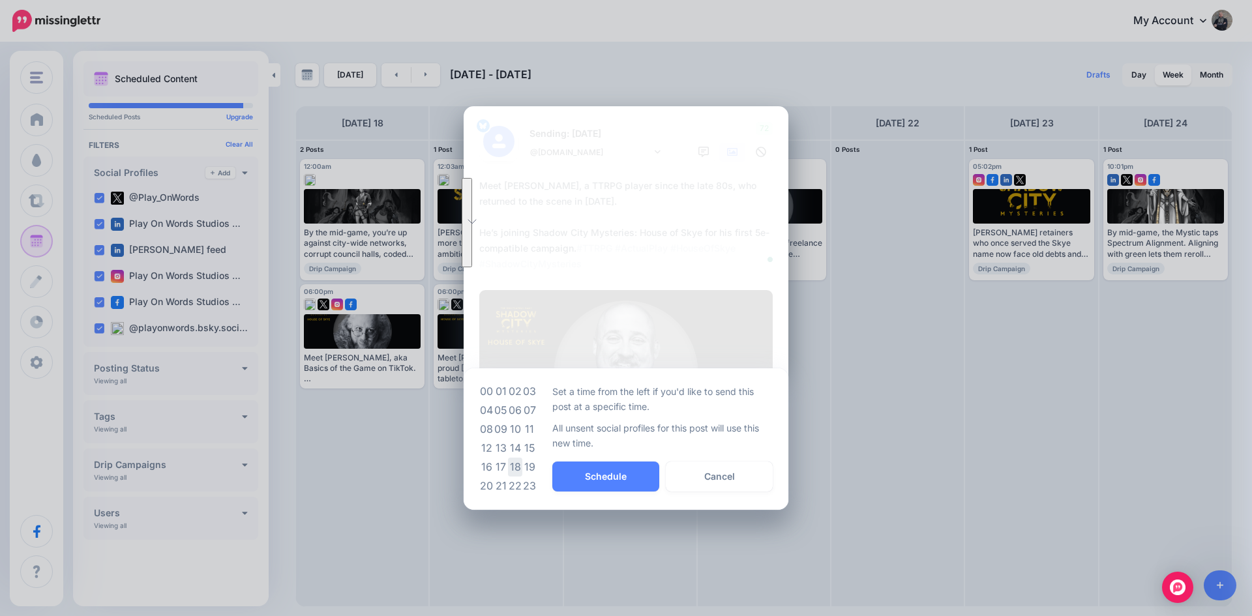
click at [510, 468] on td "18" at bounding box center [515, 467] width 14 height 19
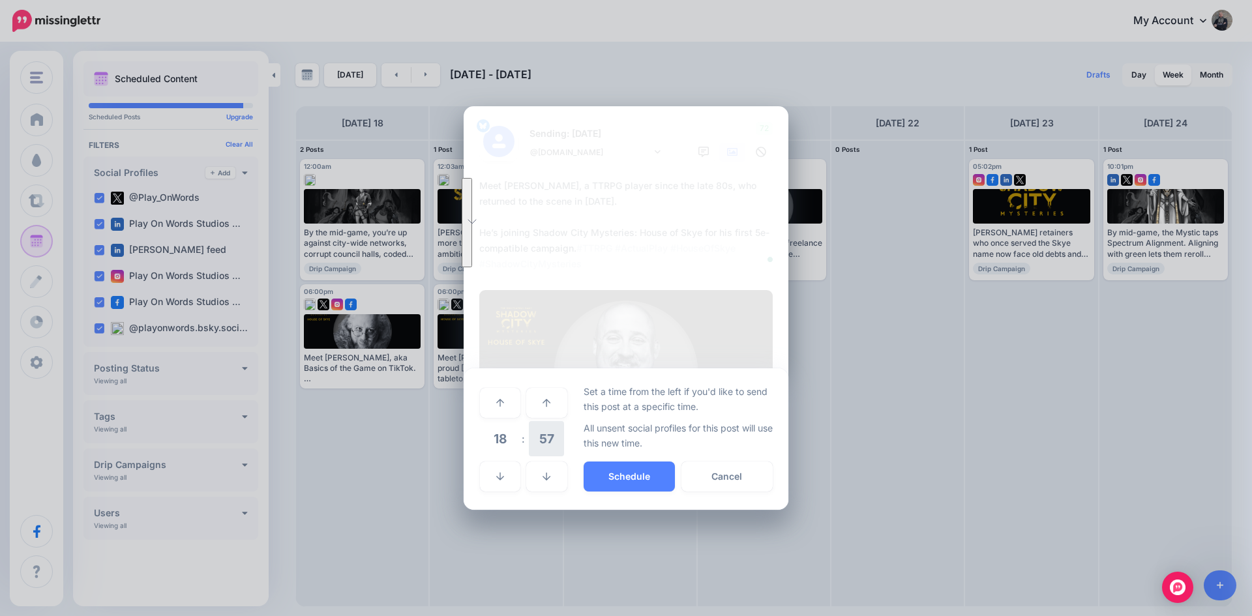
click at [551, 438] on span "57" at bounding box center [546, 438] width 35 height 35
click at [486, 396] on td "00" at bounding box center [486, 402] width 14 height 37
click at [617, 469] on button "Schedule" at bounding box center [628, 477] width 91 height 30
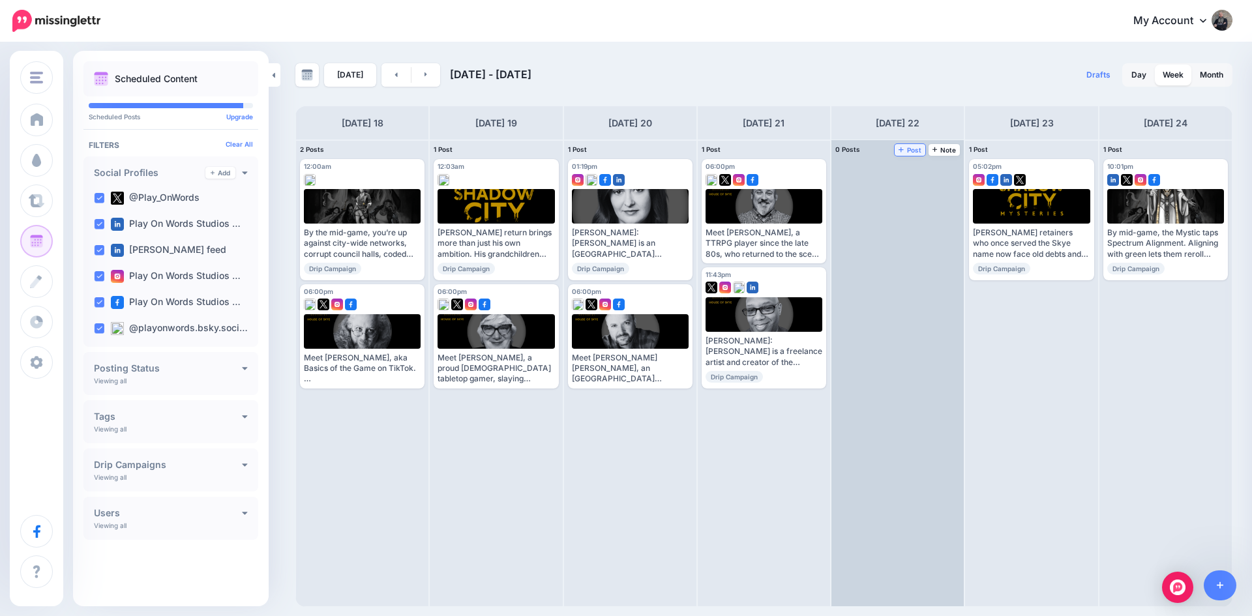
click at [908, 148] on span "Post" at bounding box center [909, 150] width 23 height 7
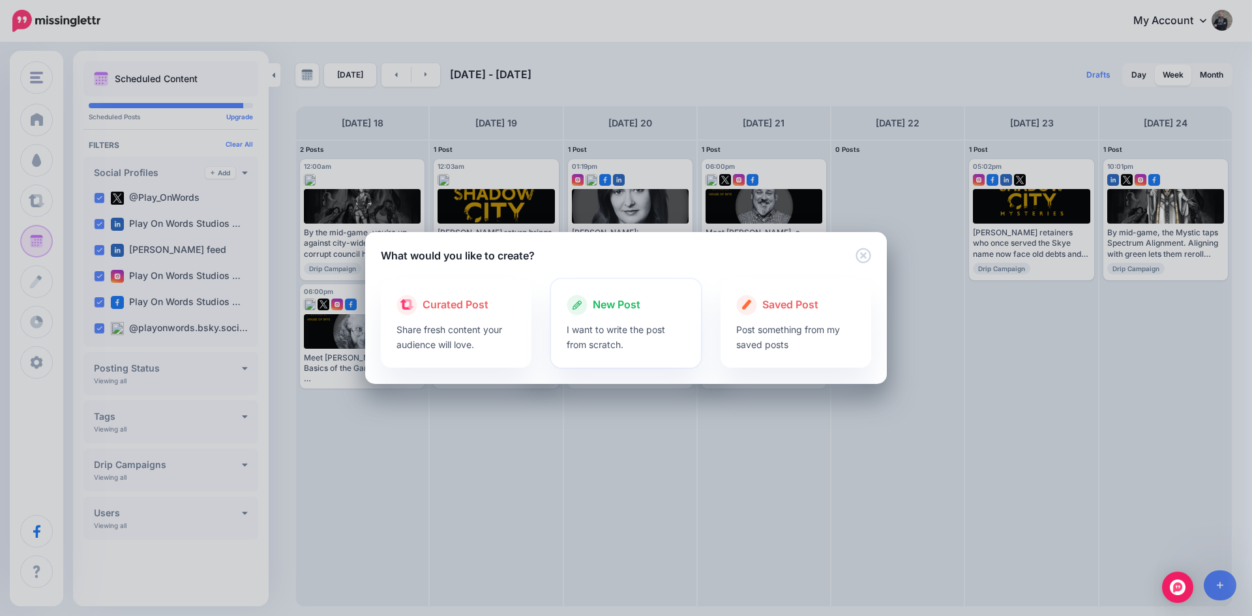
click at [600, 302] on span "New Post" at bounding box center [617, 305] width 48 height 17
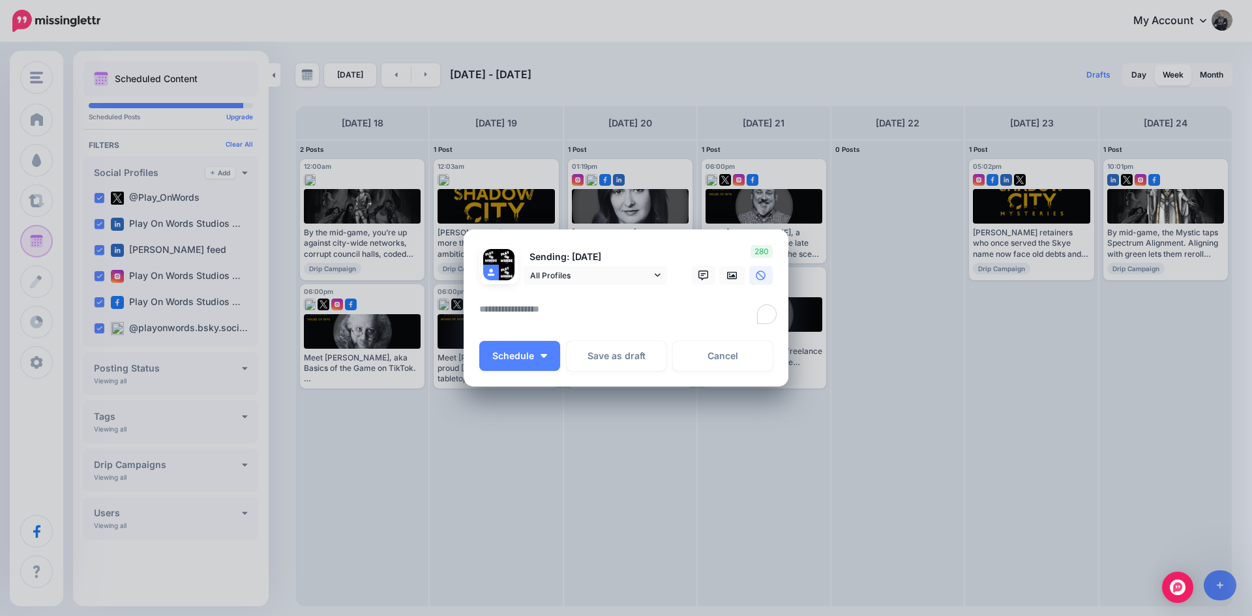
click at [527, 302] on textarea "To enrich screen reader interactions, please activate Accessibility in Grammarl…" at bounding box center [629, 313] width 300 height 25
paste textarea "**********"
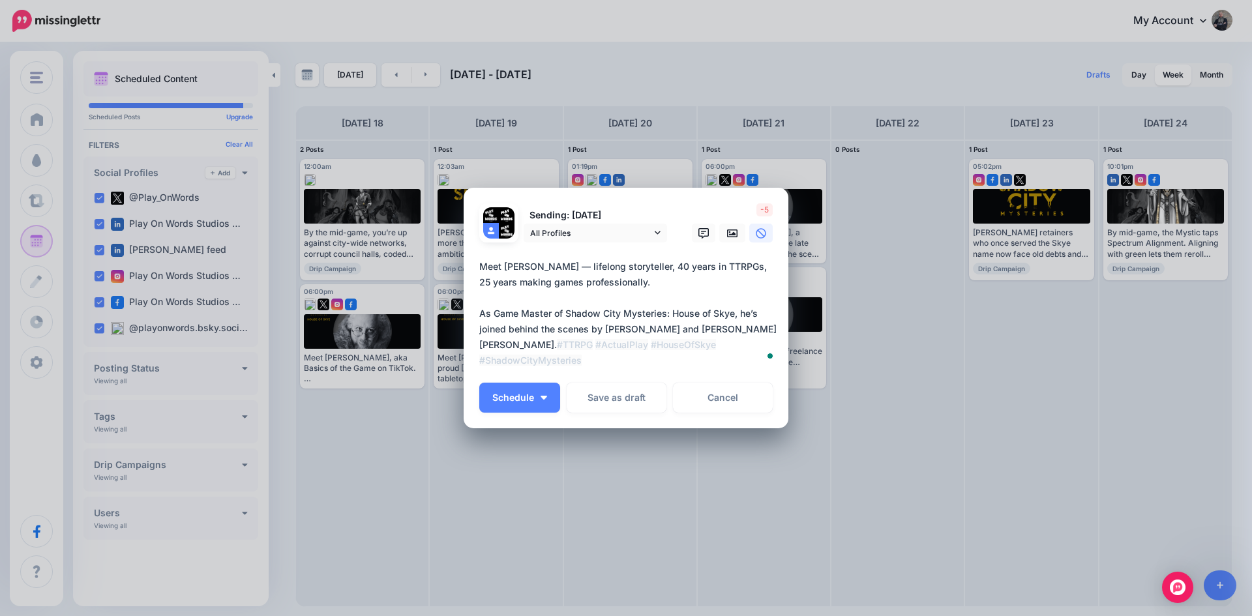
click at [591, 267] on textarea "**********" at bounding box center [629, 314] width 300 height 110
click at [733, 234] on icon at bounding box center [732, 233] width 10 height 8
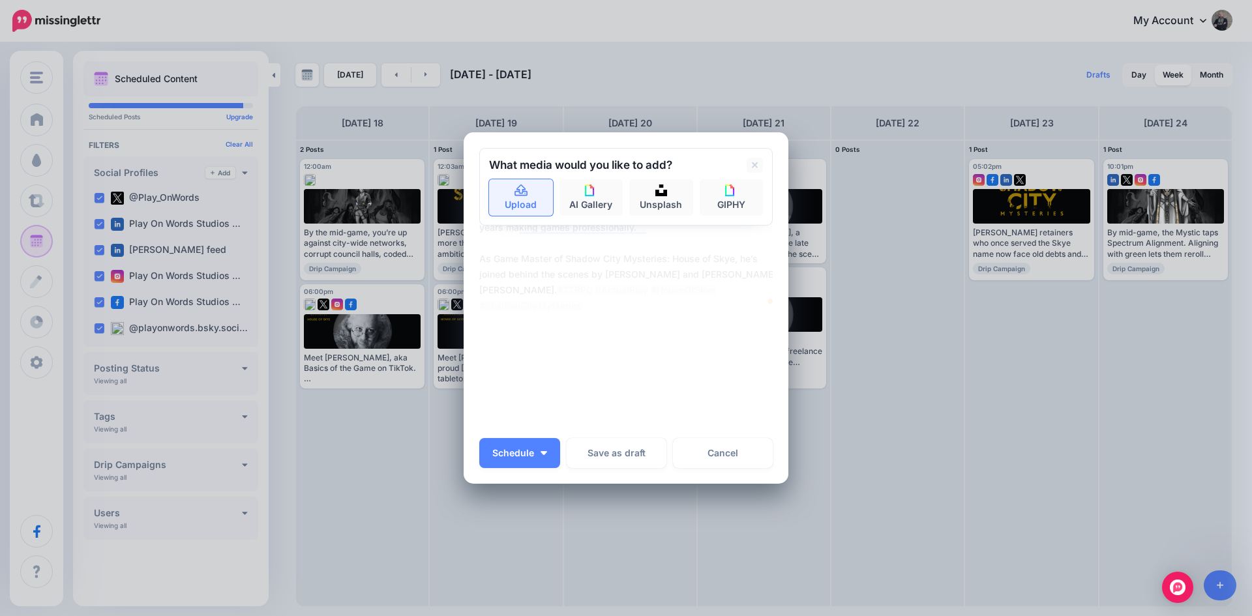
click at [519, 199] on link "Upload" at bounding box center [521, 197] width 64 height 37
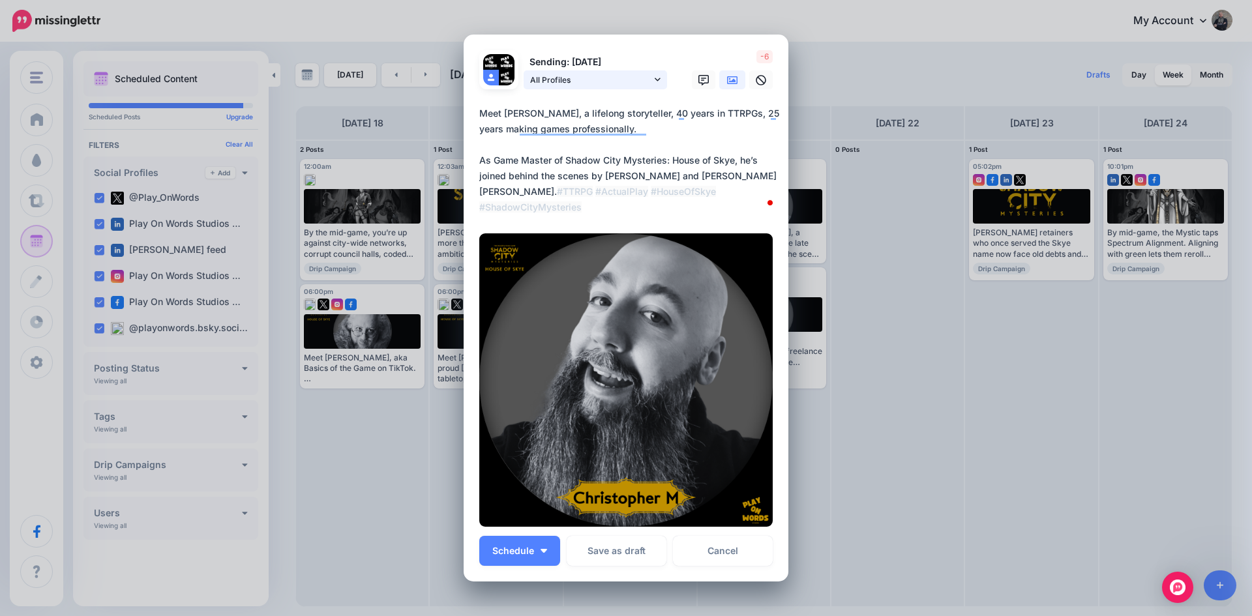
click at [601, 78] on span "All Profiles" at bounding box center [590, 80] width 121 height 14
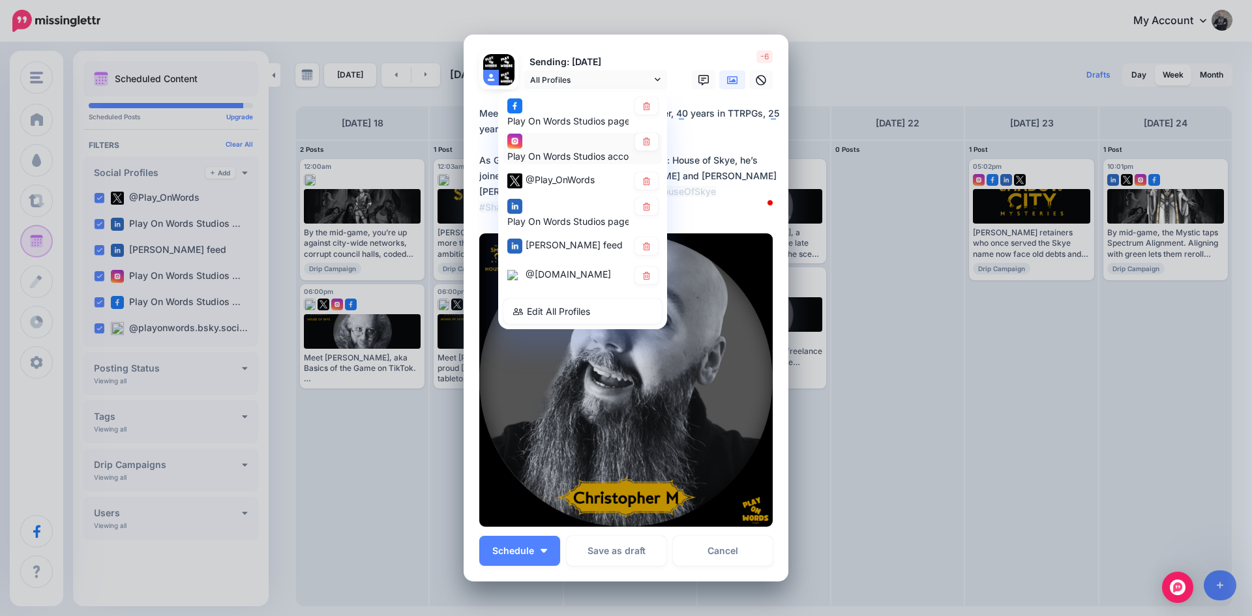
click at [556, 153] on span "Play On Words Studios account" at bounding box center [574, 156] width 135 height 11
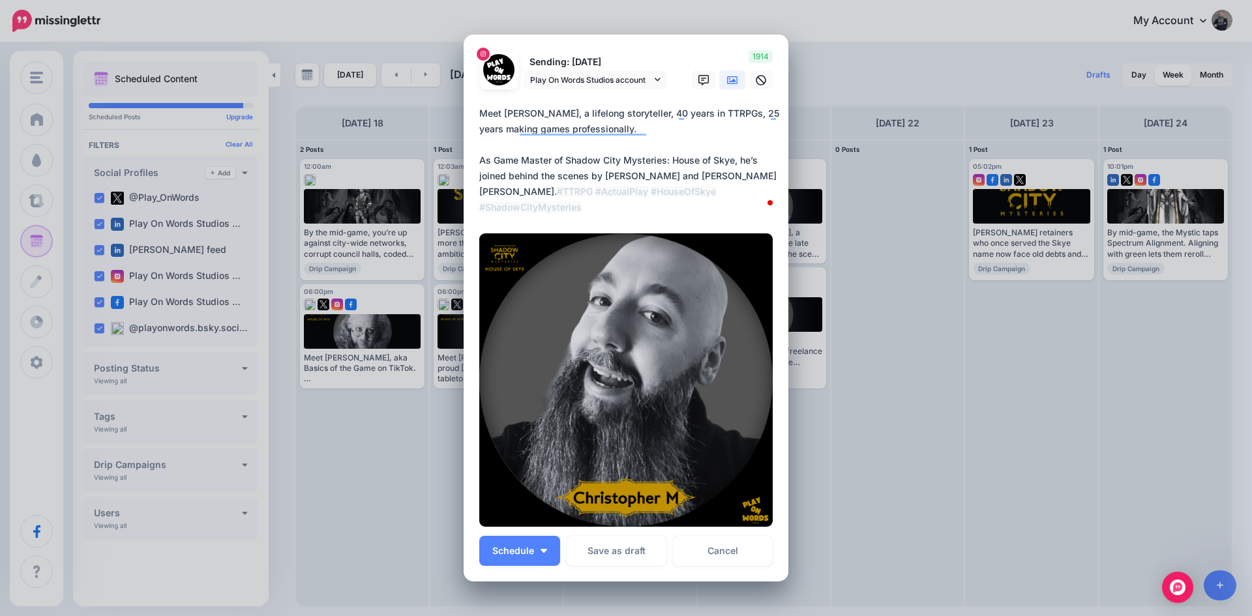
click at [670, 132] on textarea "**********" at bounding box center [629, 161] width 300 height 110
paste textarea "**********"
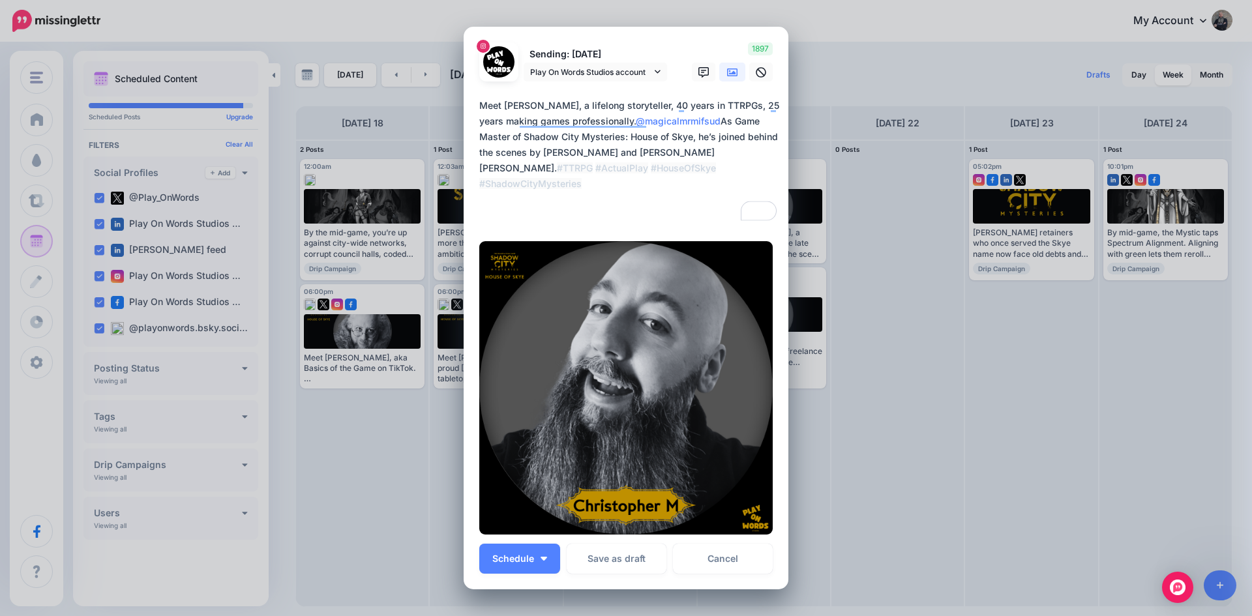
click at [772, 167] on textarea "**********" at bounding box center [629, 160] width 300 height 125
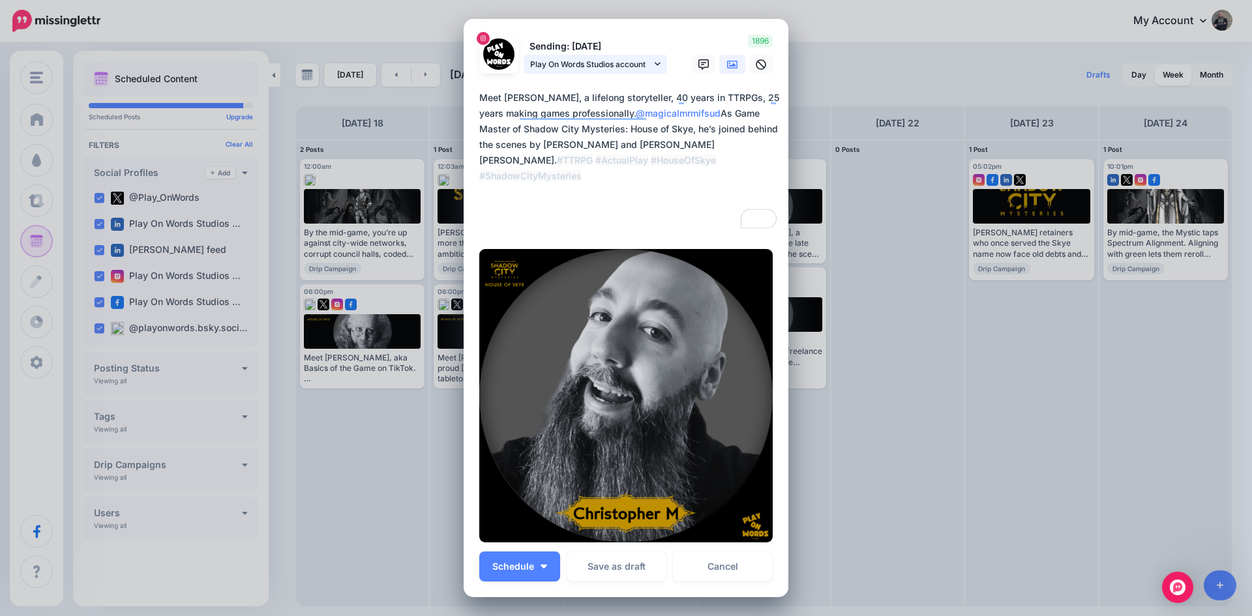
click at [559, 65] on span "Play On Words Studios account" at bounding box center [590, 64] width 121 height 14
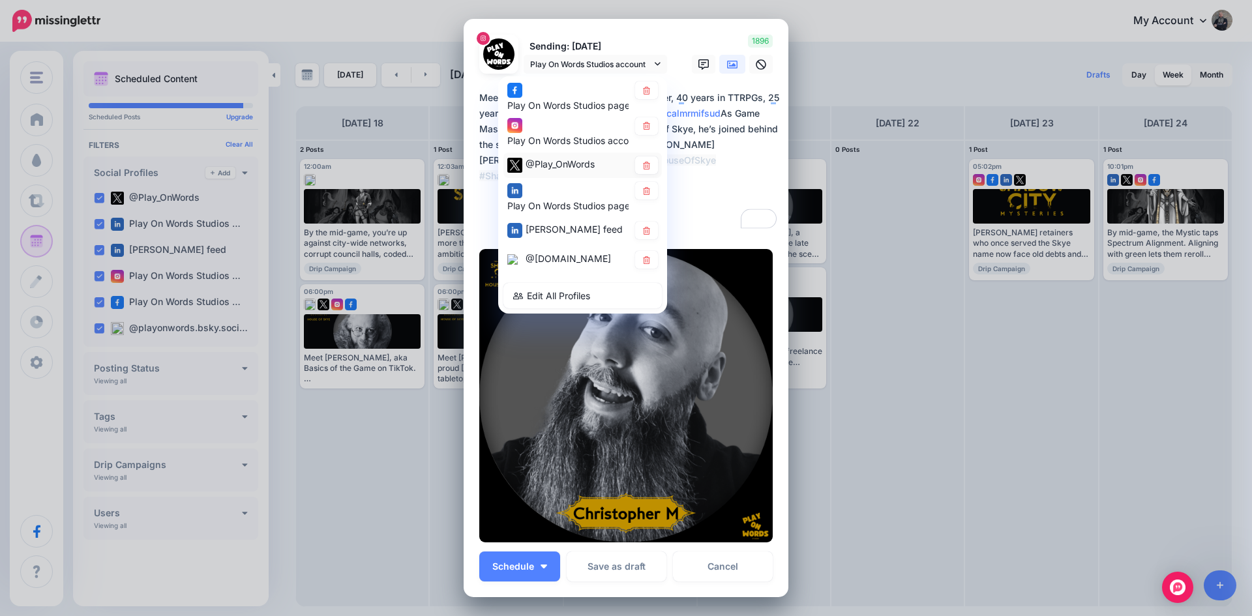
click at [548, 163] on span "@Play_OnWords" at bounding box center [559, 164] width 69 height 11
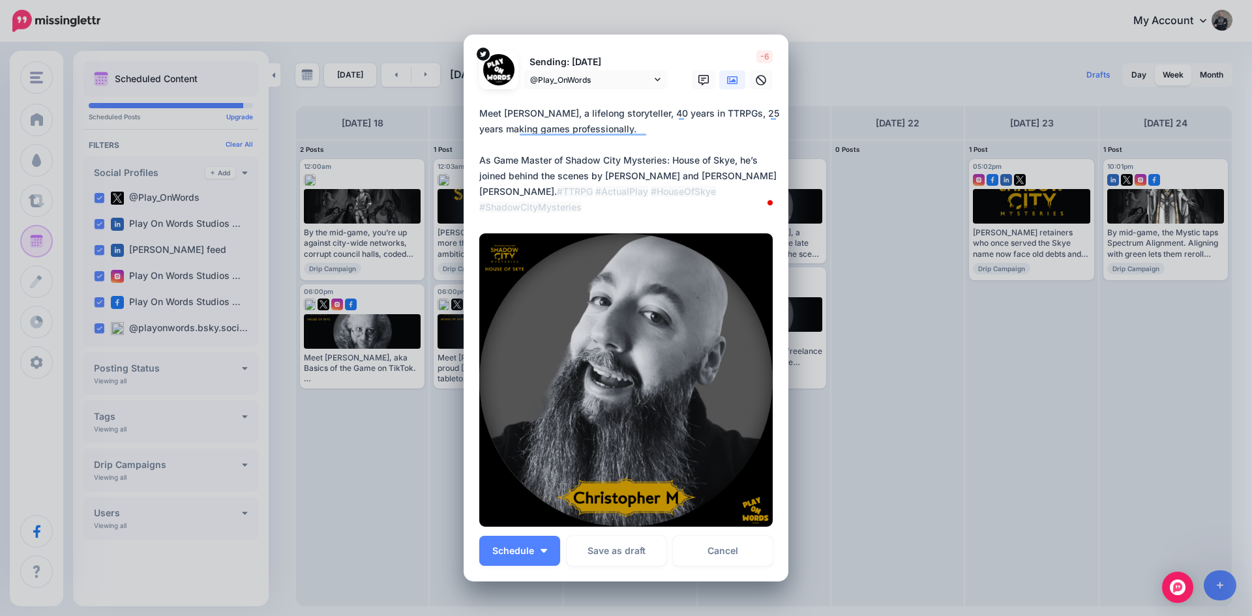
drag, startPoint x: 634, startPoint y: 192, endPoint x: 742, endPoint y: 193, distance: 108.2
click at [742, 193] on textarea "**********" at bounding box center [629, 161] width 300 height 110
click at [689, 138] on textarea "**********" at bounding box center [629, 161] width 300 height 110
click at [669, 130] on textarea "**********" at bounding box center [629, 161] width 300 height 110
paste textarea "**********"
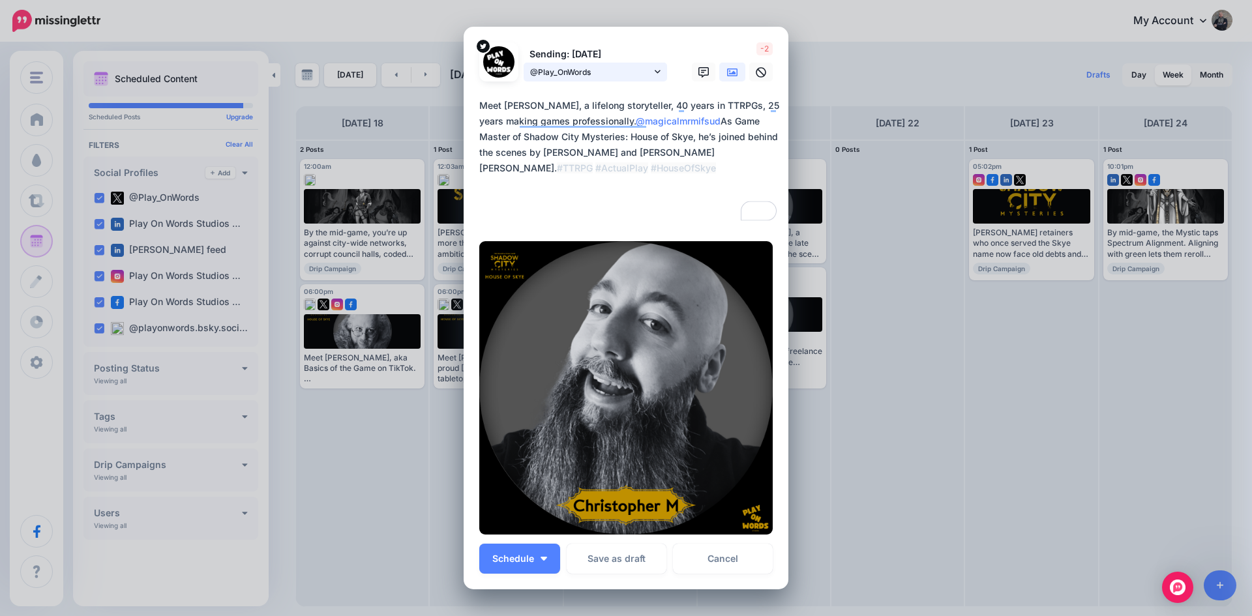
click at [551, 75] on span "@Play_OnWords" at bounding box center [590, 72] width 121 height 14
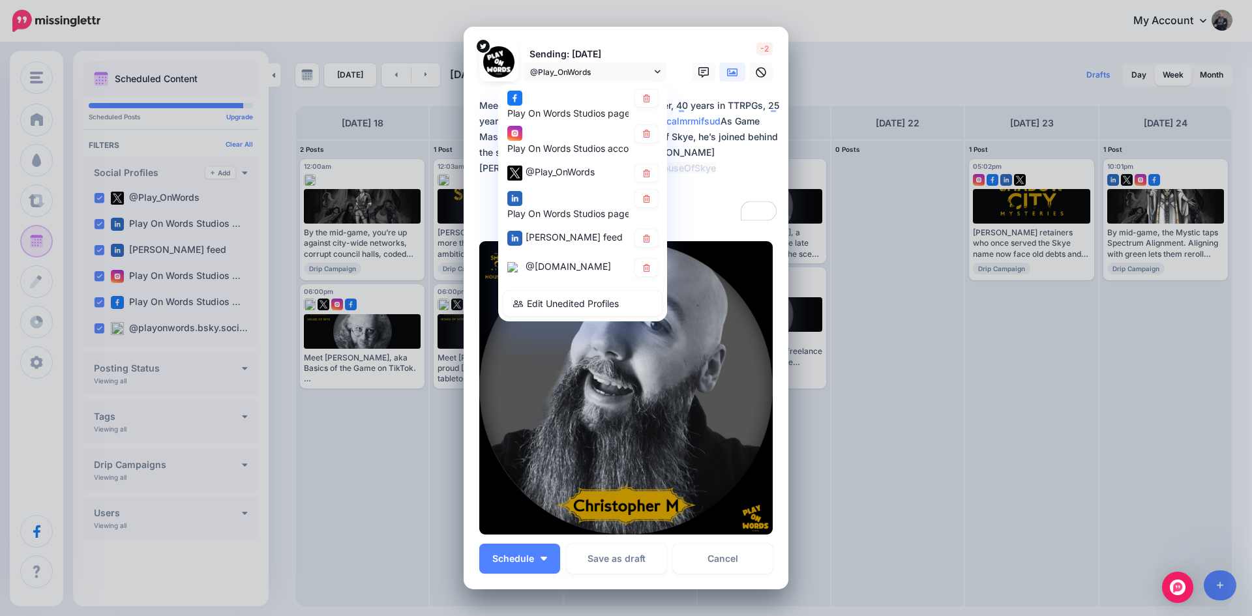
click at [686, 192] on textarea "**********" at bounding box center [629, 160] width 300 height 125
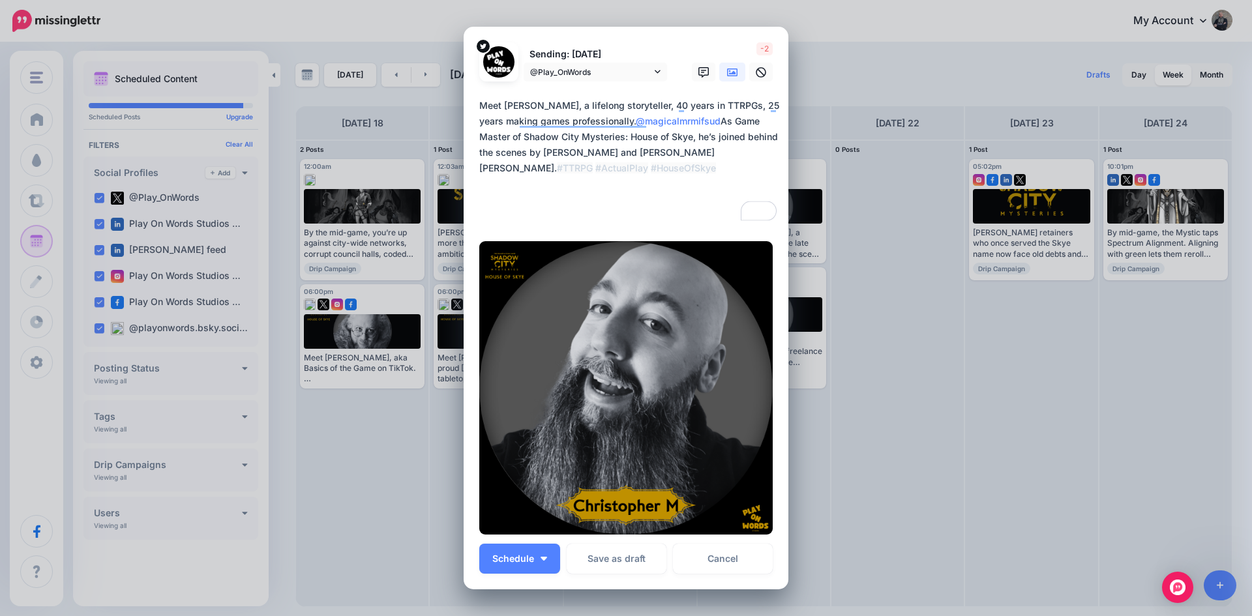
click at [727, 72] on icon at bounding box center [732, 72] width 10 height 8
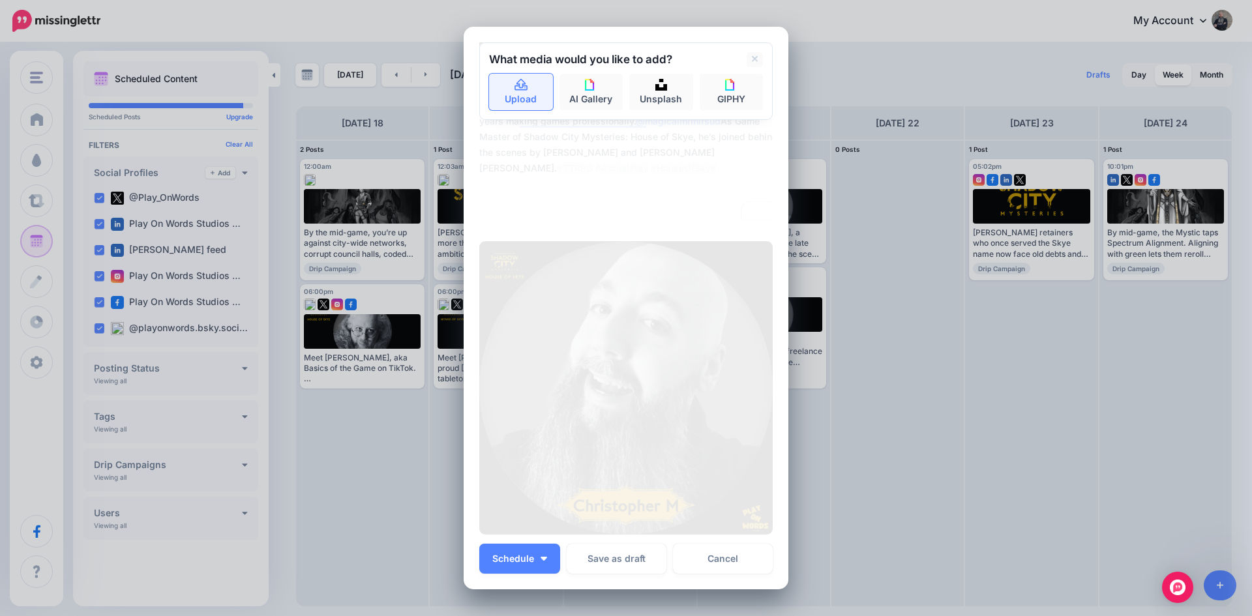
click at [521, 84] on icon at bounding box center [521, 86] width 15 height 12
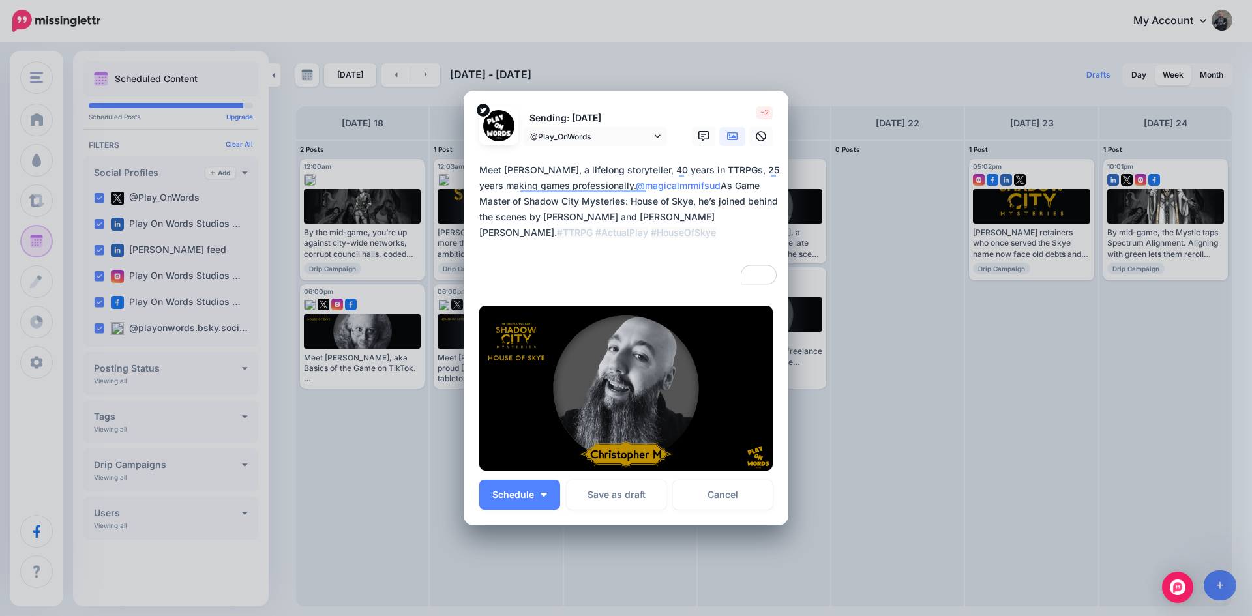
drag, startPoint x: 647, startPoint y: 186, endPoint x: 740, endPoint y: 189, distance: 92.6
click at [740, 189] on textarea "**********" at bounding box center [629, 224] width 300 height 125
click at [658, 247] on textarea "**********" at bounding box center [629, 224] width 300 height 125
drag, startPoint x: 658, startPoint y: 247, endPoint x: 568, endPoint y: 252, distance: 90.7
click at [568, 252] on textarea "**********" at bounding box center [629, 224] width 300 height 125
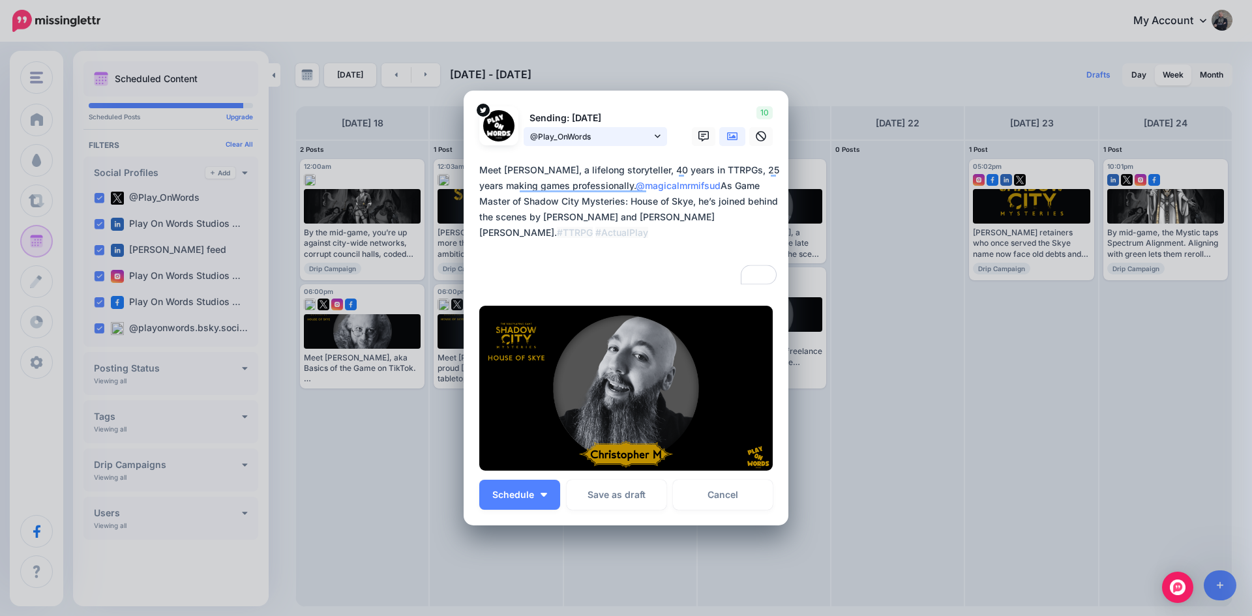
click at [588, 136] on span "@Play_OnWords" at bounding box center [590, 137] width 121 height 14
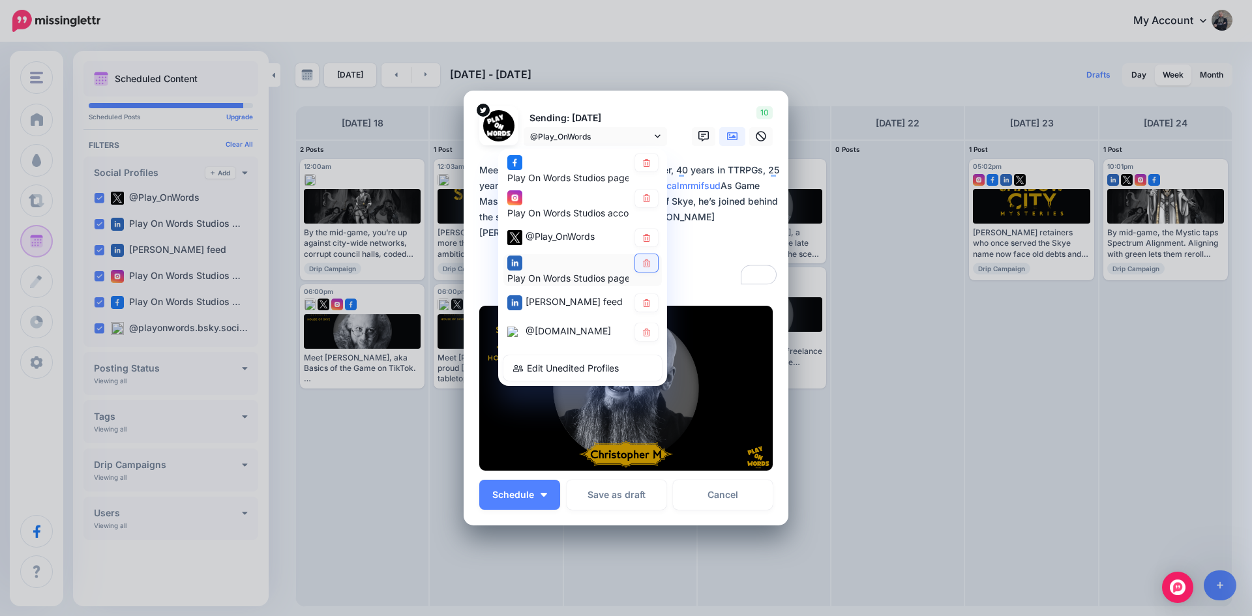
click at [640, 267] on link at bounding box center [646, 263] width 23 height 18
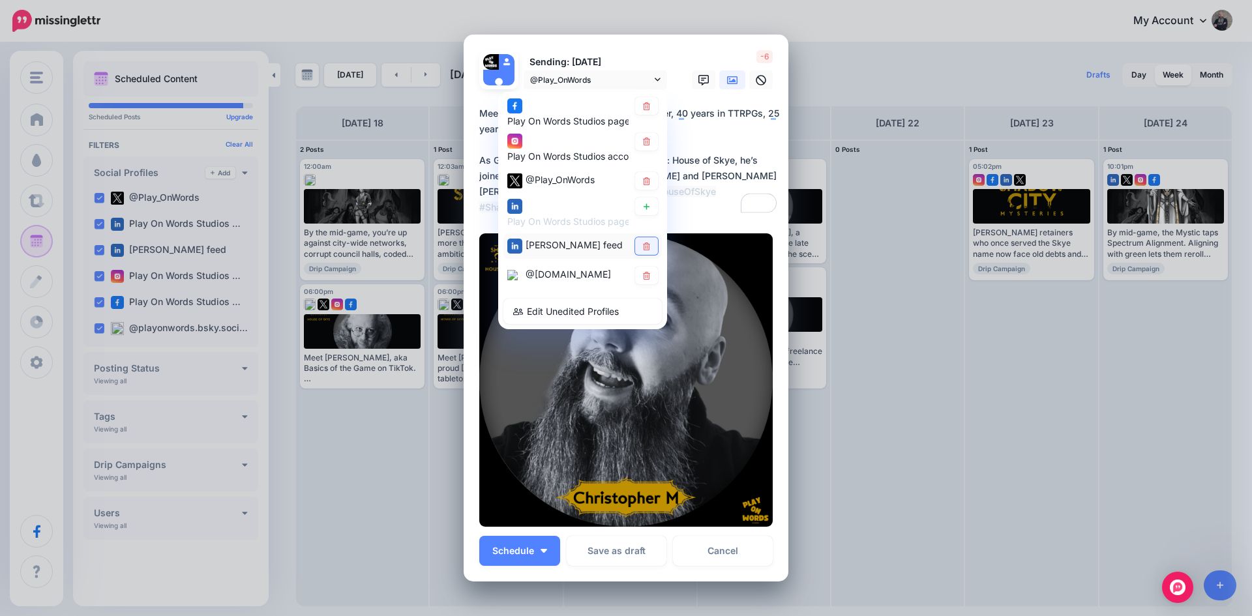
click at [643, 242] on icon at bounding box center [646, 246] width 7 height 8
click at [557, 280] on span "@[DOMAIN_NAME]" at bounding box center [567, 274] width 85 height 11
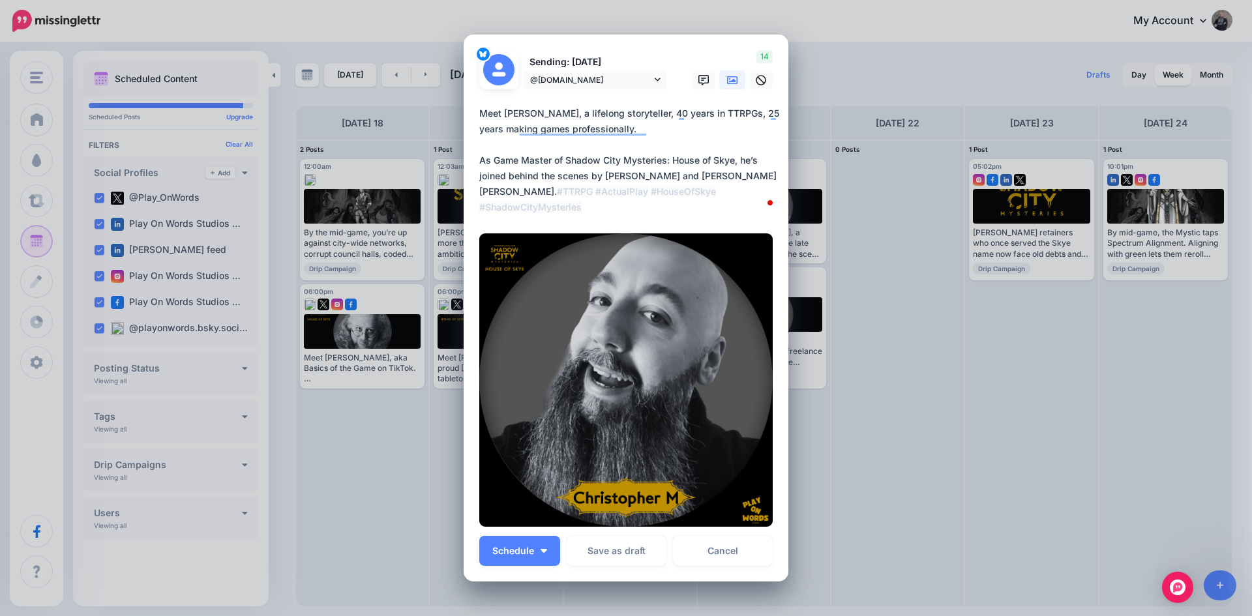
click at [679, 134] on textarea "**********" at bounding box center [629, 161] width 300 height 110
paste textarea "**********"
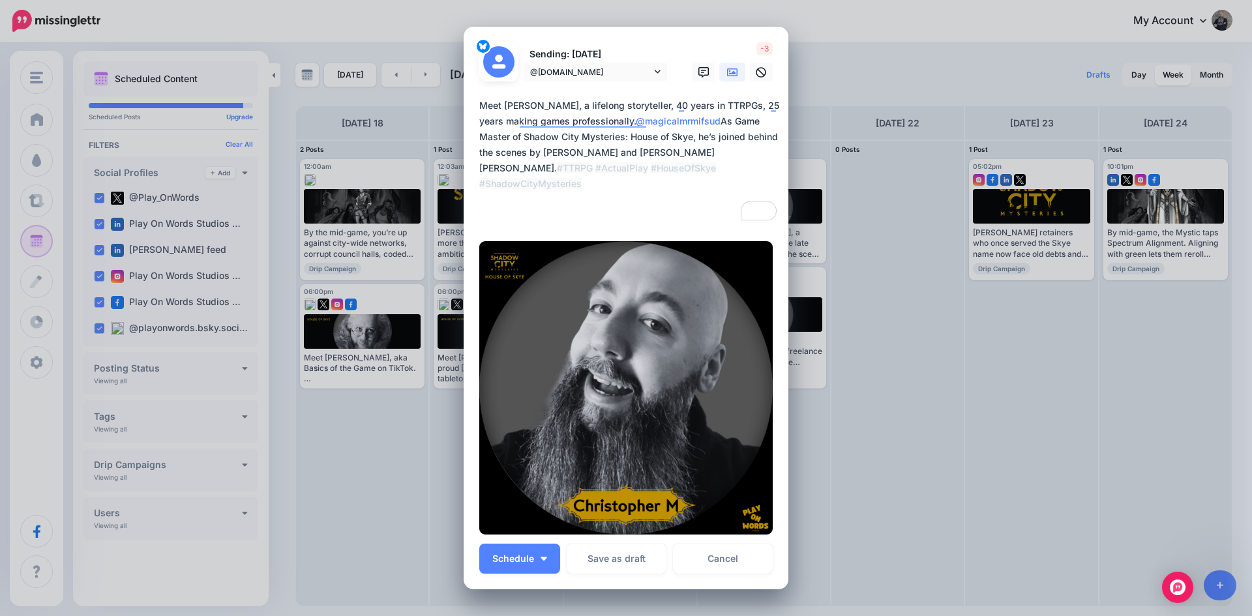
drag, startPoint x: 742, startPoint y: 183, endPoint x: 638, endPoint y: 188, distance: 103.7
click at [638, 188] on textarea "**********" at bounding box center [629, 160] width 300 height 125
type textarea "**********"
click at [727, 71] on icon at bounding box center [732, 72] width 10 height 10
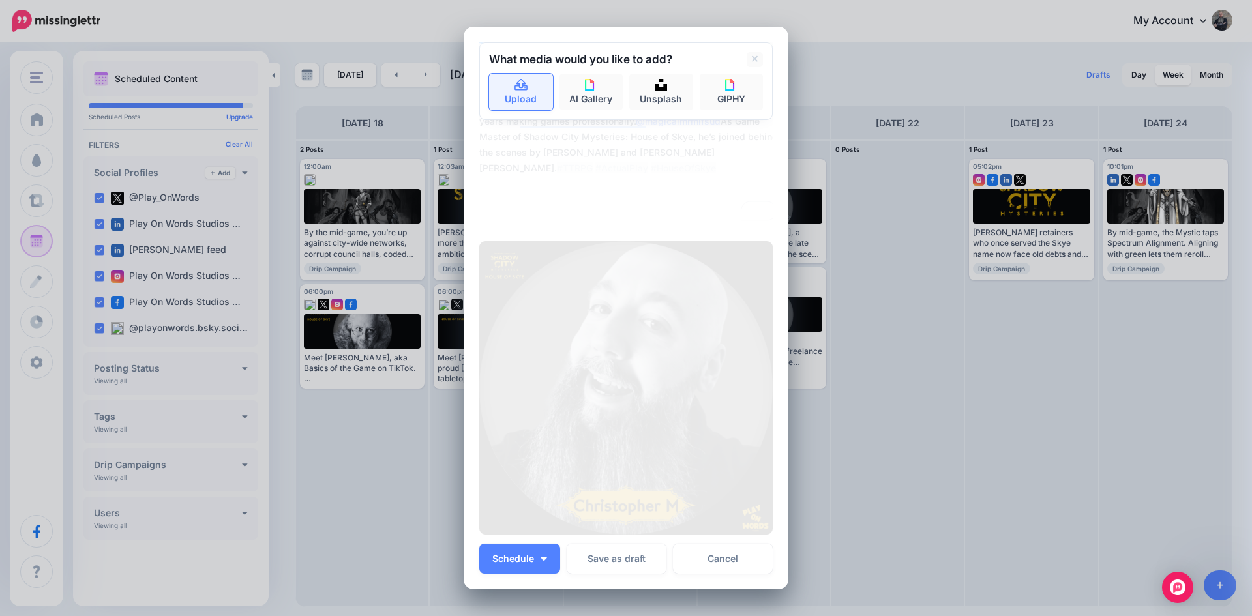
click at [537, 92] on link "Upload" at bounding box center [521, 92] width 64 height 37
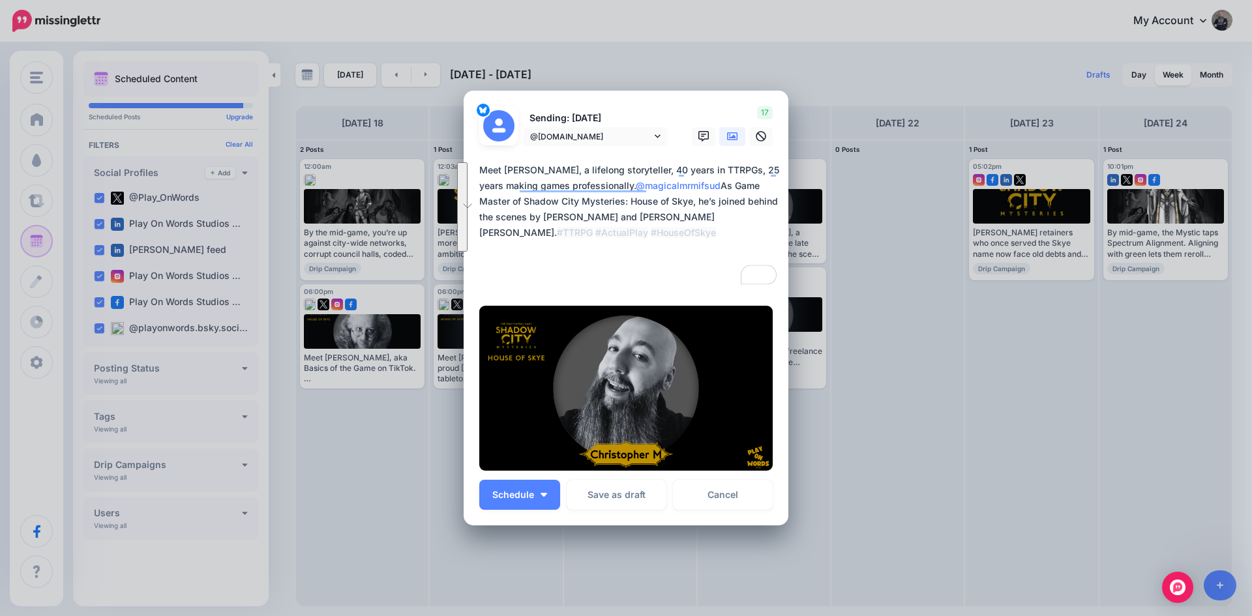
drag, startPoint x: 564, startPoint y: 248, endPoint x: 474, endPoint y: 175, distance: 115.9
click at [479, 175] on textarea "**********" at bounding box center [629, 224] width 300 height 125
